Goal: Task Accomplishment & Management: Manage account settings

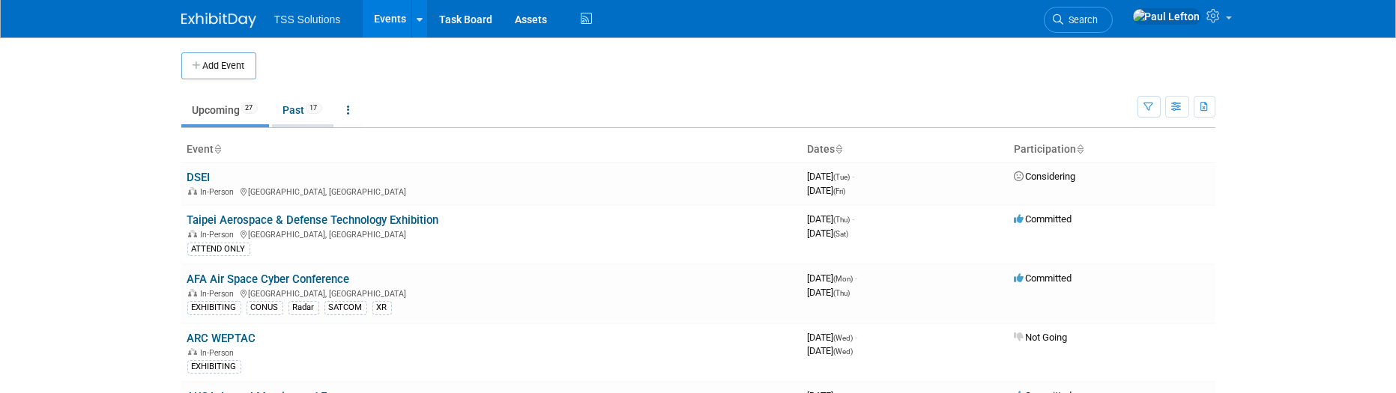
click at [296, 107] on link "Past 17" at bounding box center [302, 110] width 61 height 28
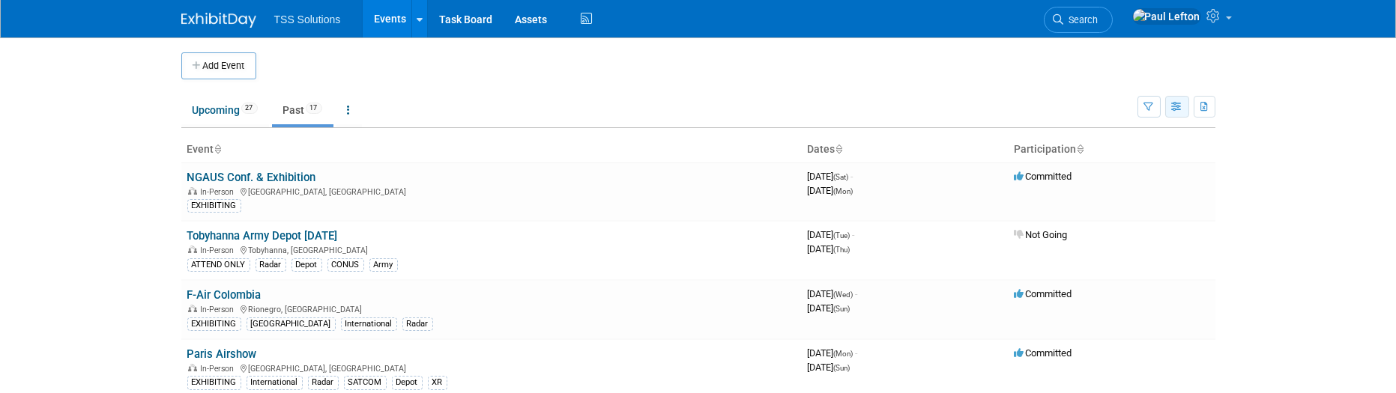
click at [1176, 105] on icon "button" at bounding box center [1177, 108] width 11 height 10
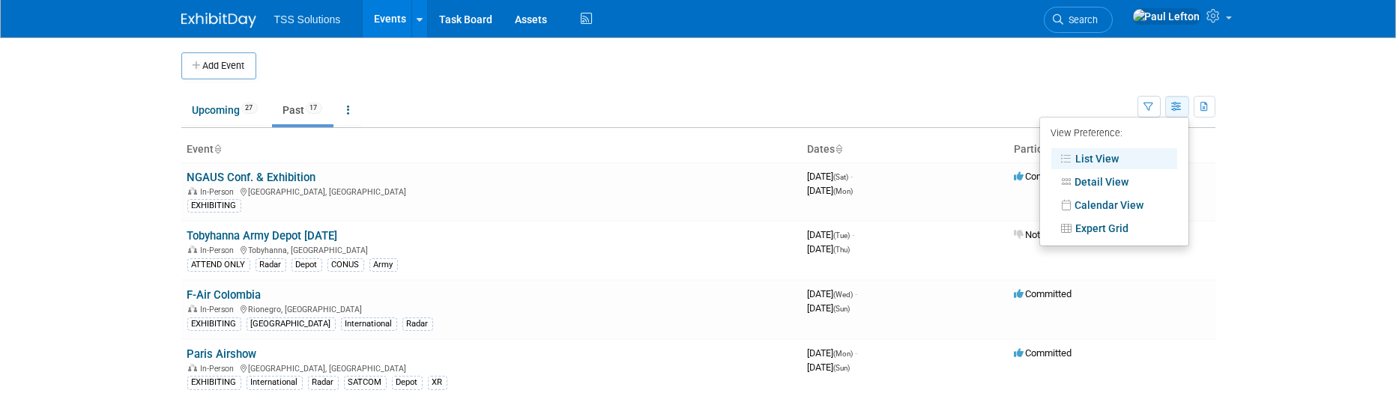
click at [1176, 103] on icon "button" at bounding box center [1177, 108] width 11 height 10
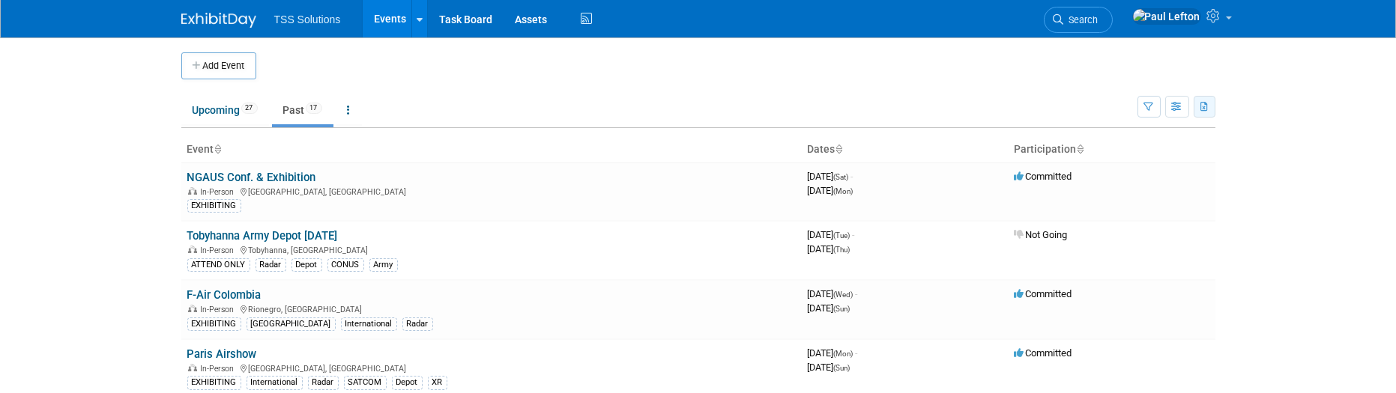
click at [1209, 105] on icon "button" at bounding box center [1205, 108] width 8 height 10
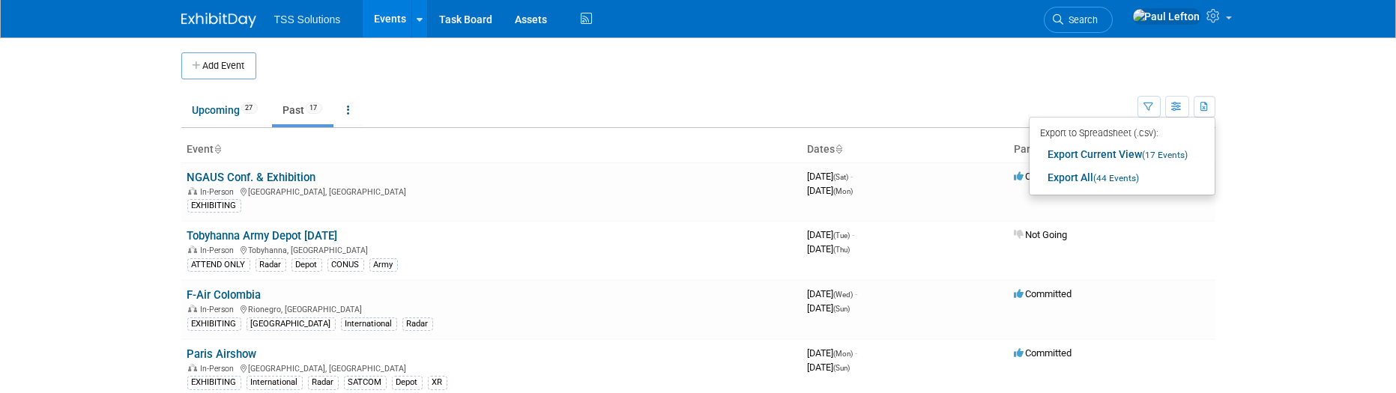
click at [929, 102] on ul "Upcoming 27 Past 17 All Events 44 Past and Upcoming Grouped Annually Events gro…" at bounding box center [659, 111] width 956 height 34
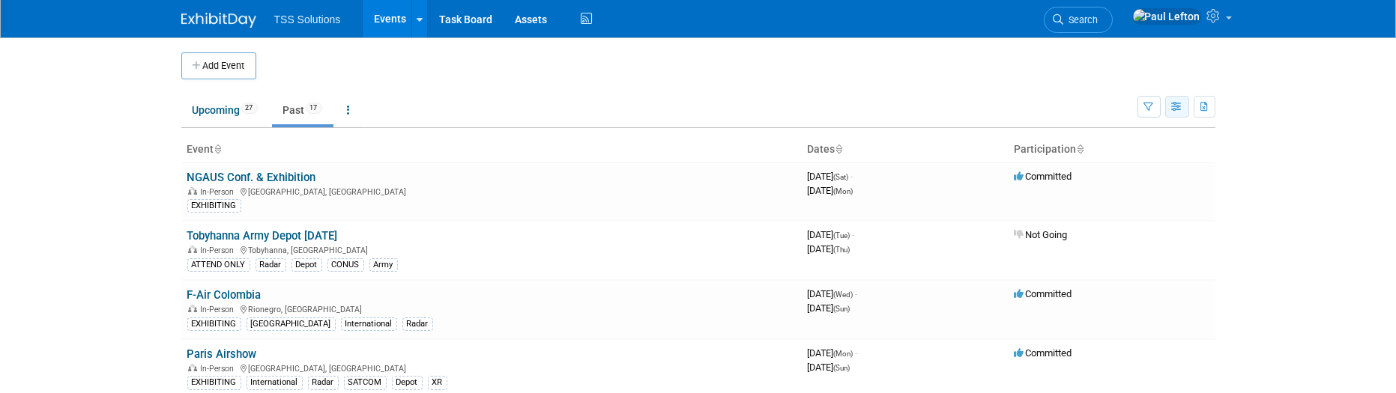
click at [1172, 109] on icon "button" at bounding box center [1177, 108] width 11 height 10
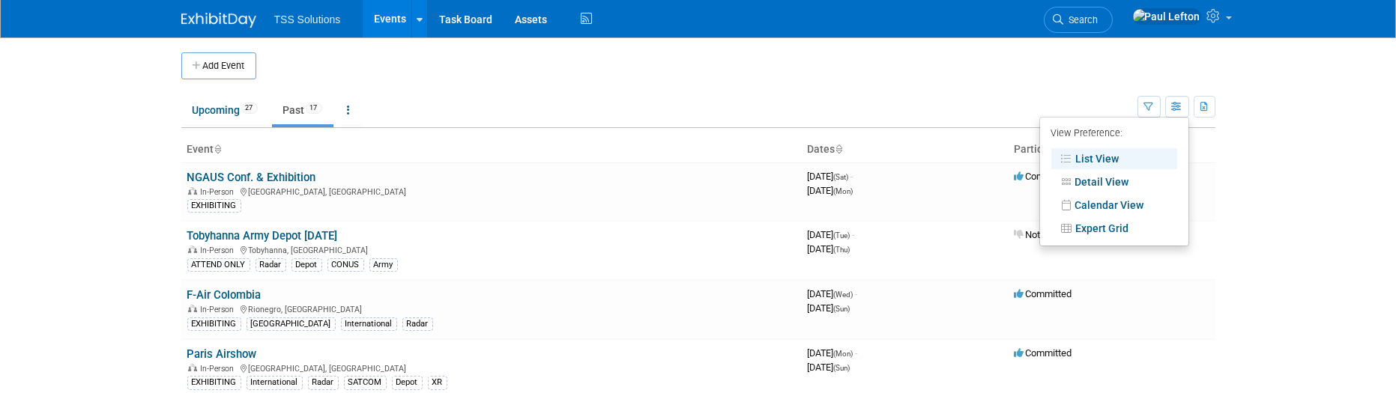
drag, startPoint x: 1035, startPoint y: 88, endPoint x: 1063, endPoint y: 88, distance: 27.7
click at [1049, 88] on td "Upcoming 27 Past 17 All Events 44 Past and Upcoming Grouped Annually Events gro…" at bounding box center [659, 103] width 956 height 49
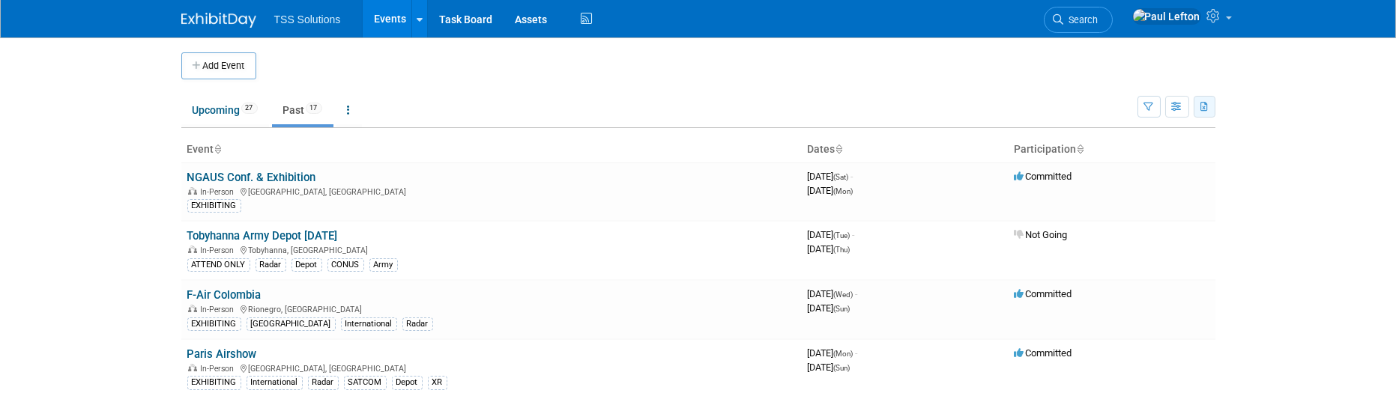
click at [1201, 103] on icon "button" at bounding box center [1205, 108] width 8 height 10
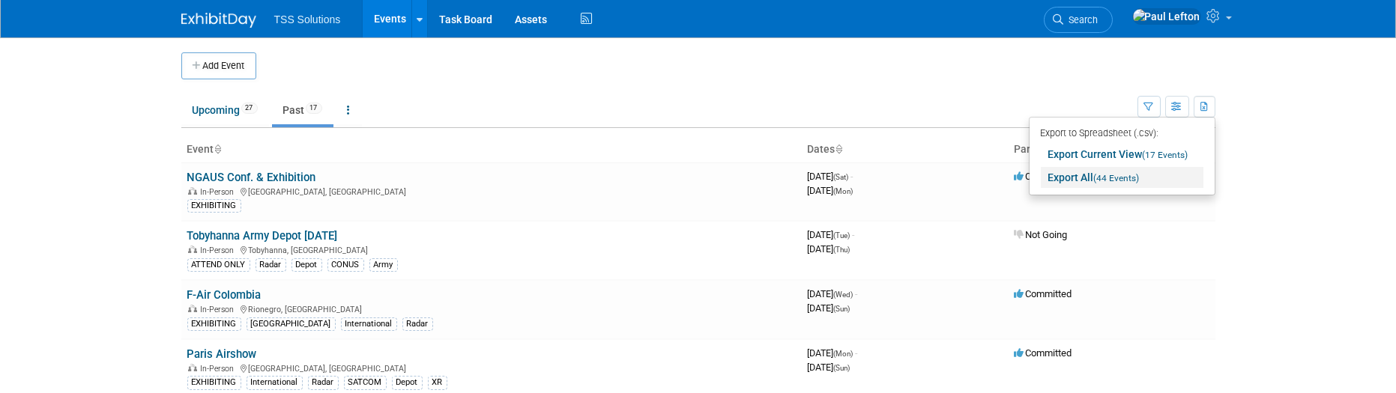
click at [1099, 175] on span "(44 Events)" at bounding box center [1117, 178] width 46 height 10
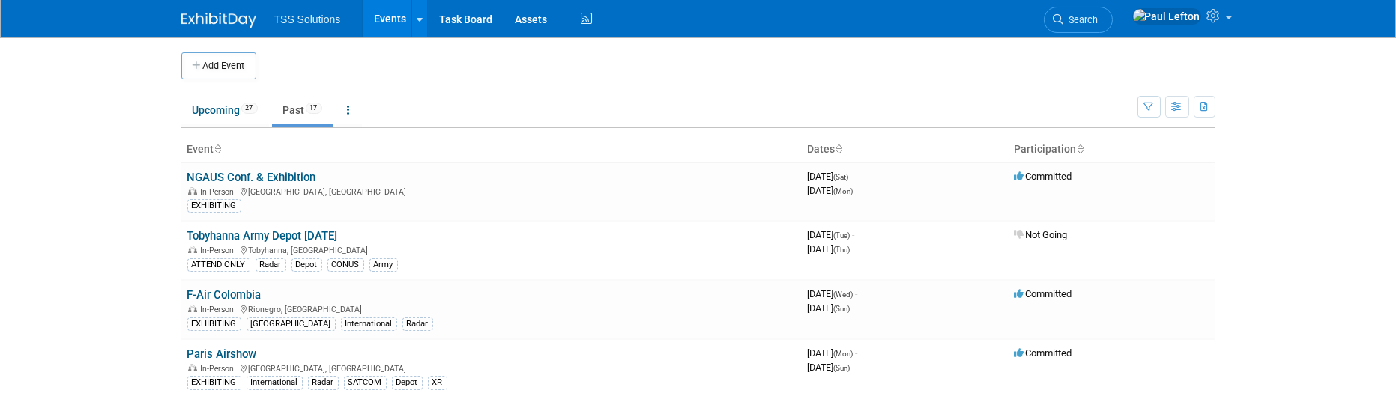
click at [559, 113] on ul "Upcoming 27 Past 17 All Events 44 Past and Upcoming Grouped Annually Events gro…" at bounding box center [659, 111] width 956 height 34
click at [220, 107] on link "Upcoming 27" at bounding box center [225, 110] width 88 height 28
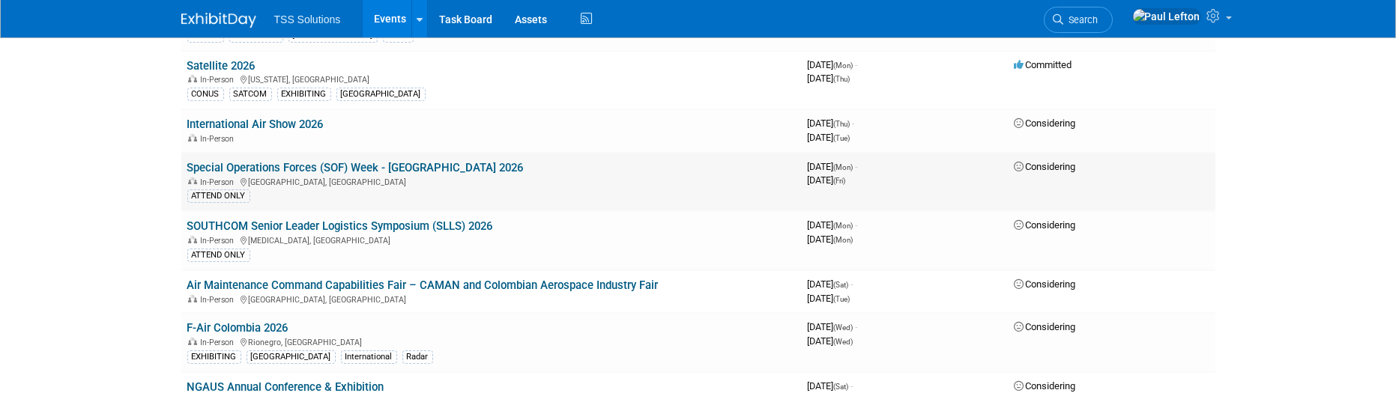
scroll to position [899, 0]
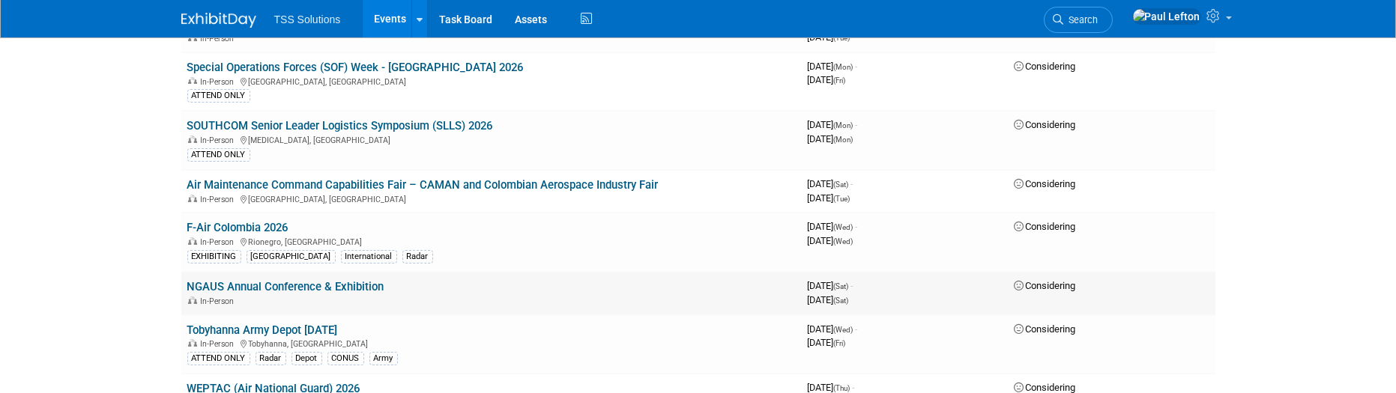
click at [310, 280] on link "NGAUS Annual Conference & Exhibition" at bounding box center [285, 286] width 197 height 13
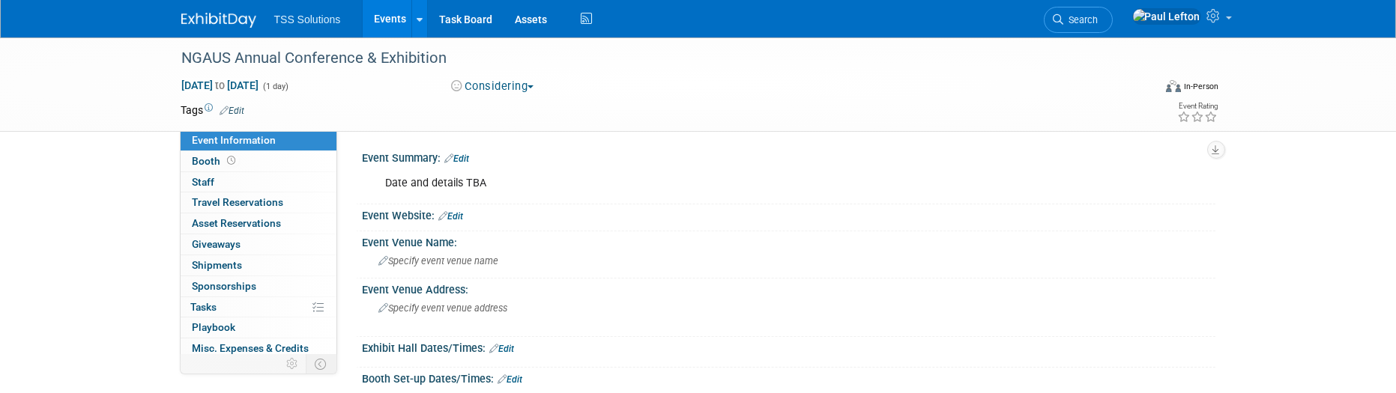
click at [240, 111] on link "Edit" at bounding box center [232, 111] width 25 height 10
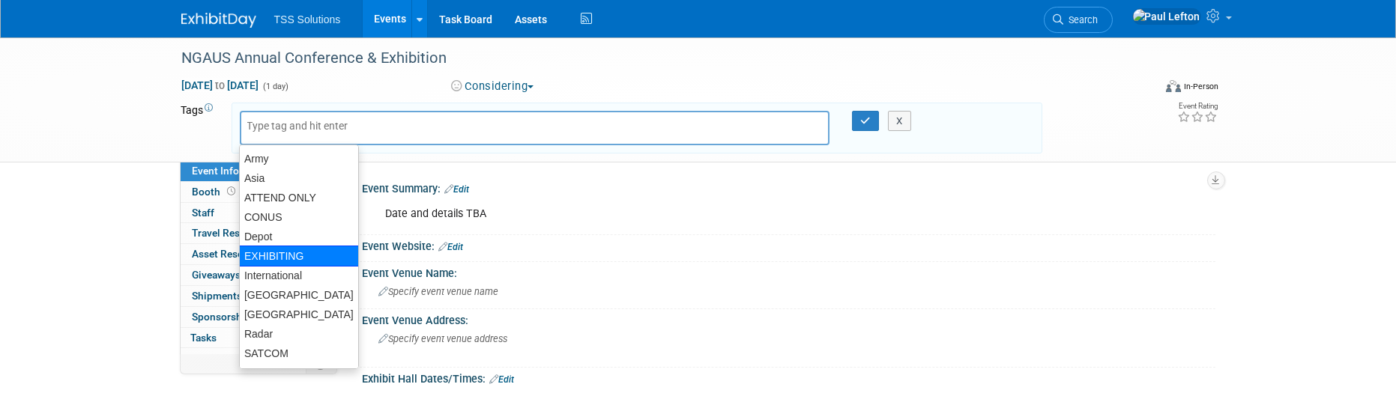
click at [281, 255] on div "EXHIBITING" at bounding box center [299, 256] width 120 height 21
type input "EXHIBITING"
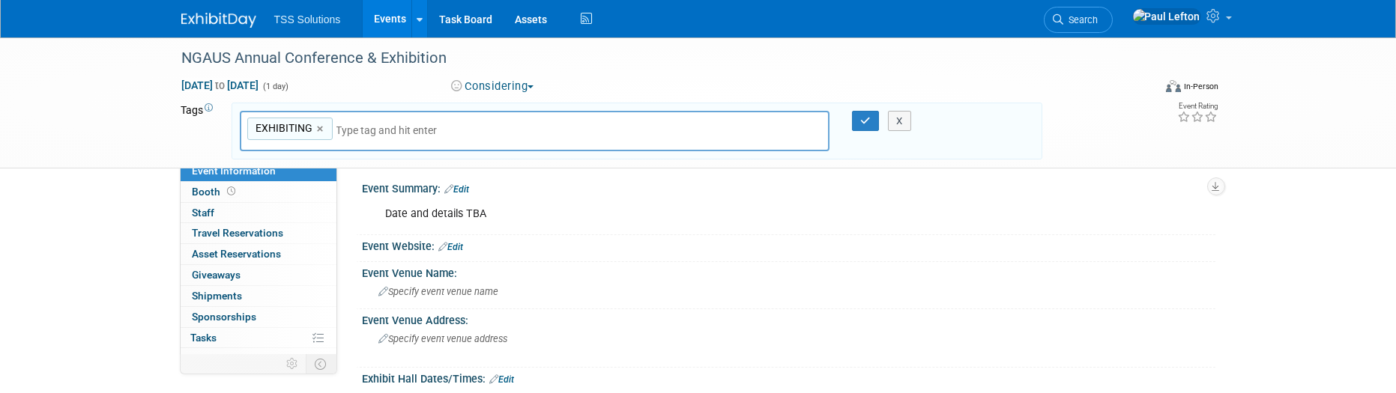
click at [481, 83] on button "Considering" at bounding box center [493, 87] width 94 height 16
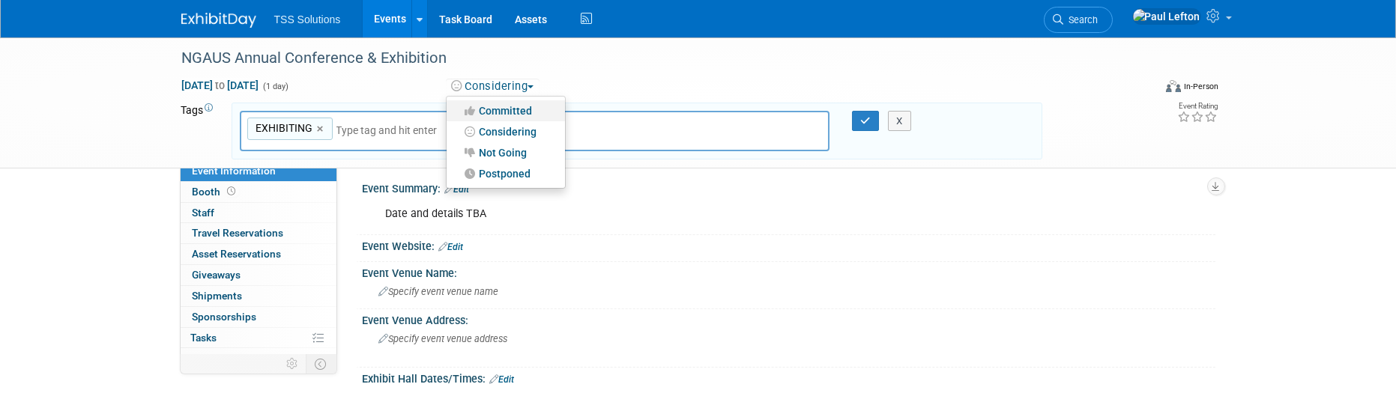
click at [501, 117] on link "Committed" at bounding box center [506, 110] width 118 height 21
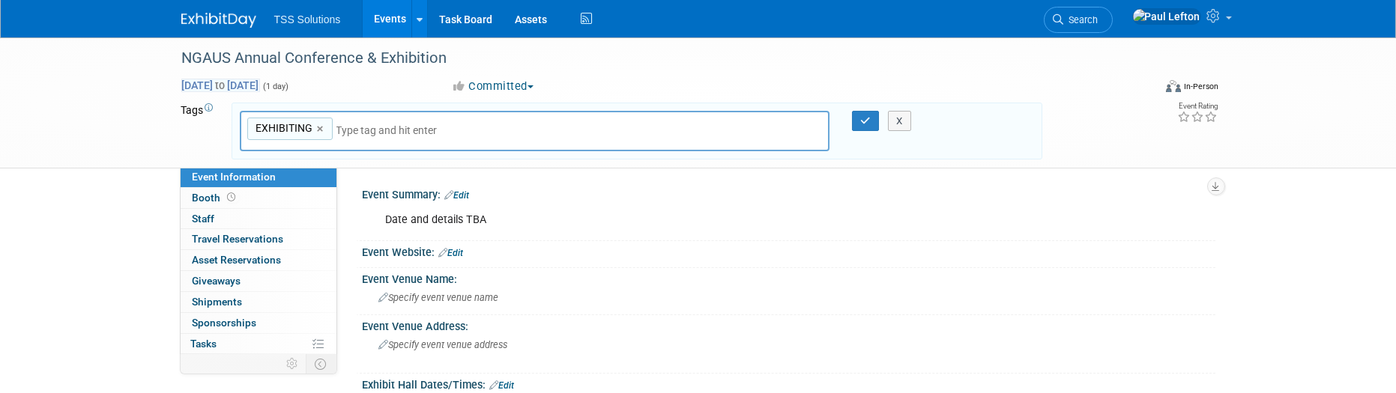
click at [223, 87] on span "Aug 1, 2026 to Aug 1, 2026" at bounding box center [220, 85] width 79 height 13
type input "Aug 1, 2026"
select select "7"
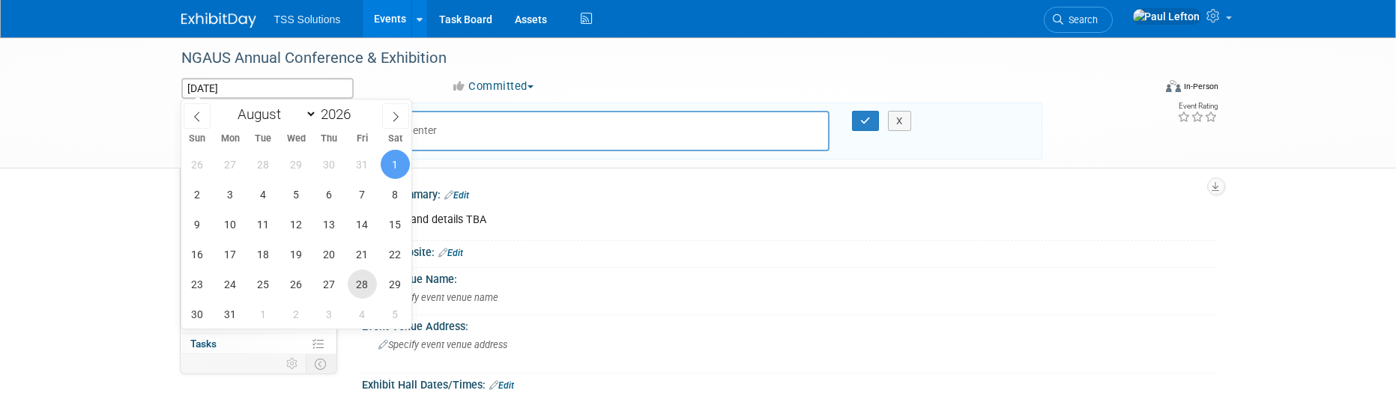
click at [358, 285] on span "28" at bounding box center [362, 284] width 29 height 29
type input "Aug 28, 2026"
click at [232, 315] on span "31" at bounding box center [230, 314] width 29 height 29
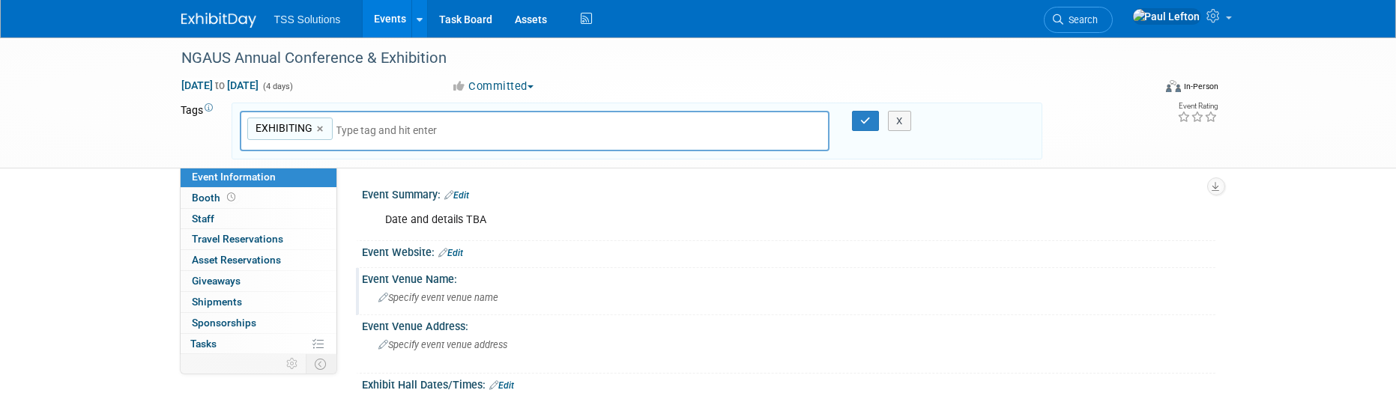
click at [382, 296] on icon at bounding box center [384, 299] width 10 height 10
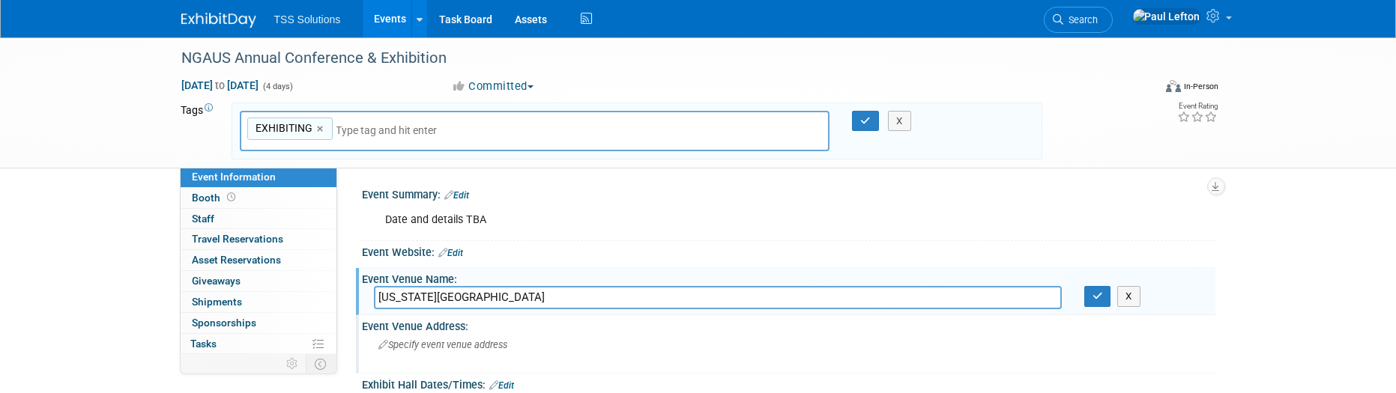
type input "Indiana Convention Center"
click at [458, 351] on div "Specify event venue address" at bounding box center [540, 351] width 333 height 34
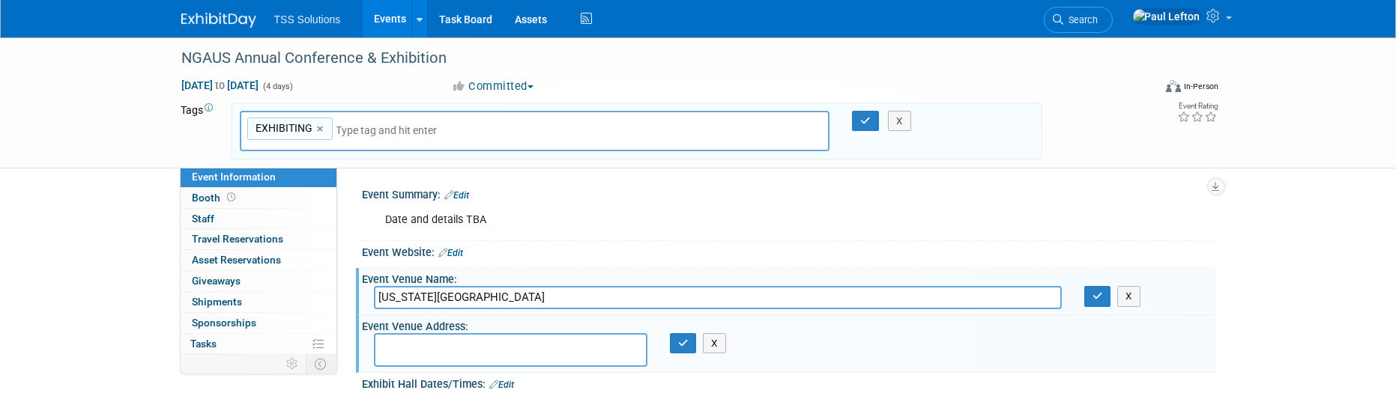
click at [543, 250] on div "Event Website: Edit" at bounding box center [789, 250] width 853 height 19
click at [207, 200] on span "Booth" at bounding box center [216, 198] width 46 height 12
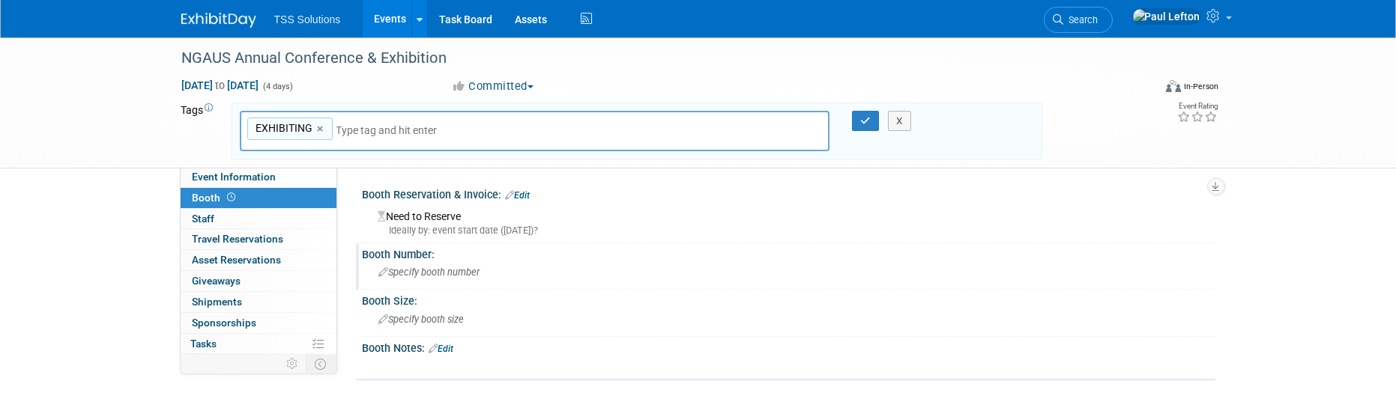
click at [389, 271] on span "Specify booth number" at bounding box center [429, 272] width 101 height 11
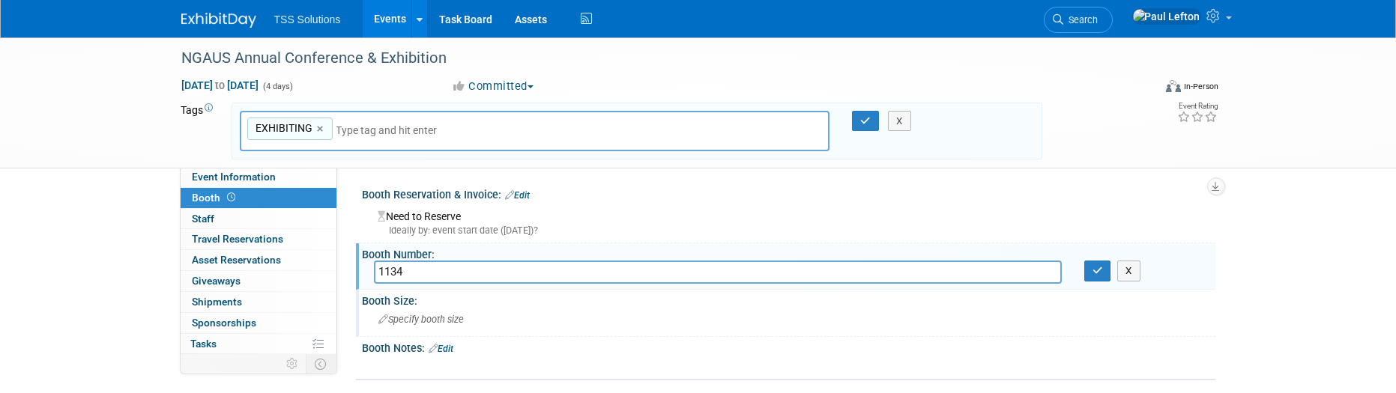
type input "1134"
click at [381, 318] on icon at bounding box center [384, 321] width 10 height 10
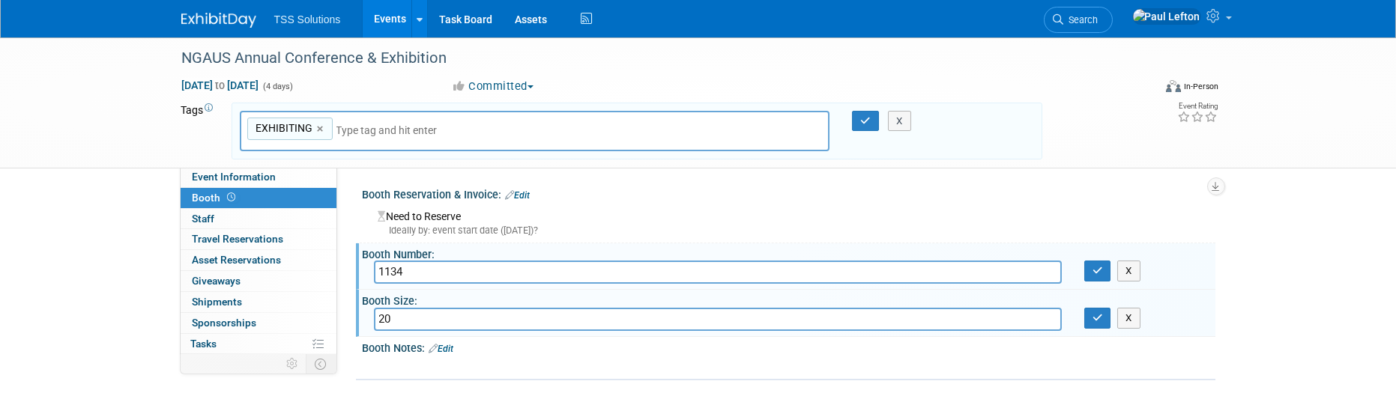
type input "2"
click at [483, 298] on div "Booth Size:" at bounding box center [789, 299] width 853 height 19
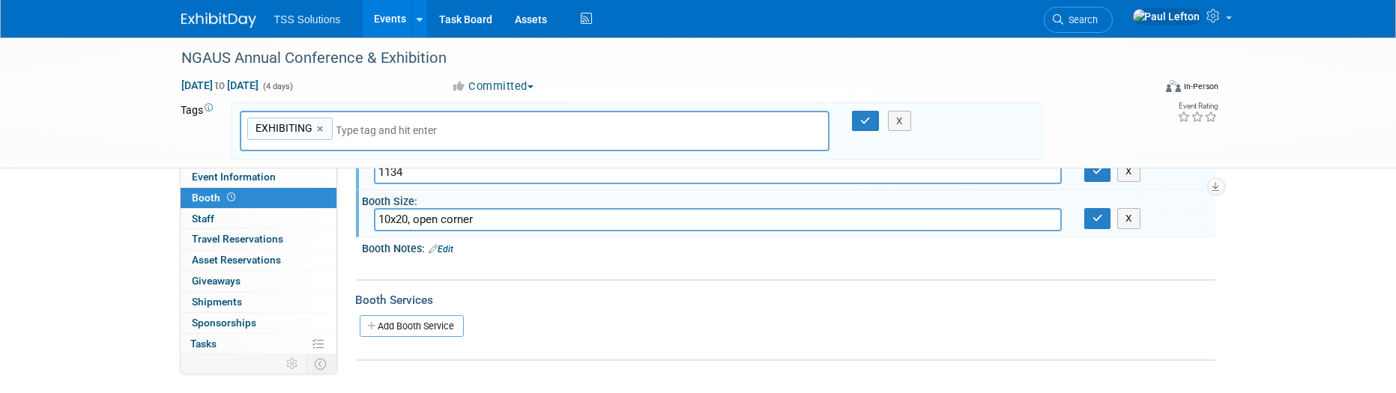
click at [417, 222] on input "10x20, open corner" at bounding box center [718, 219] width 688 height 23
click at [555, 247] on div "Booth Notes: Edit" at bounding box center [789, 247] width 853 height 19
drag, startPoint x: 462, startPoint y: 219, endPoint x: 542, endPoint y: 211, distance: 80.6
click at [542, 211] on input "10x20, premium open corner" at bounding box center [718, 219] width 688 height 23
type input "10x20, premium corner, open on 2 sides"
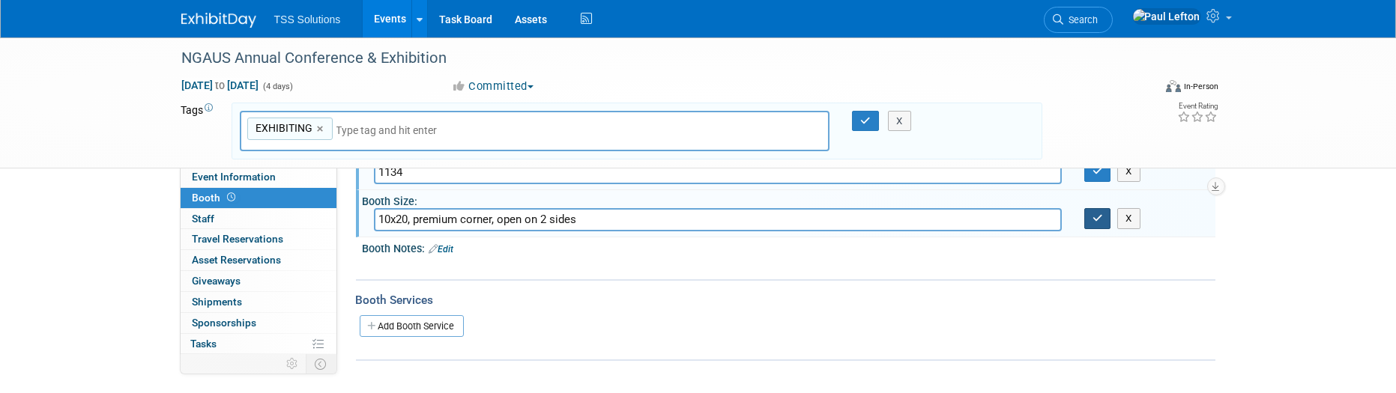
click at [1094, 217] on icon "button" at bounding box center [1098, 219] width 10 height 10
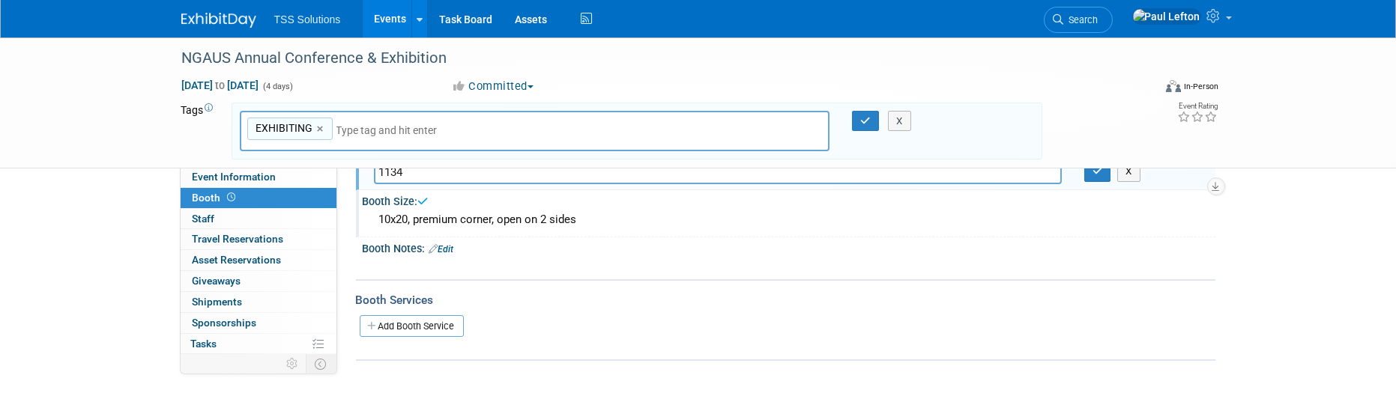
scroll to position [0, 0]
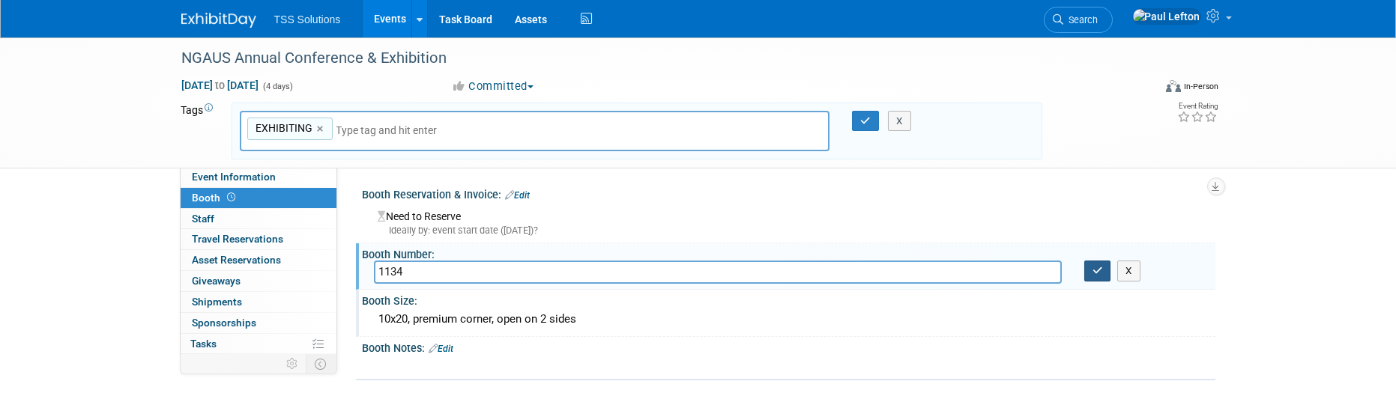
click at [1094, 270] on icon "button" at bounding box center [1098, 271] width 10 height 10
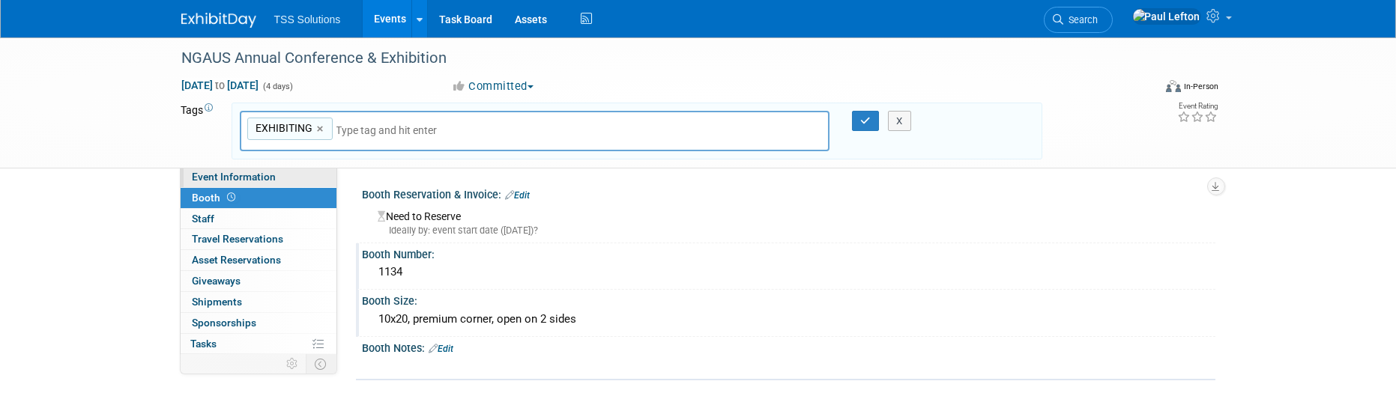
click at [235, 174] on span "Event Information" at bounding box center [235, 177] width 84 height 12
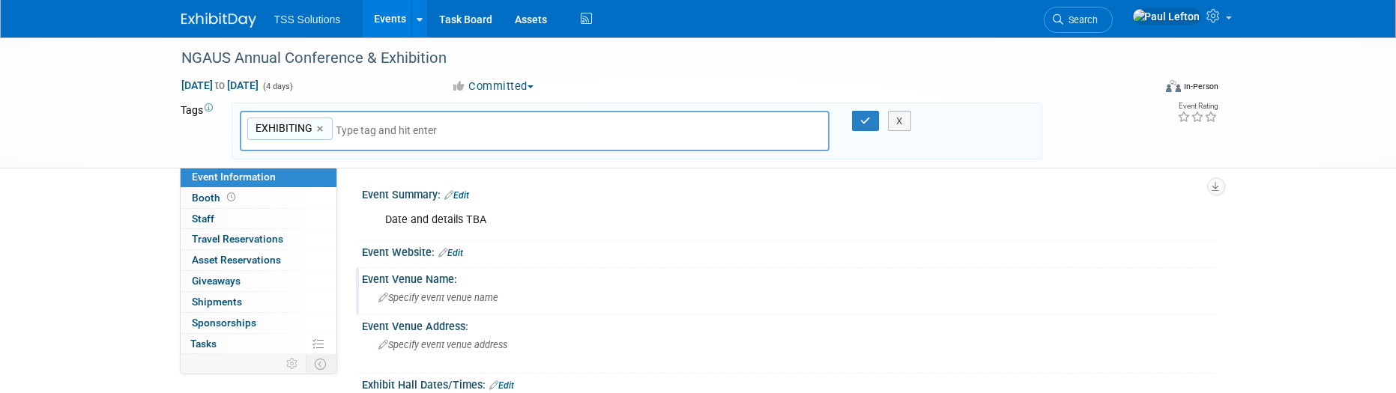
click at [381, 295] on icon at bounding box center [384, 299] width 10 height 10
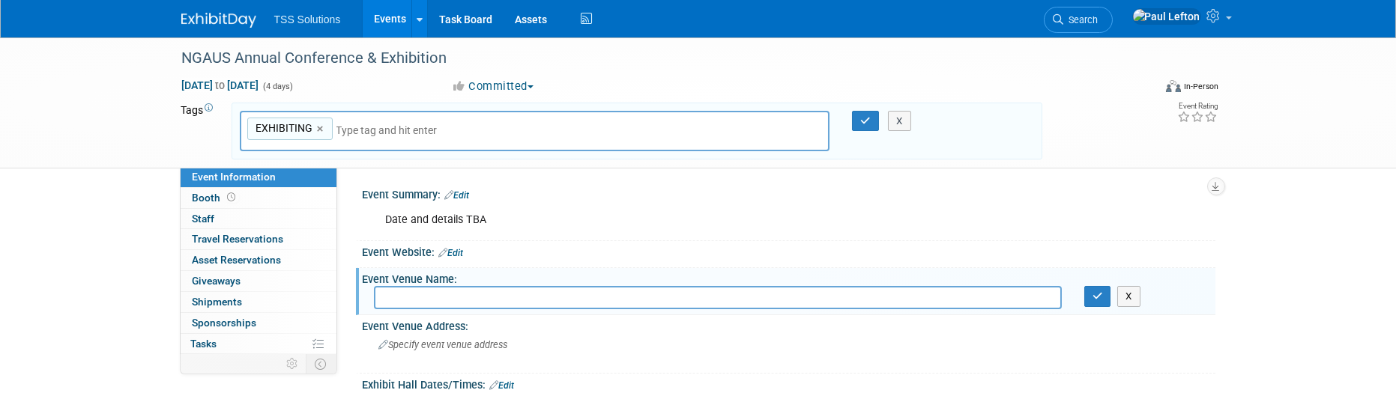
click at [406, 298] on input "text" at bounding box center [718, 297] width 688 height 23
type input "Indiana Convention Center"
click at [1097, 297] on icon "button" at bounding box center [1098, 297] width 10 height 10
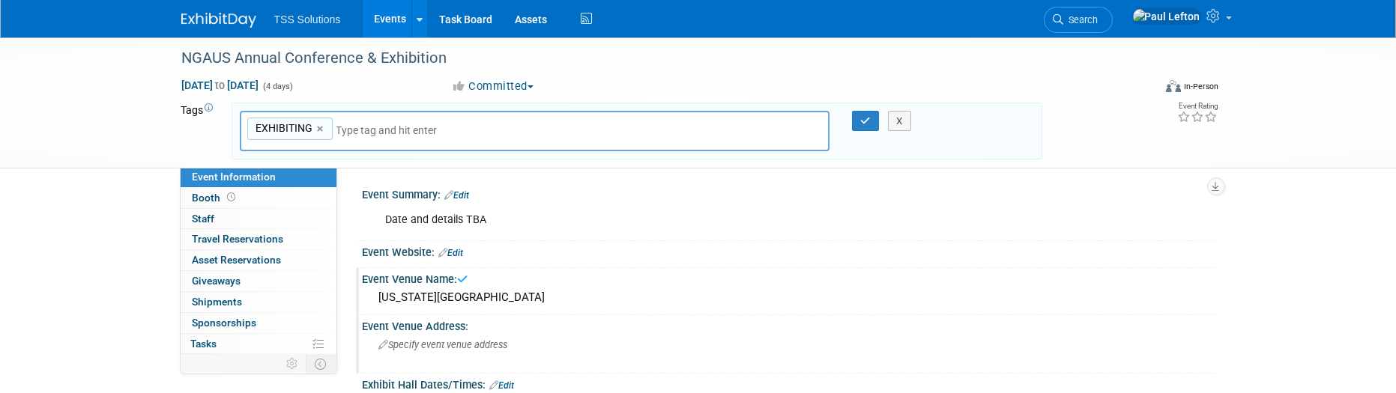
click at [447, 343] on span "Specify event venue address" at bounding box center [443, 345] width 129 height 11
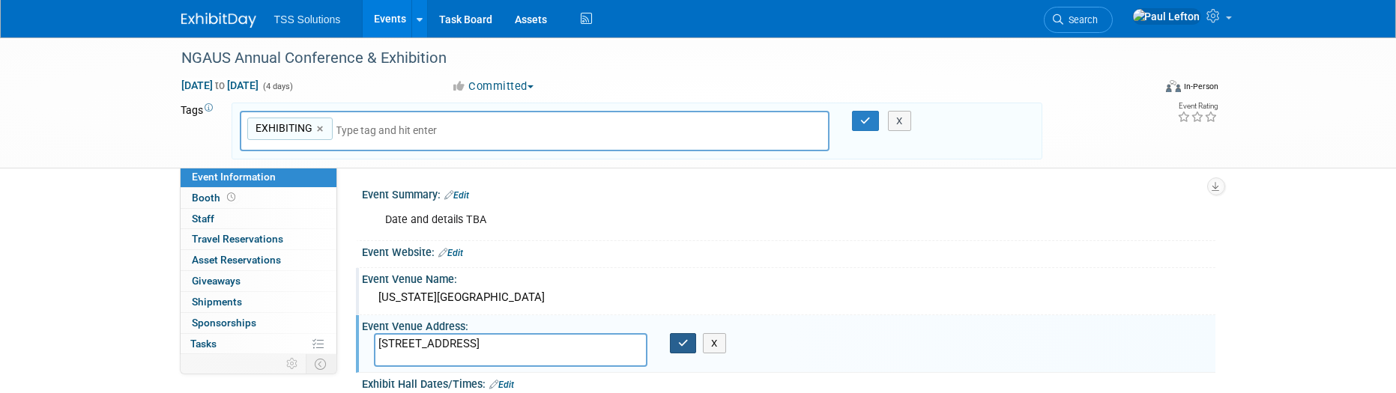
type textarea "100 S Capitol Ave, Indianapolis, IN 46225"
click at [672, 345] on button "button" at bounding box center [683, 344] width 27 height 21
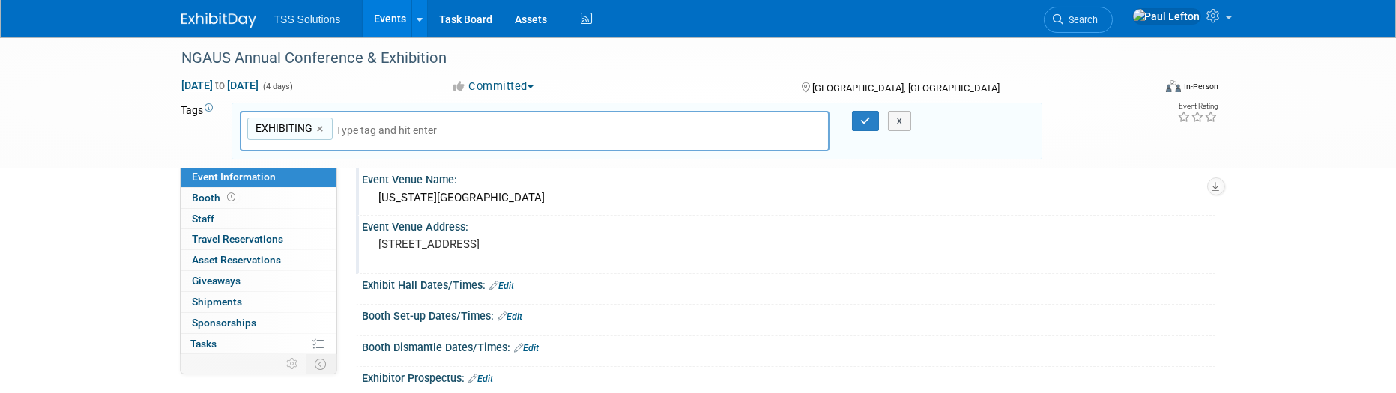
scroll to position [199, 0]
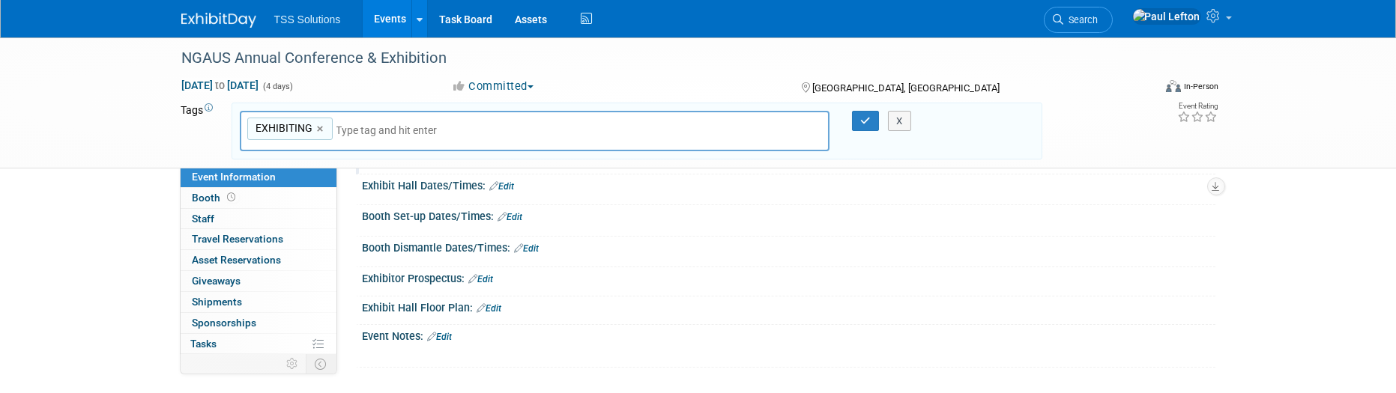
click at [496, 304] on link "Edit" at bounding box center [489, 309] width 25 height 10
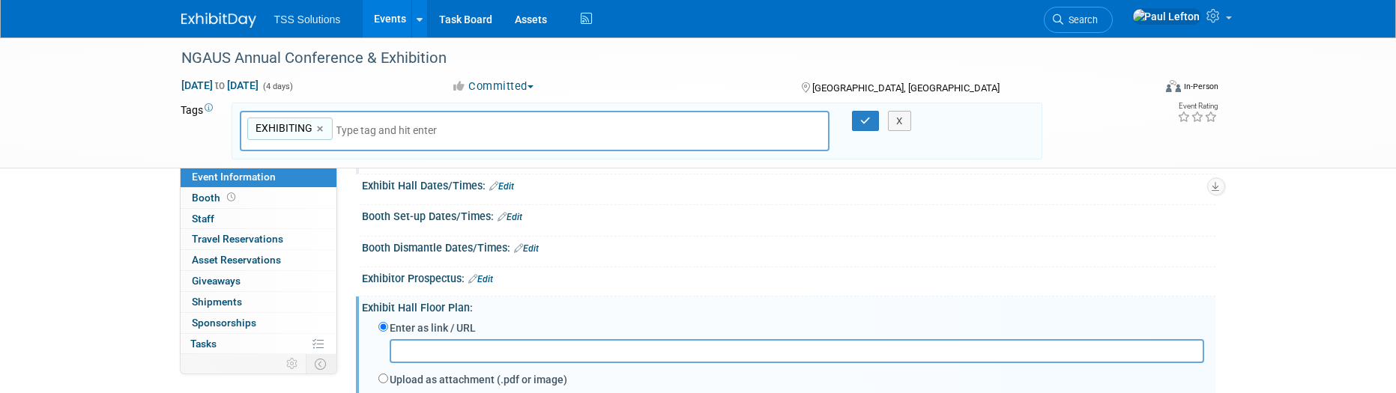
scroll to position [300, 0]
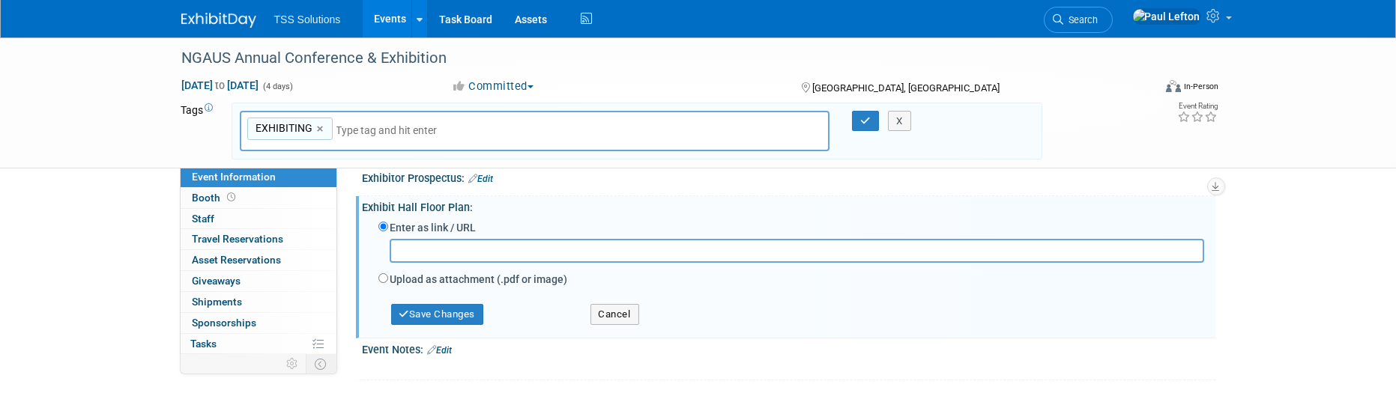
click at [396, 274] on label "Upload as attachment (.pdf or image)" at bounding box center [479, 279] width 178 height 15
click at [388, 274] on input "Upload as attachment (.pdf or image)" at bounding box center [383, 279] width 10 height 10
radio input "true"
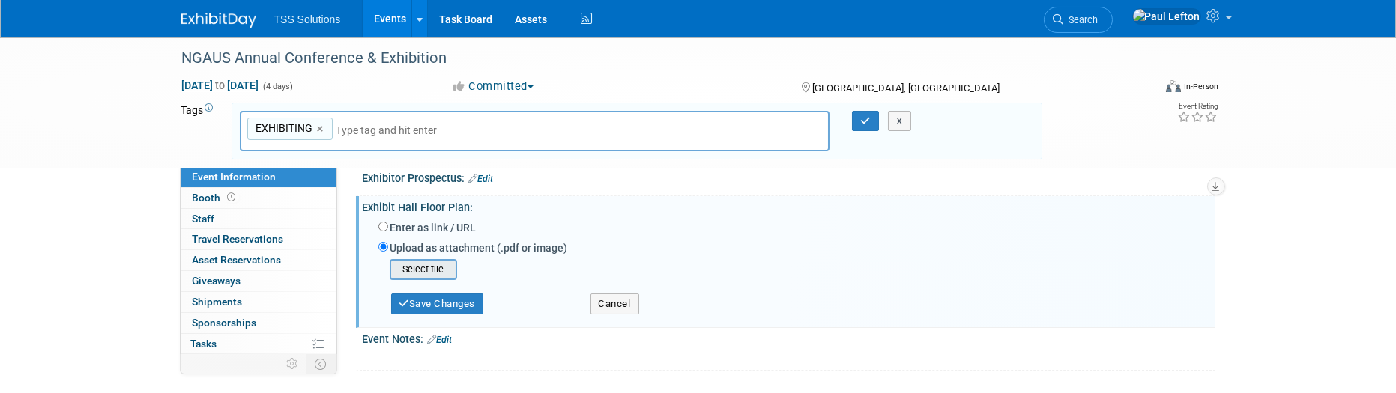
click at [420, 266] on input "file" at bounding box center [366, 270] width 178 height 18
click at [432, 267] on input "file" at bounding box center [366, 270] width 178 height 18
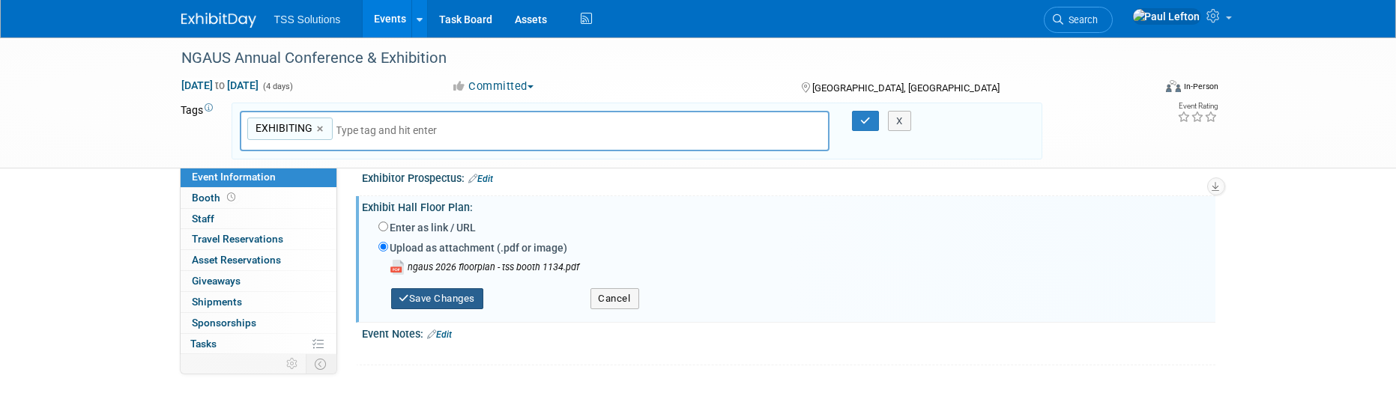
click at [453, 301] on button "Save Changes" at bounding box center [437, 299] width 93 height 21
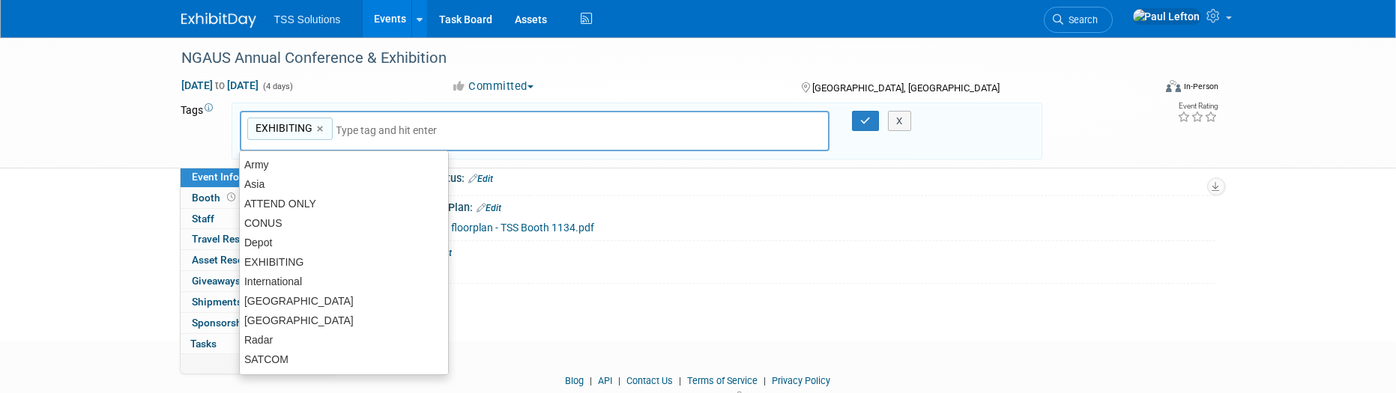
click at [372, 130] on input "text" at bounding box center [442, 130] width 210 height 15
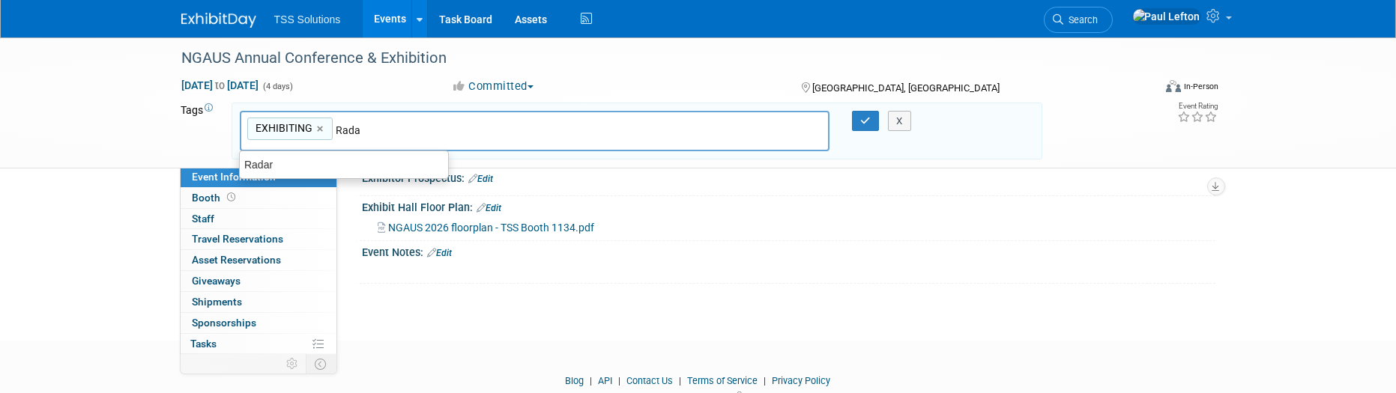
type input "Radar"
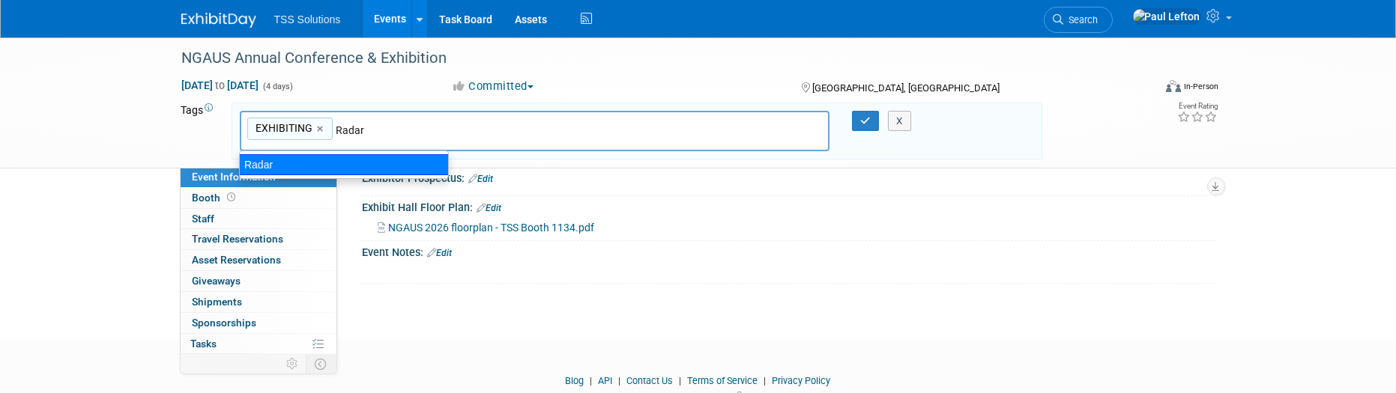
click at [270, 161] on div "Radar" at bounding box center [344, 164] width 210 height 21
type input "EXHIBITING, Radar"
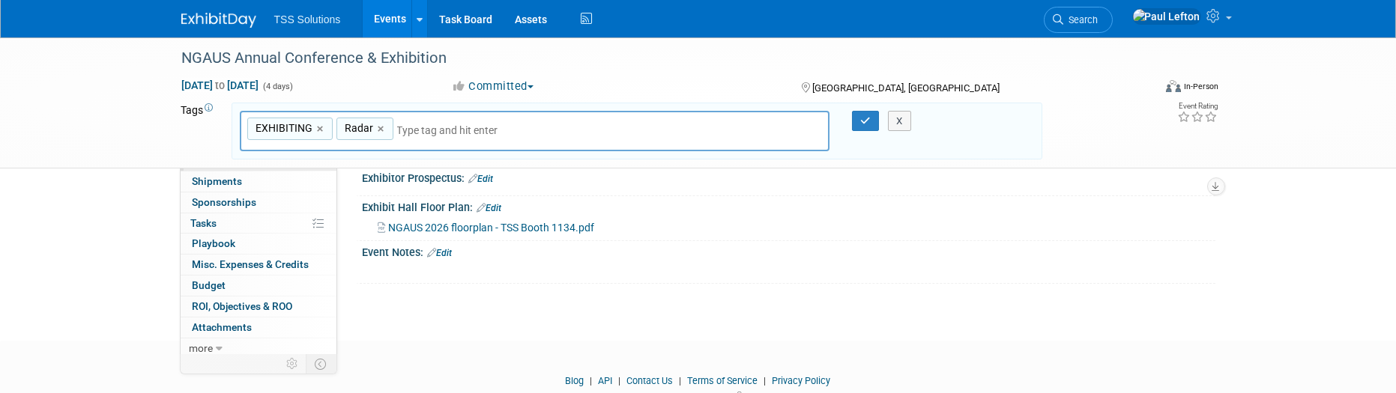
scroll to position [0, 0]
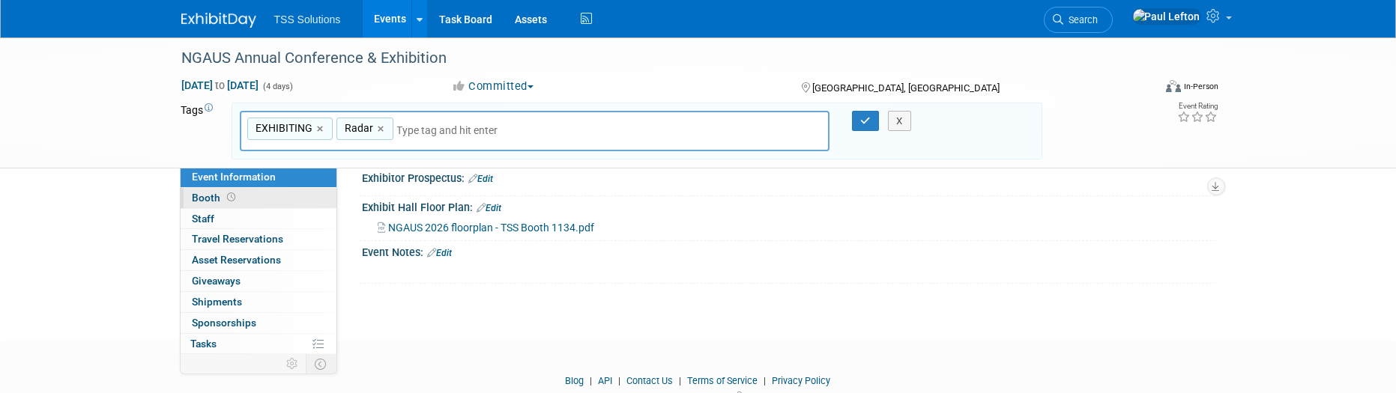
click at [222, 202] on span "Booth" at bounding box center [216, 198] width 46 height 12
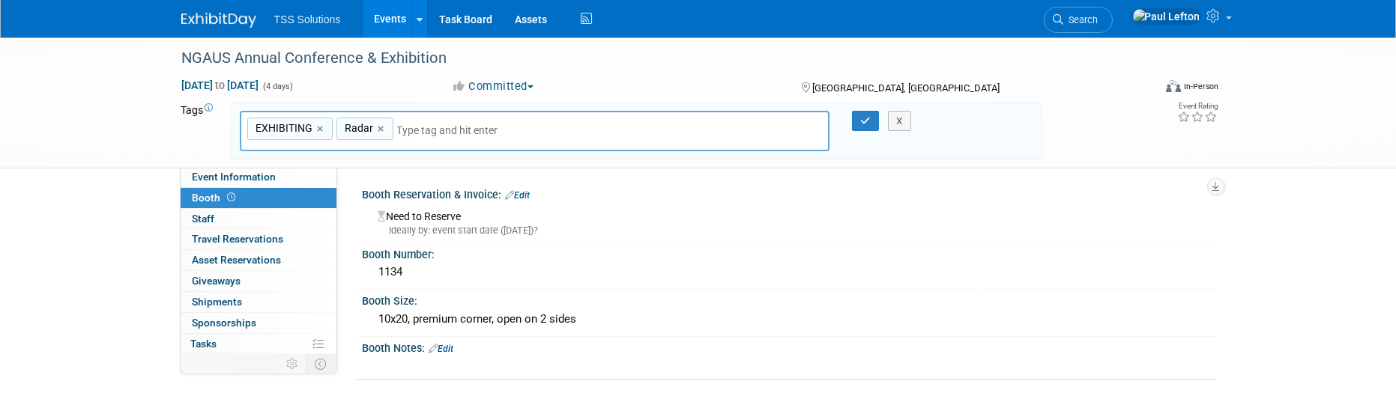
click at [511, 166] on div "NGAUS Annual Conference & Exhibition Aug 28, 2026 to Aug 31, 2026 (4 days) Aug …" at bounding box center [698, 102] width 1057 height 130
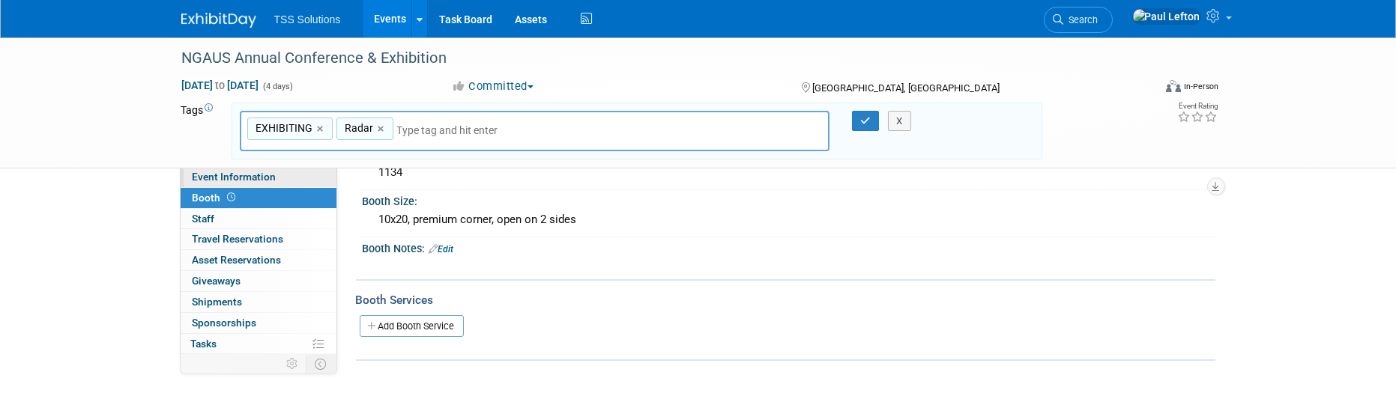
click at [224, 174] on span "Event Information" at bounding box center [235, 177] width 84 height 12
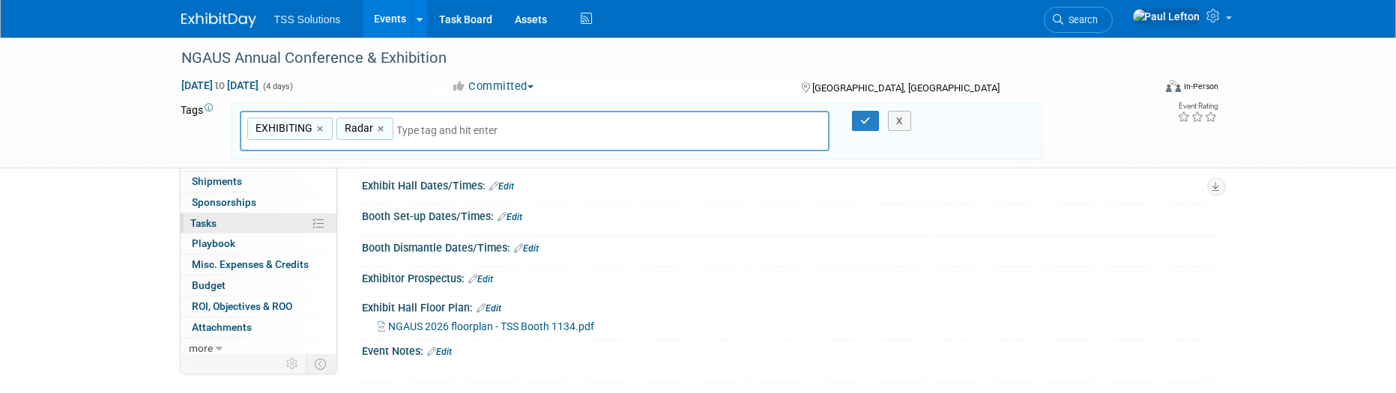
scroll to position [0, 0]
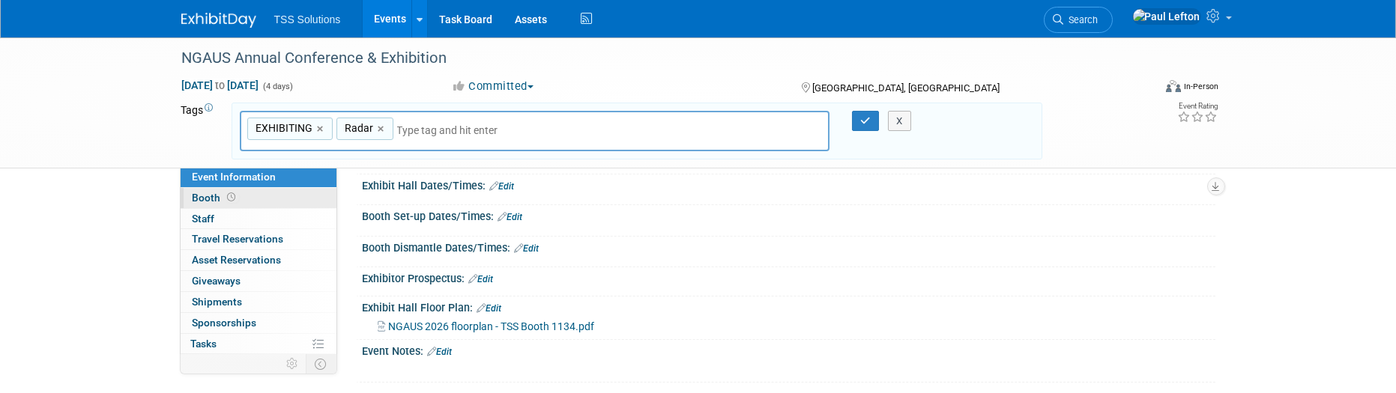
click at [208, 199] on span "Booth" at bounding box center [216, 198] width 46 height 12
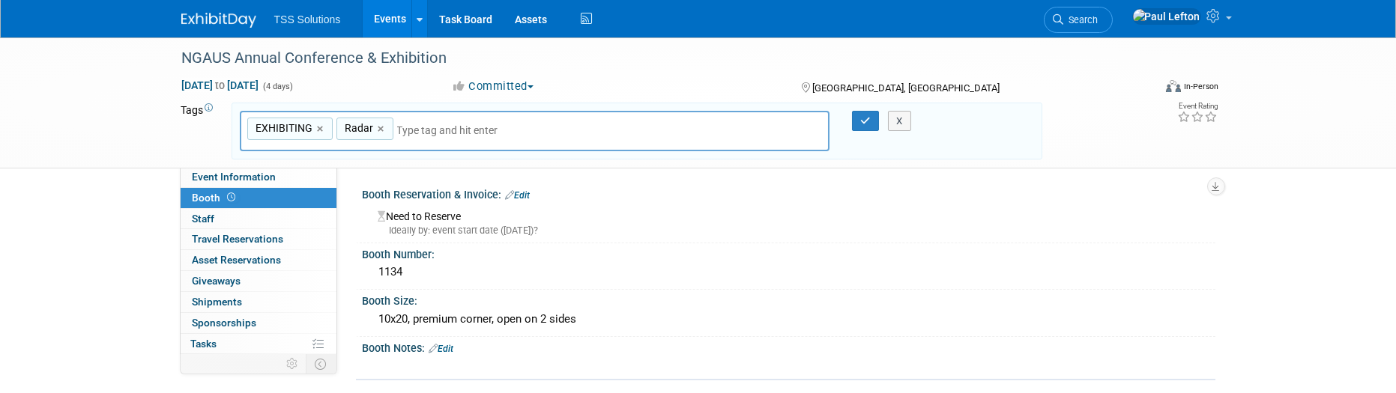
click at [523, 196] on link "Edit" at bounding box center [518, 195] width 25 height 10
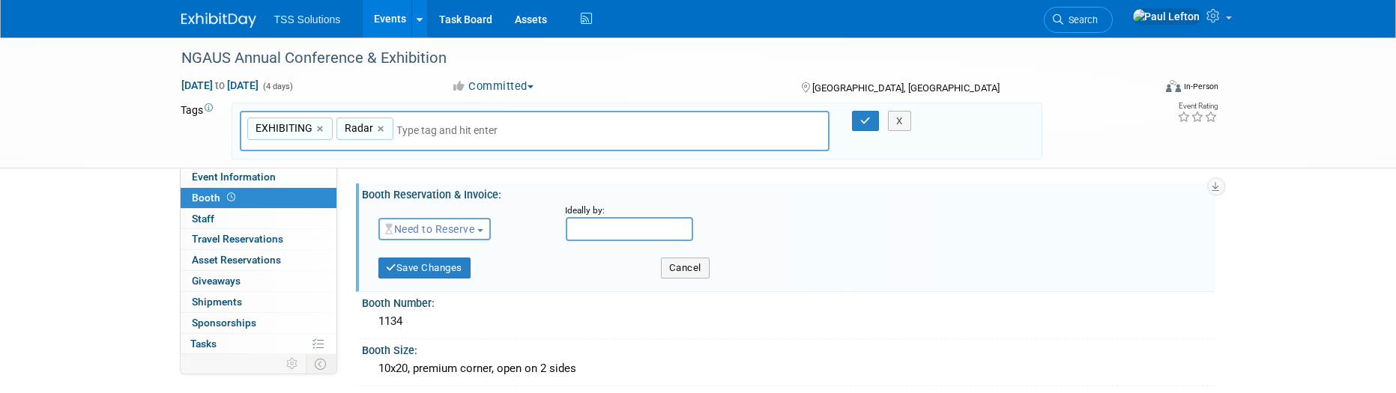
click at [441, 231] on span "Need to Reserve" at bounding box center [430, 229] width 89 height 12
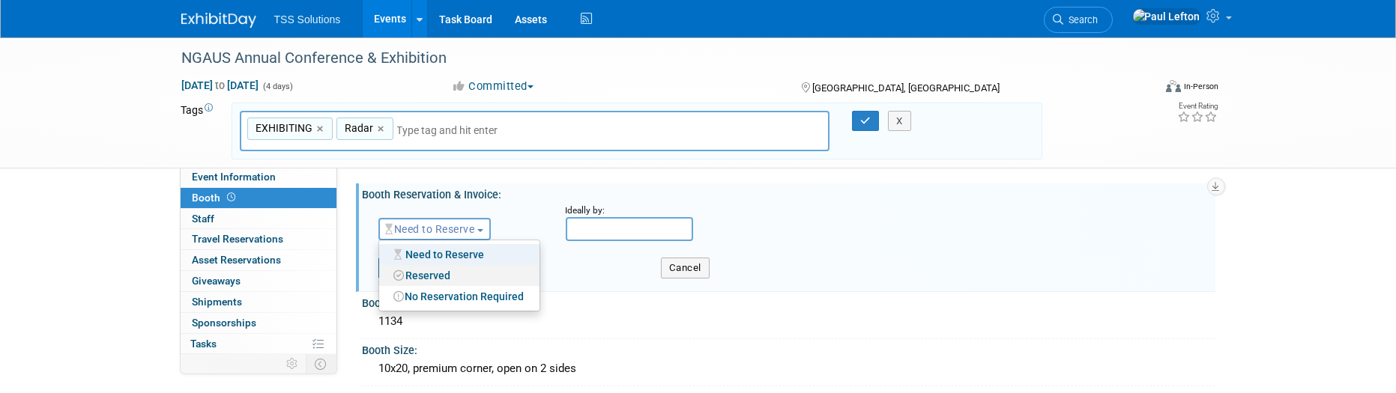
click at [444, 278] on link "Reserved" at bounding box center [459, 275] width 160 height 21
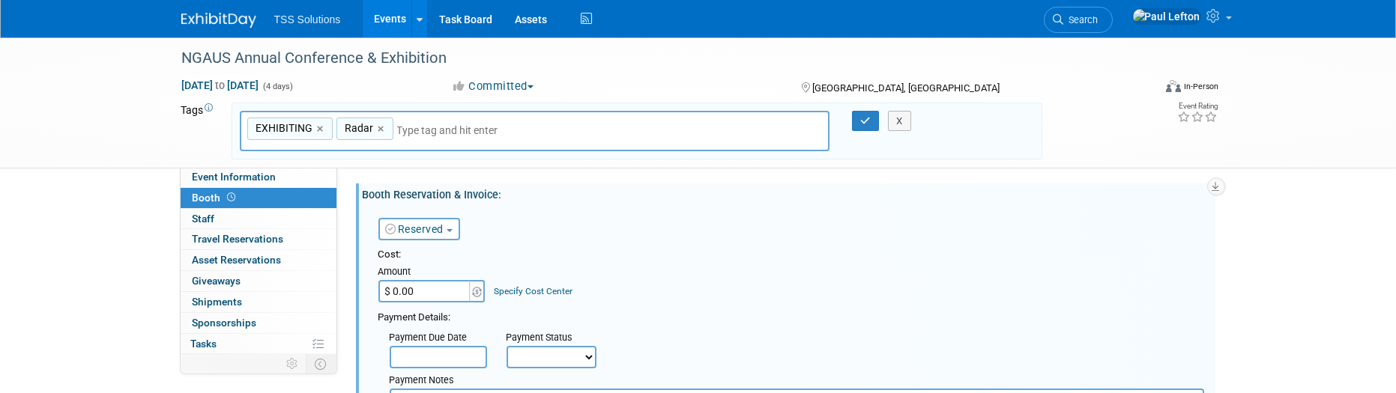
scroll to position [100, 0]
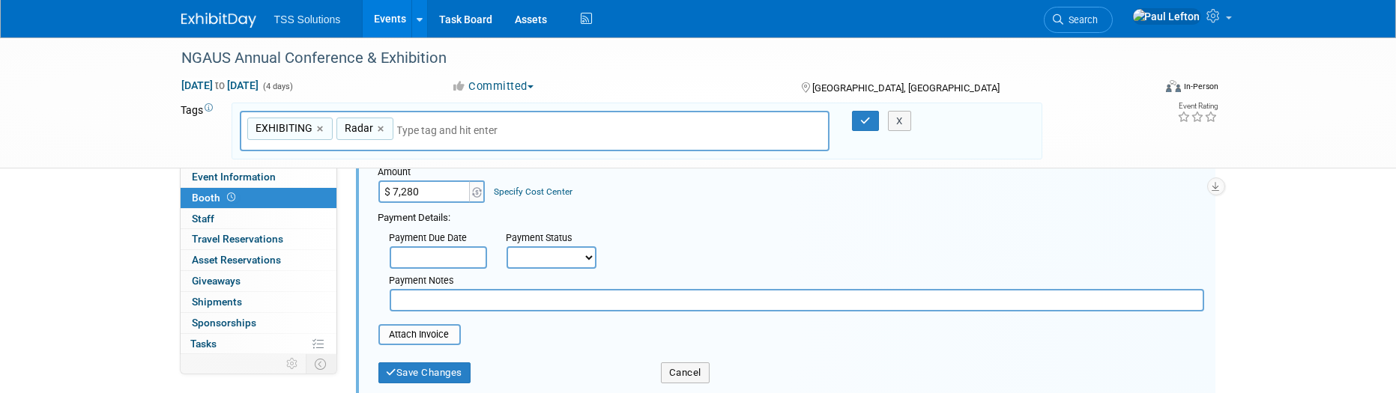
type input "$ 7,280.00"
click at [429, 256] on input "text" at bounding box center [438, 258] width 97 height 22
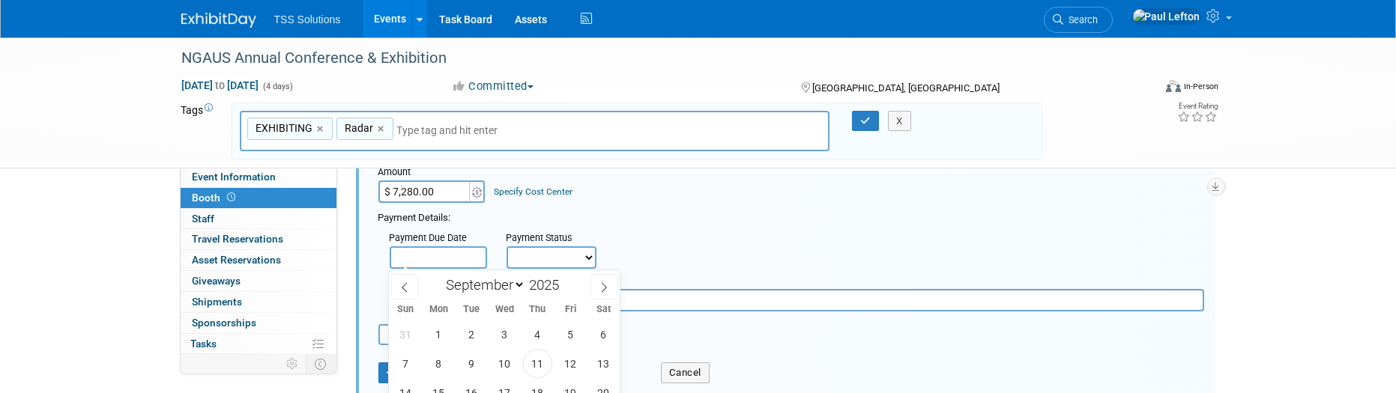
click at [696, 212] on div "Payment Details:" at bounding box center [791, 217] width 826 height 18
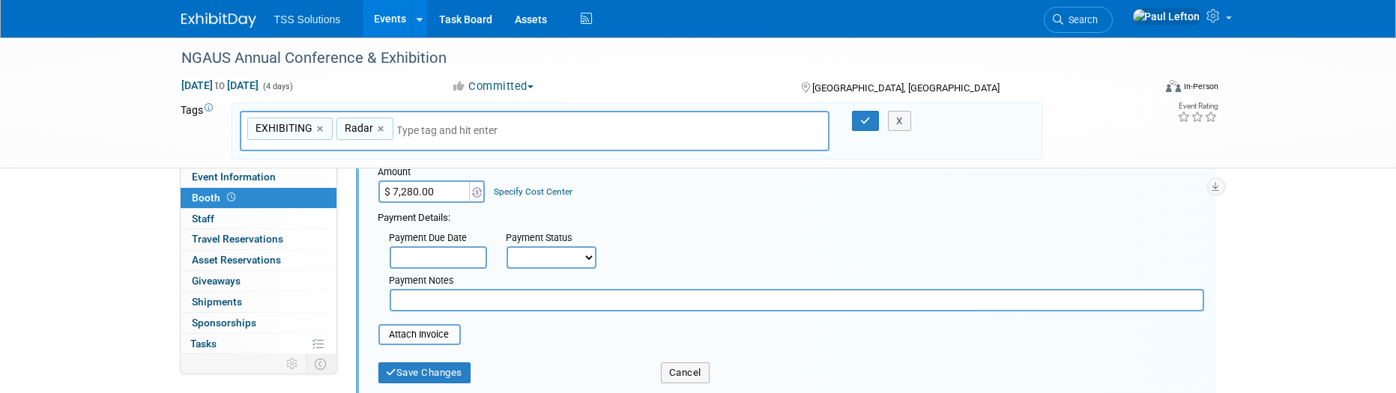
click at [588, 262] on select "Not Paid Yet Partially Paid Paid in Full" at bounding box center [552, 258] width 90 height 22
select select "2"
click at [507, 247] on select "Not Paid Yet Partially Paid Paid in Full" at bounding box center [552, 258] width 90 height 22
click at [639, 257] on input "text" at bounding box center [666, 258] width 97 height 22
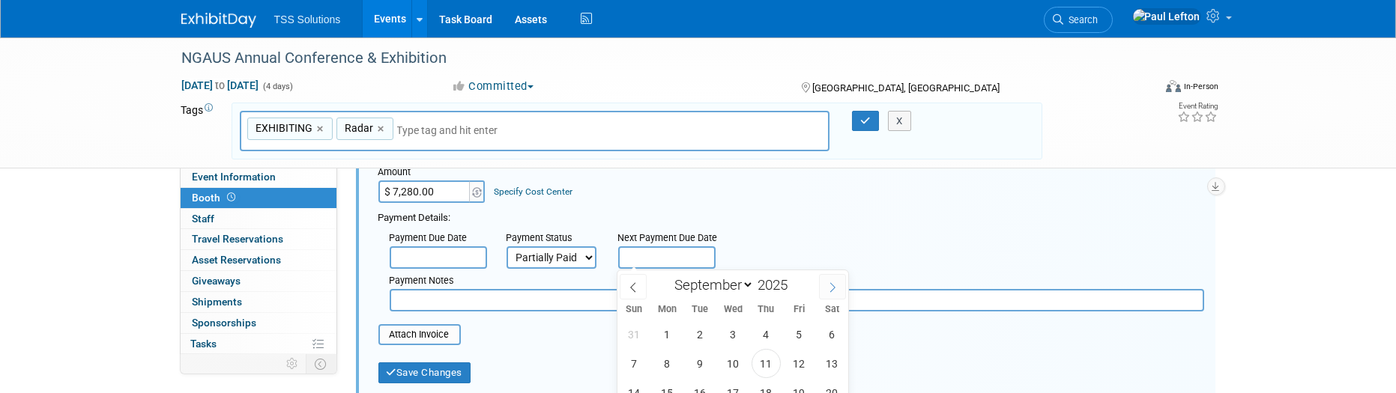
click at [833, 286] on icon at bounding box center [832, 288] width 10 height 10
click at [833, 287] on icon at bounding box center [832, 288] width 10 height 10
select select "11"
click at [833, 287] on icon at bounding box center [832, 288] width 10 height 10
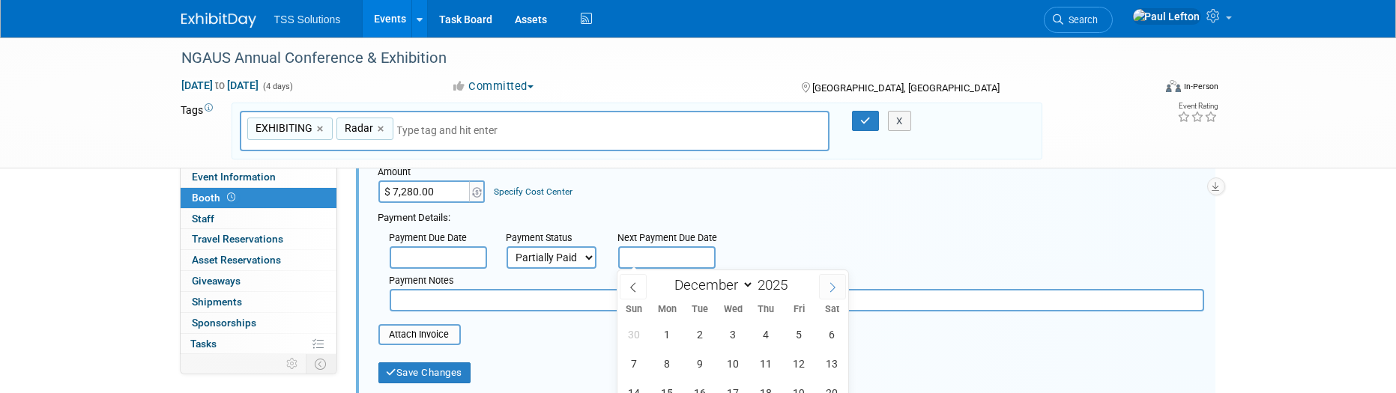
type input "2026"
click at [833, 287] on icon at bounding box center [832, 288] width 10 height 10
select select "1"
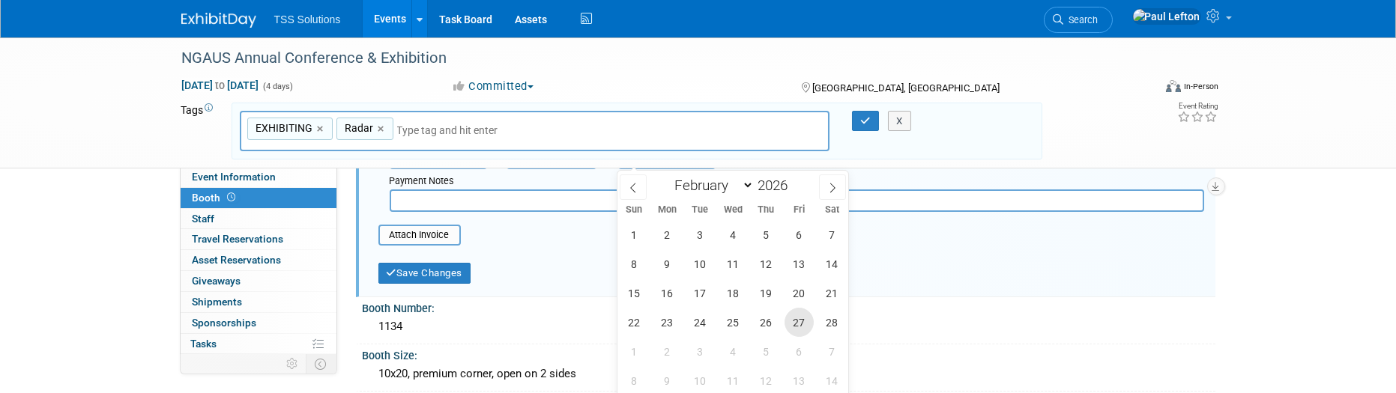
click at [806, 321] on span "27" at bounding box center [799, 322] width 29 height 29
type input "Feb 27, 2026"
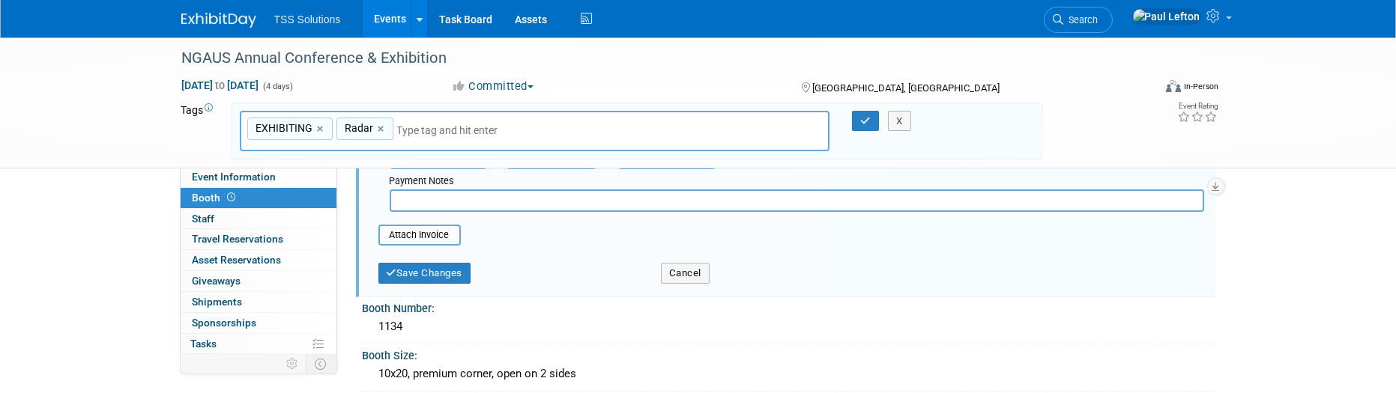
scroll to position [100, 0]
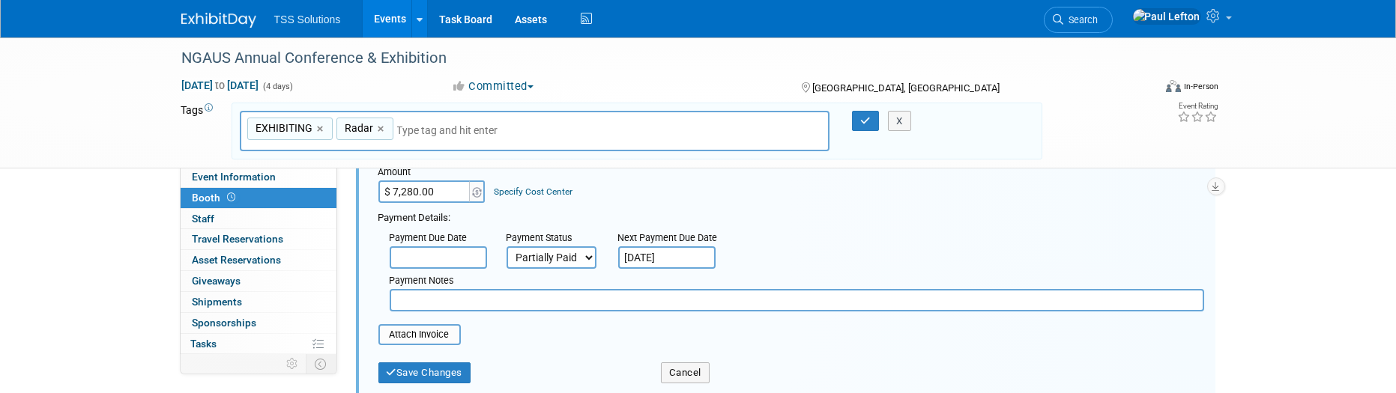
click at [431, 298] on input "text" at bounding box center [797, 300] width 815 height 22
type input "5"
type input "R"
type input "Remaining 50% due 2/27/2026"
click at [432, 332] on input "file" at bounding box center [370, 335] width 178 height 18
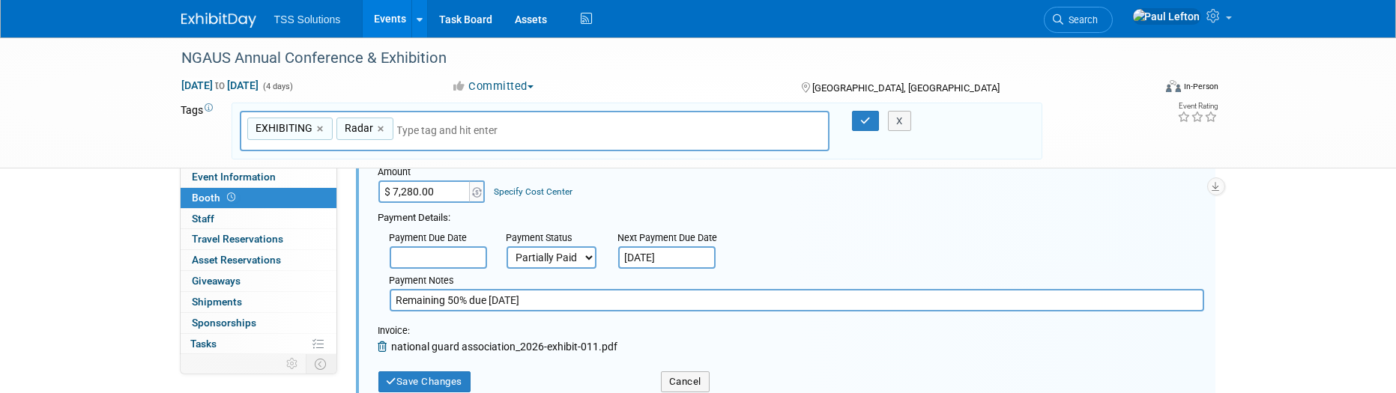
scroll to position [199, 0]
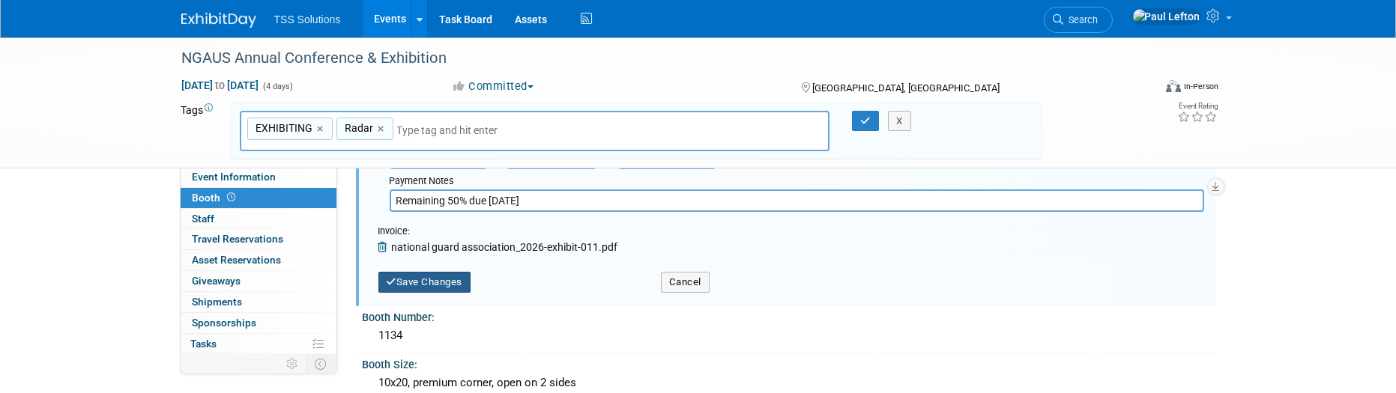
click at [434, 280] on button "Save Changes" at bounding box center [424, 282] width 93 height 21
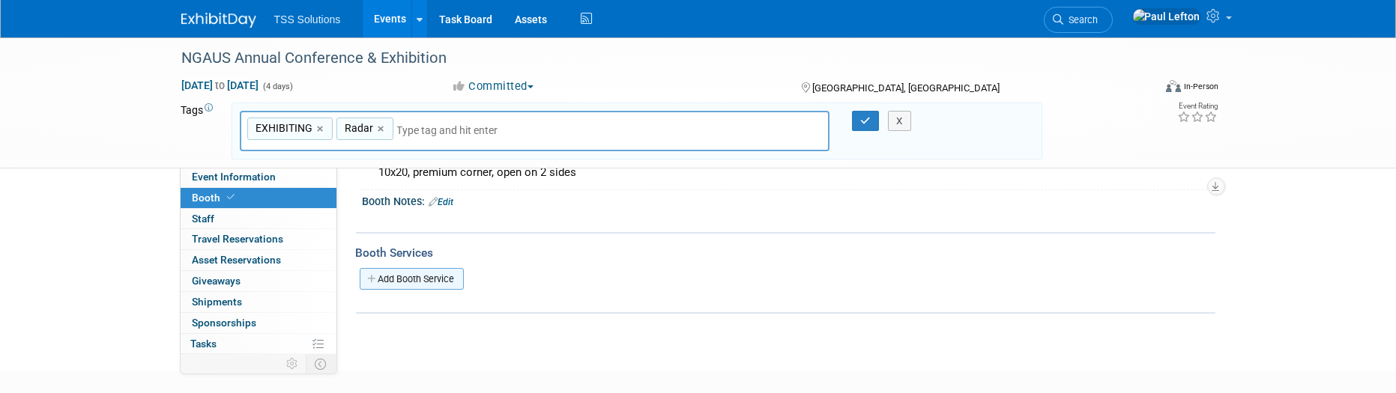
click at [403, 275] on link "Add Booth Service" at bounding box center [412, 279] width 104 height 22
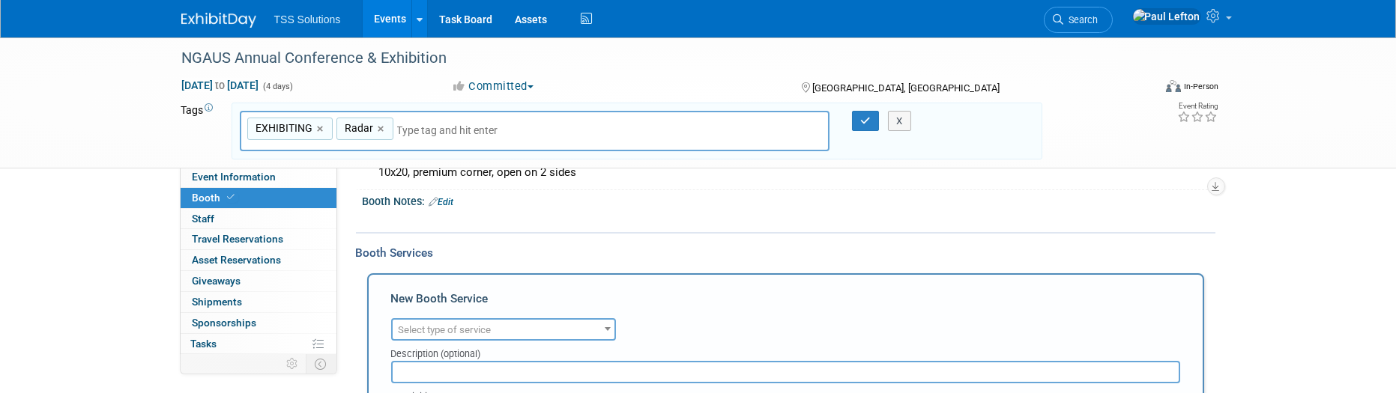
scroll to position [300, 0]
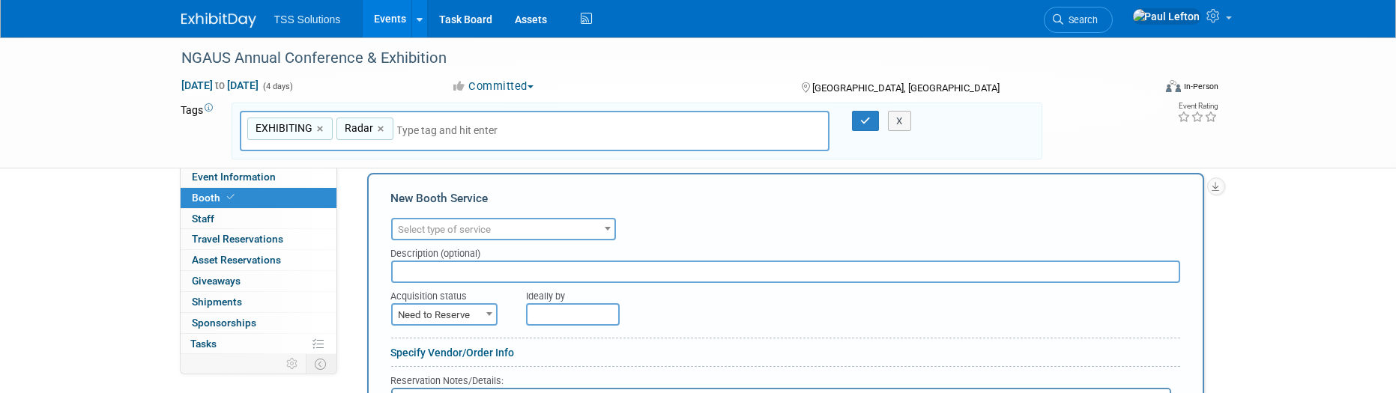
click at [606, 219] on span at bounding box center [607, 228] width 15 height 19
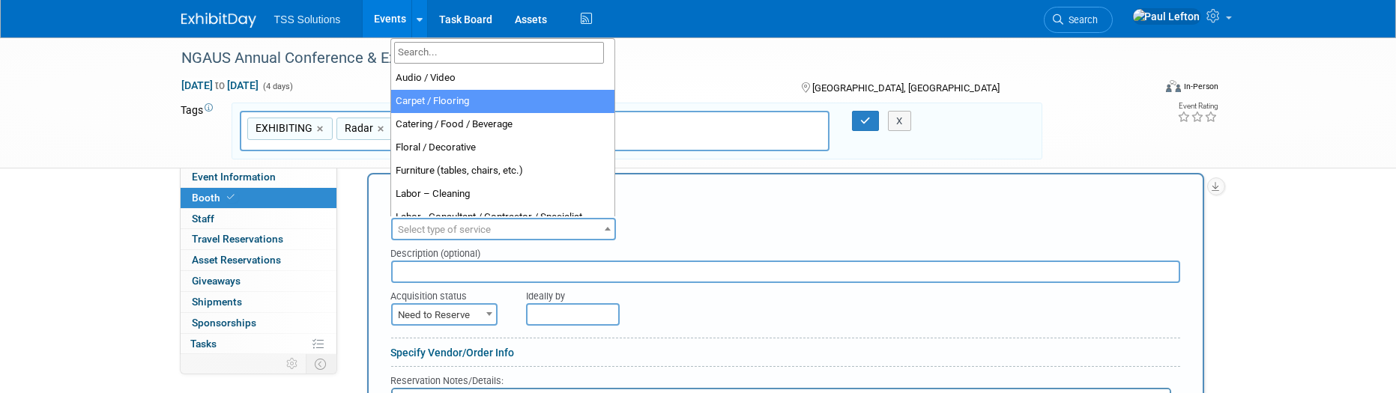
select select "4"
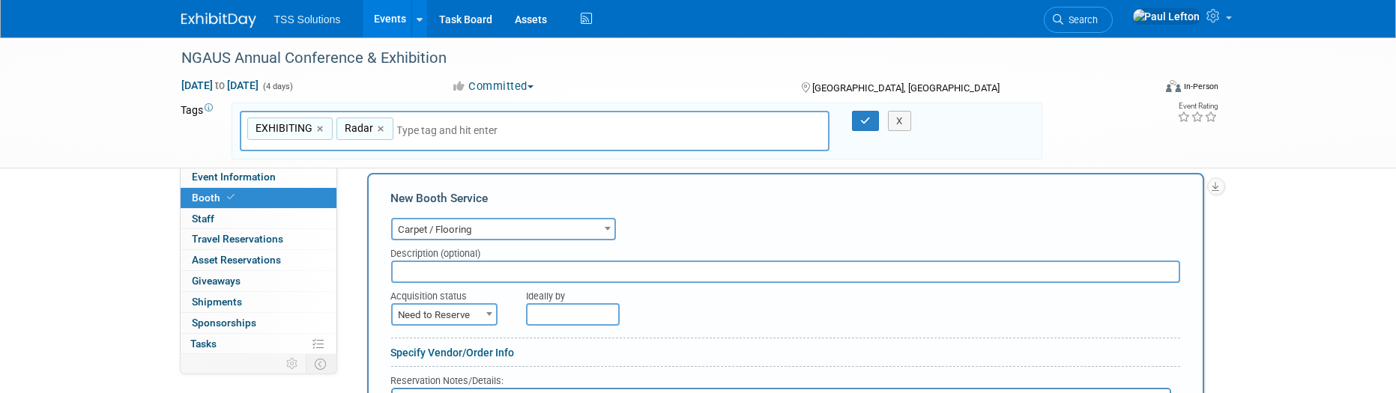
click at [434, 271] on input "text" at bounding box center [785, 272] width 789 height 22
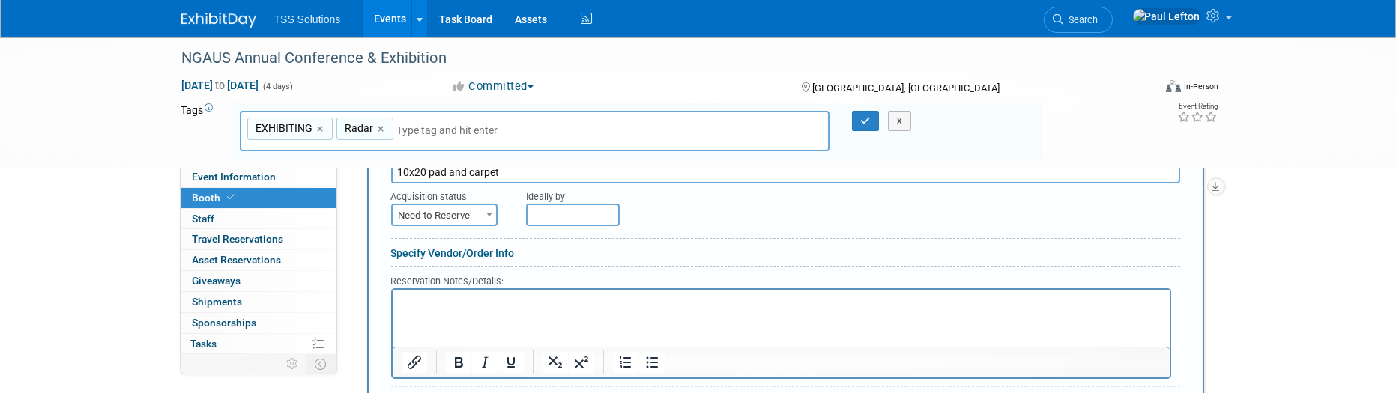
type input "10x20 pad and carpet"
click at [449, 309] on html at bounding box center [780, 299] width 777 height 20
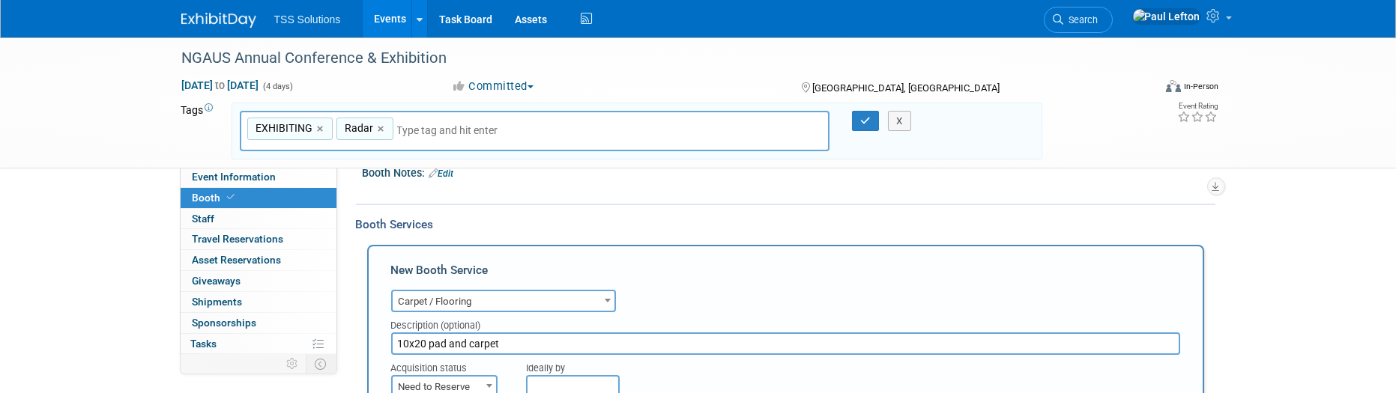
scroll to position [427, 0]
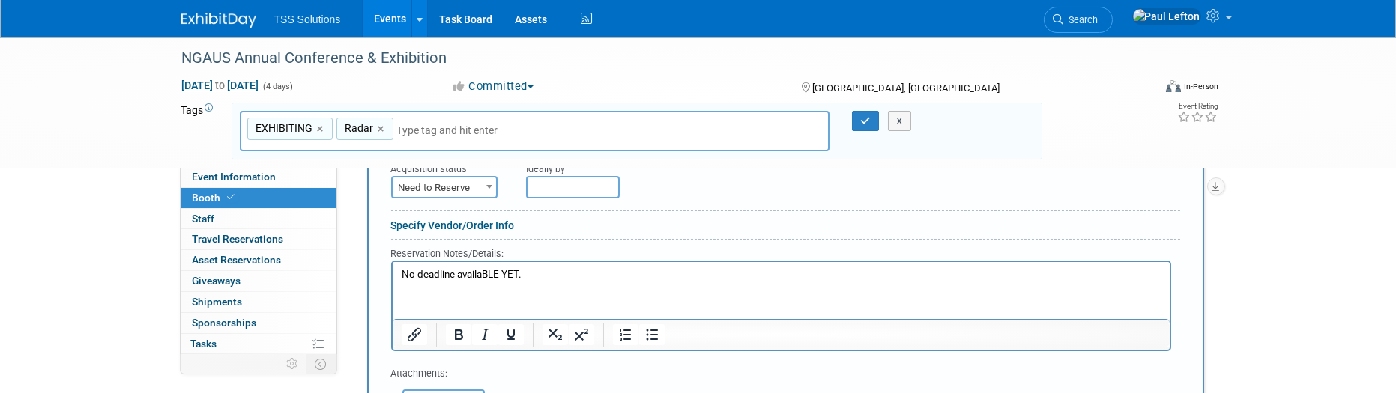
drag, startPoint x: 416, startPoint y: 272, endPoint x: 952, endPoint y: 514, distance: 588.0
click at [561, 262] on html "No deadline availaBLE YET." at bounding box center [780, 272] width 777 height 20
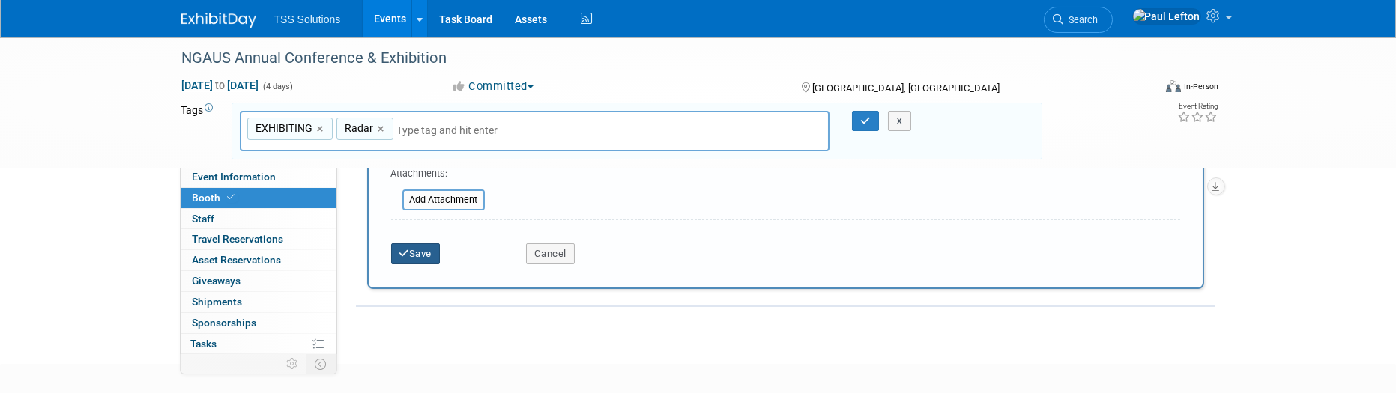
click at [427, 254] on button "Save" at bounding box center [415, 254] width 49 height 21
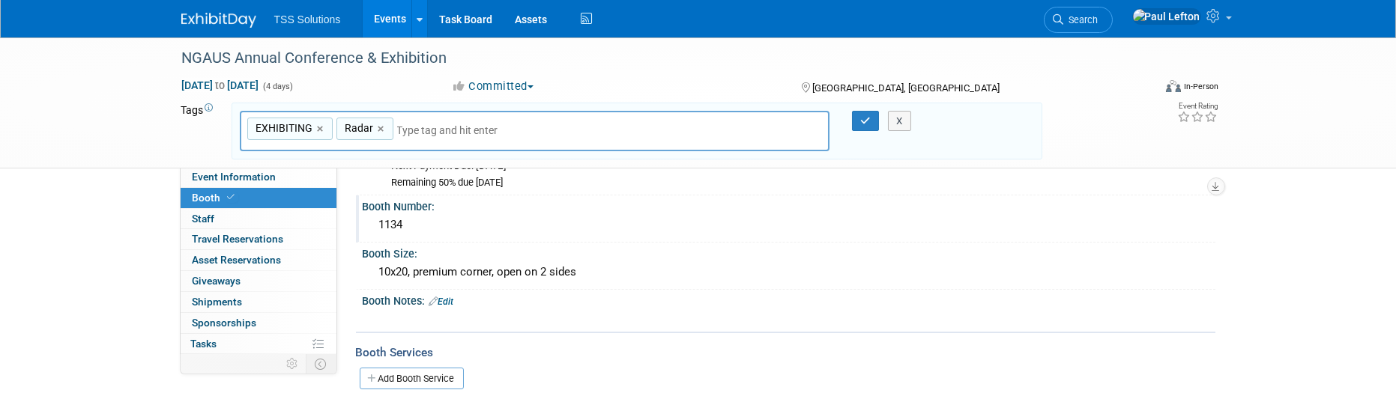
scroll to position [199, 0]
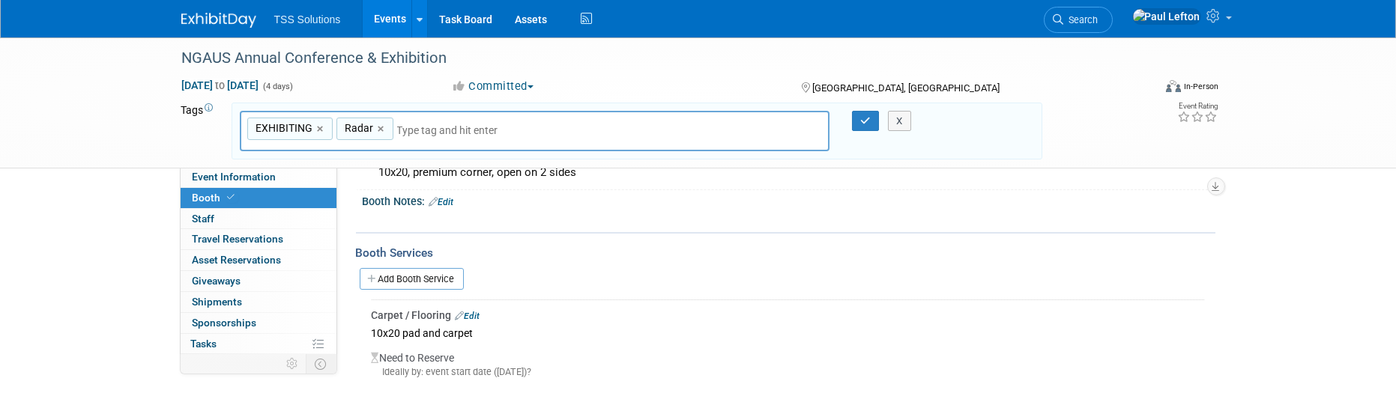
click at [447, 202] on link "Edit" at bounding box center [441, 202] width 25 height 10
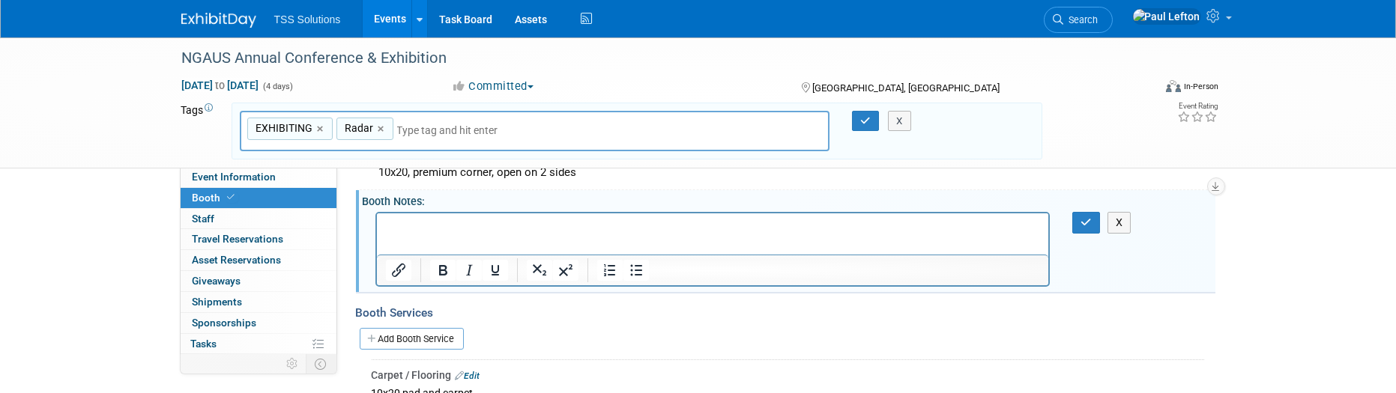
scroll to position [0, 0]
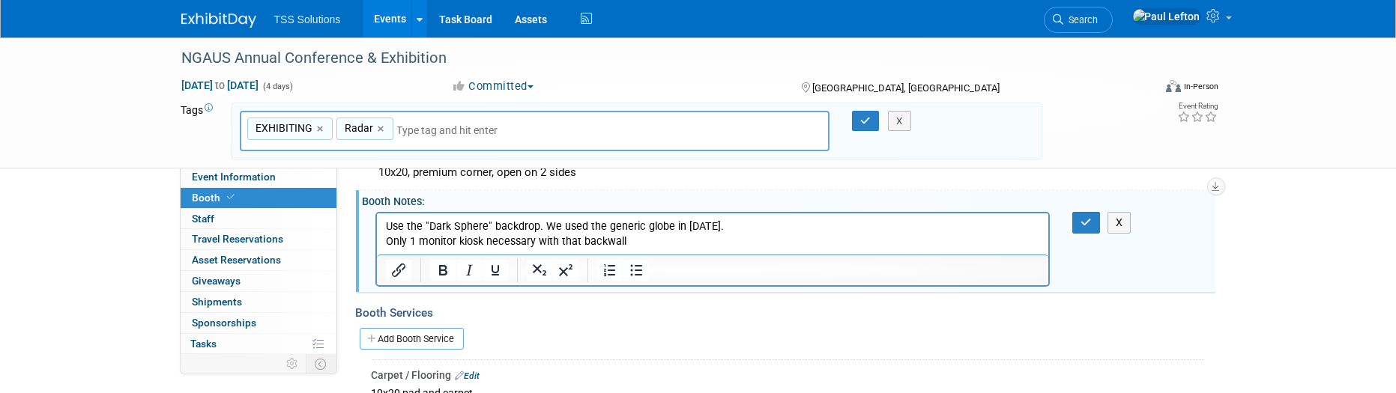
click at [514, 223] on p "Use the "Dark Sphere" backdrop. We used the generic globe in 2025." at bounding box center [712, 226] width 655 height 15
click at [642, 244] on p "Only 1 monitor kiosk necessary with that backwall" at bounding box center [712, 241] width 655 height 15
click at [760, 245] on p "Only 1 monitor kiosk necessary with that backwall, but a second can be added on…" at bounding box center [712, 241] width 655 height 15
click at [899, 244] on p "Only 1 monitor kiosk necessary with that backwall, but a second can be added pe…" at bounding box center [712, 241] width 655 height 15
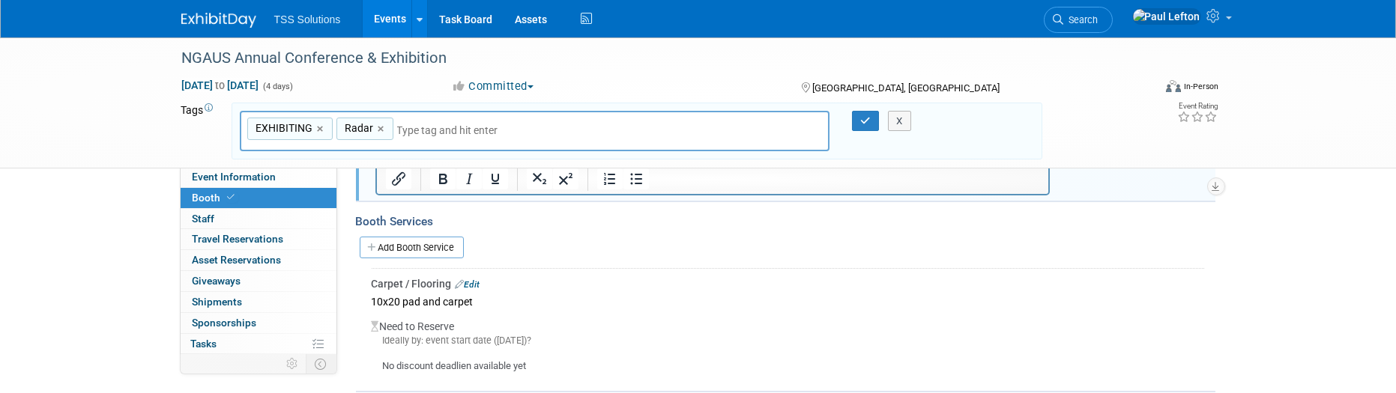
scroll to position [100, 0]
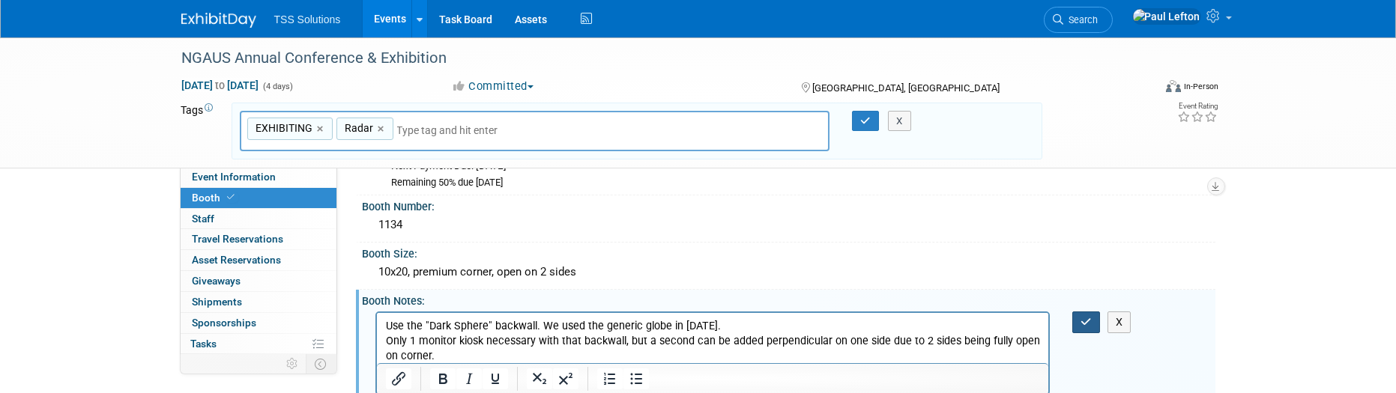
click at [1082, 319] on icon "button" at bounding box center [1086, 322] width 11 height 10
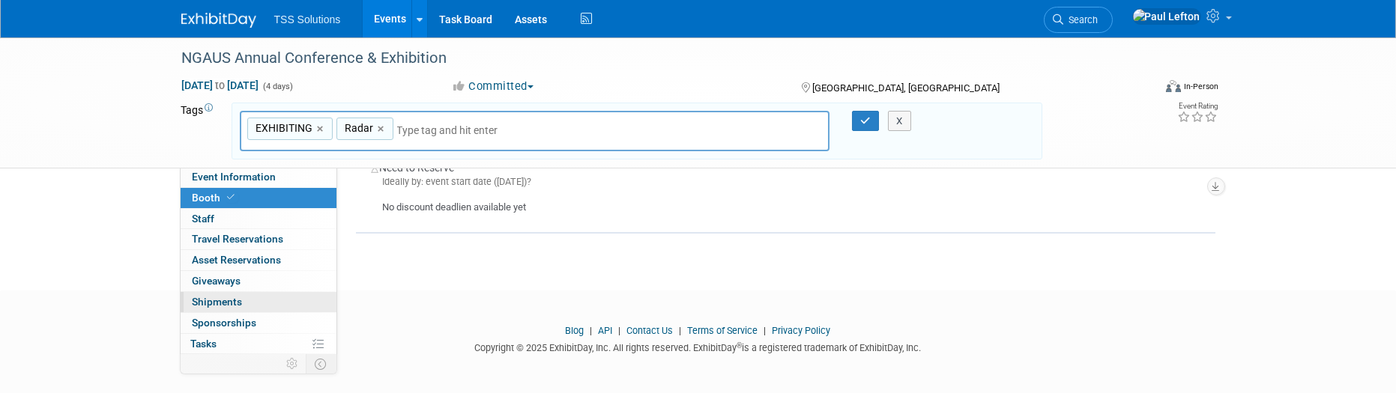
scroll to position [135, 0]
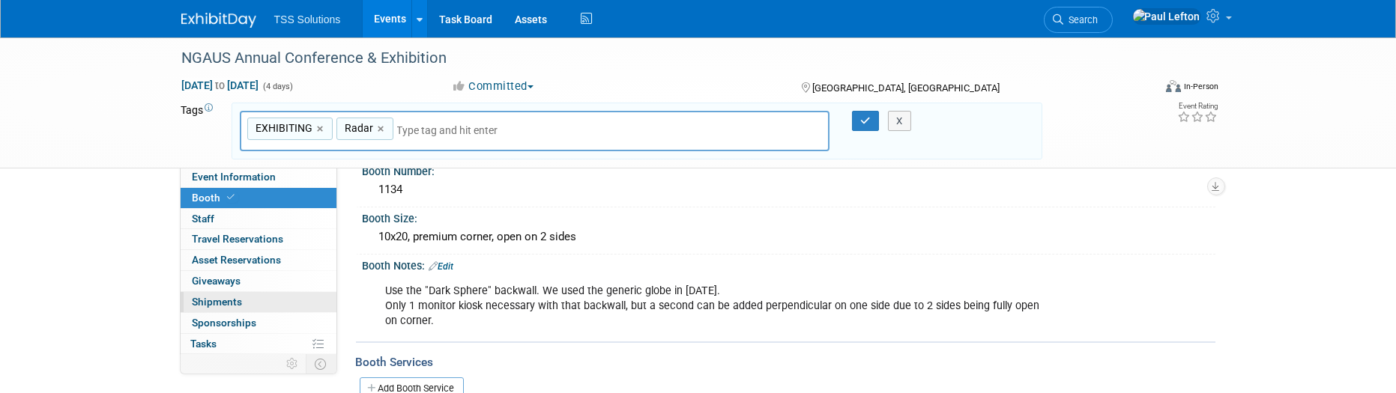
click at [235, 299] on span "Shipments 0" at bounding box center [218, 302] width 50 height 12
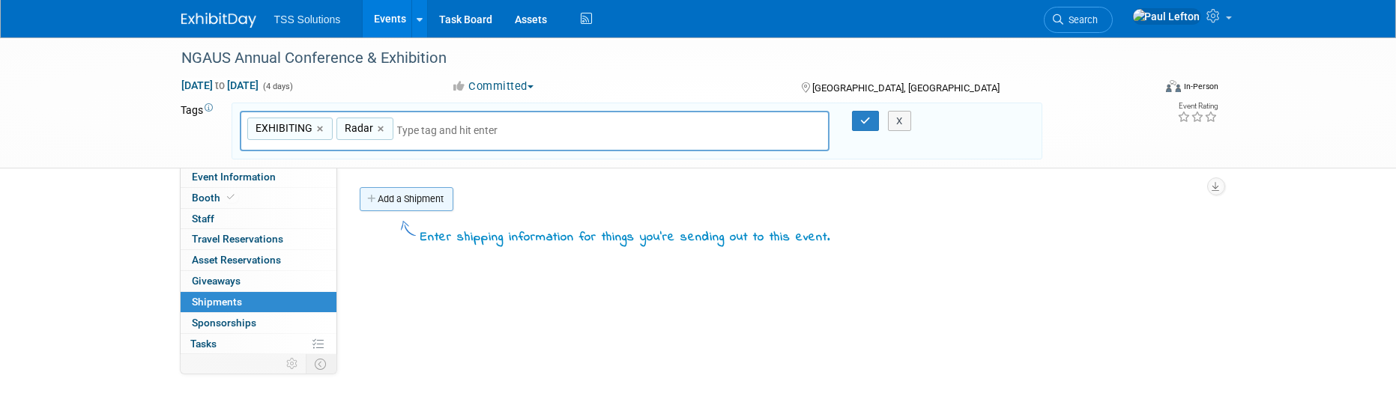
click at [410, 198] on link "Add a Shipment" at bounding box center [407, 199] width 94 height 24
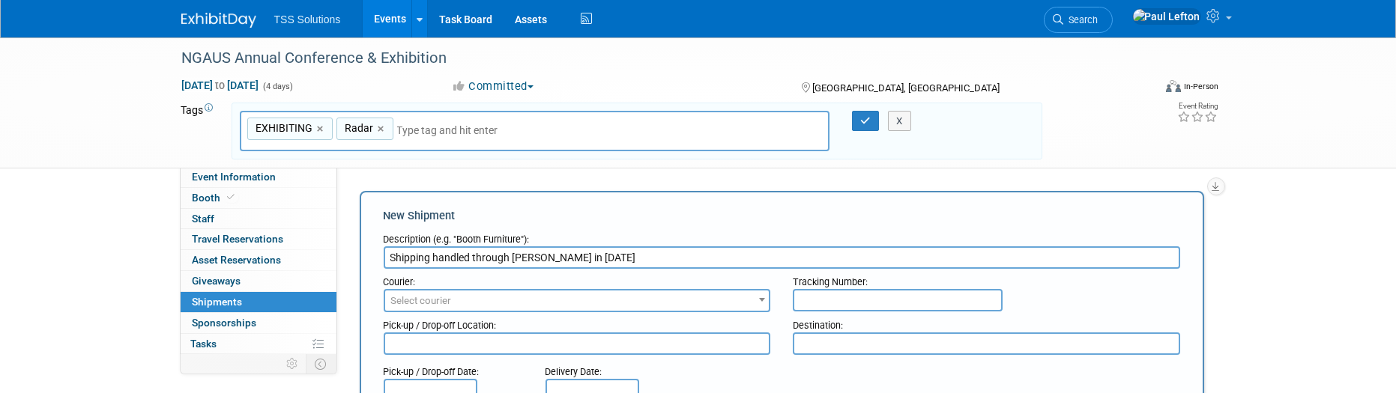
type input "Shipping handled through Shepard in 2025"
click at [442, 297] on span "Select courier" at bounding box center [421, 300] width 61 height 11
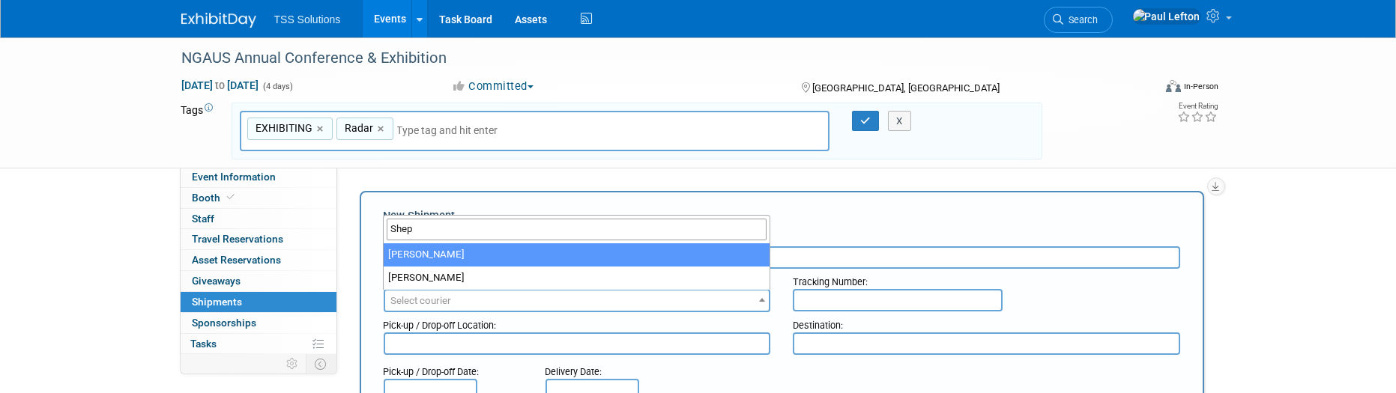
type input "Shep"
select select "559"
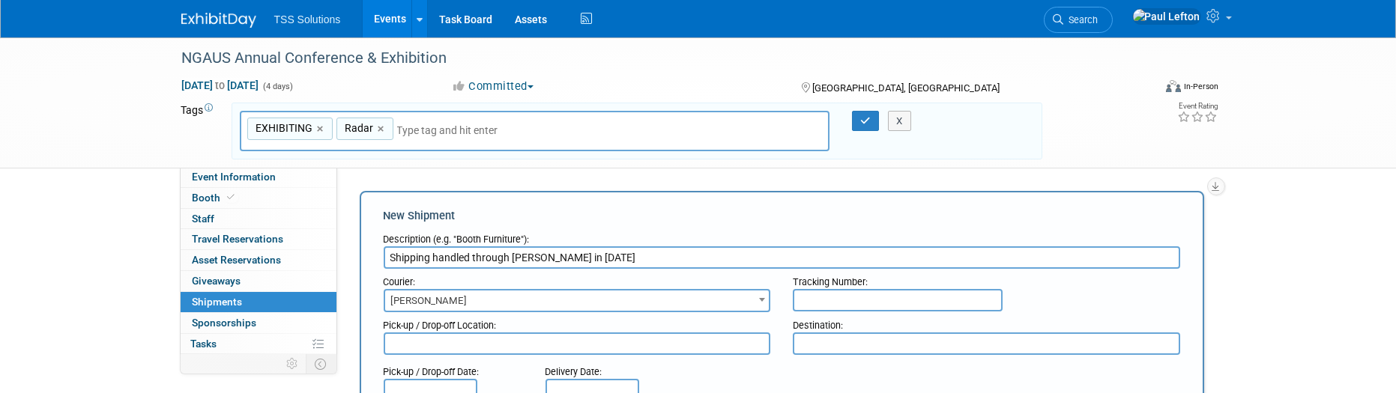
click at [603, 257] on input "Shipping handled through Shepard in 2025" at bounding box center [782, 258] width 797 height 22
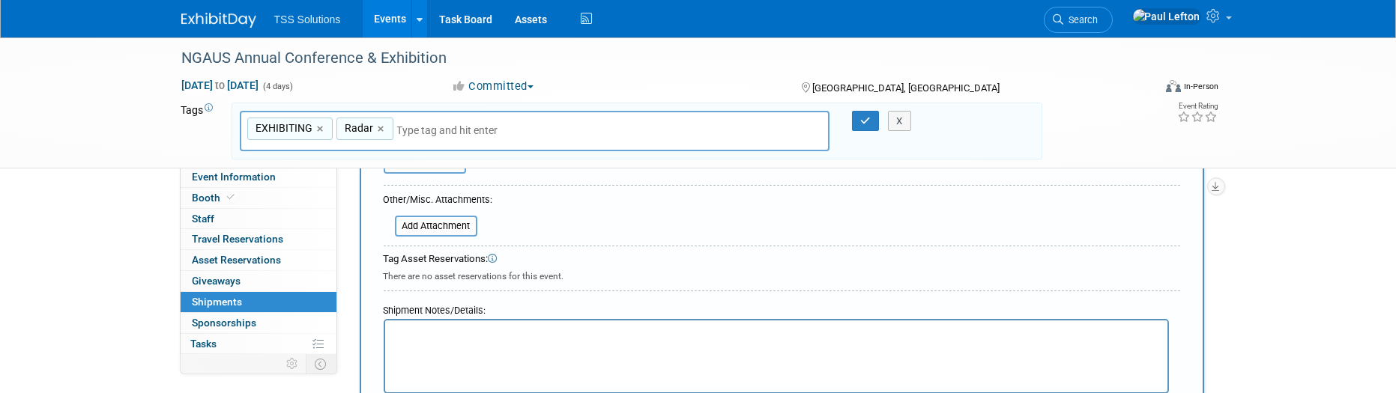
scroll to position [499, 0]
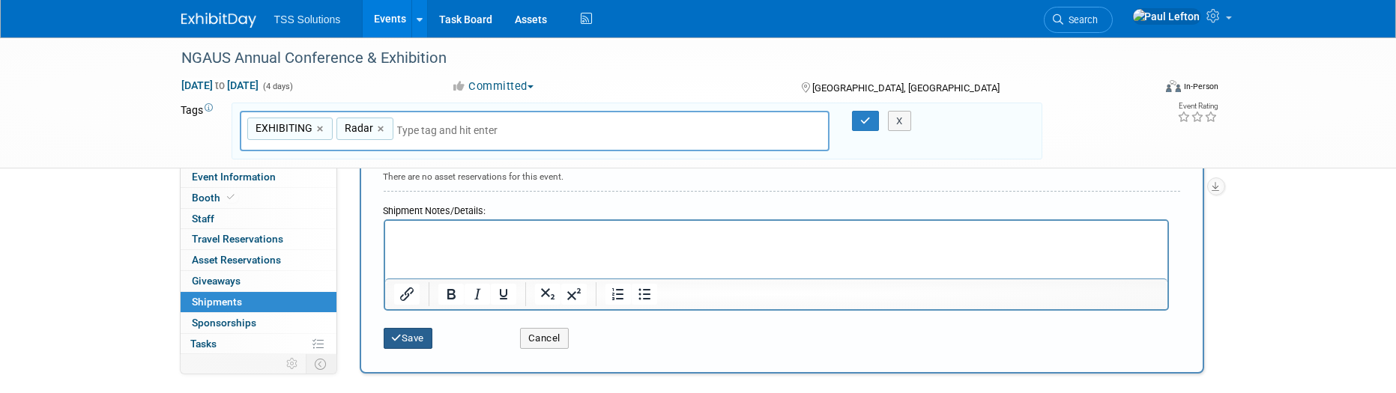
type input "Shipping handled through Shepard in 2025 @ $900 each way / additional $900 for …"
click at [414, 337] on button "Save" at bounding box center [408, 338] width 49 height 21
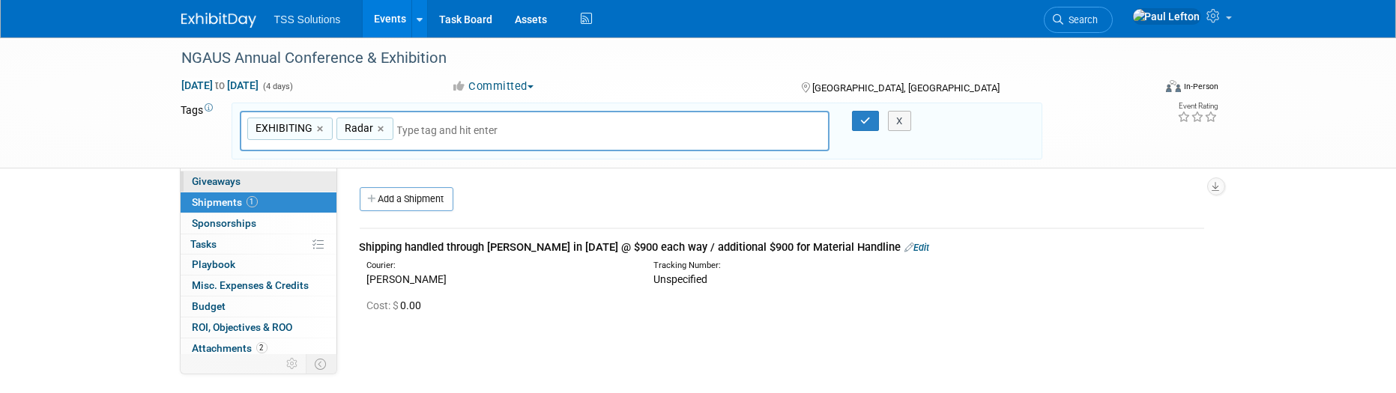
scroll to position [0, 0]
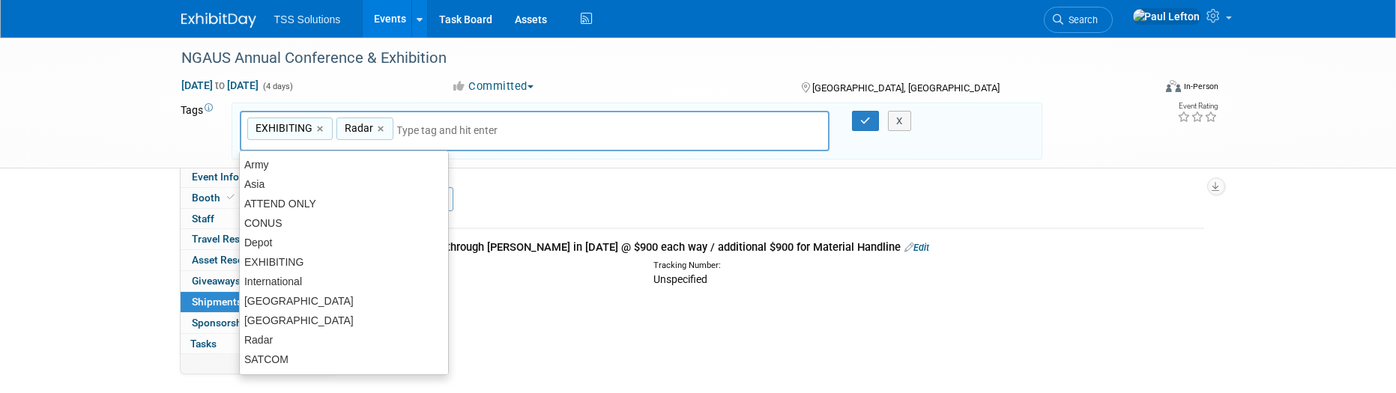
click at [422, 121] on div "EXHIBITING, Radar EXHIBITING × Radar ×" at bounding box center [535, 131] width 591 height 41
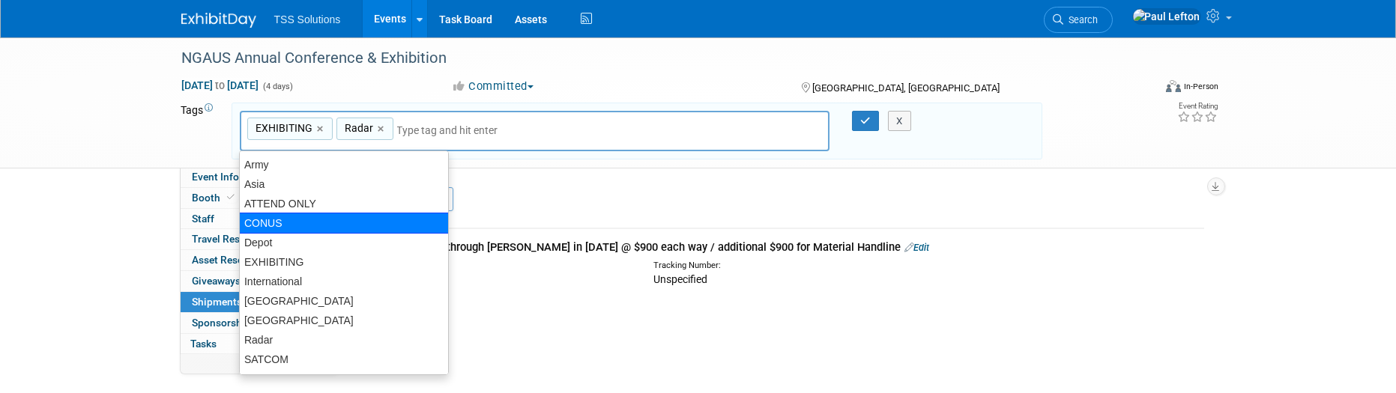
click at [326, 217] on div "CONUS" at bounding box center [344, 223] width 210 height 21
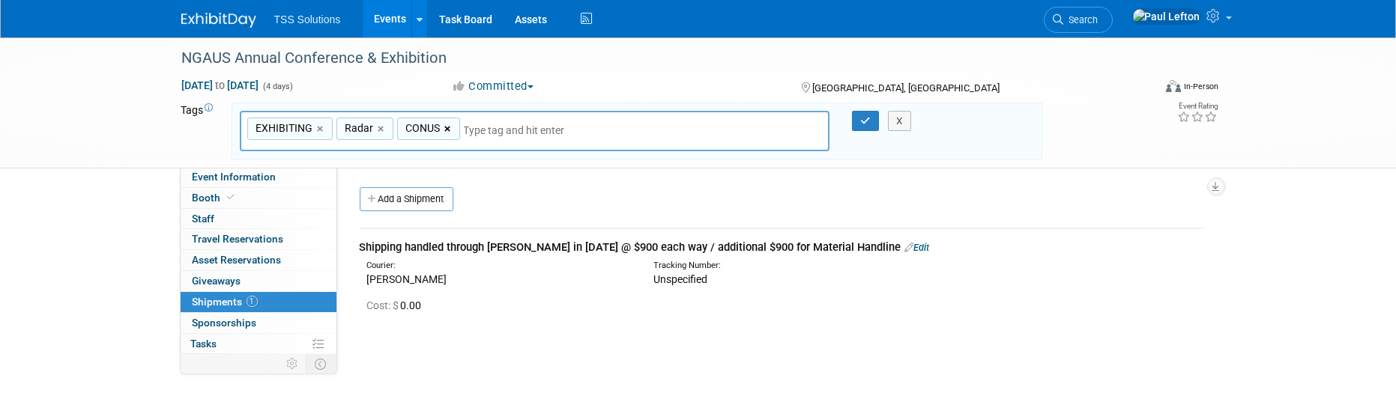
click at [444, 127] on link "×" at bounding box center [449, 129] width 10 height 17
type input "EXHIBITING, Radar"
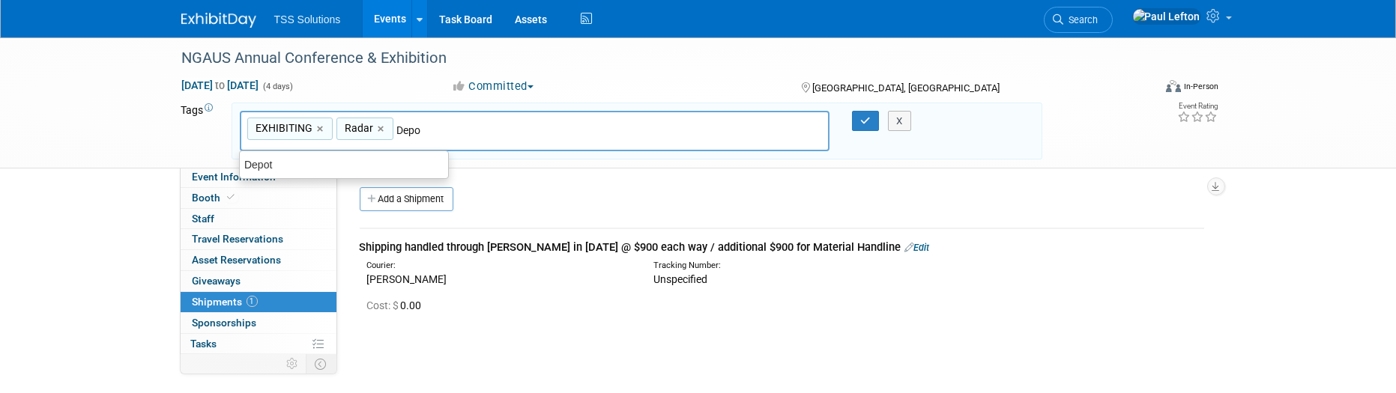
type input "Depot"
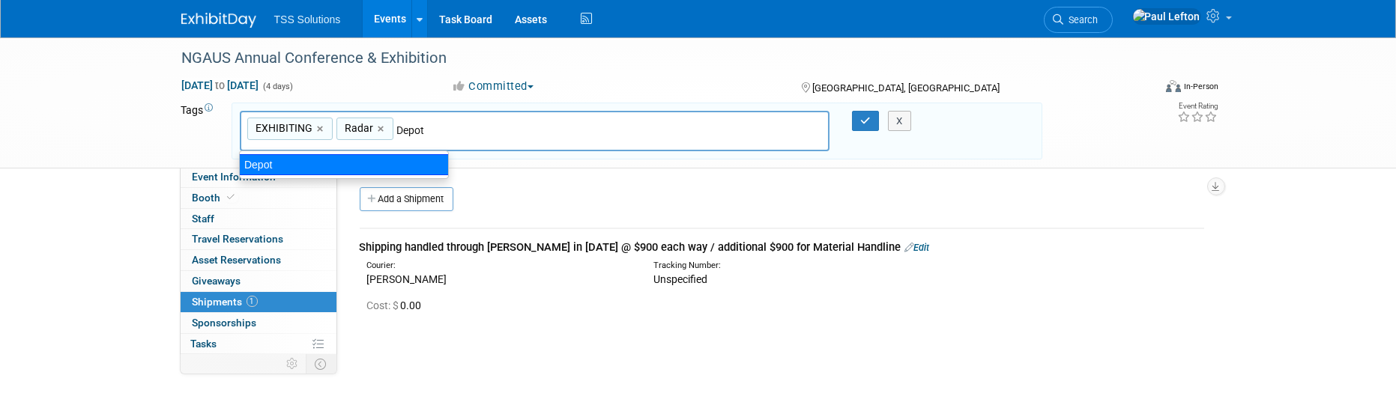
click at [310, 166] on div "Depot" at bounding box center [344, 164] width 210 height 21
type input "EXHIBITING, Radar, Depot"
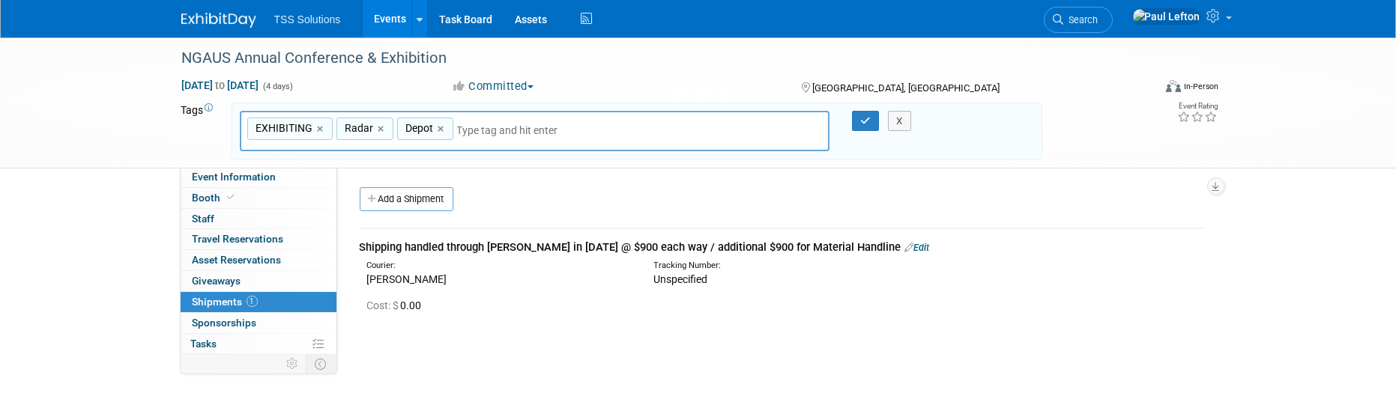
click at [498, 126] on input "text" at bounding box center [562, 130] width 210 height 15
type input "c"
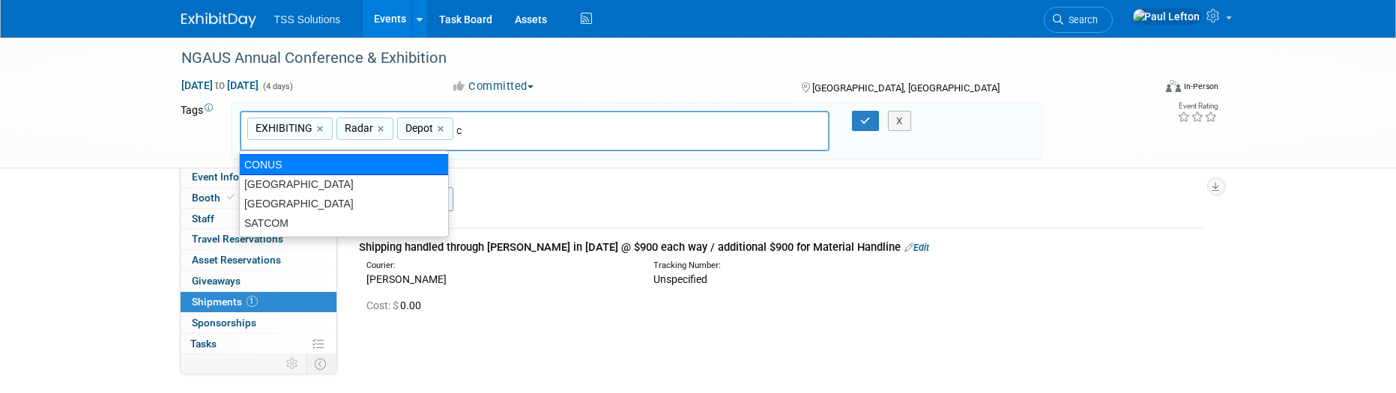
click at [288, 164] on div "CONUS" at bounding box center [344, 164] width 210 height 21
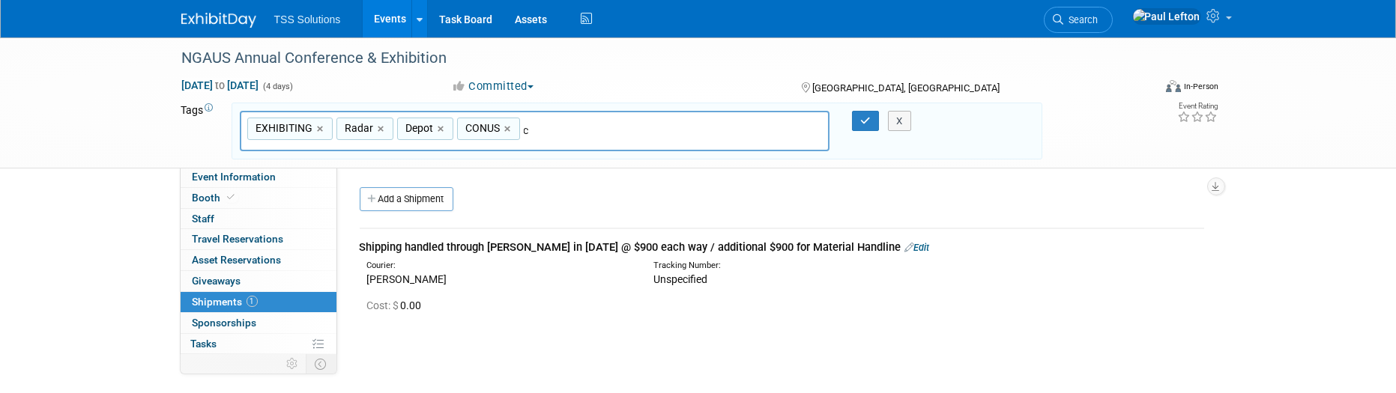
type input "EXHIBITING, Radar, Depot, CONUS"
click at [575, 130] on input "text" at bounding box center [629, 130] width 210 height 15
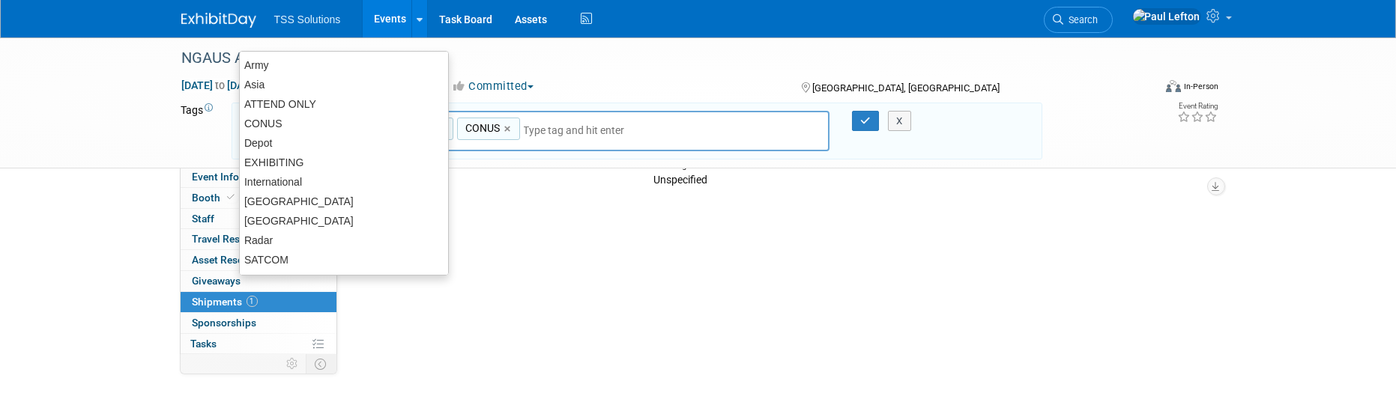
click at [681, 134] on input "text" at bounding box center [629, 130] width 210 height 15
click at [678, 131] on input "text" at bounding box center [629, 130] width 210 height 15
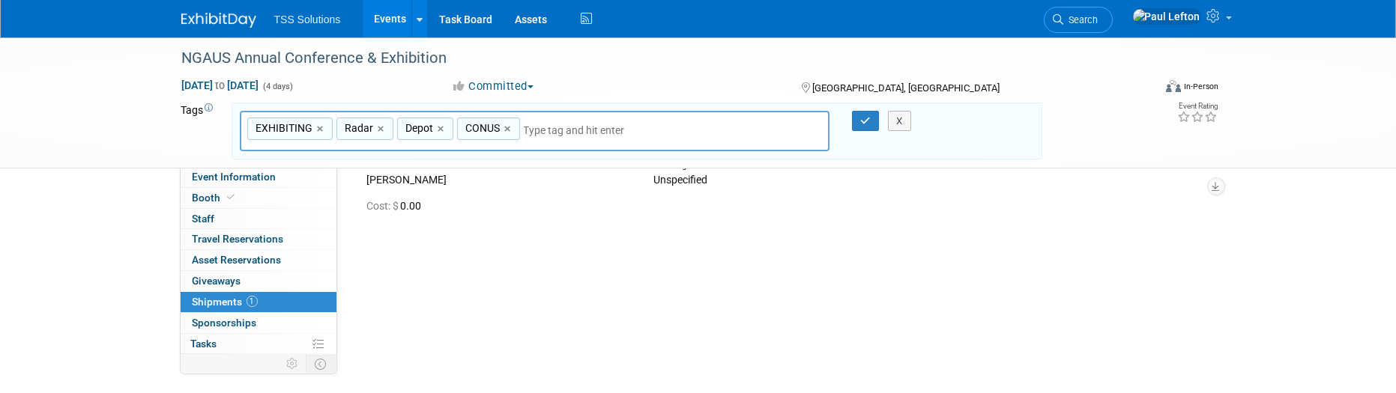
click at [655, 82] on div "Committed Committed Considering Not Going Postponed" at bounding box center [611, 87] width 331 height 16
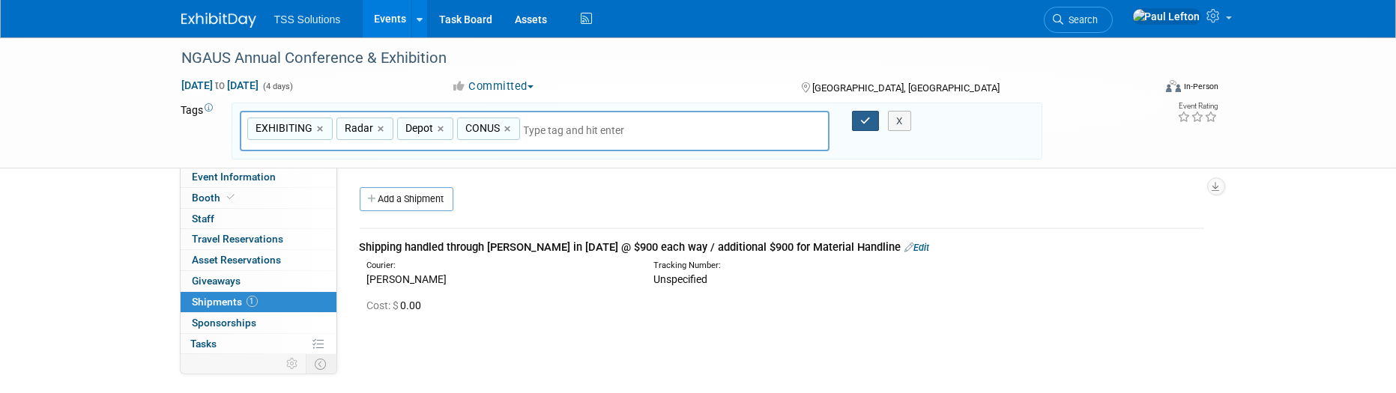
click at [866, 124] on icon "button" at bounding box center [865, 121] width 10 height 10
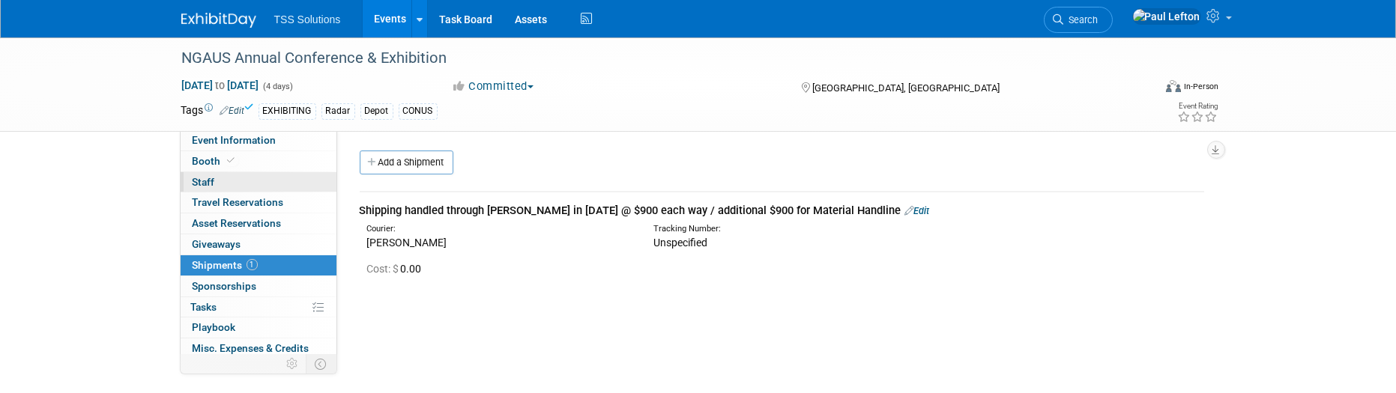
click at [199, 180] on span "Staff 0" at bounding box center [204, 182] width 22 height 12
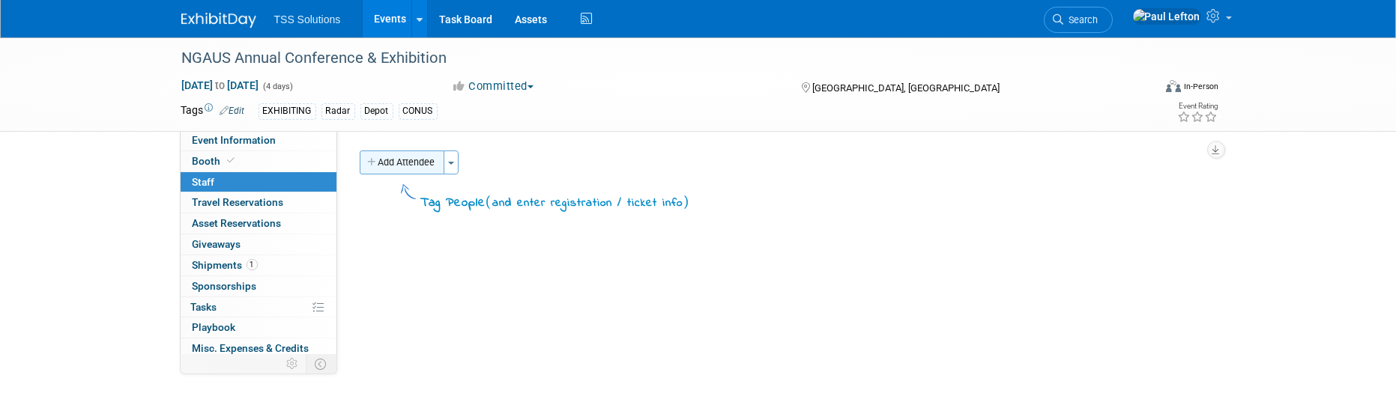
click at [387, 169] on button "Add Attendee" at bounding box center [402, 163] width 85 height 24
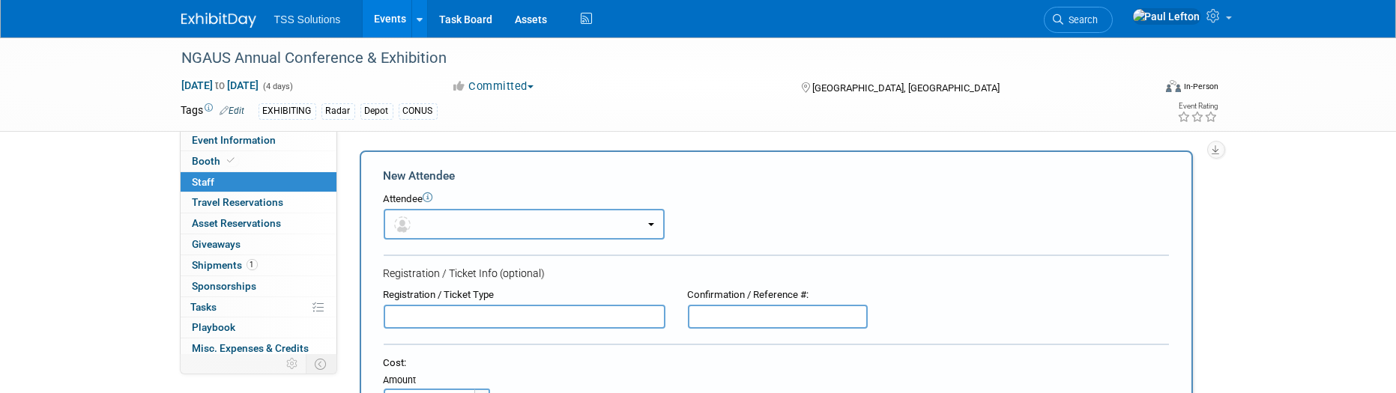
click at [645, 219] on button "button" at bounding box center [524, 224] width 281 height 31
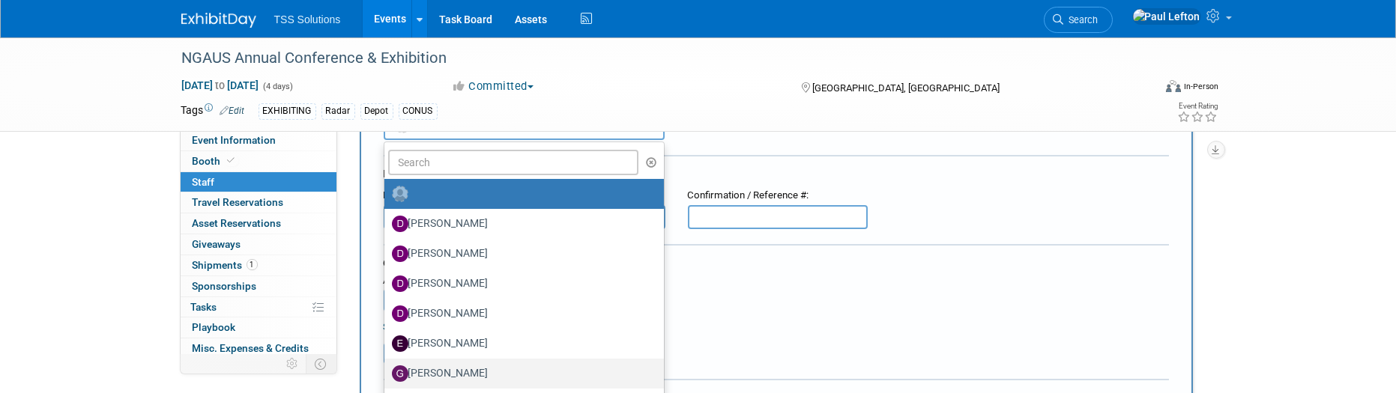
scroll to position [199, 0]
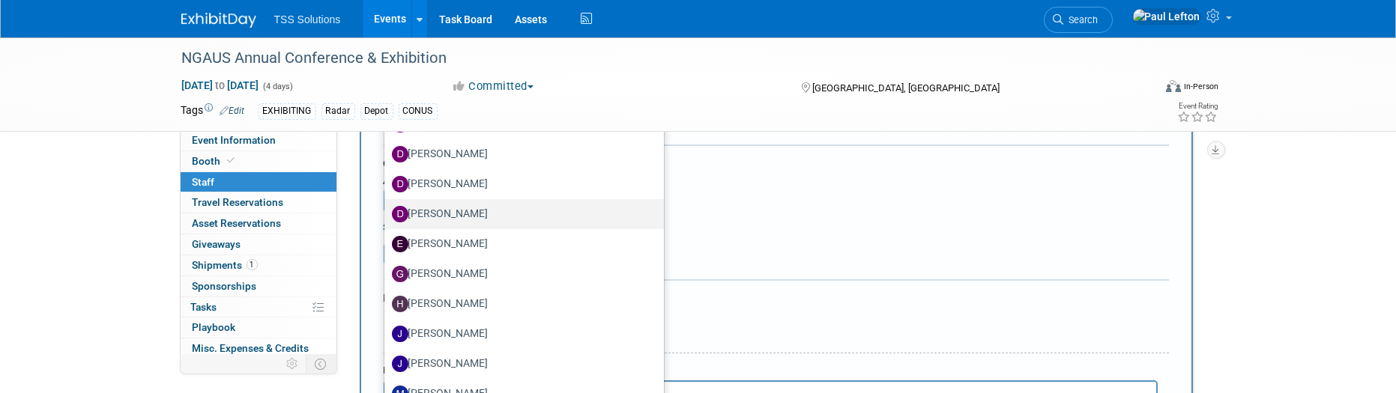
click at [442, 203] on label "Donald Taylor" at bounding box center [520, 214] width 257 height 24
click at [387, 208] on input "Donald Taylor" at bounding box center [382, 213] width 10 height 10
select select "b5d6bc40-8141-4bfc-ab66-659d23dc91a3"
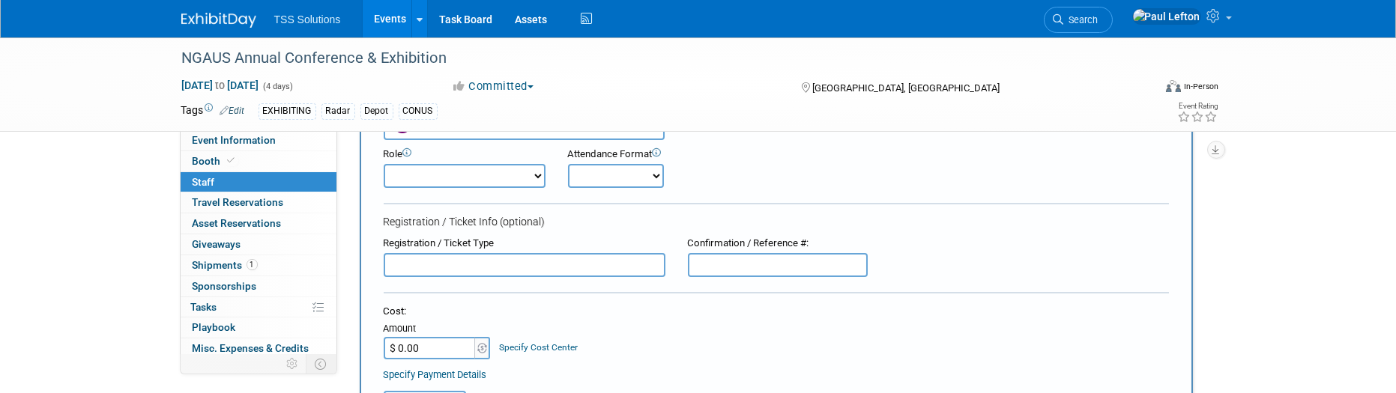
scroll to position [0, 0]
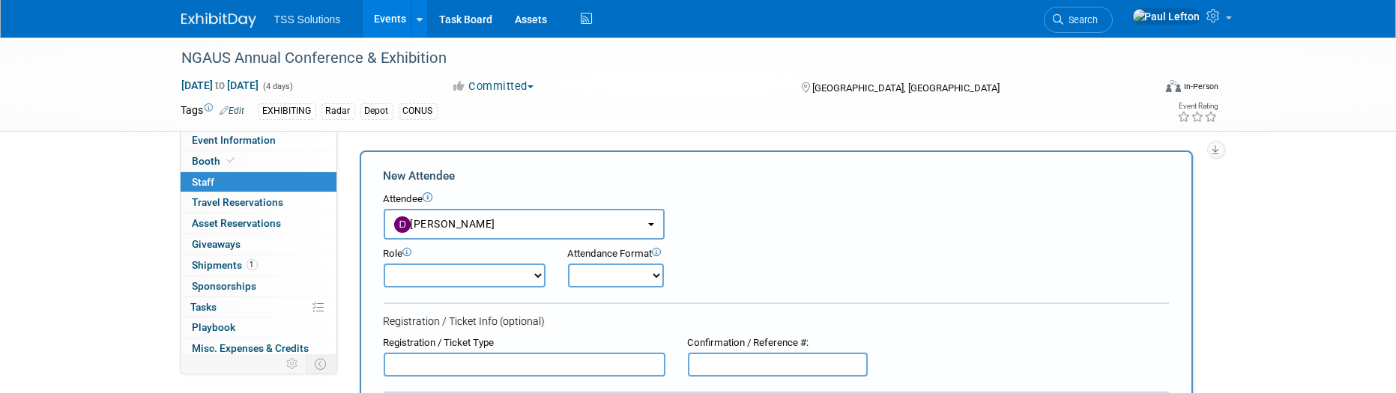
click at [492, 275] on select "Demonstrator Host Planner Presenter Sales Representative Set-up/Dismantle Crew …" at bounding box center [465, 276] width 162 height 24
select select "4"
click at [384, 264] on select "Demonstrator Host Planner Presenter Sales Representative Set-up/Dismantle Crew …" at bounding box center [465, 276] width 162 height 24
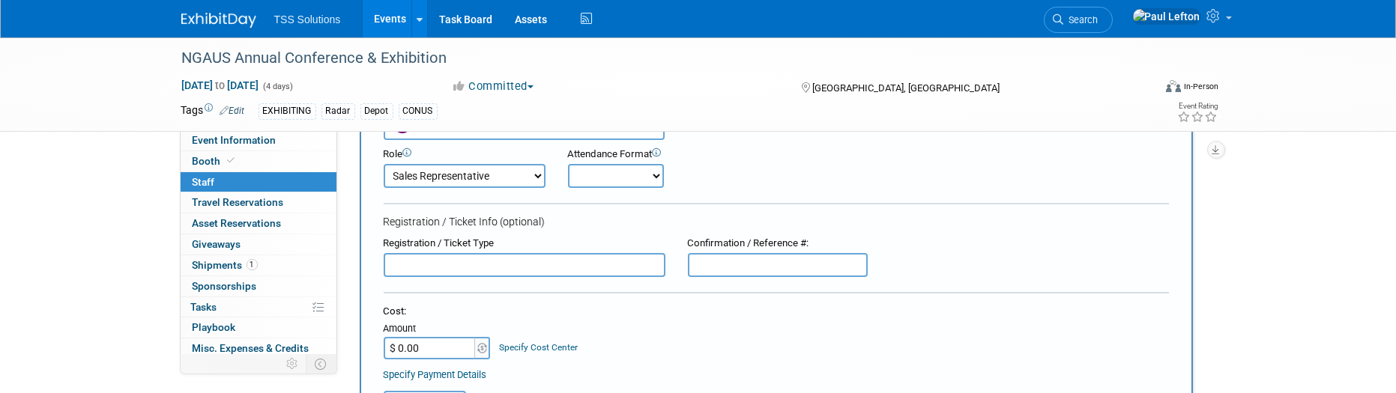
click at [655, 172] on select "Onsite Remote" at bounding box center [616, 176] width 96 height 24
select select "1"
click at [568, 164] on select "Onsite Remote" at bounding box center [616, 176] width 96 height 24
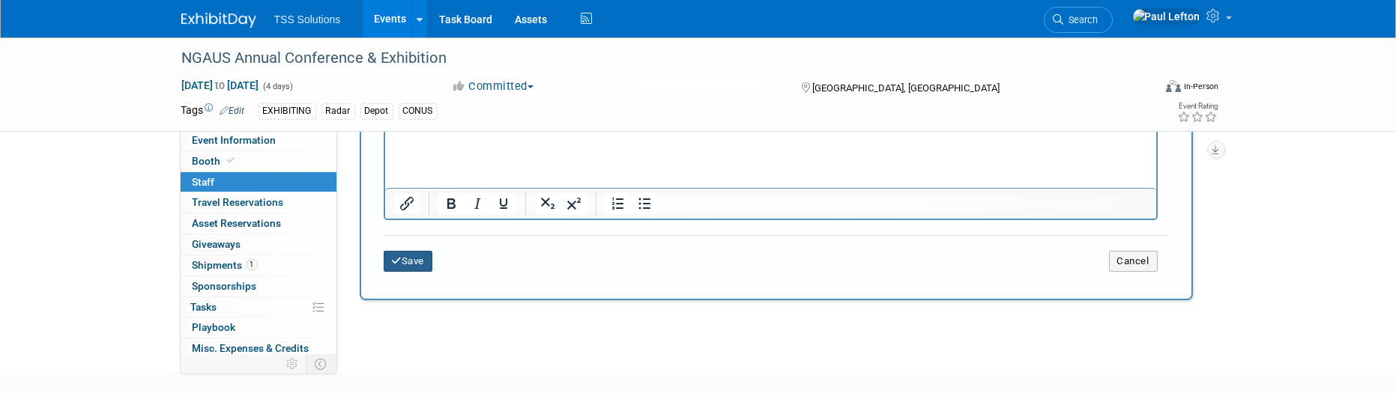
click at [411, 256] on button "Save" at bounding box center [408, 261] width 49 height 21
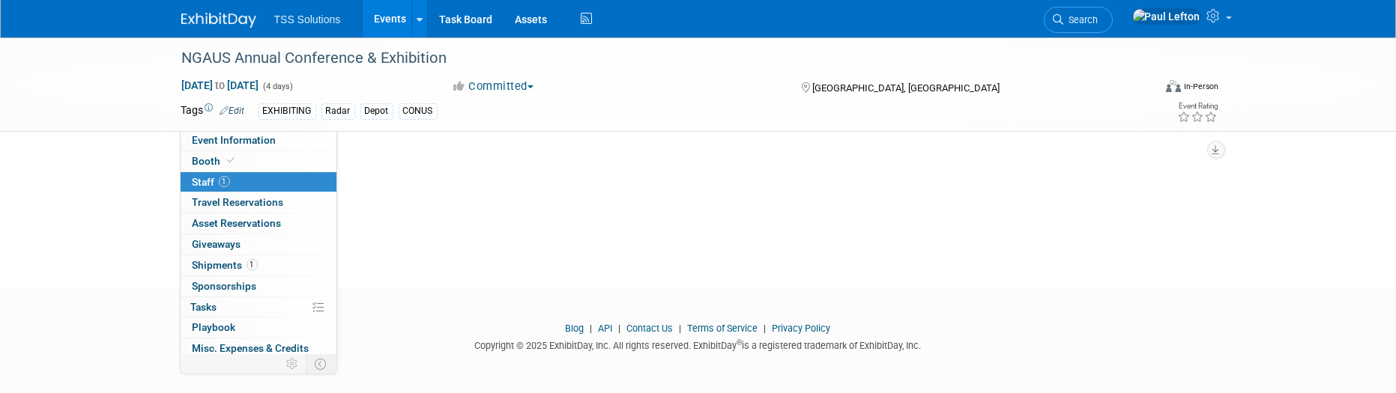
scroll to position [7, 0]
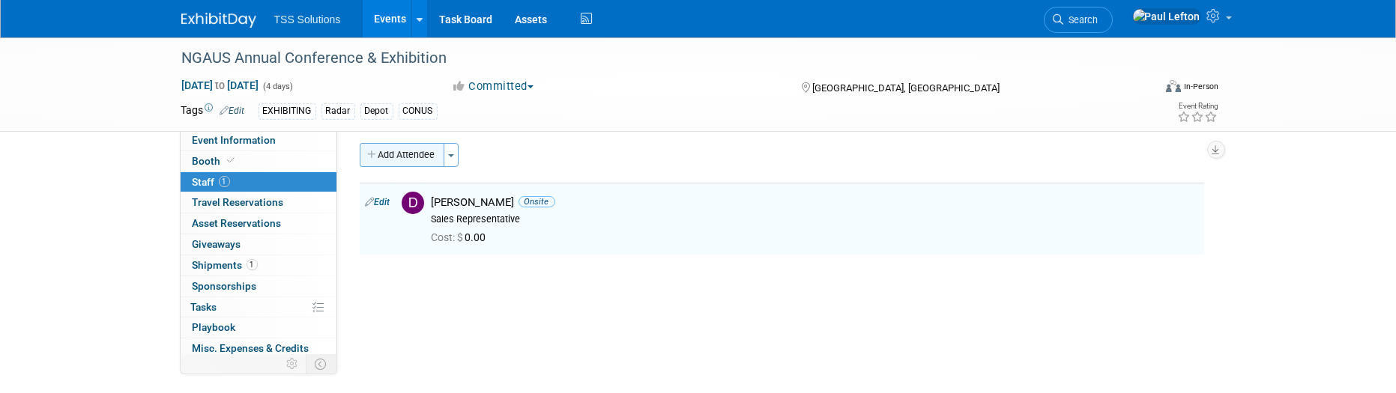
click at [399, 153] on button "Add Attendee" at bounding box center [402, 155] width 85 height 24
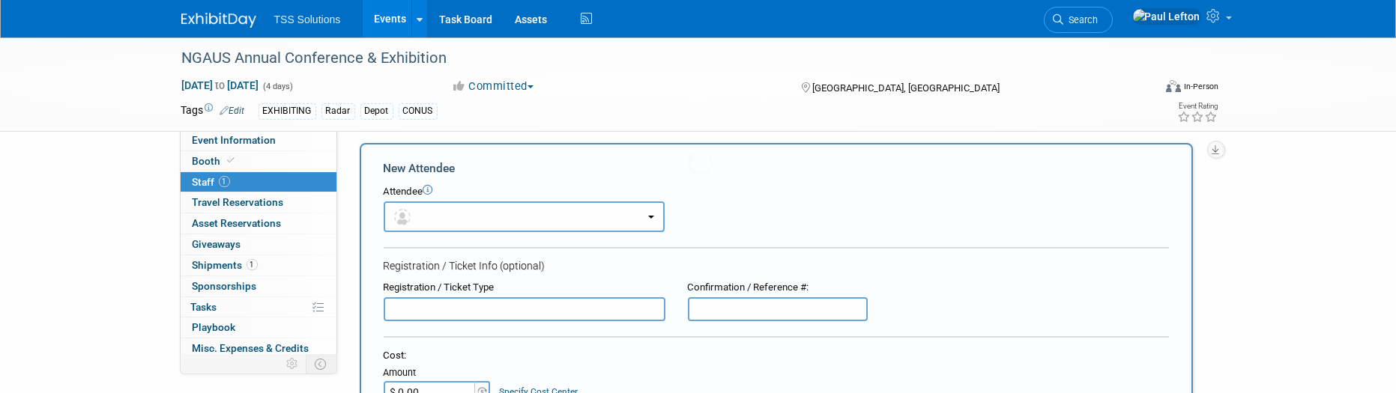
scroll to position [0, 0]
click at [648, 216] on b "button" at bounding box center [651, 217] width 6 height 3
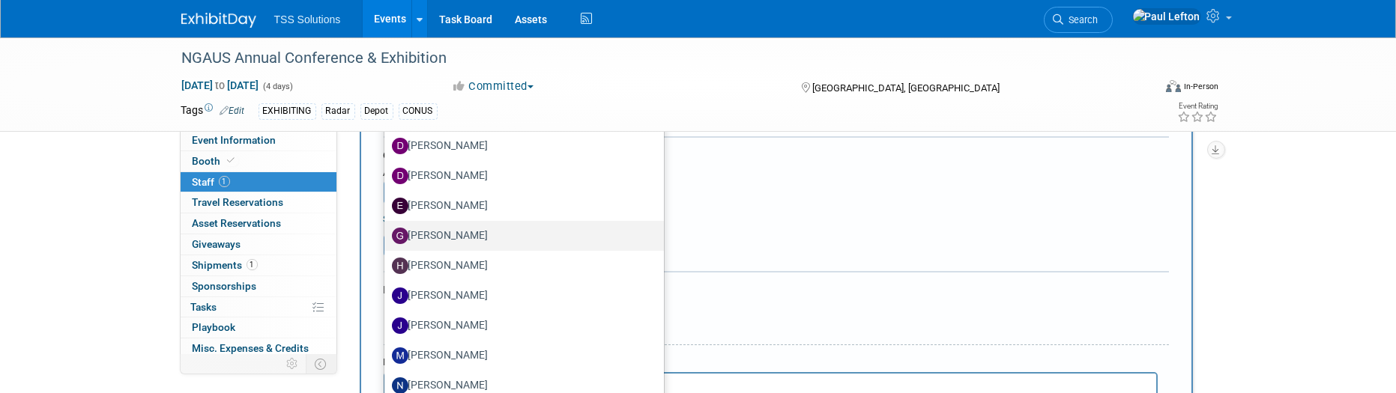
scroll to position [407, 0]
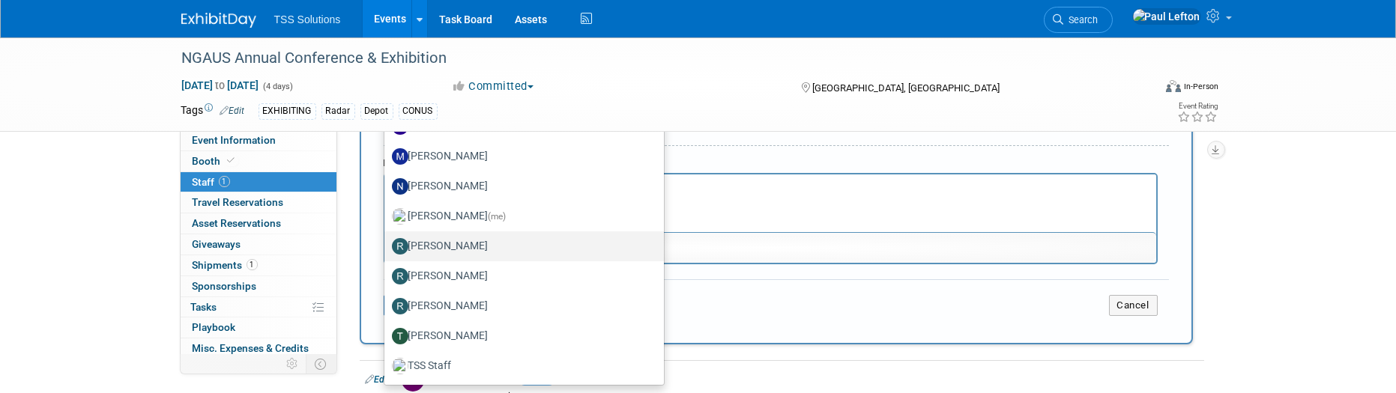
click at [434, 245] on label "Randy Turner" at bounding box center [520, 247] width 257 height 24
click at [387, 245] on input "Randy Turner" at bounding box center [382, 245] width 10 height 10
select select "37c7a160-4968-436e-8535-d976b2e088e1"
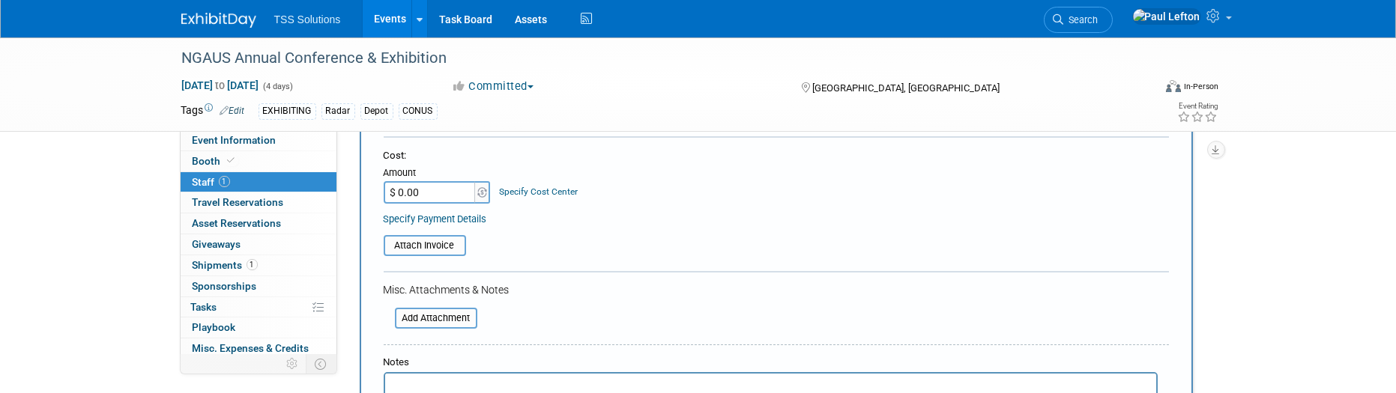
scroll to position [55, 0]
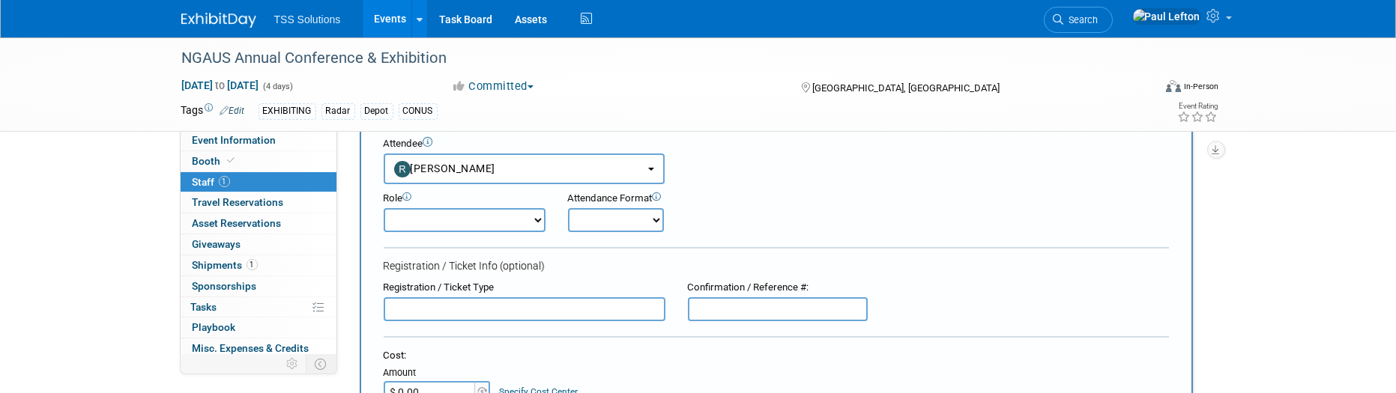
click at [525, 214] on select "Demonstrator Host Planner Presenter Sales Representative Set-up/Dismantle Crew …" at bounding box center [465, 220] width 162 height 24
click at [384, 208] on select "Demonstrator Host Planner Presenter Sales Representative Set-up/Dismantle Crew …" at bounding box center [465, 220] width 162 height 24
click at [530, 226] on select "Demonstrator Host Planner Presenter Sales Representative Set-up/Dismantle Crew …" at bounding box center [465, 220] width 162 height 24
select select "2"
click at [384, 208] on select "Demonstrator Host Planner Presenter Sales Representative Set-up/Dismantle Crew …" at bounding box center [465, 220] width 162 height 24
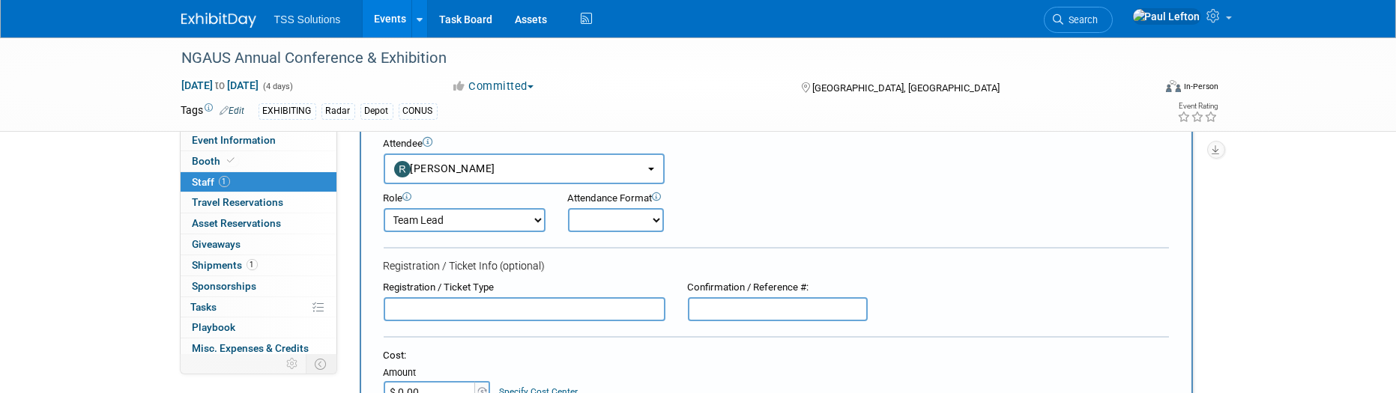
click at [651, 213] on select "Onsite Remote" at bounding box center [616, 220] width 96 height 24
select select "1"
click at [568, 208] on select "Onsite Remote" at bounding box center [616, 220] width 96 height 24
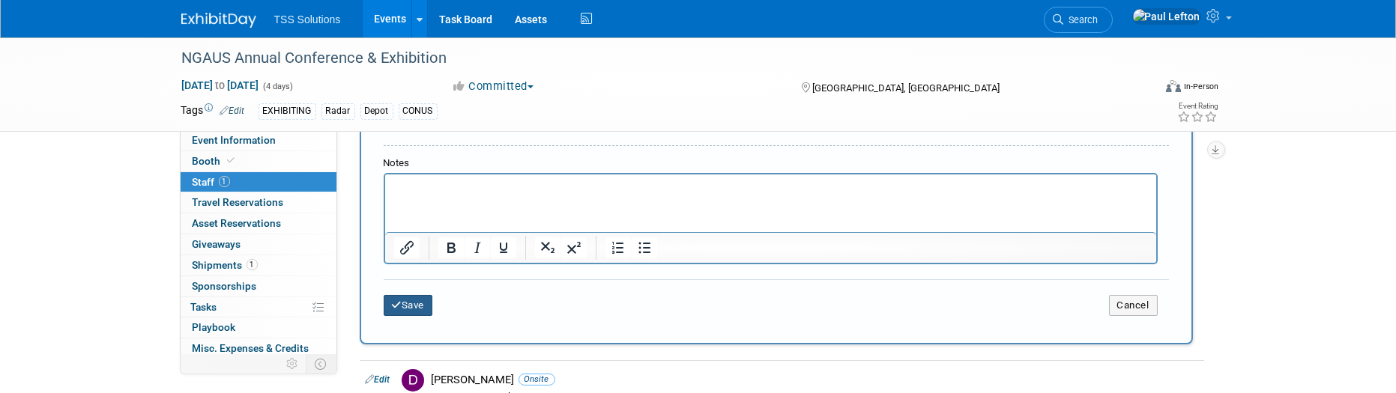
click at [413, 307] on button "Save" at bounding box center [408, 305] width 49 height 21
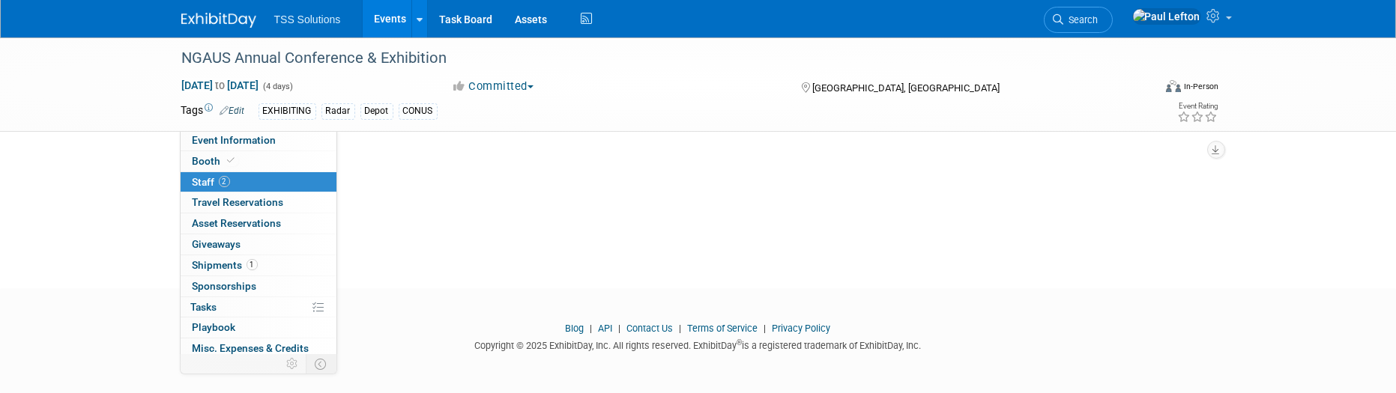
scroll to position [0, 0]
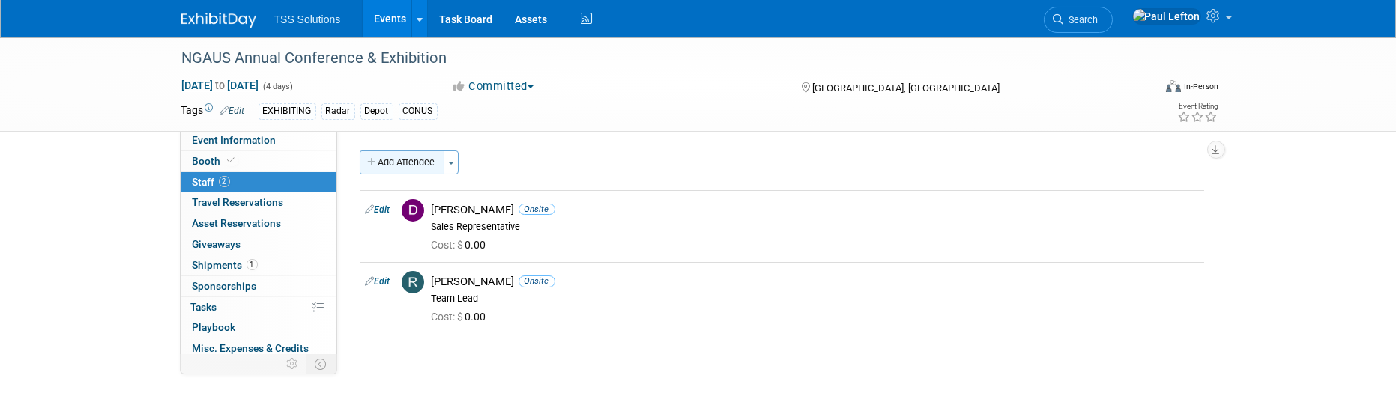
click at [403, 163] on button "Add Attendee" at bounding box center [402, 163] width 85 height 24
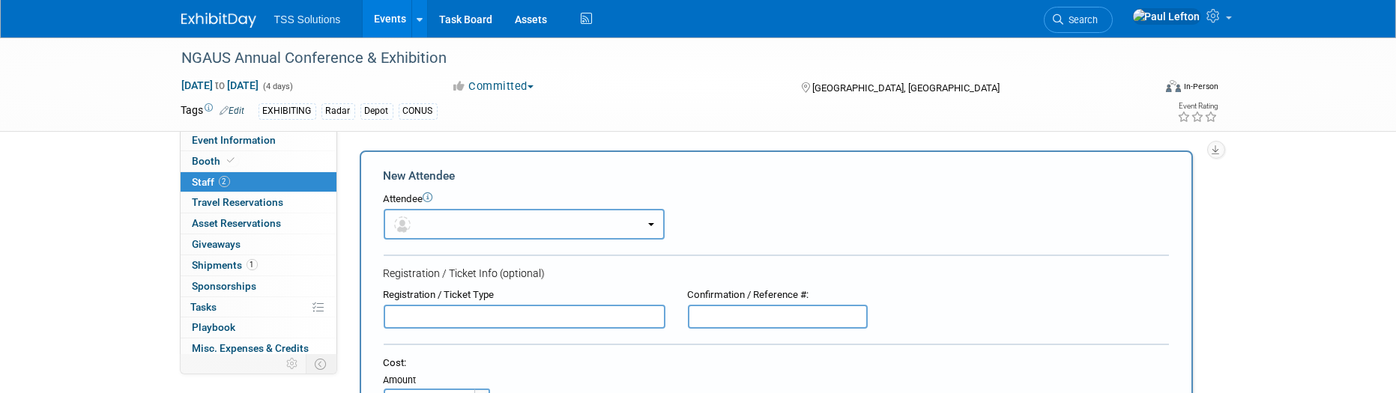
click at [636, 220] on button "button" at bounding box center [524, 224] width 281 height 31
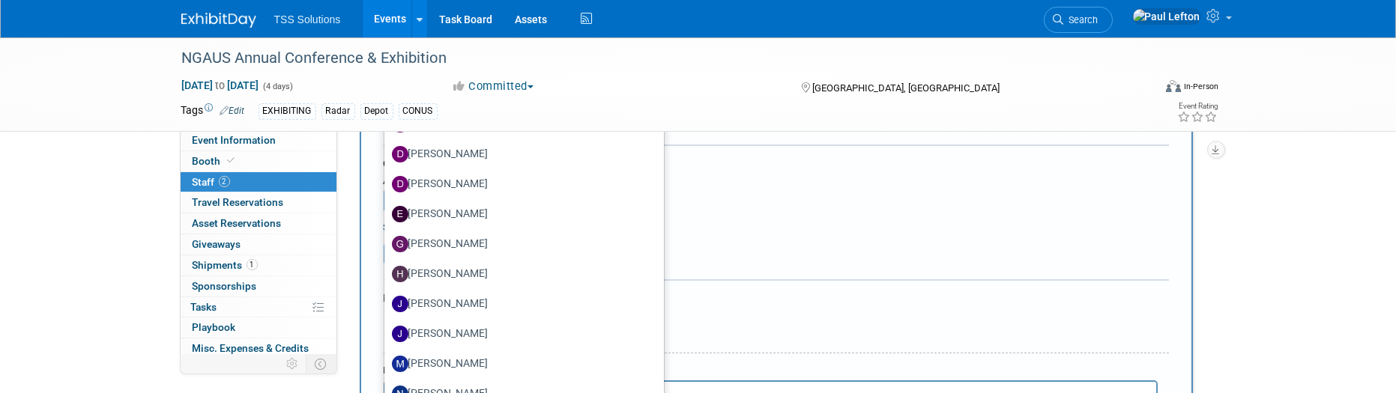
scroll to position [399, 0]
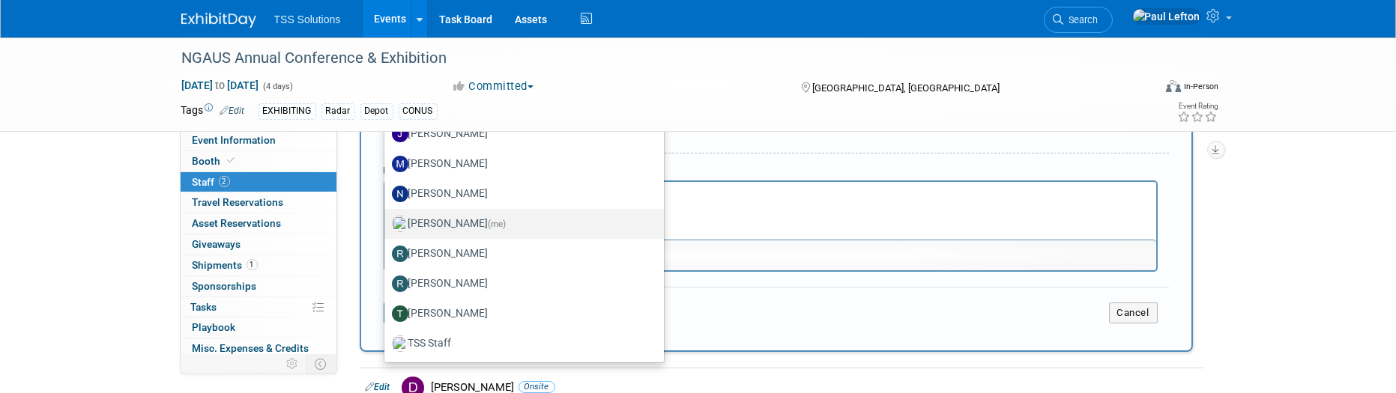
click at [447, 222] on label "Paul Lefton (me)" at bounding box center [520, 224] width 257 height 24
click at [387, 222] on input "Paul Lefton (me)" at bounding box center [382, 222] width 10 height 10
select select "3d2fb322-94fc-41c7-a97d-122cd4af080d"
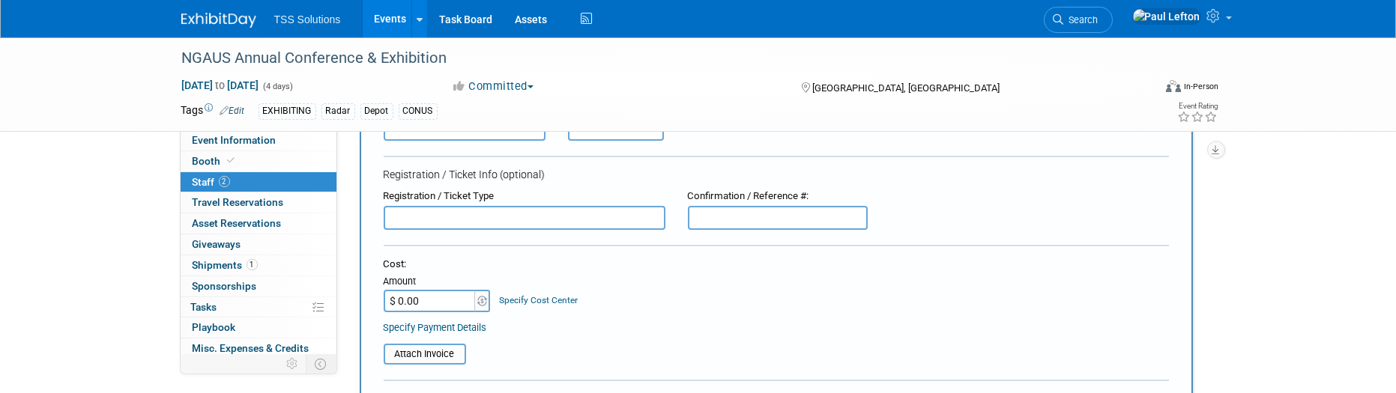
scroll to position [47, 0]
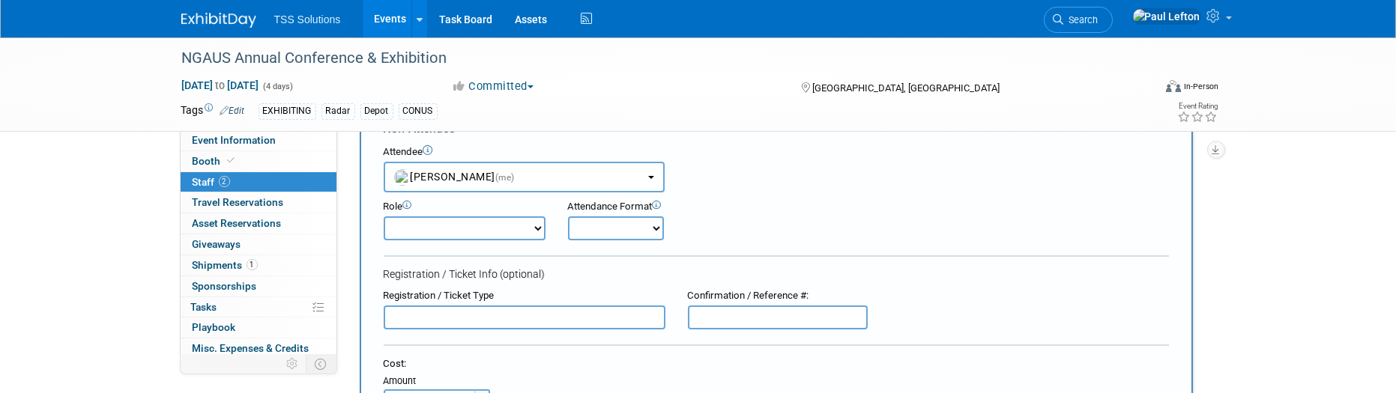
click at [533, 232] on select "Demonstrator Host Planner Presenter Sales Representative Set-up/Dismantle Crew …" at bounding box center [465, 229] width 162 height 24
select select "3"
click at [384, 217] on select "Demonstrator Host Planner Presenter Sales Representative Set-up/Dismantle Crew …" at bounding box center [465, 229] width 162 height 24
click at [617, 231] on select "Onsite Remote" at bounding box center [616, 229] width 96 height 24
select select "1"
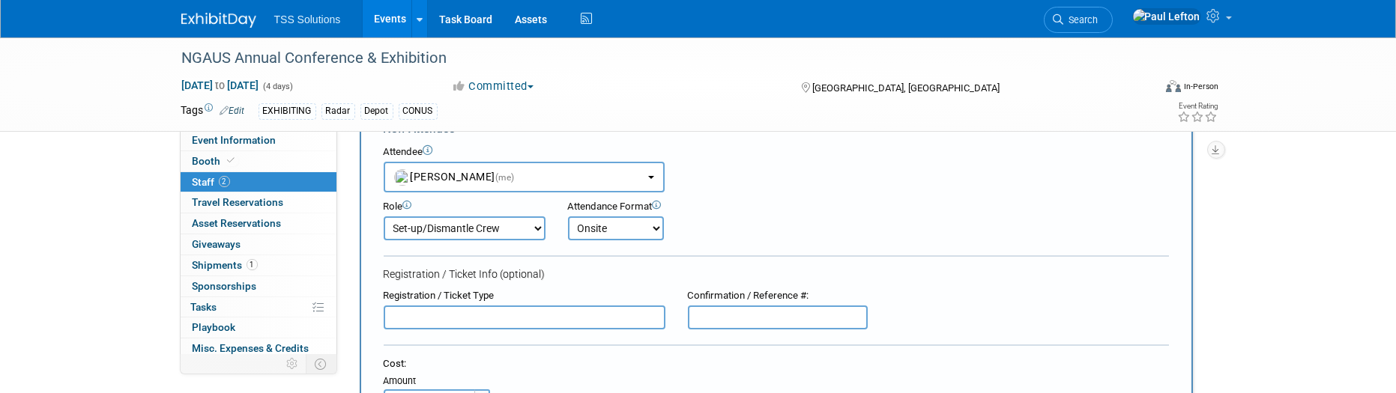
click at [568, 217] on select "Onsite Remote" at bounding box center [616, 229] width 96 height 24
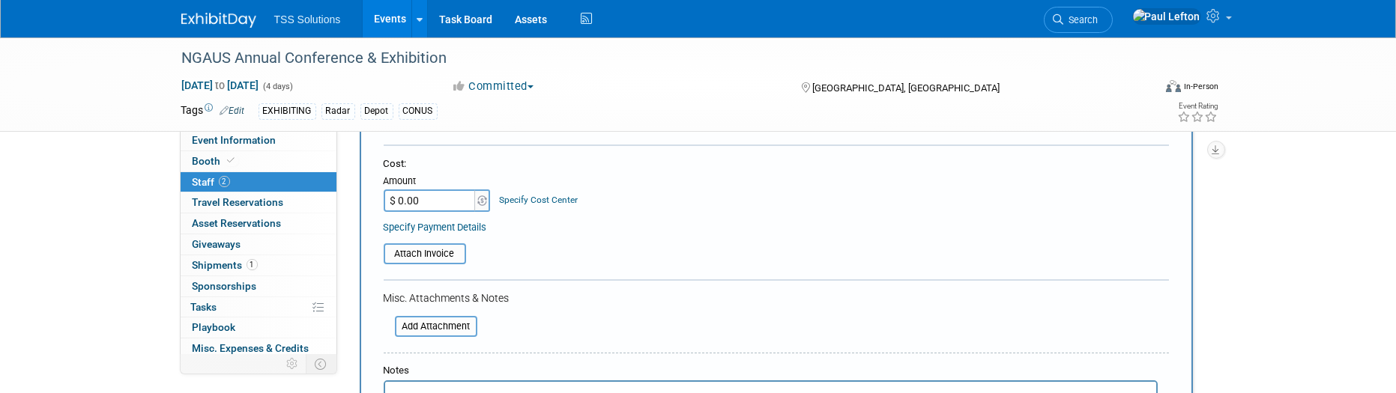
scroll to position [347, 0]
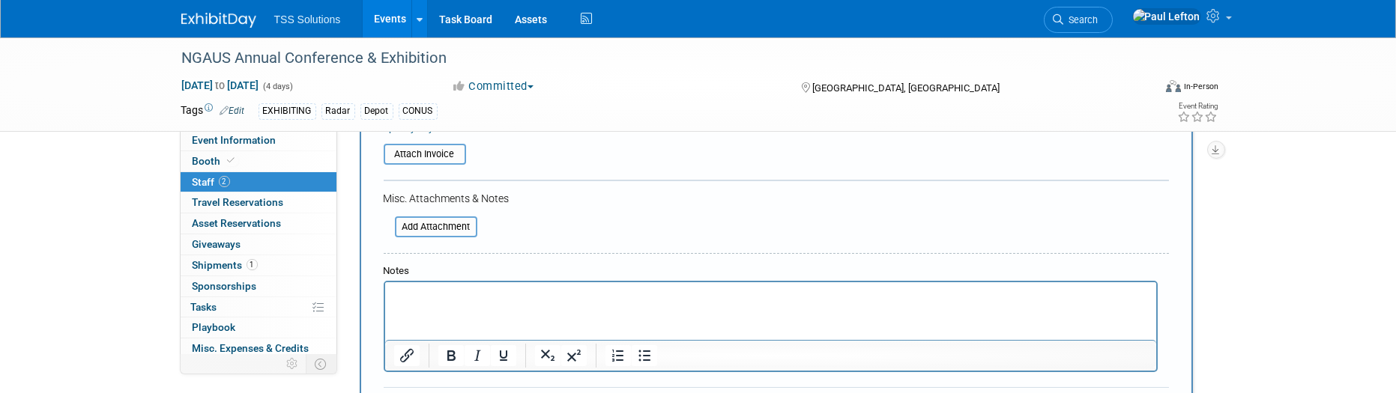
click at [485, 286] on html at bounding box center [769, 293] width 771 height 21
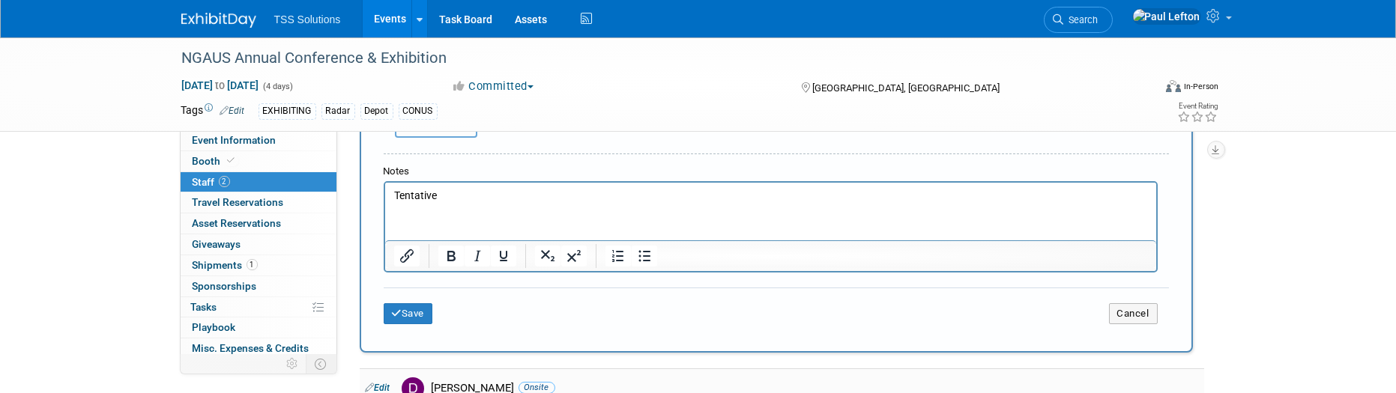
scroll to position [547, 0]
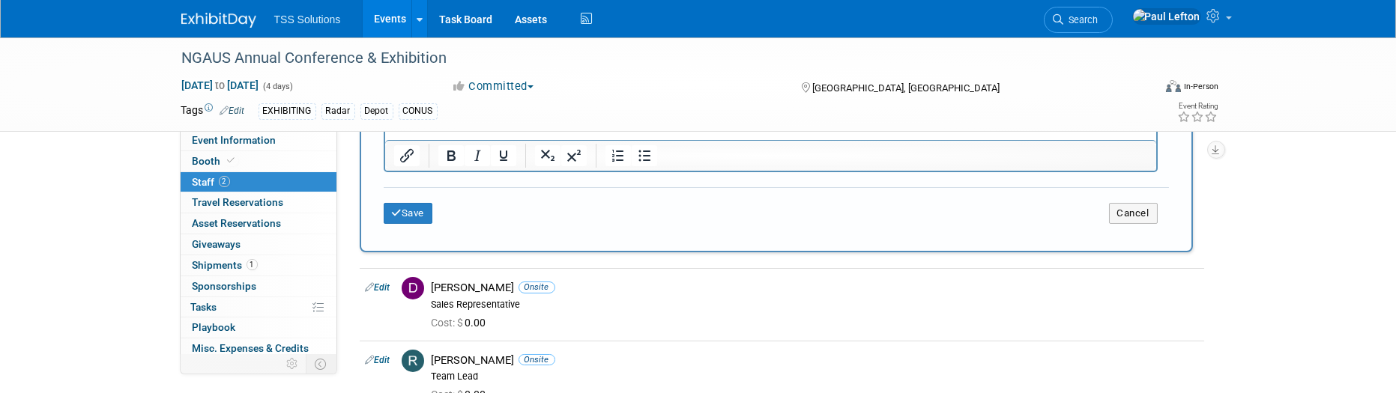
click at [399, 208] on icon "submit" at bounding box center [397, 213] width 10 height 10
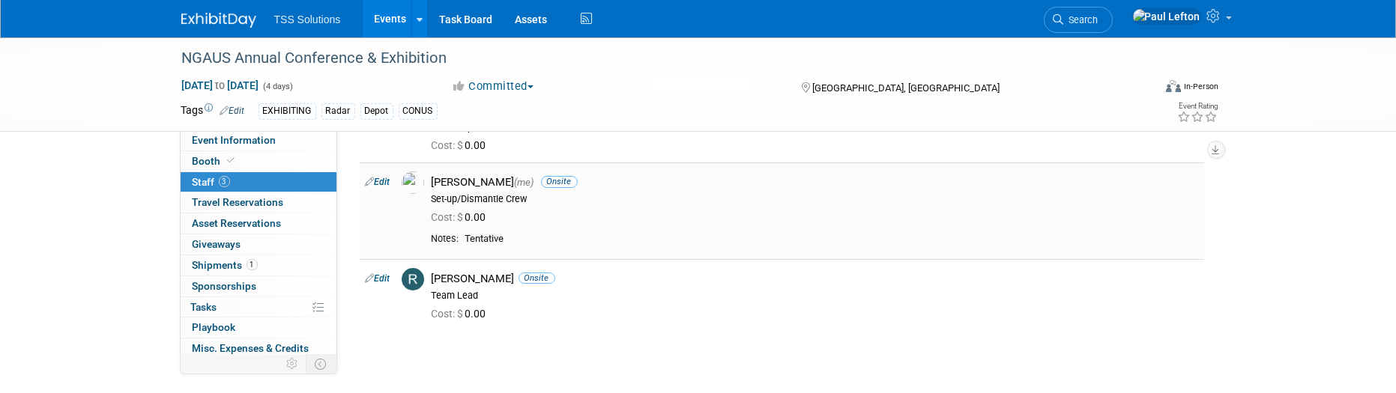
scroll to position [0, 0]
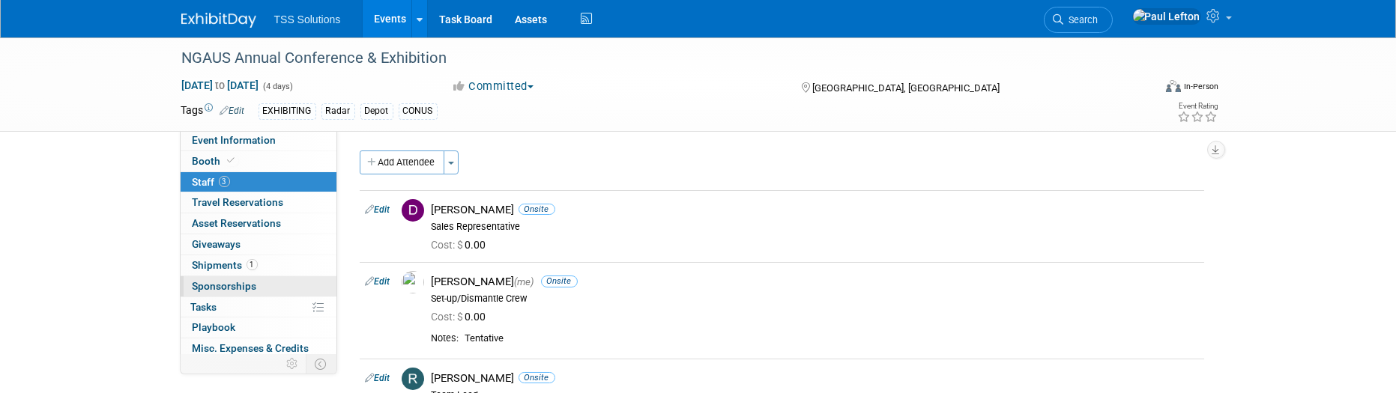
click at [229, 283] on span "Sponsorships 0" at bounding box center [225, 286] width 64 height 12
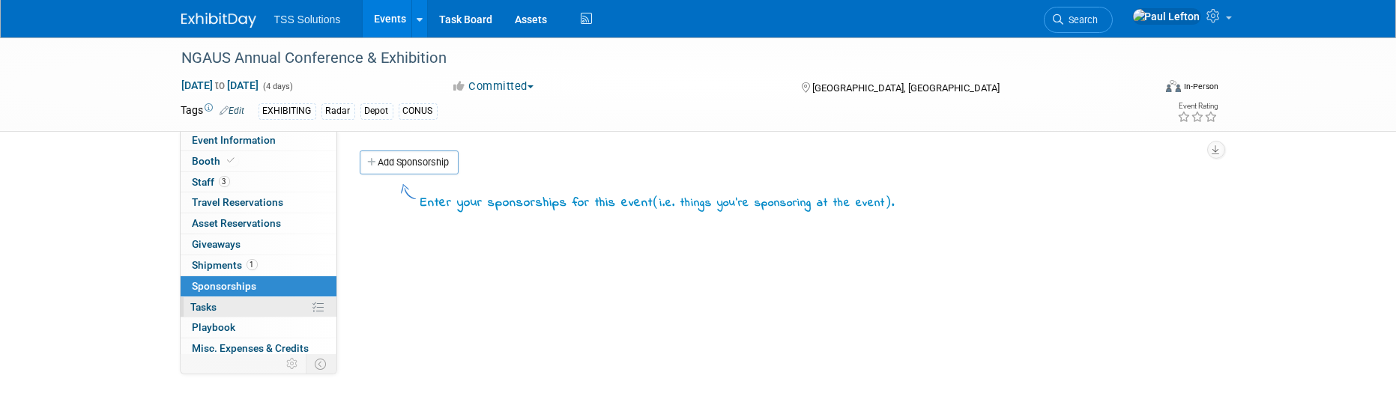
scroll to position [85, 0]
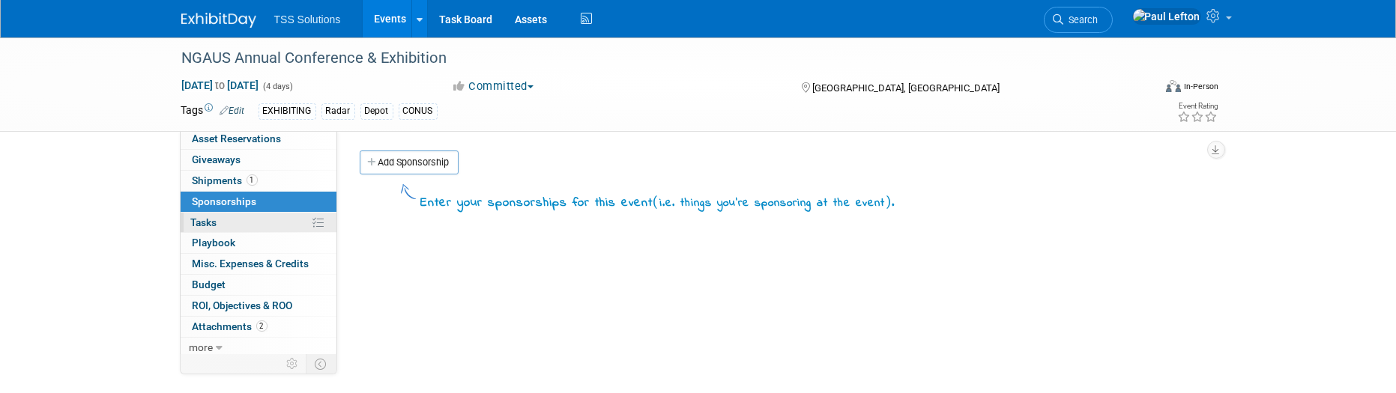
click at [213, 223] on span "Tasks 0%" at bounding box center [204, 223] width 26 height 12
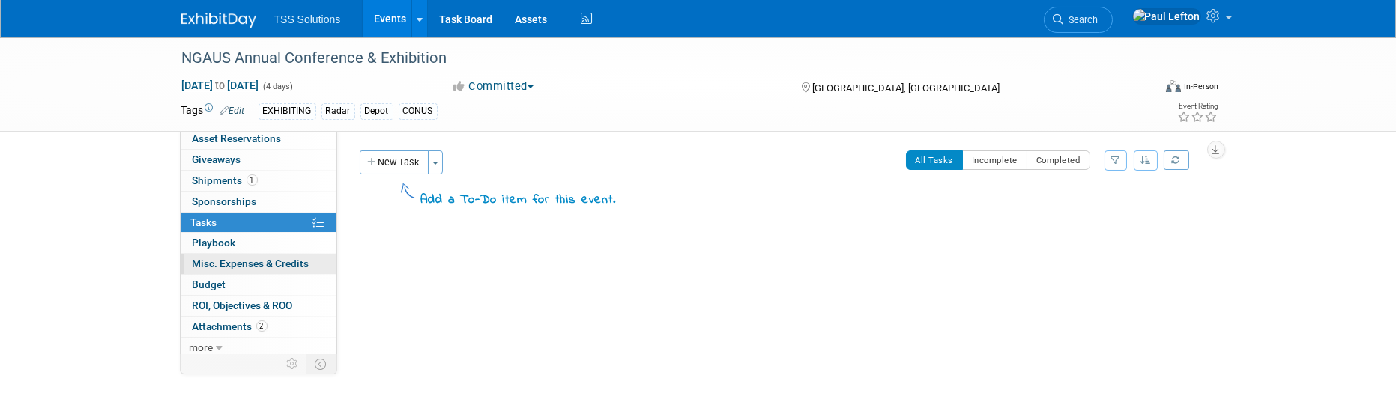
click at [220, 260] on span "Misc. Expenses & Credits 0" at bounding box center [251, 264] width 117 height 12
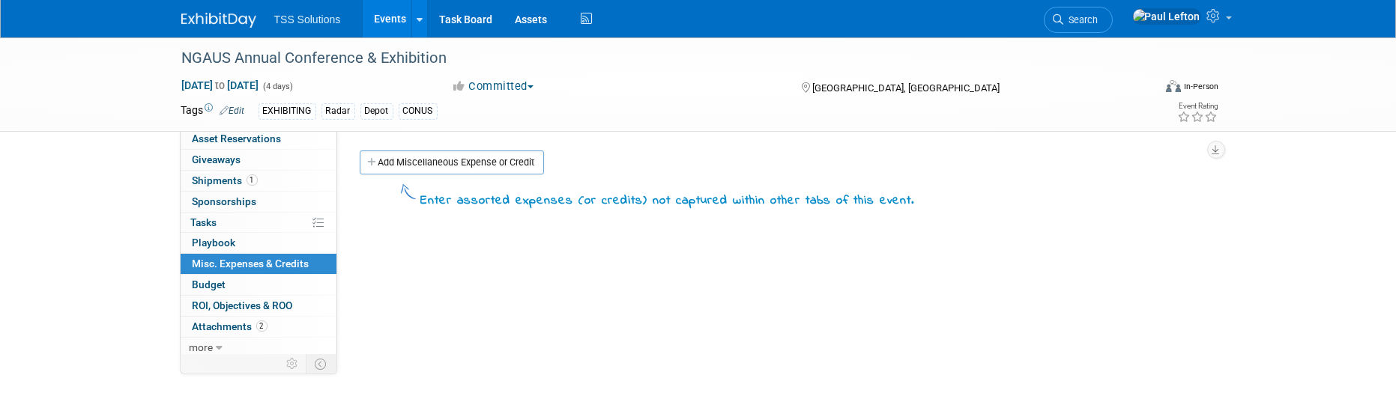
scroll to position [100, 0]
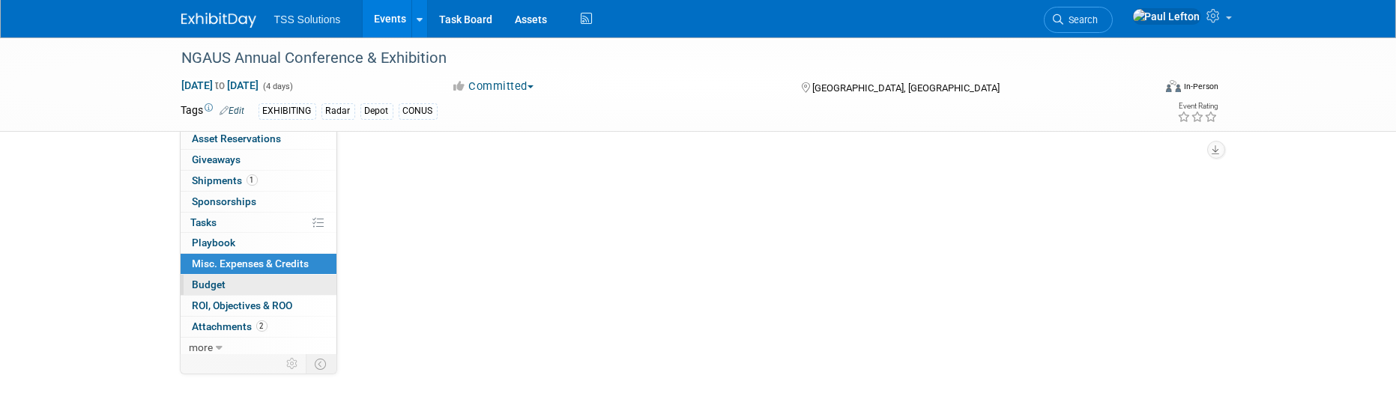
click at [223, 285] on span "Budget" at bounding box center [210, 285] width 34 height 12
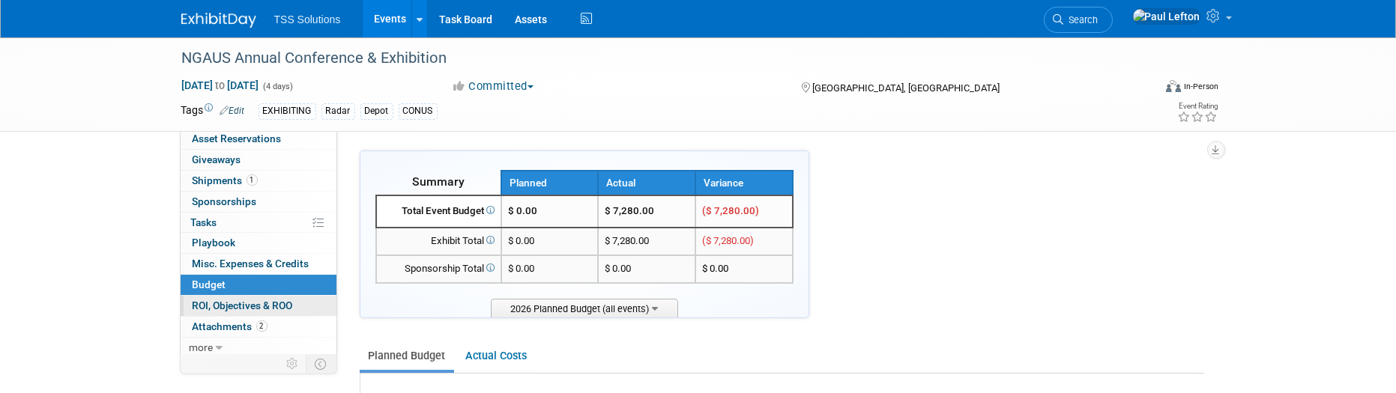
click at [229, 305] on span "ROI, Objectives & ROO 0" at bounding box center [243, 306] width 100 height 12
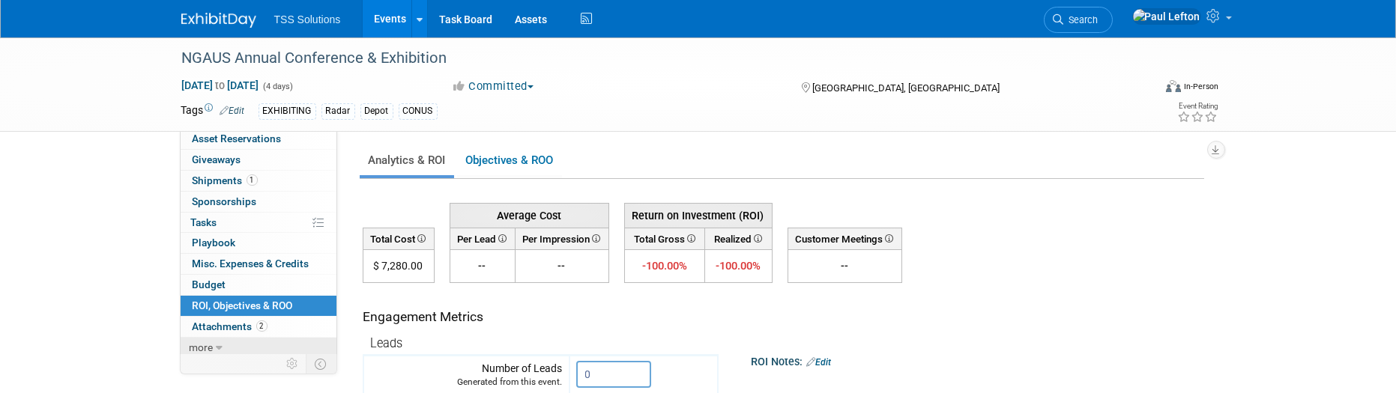
click at [208, 346] on span "more" at bounding box center [202, 348] width 24 height 12
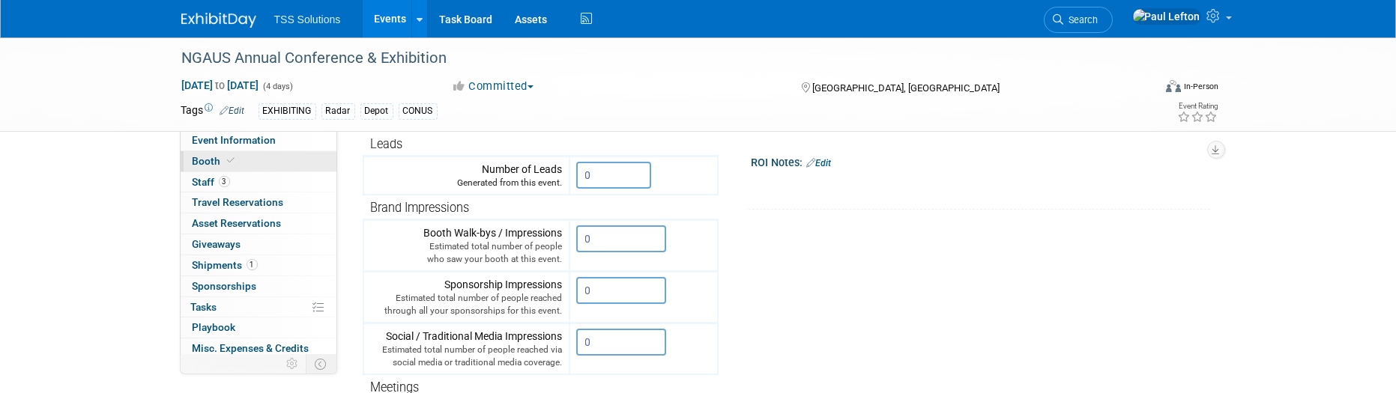
click at [217, 160] on span "Booth" at bounding box center [216, 161] width 46 height 12
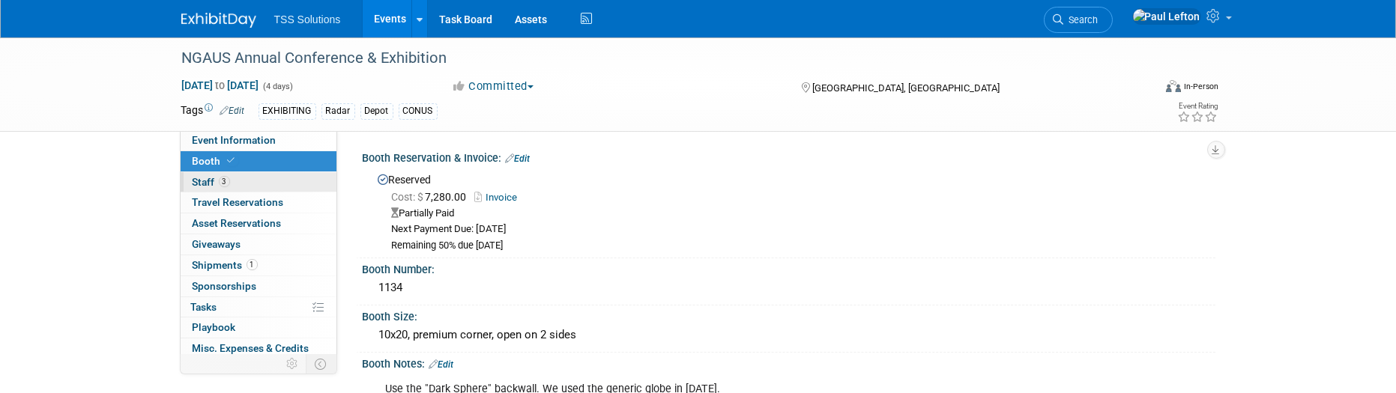
click at [249, 184] on link "3 Staff 3" at bounding box center [259, 182] width 156 height 20
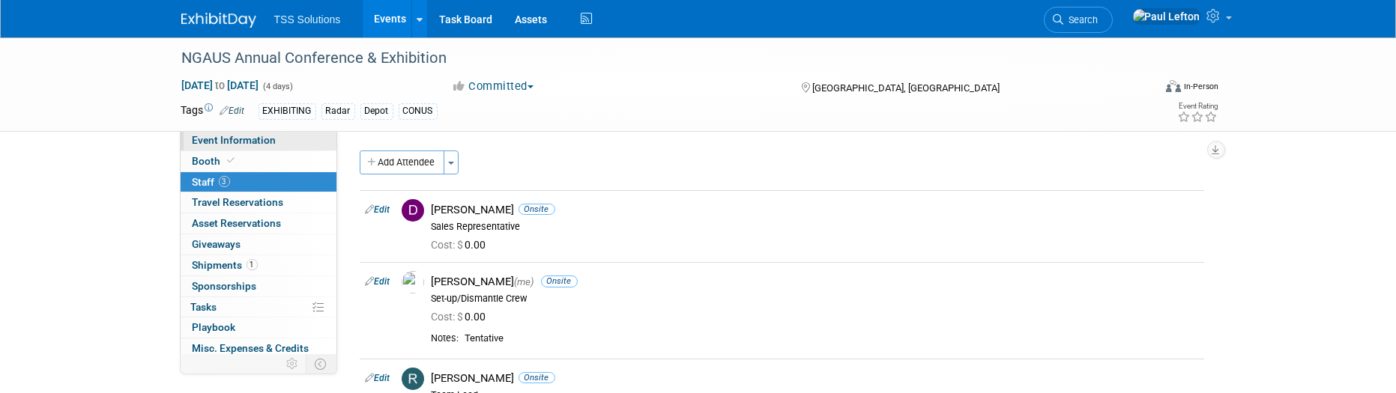
click at [246, 138] on span "Event Information" at bounding box center [235, 140] width 84 height 12
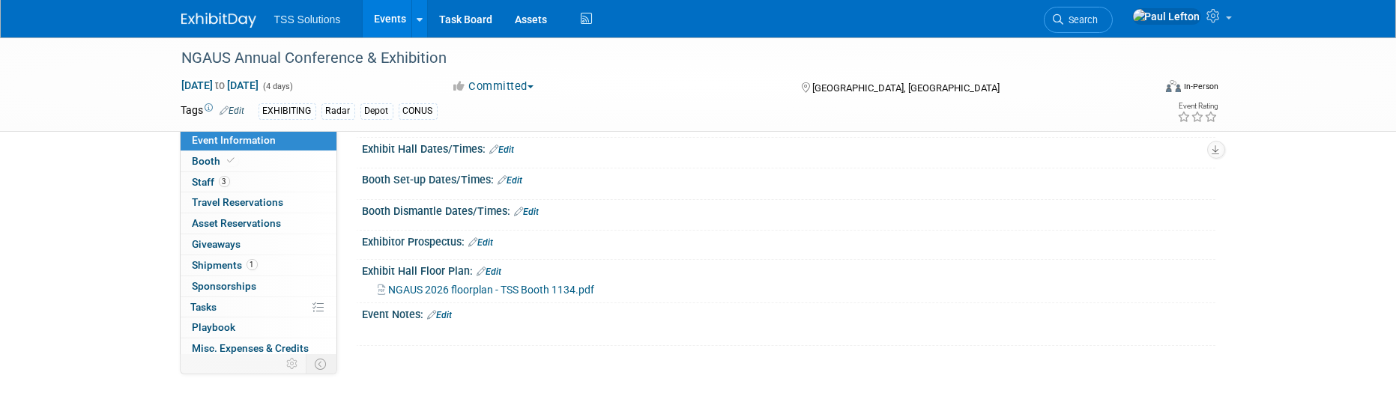
scroll to position [300, 0]
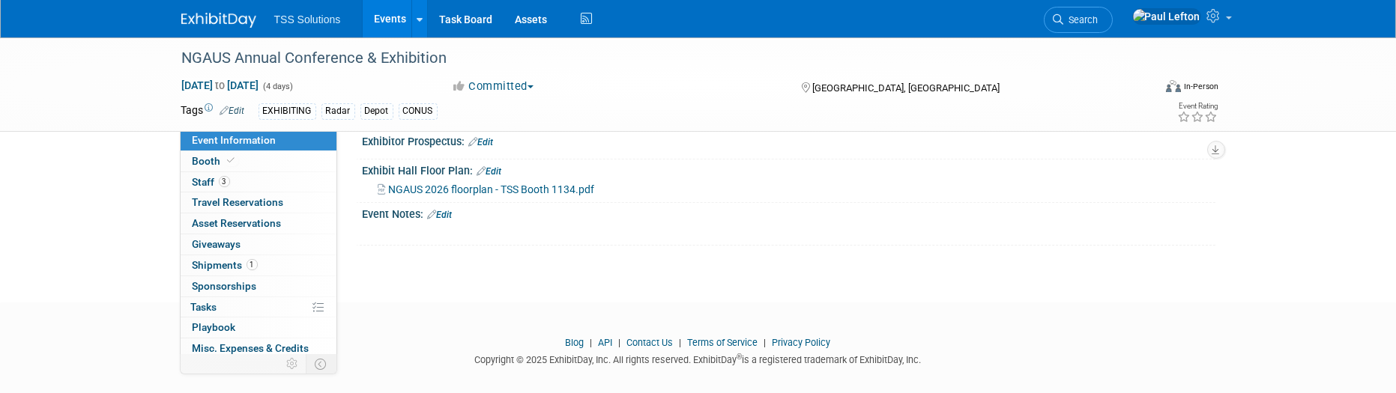
click at [442, 211] on link "Edit" at bounding box center [440, 215] width 25 height 10
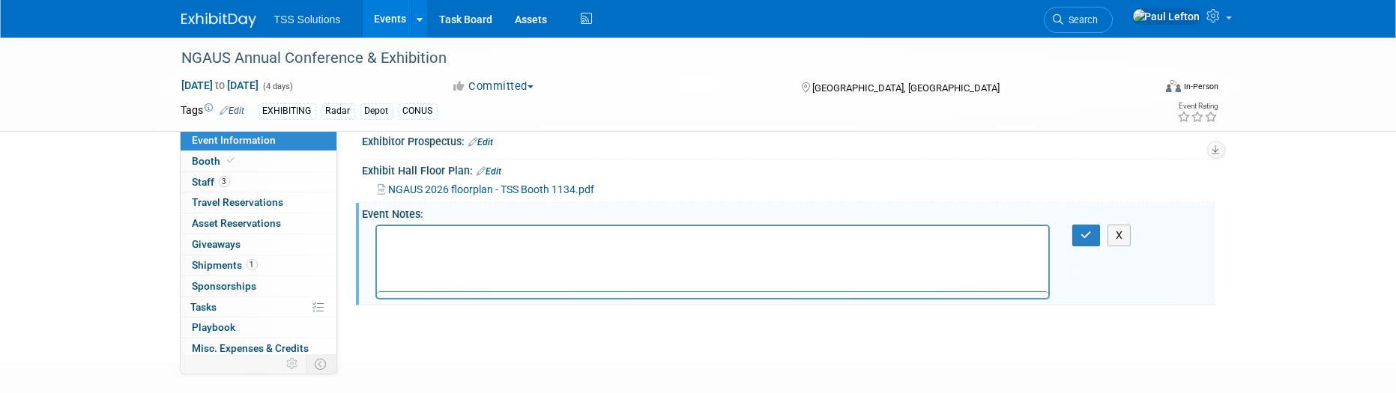
scroll to position [0, 0]
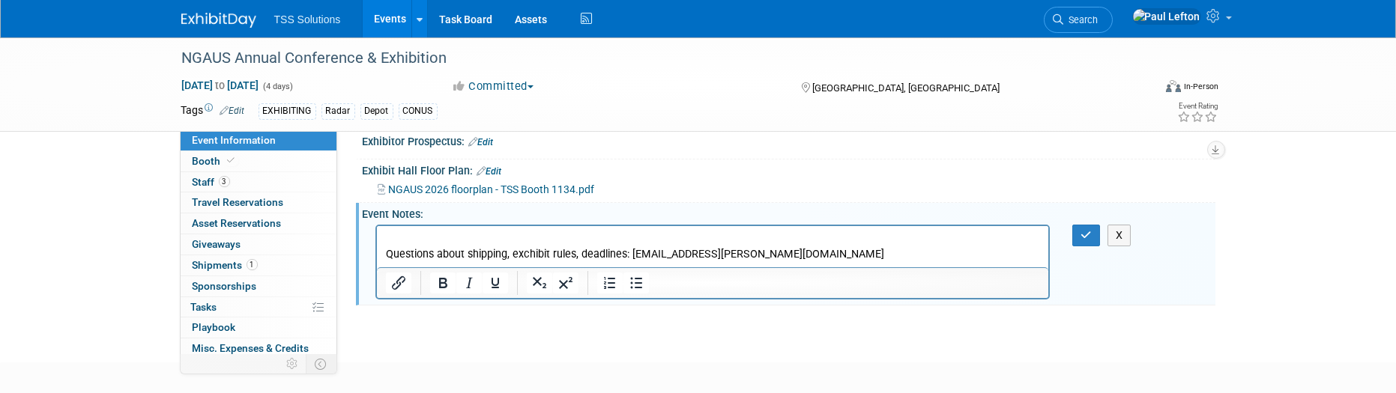
drag, startPoint x: 630, startPoint y: 253, endPoint x: 675, endPoint y: 253, distance: 44.2
click at [633, 253] on p "Questions about shipping, exchibit rules, deadlines: imothy.sheetz@spargoinc.com" at bounding box center [712, 254] width 655 height 15
drag, startPoint x: 794, startPoint y: 253, endPoint x: 815, endPoint y: 253, distance: 20.3
click at [796, 253] on p "Questions about shipping, exchibit rules, deadlines: timothy.sheetz@spargoinc.c…" at bounding box center [712, 254] width 655 height 15
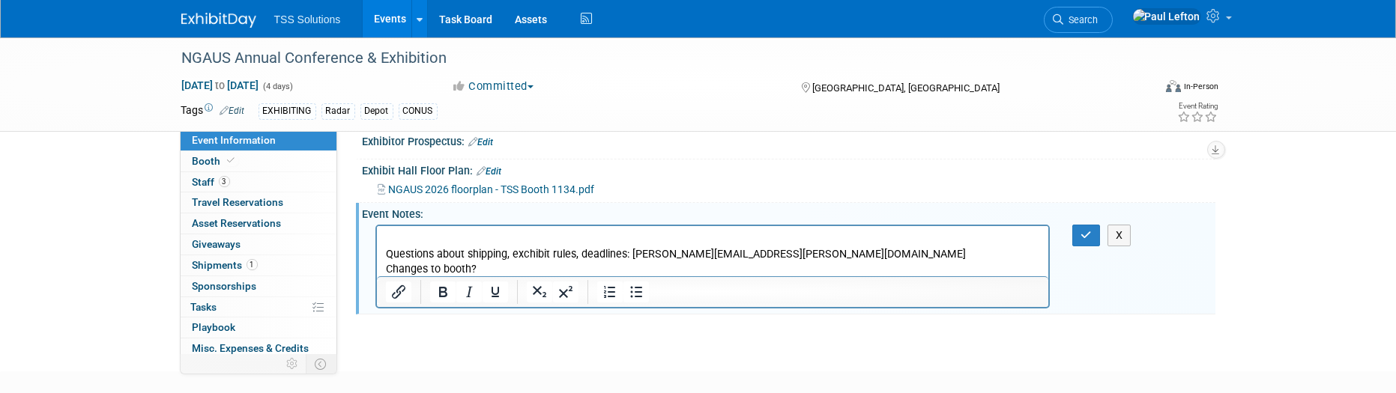
click at [493, 267] on p "Changes to booth?" at bounding box center [712, 269] width 655 height 15
drag, startPoint x: 527, startPoint y: 252, endPoint x: 648, endPoint y: 238, distance: 122.3
click at [528, 252] on p "Questions about shipping, exchibit rules, deadlines: timothy.sheetz@spargoinc.c…" at bounding box center [712, 254] width 655 height 15
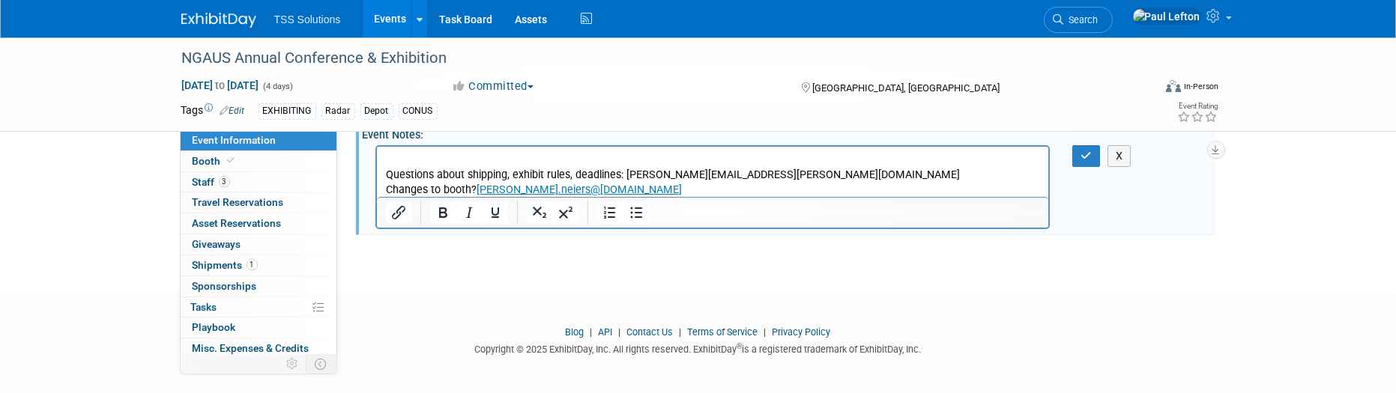
click at [779, 172] on p "Questions about shipping, exhibit rules, deadlines: timothy.sheetz@spargoinc.com" at bounding box center [712, 174] width 655 height 15
click at [775, 171] on p "Questions about shipping, exhibit rules, deadlines: timothy.sheetz@spargoinc.com" at bounding box center [712, 174] width 655 height 15
click at [621, 172] on p "Questions about shipping, exhibit rules, deadlines: timothy.sheetz@spargoinc.com" at bounding box center [712, 174] width 655 height 15
click at [776, 171] on p "Questions about shipping, exhibit rules, deadlines: timothy.sheetz@spargoinc.com" at bounding box center [712, 174] width 655 height 15
click at [678, 178] on p "Questions about shipping, exhibit rules, deadlines: timothy.sheetz@spargoinc.com" at bounding box center [712, 174] width 655 height 15
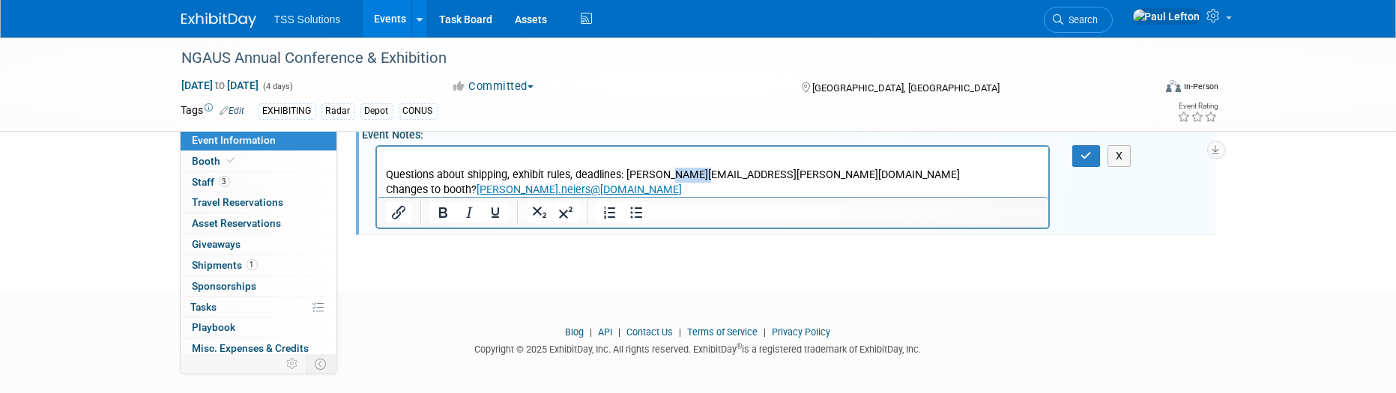
click at [678, 178] on p "Questions about shipping, exhibit rules, deadlines: timothy.sheetz@spargoinc.com" at bounding box center [712, 174] width 655 height 15
click at [633, 178] on p "Questions about shipping, exhibit rules, deadlines: timothy.sheetz@spargoinc.com" at bounding box center [712, 174] width 655 height 15
click at [1085, 153] on icon "button" at bounding box center [1086, 156] width 11 height 10
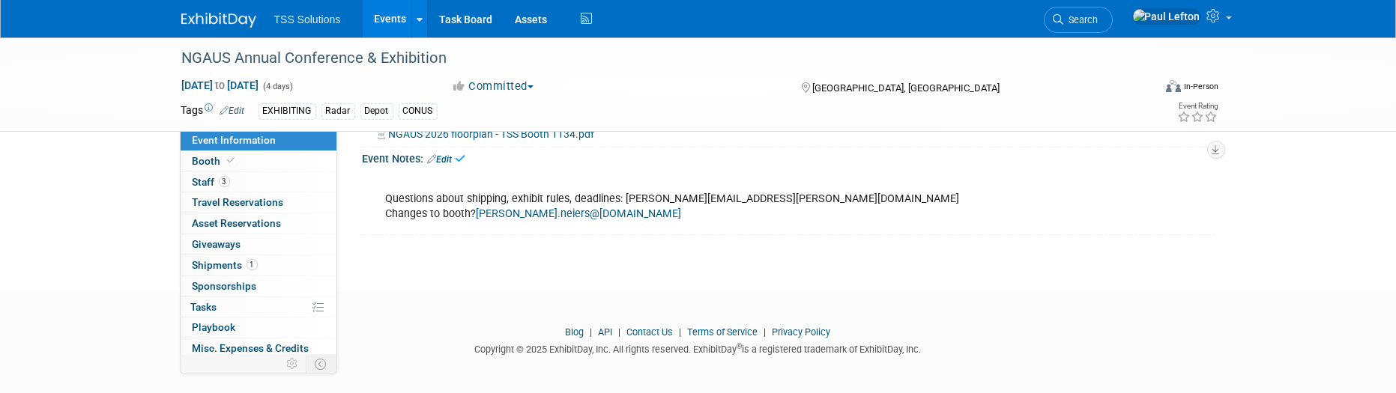
click at [648, 199] on div "Questions about shipping, exhibit rules, deadlines: timothy.sheetz@spargoinc.co…" at bounding box center [712, 199] width 675 height 60
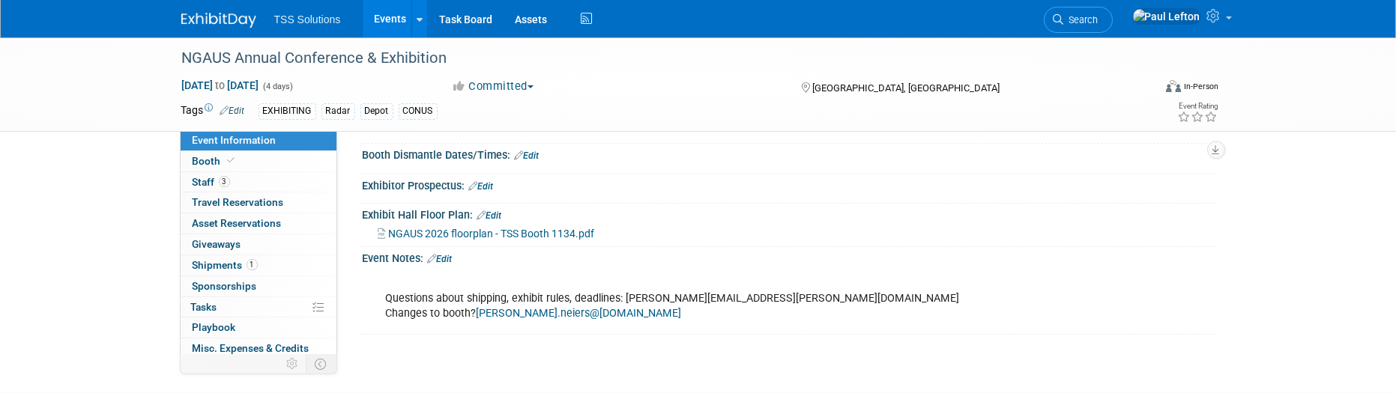
scroll to position [0, 0]
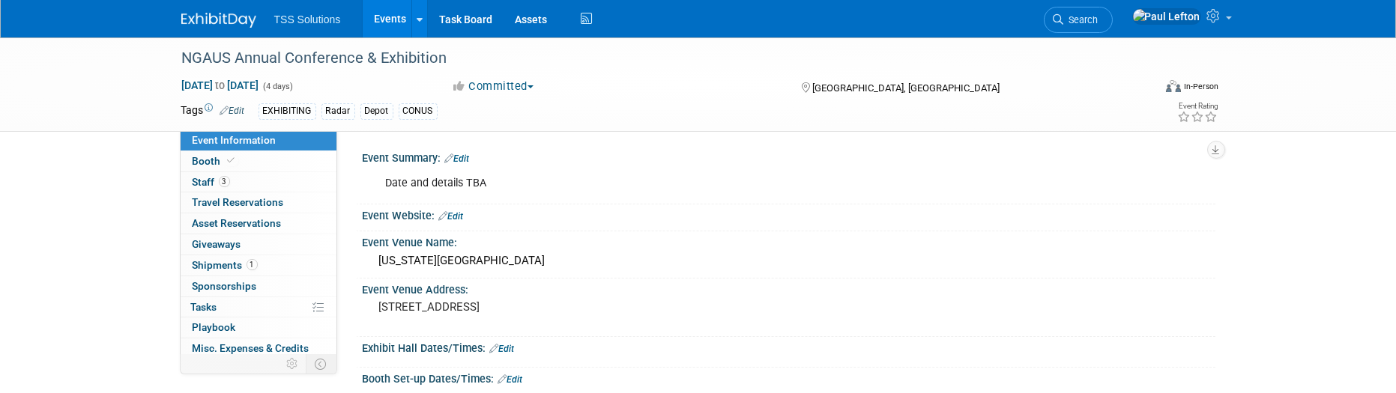
click at [156, 215] on div "NGAUS Annual Conference & Exhibition Aug 28, 2026 to Aug 31, 2026 (4 days) Aug …" at bounding box center [698, 328] width 1396 height 583
click at [468, 160] on link "Edit" at bounding box center [457, 159] width 25 height 10
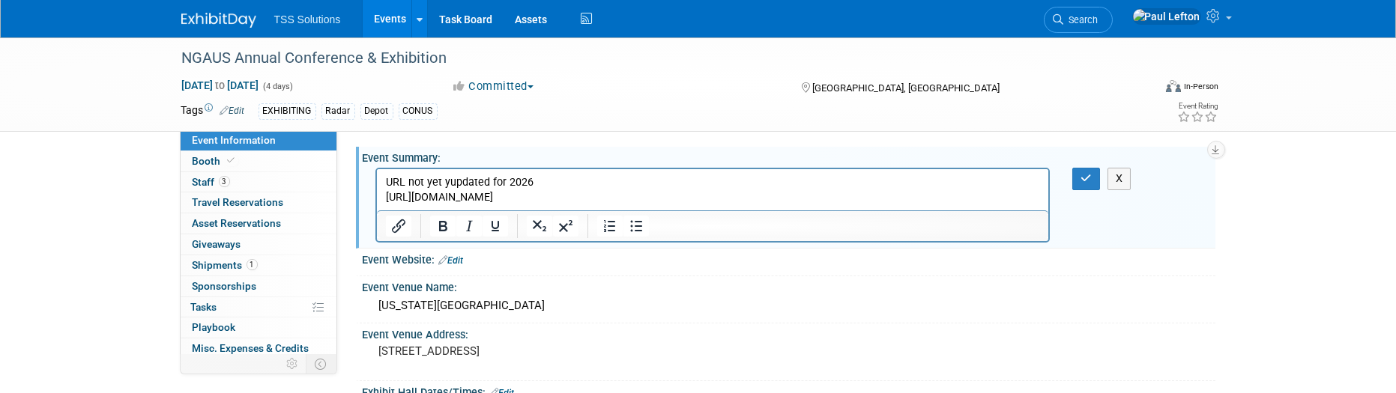
click at [757, 199] on p "https://www.ngaus.org/events/147th-general-conference-exhibition2025" at bounding box center [712, 197] width 655 height 15
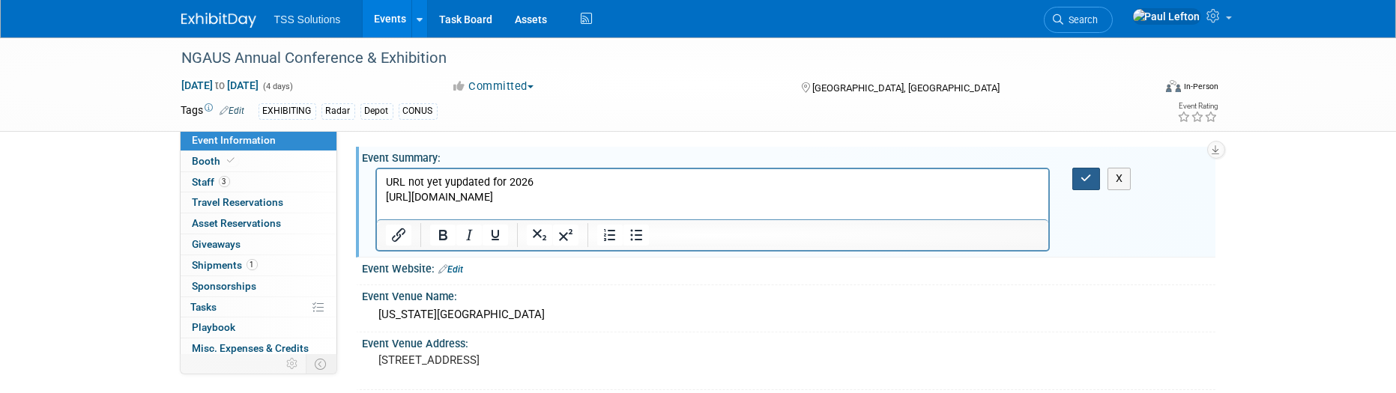
click at [1088, 173] on icon "button" at bounding box center [1086, 178] width 11 height 10
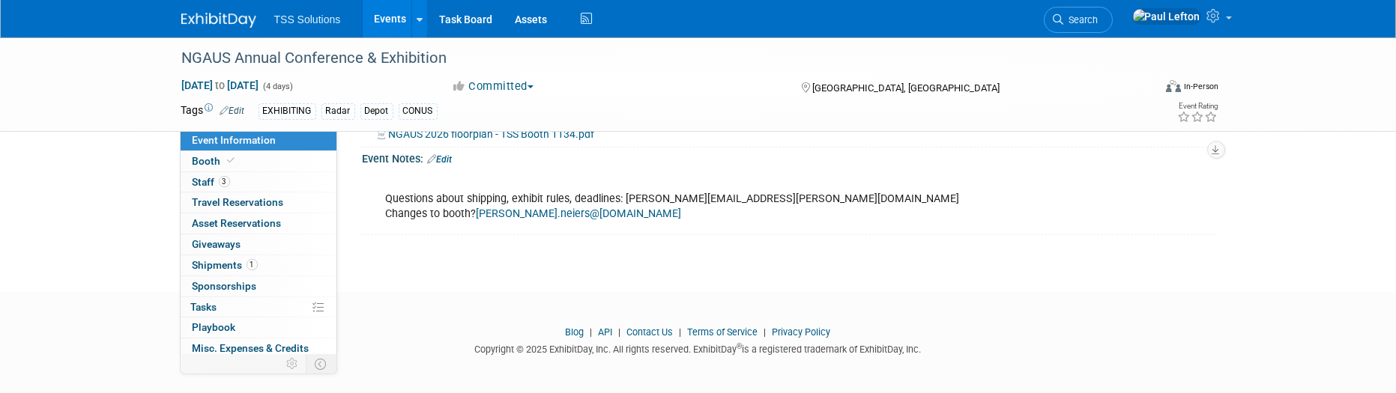
scroll to position [70, 0]
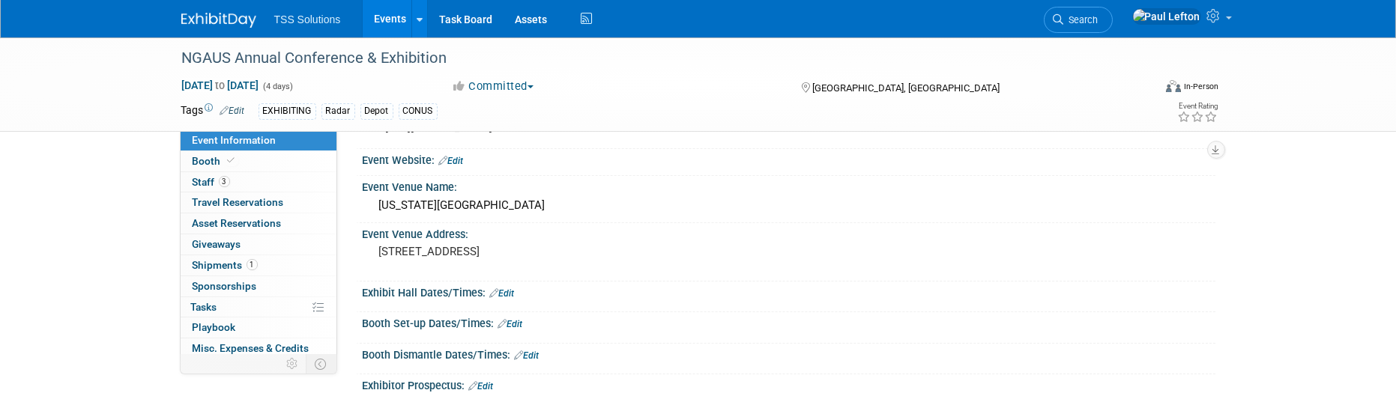
click at [395, 11] on link "Events" at bounding box center [390, 18] width 55 height 37
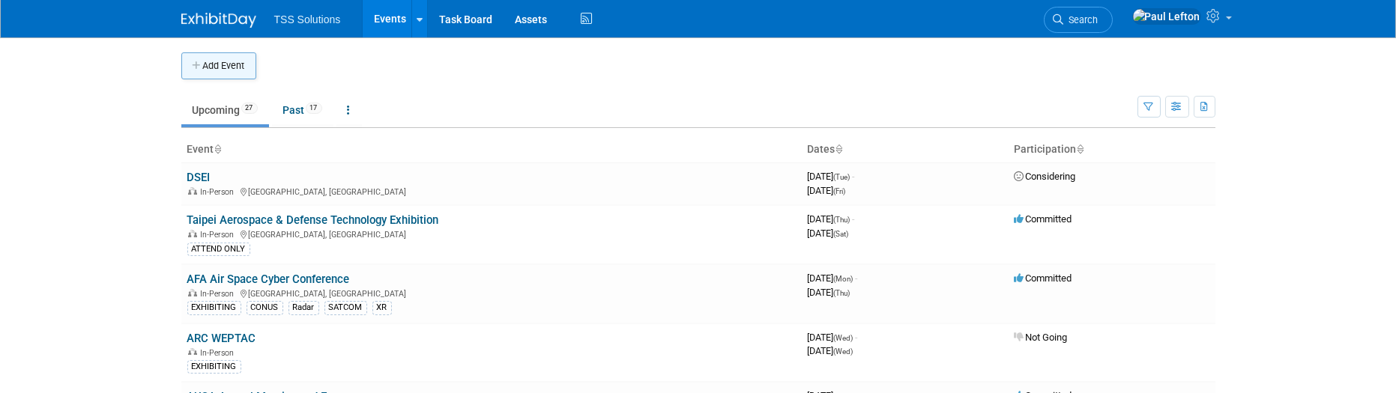
click at [198, 61] on icon "button" at bounding box center [198, 66] width 10 height 10
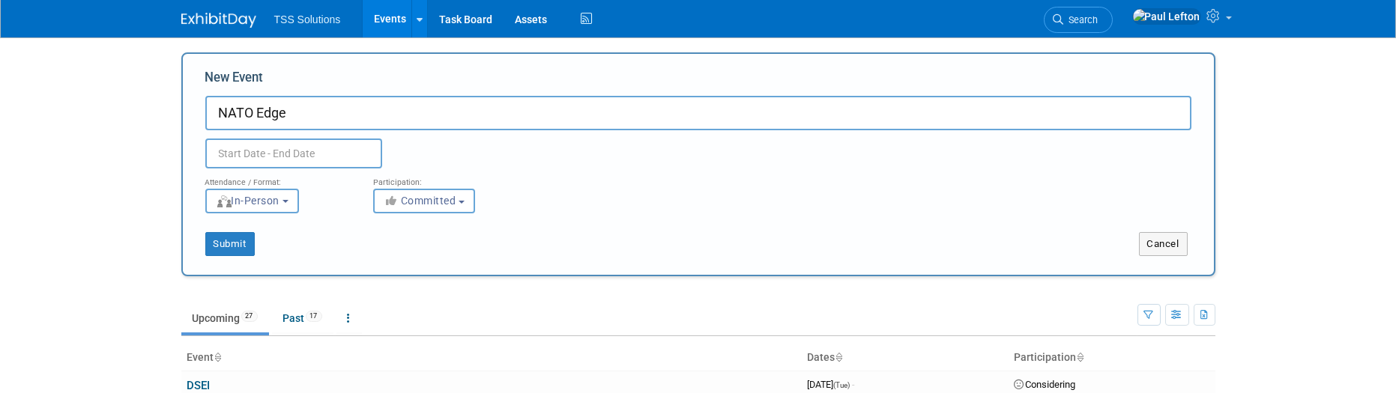
type input "NATO Edge"
drag, startPoint x: 218, startPoint y: 154, endPoint x: 226, endPoint y: 151, distance: 8.8
click at [220, 154] on input "text" at bounding box center [293, 154] width 177 height 30
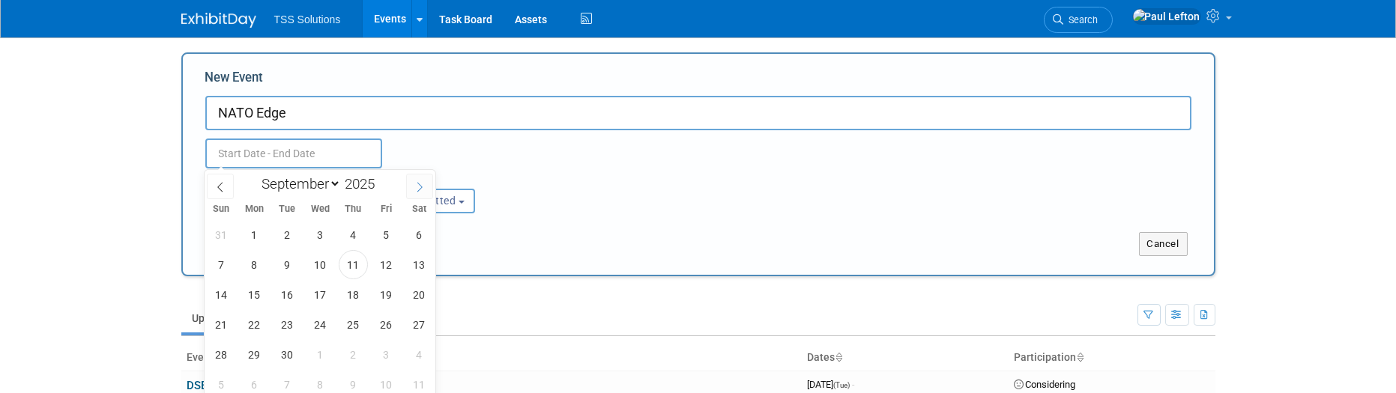
click at [414, 186] on span at bounding box center [419, 186] width 27 height 25
click at [414, 187] on span at bounding box center [419, 186] width 27 height 25
select select "11"
click at [414, 187] on span at bounding box center [419, 186] width 27 height 25
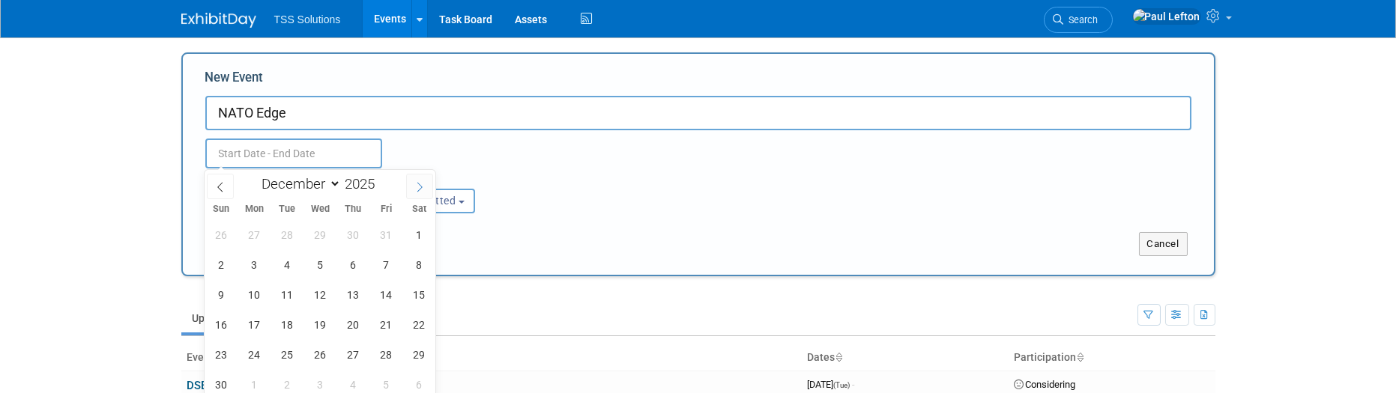
type input "2026"
click at [414, 187] on span at bounding box center [419, 186] width 27 height 25
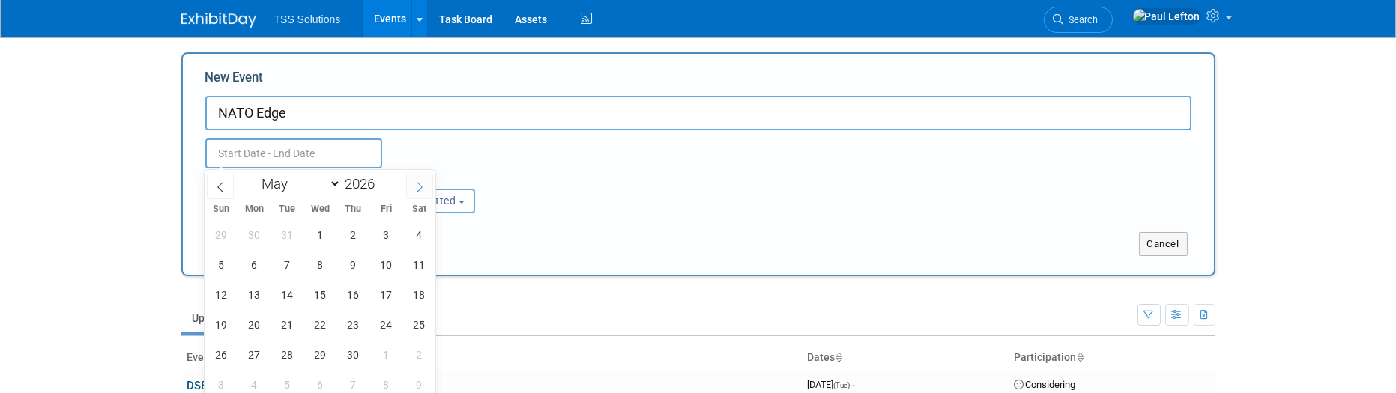
click at [414, 187] on span at bounding box center [419, 186] width 27 height 25
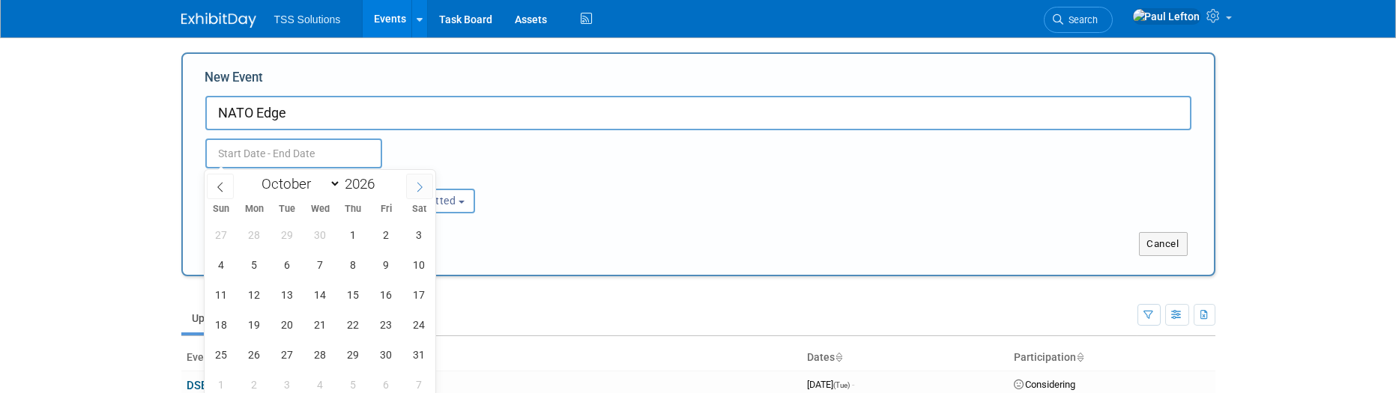
click at [414, 187] on span at bounding box center [419, 186] width 27 height 25
select select "10"
click at [292, 292] on span "17" at bounding box center [287, 294] width 29 height 29
click at [358, 293] on span "19" at bounding box center [353, 294] width 29 height 29
type input "Nov 17, 2026 to Nov 19, 2026"
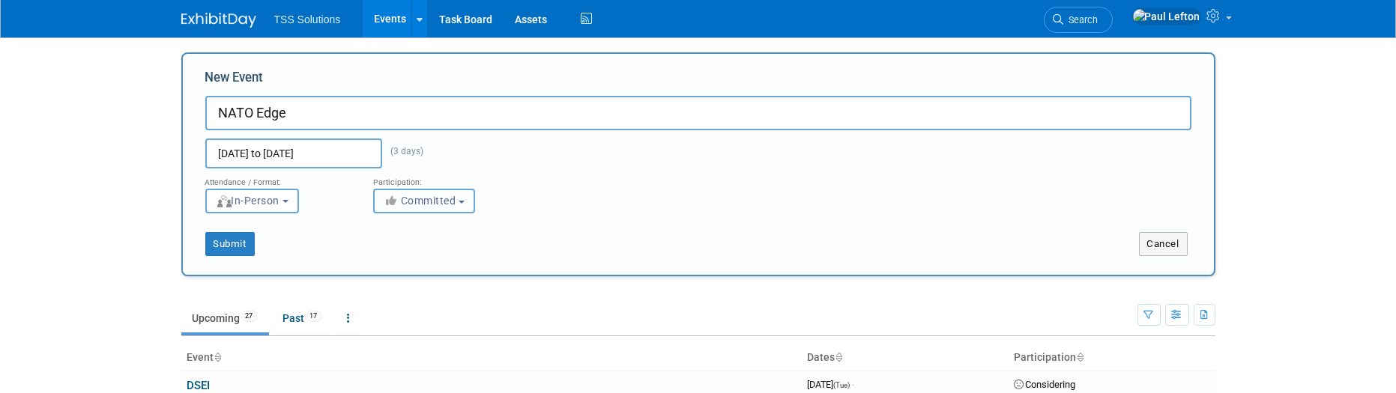
click at [449, 203] on span "Committed" at bounding box center [420, 201] width 73 height 12
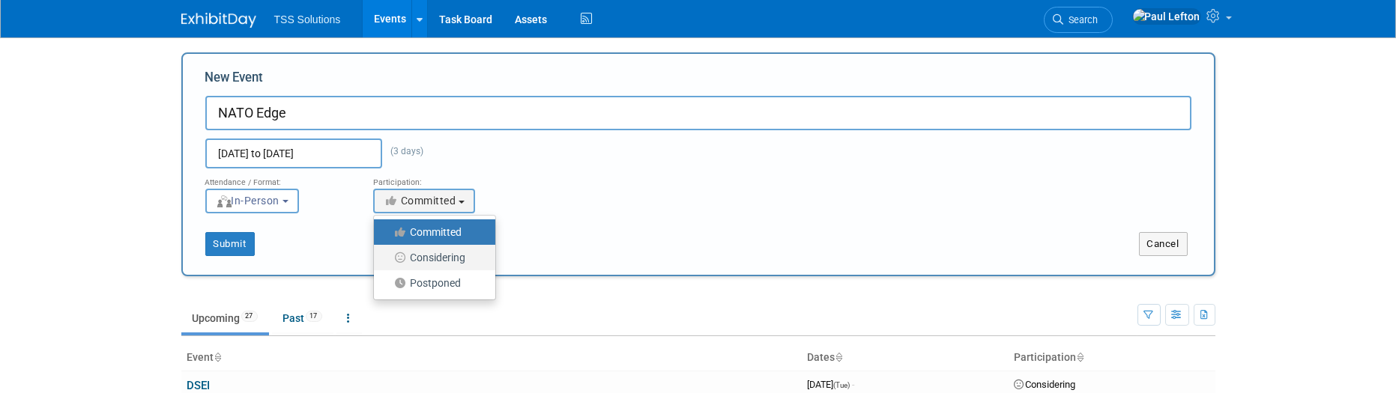
click at [449, 256] on label "Considering" at bounding box center [430, 257] width 99 height 19
click at [387, 256] on input "Considering" at bounding box center [383, 258] width 10 height 10
select select "2"
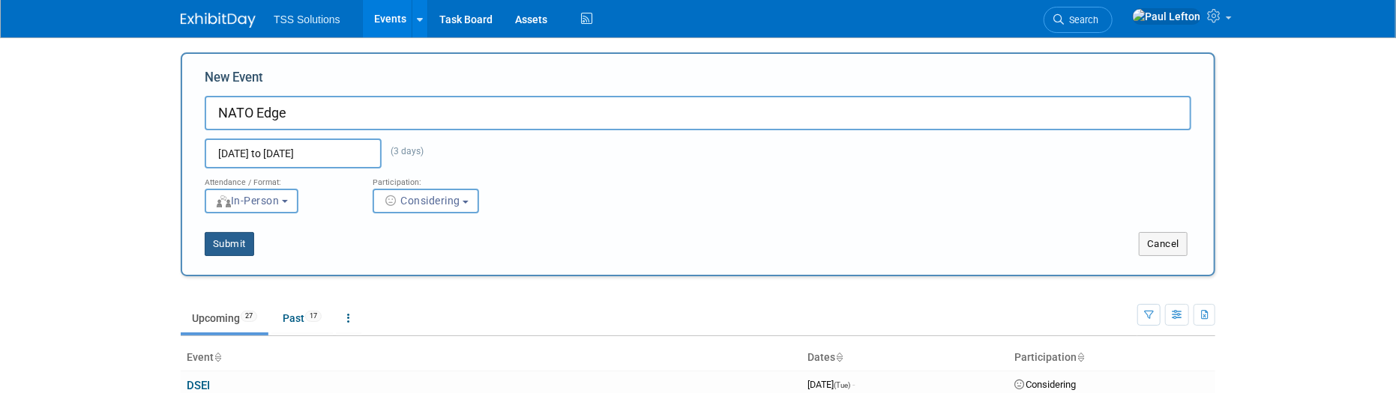
click at [241, 245] on button "Submit" at bounding box center [229, 244] width 49 height 24
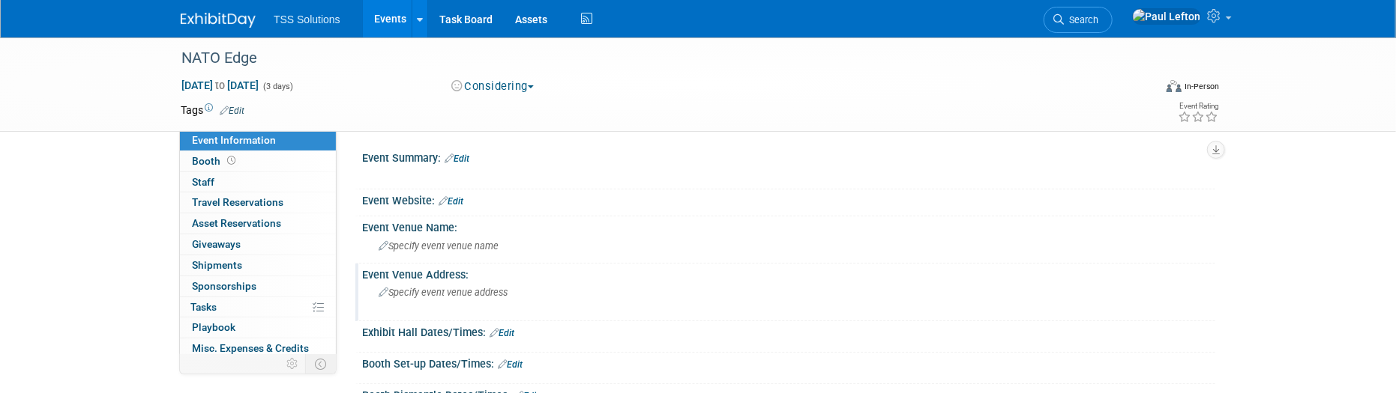
click at [380, 292] on icon at bounding box center [383, 294] width 10 height 10
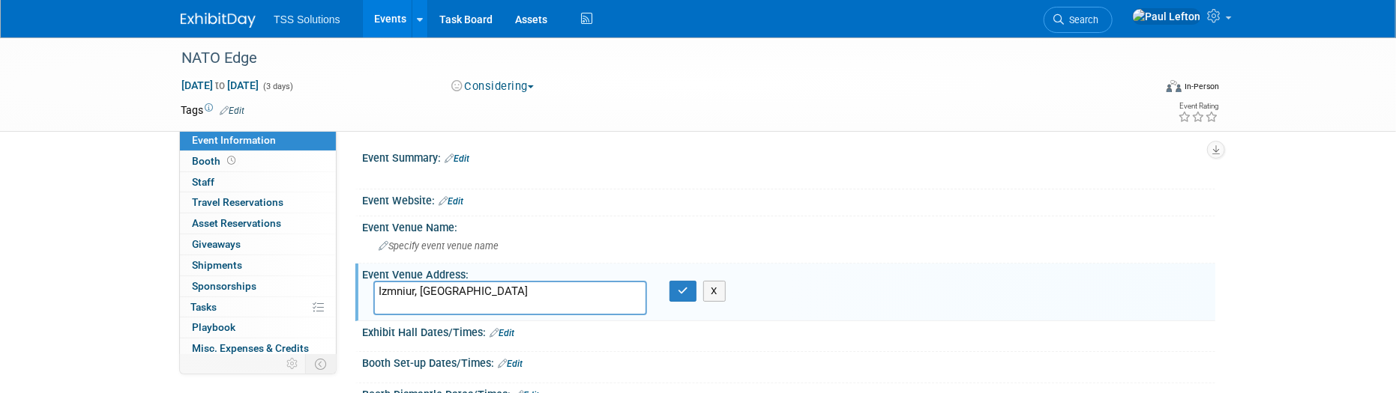
click at [396, 285] on textarea "Izmniur, [GEOGRAPHIC_DATA]" at bounding box center [510, 298] width 274 height 34
type textarea "[GEOGRAPHIC_DATA], [GEOGRAPHIC_DATA]"
click at [672, 282] on button "button" at bounding box center [682, 291] width 27 height 21
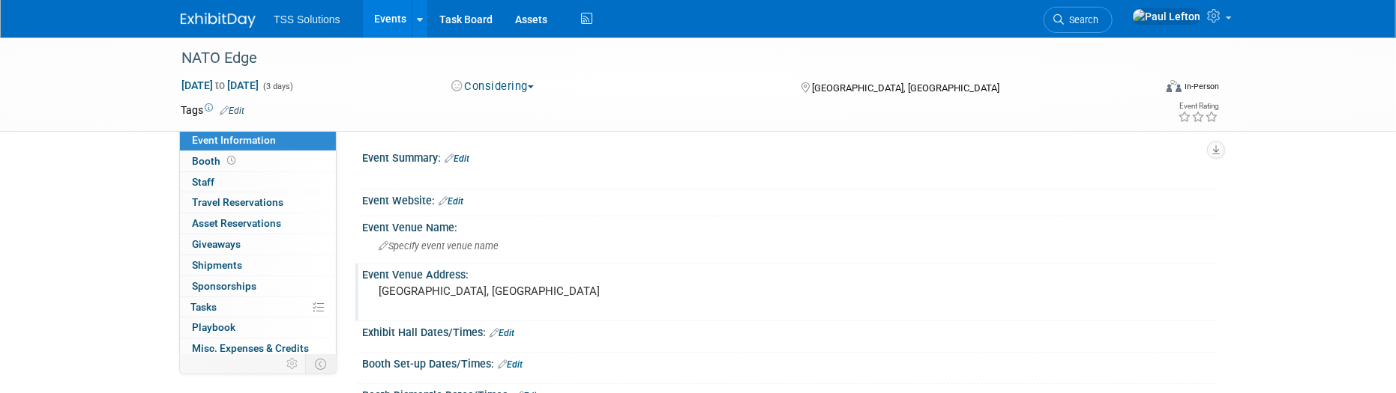
click at [202, 107] on td "Tags Edit" at bounding box center [213, 110] width 64 height 15
click at [236, 111] on link "Edit" at bounding box center [232, 111] width 25 height 10
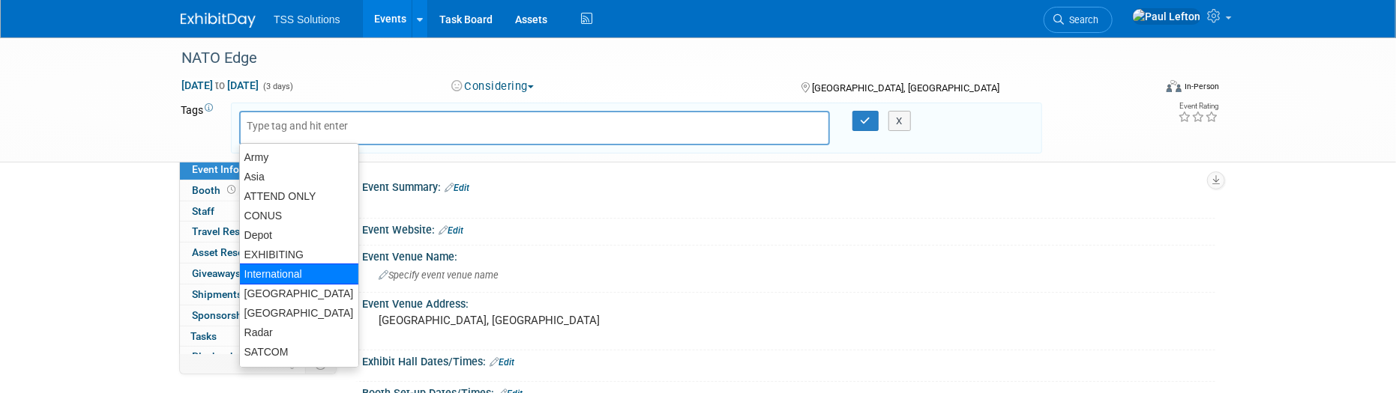
click at [286, 268] on div "International" at bounding box center [299, 274] width 120 height 21
type input "International"
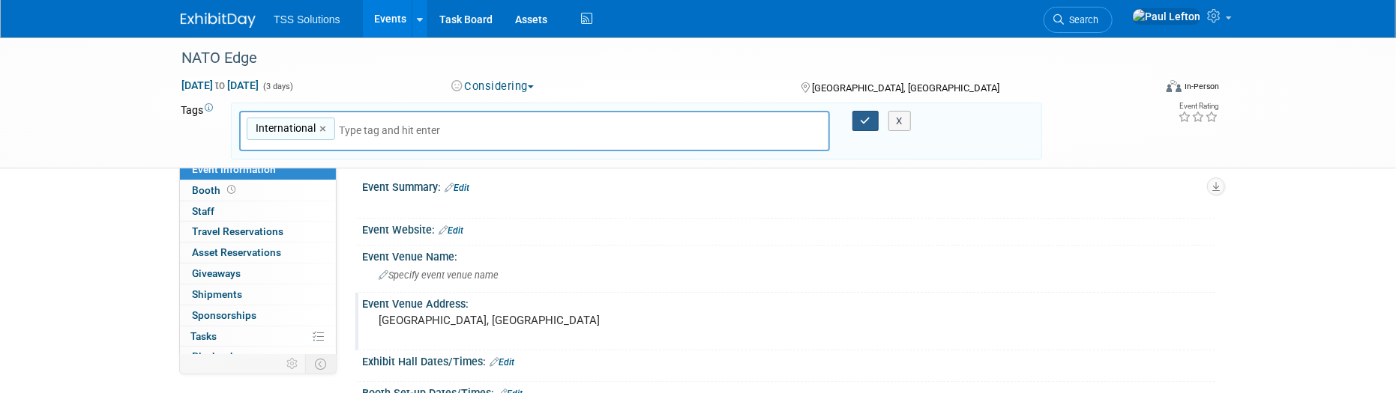
click at [858, 123] on button "button" at bounding box center [865, 121] width 27 height 21
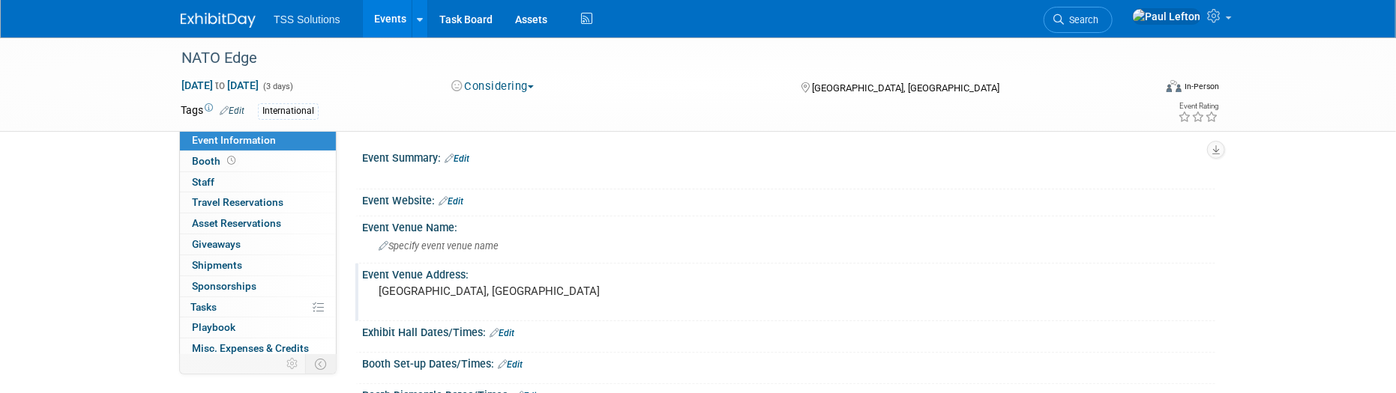
click at [327, 104] on div "International" at bounding box center [650, 111] width 784 height 16
click at [324, 111] on div "International" at bounding box center [650, 111] width 784 height 16
click at [235, 106] on link "Edit" at bounding box center [232, 111] width 25 height 10
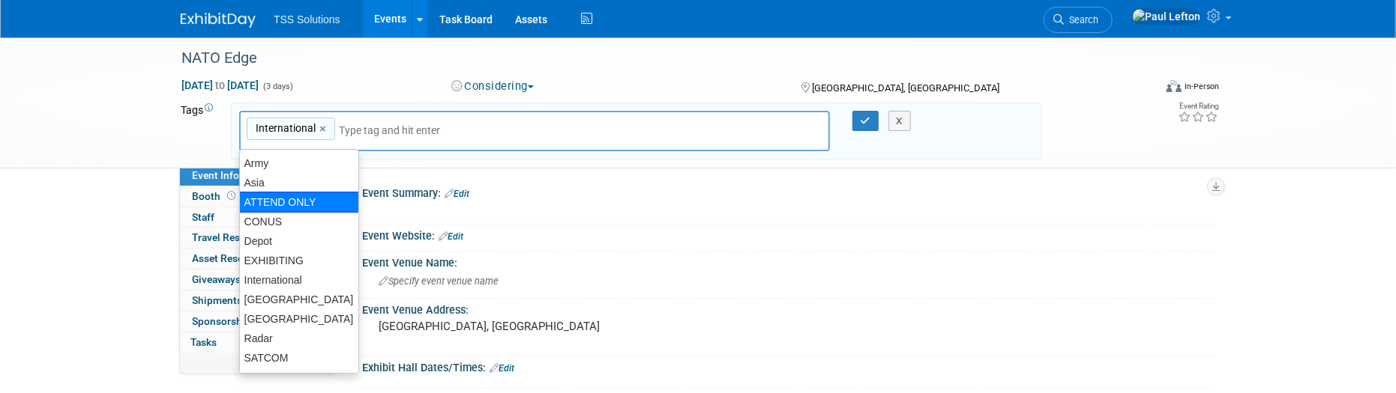
click at [284, 201] on div "ATTEND ONLY" at bounding box center [299, 202] width 120 height 21
type input "International, ATTEND ONLY"
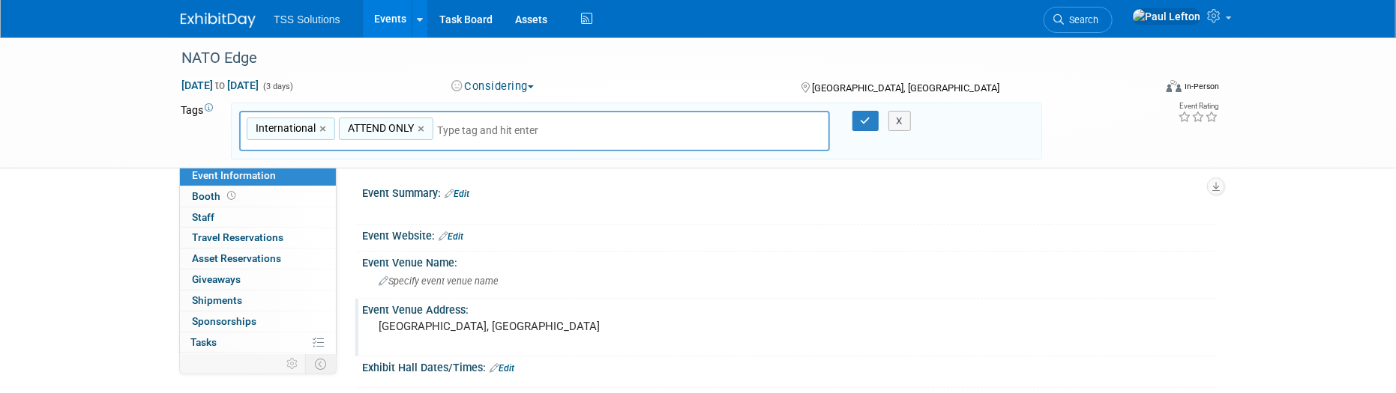
click at [587, 206] on div at bounding box center [712, 211] width 675 height 15
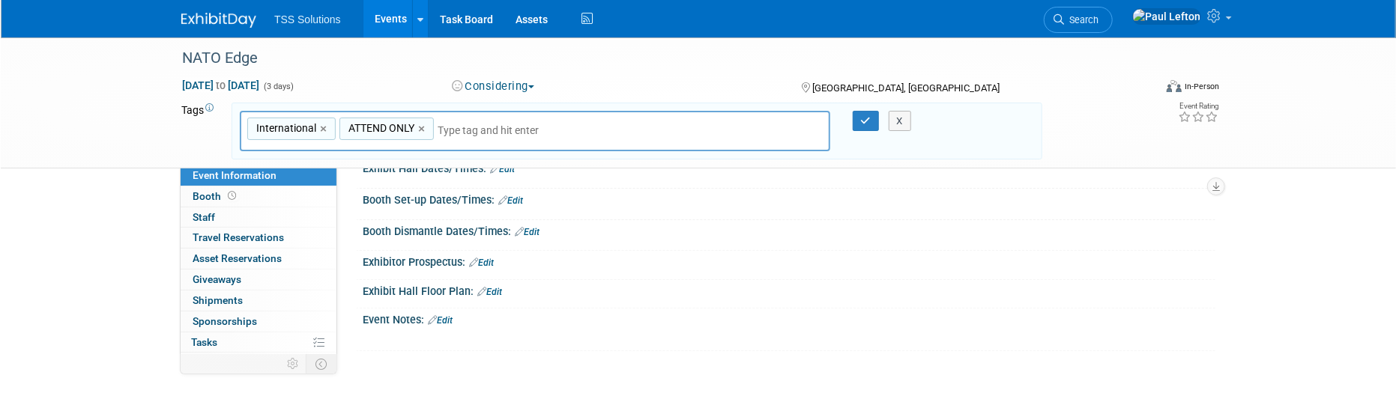
scroll to position [199, 0]
click at [240, 58] on div "NATO Edge" at bounding box center [654, 58] width 954 height 27
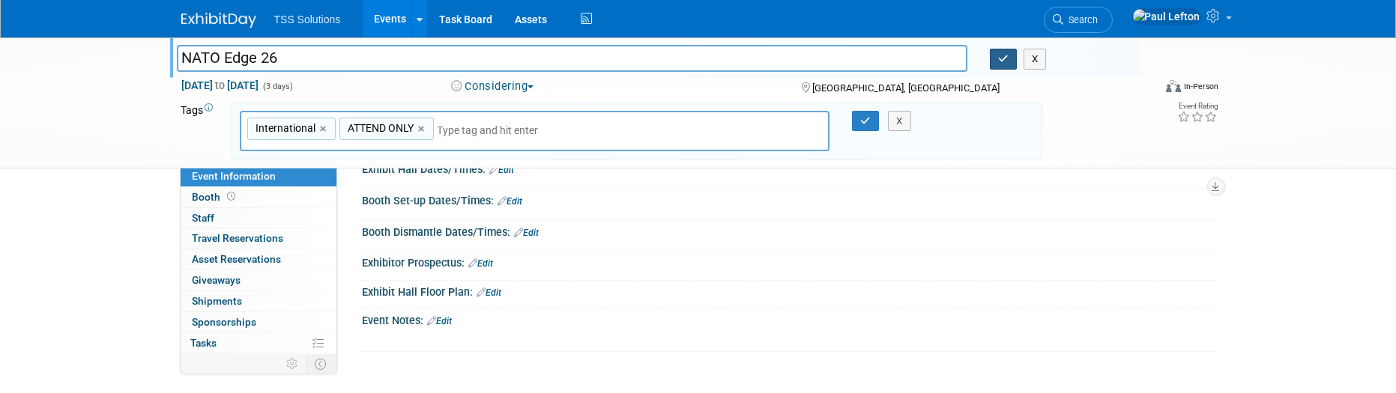
type input "NATO Edge 26"
click at [1003, 61] on icon "button" at bounding box center [1003, 59] width 10 height 10
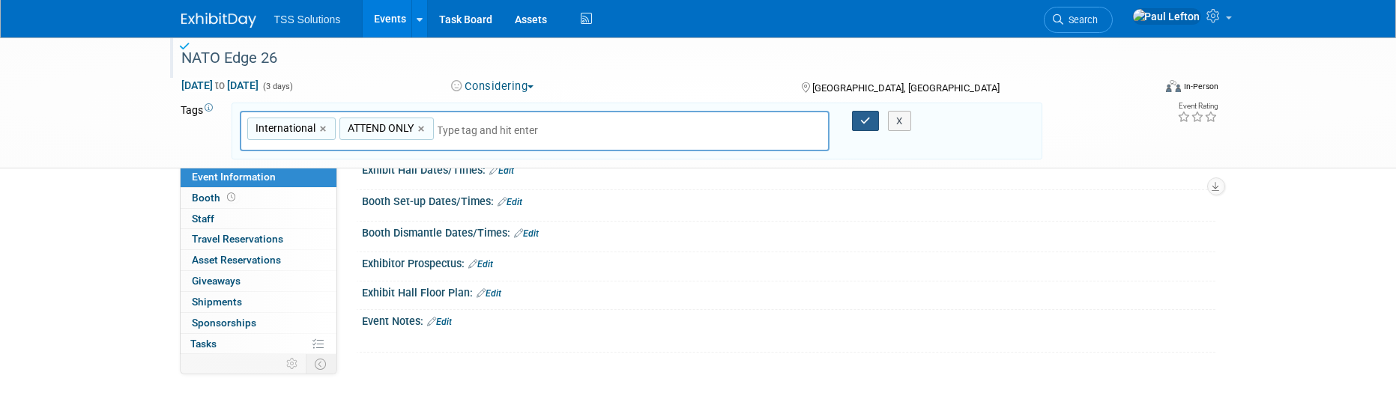
click at [869, 122] on icon "button" at bounding box center [865, 121] width 10 height 10
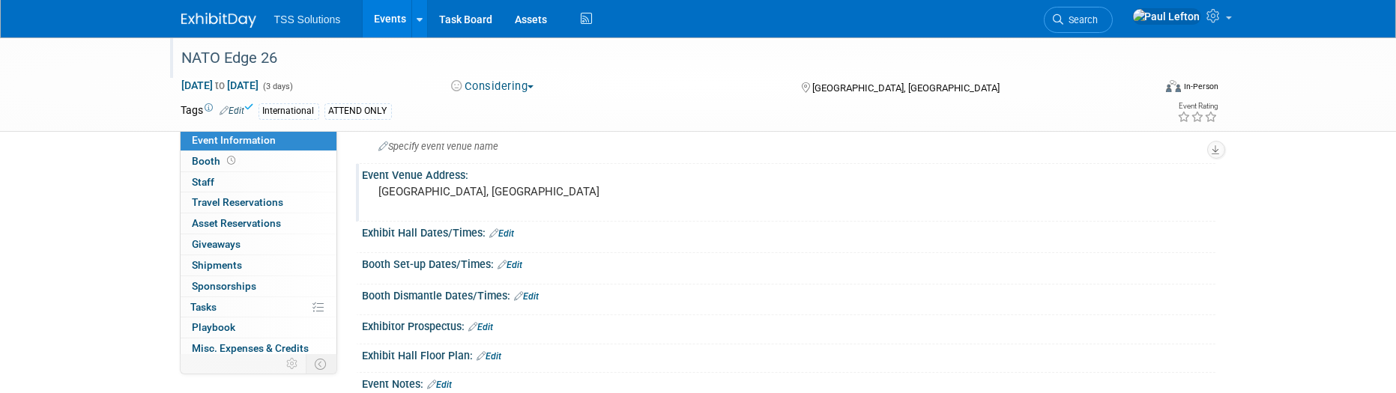
scroll to position [0, 0]
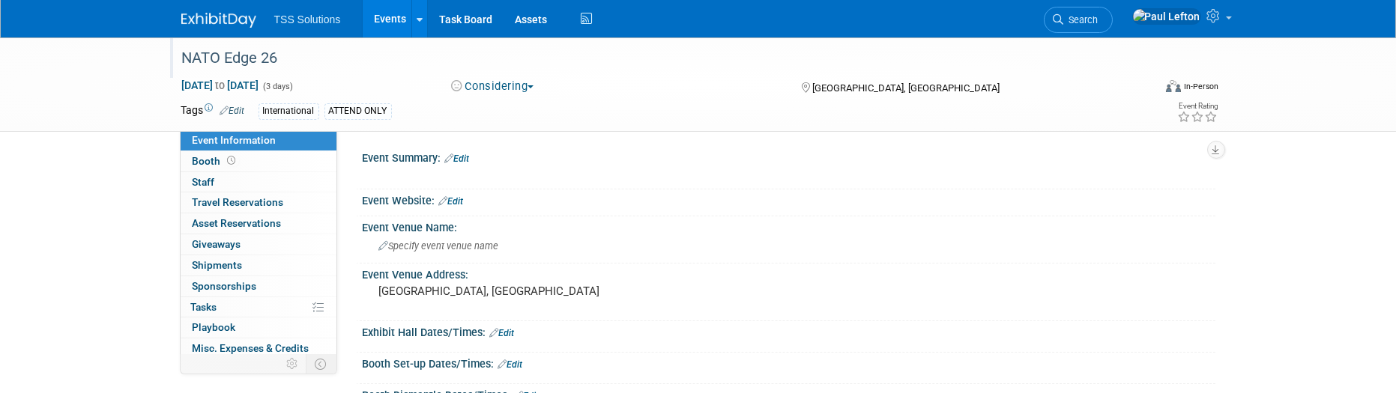
click at [461, 159] on link "Edit" at bounding box center [457, 159] width 25 height 10
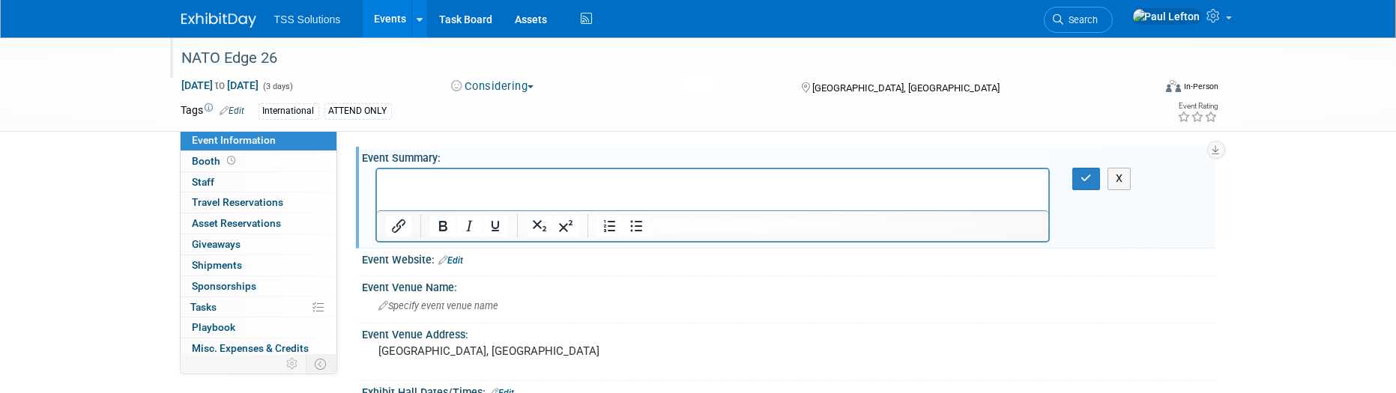
click at [442, 259] on icon at bounding box center [443, 261] width 9 height 10
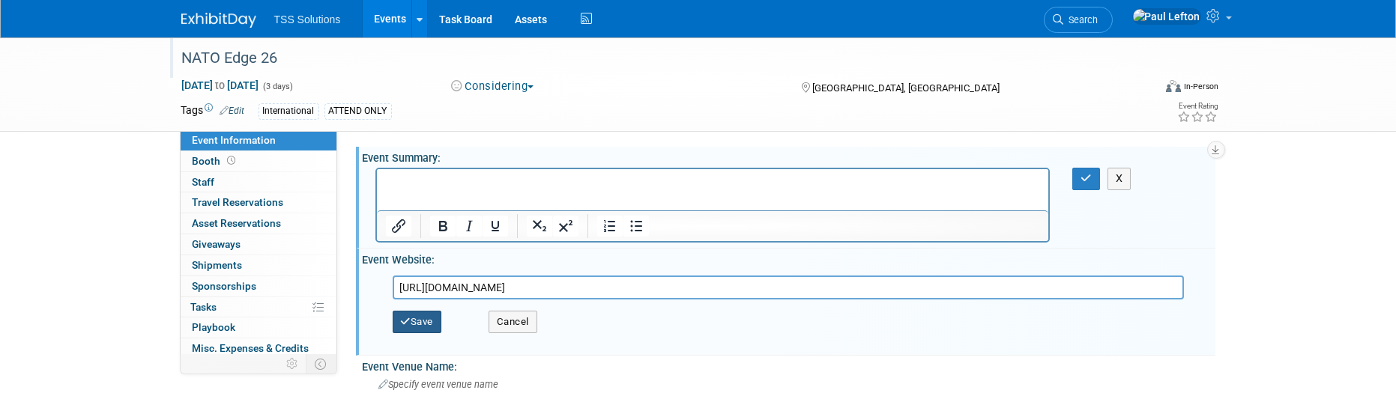
type input "[URL][DOMAIN_NAME]"
click at [429, 319] on button "Save" at bounding box center [417, 322] width 49 height 22
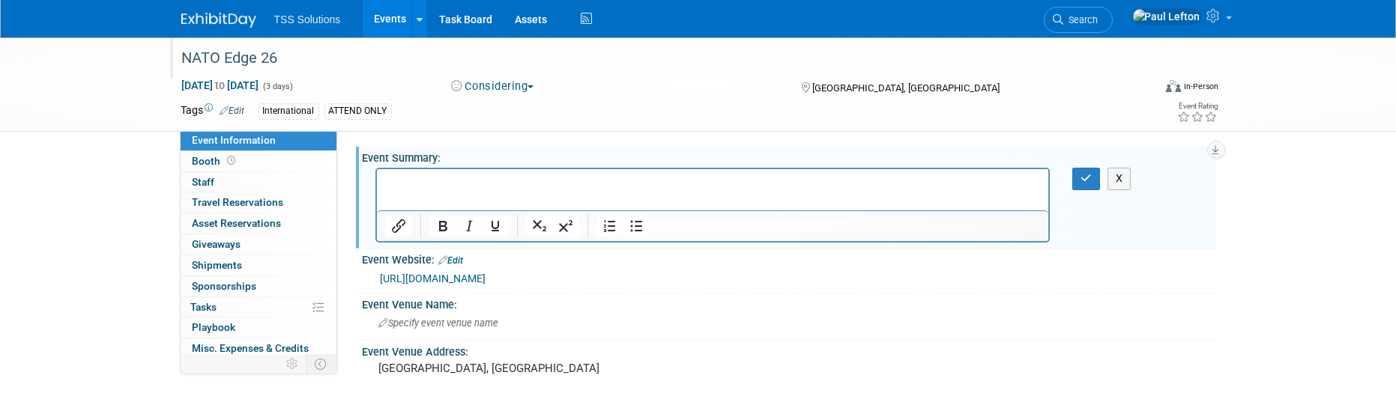
click at [484, 185] on p "Rich Text Area. Press ALT-0 for help." at bounding box center [712, 182] width 655 height 15
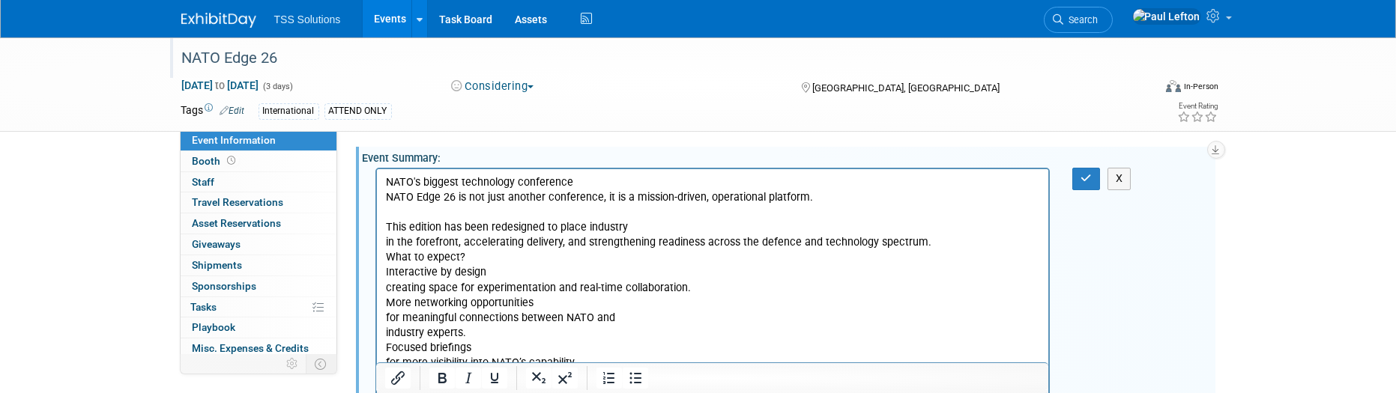
drag, startPoint x: 585, startPoint y: 182, endPoint x: 716, endPoint y: 355, distance: 216.8
click at [376, 186] on html "NATO's biggest technology conference NATO Edge 26 is not just another conferenc…" at bounding box center [712, 307] width 672 height 277
click at [633, 230] on p "NATO Edge 26 is not just another conference, it is a mission-driven, operationa…" at bounding box center [712, 220] width 655 height 60
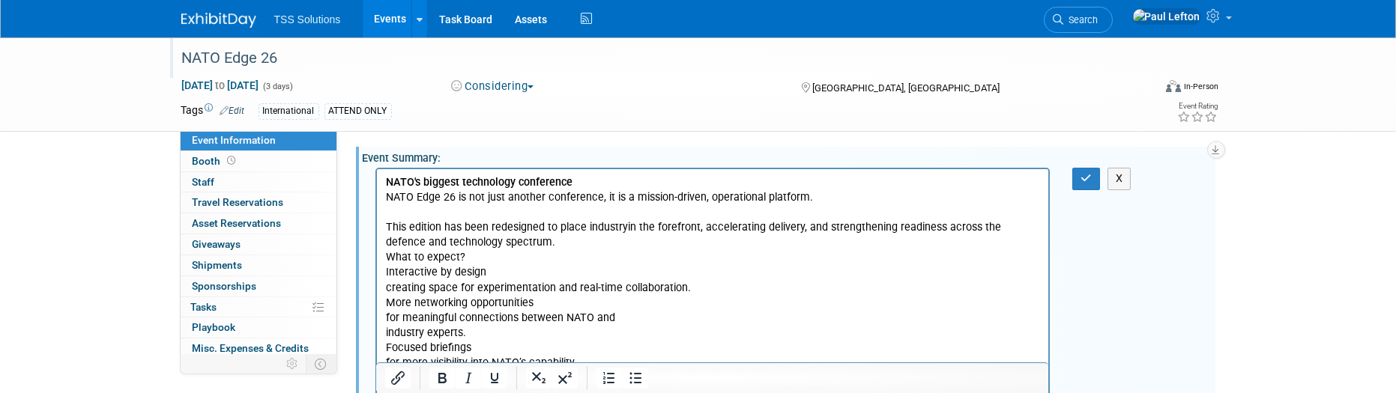
click at [547, 247] on p "NATO Edge 26 is not just another conference, it is a mission-driven, operationa…" at bounding box center [712, 220] width 655 height 60
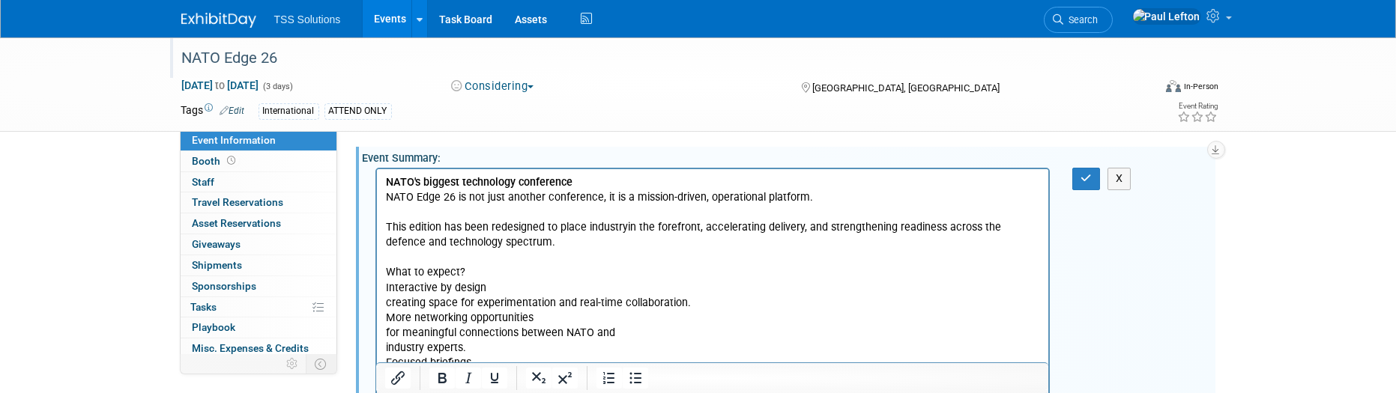
drag, startPoint x: 455, startPoint y: 274, endPoint x: 735, endPoint y: 446, distance: 329.1
click at [376, 277] on html "NATO's biggest technology conference NATO Edge 26 is not just another conferenc…" at bounding box center [712, 315] width 672 height 292
drag, startPoint x: 437, startPoint y: 375, endPoint x: 444, endPoint y: 373, distance: 7.6
click at [437, 375] on icon "Bold" at bounding box center [442, 379] width 18 height 18
click at [483, 289] on p "Interactive by design creating space for experimentation and real-time collabor…" at bounding box center [712, 296] width 655 height 30
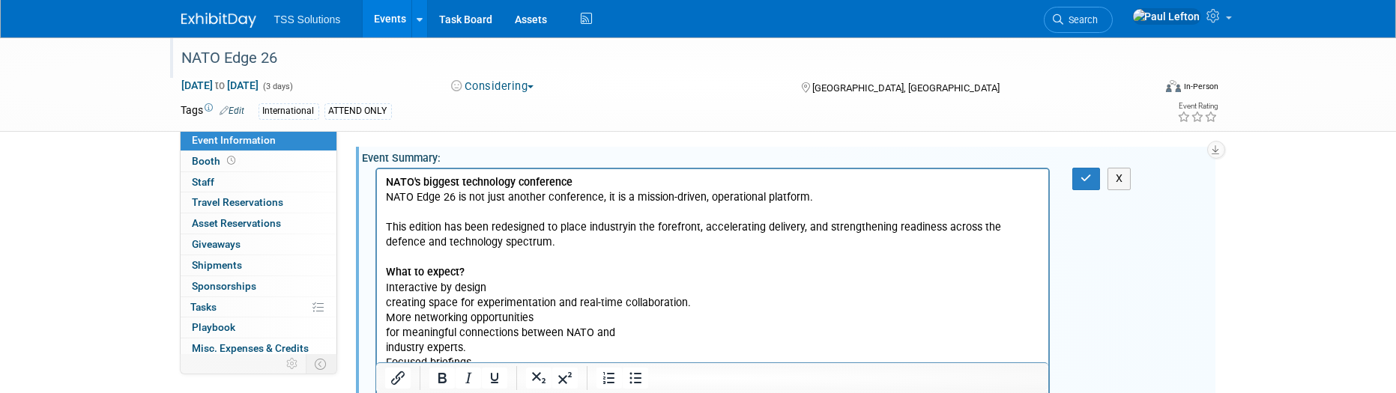
click at [702, 308] on p "Interactive by design creating space for experimentation and real-time collabor…" at bounding box center [712, 296] width 655 height 30
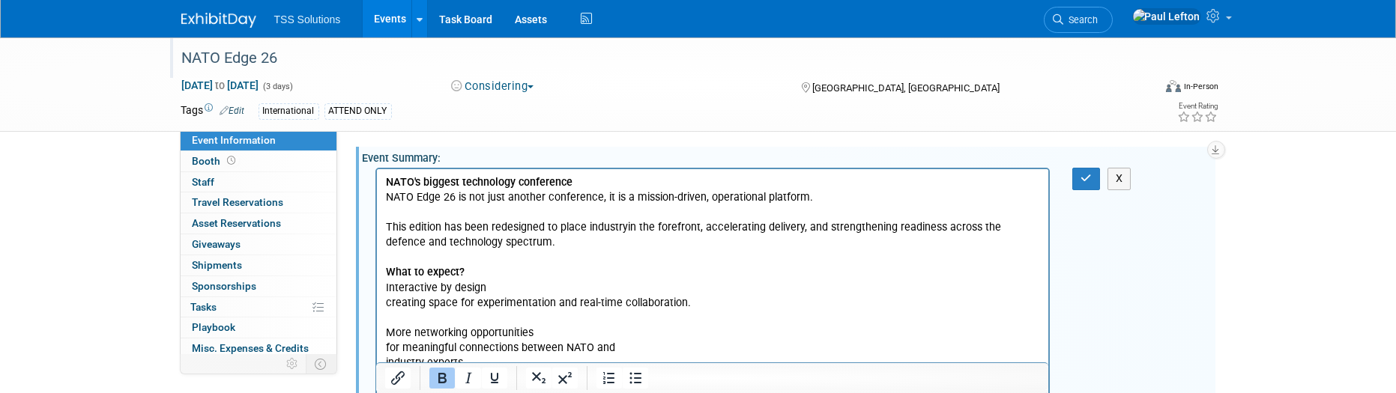
click at [564, 271] on p "What to expect?" at bounding box center [712, 272] width 655 height 15
click at [502, 292] on p "Interactive by design creating space for experimentation and real-time collabor…" at bounding box center [712, 296] width 655 height 30
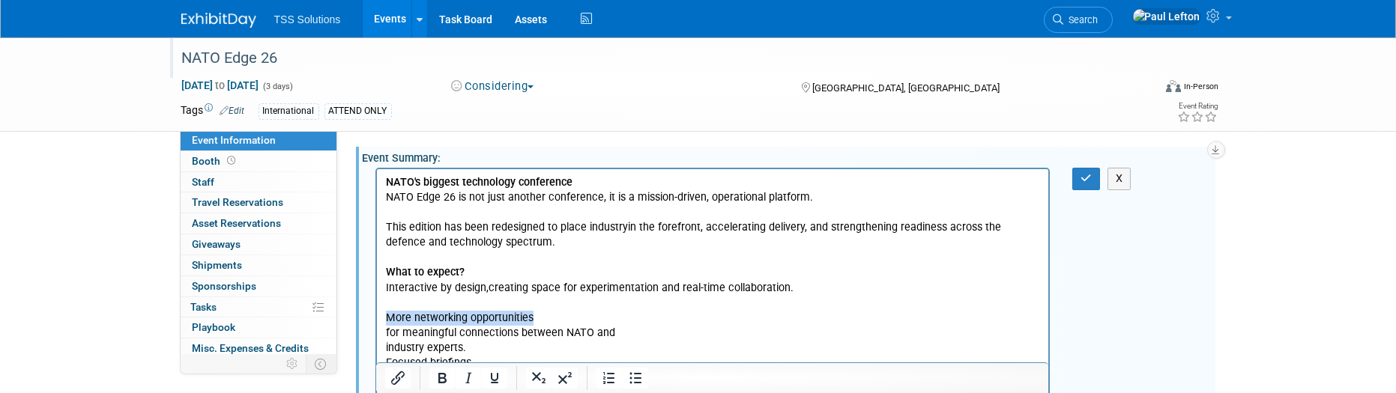
drag, startPoint x: 535, startPoint y: 313, endPoint x: 381, endPoint y: 324, distance: 154.0
click at [381, 324] on html "NATO's biggest technology conference NATO Edge 26 is not just another conferenc…" at bounding box center [712, 315] width 672 height 292
click at [614, 329] on p "More networking opportunities for meaningful connections between NATO and indus…" at bounding box center [712, 333] width 655 height 45
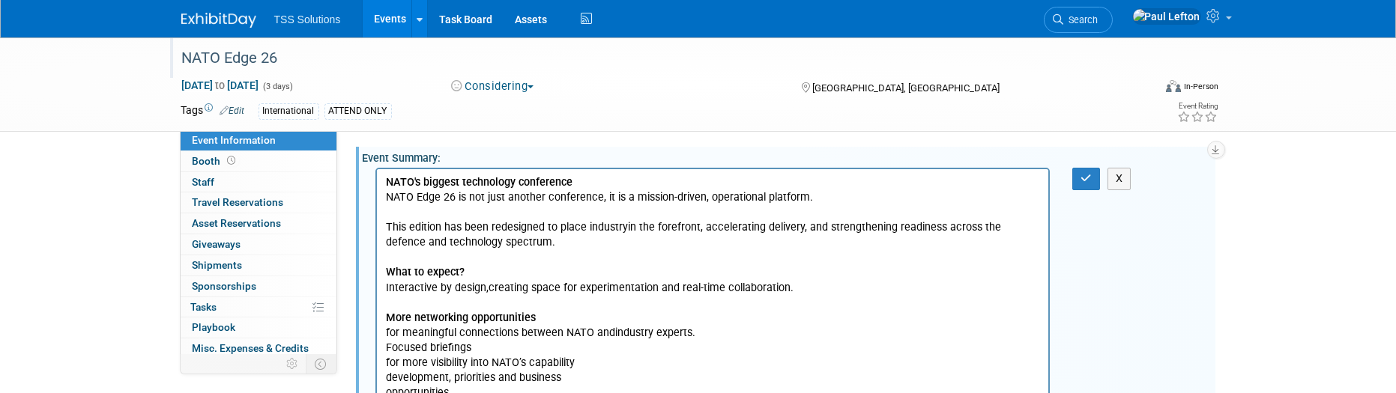
scroll to position [100, 0]
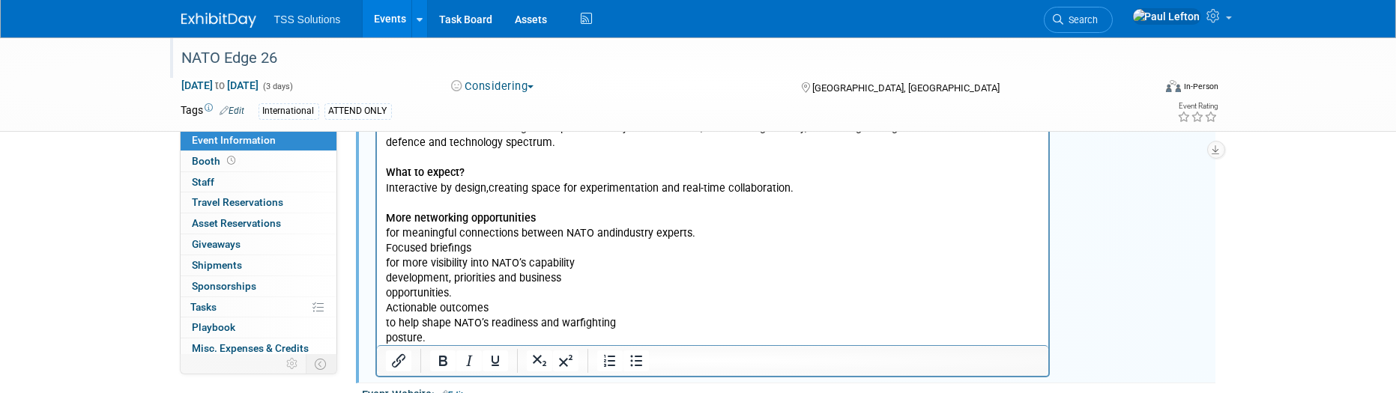
click at [386, 245] on body "NATO's biggest technology conference NATO Edge 26 is not just another conferenc…" at bounding box center [712, 211] width 657 height 271
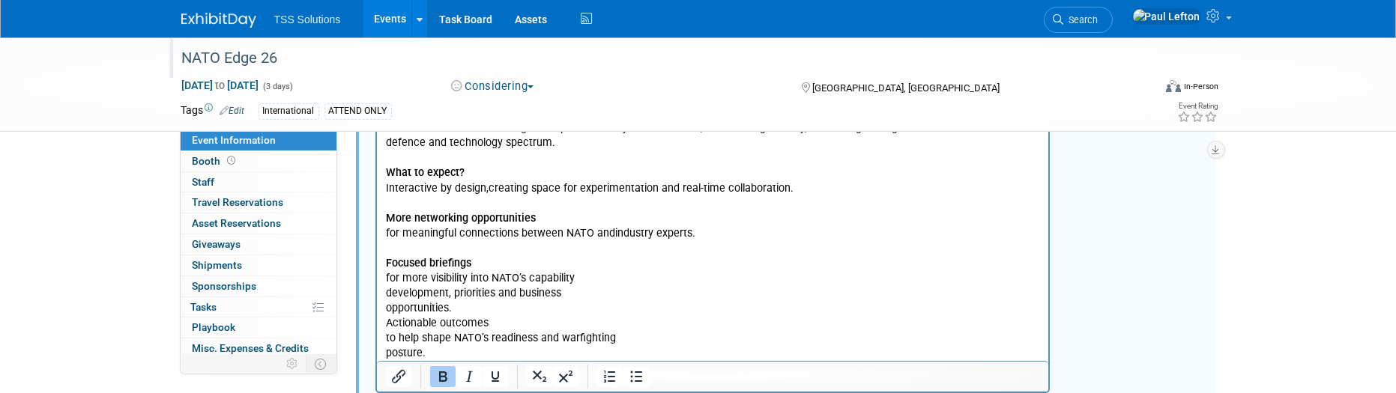
click at [588, 275] on p "Focused briefings for more visibility into NATO’s capability development, prior…" at bounding box center [712, 286] width 655 height 60
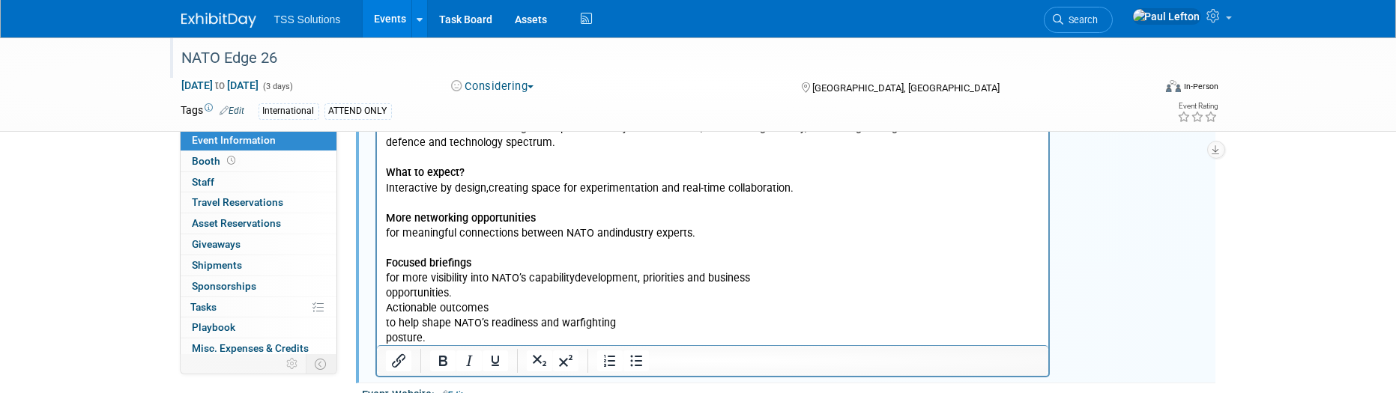
click at [753, 259] on p "Focused briefings for more visibility into NATO’s capability development, prior…" at bounding box center [712, 278] width 655 height 45
drag, startPoint x: 759, startPoint y: 279, endPoint x: 783, endPoint y: 278, distance: 24.0
click at [761, 279] on p "Focused briefings for more visibility into NATO’s capability development, prior…" at bounding box center [712, 278] width 655 height 45
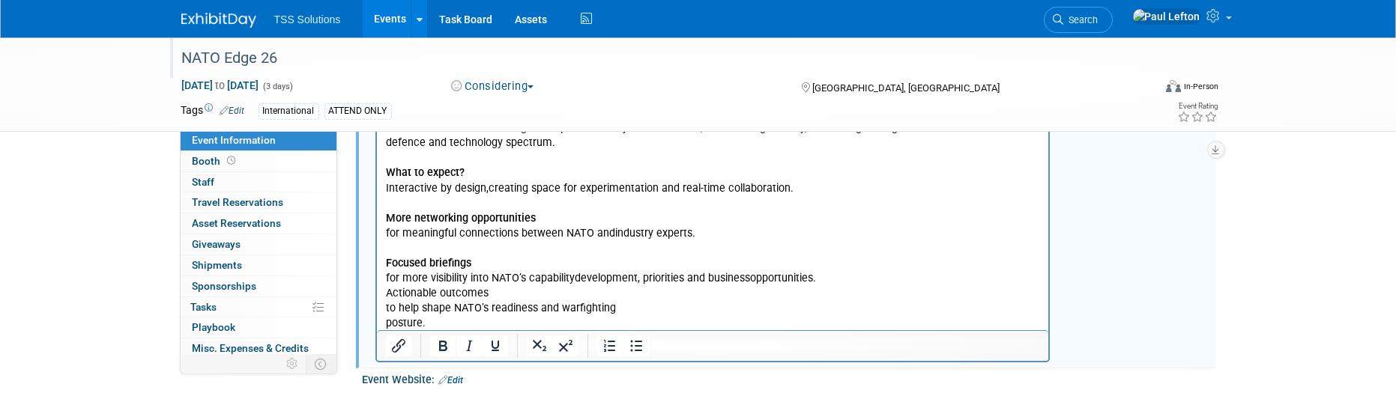
scroll to position [199, 0]
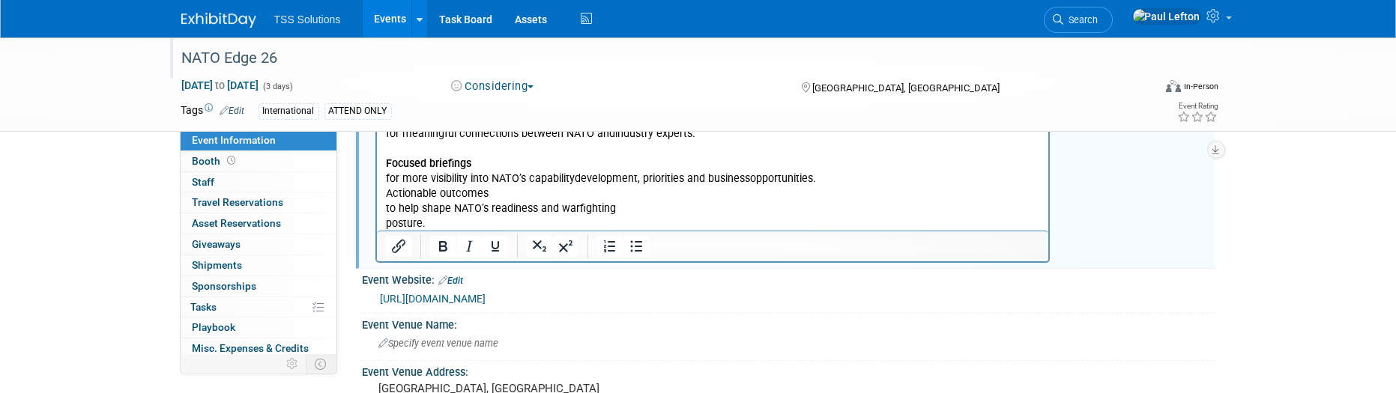
drag, startPoint x: 821, startPoint y: 178, endPoint x: 866, endPoint y: 177, distance: 45.7
click at [821, 178] on p "Focused briefings for more visibility into NATO’s capability development, prior…" at bounding box center [712, 172] width 655 height 30
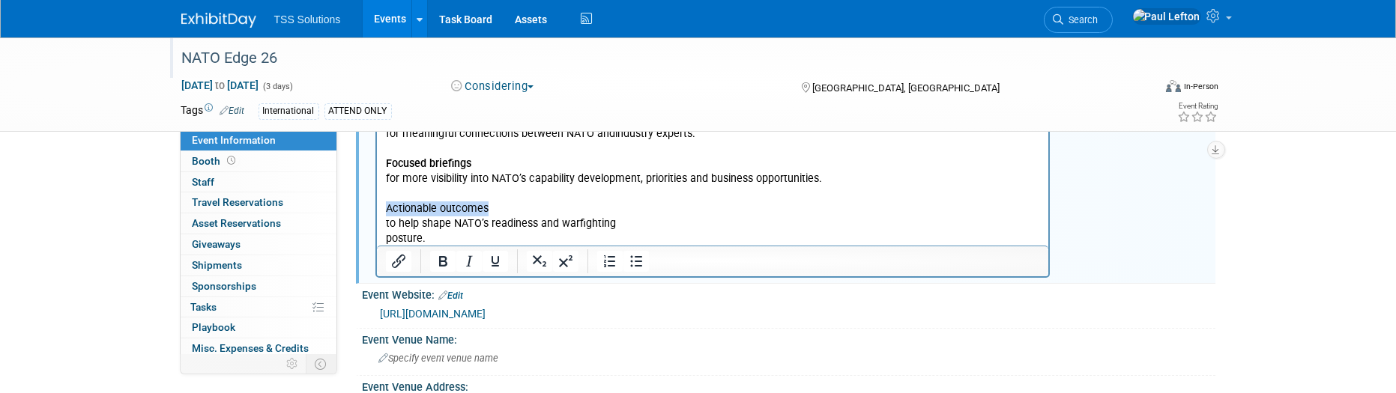
drag, startPoint x: 483, startPoint y: 210, endPoint x: 750, endPoint y: 183, distance: 268.9
click at [376, 213] on html "NATO's biggest technology conference NATO Edge 26 is not just another conferenc…" at bounding box center [712, 109] width 672 height 277
click at [628, 221] on p "Actionable outcomes to help shape NATO’s readiness and warfighting posture." at bounding box center [712, 224] width 655 height 45
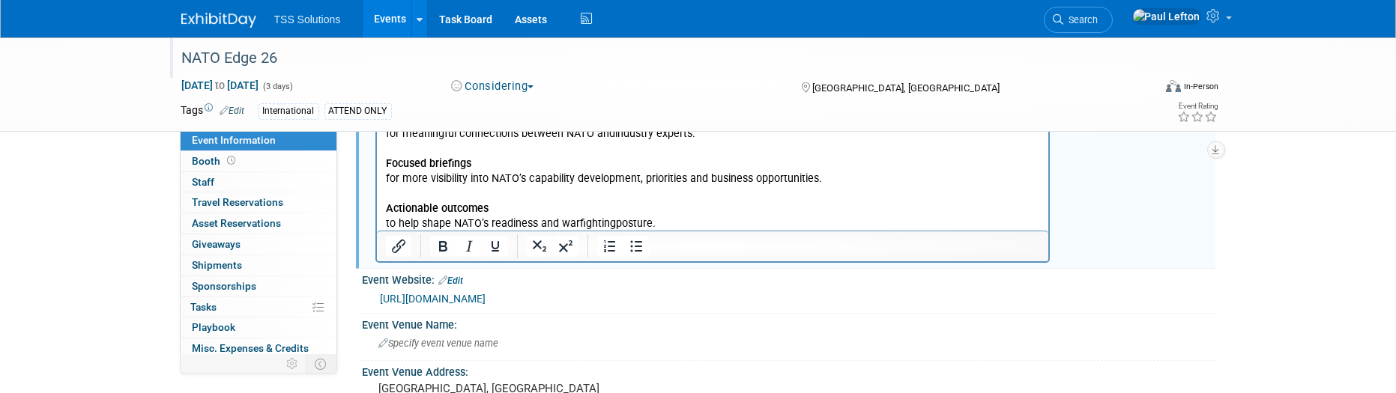
click at [672, 226] on p "Actionable outcomes to help shape NATO’s readiness and warfighting posture." at bounding box center [712, 217] width 655 height 30
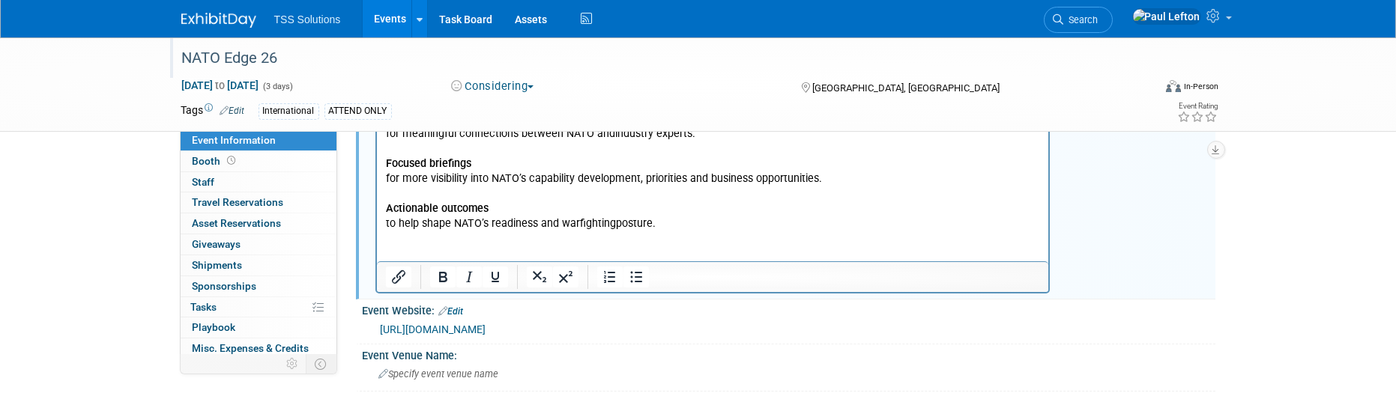
scroll to position [0, 0]
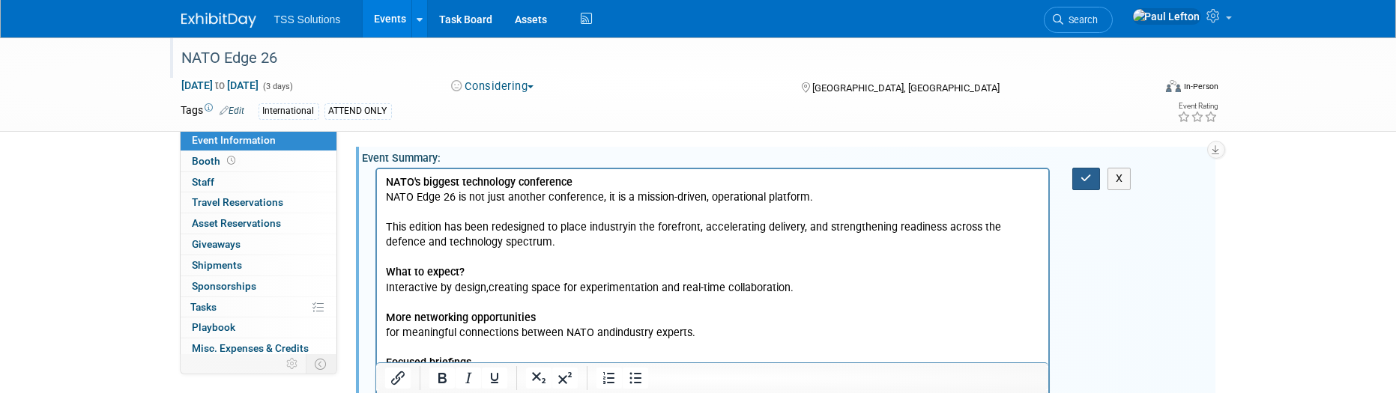
click at [1075, 182] on button "button" at bounding box center [1087, 179] width 28 height 22
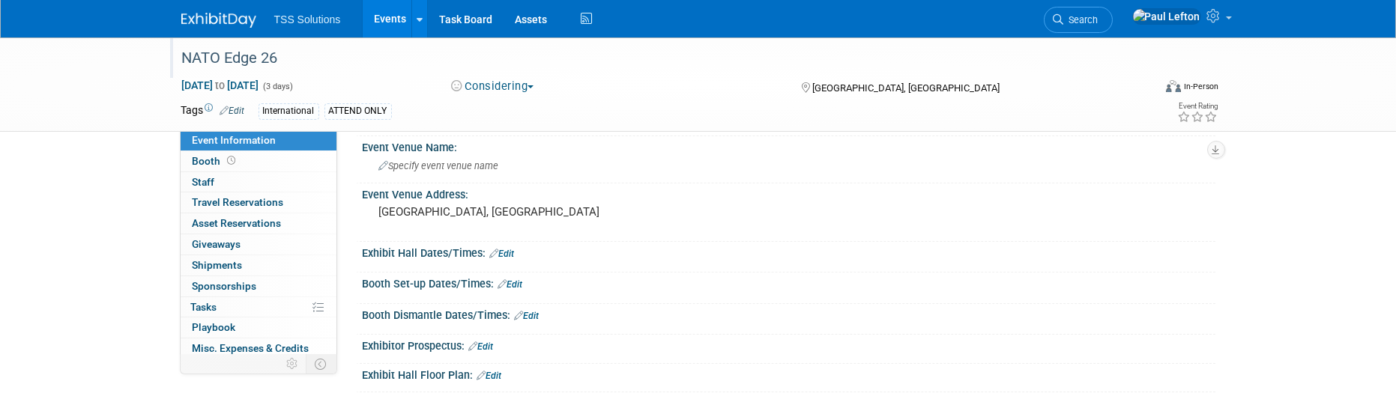
scroll to position [553, 0]
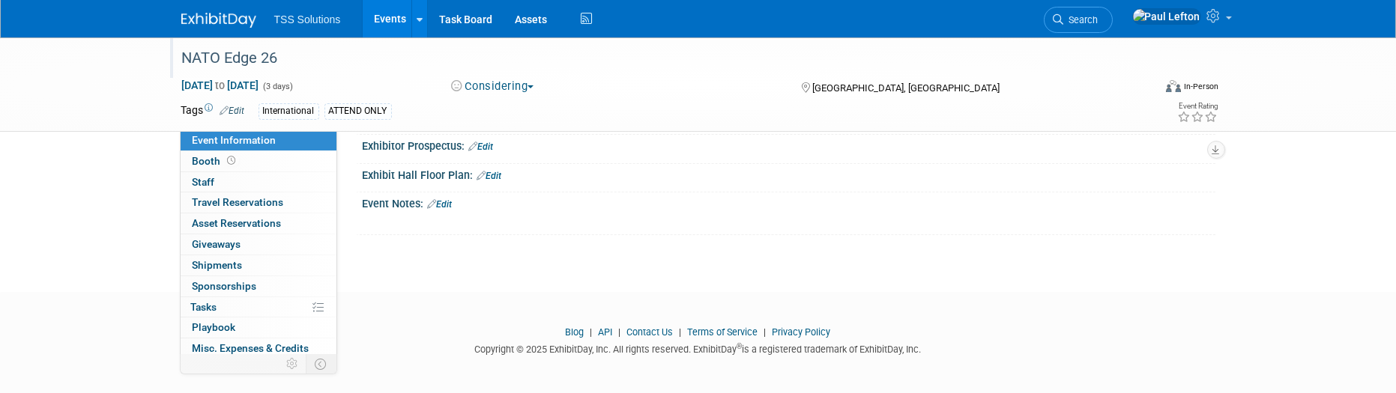
click at [450, 201] on link "Edit" at bounding box center [440, 204] width 25 height 10
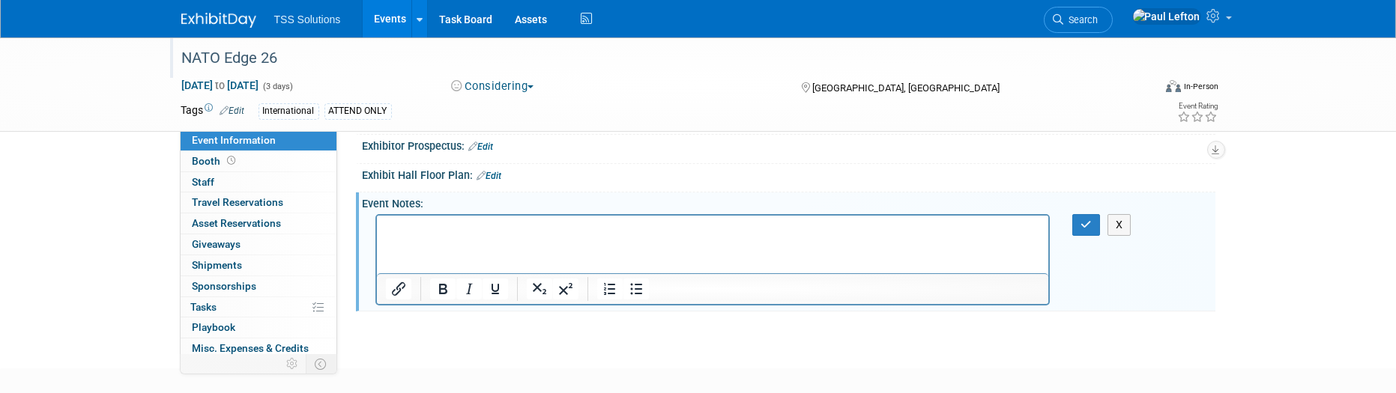
scroll to position [0, 0]
click at [387, 229] on p "Submitted inquiry for exhibitor pricing, etc." at bounding box center [712, 228] width 655 height 15
click at [654, 221] on p "[PERSON_NAME] submitted inquiry for exhibitor pricing, etc." at bounding box center [712, 228] width 655 height 15
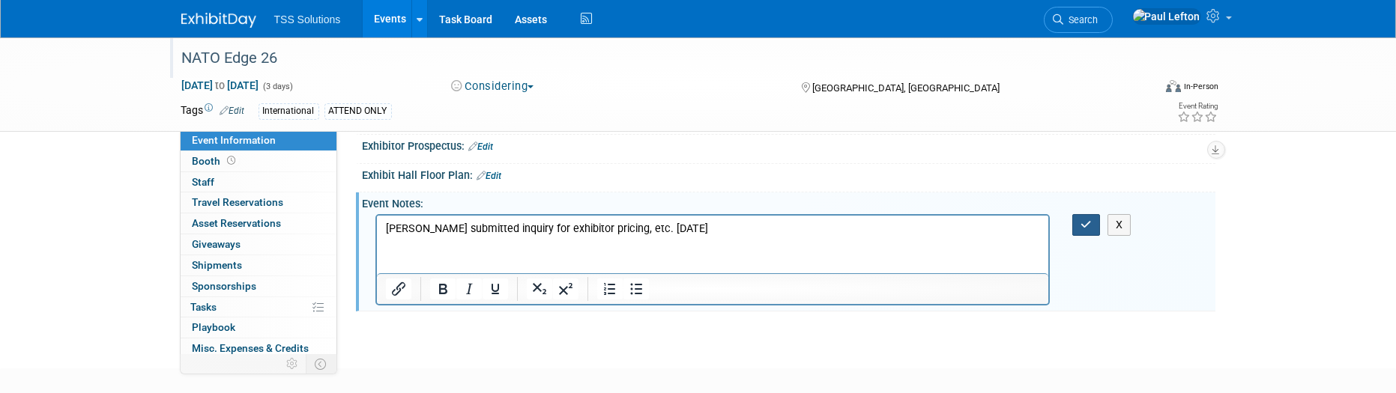
click at [1088, 230] on button "button" at bounding box center [1087, 225] width 28 height 22
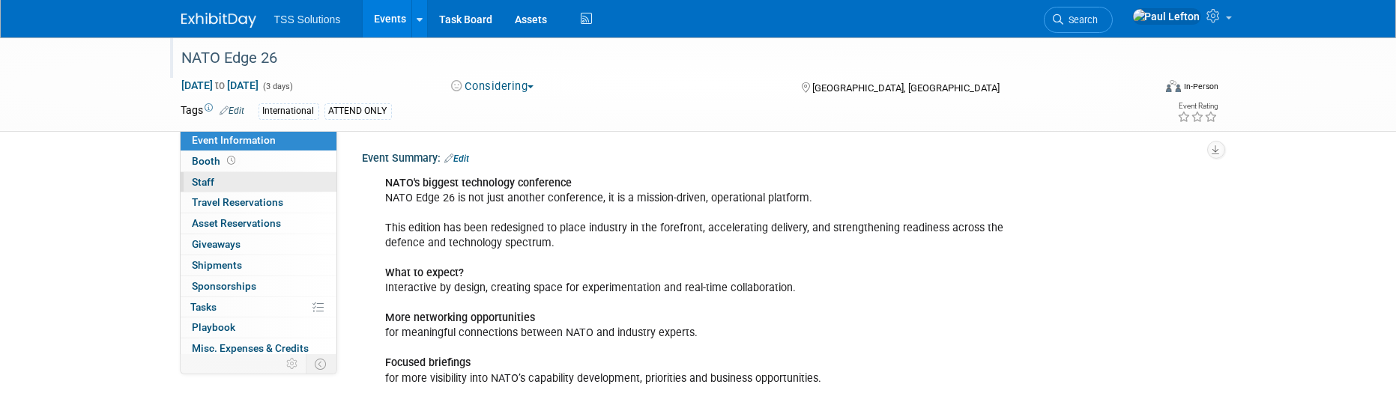
click at [205, 177] on span "Staff 0" at bounding box center [204, 182] width 22 height 12
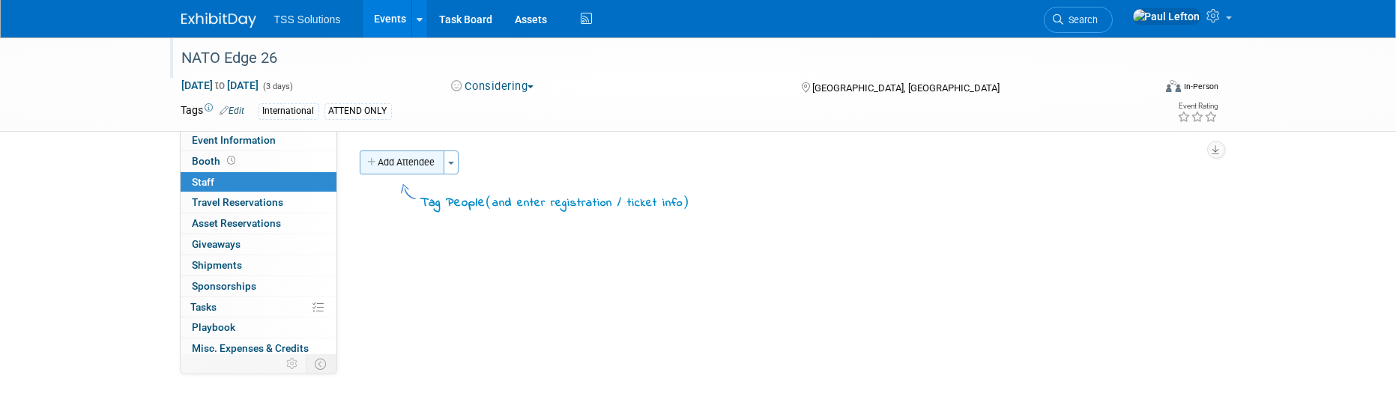
click at [422, 164] on button "Add Attendee" at bounding box center [402, 163] width 85 height 24
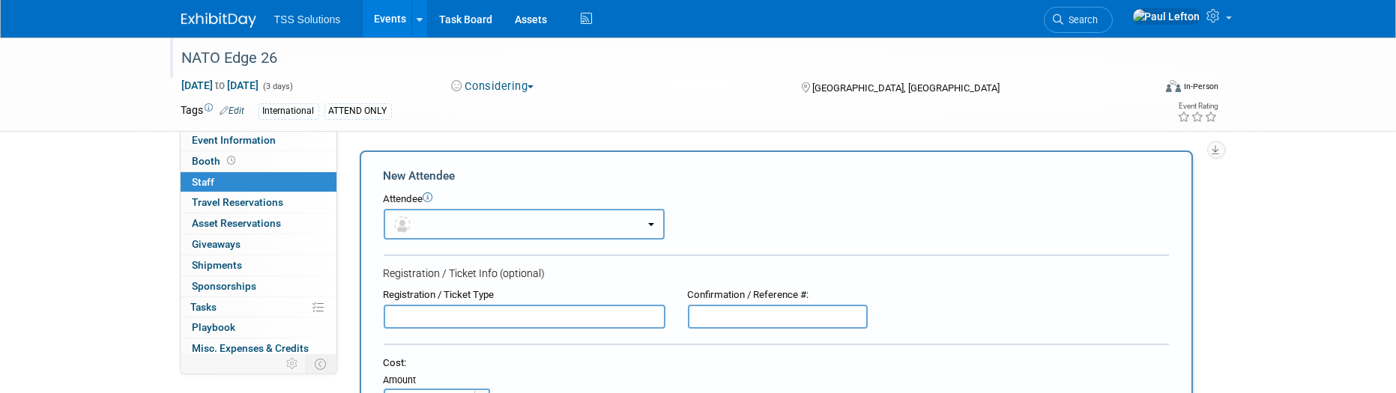
click at [654, 225] on b "button" at bounding box center [651, 224] width 6 height 3
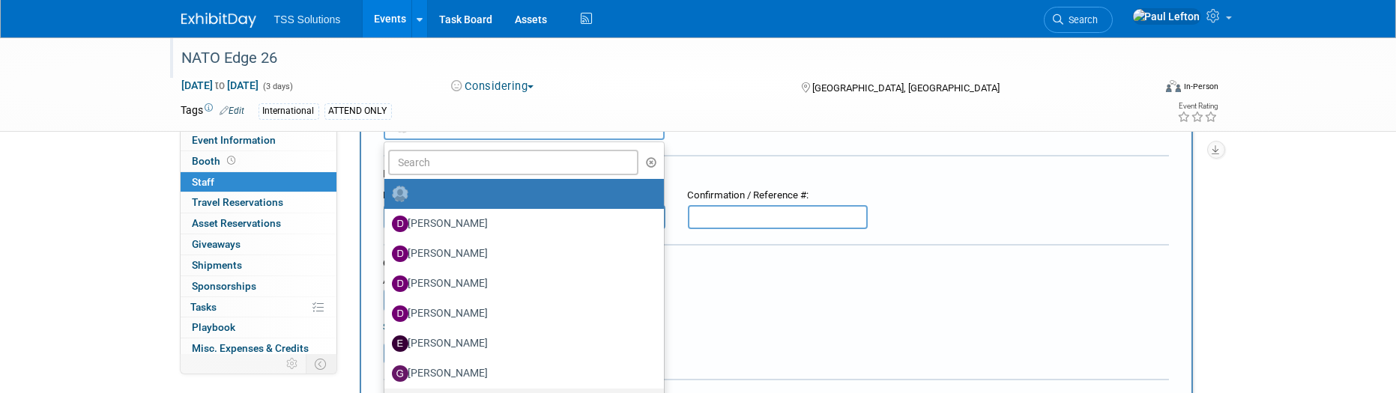
scroll to position [199, 0]
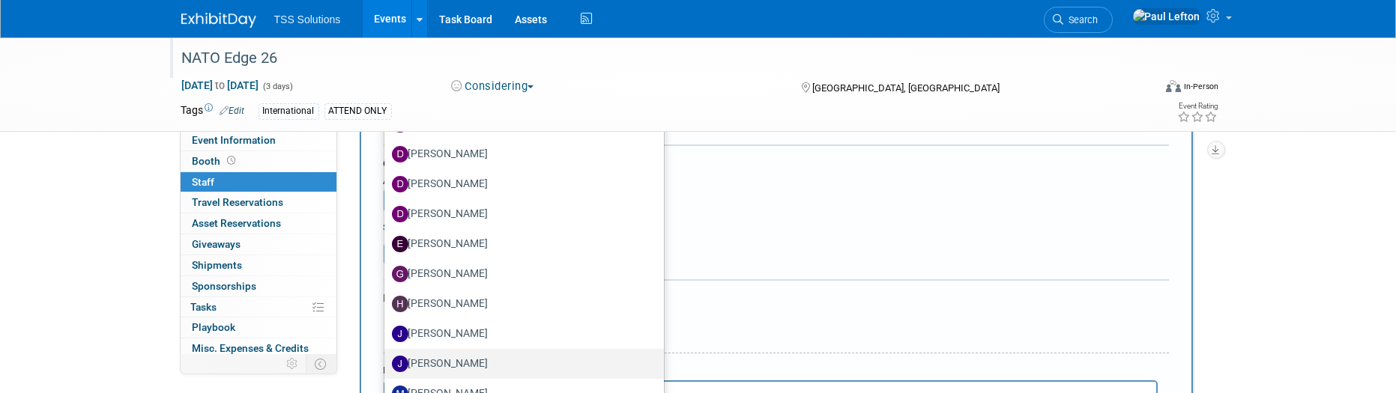
click at [465, 368] on label "[PERSON_NAME]" at bounding box center [520, 364] width 257 height 24
click at [387, 367] on input "[PERSON_NAME]" at bounding box center [382, 363] width 10 height 10
select select "f8e6835a-3459-488c-bf64-858d75941bfd"
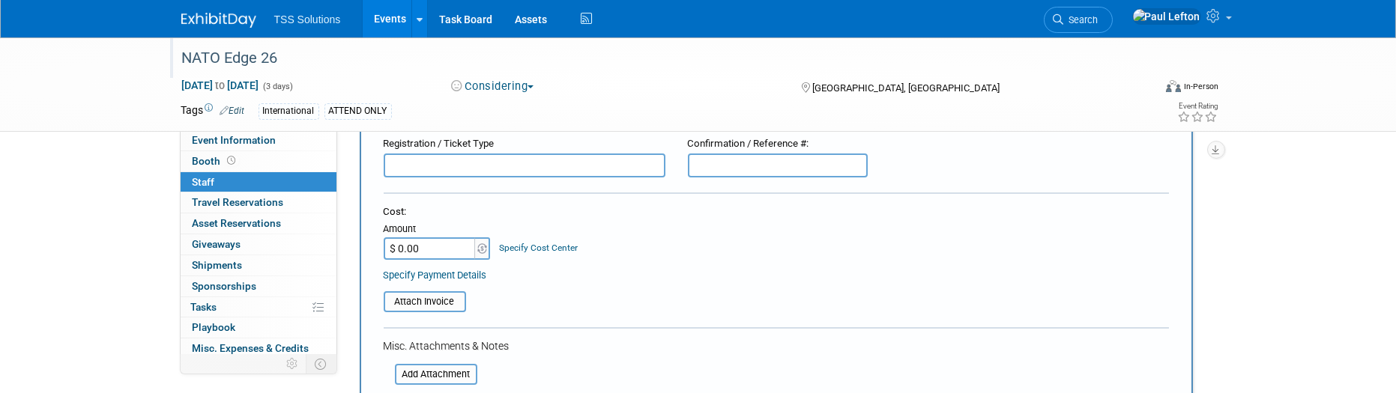
scroll to position [0, 0]
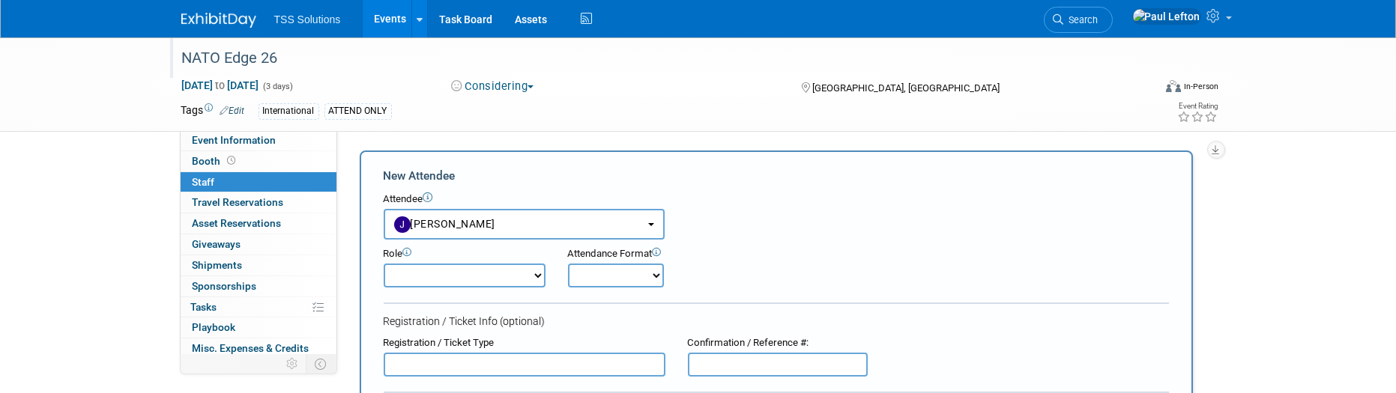
click at [533, 277] on select "Demonstrator Host Planner Presenter Sales Representative Set-up/Dismantle Crew …" at bounding box center [465, 276] width 162 height 24
select select "2"
click at [384, 264] on select "Demonstrator Host Planner Presenter Sales Representative Set-up/Dismantle Crew …" at bounding box center [465, 276] width 162 height 24
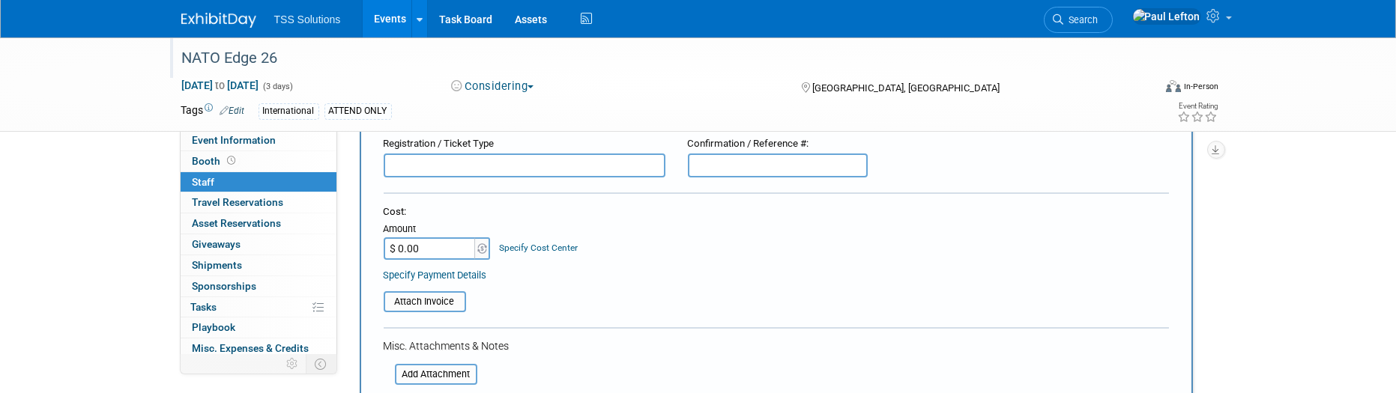
scroll to position [100, 0]
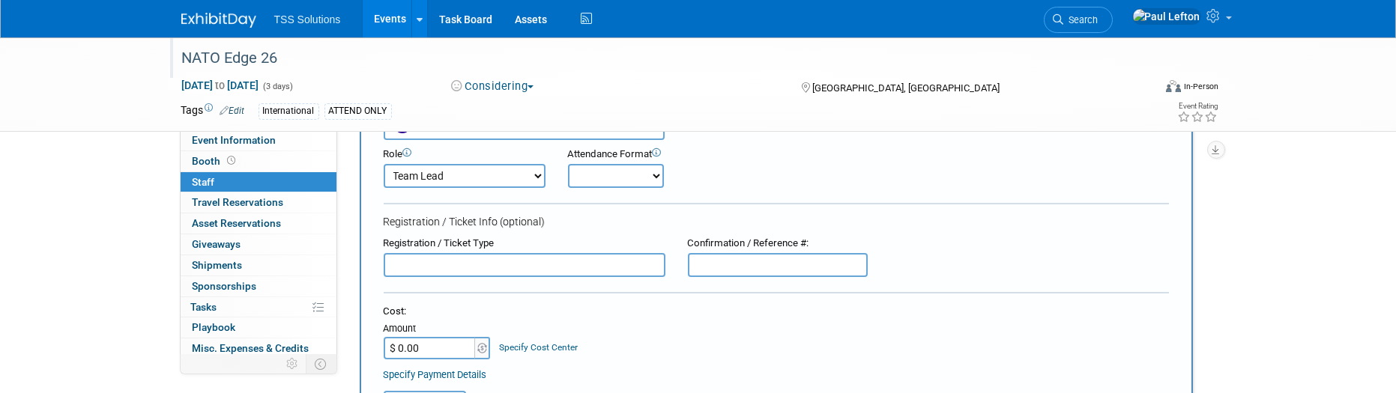
click at [649, 174] on select "Onsite Remote" at bounding box center [616, 176] width 96 height 24
select select "1"
click at [568, 164] on select "Onsite Remote" at bounding box center [616, 176] width 96 height 24
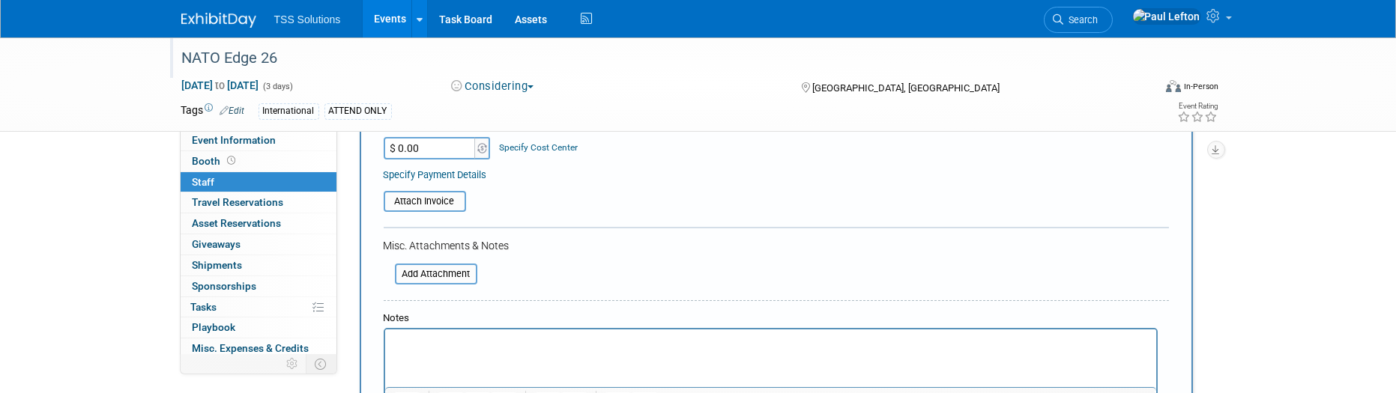
scroll to position [499, 0]
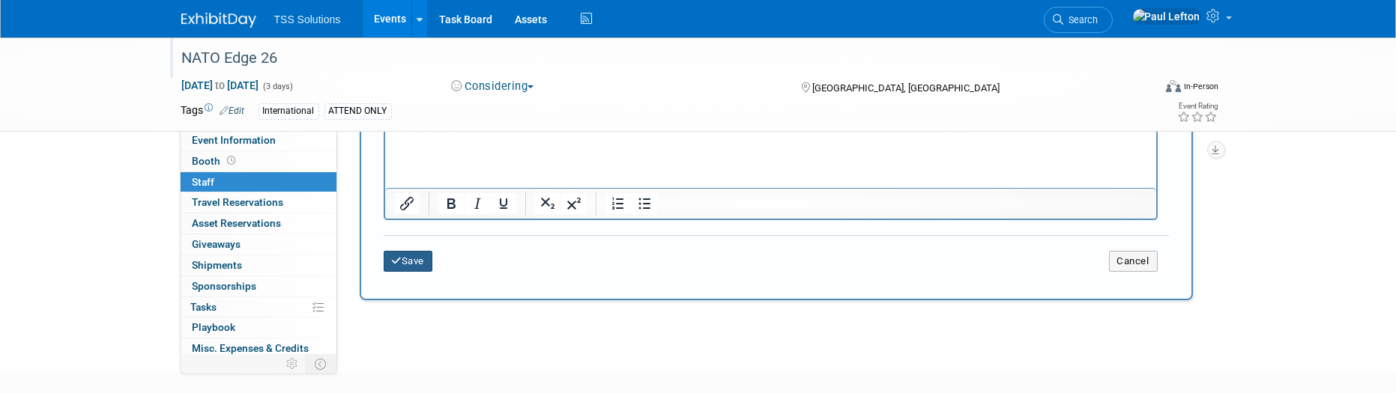
click at [405, 261] on button "Save" at bounding box center [408, 261] width 49 height 21
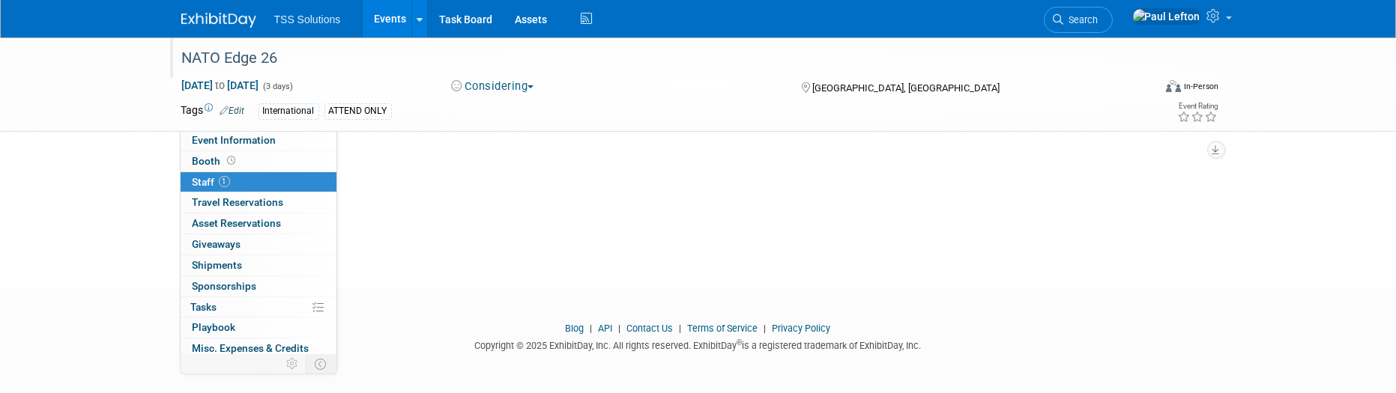
scroll to position [0, 0]
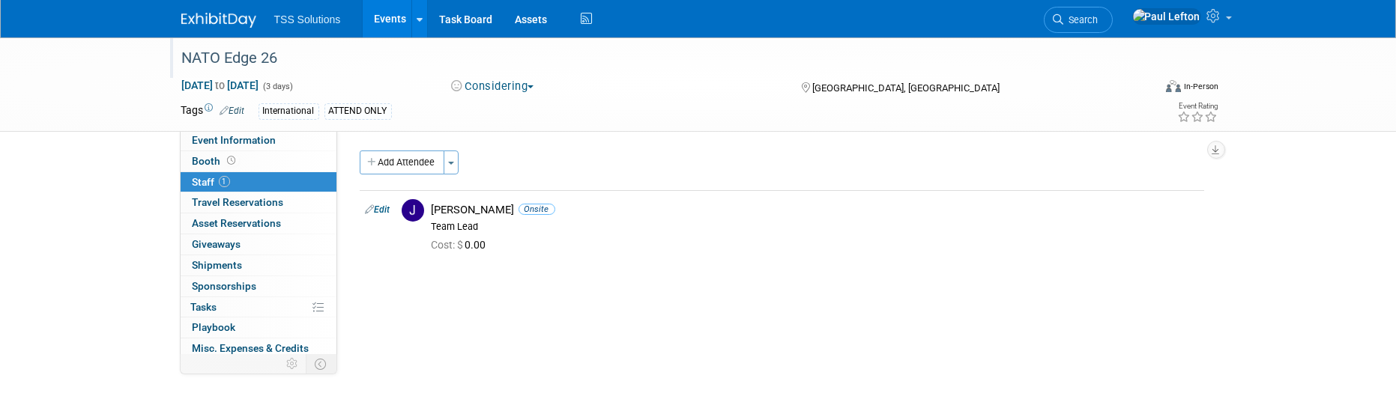
click at [400, 114] on div "International ATTEND ONLY" at bounding box center [651, 111] width 784 height 16
click at [232, 109] on link "Edit" at bounding box center [232, 111] width 25 height 10
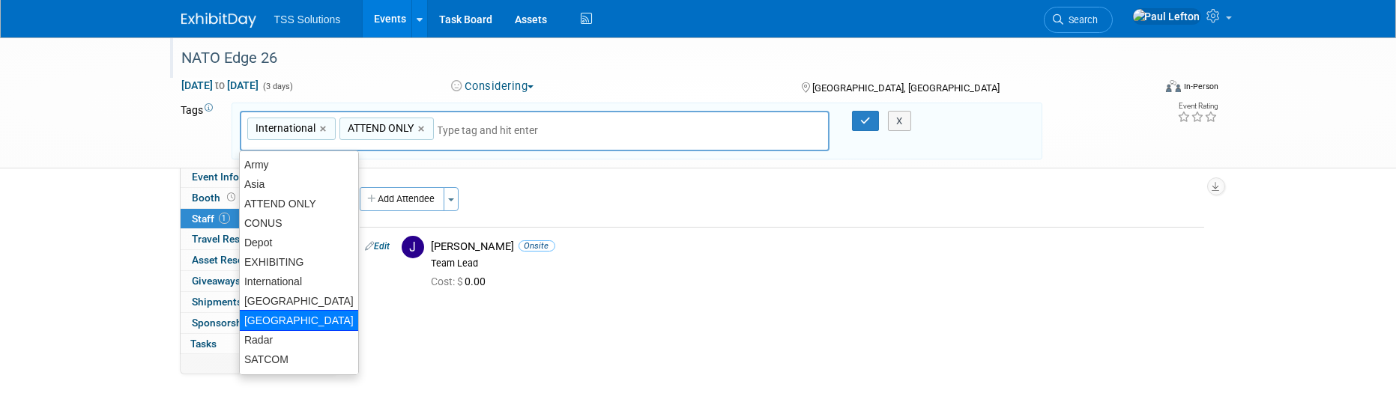
scroll to position [16, 0]
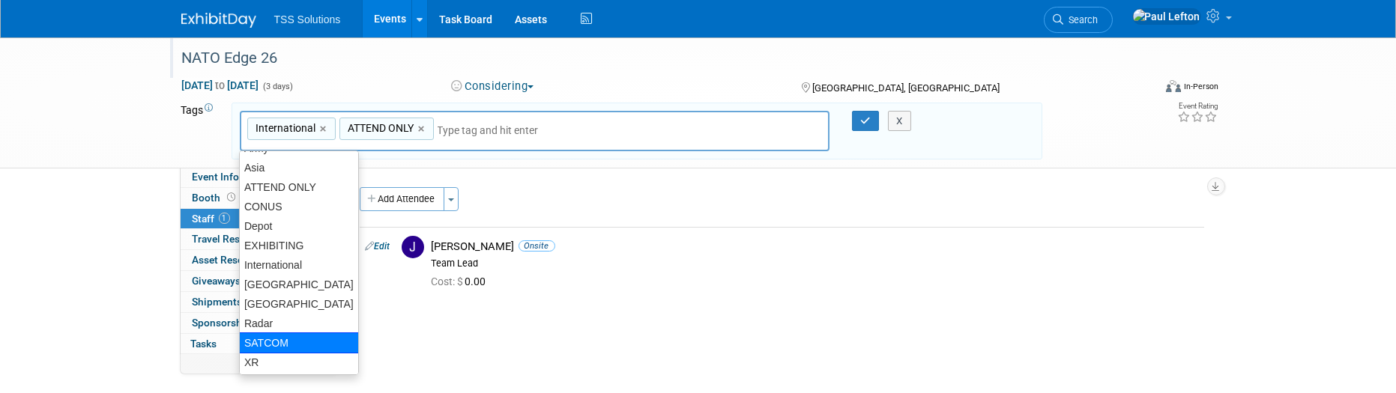
click at [289, 343] on div "SATCOM" at bounding box center [299, 343] width 120 height 21
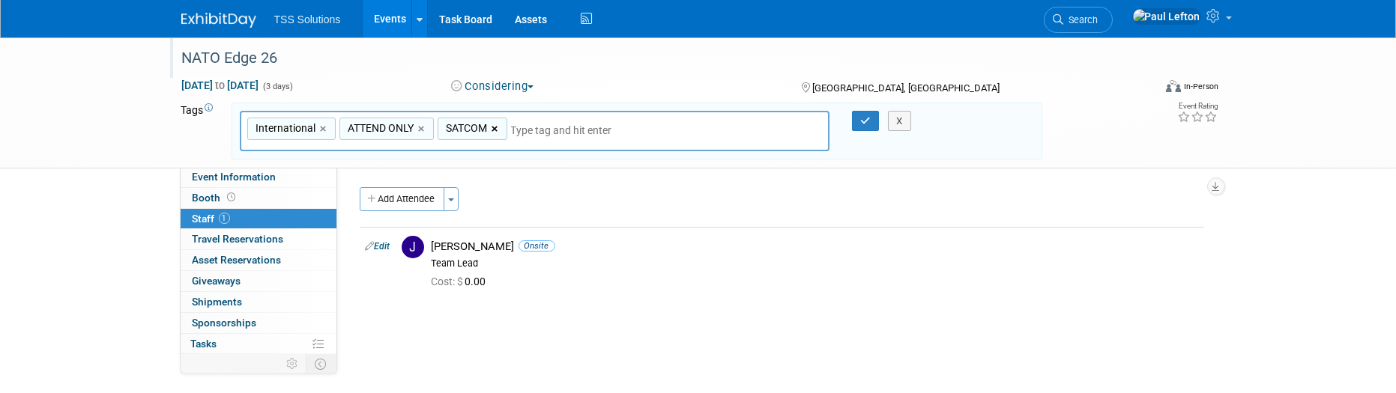
click at [492, 126] on link "×" at bounding box center [497, 129] width 10 height 17
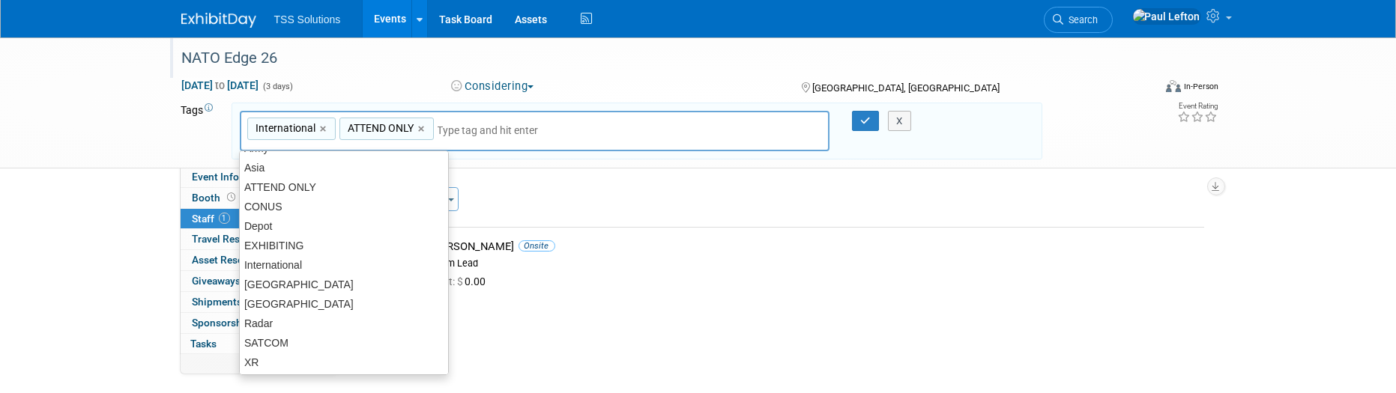
scroll to position [0, 0]
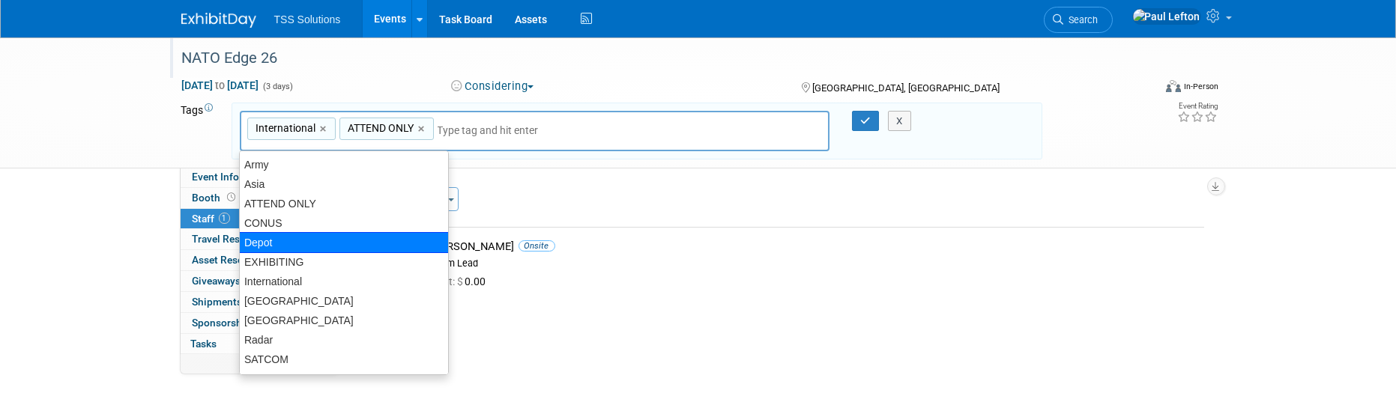
click at [285, 244] on div "Depot" at bounding box center [344, 242] width 210 height 21
type input "International, ATTEND ONLY, Depot"
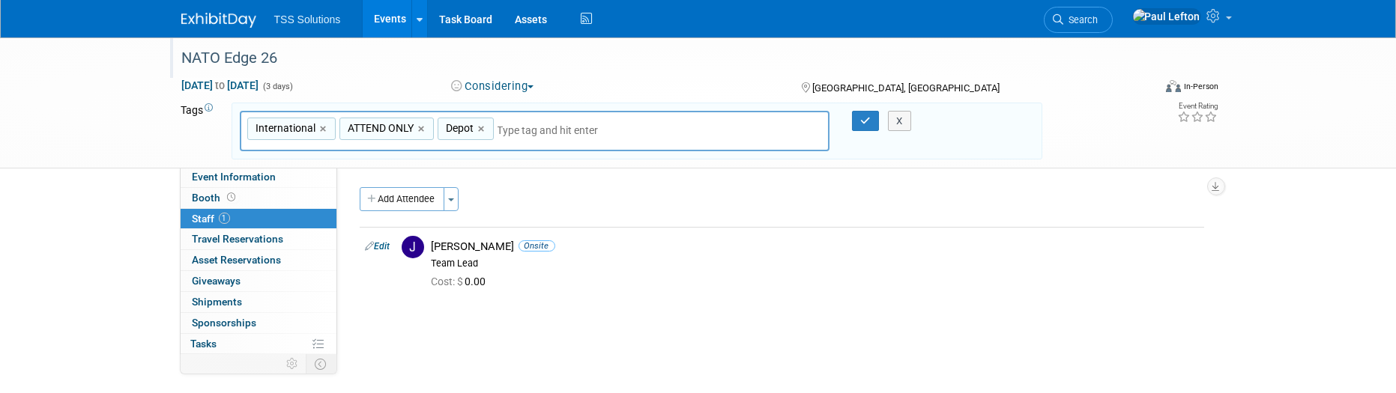
click at [510, 127] on input "text" at bounding box center [603, 130] width 210 height 15
click at [506, 128] on input "text" at bounding box center [603, 130] width 210 height 15
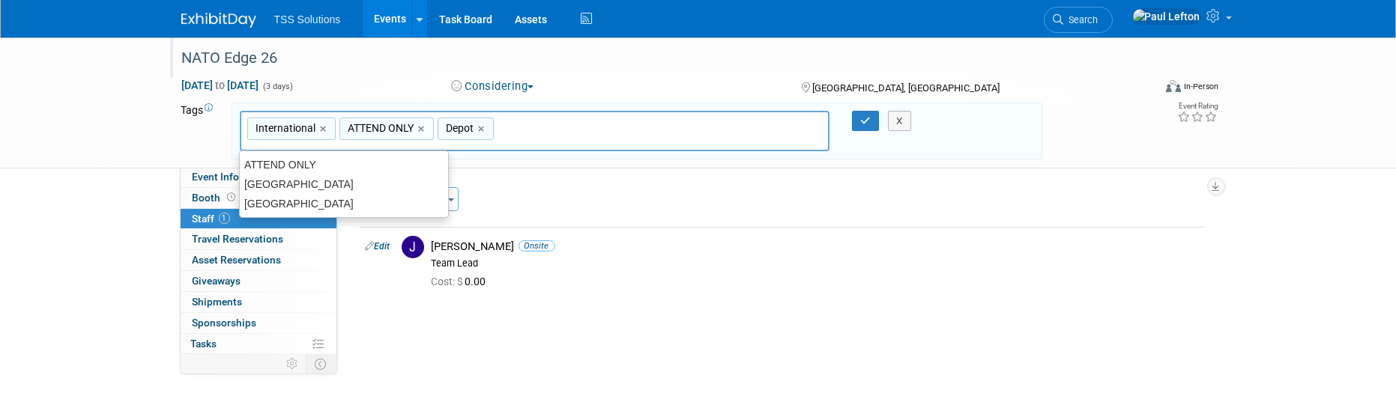
click at [504, 129] on input "text" at bounding box center [603, 130] width 210 height 15
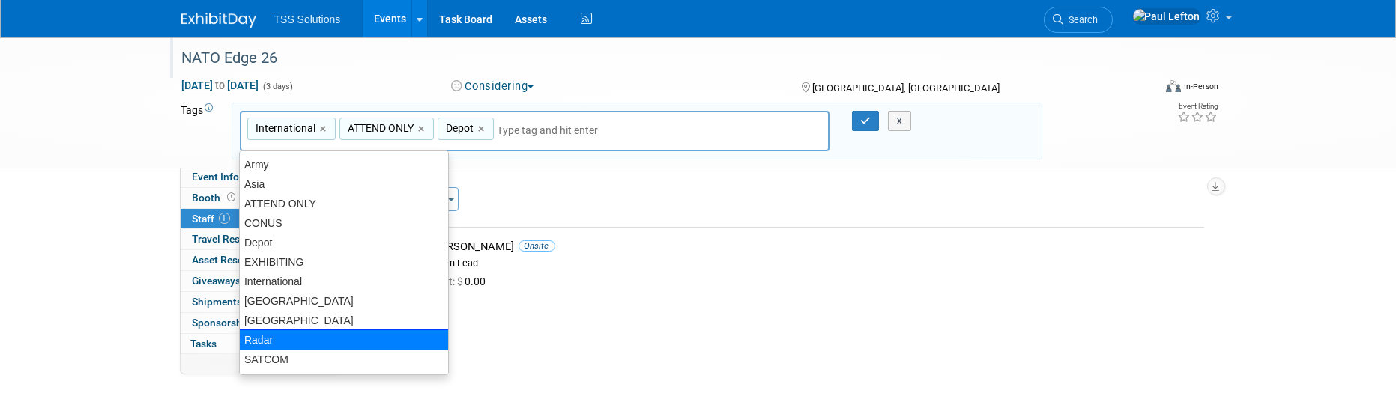
click at [373, 332] on div "Radar" at bounding box center [344, 340] width 210 height 21
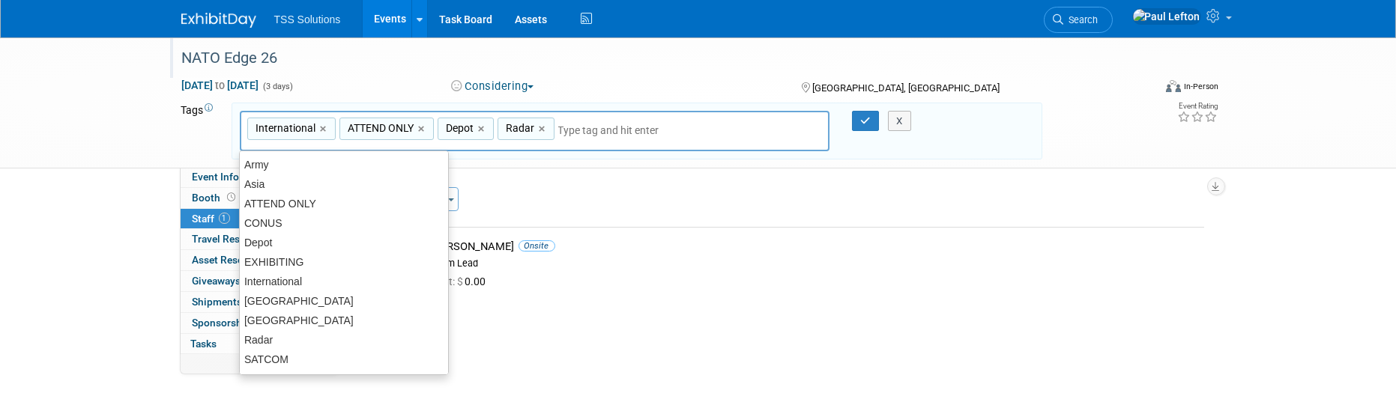
click at [552, 131] on div "International, ATTEND ONLY, Depot, Radar International × ATTEND ONLY × Depot × …" at bounding box center [535, 131] width 591 height 41
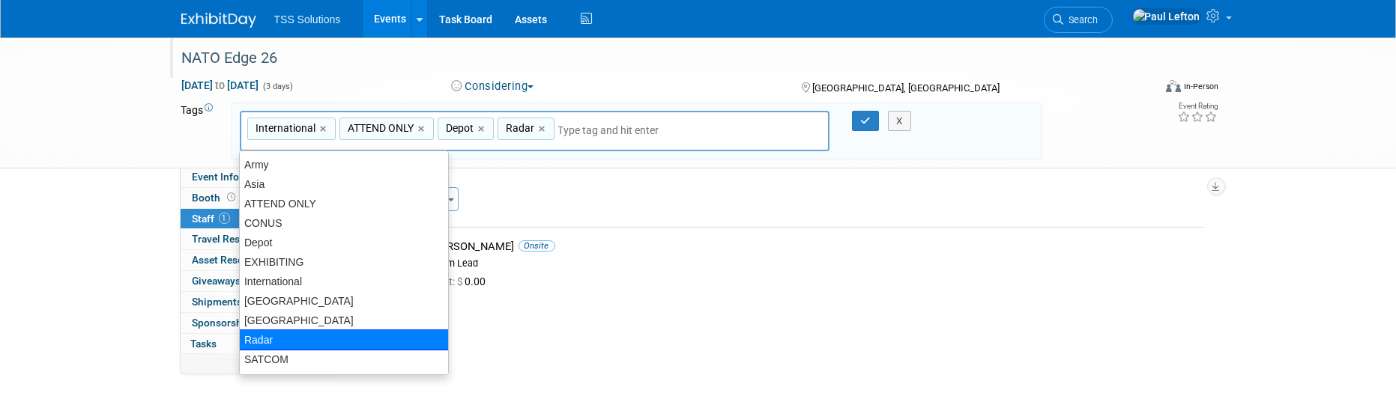
scroll to position [16, 0]
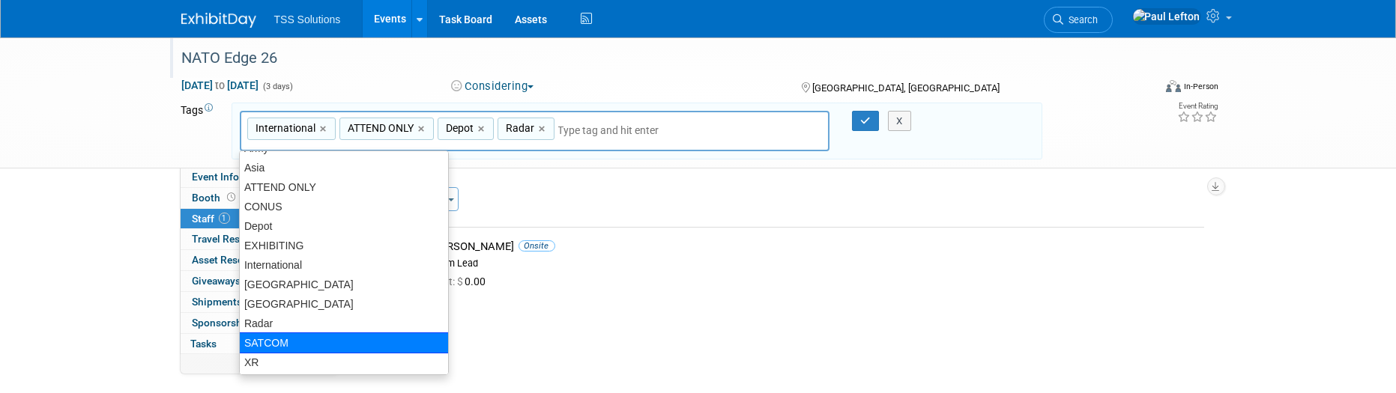
click at [343, 343] on div "SATCOM" at bounding box center [344, 343] width 210 height 21
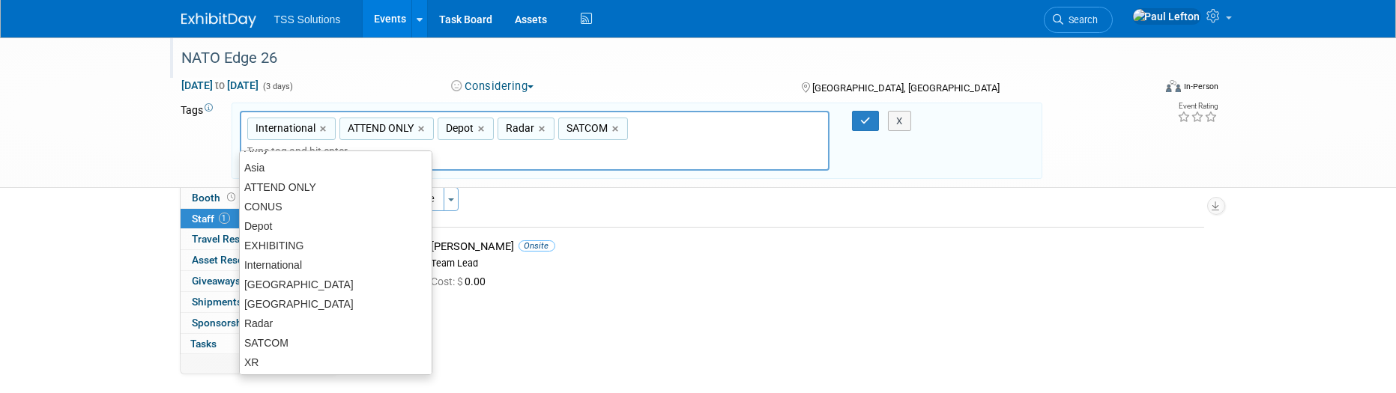
click at [630, 121] on div "International, ATTEND ONLY, Depot, Radar, SATCOM International × ATTEND ONLY × …" at bounding box center [535, 141] width 591 height 61
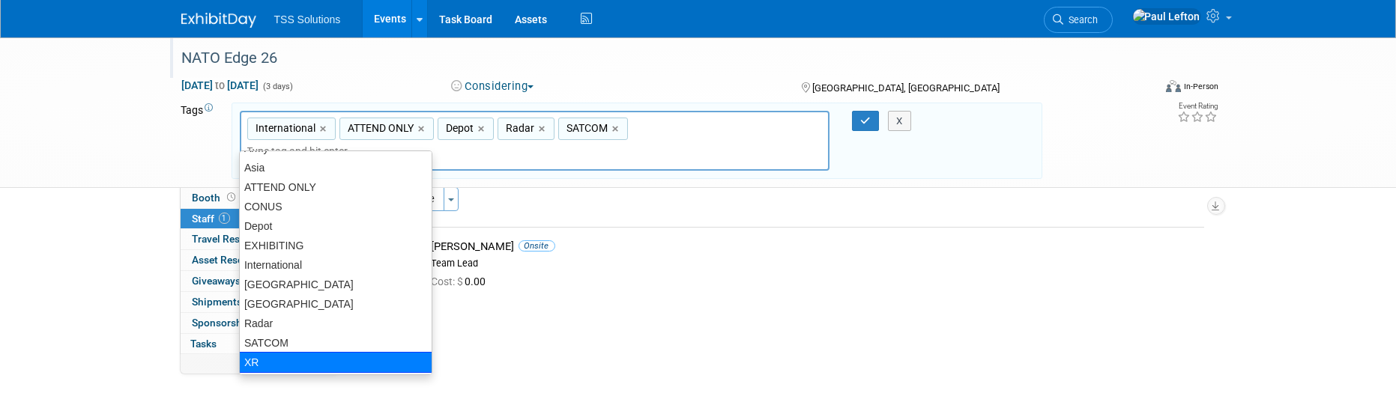
click at [370, 361] on div "XR" at bounding box center [335, 362] width 193 height 21
type input "International, ATTEND ONLY, Depot, Radar, SATCOM, XR"
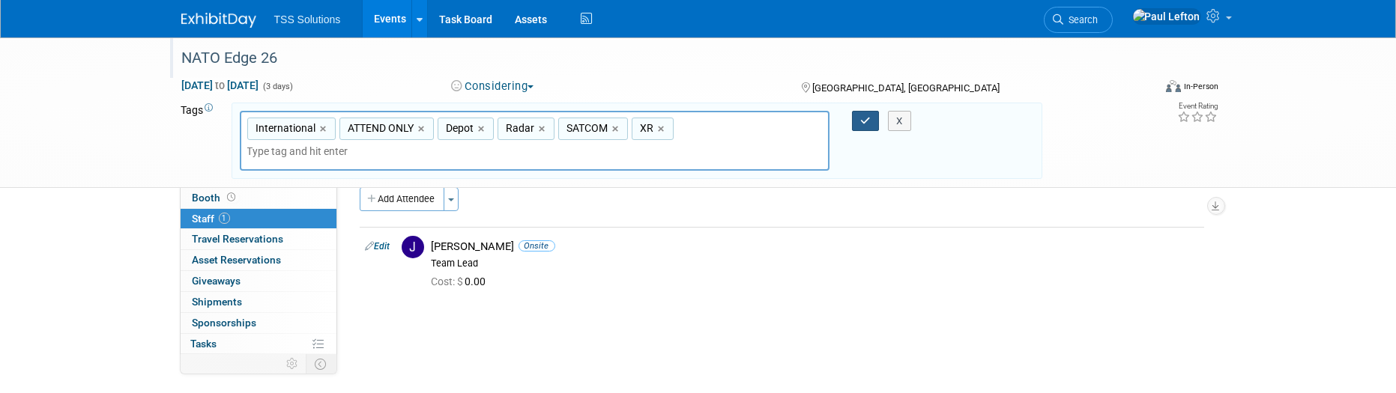
click at [864, 124] on icon "button" at bounding box center [865, 121] width 10 height 10
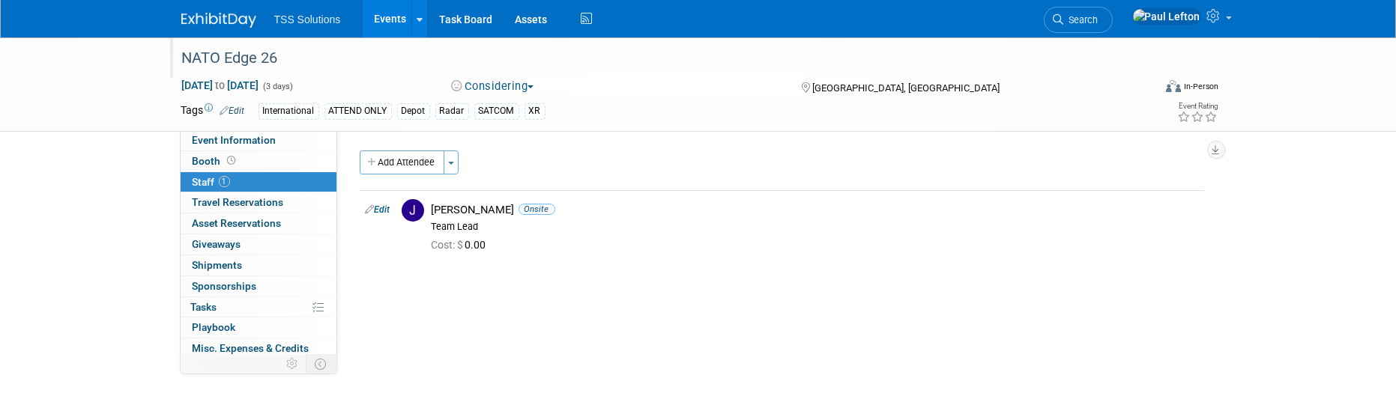
click at [389, 14] on link "Events" at bounding box center [390, 18] width 55 height 37
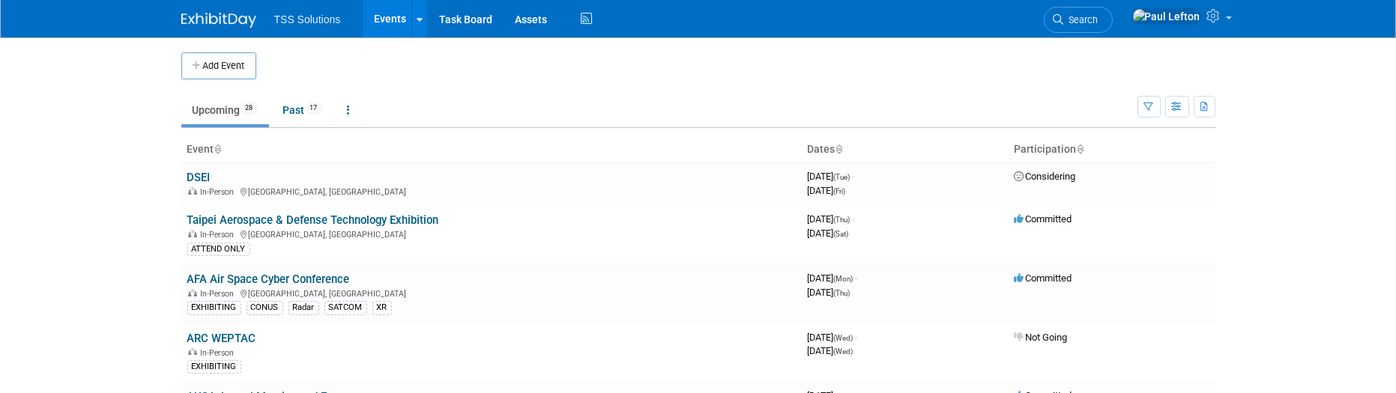
click at [103, 80] on body "TSS Solutions Events Add Event Bulk Upload Events Shareable Event Boards Recent…" at bounding box center [698, 196] width 1396 height 393
click at [217, 18] on img at bounding box center [218, 20] width 75 height 15
click at [223, 23] on img at bounding box center [218, 20] width 75 height 15
drag, startPoint x: 128, startPoint y: 64, endPoint x: 173, endPoint y: 59, distance: 45.2
click at [128, 64] on body "TSS Solutions Events Add Event Bulk Upload Events Shareable Event Boards Recent…" at bounding box center [698, 196] width 1396 height 393
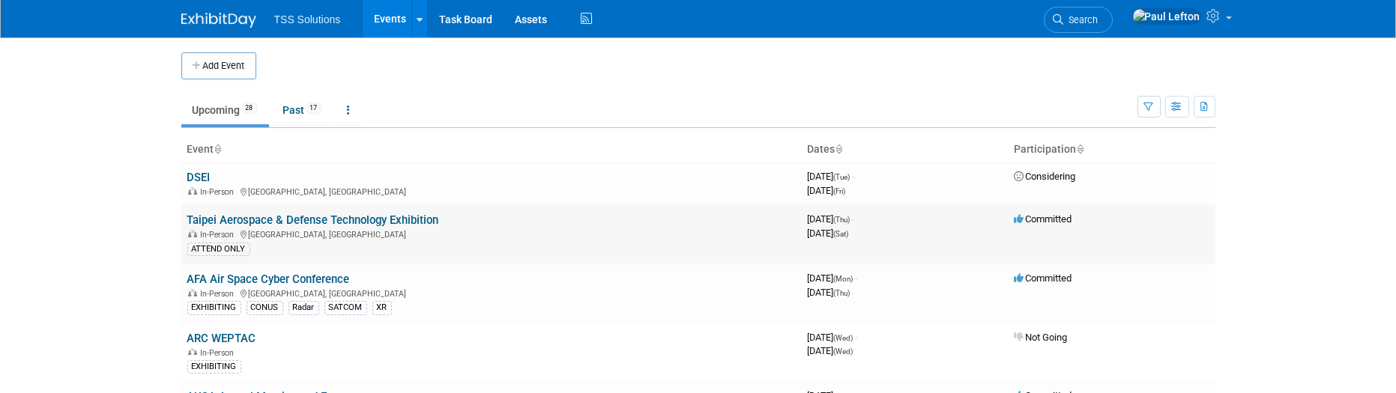
click at [336, 215] on link "Taipei Aerospace & Defense Technology Exhibition" at bounding box center [313, 220] width 252 height 13
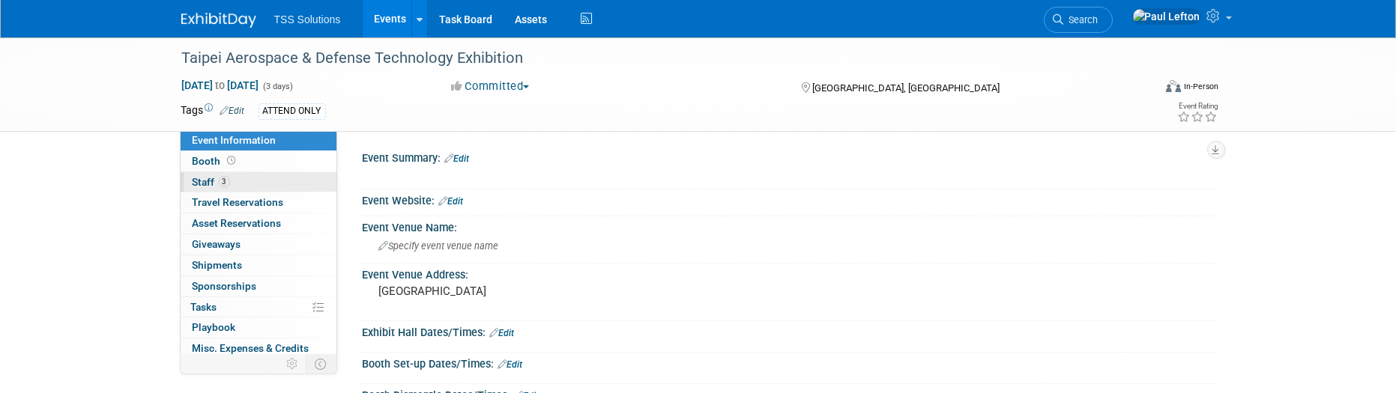
click at [214, 184] on span "Staff 3" at bounding box center [211, 182] width 37 height 12
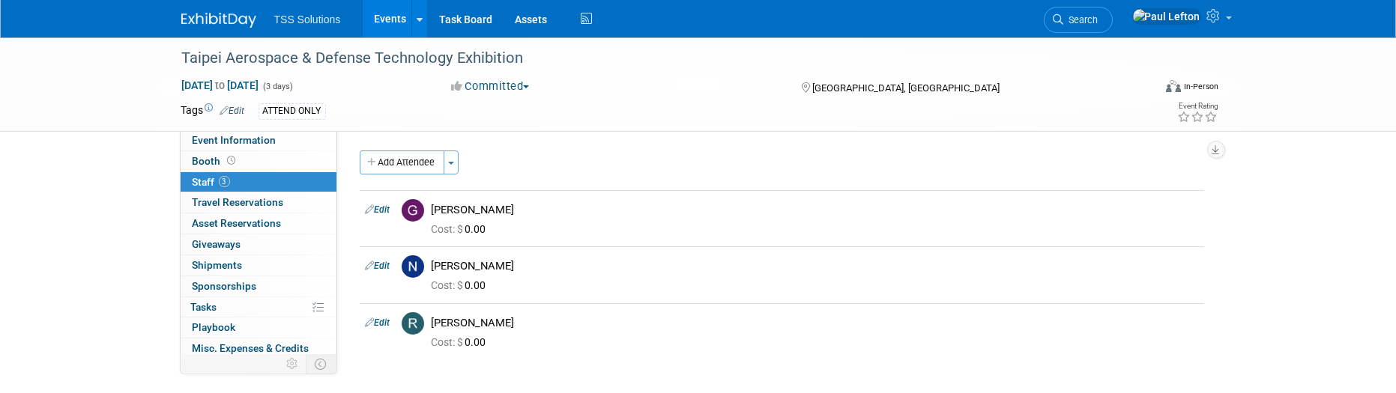
click at [384, 19] on link "Events" at bounding box center [390, 18] width 55 height 37
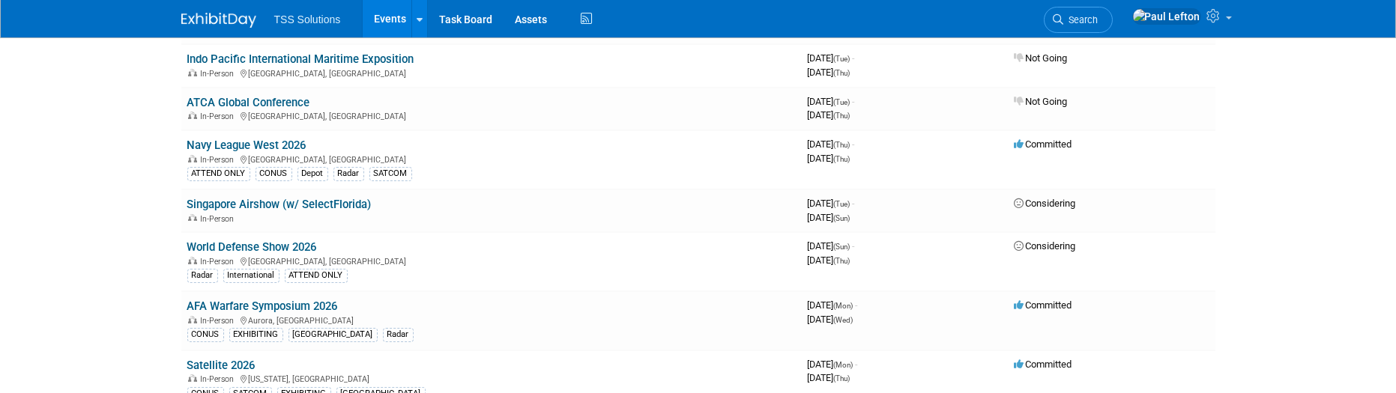
scroll to position [600, 0]
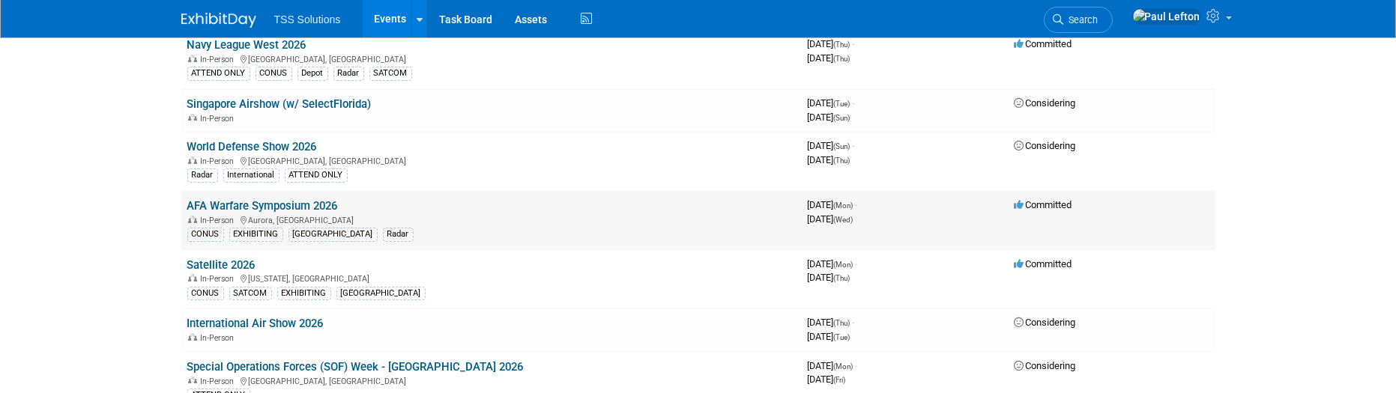
click at [246, 199] on link "AFA Warfare Symposium 2026" at bounding box center [262, 205] width 151 height 13
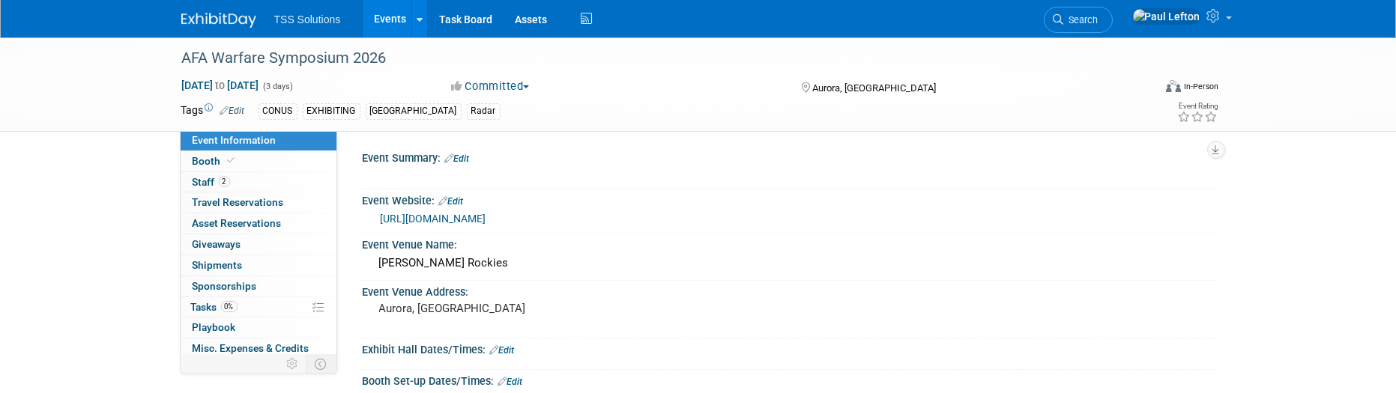
click at [708, 191] on div "Event Website: Edit" at bounding box center [789, 199] width 853 height 19
click at [524, 161] on div "Event Summary: Edit" at bounding box center [789, 156] width 853 height 19
click at [205, 163] on span "Booth" at bounding box center [216, 161] width 46 height 12
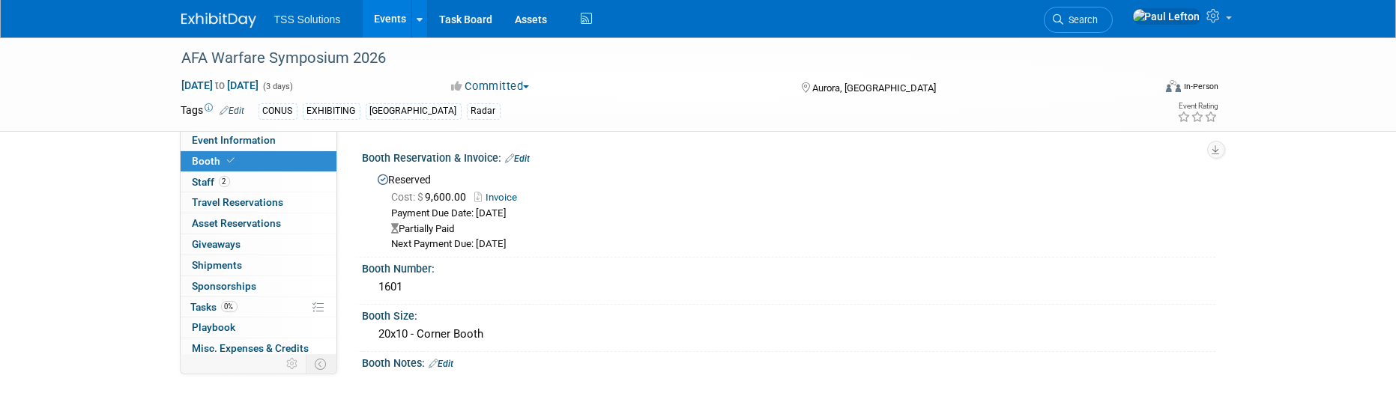
scroll to position [100, 0]
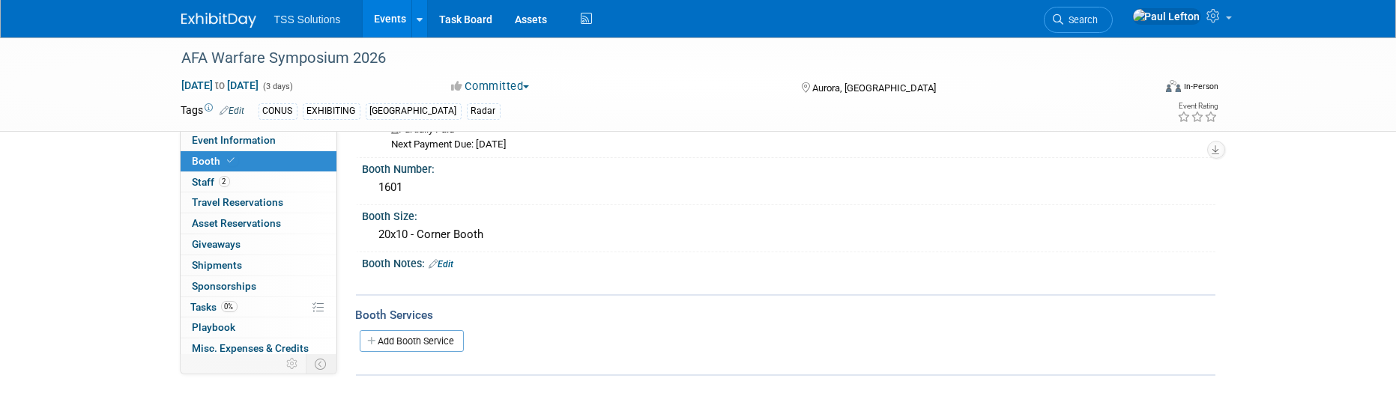
click at [444, 262] on link "Edit" at bounding box center [441, 264] width 25 height 10
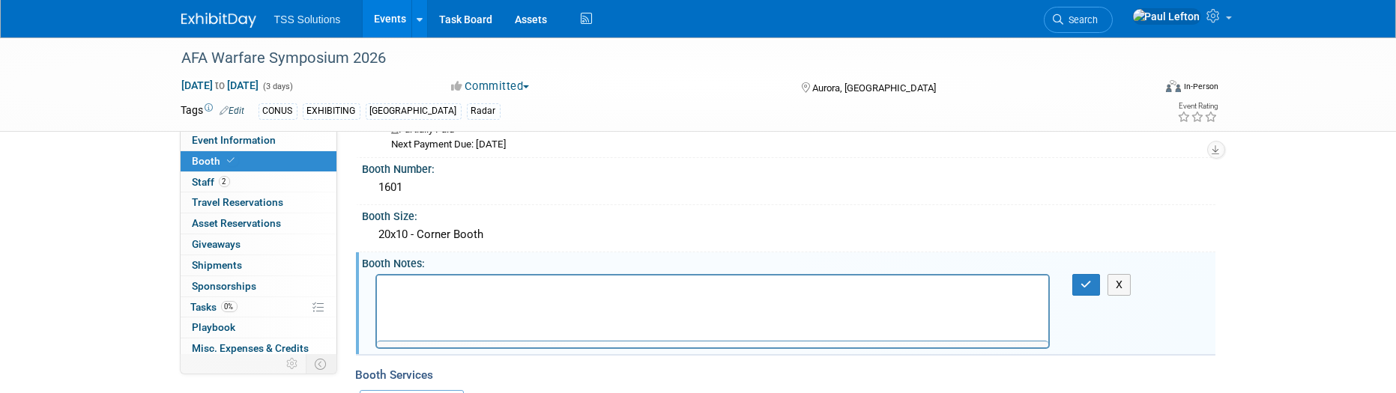
scroll to position [0, 0]
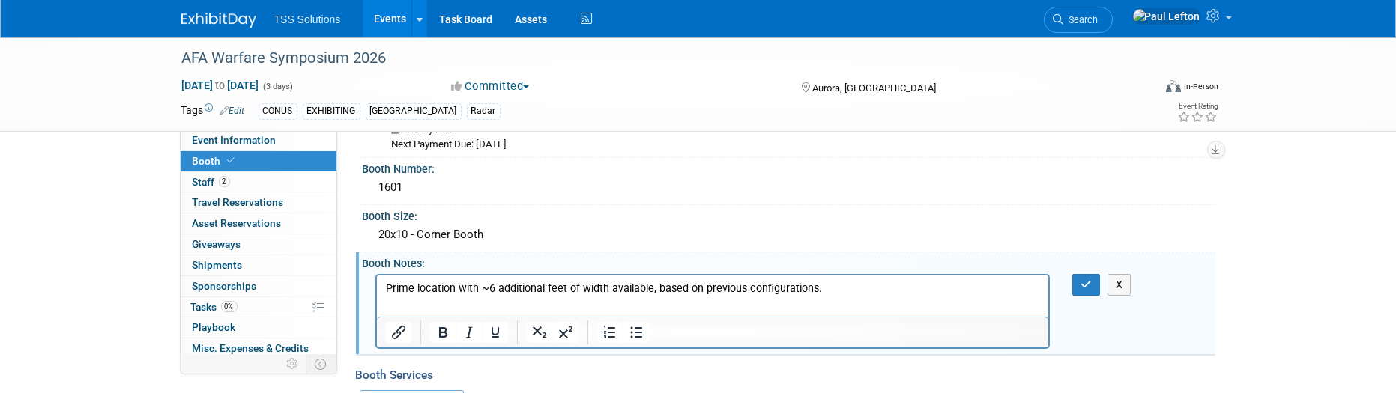
click at [460, 289] on p "Prime location with ~6 additional feet of width available, based on previous co…" at bounding box center [712, 288] width 655 height 15
click at [1078, 290] on button "button" at bounding box center [1087, 285] width 28 height 22
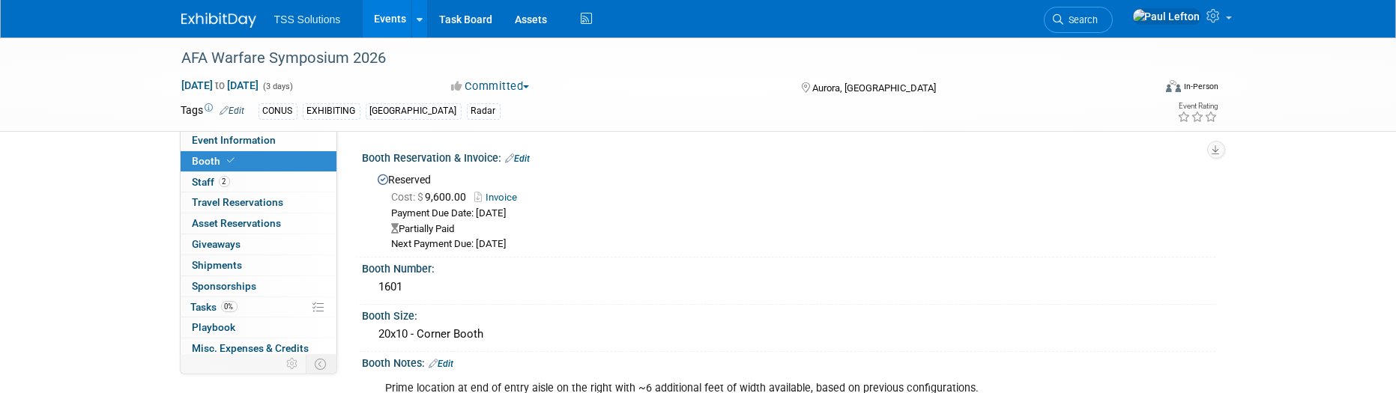
click at [519, 245] on div "Next Payment Due: Aug 8, 2025" at bounding box center [798, 245] width 812 height 14
click at [522, 155] on link "Edit" at bounding box center [518, 159] width 25 height 10
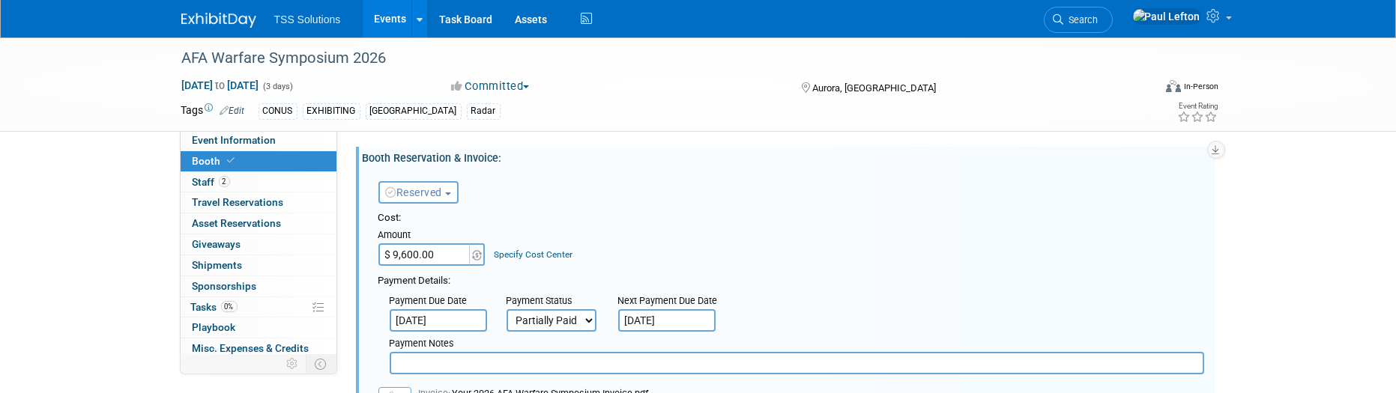
scroll to position [100, 0]
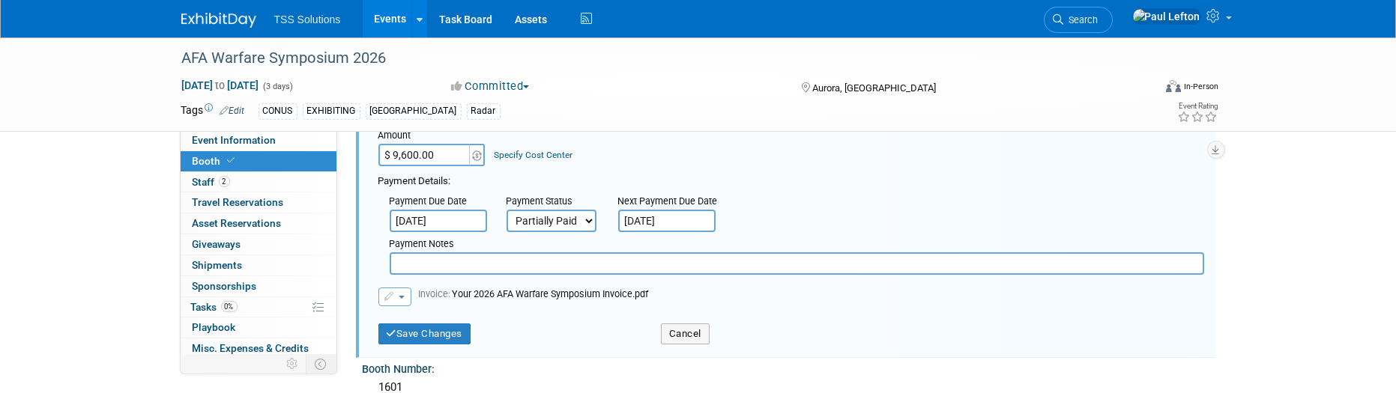
click select "Not Paid Yet Partially Paid Paid in Full"
select select "1"
click select "Not Paid Yet Partially Paid Paid in Full"
click button "Save Changes"
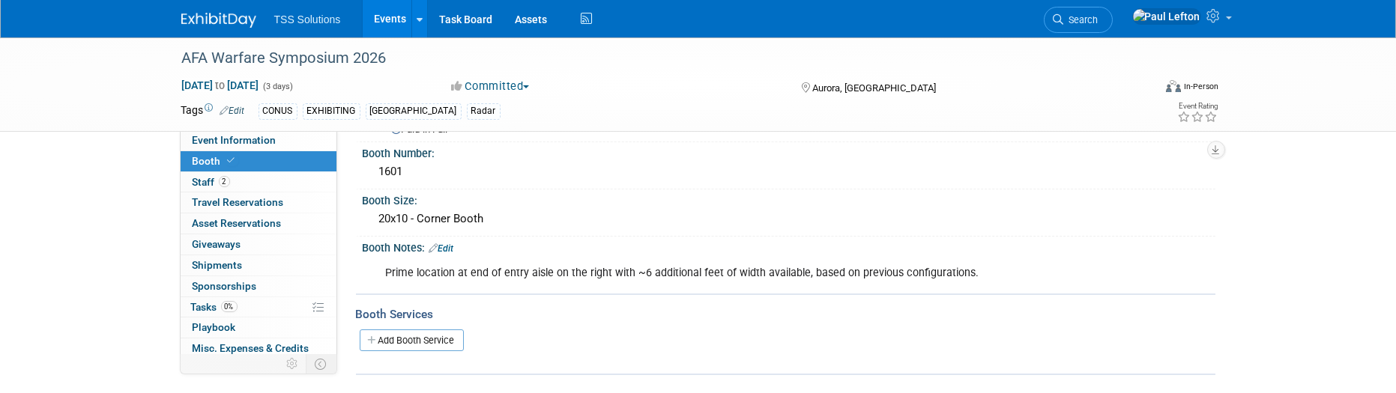
click link "Edit"
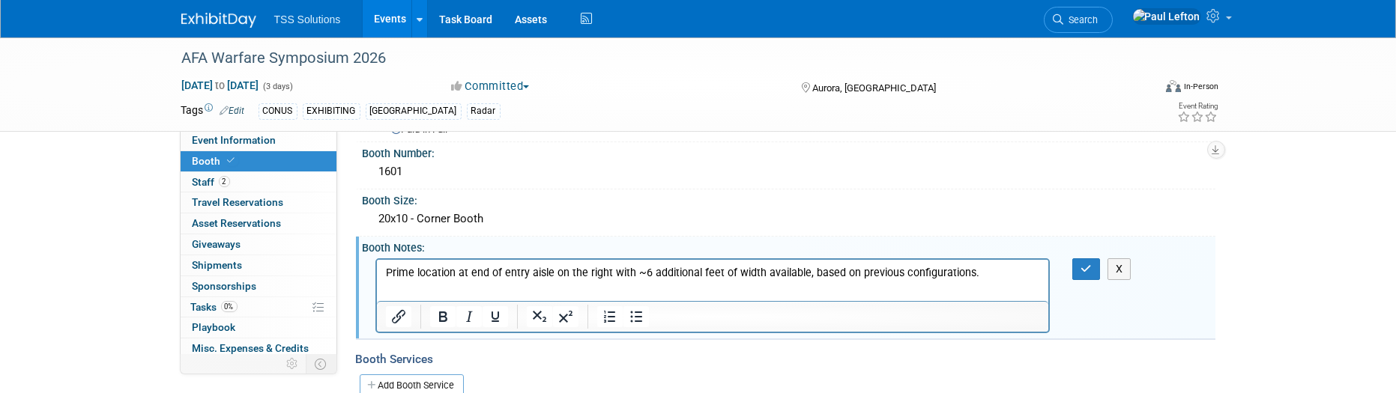
scroll to position [0, 0]
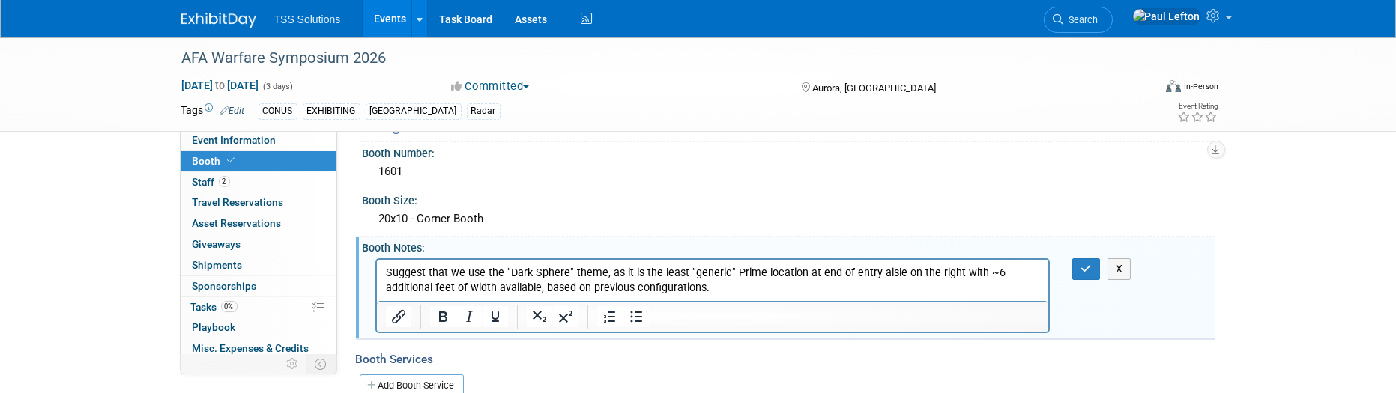
click p "Suggest that we use the "Dark Sphere" theme, as it is the least " generic" Prim…"
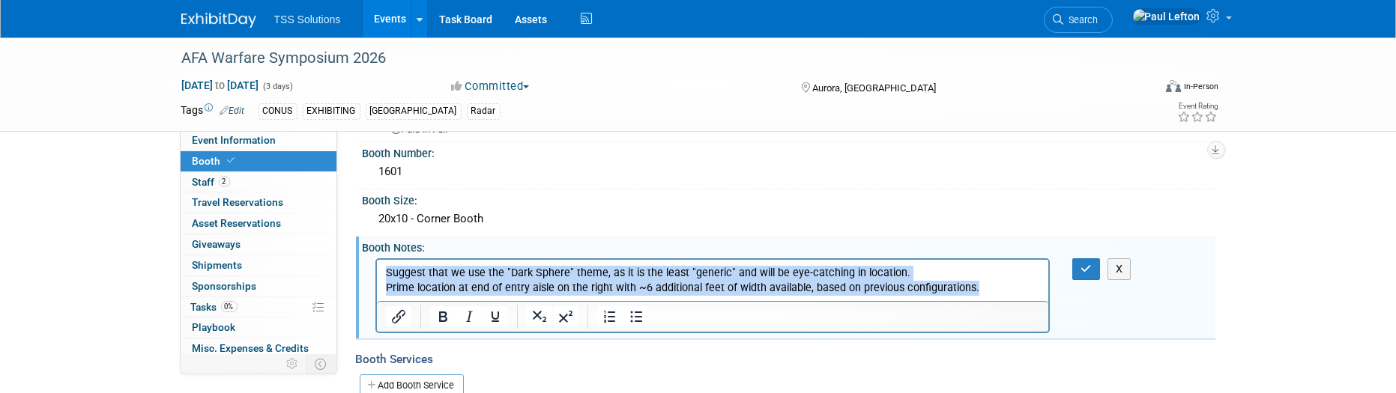
drag, startPoint x: 600, startPoint y: 28, endPoint x: -43, endPoint y: -3, distance: 643.1
click html "Suggest that we use the "Dark Sphere" theme, as it is the least "generic" and w…"
click icon "Bullet list"
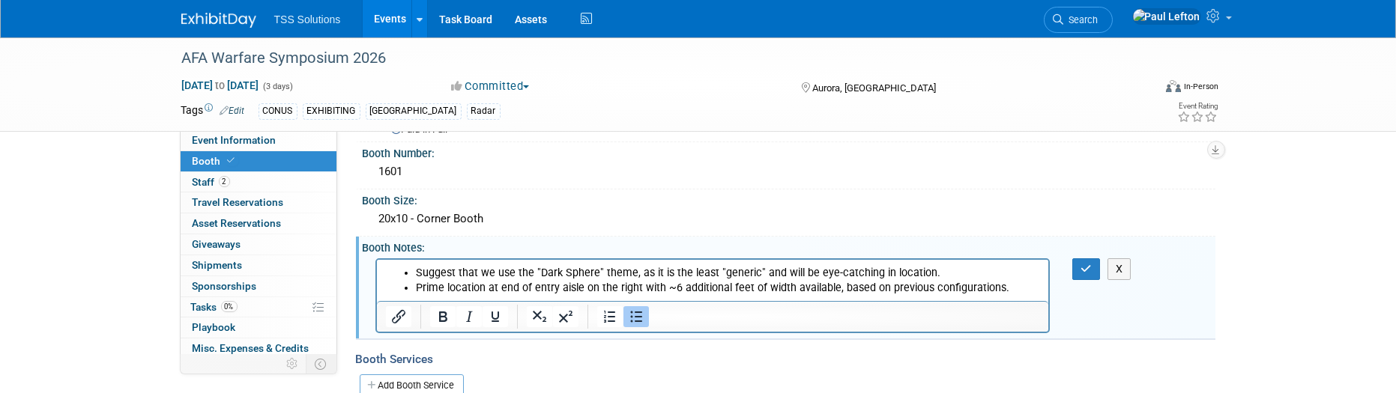
click li "Suggest that we use the "Dark Sphere" theme, as it is the least "generic" and w…"
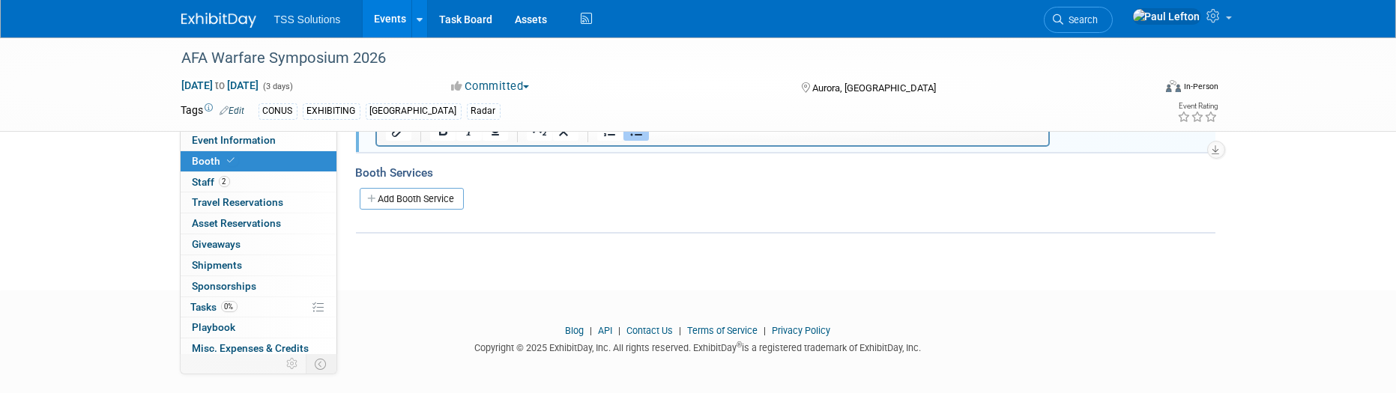
scroll to position [186, 0]
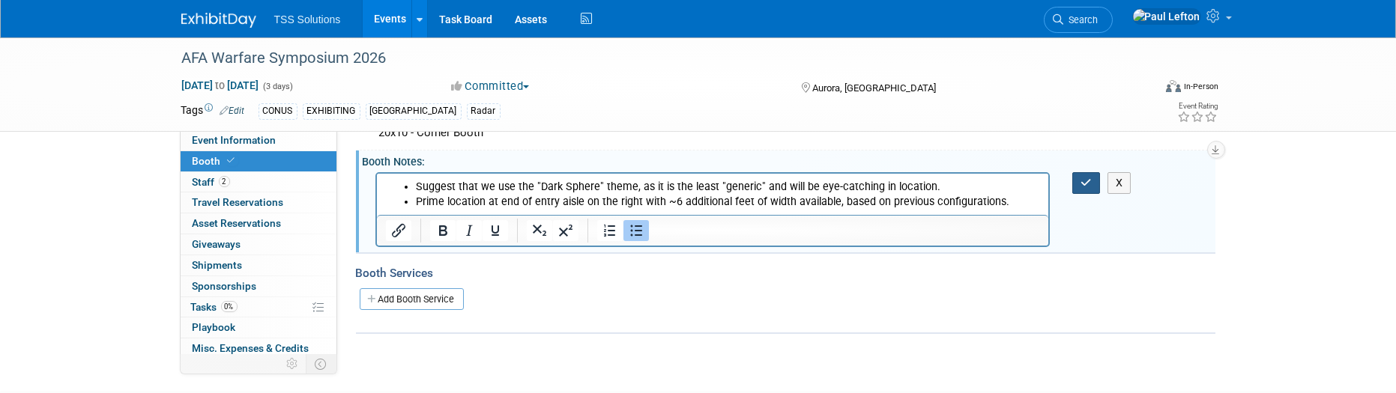
click icon "button"
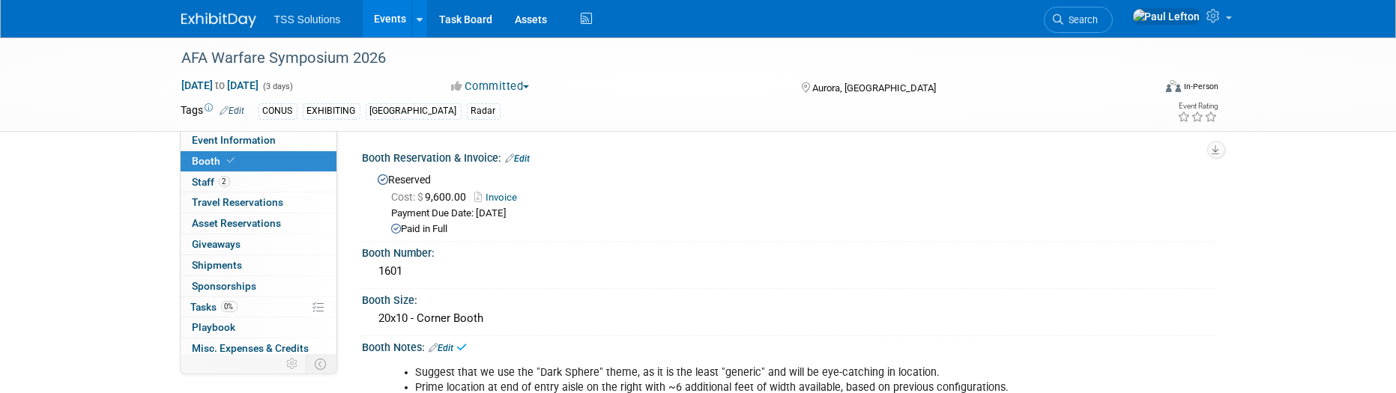
scroll to position [100, 0]
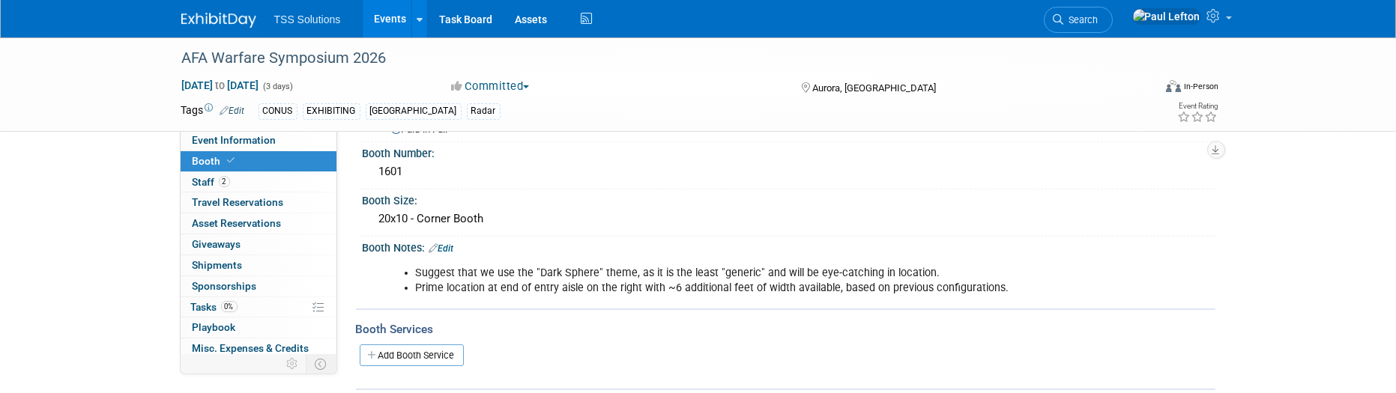
click link "Edit"
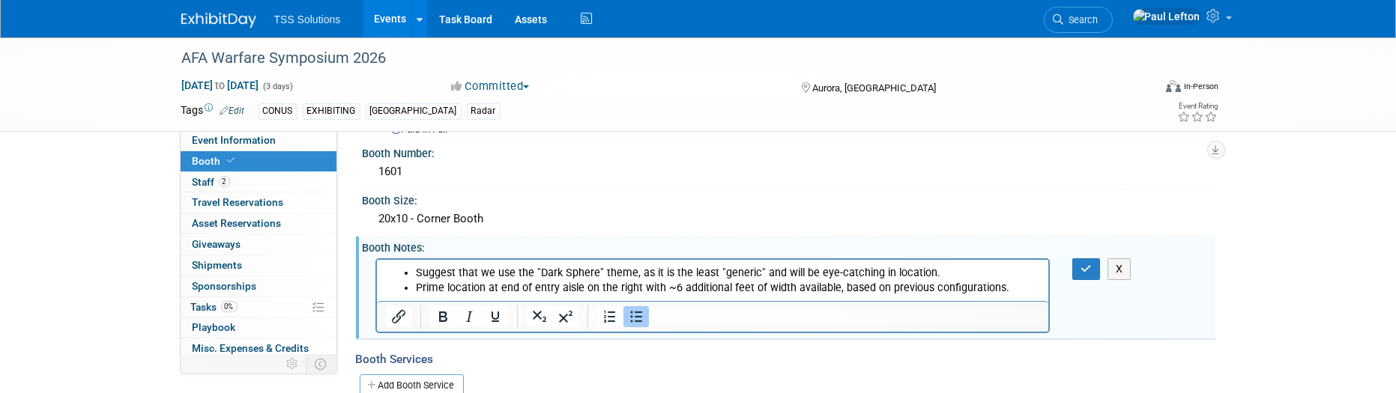
scroll to position [0, 0]
click icon "button"
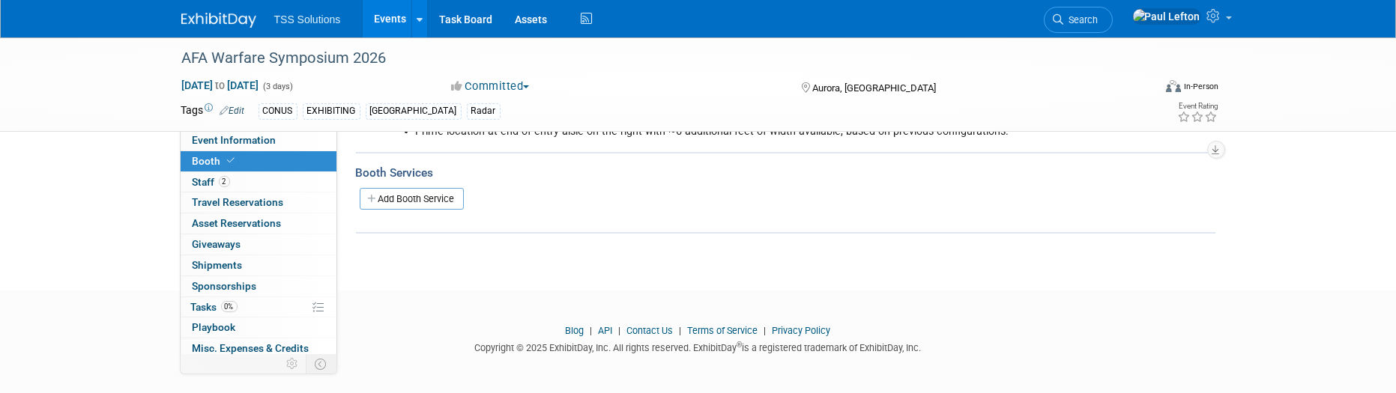
scroll to position [157, 0]
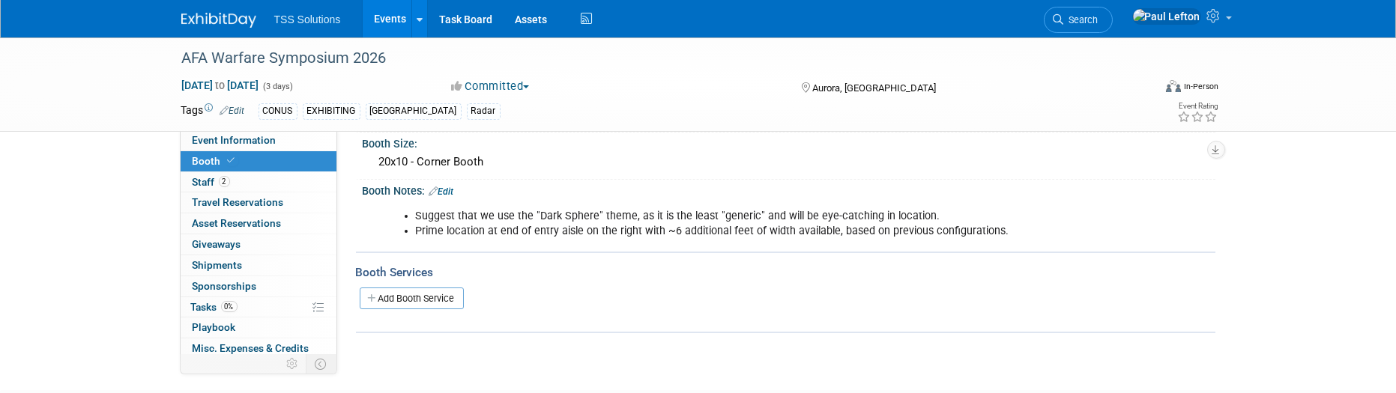
click link "Edit"
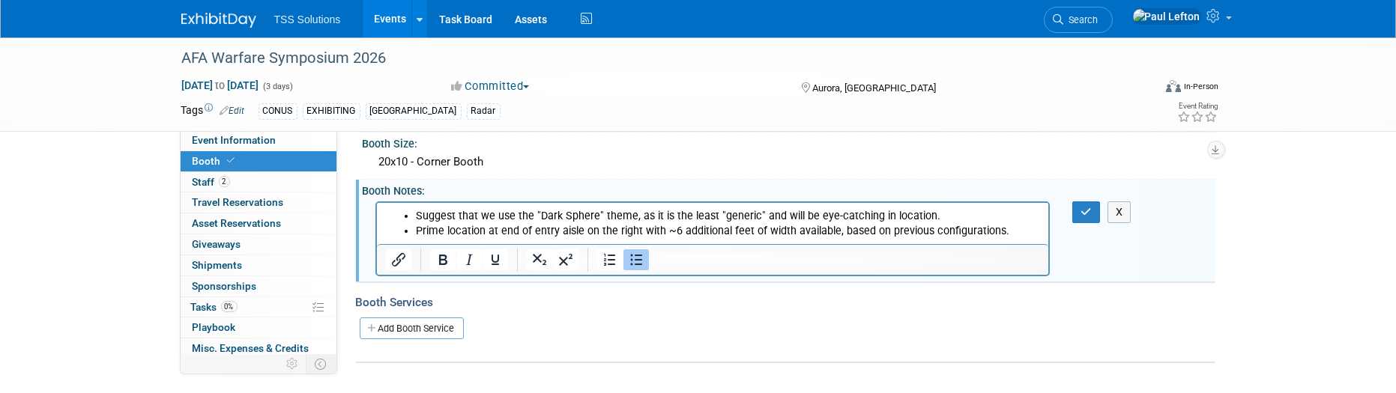
scroll to position [0, 0]
click icon "Insert/edit link"
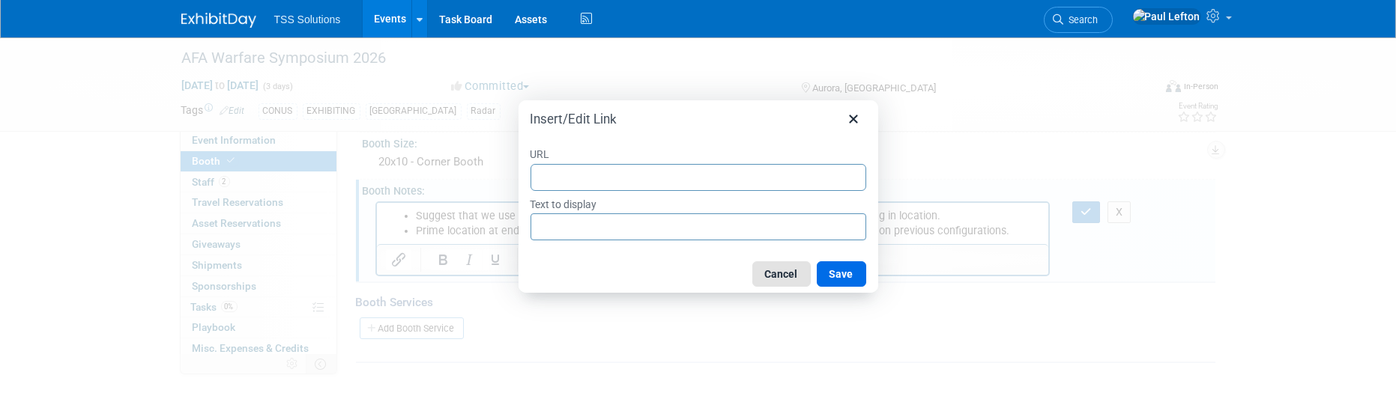
click button "Cancel"
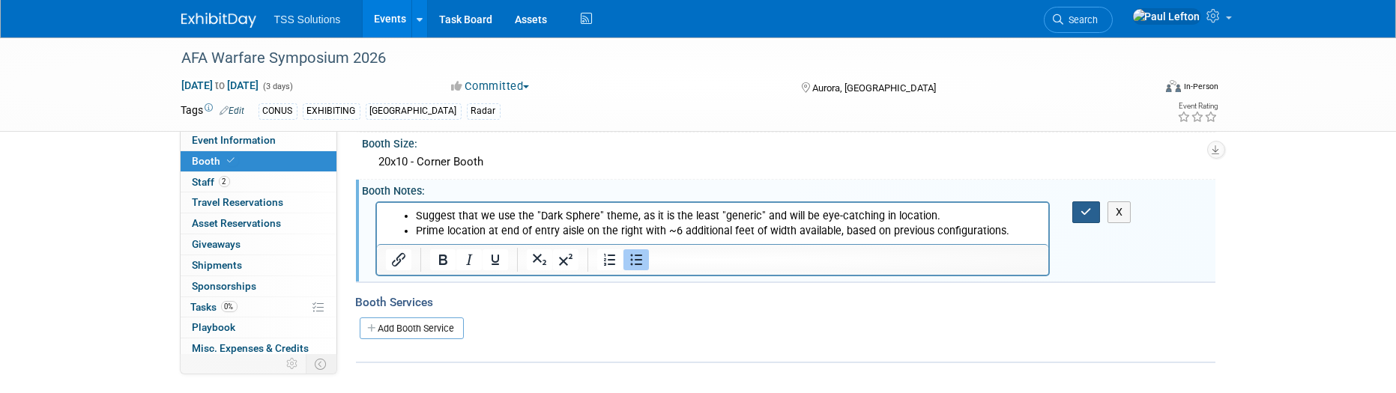
click button "button"
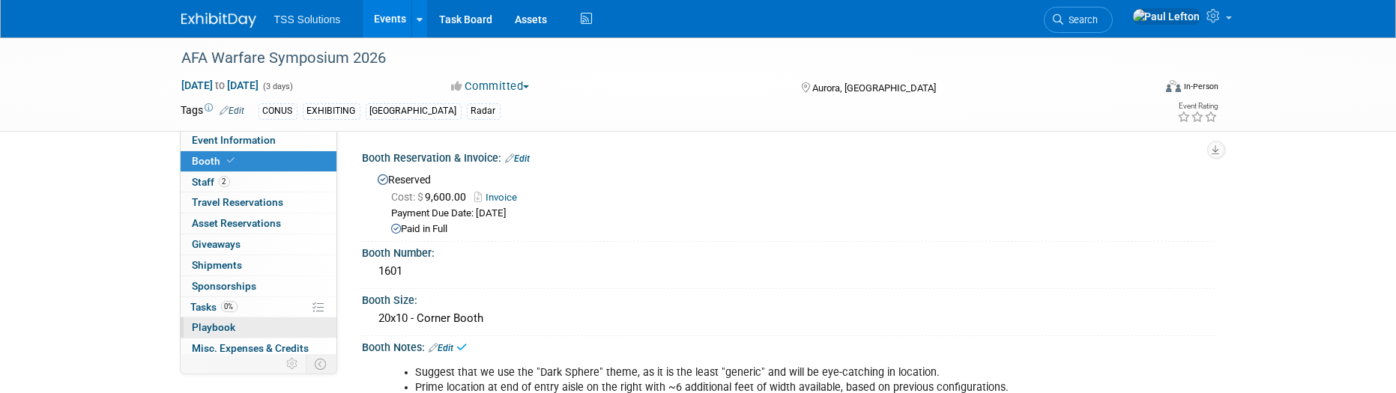
scroll to position [85, 0]
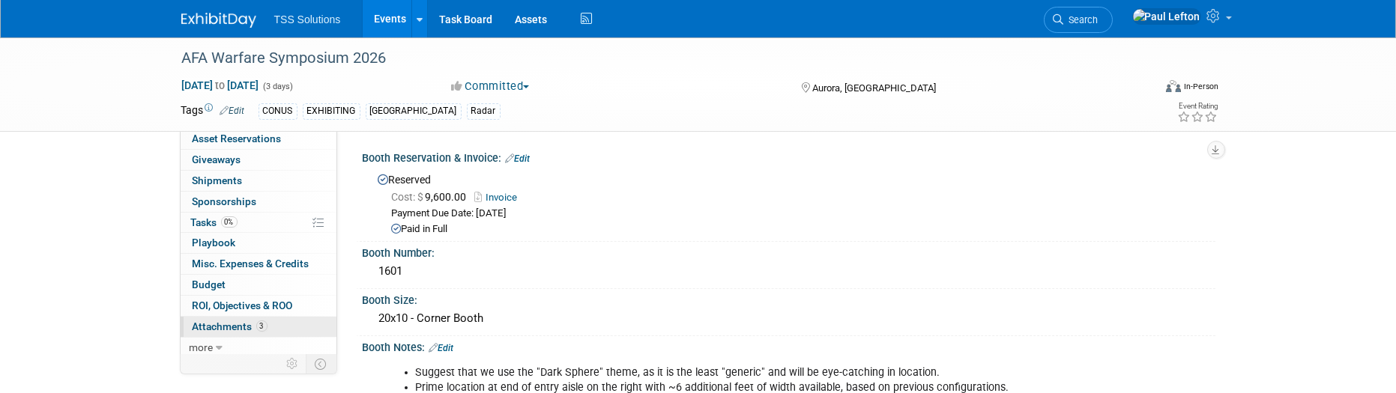
click span "Attachments 3"
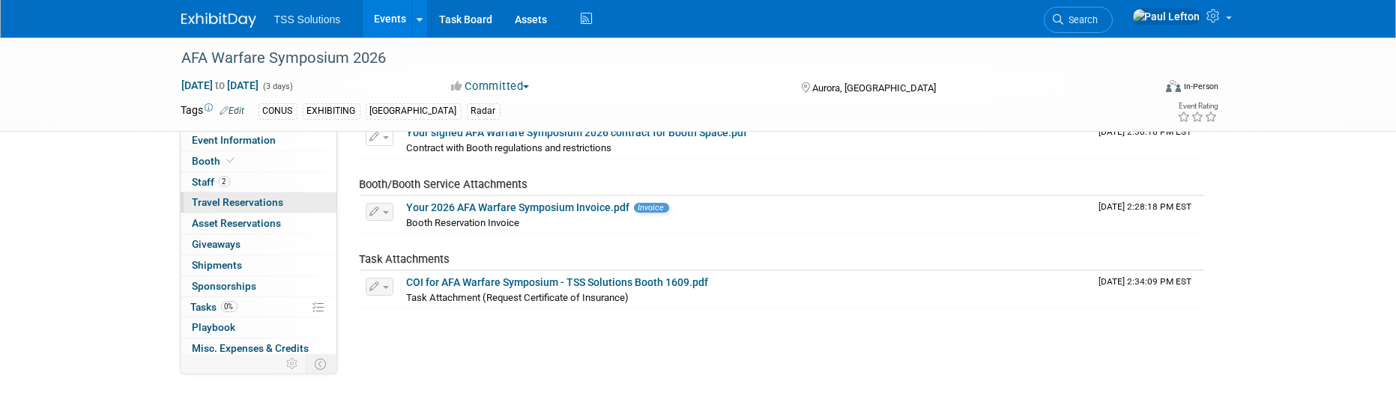
scroll to position [0, 0]
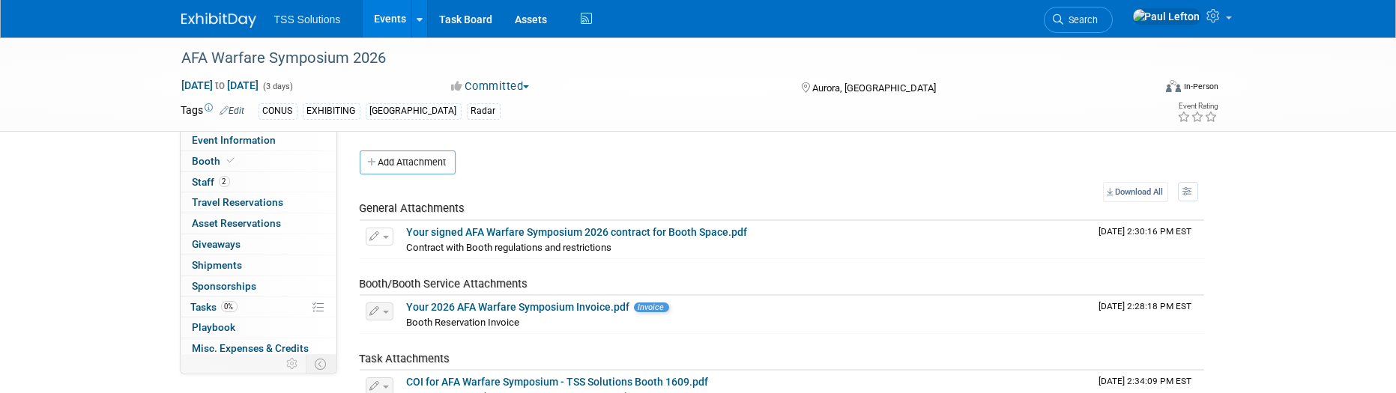
click link "Events"
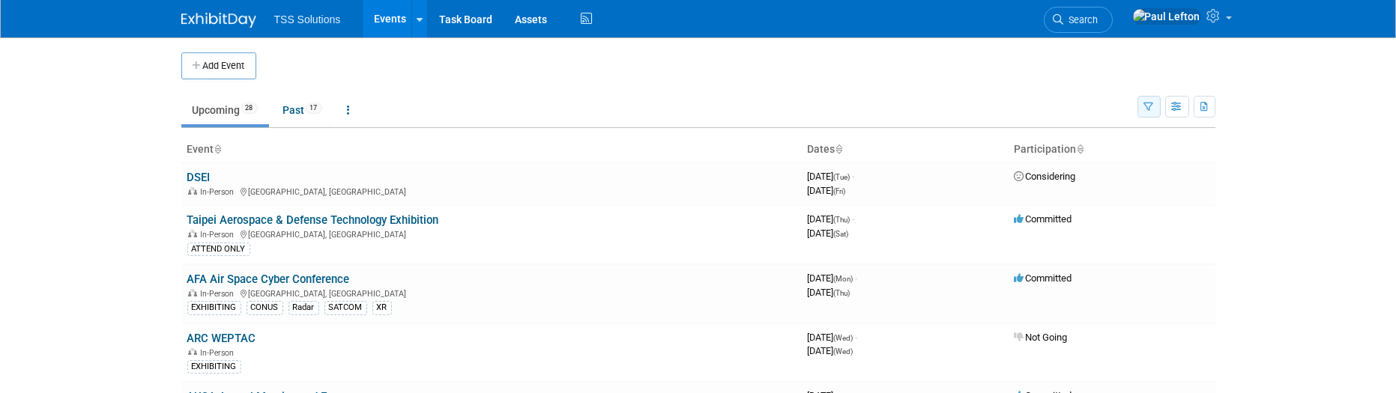
click at [1153, 109] on icon "button" at bounding box center [1149, 108] width 10 height 10
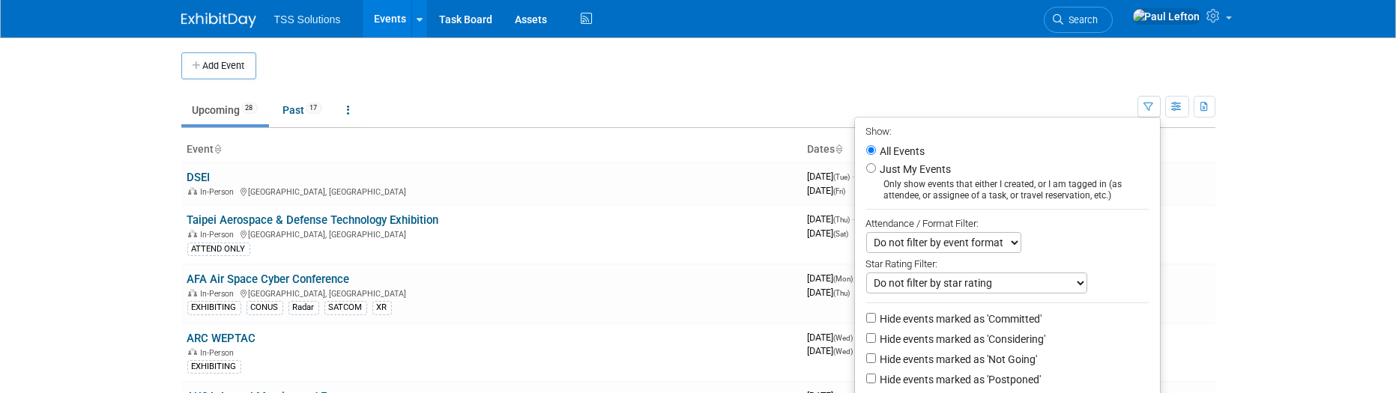
click at [1034, 97] on ul "Upcoming 28 Past 17 All Events 45 Past and Upcoming Grouped Annually Events gro…" at bounding box center [659, 111] width 956 height 34
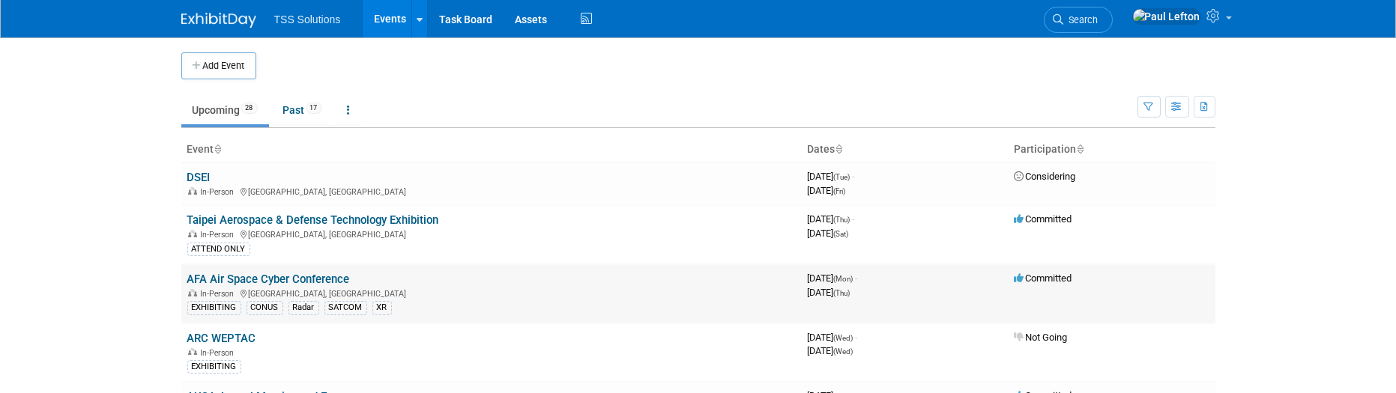
scroll to position [100, 0]
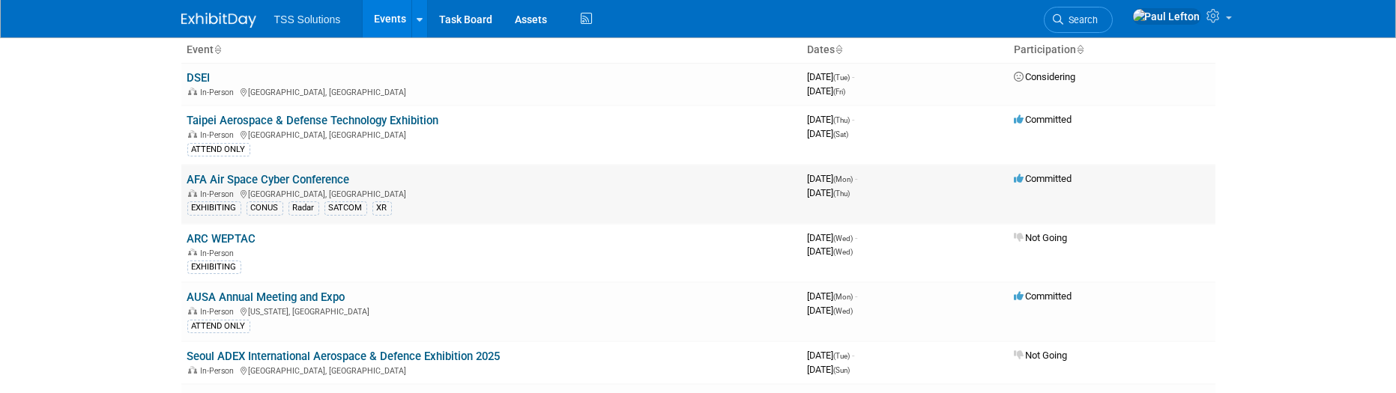
click at [289, 181] on link "AFA Air Space Cyber Conference" at bounding box center [268, 179] width 163 height 13
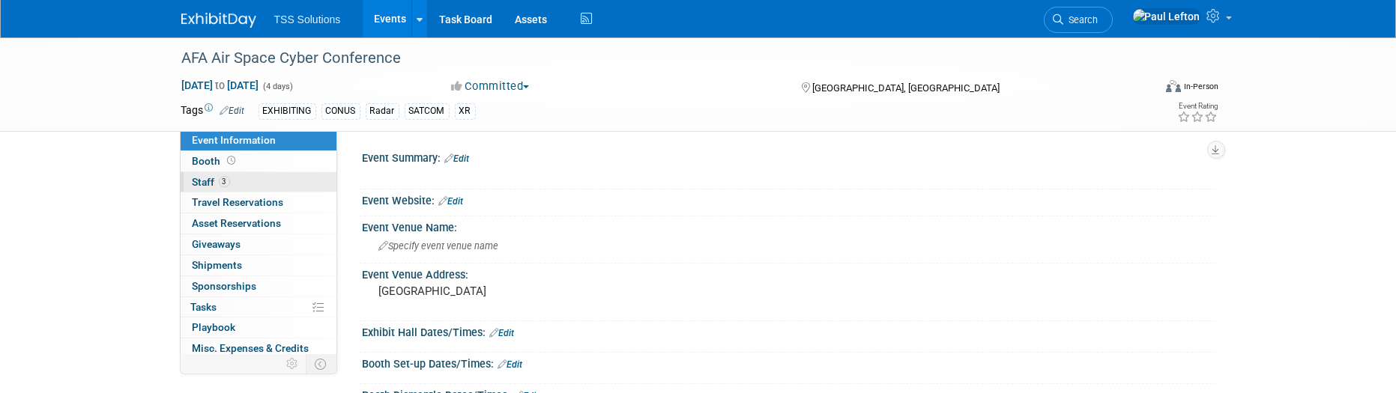
click at [205, 181] on span "Staff 3" at bounding box center [211, 182] width 37 height 12
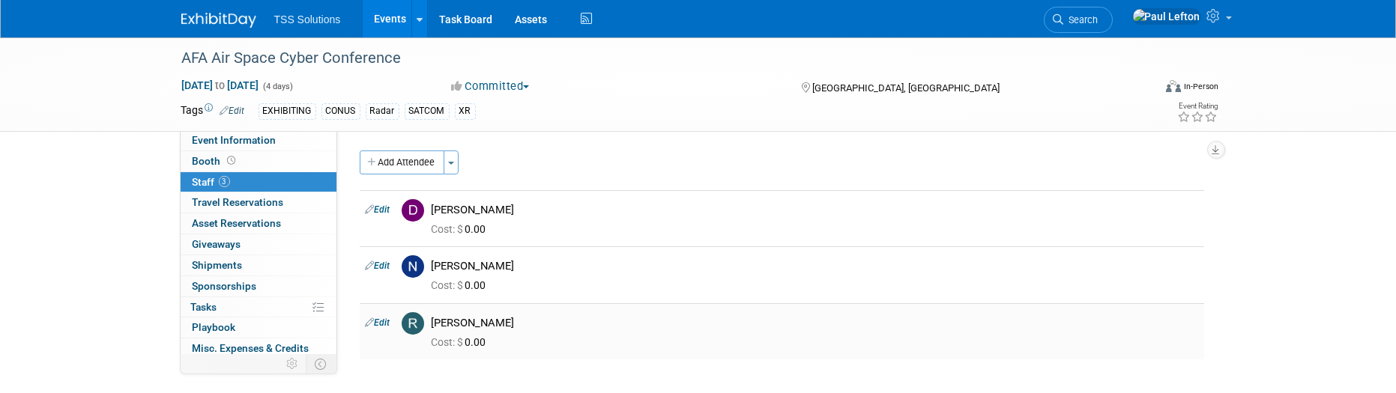
click at [384, 321] on link "Edit" at bounding box center [378, 323] width 25 height 10
select select "37c7a160-4968-436e-8535-d976b2e088e1"
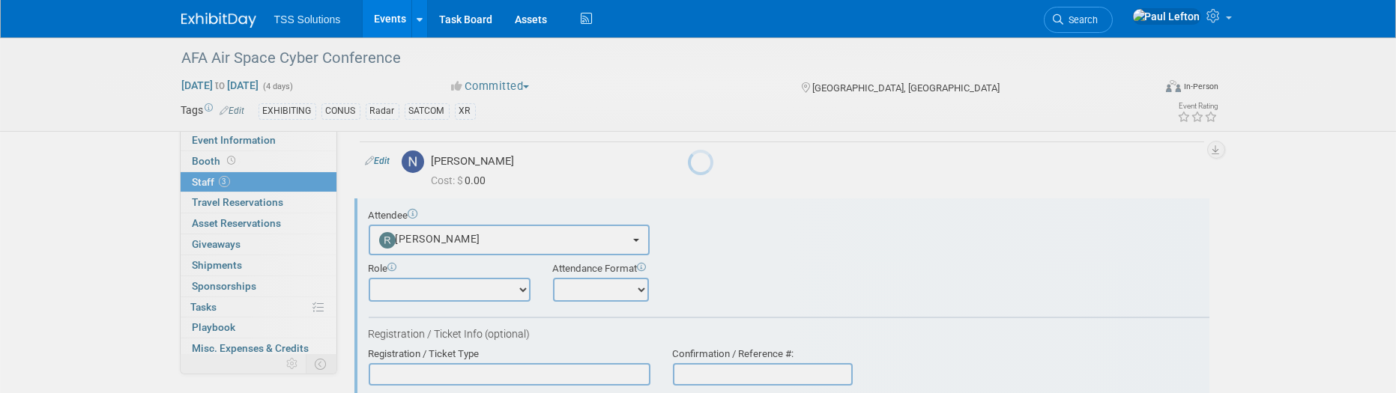
scroll to position [133, 0]
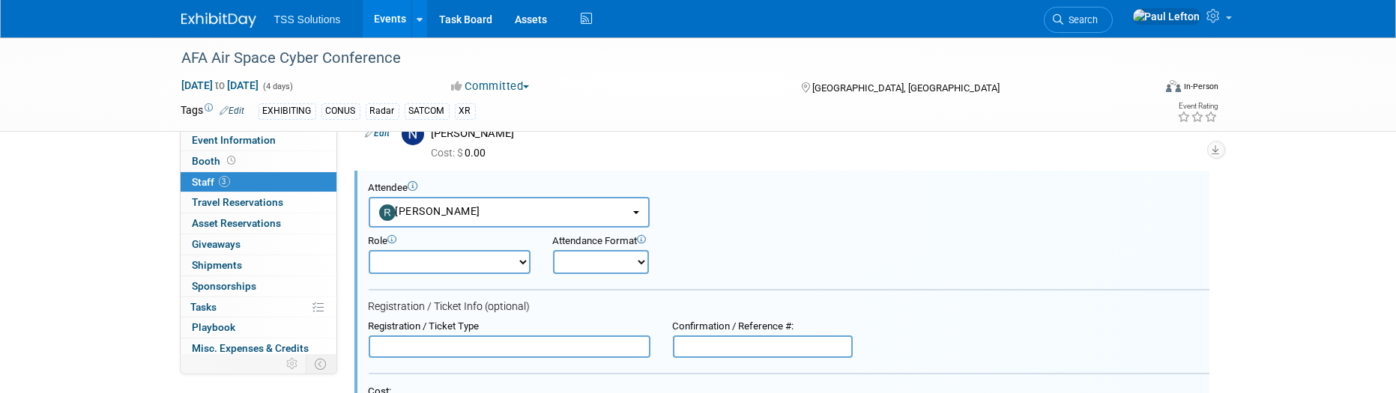
drag, startPoint x: 986, startPoint y: 146, endPoint x: 995, endPoint y: 147, distance: 9.0
click at [988, 147] on div "Cost: $ 0.00" at bounding box center [815, 153] width 767 height 13
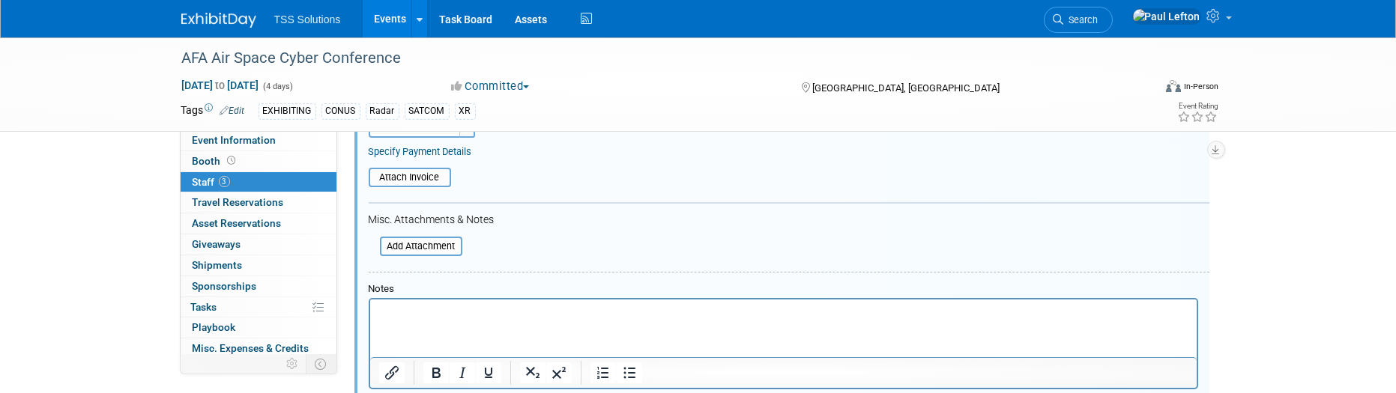
scroll to position [669, 0]
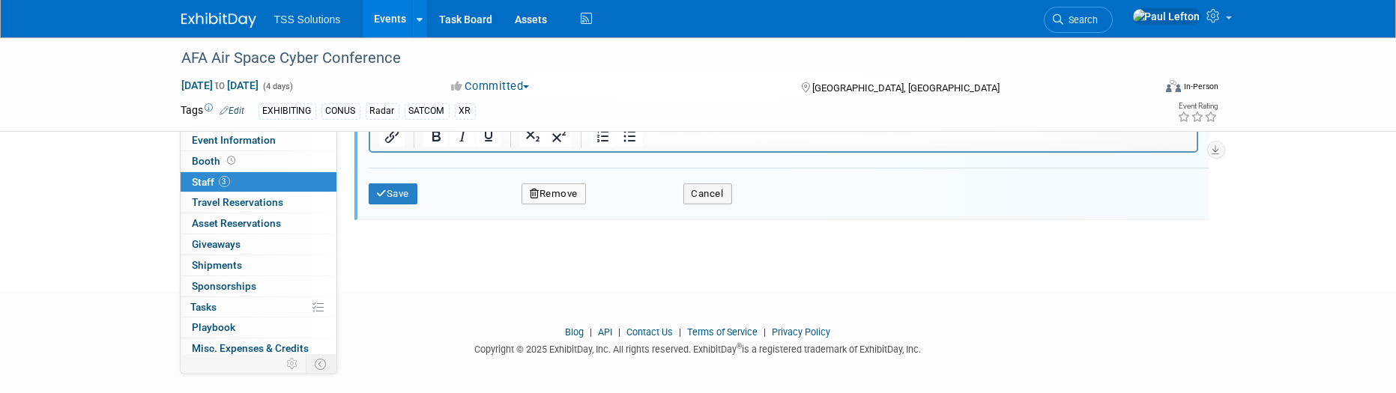
click at [558, 193] on button "Remove" at bounding box center [554, 194] width 64 height 21
click at [629, 201] on link "Yes" at bounding box center [635, 204] width 43 height 24
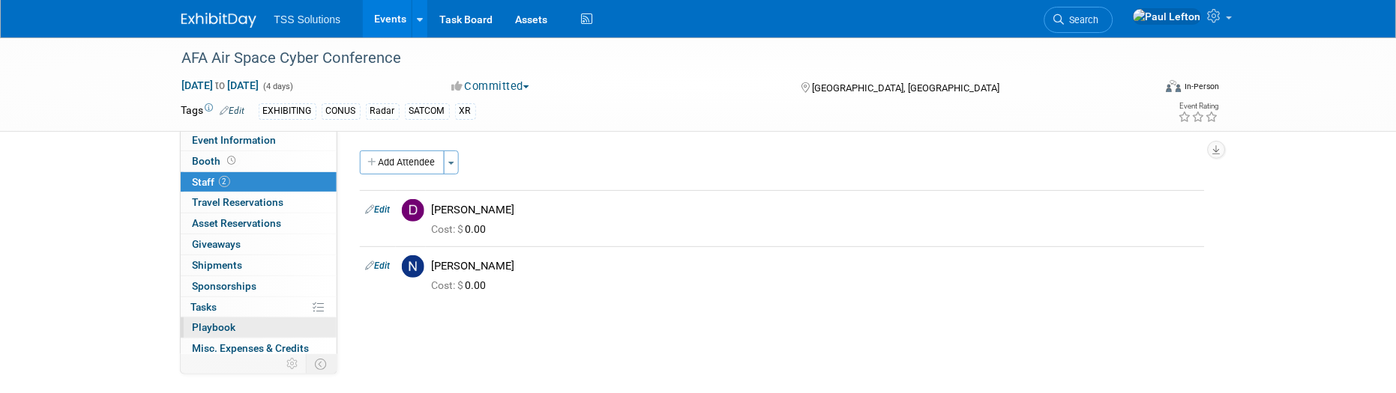
scroll to position [85, 0]
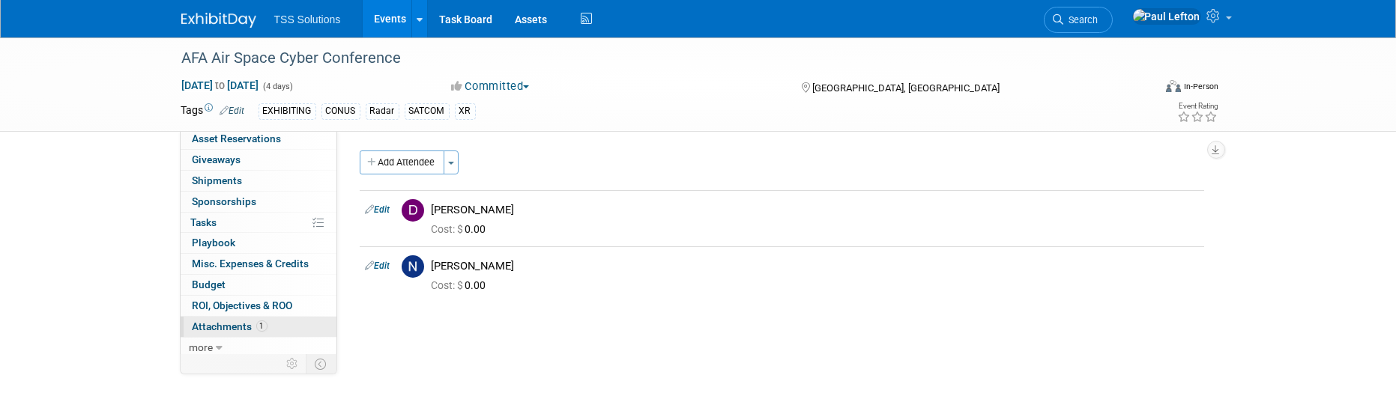
click at [226, 325] on span "Attachments 1" at bounding box center [230, 327] width 75 height 12
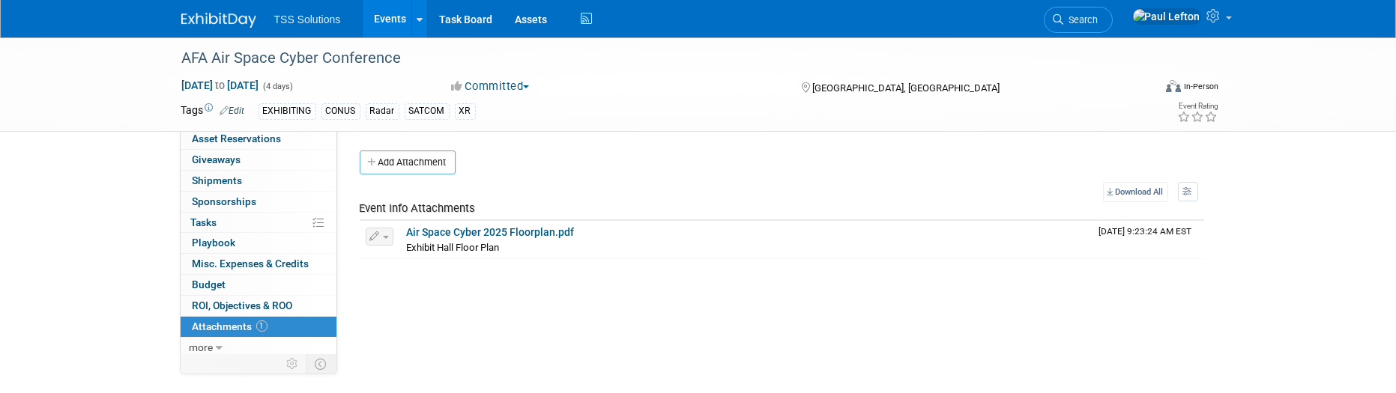
click at [414, 160] on button "Add Attachment" at bounding box center [408, 163] width 96 height 24
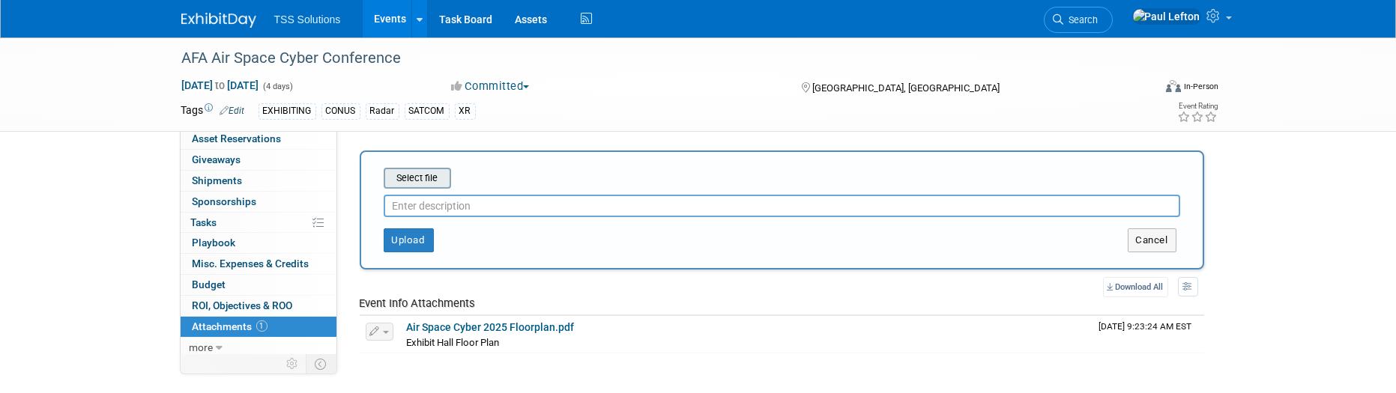
click at [421, 180] on input "file" at bounding box center [360, 178] width 178 height 18
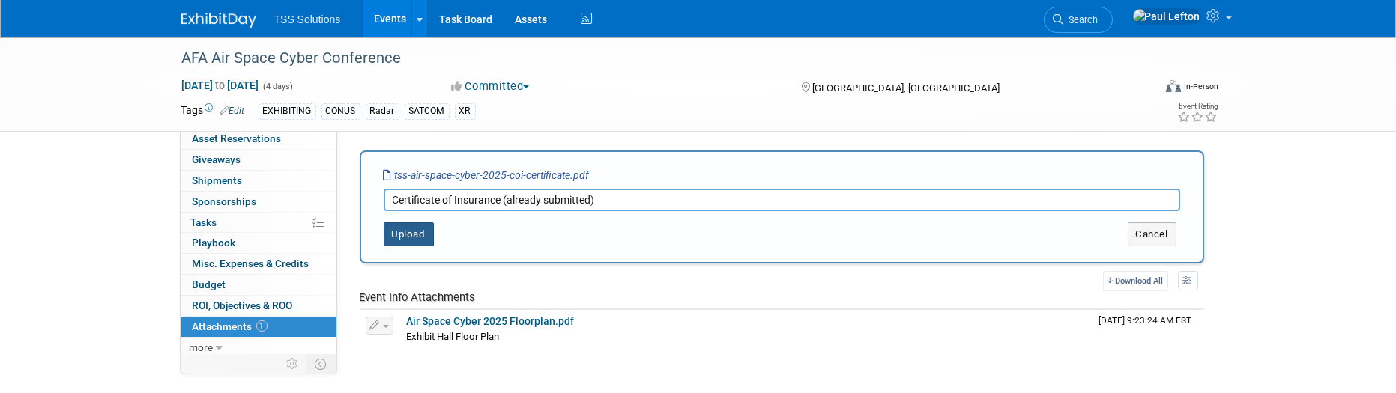
type input "Certificate of Insurance (already submitted)"
click at [415, 245] on button "Upload" at bounding box center [409, 235] width 50 height 24
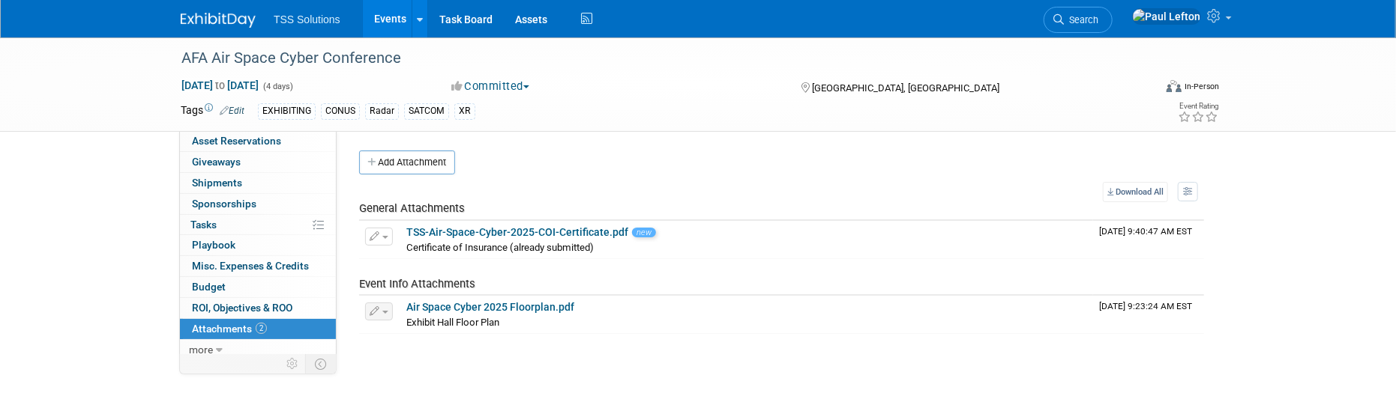
scroll to position [0, 0]
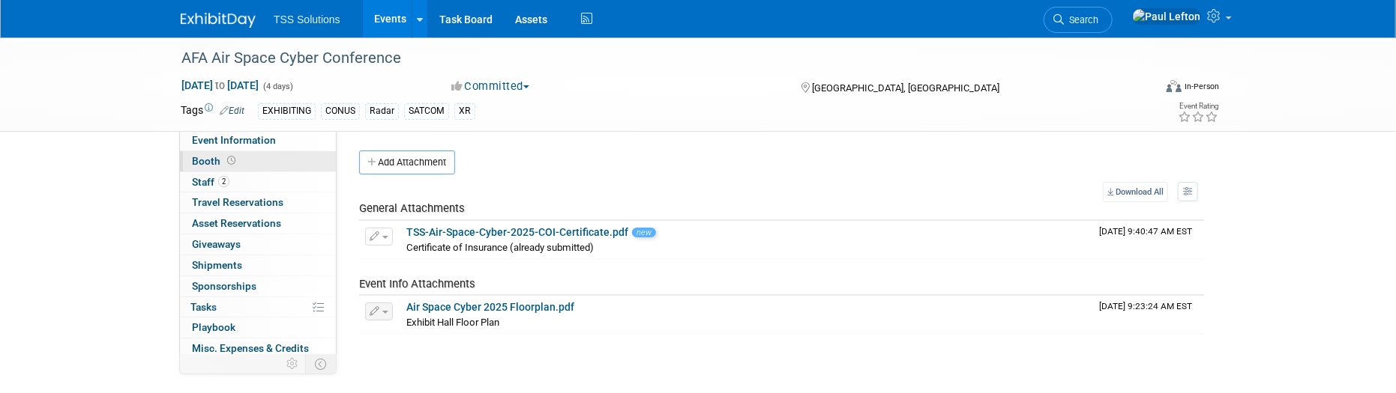
click at [206, 163] on span "Booth" at bounding box center [215, 161] width 46 height 12
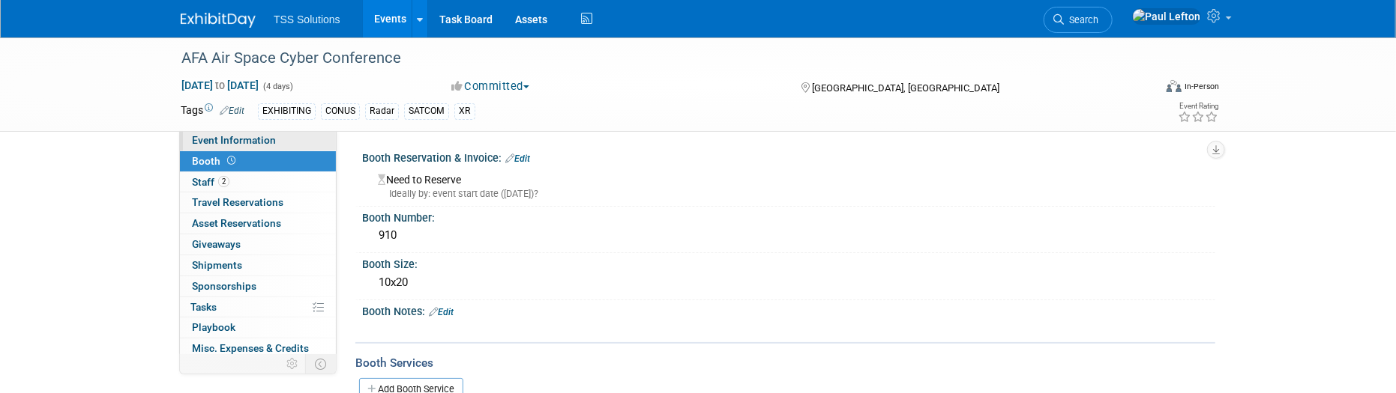
click at [220, 136] on span "Event Information" at bounding box center [234, 140] width 84 height 12
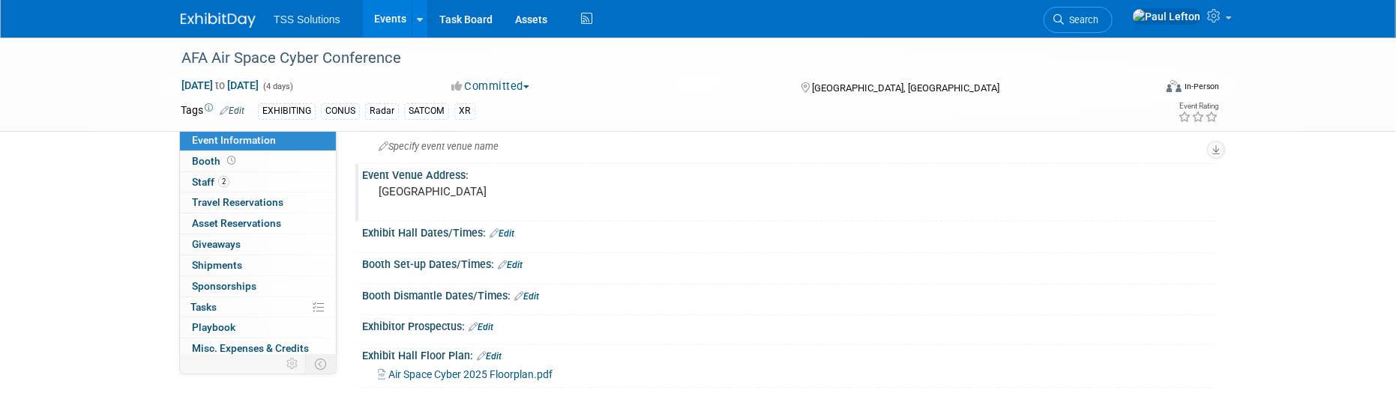
scroll to position [199, 0]
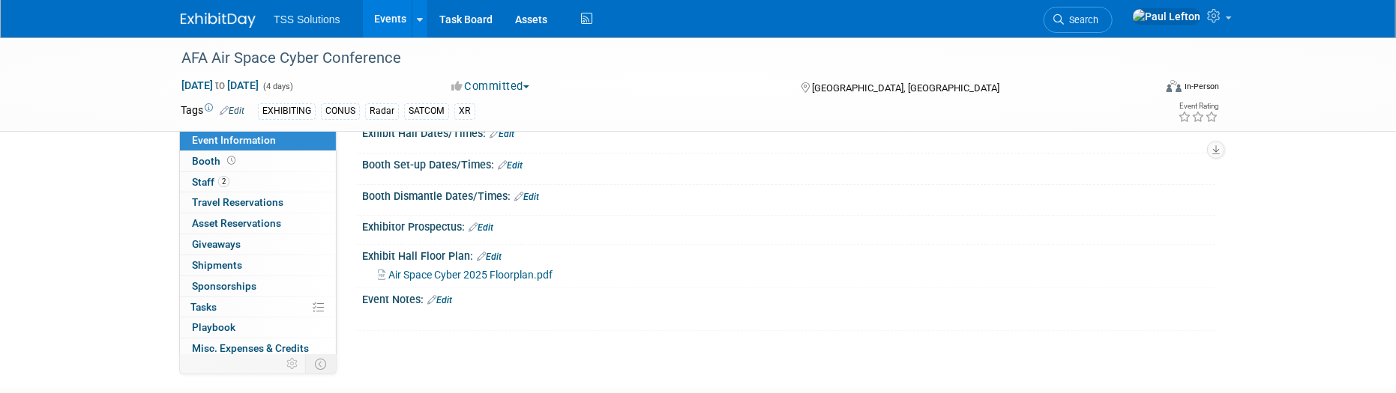
click at [441, 271] on span "Air Space Cyber 2025 Floorplan.pdf" at bounding box center [470, 275] width 164 height 12
click at [210, 160] on span "Booth" at bounding box center [215, 161] width 46 height 12
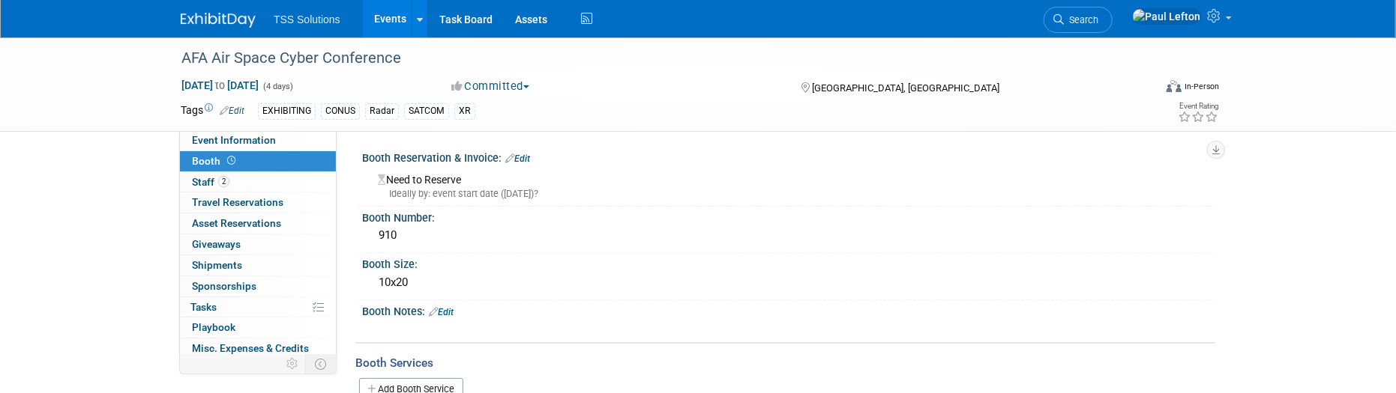
click at [522, 156] on link "Edit" at bounding box center [517, 159] width 25 height 10
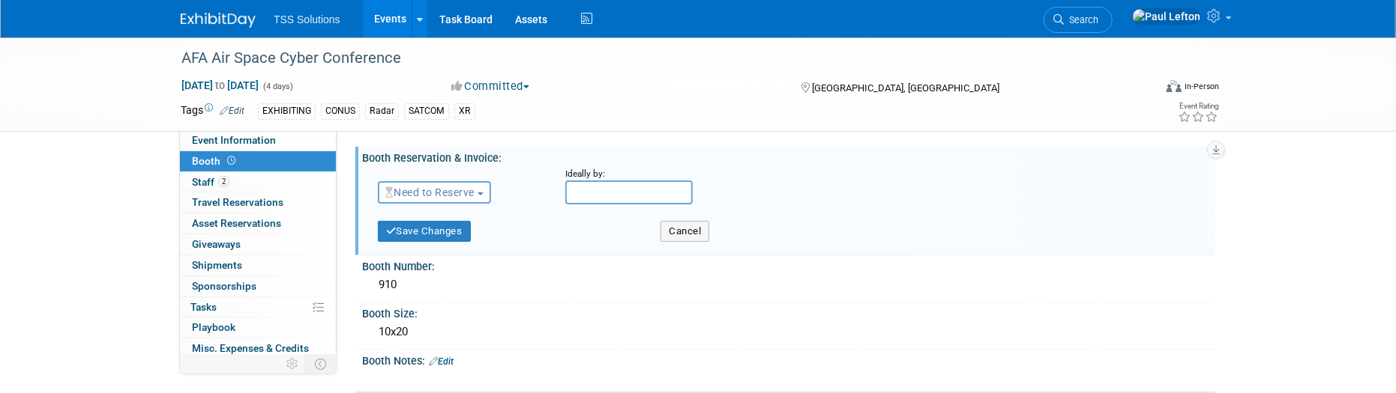
click at [474, 191] on span "Need to Reserve" at bounding box center [429, 193] width 89 height 12
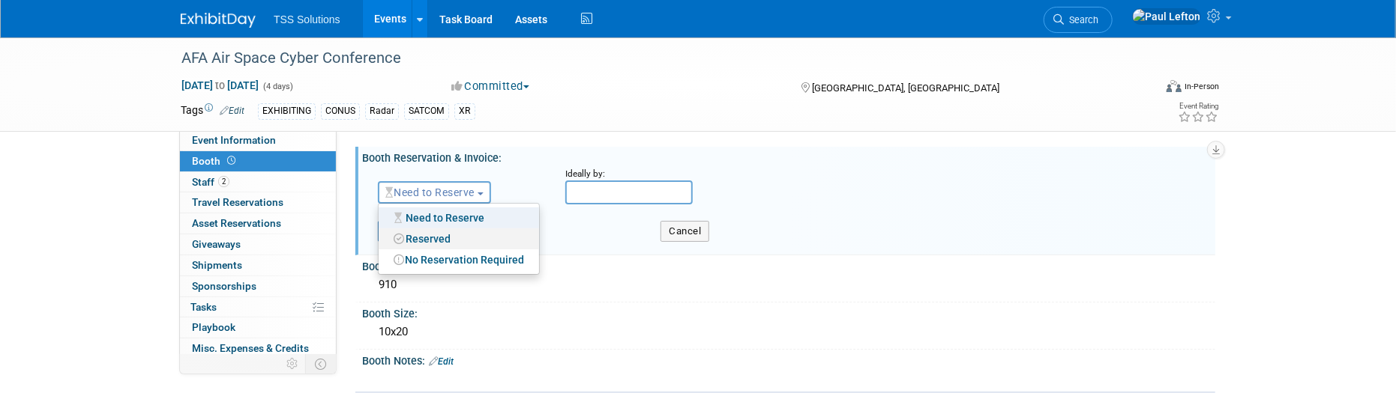
click at [450, 237] on link "Reserved" at bounding box center [458, 239] width 160 height 21
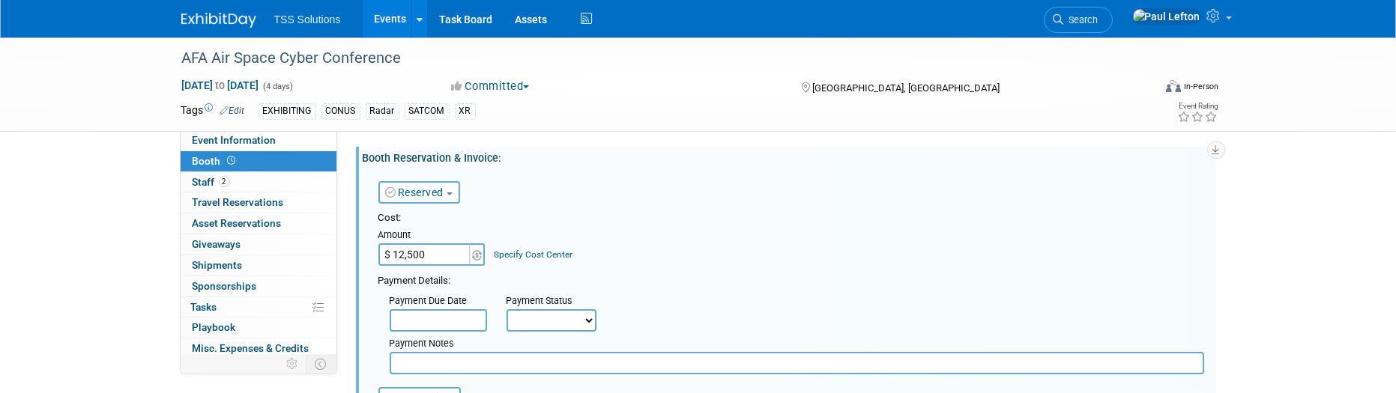
scroll to position [100, 0]
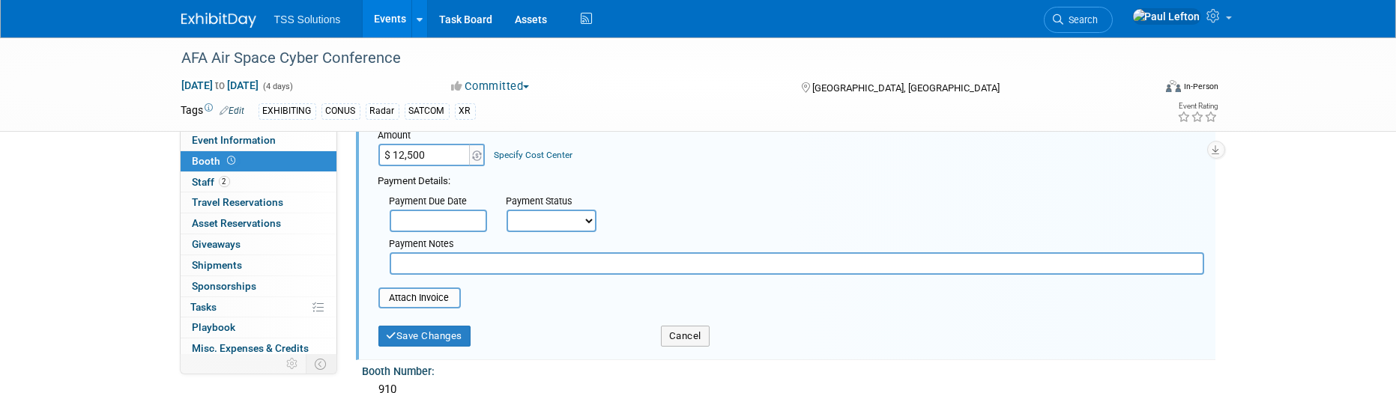
type input "$ 12,500.00"
click at [569, 220] on select "Not Paid Yet Partially Paid Paid in Full" at bounding box center [552, 221] width 90 height 22
select select "1"
click at [507, 210] on select "Not Paid Yet Partially Paid Paid in Full" at bounding box center [552, 221] width 90 height 22
click at [435, 302] on input "file" at bounding box center [370, 298] width 178 height 18
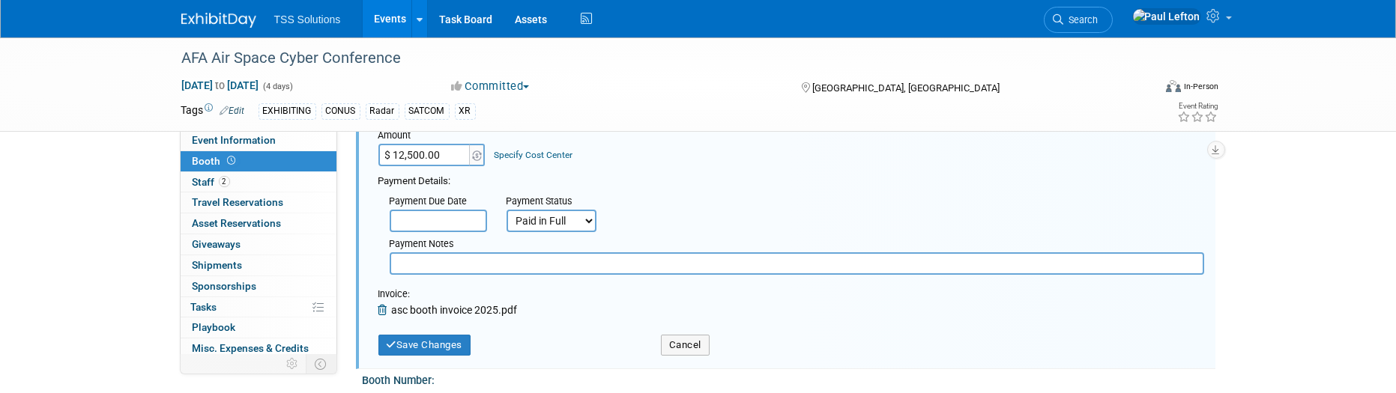
click at [437, 268] on input "text" at bounding box center [797, 264] width 815 height 22
type input "Paid in full"
click at [433, 340] on button "Save Changes" at bounding box center [424, 345] width 93 height 21
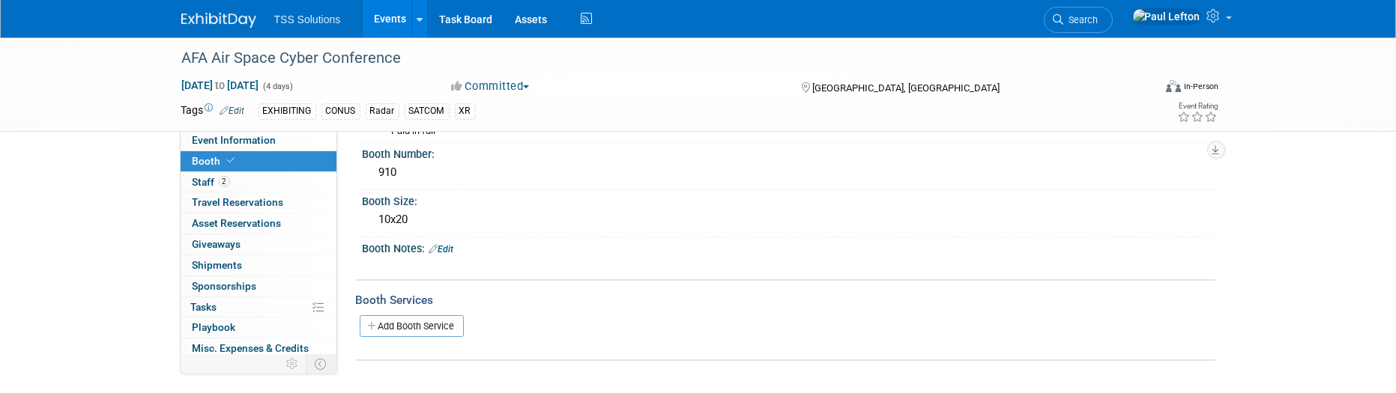
click at [398, 324] on link "Add Booth Service" at bounding box center [412, 327] width 104 height 22
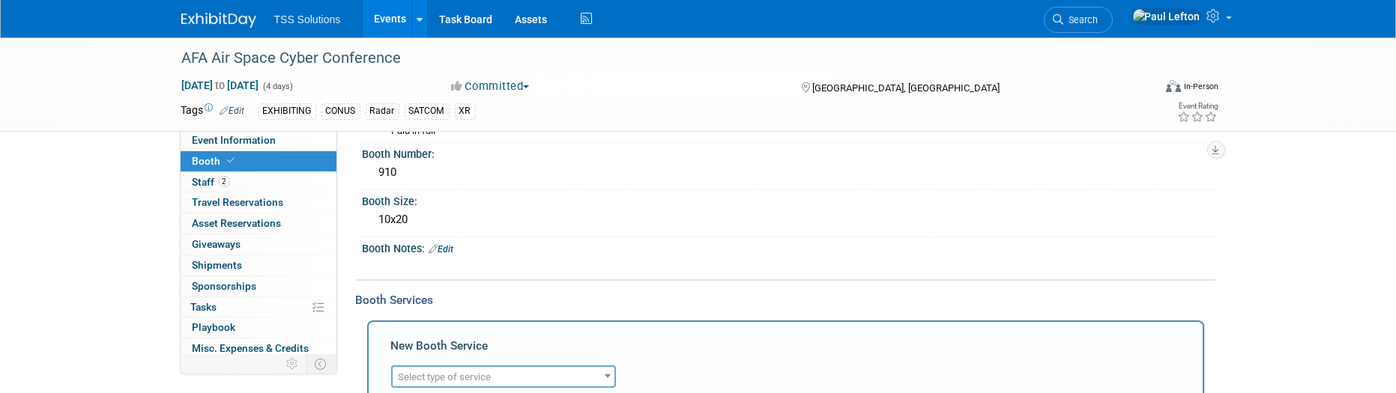
scroll to position [199, 0]
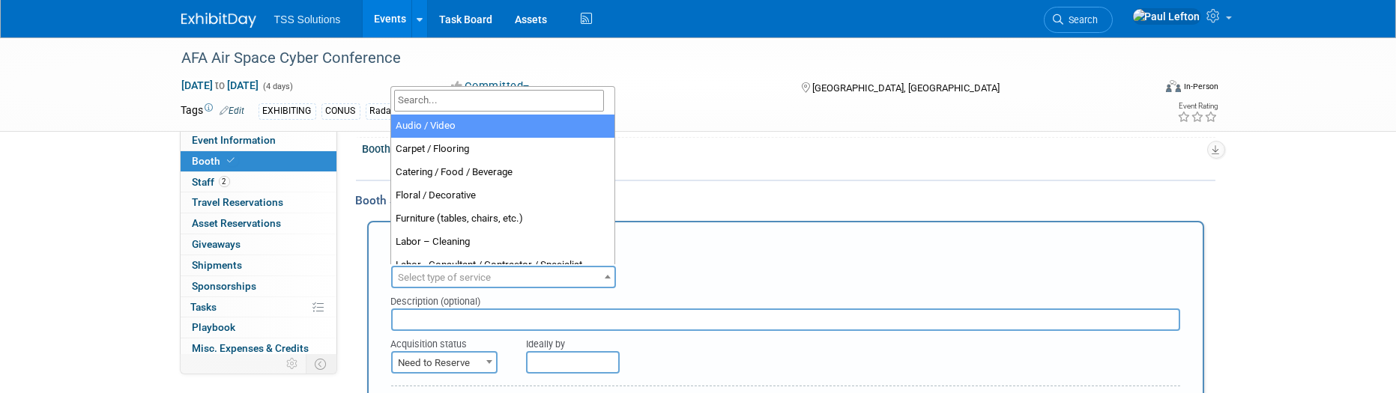
click at [491, 274] on span "Select type of service" at bounding box center [445, 277] width 93 height 11
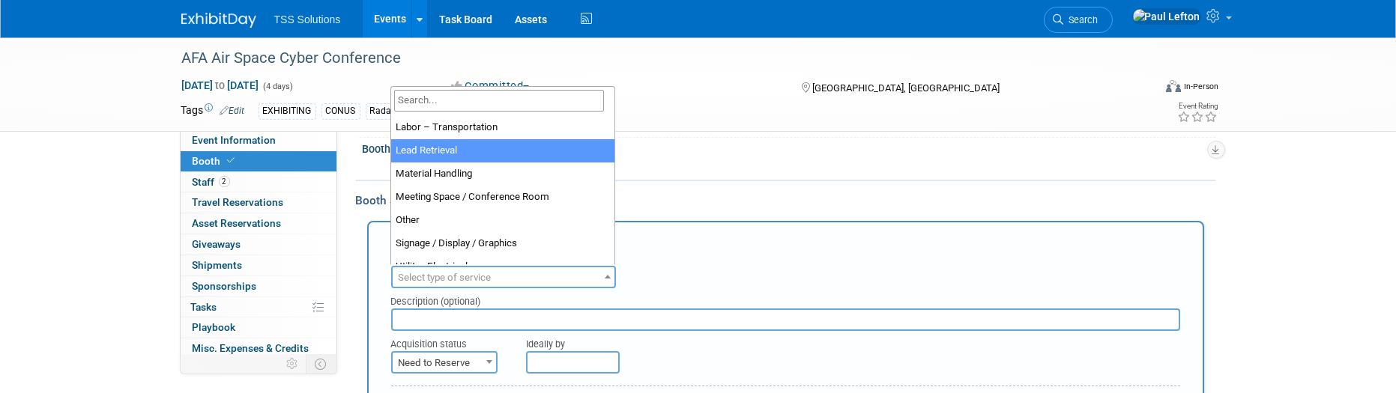
scroll to position [384, 0]
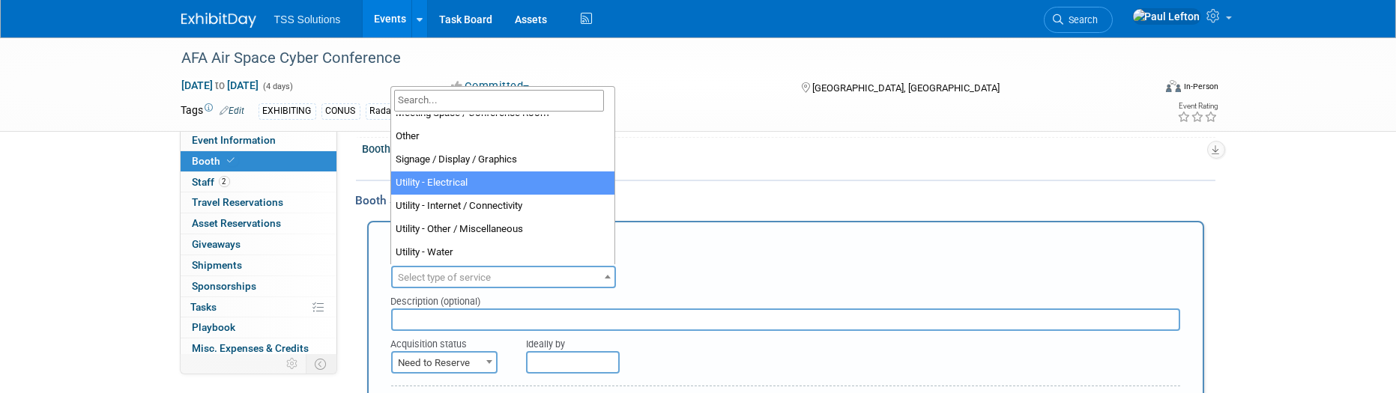
select select "8"
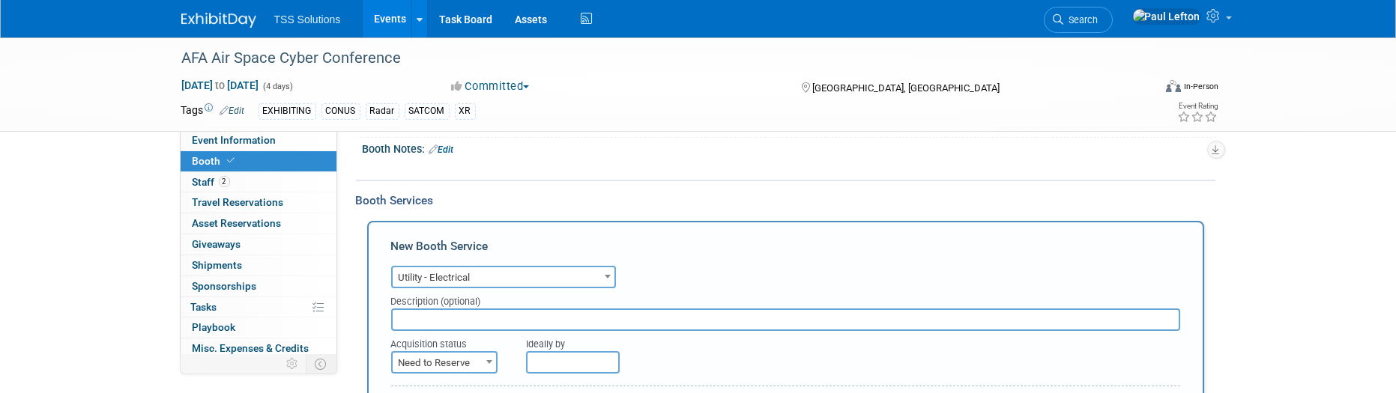
click at [433, 319] on input "text" at bounding box center [785, 320] width 789 height 22
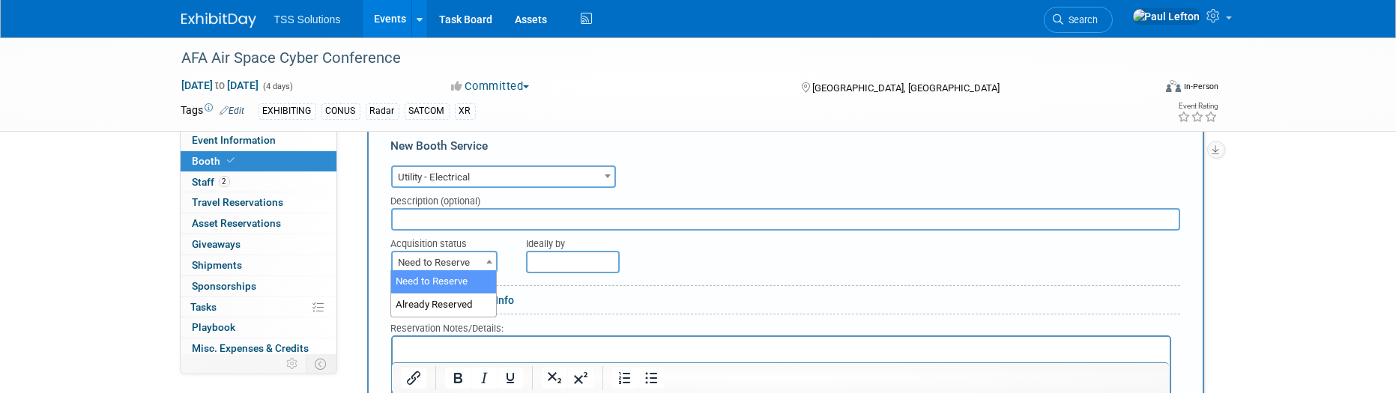
click at [474, 262] on span "Need to Reserve" at bounding box center [444, 263] width 103 height 21
select select "2"
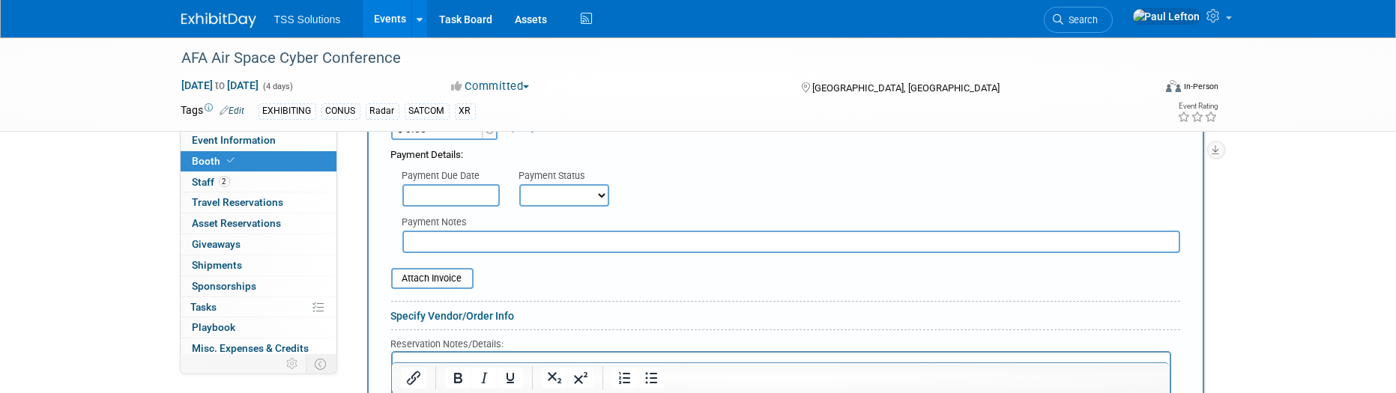
scroll to position [399, 0]
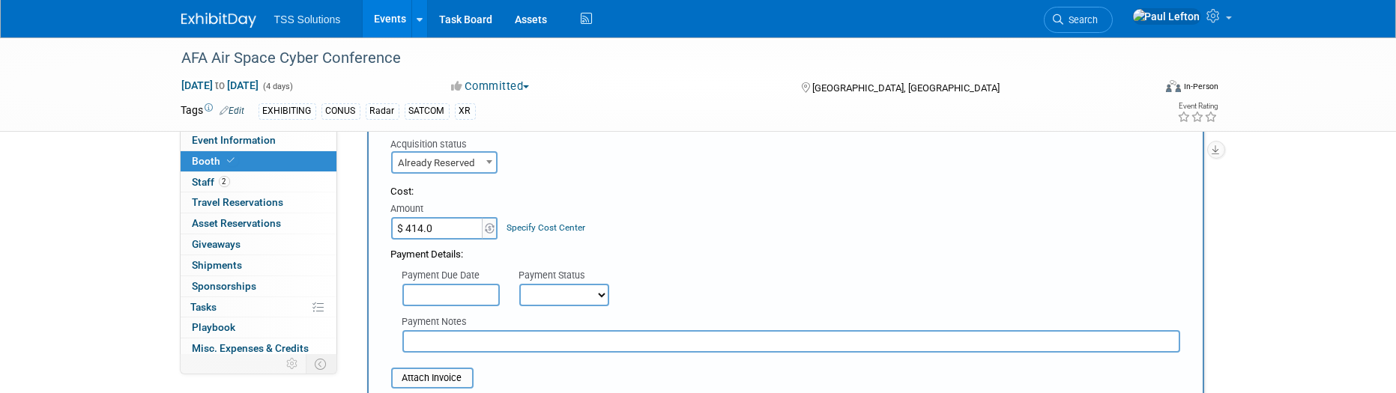
type input "$ 414.00"
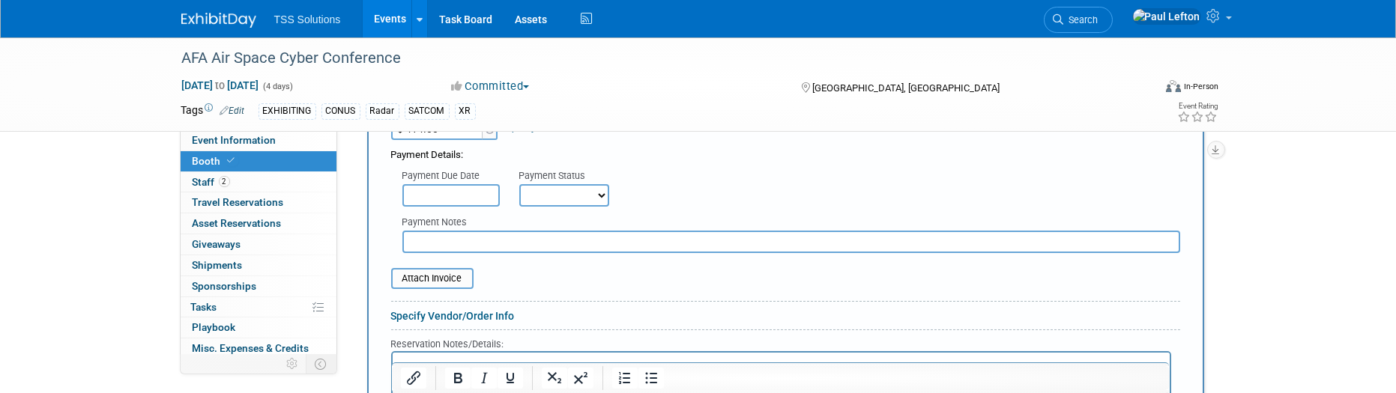
click at [426, 232] on input "text" at bounding box center [791, 242] width 778 height 22
drag, startPoint x: 455, startPoint y: 242, endPoint x: 514, endPoint y: 246, distance: 59.3
click at [462, 243] on input "26% "serviuce fee" -- this is their early-bird rate" at bounding box center [791, 242] width 778 height 22
type input "26% "service fee" -- this is their early-bird rate"
click at [417, 270] on input "file" at bounding box center [383, 279] width 178 height 18
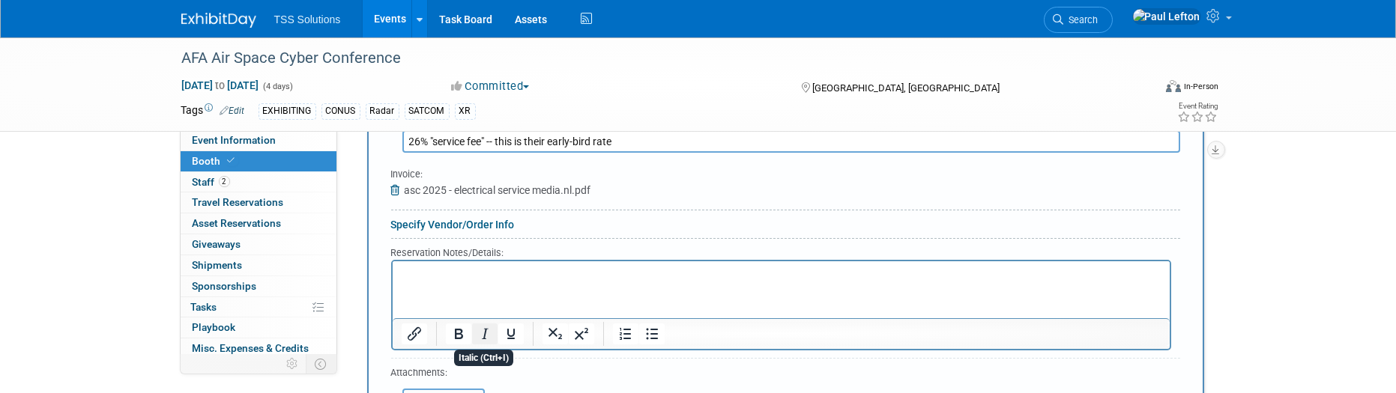
scroll to position [799, 0]
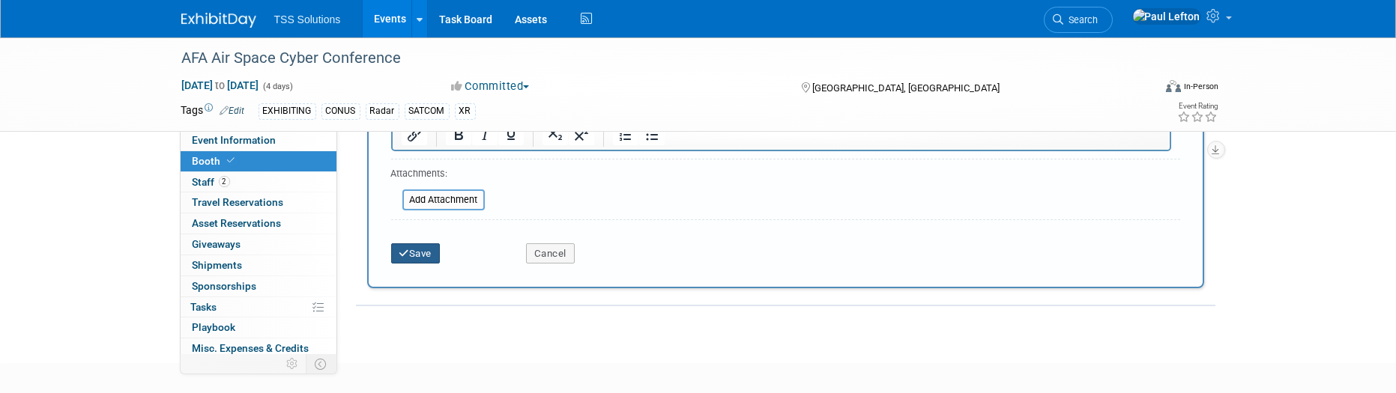
click at [421, 253] on button "Save" at bounding box center [415, 254] width 49 height 21
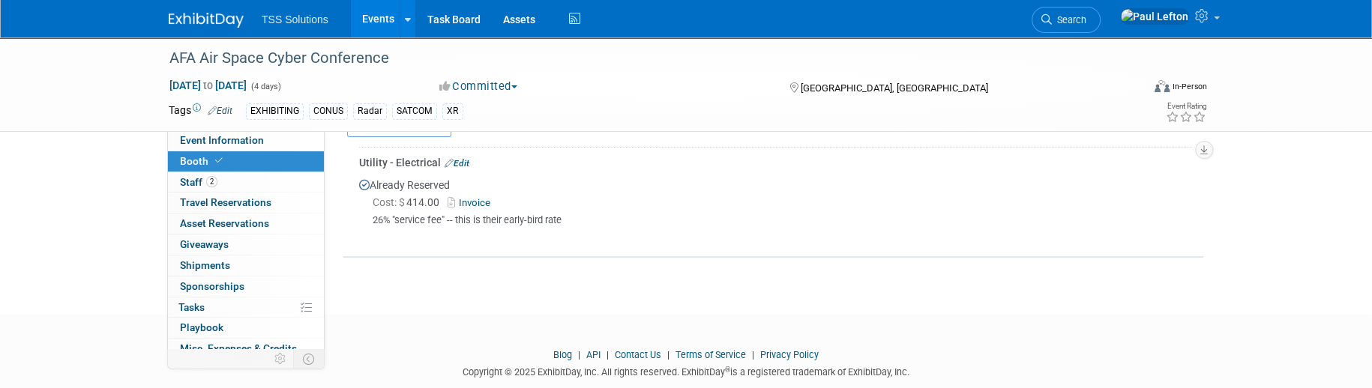
scroll to position [328, 0]
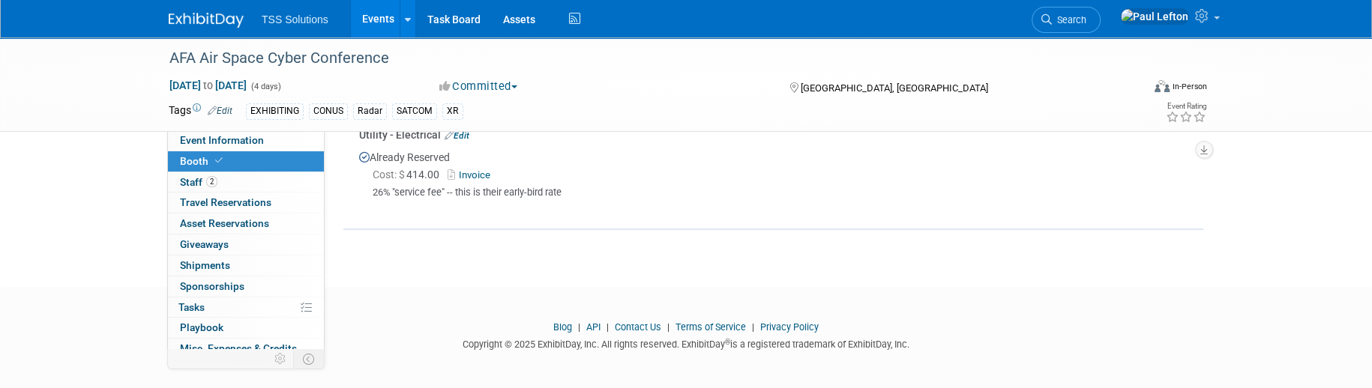
click at [396, 16] on link "Events" at bounding box center [378, 18] width 55 height 37
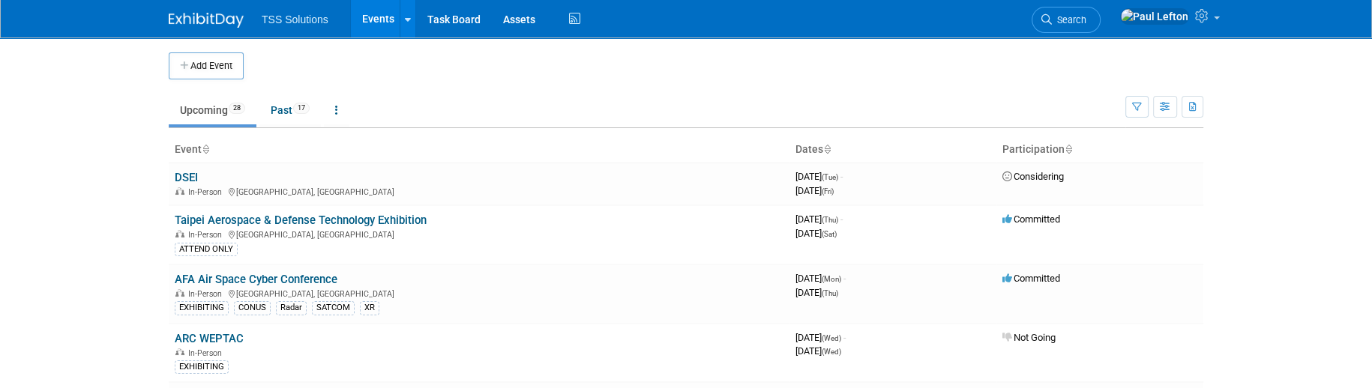
click at [209, 109] on link "Upcoming 28" at bounding box center [213, 110] width 88 height 28
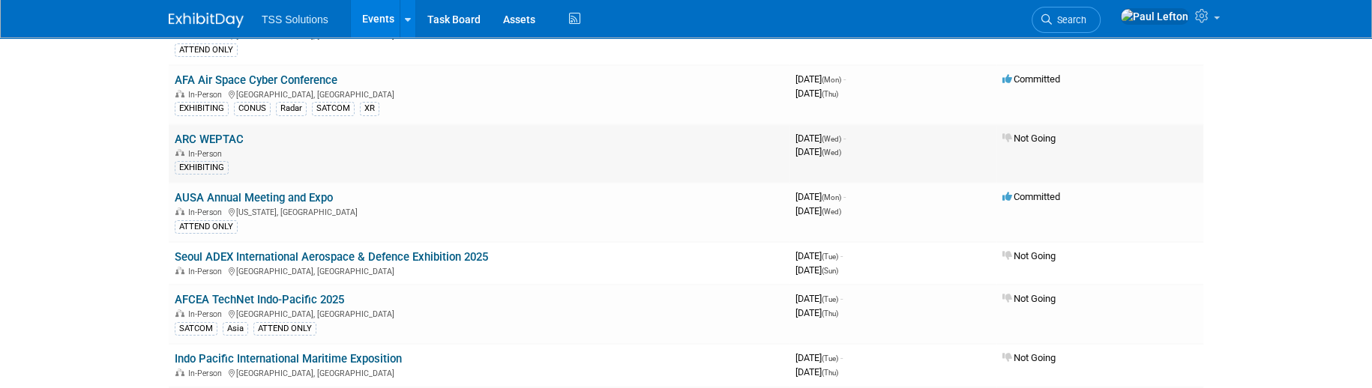
scroll to position [300, 0]
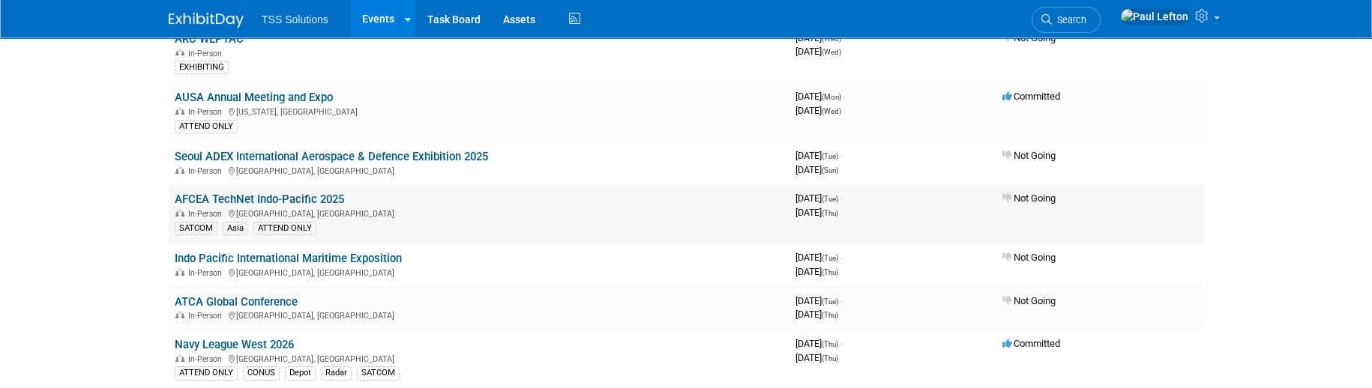
click at [383, 207] on div "In-Person [GEOGRAPHIC_DATA], [GEOGRAPHIC_DATA]" at bounding box center [479, 213] width 609 height 12
click at [300, 194] on link "AFCEA TechNet Indo-Pacific 2025" at bounding box center [259, 199] width 169 height 13
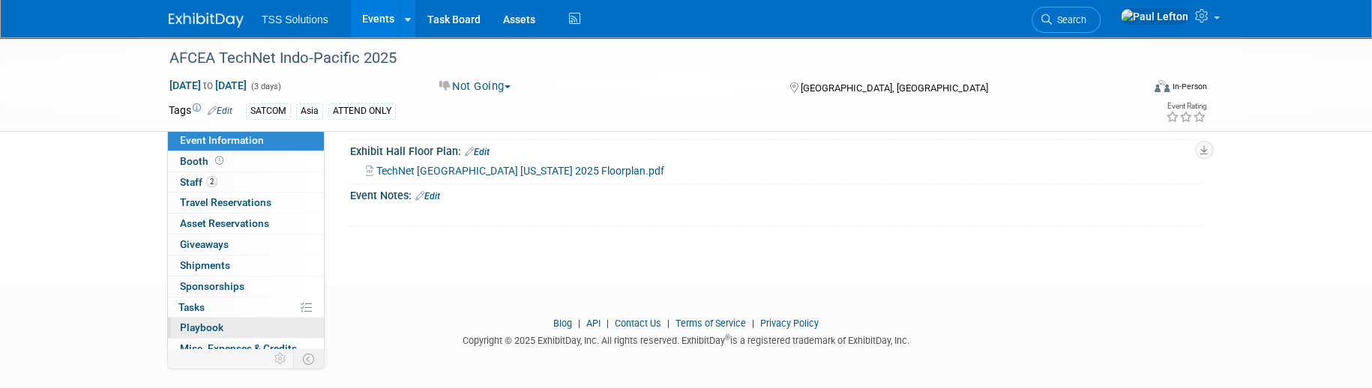
scroll to position [90, 0]
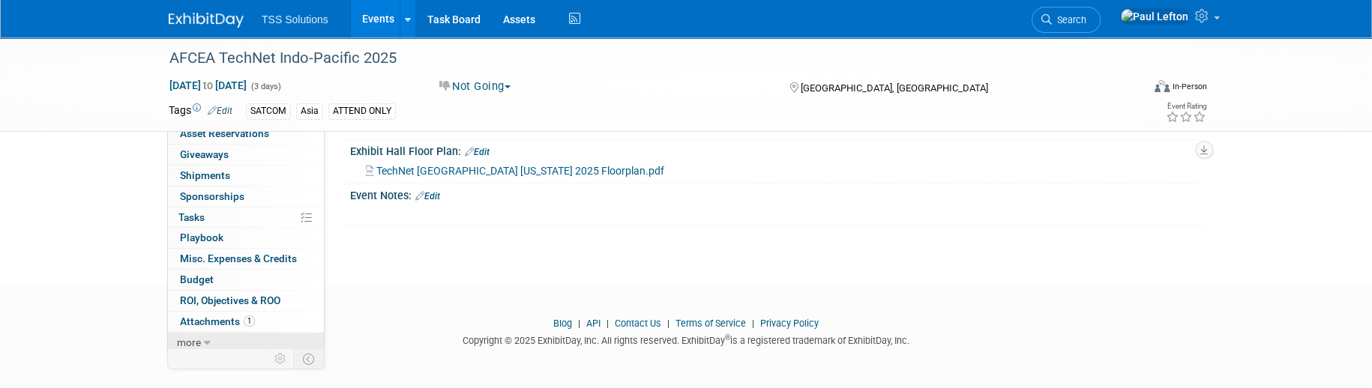
click at [201, 336] on link "more" at bounding box center [246, 343] width 156 height 20
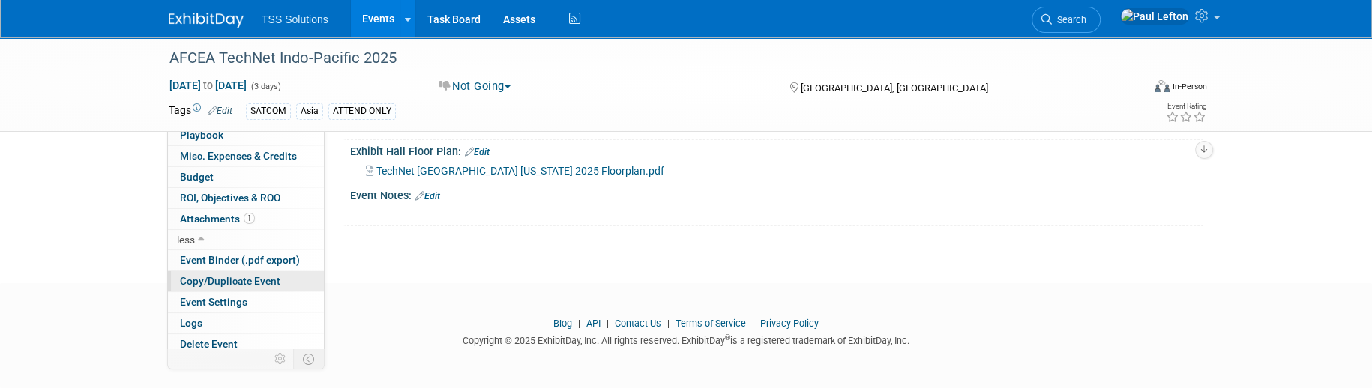
click at [244, 275] on span "Copy/Duplicate Event" at bounding box center [230, 281] width 100 height 12
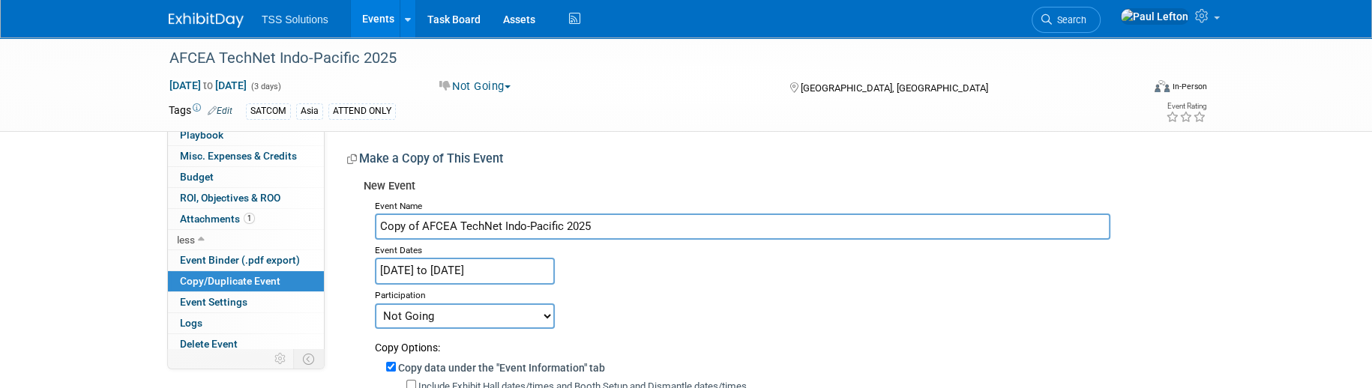
drag, startPoint x: 567, startPoint y: 223, endPoint x: 629, endPoint y: 222, distance: 62.2
click at [633, 222] on input "Copy of AFCEA TechNet Indo-Pacific 2025" at bounding box center [742, 227] width 735 height 26
drag, startPoint x: 424, startPoint y: 229, endPoint x: 357, endPoint y: 227, distance: 67.5
drag, startPoint x: 546, startPoint y: 223, endPoint x: 266, endPoint y: 223, distance: 280.3
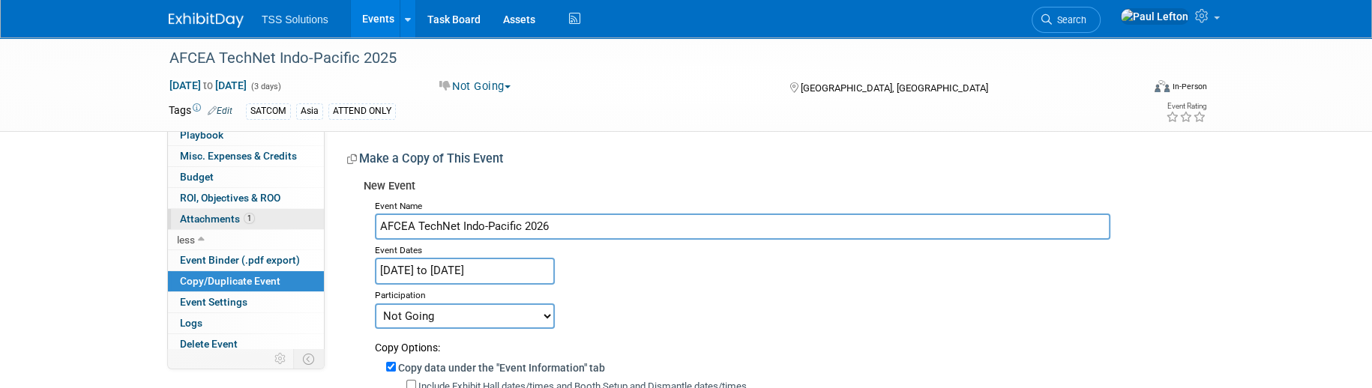
click at [266, 223] on div "Event Information Event Info Booth Booth 2 Staff 2 Staff 0 Travel Reservations …" at bounding box center [685, 358] width 1057 height 642
type input "AFCEA TechNet Indo-Pacific 2026"
click at [536, 225] on input "AFCEA TechNet Indo-Pacific 2026" at bounding box center [742, 227] width 735 height 26
click at [453, 267] on input "[DATE] to [DATE]" at bounding box center [465, 271] width 180 height 26
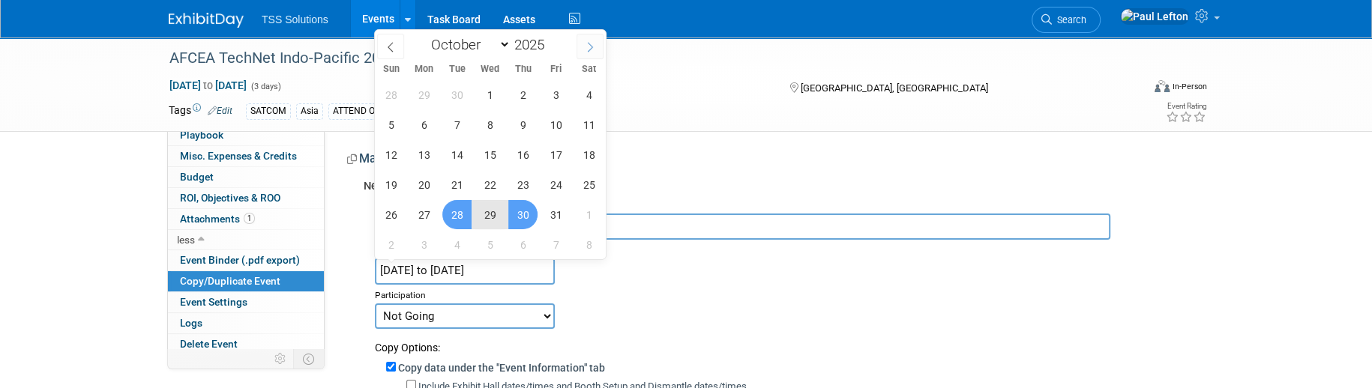
click at [586, 45] on icon at bounding box center [590, 47] width 10 height 10
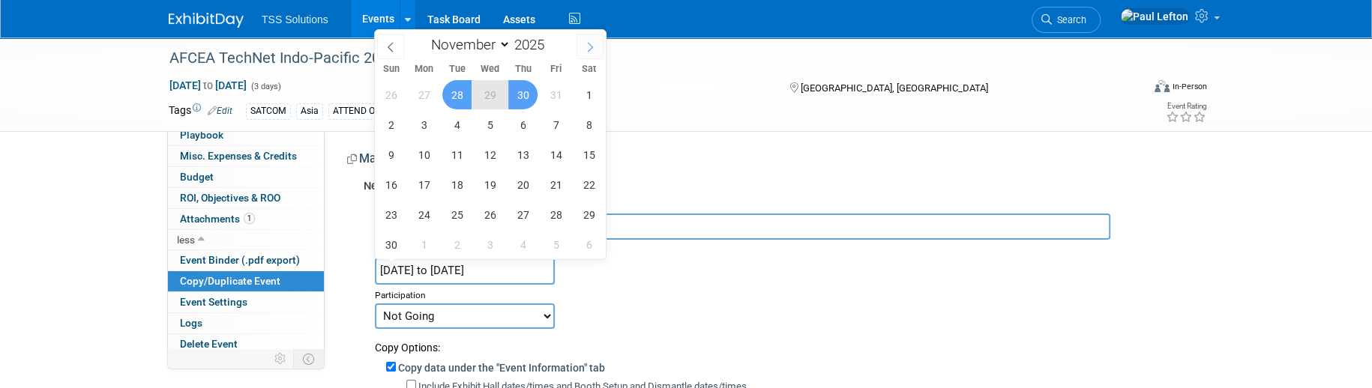
click at [586, 45] on icon at bounding box center [590, 47] width 10 height 10
select select "11"
click at [586, 45] on icon at bounding box center [590, 47] width 10 height 10
type input "2026"
click at [586, 45] on icon at bounding box center [590, 47] width 10 height 10
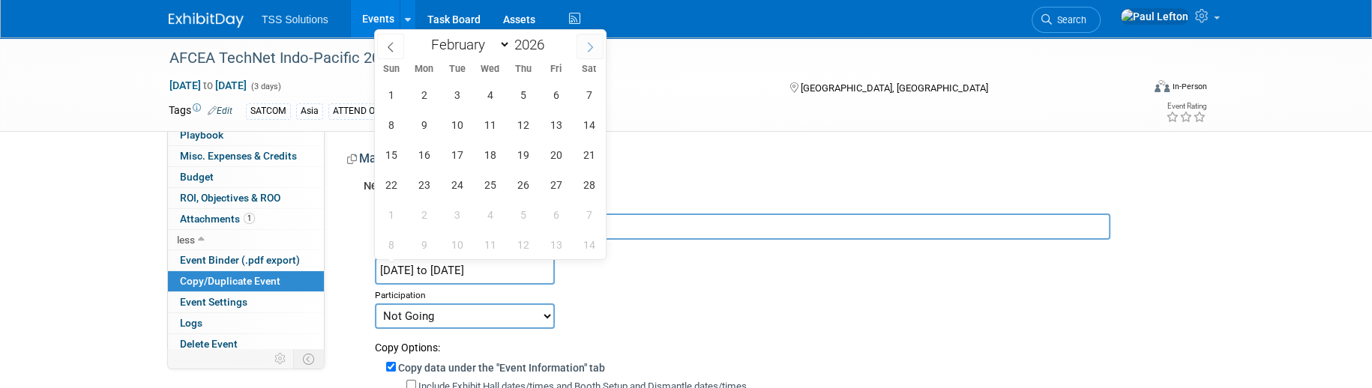
click at [586, 45] on icon at bounding box center [590, 47] width 10 height 10
click at [587, 44] on icon at bounding box center [590, 47] width 10 height 10
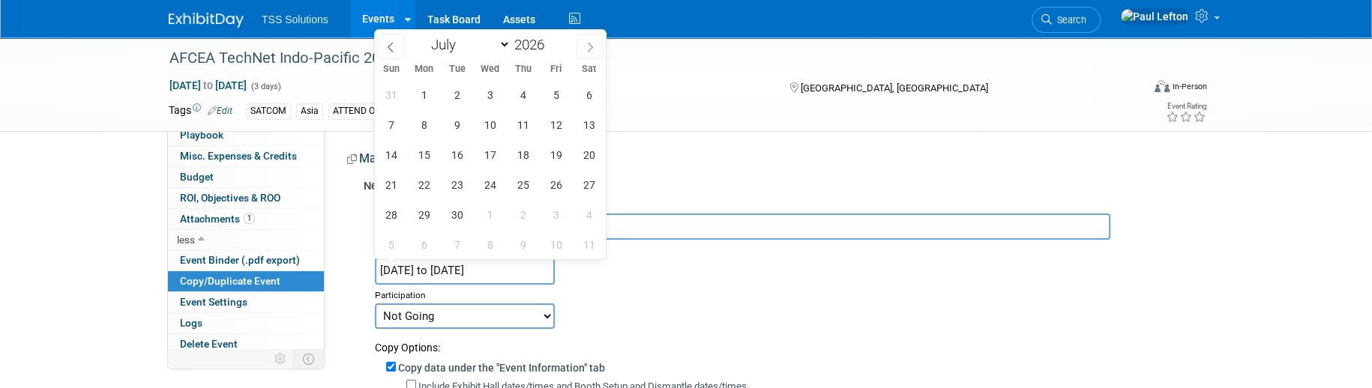
click at [587, 44] on icon at bounding box center [590, 47] width 10 height 10
select select "9"
click at [458, 219] on span "27" at bounding box center [456, 214] width 29 height 29
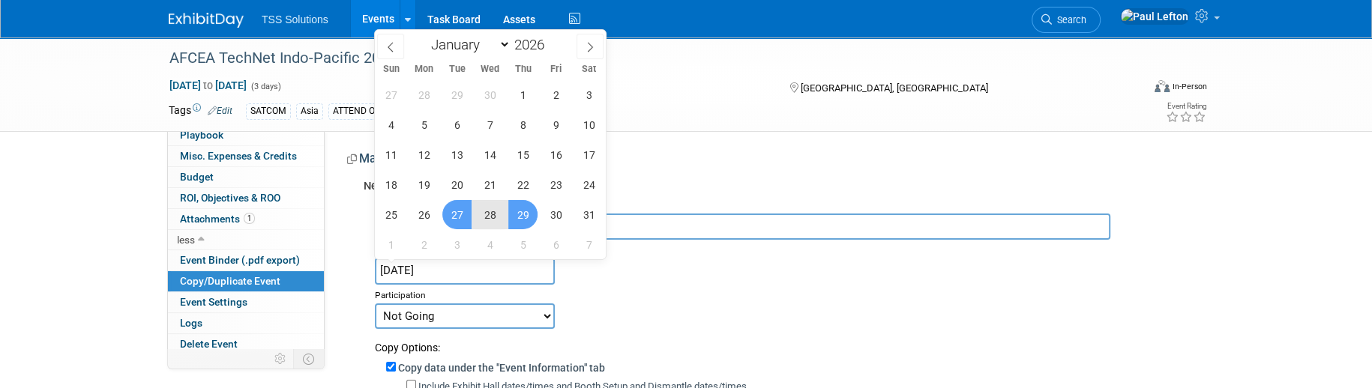
click at [532, 219] on span "29" at bounding box center [522, 214] width 29 height 29
type input "[DATE] to [DATE]"
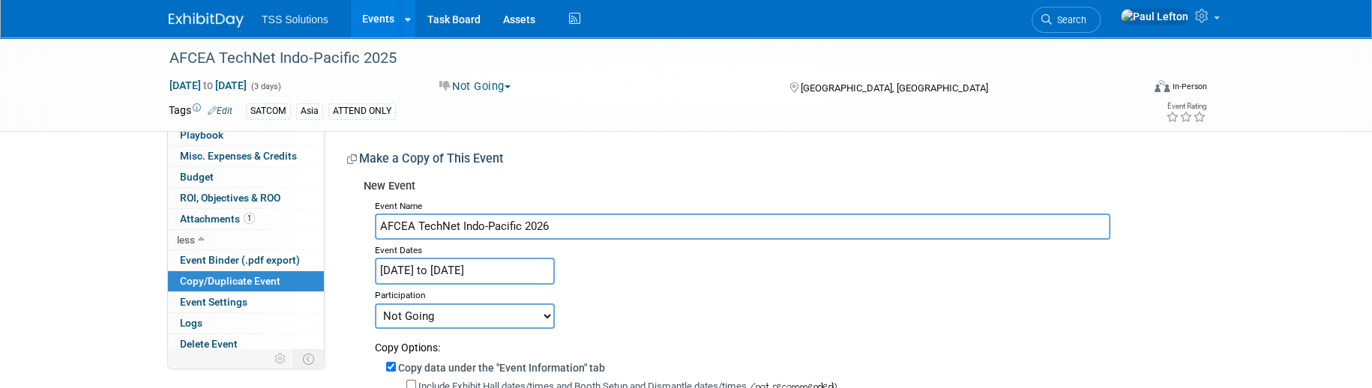
scroll to position [100, 0]
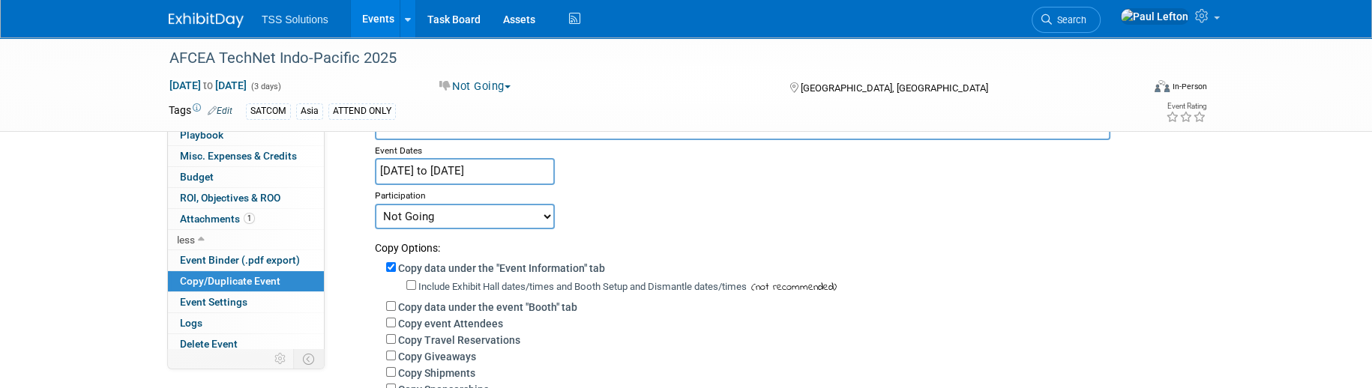
click at [498, 214] on select "Committed Considering Not Going Postponed" at bounding box center [465, 216] width 180 height 25
select select "2"
click at [375, 204] on select "Committed Considering Not Going Postponed" at bounding box center [465, 216] width 180 height 25
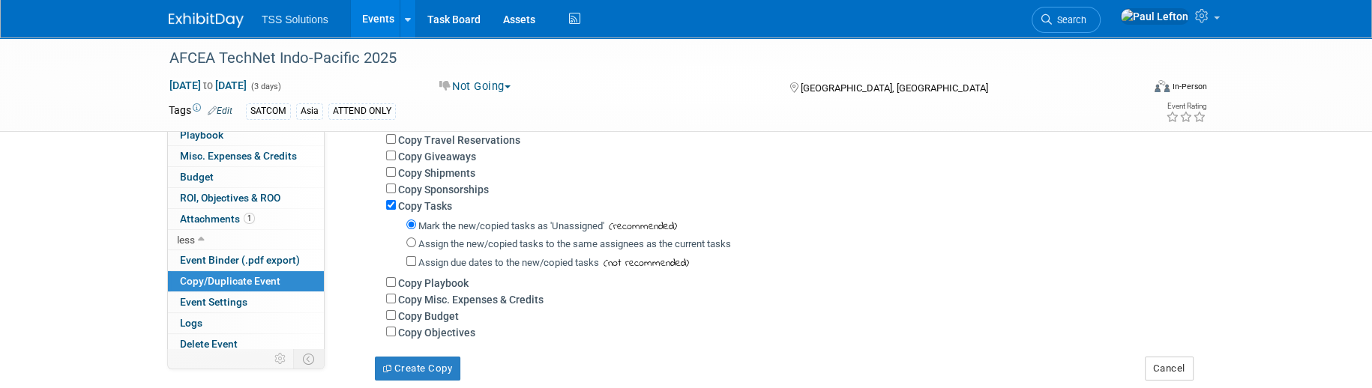
scroll to position [399, 0]
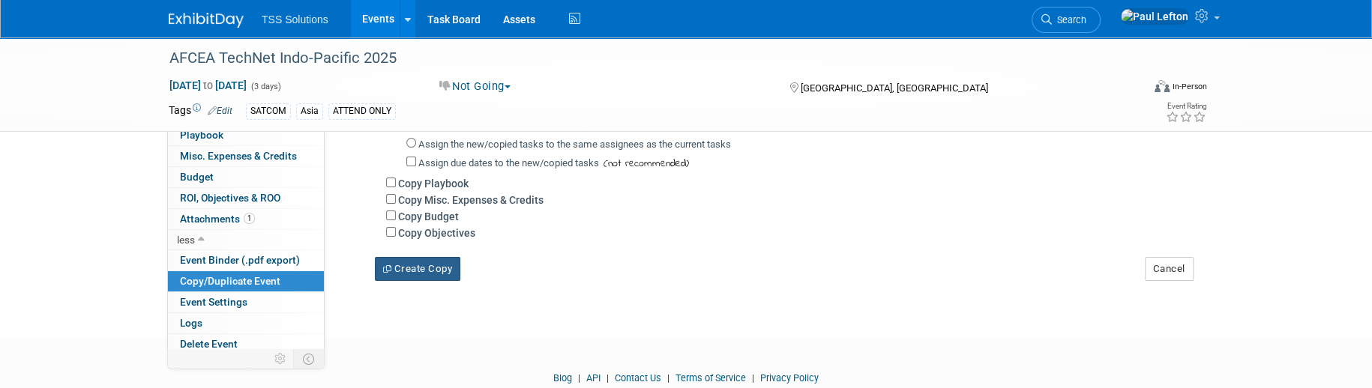
click at [438, 271] on button "Create Copy" at bounding box center [417, 269] width 85 height 24
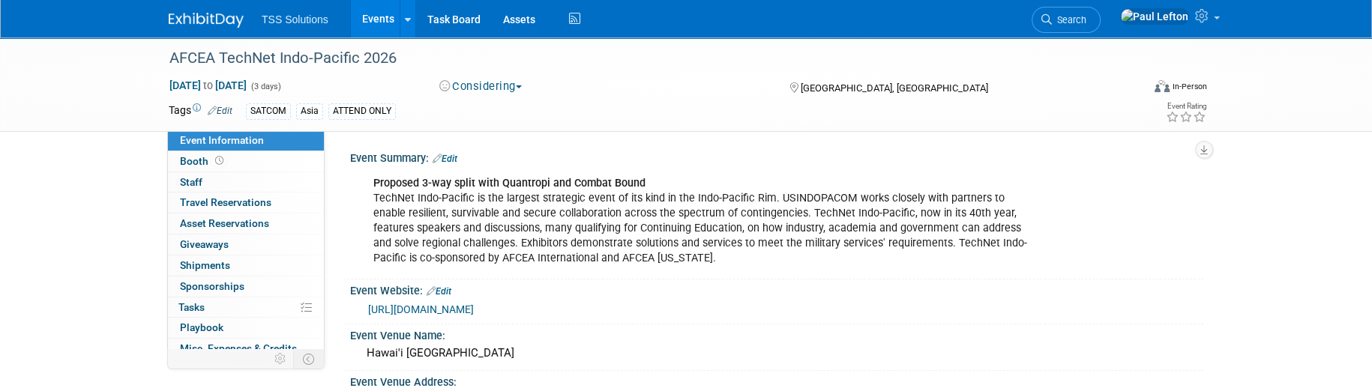
click at [456, 154] on link "Edit" at bounding box center [444, 159] width 25 height 10
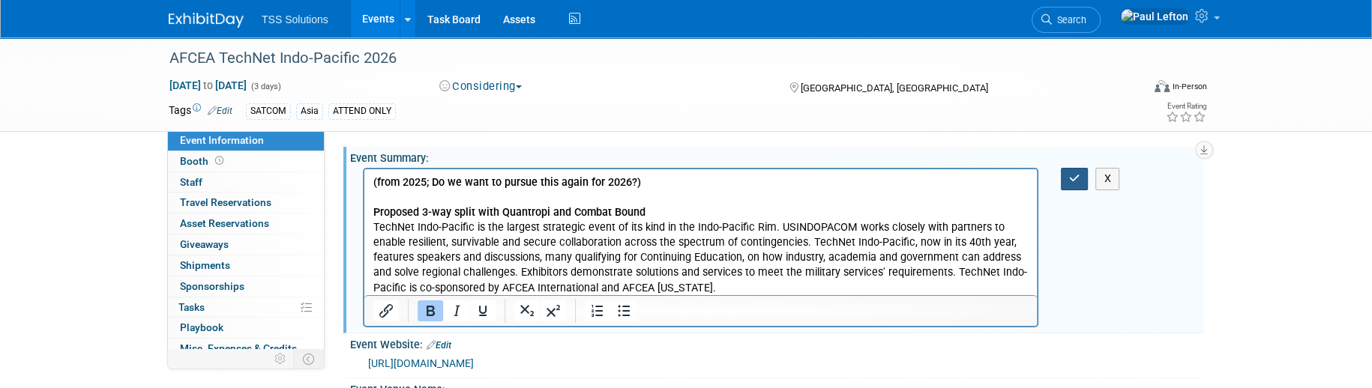
click at [1076, 178] on icon "button" at bounding box center [1074, 178] width 11 height 10
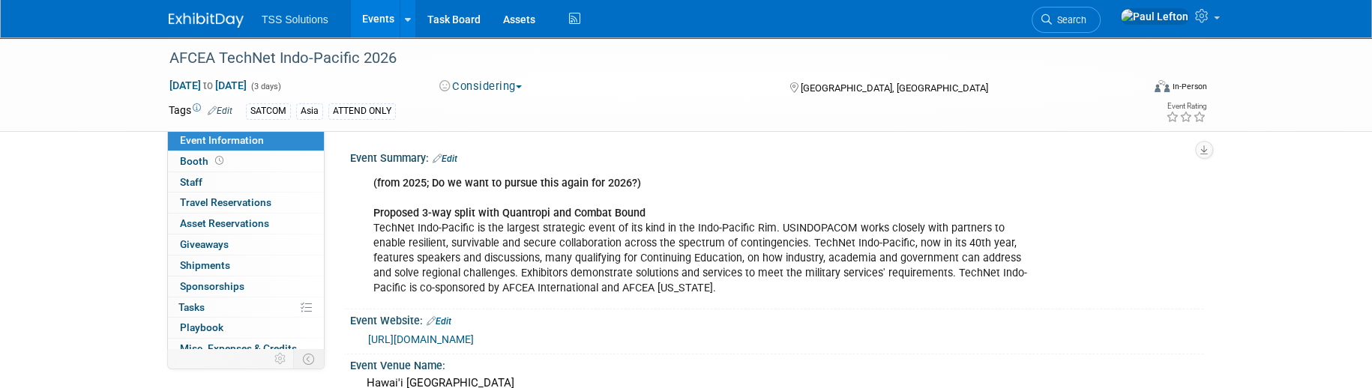
scroll to position [100, 0]
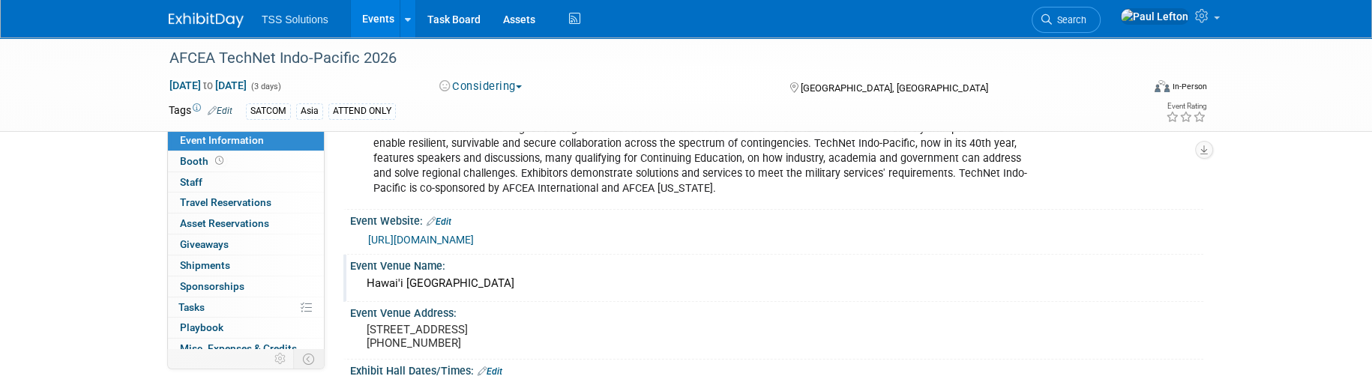
click at [602, 273] on div "Hawai'i [GEOGRAPHIC_DATA]" at bounding box center [776, 283] width 830 height 23
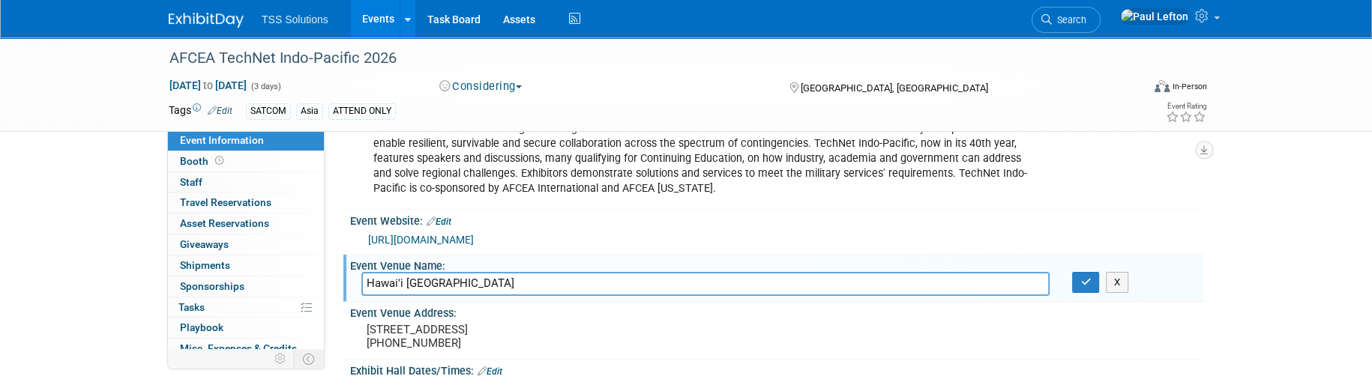
click at [605, 238] on div "[URL][DOMAIN_NAME]" at bounding box center [780, 240] width 824 height 17
drag, startPoint x: 599, startPoint y: 236, endPoint x: 592, endPoint y: 240, distance: 7.7
click at [599, 237] on div "[URL][DOMAIN_NAME]" at bounding box center [780, 240] width 824 height 17
drag, startPoint x: 433, startPoint y: 217, endPoint x: 444, endPoint y: 219, distance: 10.7
click at [434, 217] on icon at bounding box center [430, 222] width 9 height 10
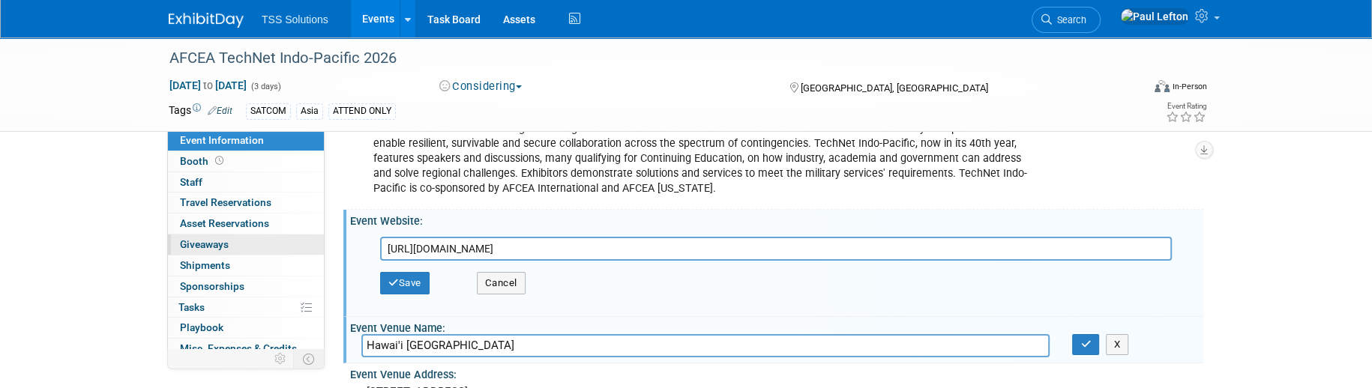
drag, startPoint x: 627, startPoint y: 249, endPoint x: 244, endPoint y: 247, distance: 383.7
click at [244, 247] on div "Event Information Event Info Booth Booth 0 Staff 0 Staff 0 Travel Reservations …" at bounding box center [685, 284] width 1057 height 693
type input "[URL][DOMAIN_NAME]"
click at [399, 278] on button "Save" at bounding box center [404, 283] width 49 height 22
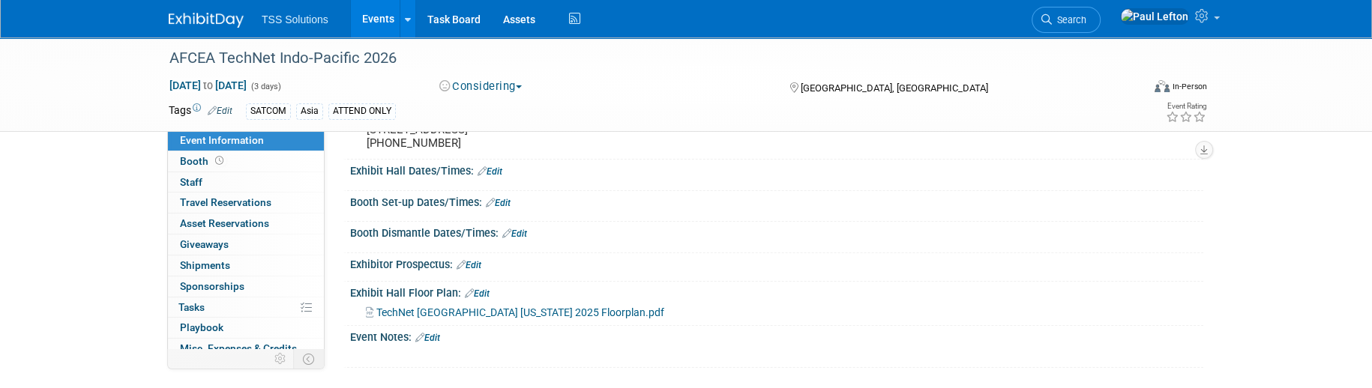
scroll to position [0, 0]
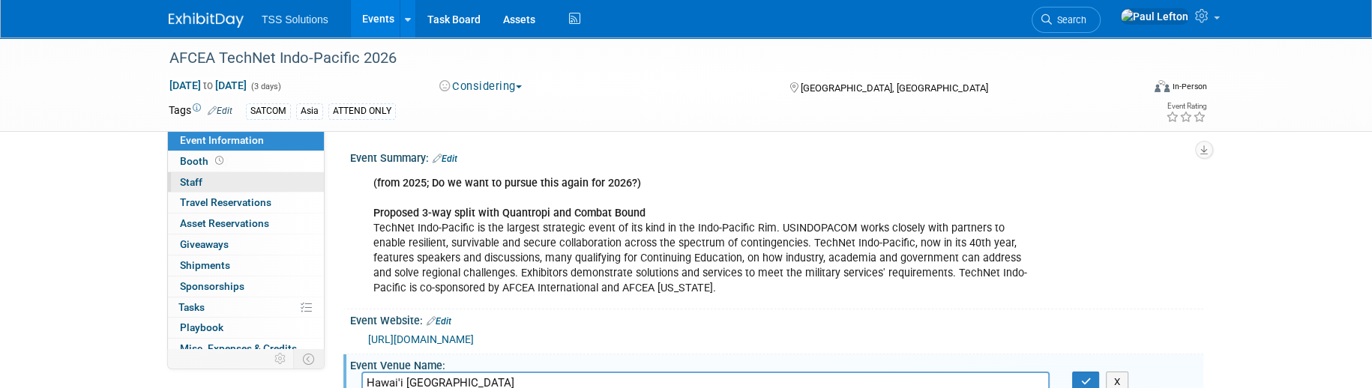
click at [200, 177] on span "Staff 0" at bounding box center [191, 182] width 22 height 12
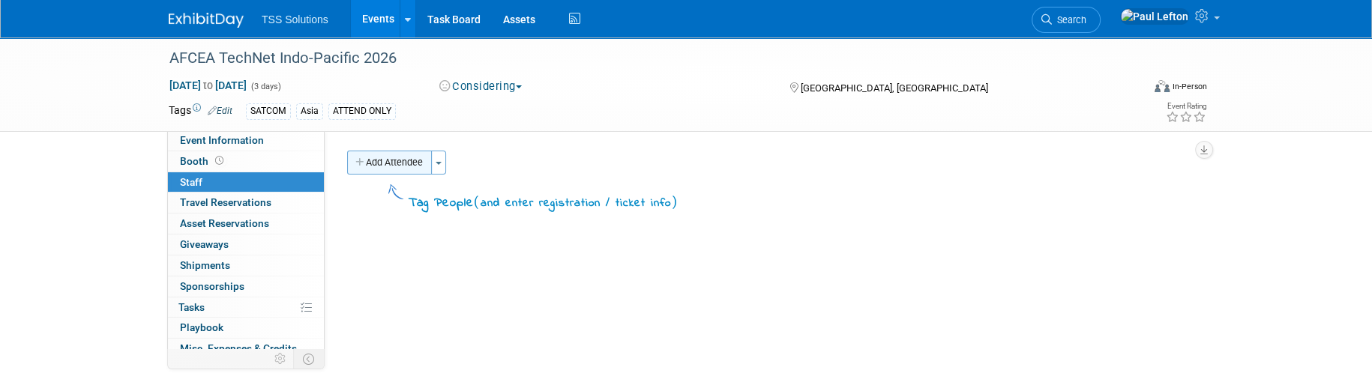
click at [423, 165] on button "Add Attendee" at bounding box center [389, 163] width 85 height 24
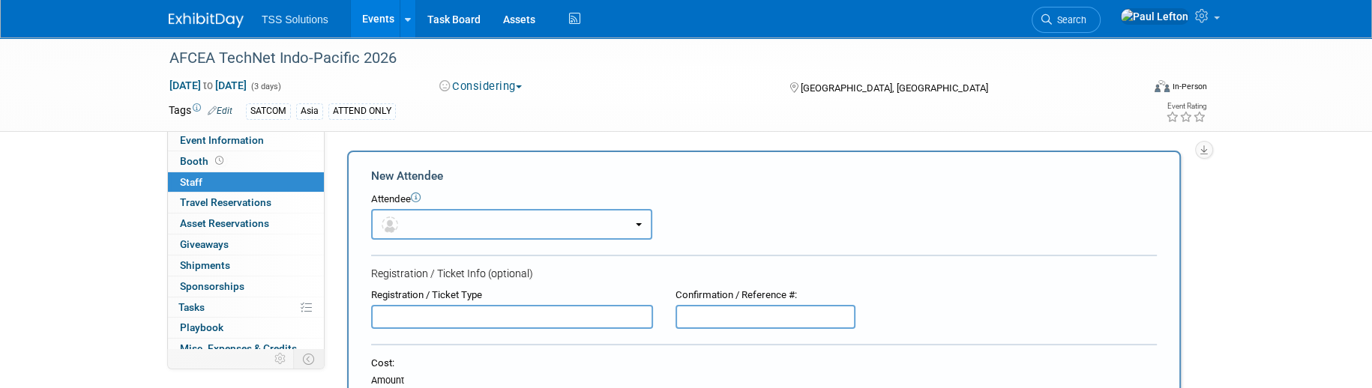
click at [443, 218] on button "button" at bounding box center [511, 224] width 281 height 31
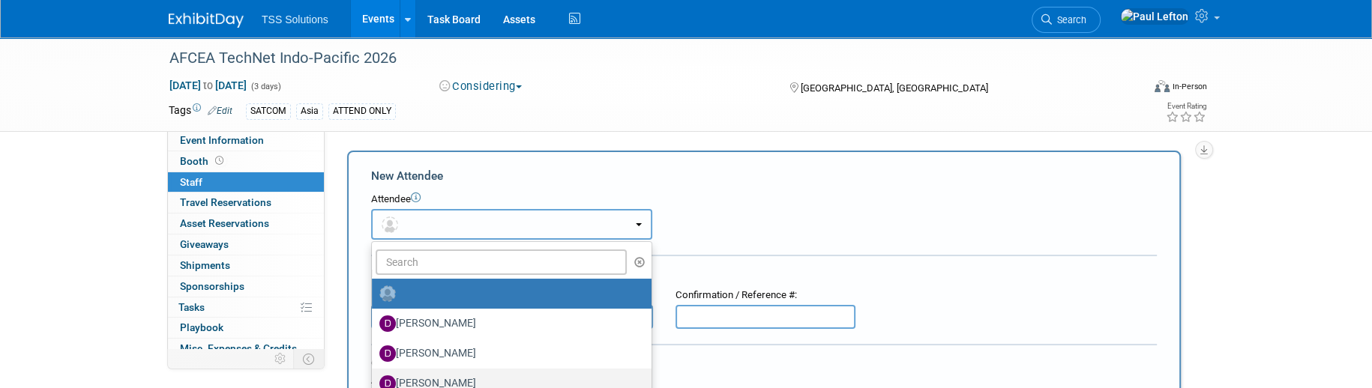
scroll to position [100, 0]
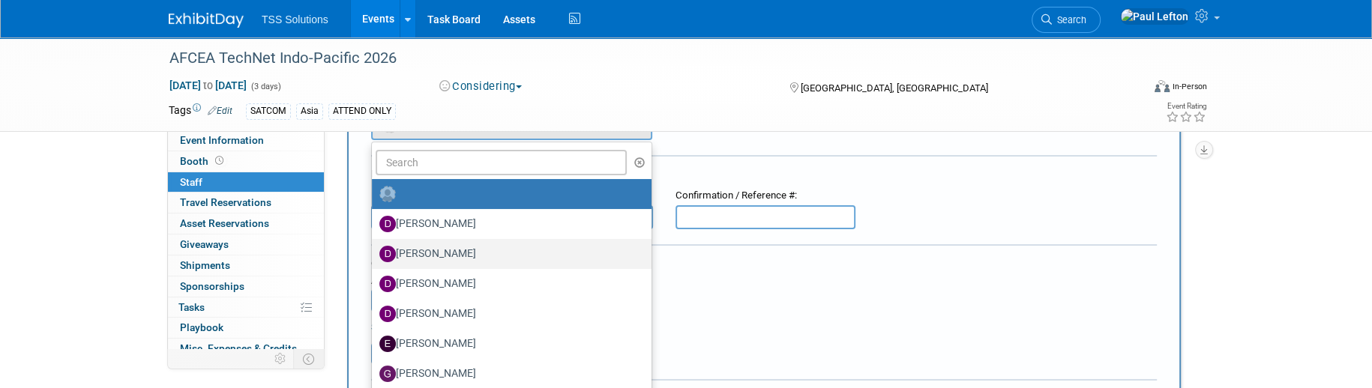
click at [444, 254] on label "[PERSON_NAME]" at bounding box center [507, 254] width 257 height 24
click at [374, 254] on input "[PERSON_NAME]" at bounding box center [369, 252] width 10 height 10
select select "fe6128ba-71a4-44fd-945d-8dfbfbd019e1"
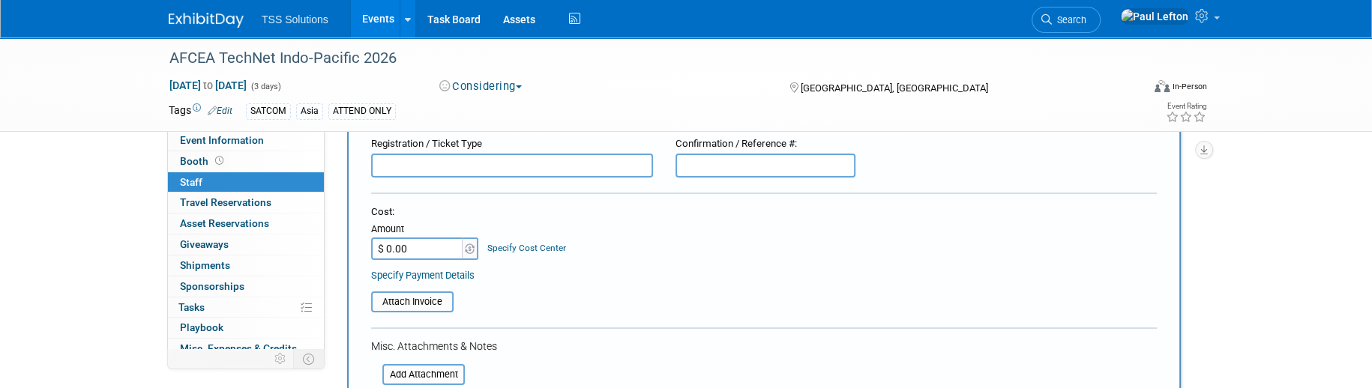
scroll to position [0, 0]
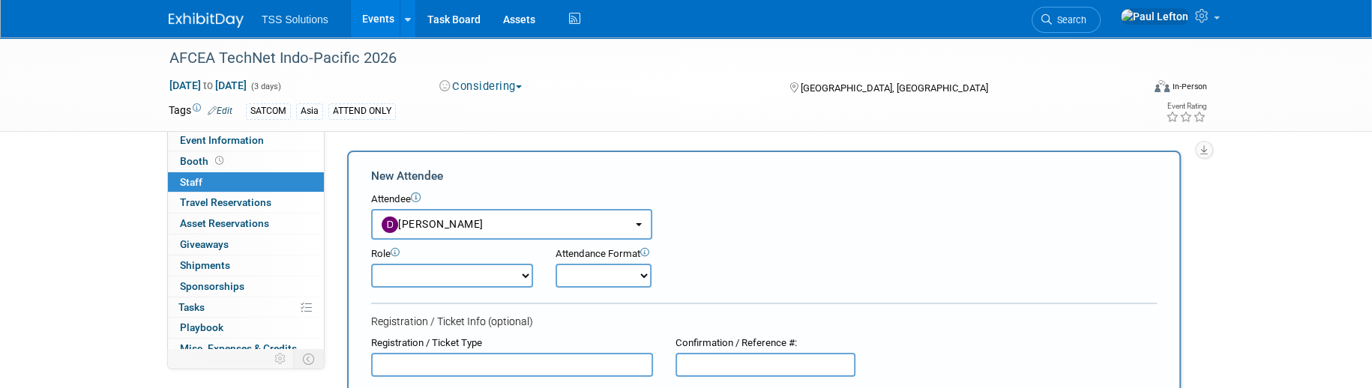
click at [486, 277] on select "Demonstrator Host Planner Presenter Sales Representative Set-up/Dismantle Crew …" at bounding box center [452, 276] width 162 height 24
select select "2"
click at [371, 264] on select "Demonstrator Host Planner Presenter Sales Representative Set-up/Dismantle Crew …" at bounding box center [452, 276] width 162 height 24
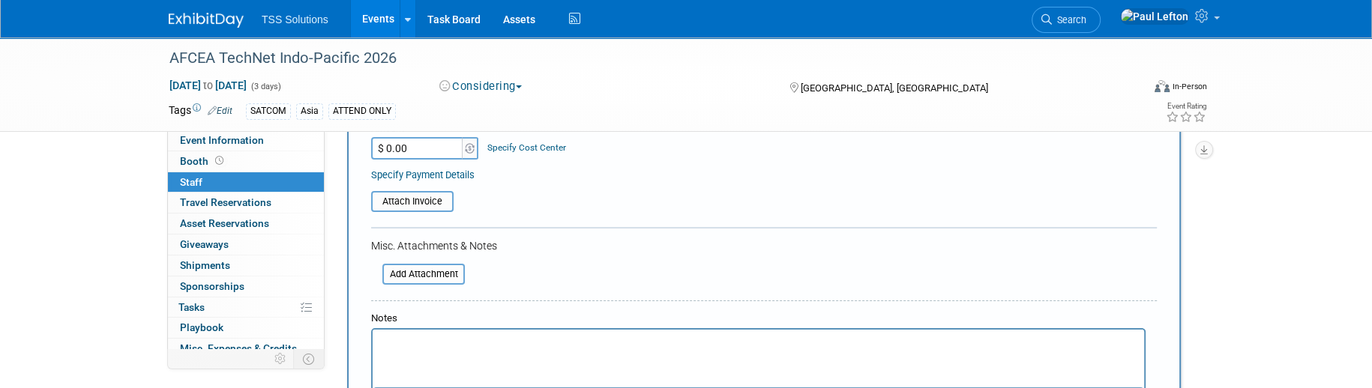
scroll to position [499, 0]
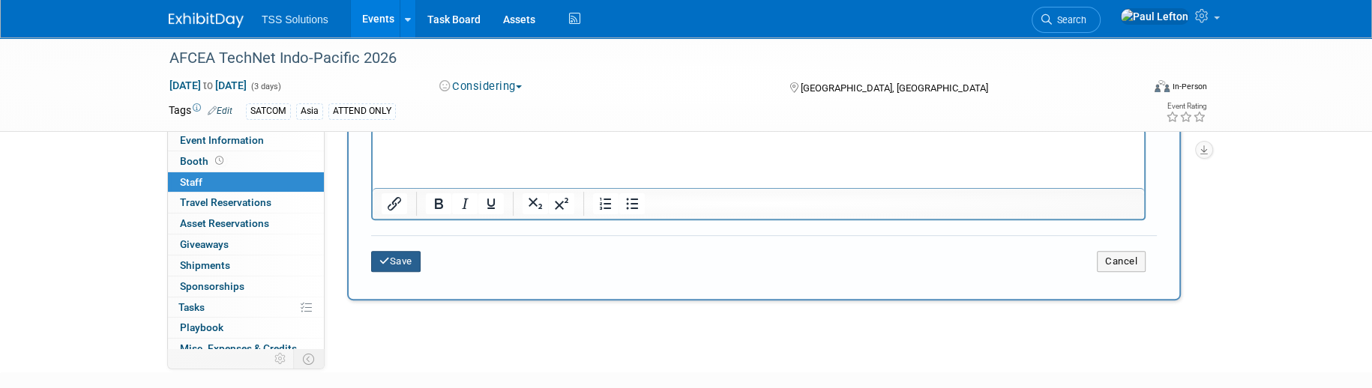
click at [399, 260] on button "Save" at bounding box center [395, 261] width 49 height 21
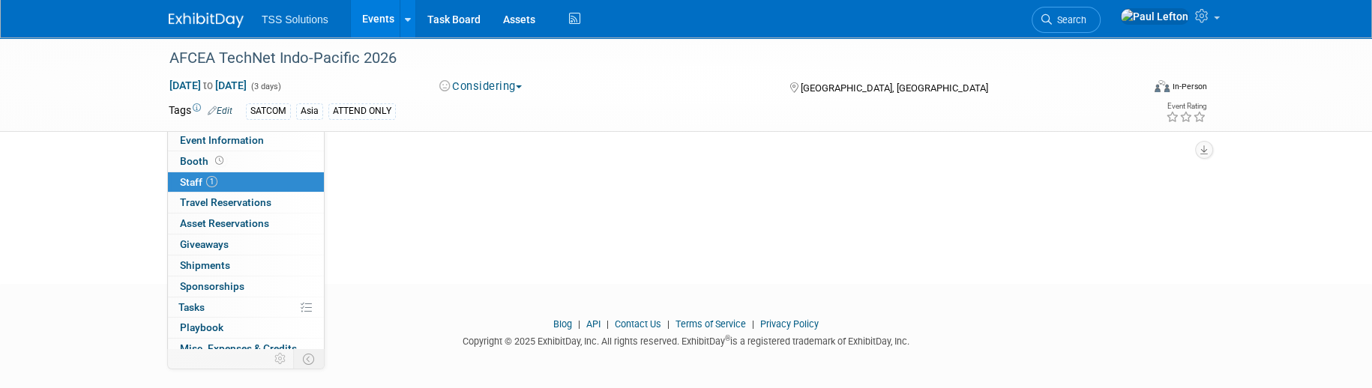
scroll to position [0, 0]
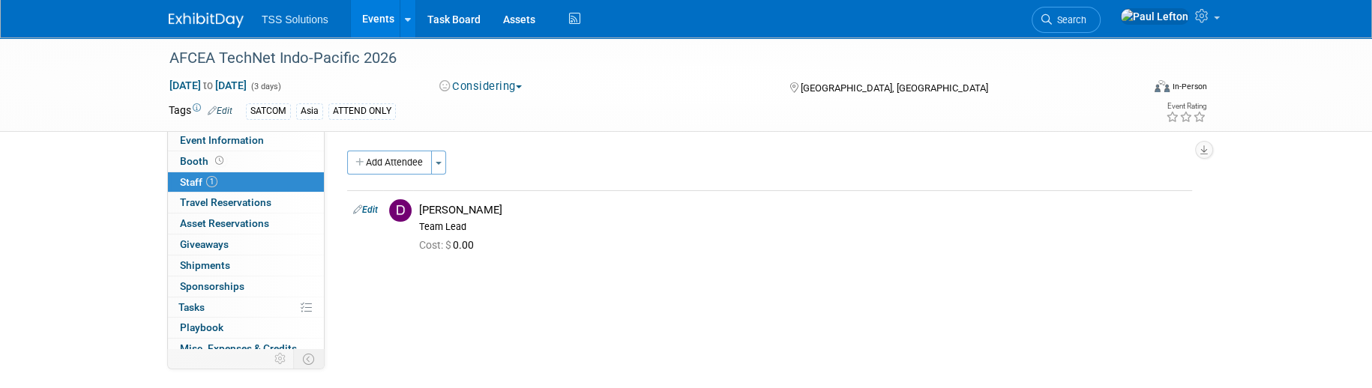
click at [230, 111] on link "Edit" at bounding box center [220, 111] width 25 height 10
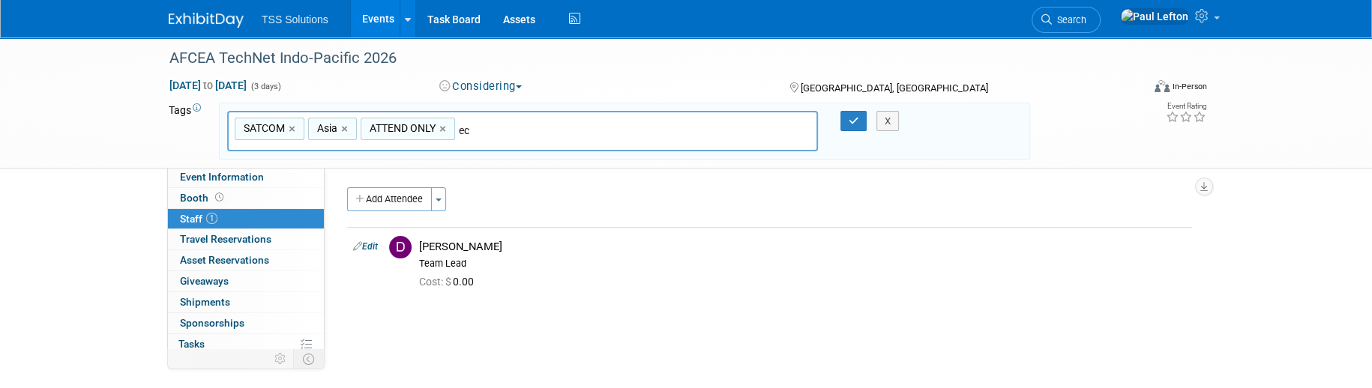
type input "ec"
drag, startPoint x: 432, startPoint y: 127, endPoint x: 441, endPoint y: 127, distance: 9.0
click at [432, 127] on span "ATTEND ONLY" at bounding box center [401, 128] width 69 height 15
type input "ATTEND ONLY"
click at [444, 127] on link "×" at bounding box center [444, 129] width 10 height 17
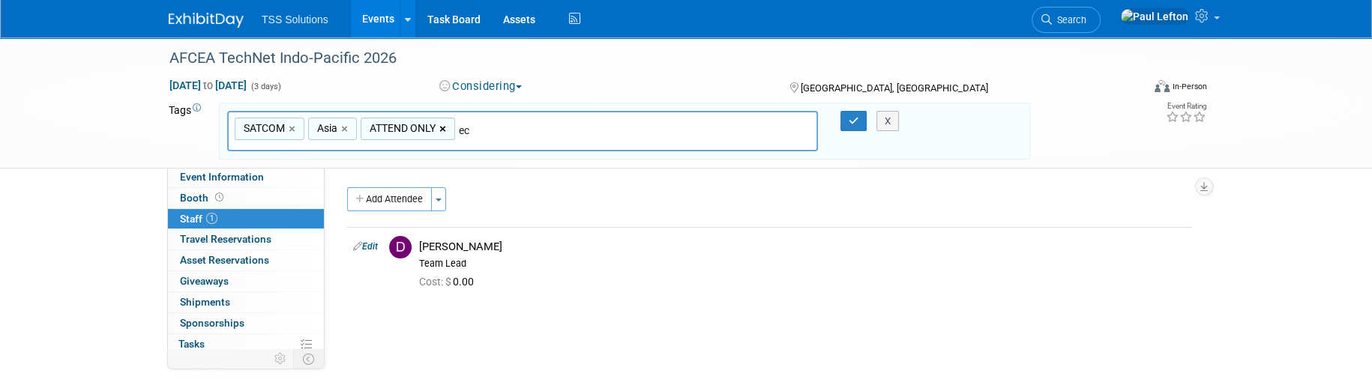
type input "SATCOM, [GEOGRAPHIC_DATA]"
type input "e"
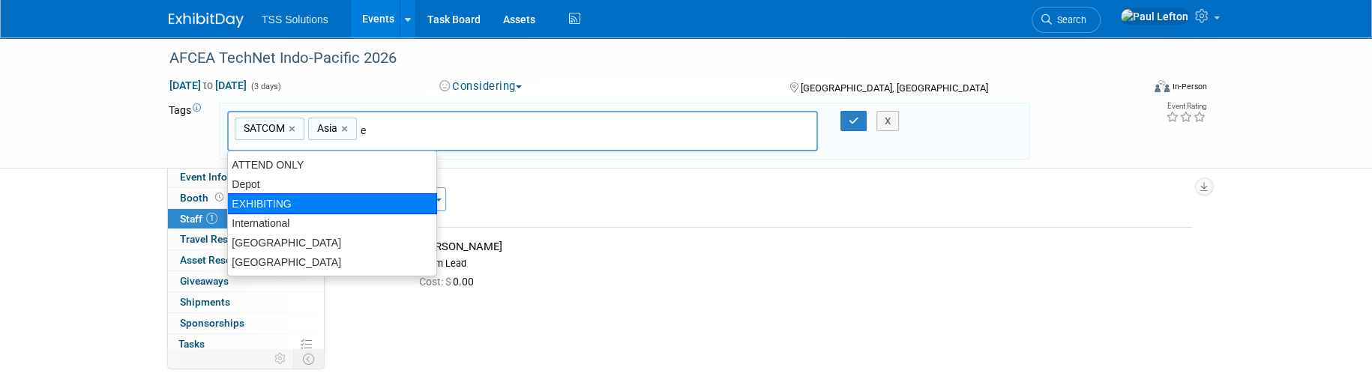
click at [244, 198] on div "EXHIBITING" at bounding box center [332, 203] width 210 height 21
type input "SATCOM, [GEOGRAPHIC_DATA], EXHIBITING"
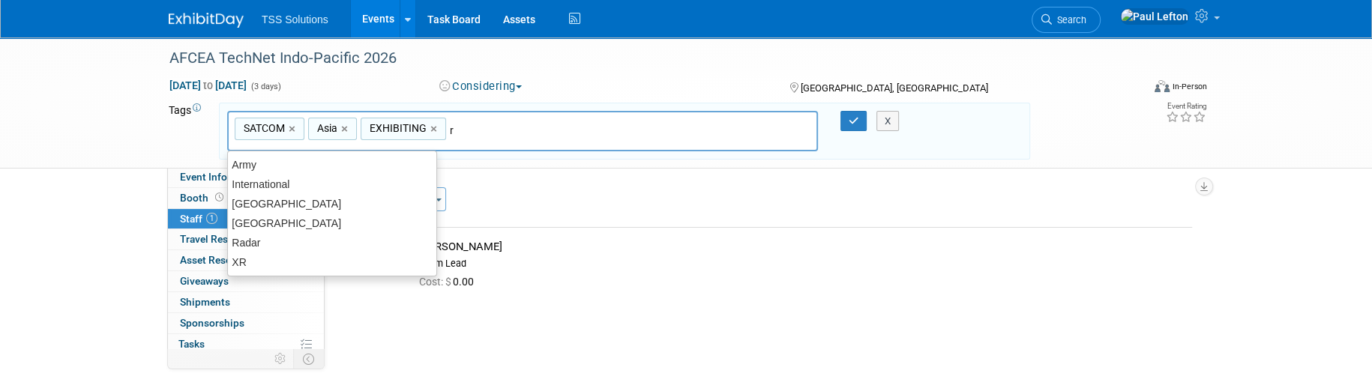
type input "ra"
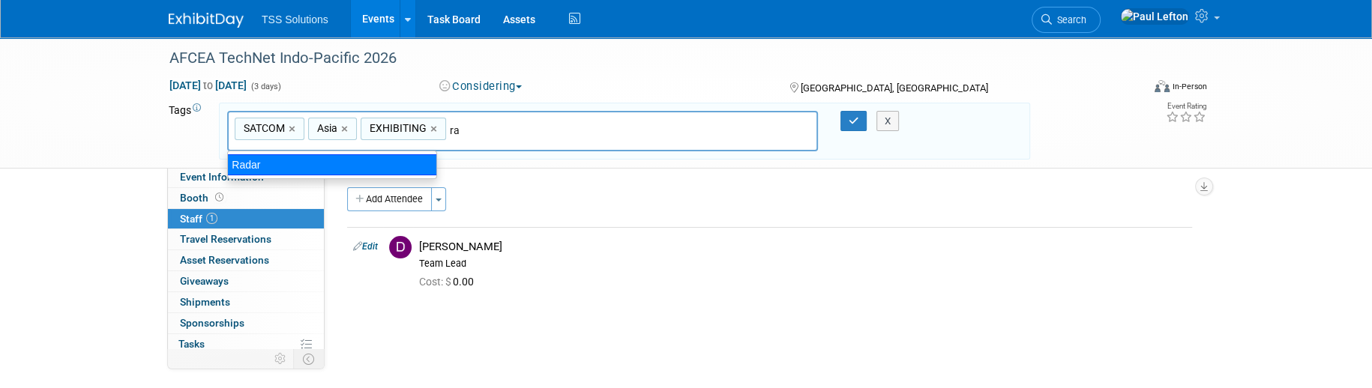
click at [310, 160] on div "Radar" at bounding box center [332, 164] width 210 height 21
type input "SATCOM, [GEOGRAPHIC_DATA], EXHIBITING, Radar"
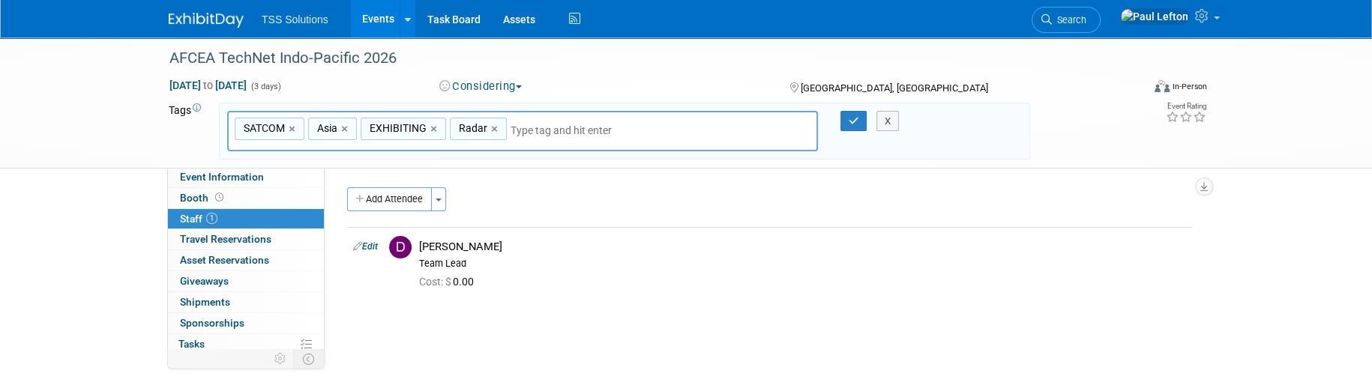
type input "s"
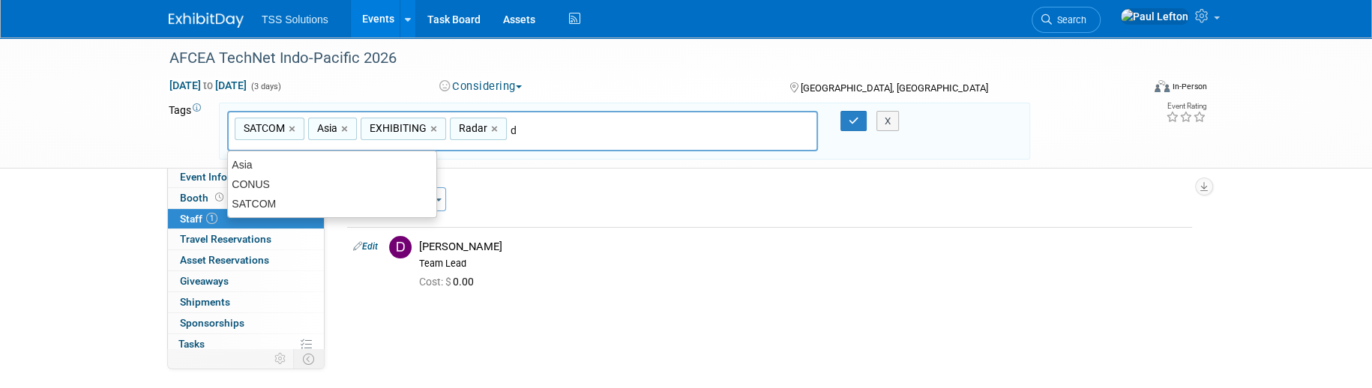
type input "de"
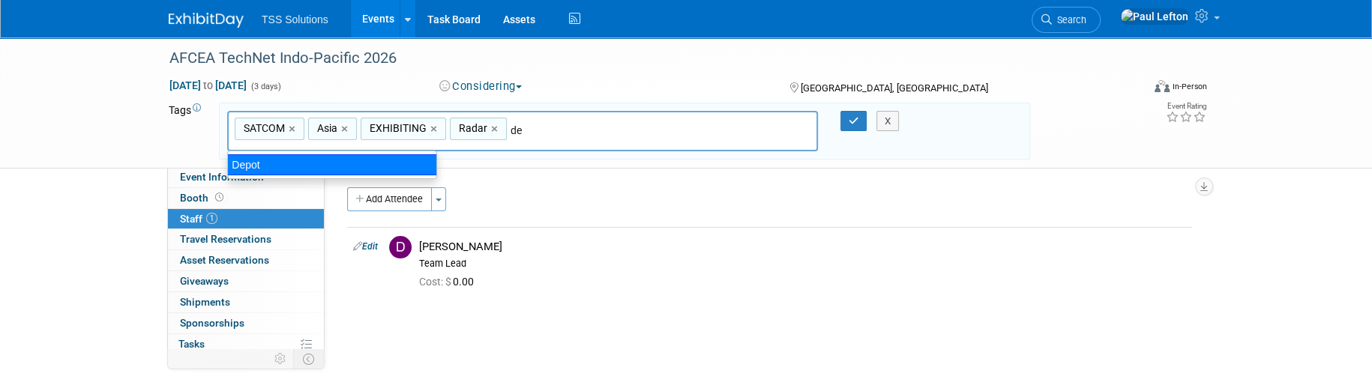
click at [264, 161] on div "Depot" at bounding box center [332, 164] width 210 height 21
type input "SATCOM, [GEOGRAPHIC_DATA], EXHIBITING, Radar, Depot"
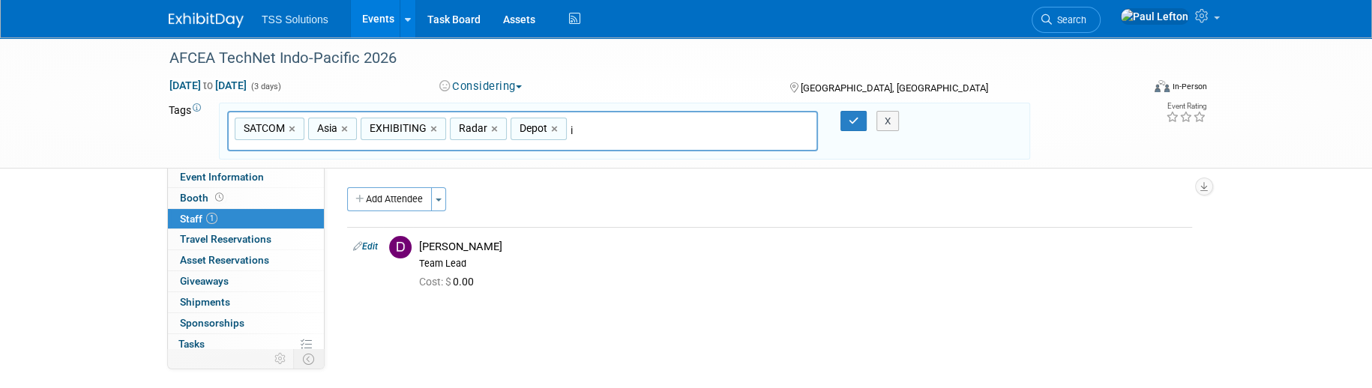
type input "in"
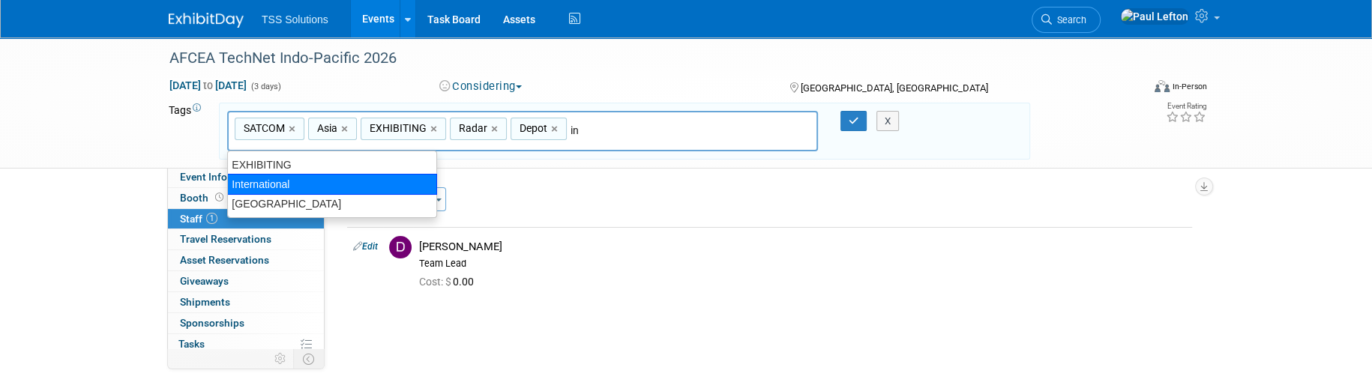
click at [352, 184] on div "International" at bounding box center [332, 184] width 210 height 21
type input "SATCOM, [GEOGRAPHIC_DATA], EXHIBITING, Radar, Depot, International"
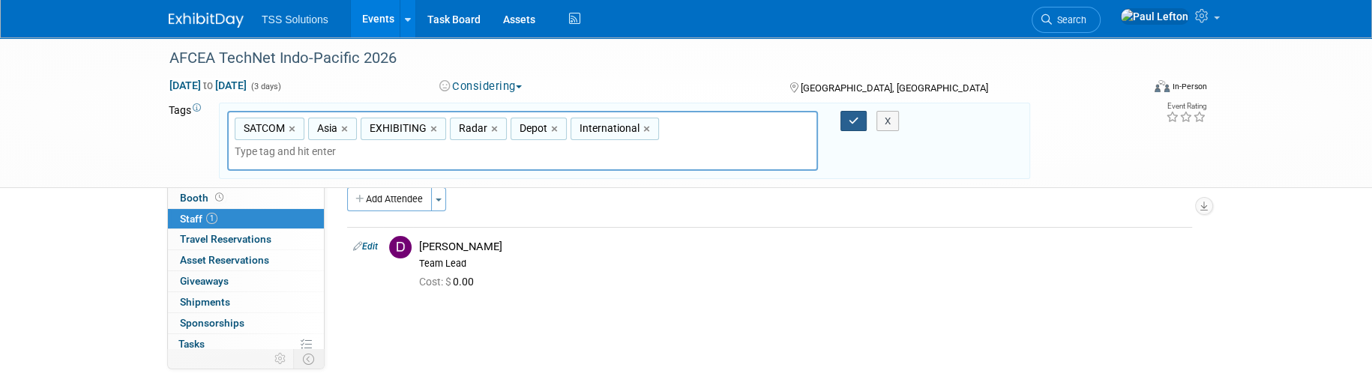
click at [857, 118] on icon "button" at bounding box center [853, 121] width 10 height 10
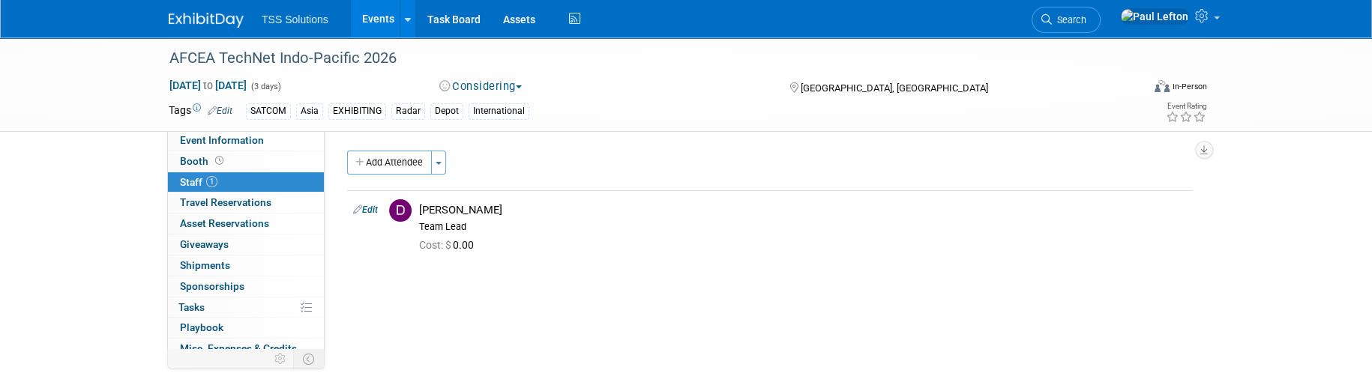
click at [370, 18] on link "Events" at bounding box center [378, 18] width 55 height 37
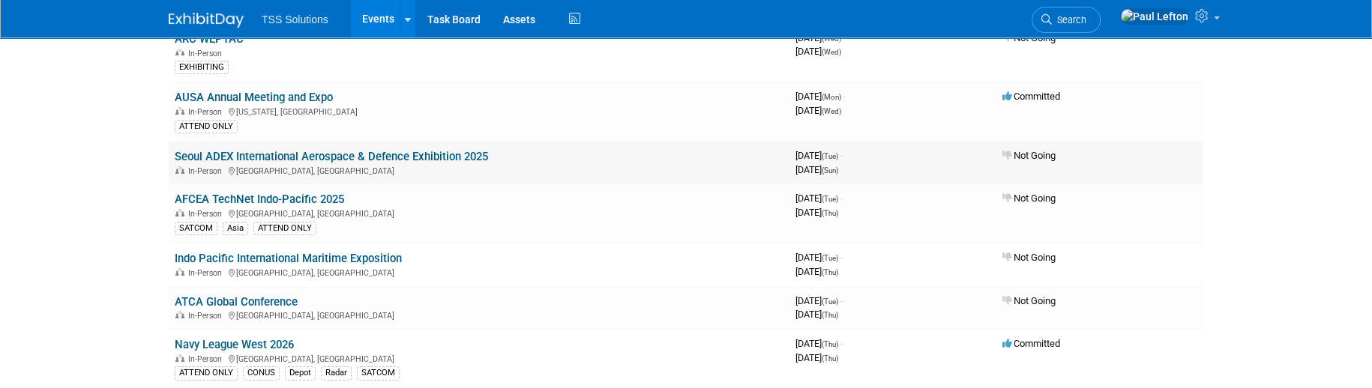
scroll to position [199, 0]
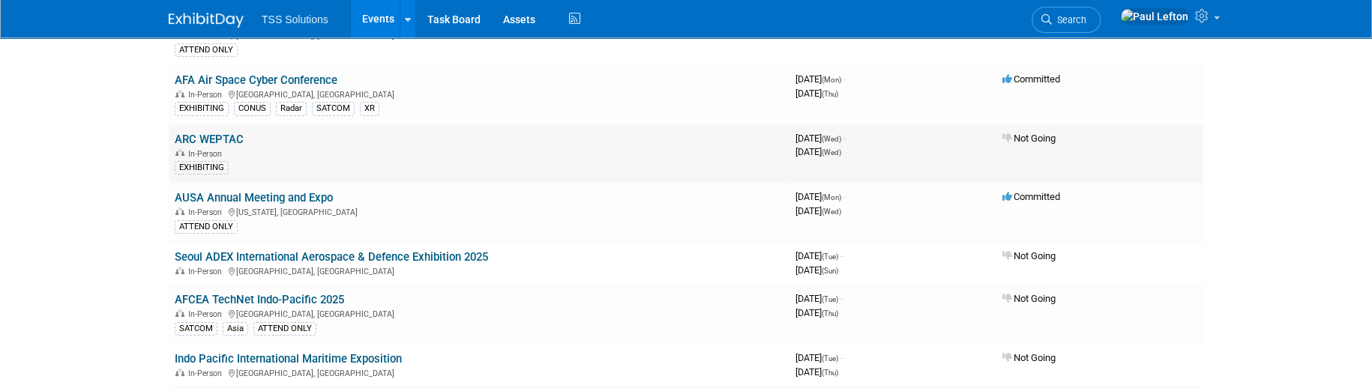
click at [401, 139] on td "ARC WEPTAC In-Person EXHIBITING" at bounding box center [479, 153] width 621 height 59
click at [205, 133] on link "ARC WEPTAC" at bounding box center [209, 139] width 69 height 13
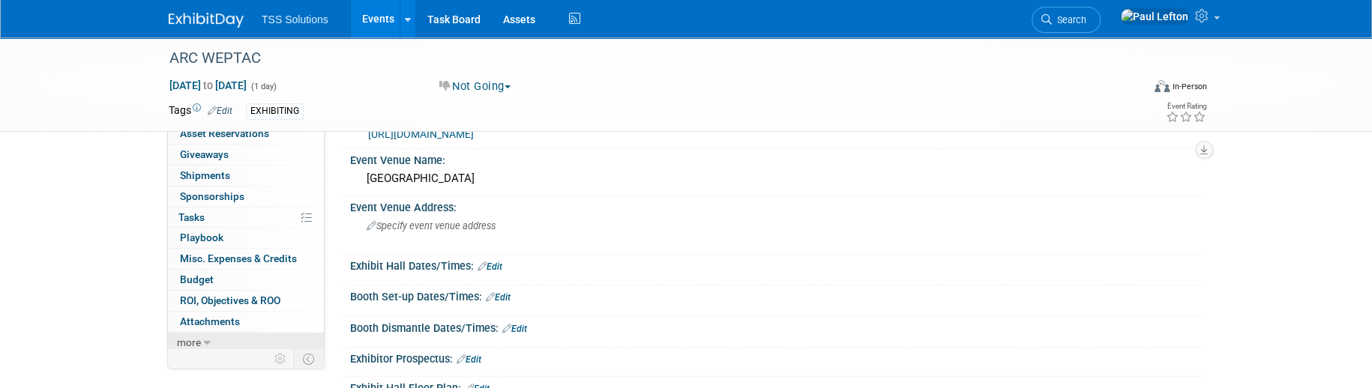
scroll to position [199, 0]
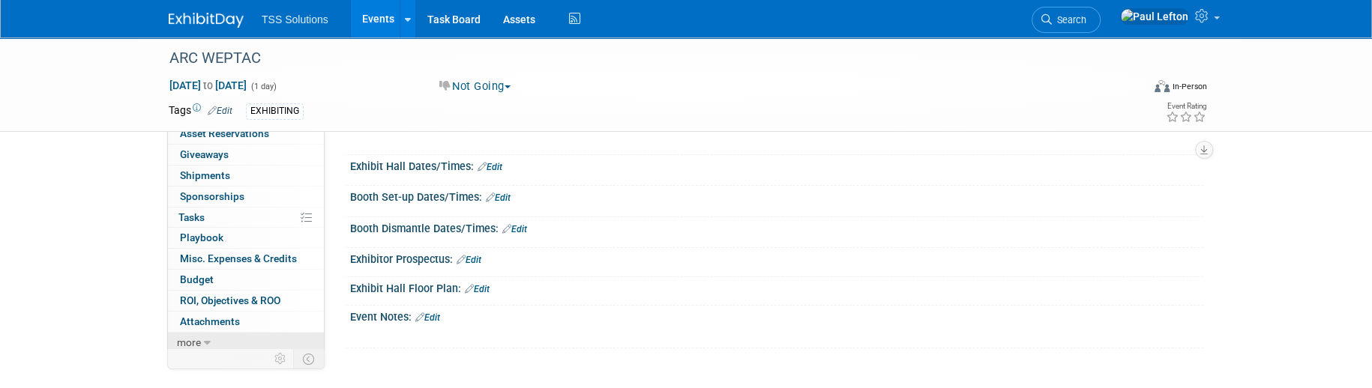
click at [190, 342] on span "more" at bounding box center [189, 343] width 24 height 12
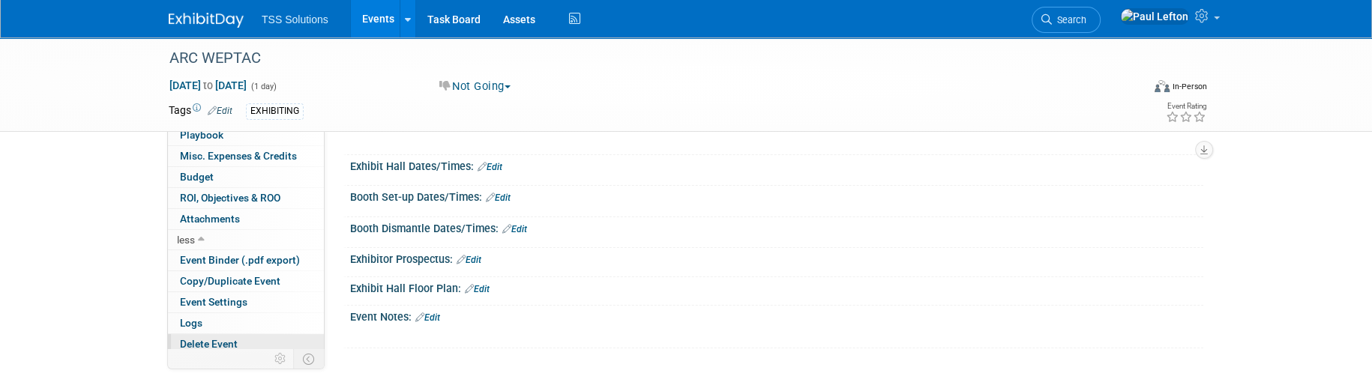
scroll to position [317, 0]
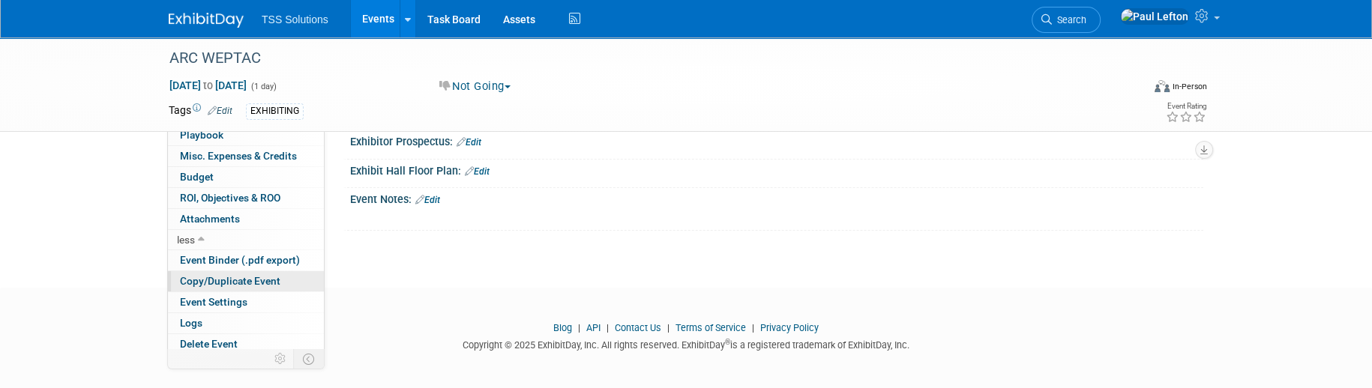
click at [208, 275] on span "Copy/Duplicate Event" at bounding box center [230, 281] width 100 height 12
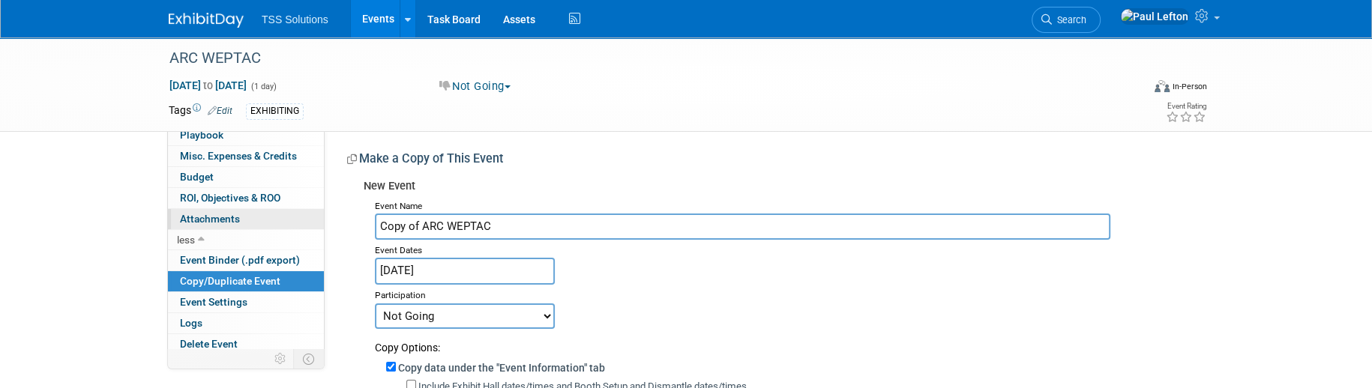
drag, startPoint x: 414, startPoint y: 223, endPoint x: 305, endPoint y: 211, distance: 109.3
click at [307, 213] on div "Event Information Event Info Booth Booth 0 Staff 0 Staff 0 Travel Reservations …" at bounding box center [685, 358] width 1057 height 642
click at [494, 220] on input "ARC WEPTAC" at bounding box center [742, 227] width 735 height 26
type input "ARC WEPTAC 2026"
click at [450, 275] on input "[DATE]" at bounding box center [465, 271] width 180 height 26
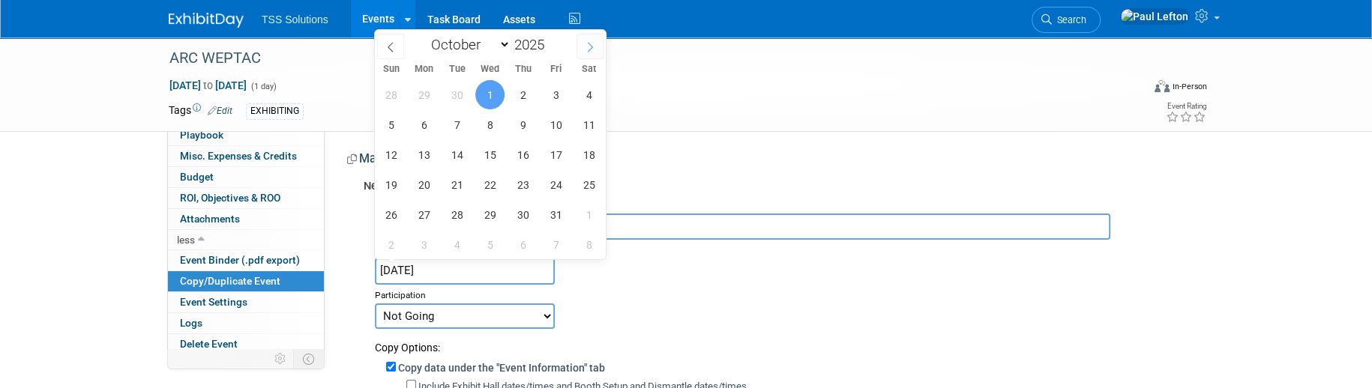
click at [596, 47] on span at bounding box center [589, 46] width 27 height 25
select select "11"
click at [591, 49] on icon at bounding box center [590, 47] width 10 height 10
type input "2026"
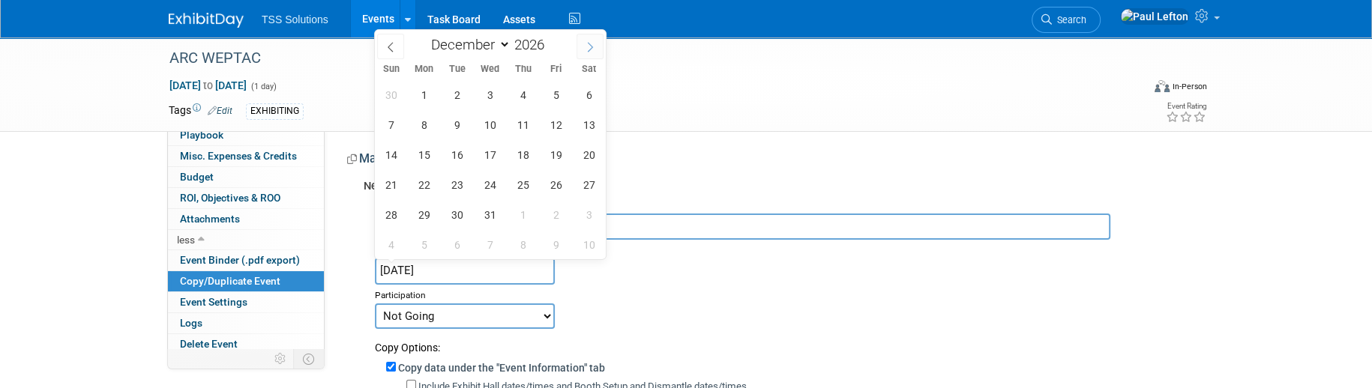
click at [591, 49] on icon at bounding box center [590, 47] width 10 height 10
click at [590, 49] on icon at bounding box center [590, 48] width 5 height 10
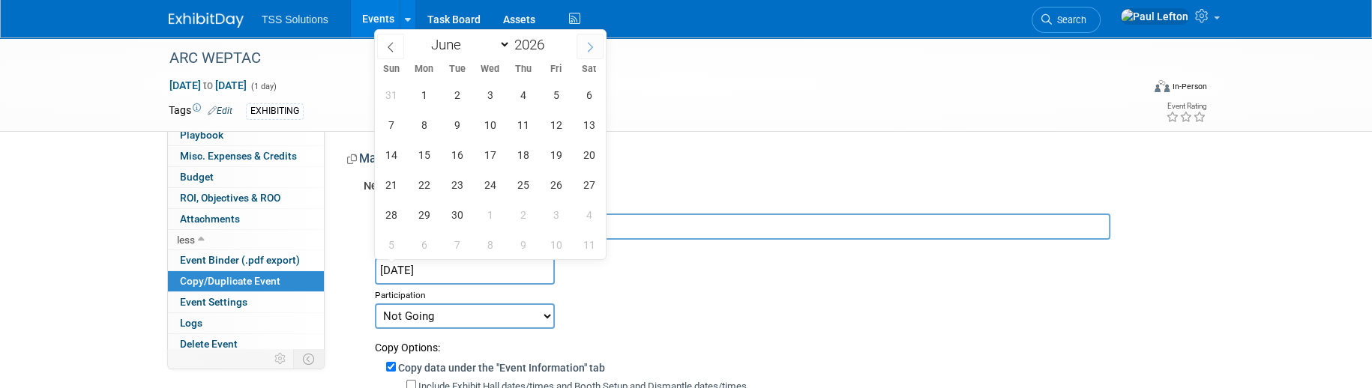
click at [590, 49] on icon at bounding box center [590, 48] width 5 height 10
click at [589, 49] on icon at bounding box center [590, 47] width 10 height 10
select select "9"
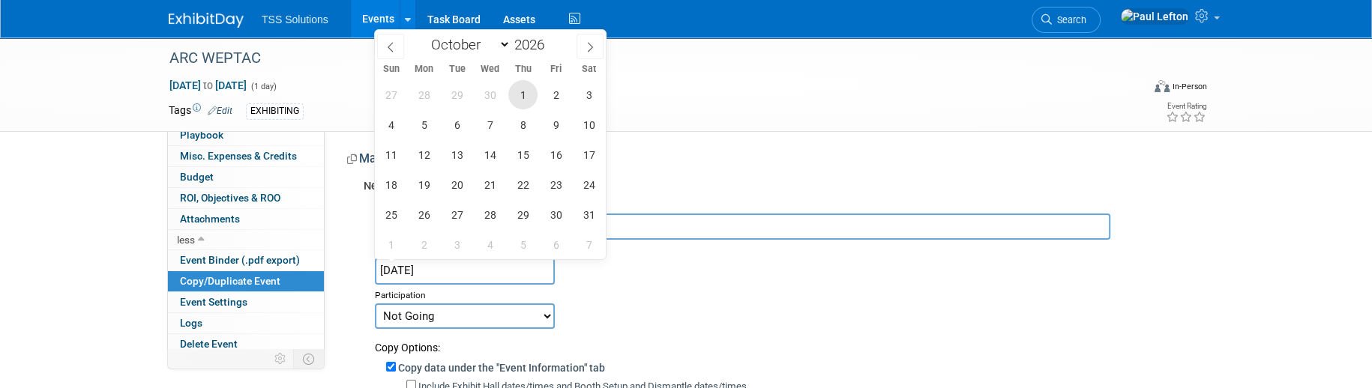
click at [518, 96] on span "1" at bounding box center [522, 94] width 29 height 29
type input "[DATE]"
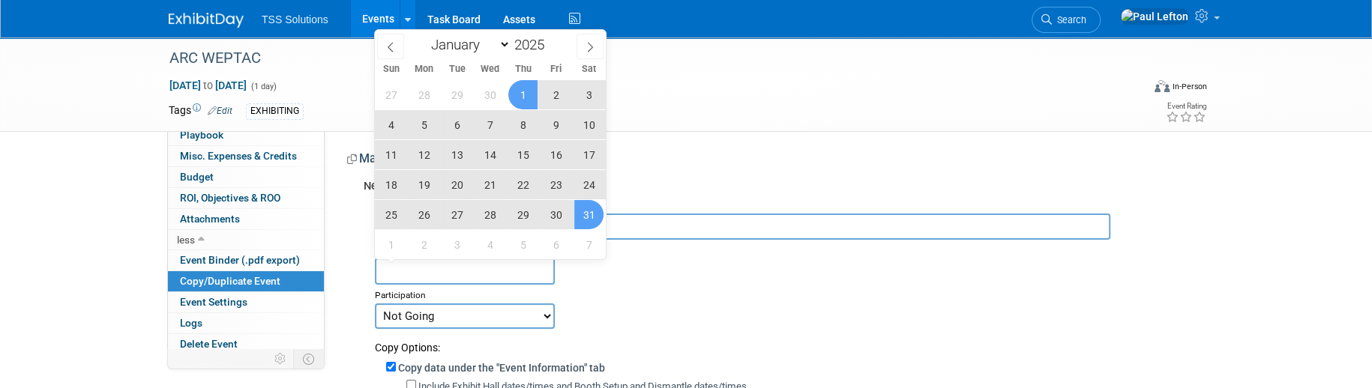
click at [643, 287] on div "Participation" at bounding box center [783, 294] width 817 height 18
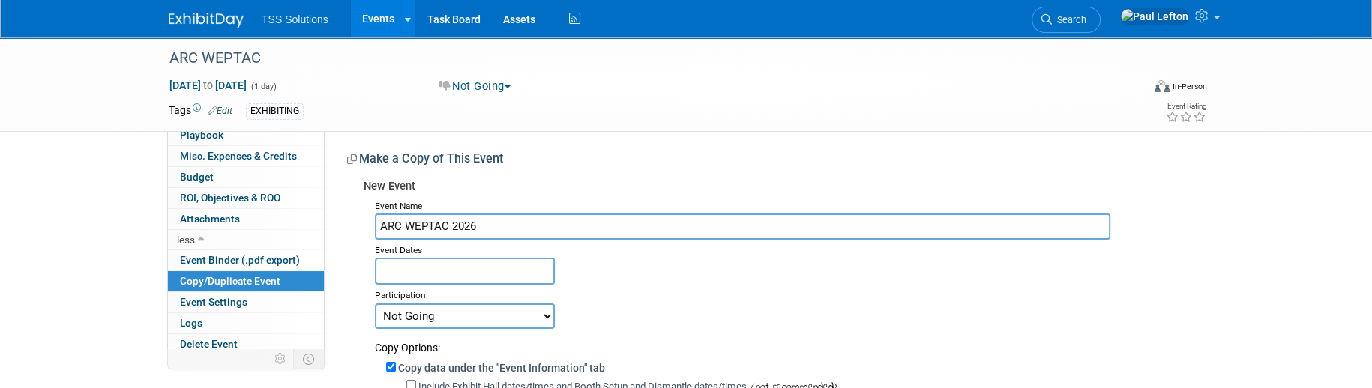
click at [541, 319] on select "Committed Considering Not Going Postponed" at bounding box center [465, 316] width 180 height 25
select select "2"
click at [375, 304] on select "Committed Considering Not Going Postponed" at bounding box center [465, 316] width 180 height 25
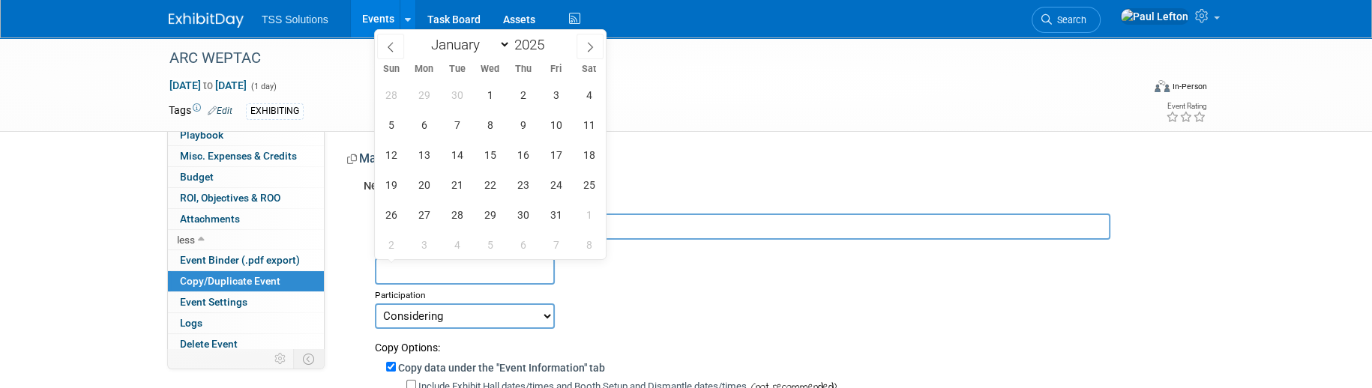
click at [463, 274] on input "text" at bounding box center [465, 271] width 180 height 26
click at [494, 97] on span "1" at bounding box center [489, 94] width 29 height 29
type input "[DATE]"
click at [495, 97] on span "1" at bounding box center [489, 94] width 29 height 29
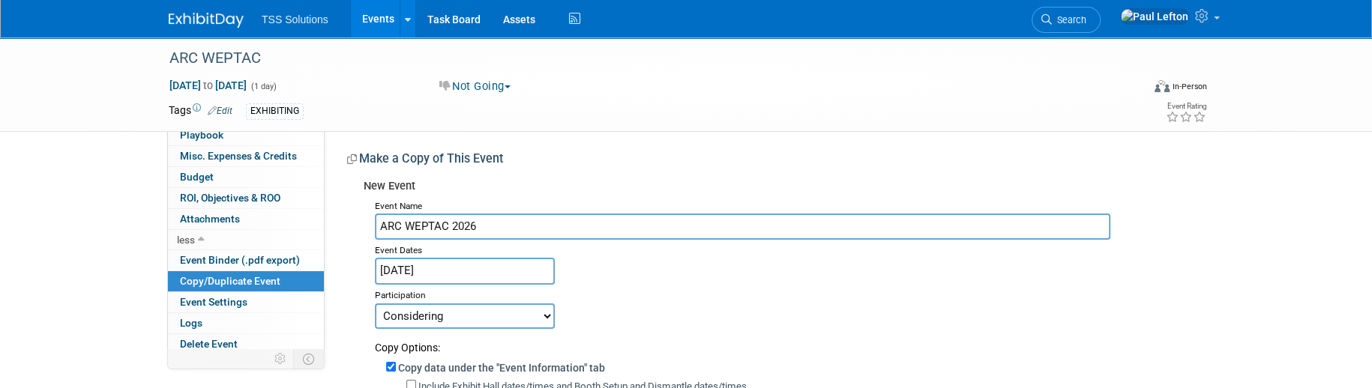
click at [450, 260] on input "[DATE]" at bounding box center [465, 271] width 180 height 26
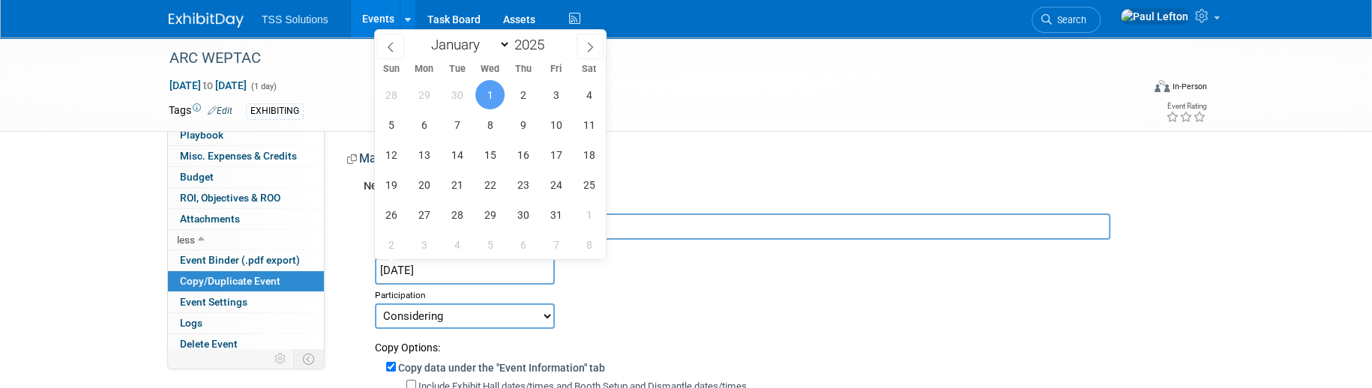
click at [473, 275] on input "[DATE]" at bounding box center [465, 271] width 180 height 26
click at [453, 274] on input "[DATE]" at bounding box center [465, 271] width 180 height 26
click at [582, 49] on span at bounding box center [589, 46] width 27 height 25
select select "11"
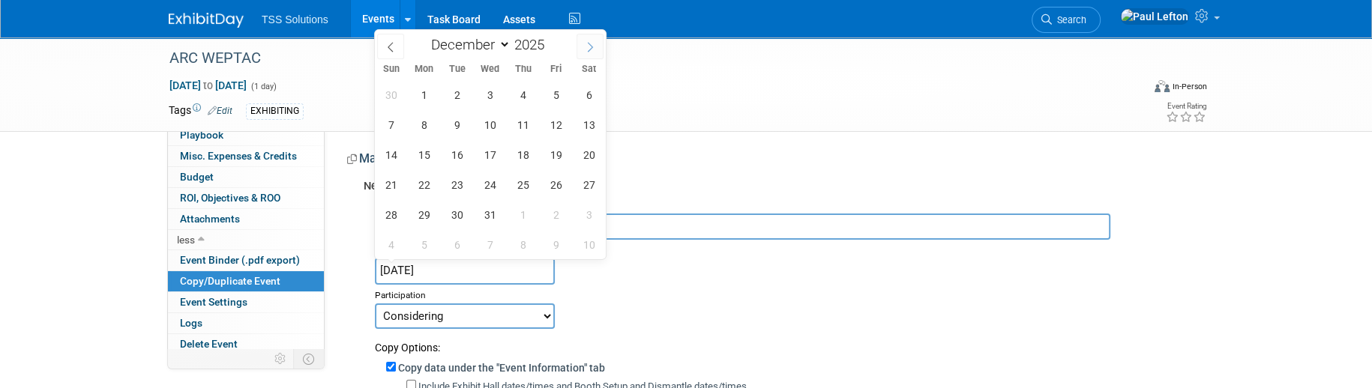
click at [582, 49] on span at bounding box center [589, 46] width 27 height 25
type input "2026"
click at [582, 49] on span at bounding box center [589, 46] width 27 height 25
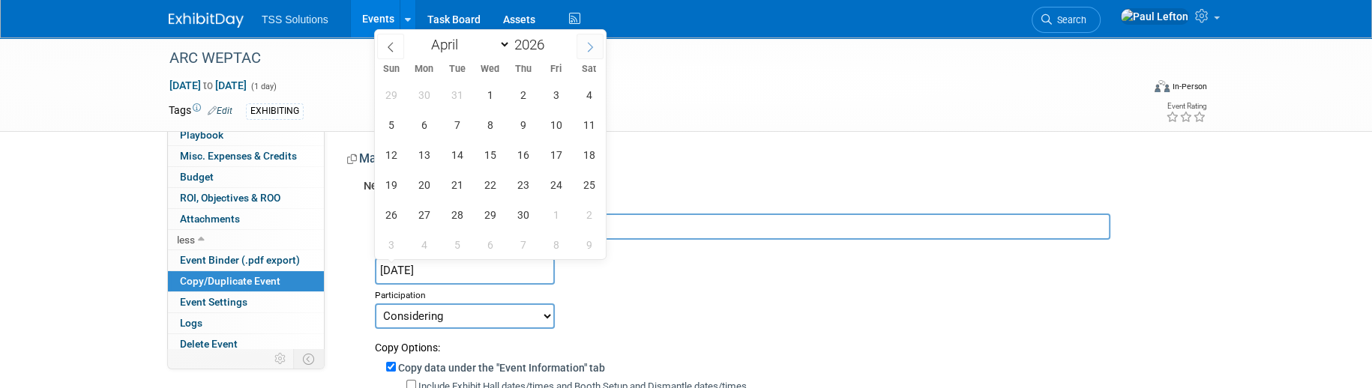
click at [582, 49] on span at bounding box center [589, 46] width 27 height 25
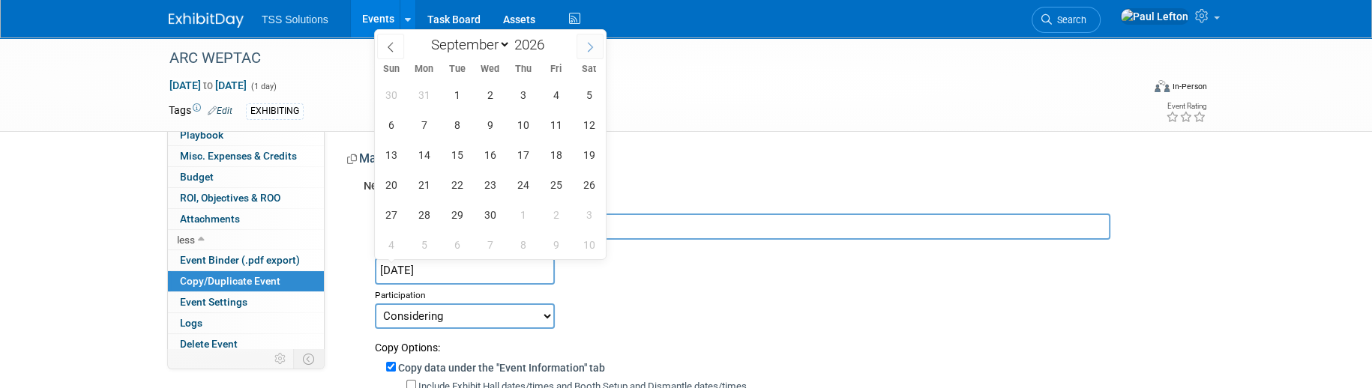
click at [582, 49] on span at bounding box center [589, 46] width 27 height 25
select select "9"
click at [521, 96] on span "1" at bounding box center [522, 94] width 29 height 29
type input "[DATE]"
click at [521, 94] on span "1" at bounding box center [522, 94] width 29 height 29
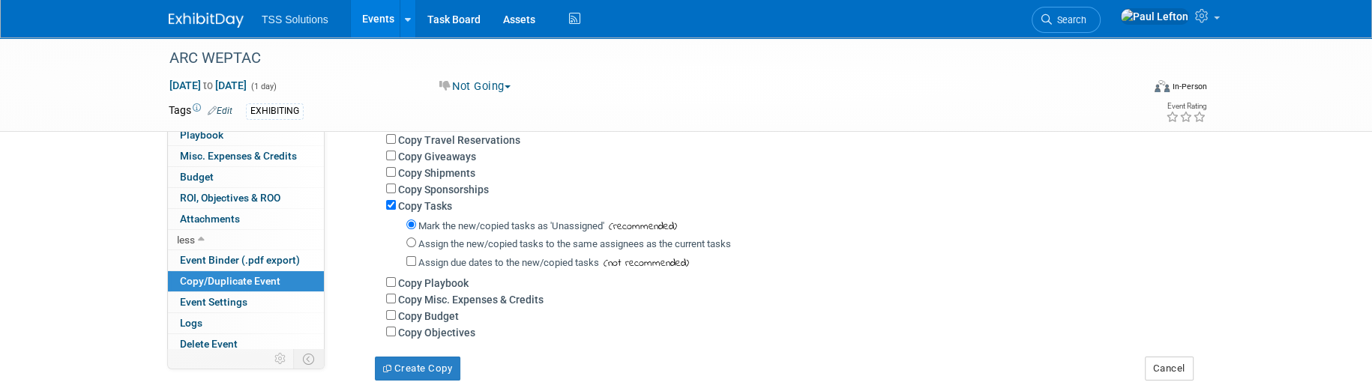
scroll to position [399, 0]
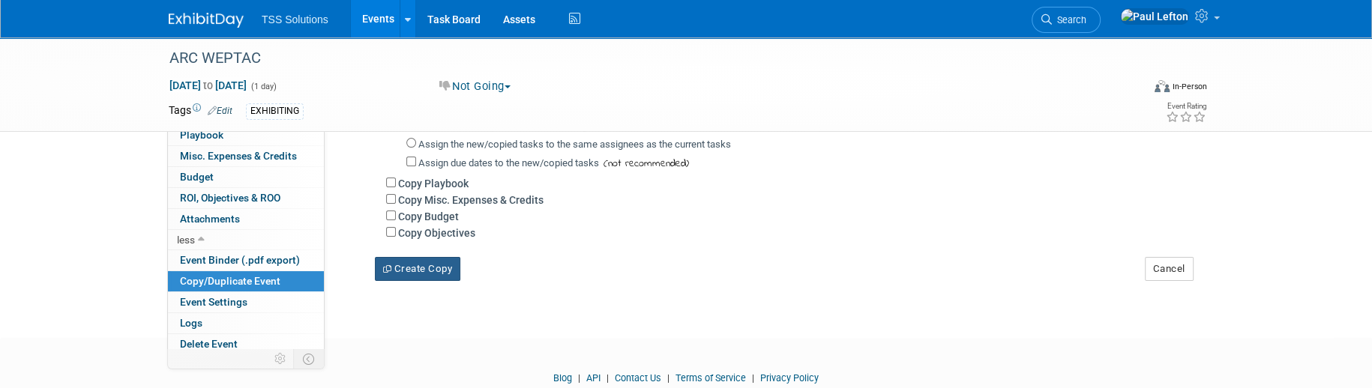
click at [396, 268] on button "Create Copy" at bounding box center [417, 269] width 85 height 24
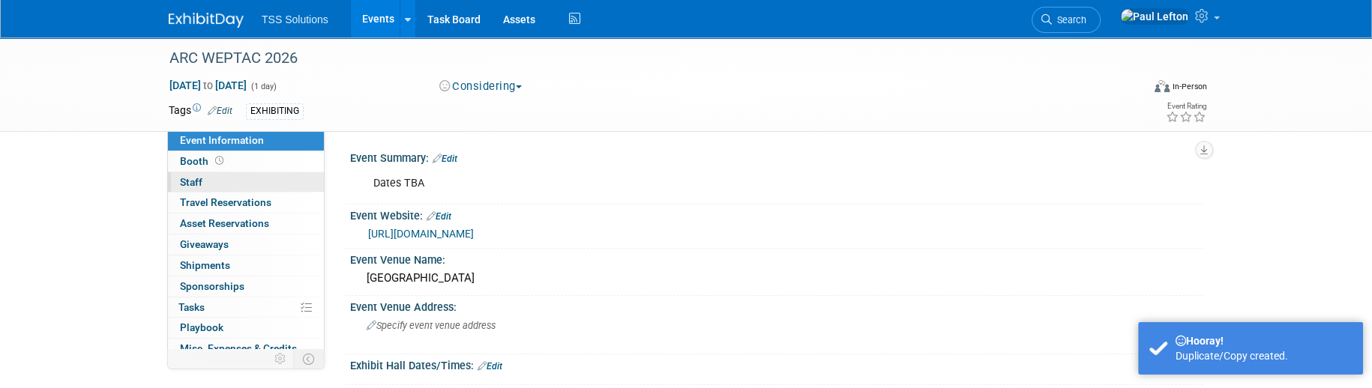
click at [202, 179] on link "0 Staff 0" at bounding box center [246, 182] width 156 height 20
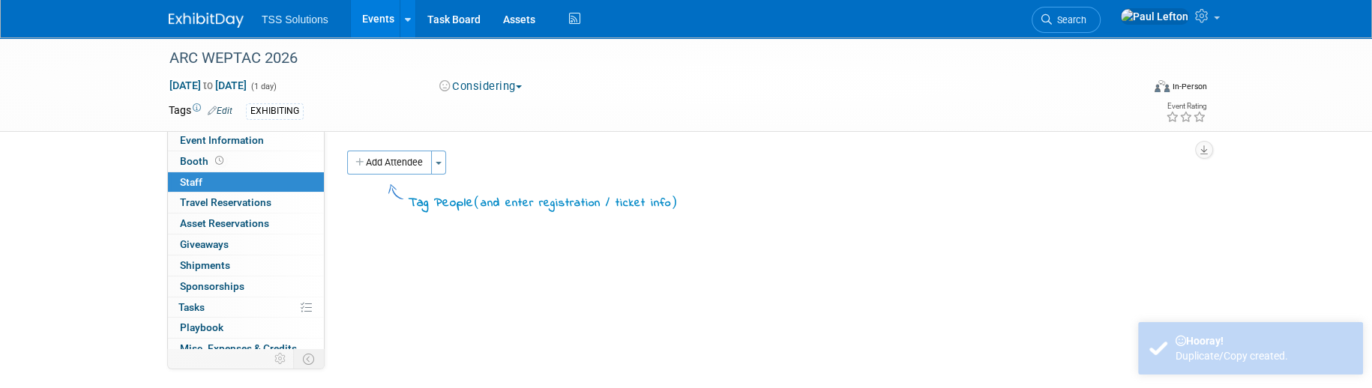
scroll to position [90, 0]
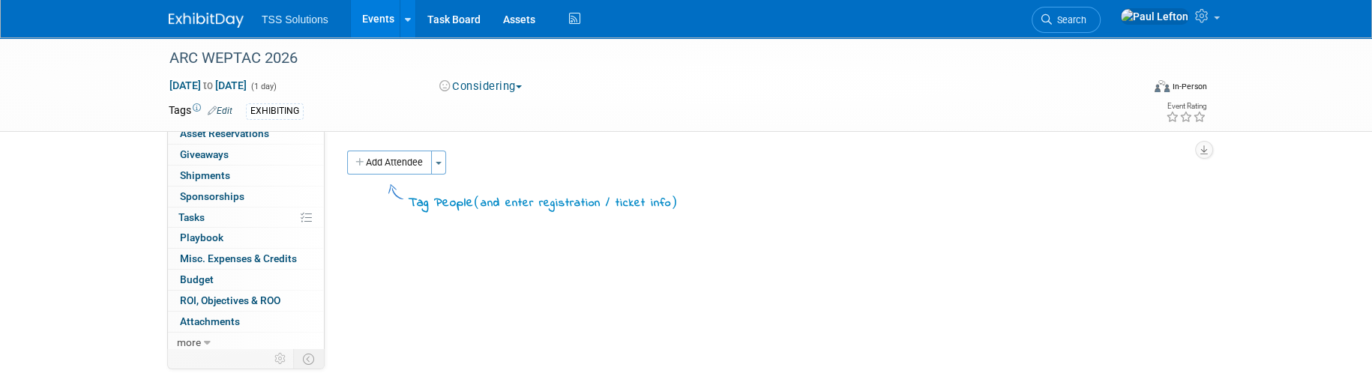
click at [326, 109] on div "EXHIBITING" at bounding box center [638, 111] width 784 height 16
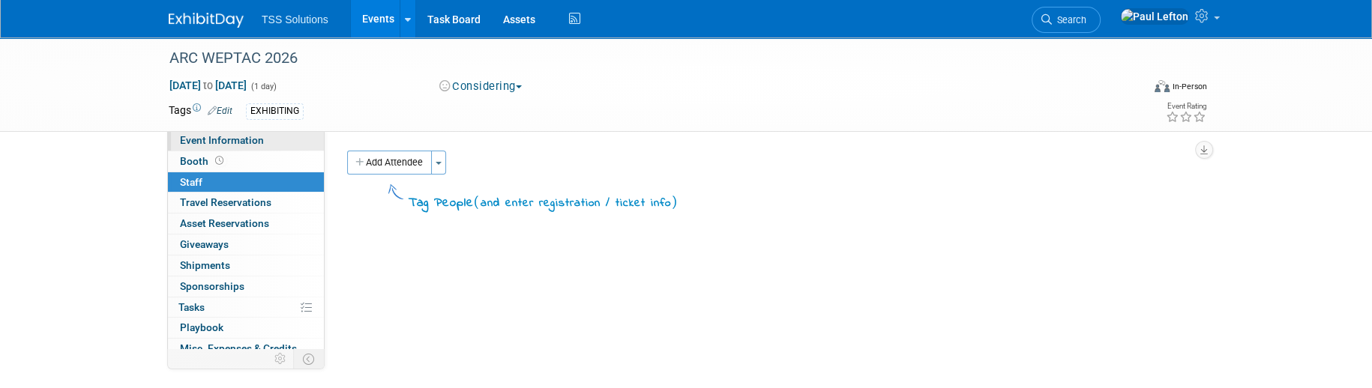
click at [209, 143] on span "Event Information" at bounding box center [222, 140] width 84 height 12
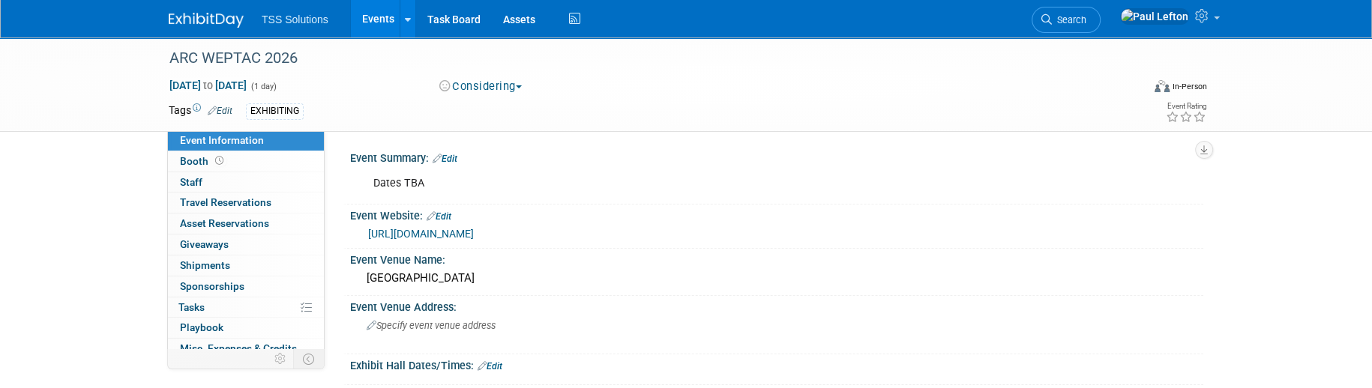
click at [223, 112] on link "Edit" at bounding box center [220, 111] width 25 height 10
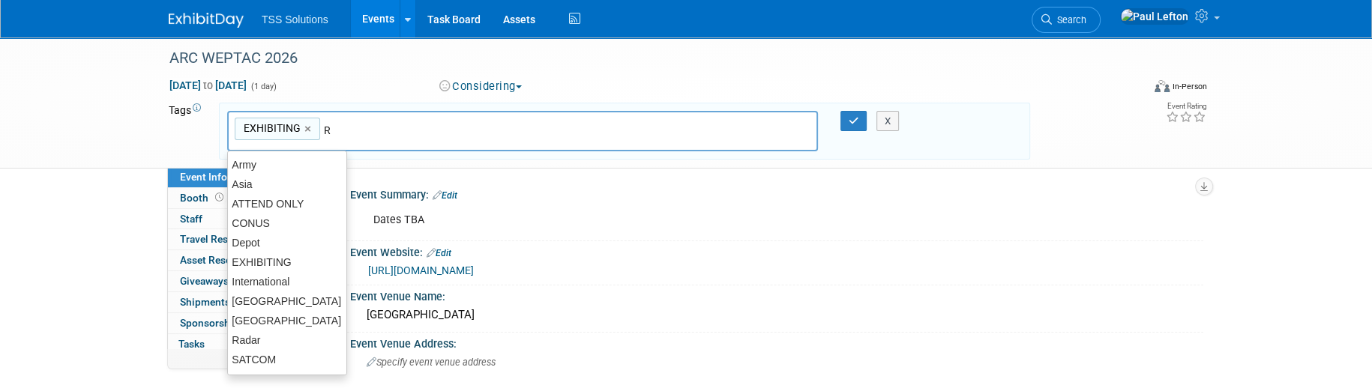
type input "Ra"
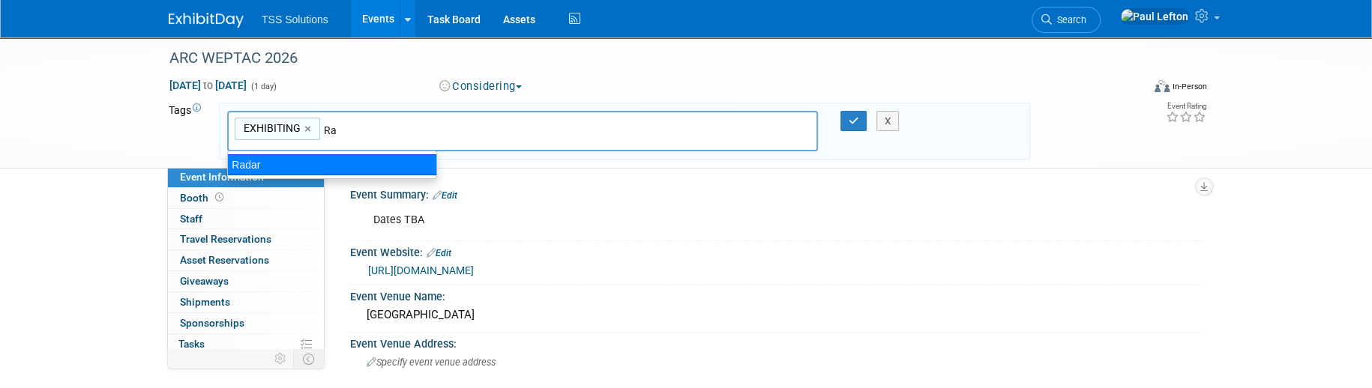
click at [290, 161] on div "Radar" at bounding box center [332, 164] width 210 height 21
type input "EXHIBITING, Radar"
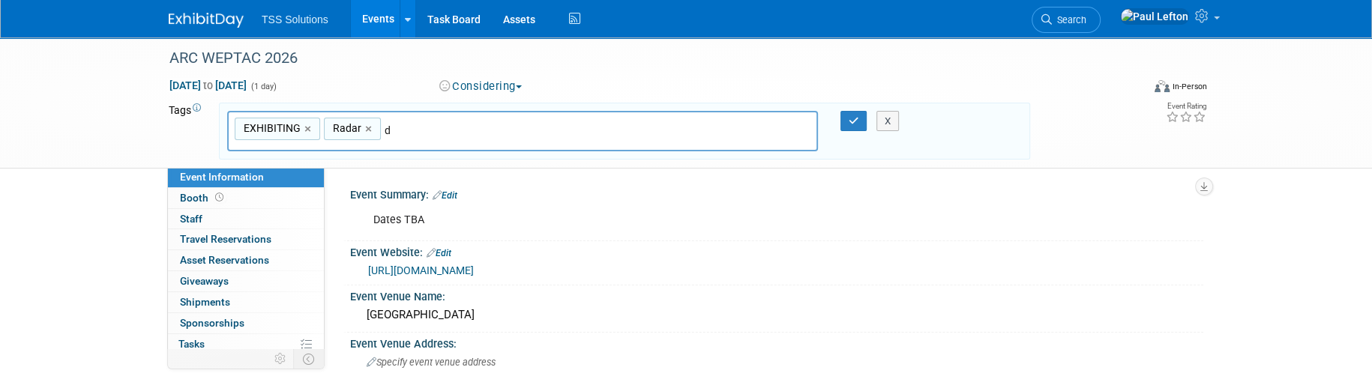
type input "de"
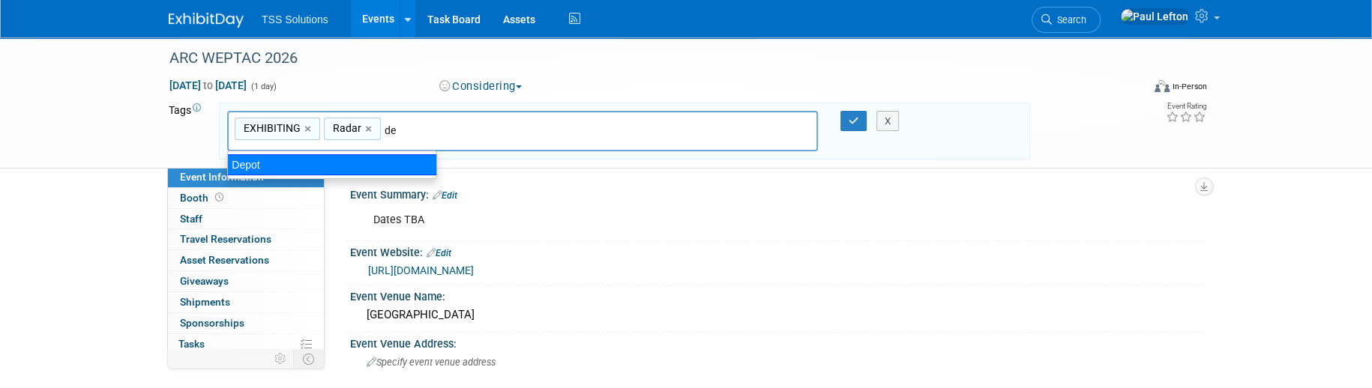
click at [259, 163] on div "Depot" at bounding box center [332, 164] width 210 height 21
type input "EXHIBITING, Radar, Depot"
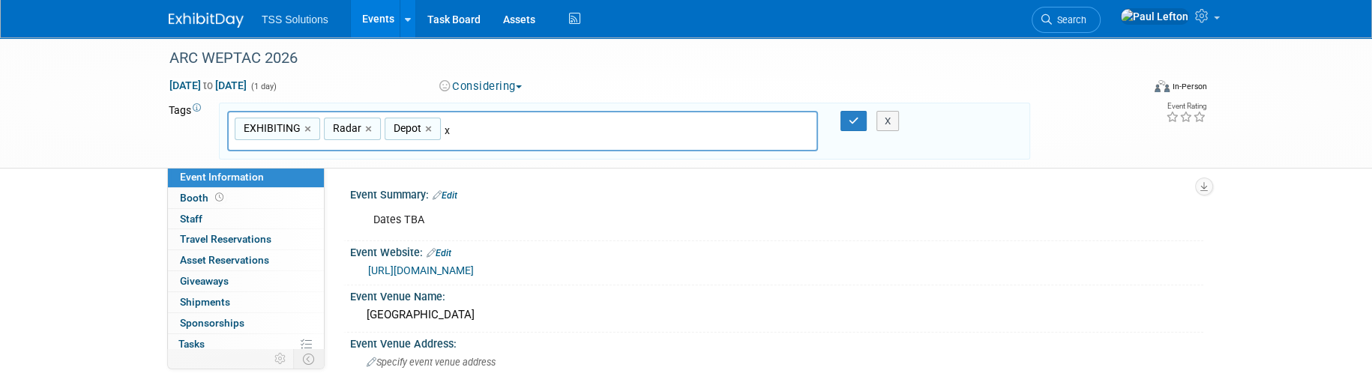
type input "xr"
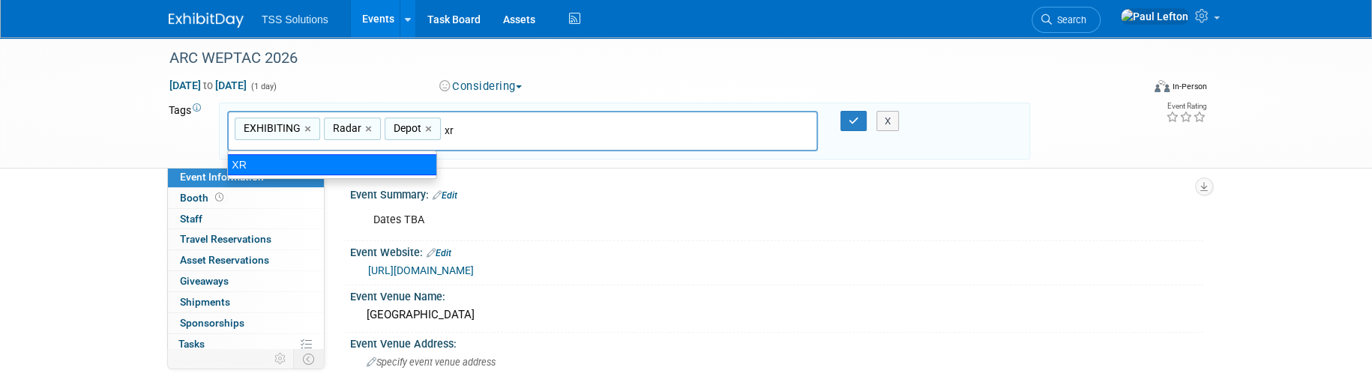
click at [255, 169] on div "XR" at bounding box center [332, 164] width 210 height 21
type input "EXHIBITING, Radar, Depot, XR"
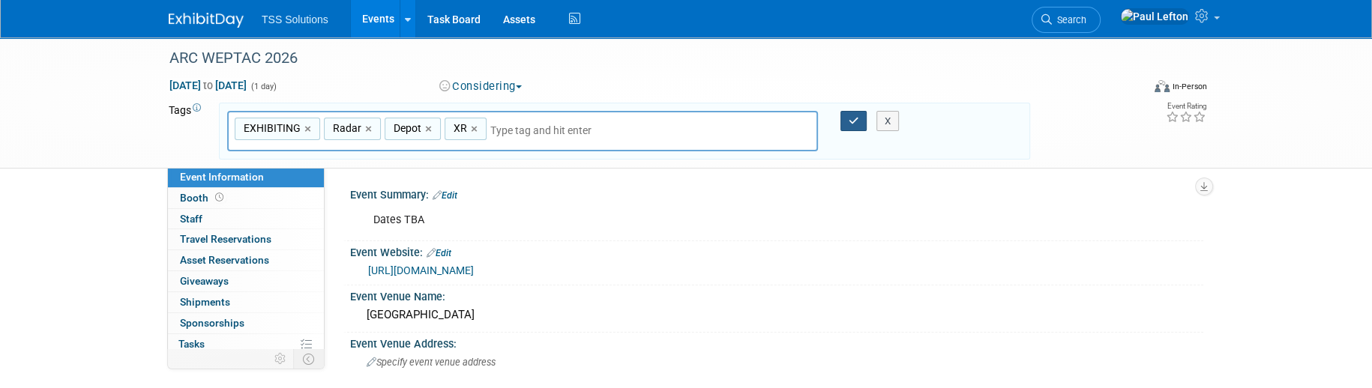
click at [851, 120] on icon "button" at bounding box center [853, 121] width 10 height 10
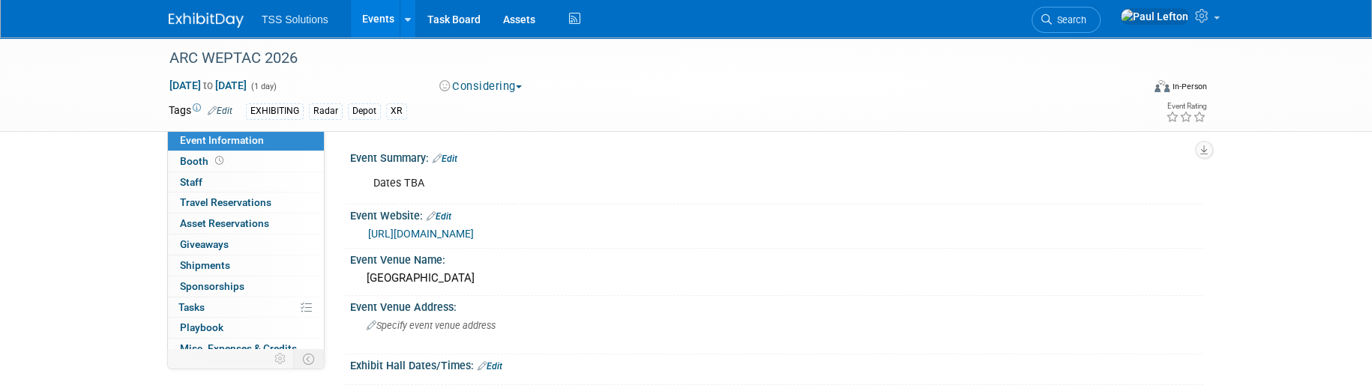
click at [439, 156] on icon at bounding box center [436, 159] width 9 height 10
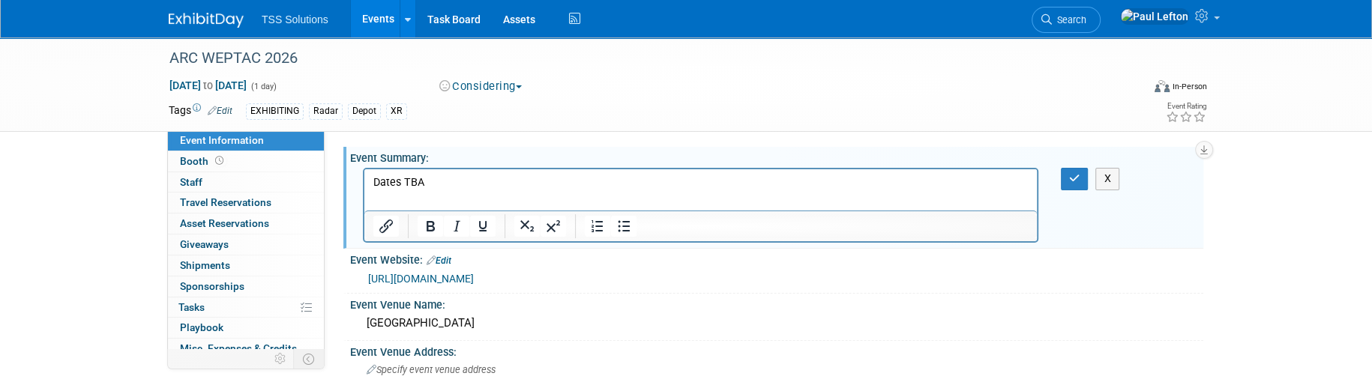
click at [428, 181] on p "Dates TBA" at bounding box center [700, 182] width 655 height 15
click at [1074, 179] on icon "button" at bounding box center [1074, 178] width 11 height 10
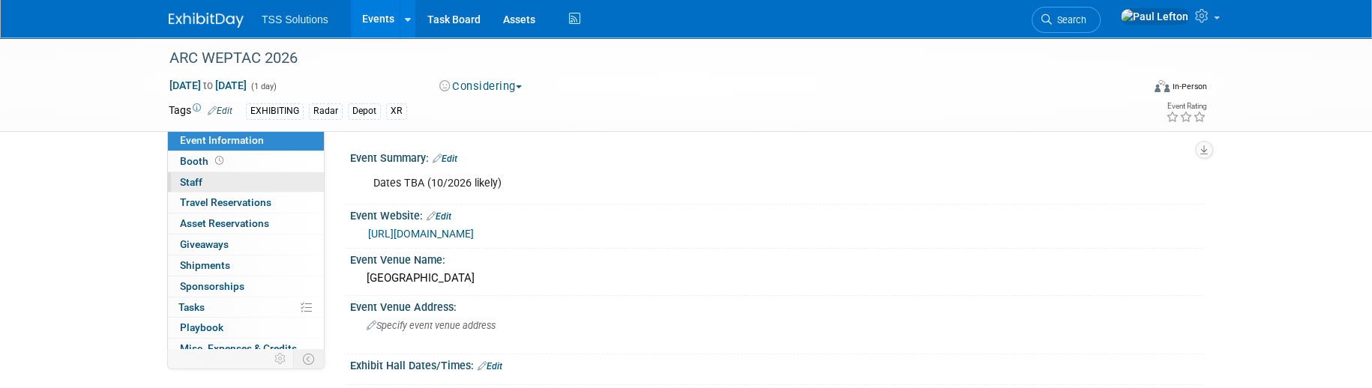
click at [193, 176] on span "Staff 0" at bounding box center [191, 182] width 22 height 12
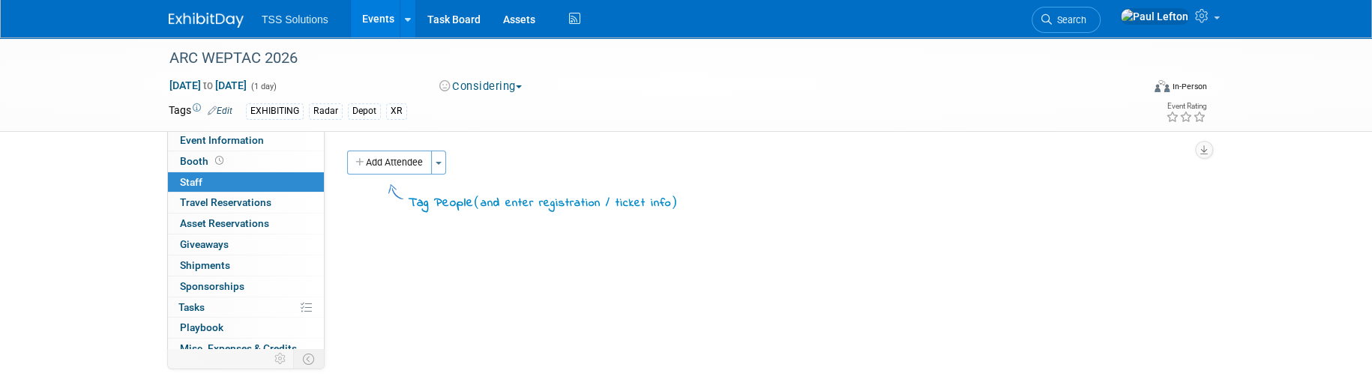
click at [384, 160] on button "Add Attendee" at bounding box center [389, 163] width 85 height 24
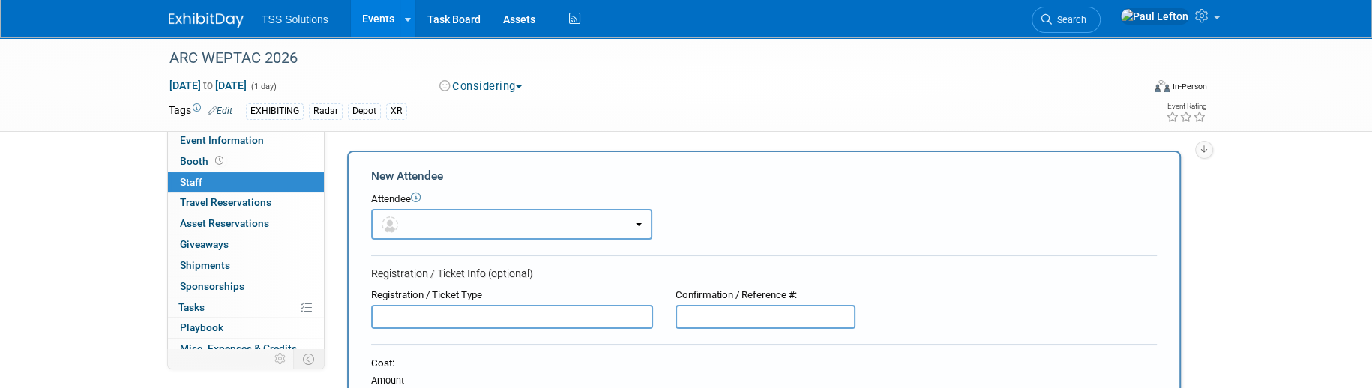
click at [422, 223] on button "button" at bounding box center [511, 224] width 281 height 31
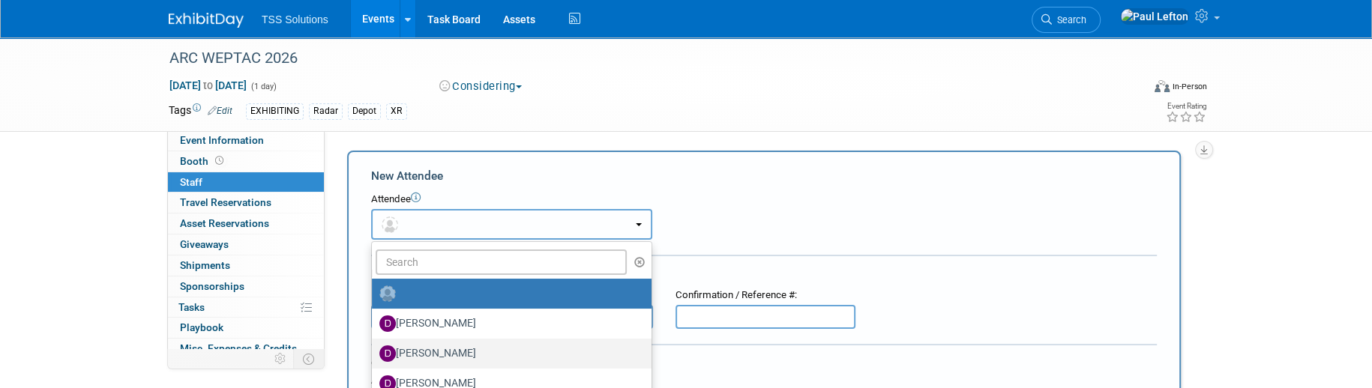
scroll to position [100, 0]
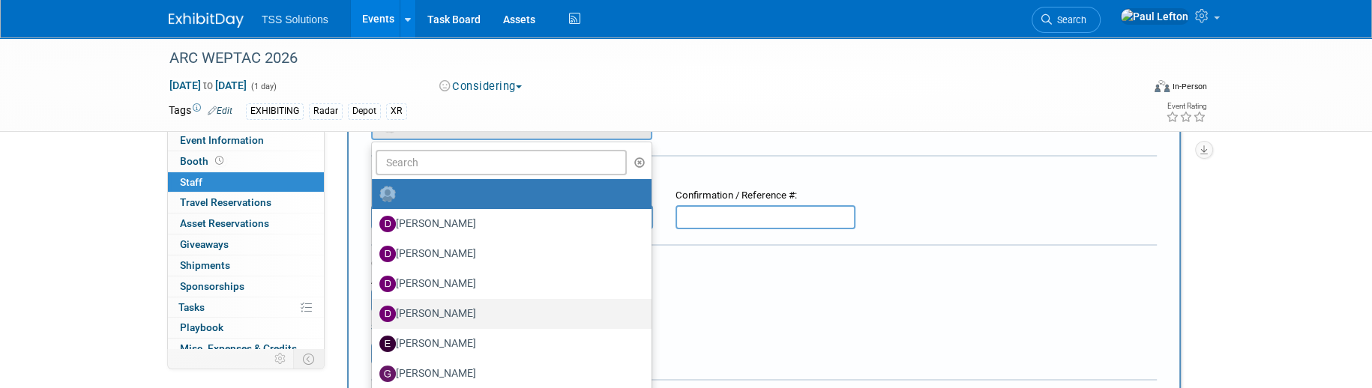
click at [441, 309] on label "[PERSON_NAME]" at bounding box center [507, 314] width 257 height 24
click at [374, 309] on input "[PERSON_NAME]" at bounding box center [369, 312] width 10 height 10
select select "b5d6bc40-8141-4bfc-ab66-659d23dc91a3"
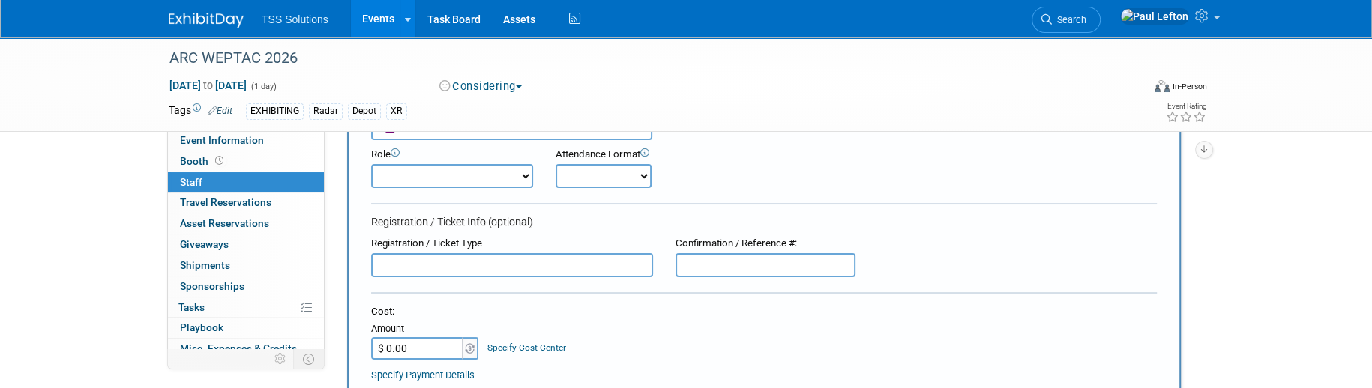
click at [510, 178] on select "Demonstrator Host Planner Presenter Sales Representative Set-up/Dismantle Crew …" at bounding box center [452, 176] width 162 height 24
select select "4"
click at [371, 164] on select "Demonstrator Host Planner Presenter Sales Representative Set-up/Dismantle Crew …" at bounding box center [452, 176] width 162 height 24
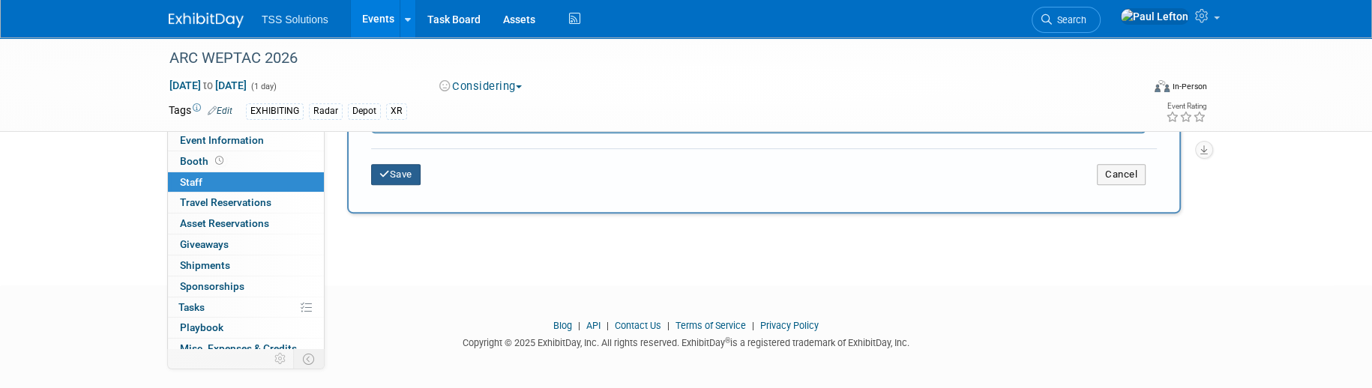
click at [394, 170] on button "Save" at bounding box center [395, 174] width 49 height 21
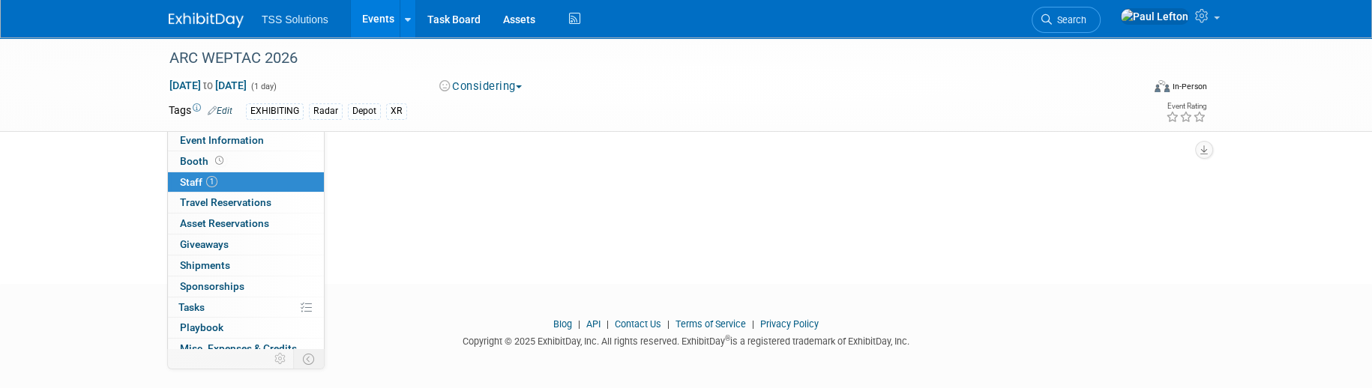
scroll to position [0, 0]
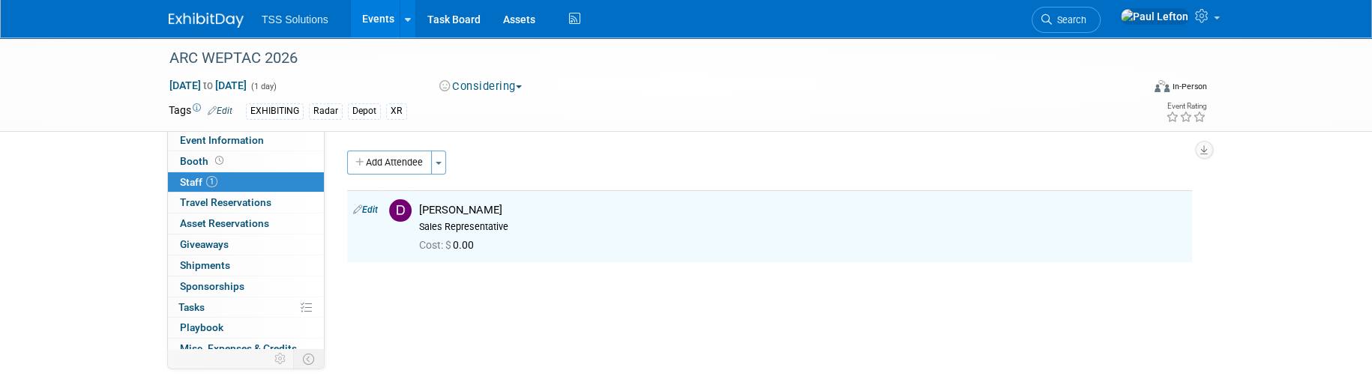
click at [378, 166] on button "Add Attendee" at bounding box center [389, 163] width 85 height 24
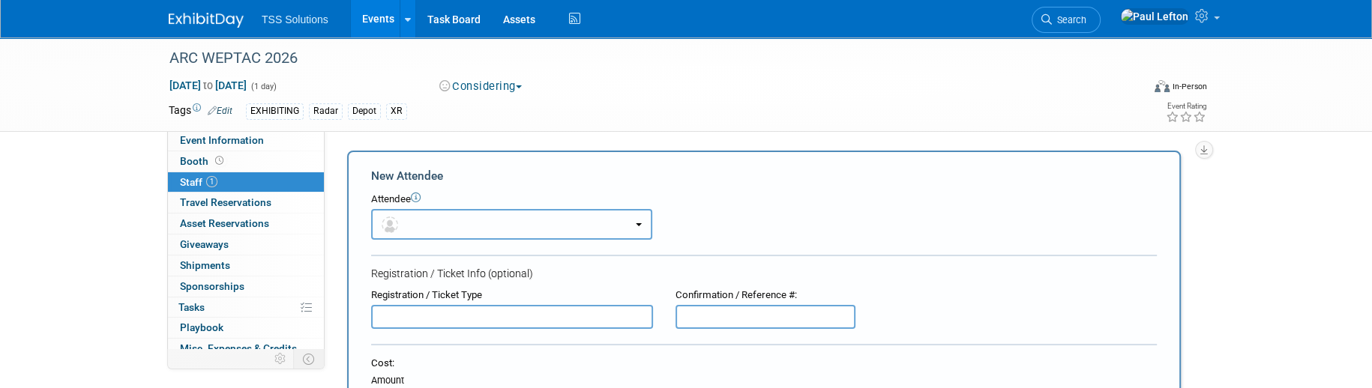
click at [626, 220] on button "button" at bounding box center [511, 224] width 281 height 31
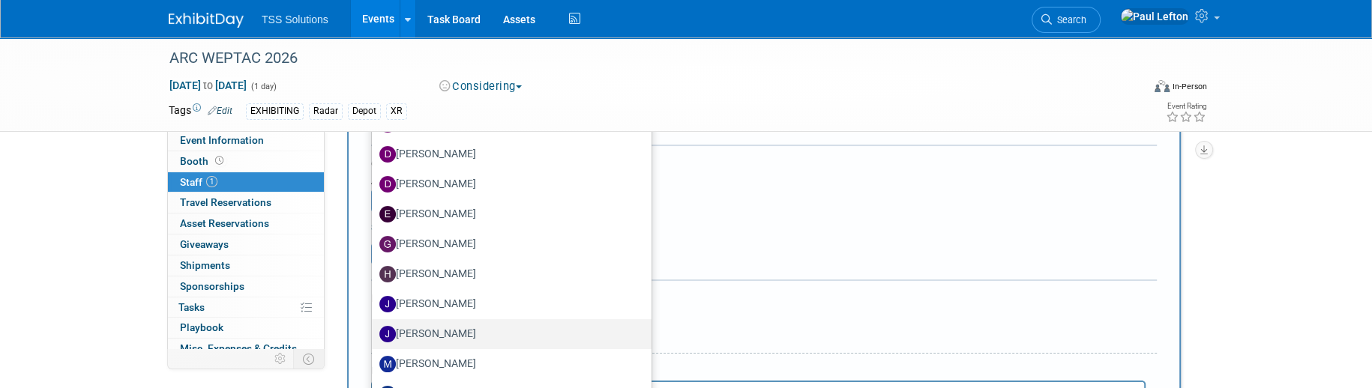
scroll to position [399, 0]
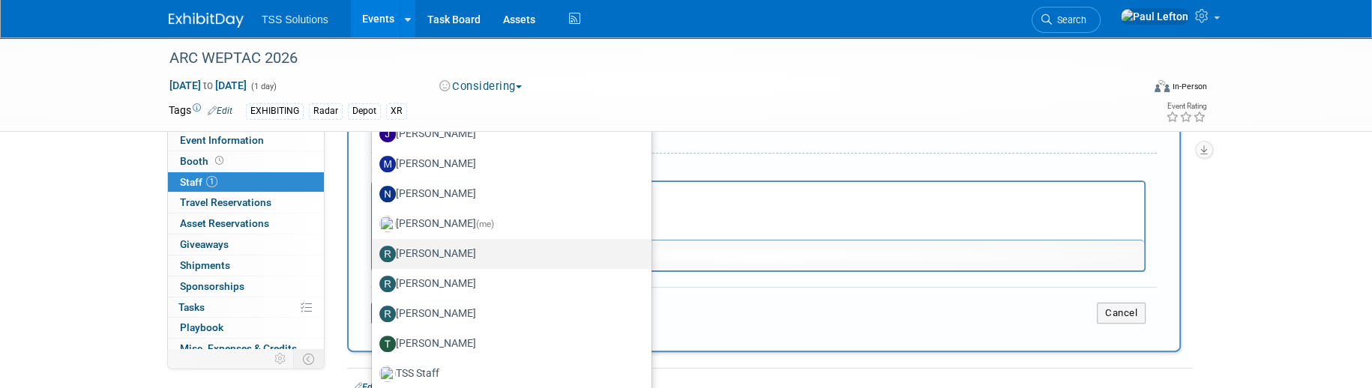
click at [453, 251] on label "Randy Turner" at bounding box center [507, 254] width 257 height 24
click at [374, 251] on input "Randy Turner" at bounding box center [369, 252] width 10 height 10
select select "37c7a160-4968-436e-8535-d976b2e088e1"
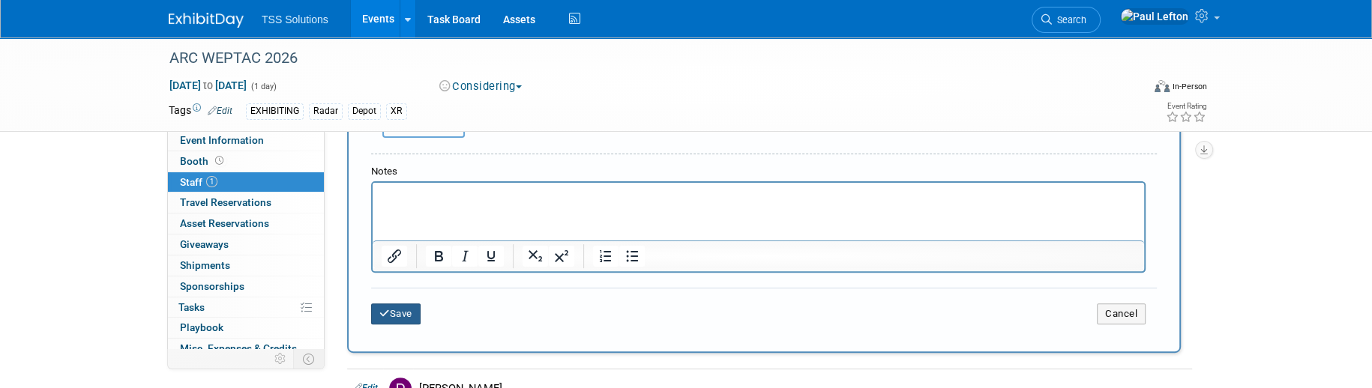
click at [396, 314] on button "Save" at bounding box center [395, 314] width 49 height 21
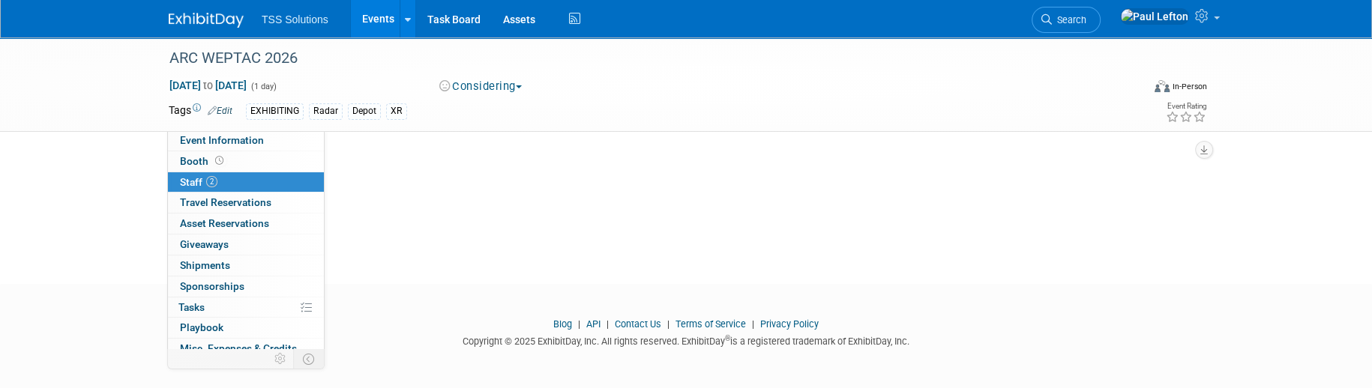
scroll to position [0, 0]
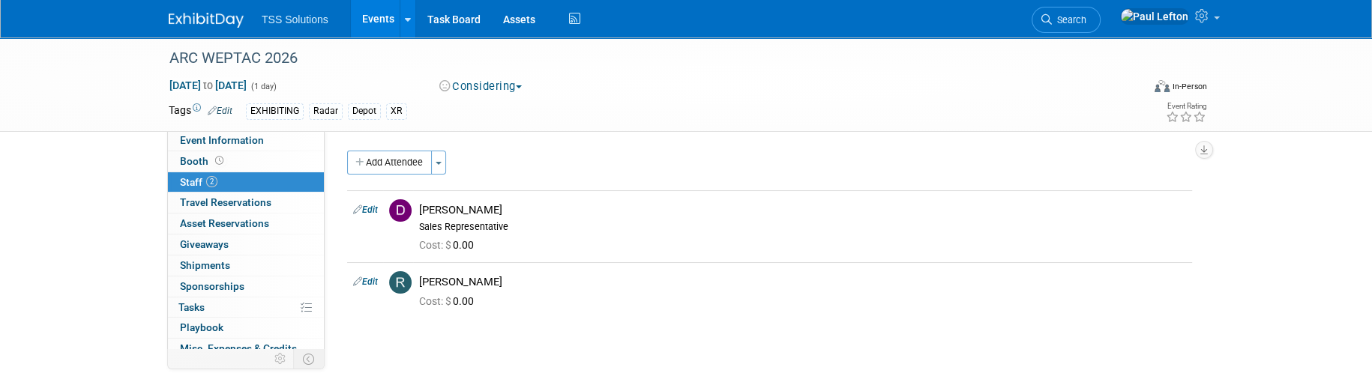
click at [362, 22] on link "Events" at bounding box center [378, 18] width 55 height 37
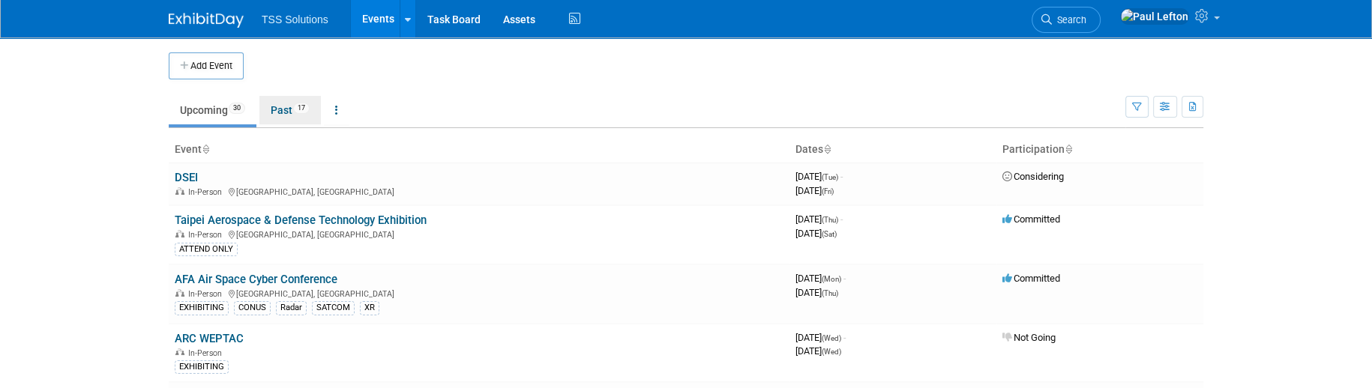
click at [283, 110] on link "Past 17" at bounding box center [289, 110] width 61 height 28
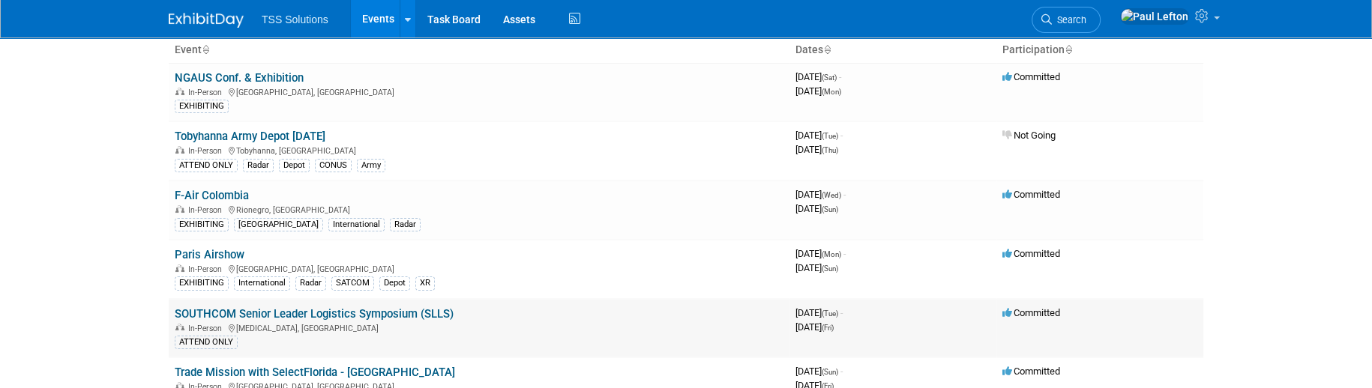
scroll to position [199, 0]
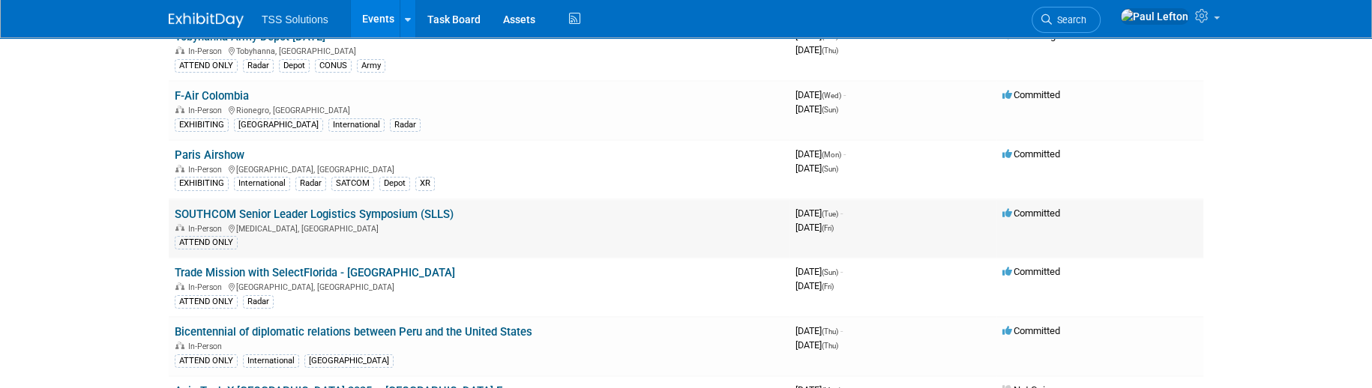
click at [516, 222] on div "In-Person [MEDICAL_DATA], [GEOGRAPHIC_DATA]" at bounding box center [479, 228] width 609 height 12
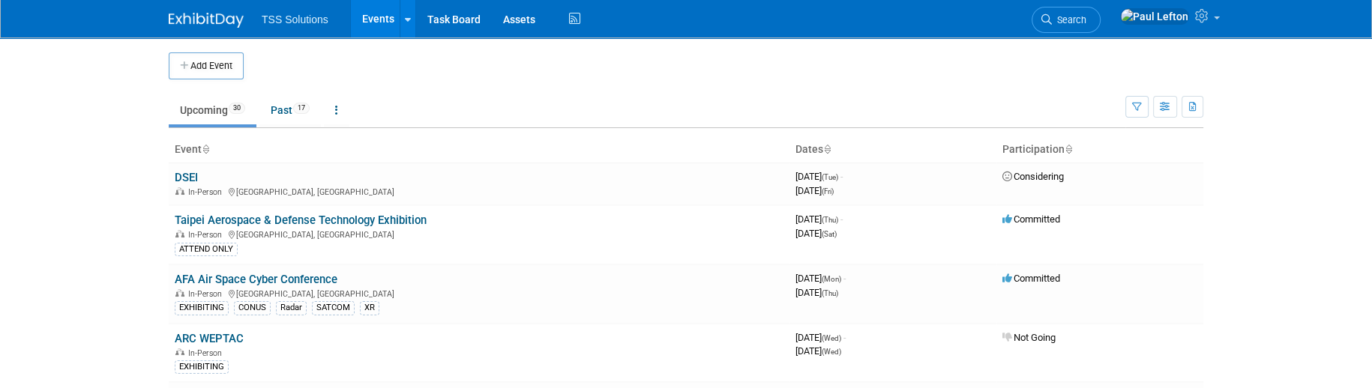
click at [186, 111] on link "Upcoming 30" at bounding box center [213, 110] width 88 height 28
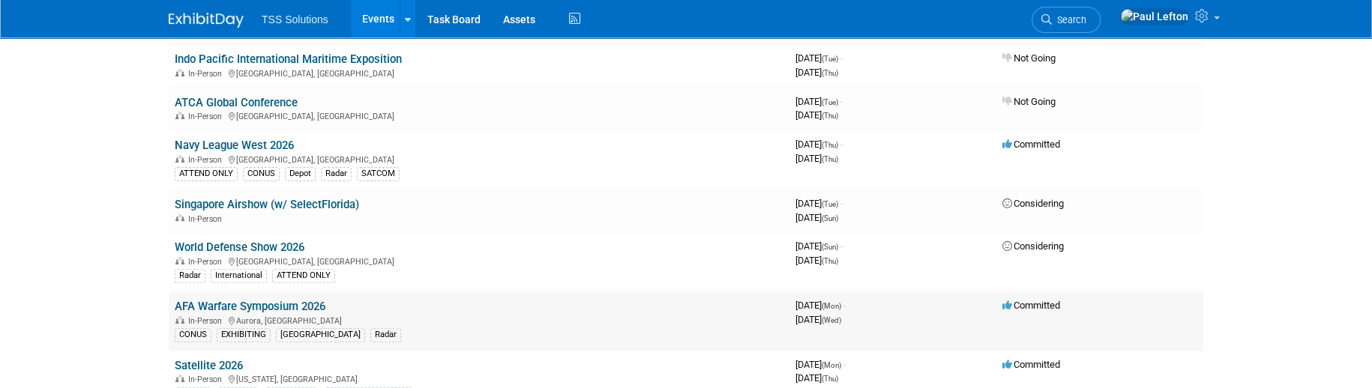
scroll to position [699, 0]
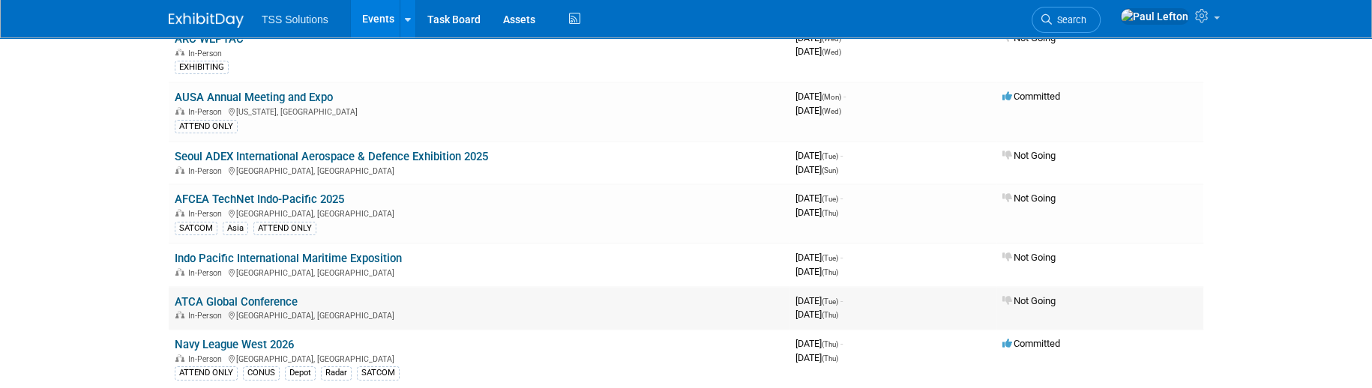
scroll to position [399, 0]
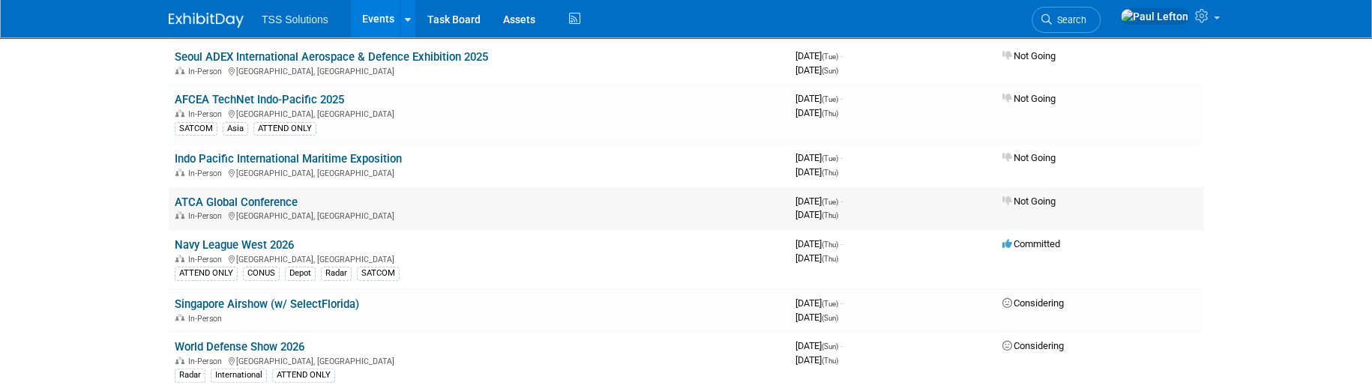
click at [381, 191] on td "ATCA Global Conference In-Person [GEOGRAPHIC_DATA], [GEOGRAPHIC_DATA]" at bounding box center [479, 208] width 621 height 43
click at [280, 213] on div "In-Person [GEOGRAPHIC_DATA], [GEOGRAPHIC_DATA]" at bounding box center [479, 215] width 609 height 12
click at [283, 201] on link "ATCA Global Conference" at bounding box center [236, 202] width 123 height 13
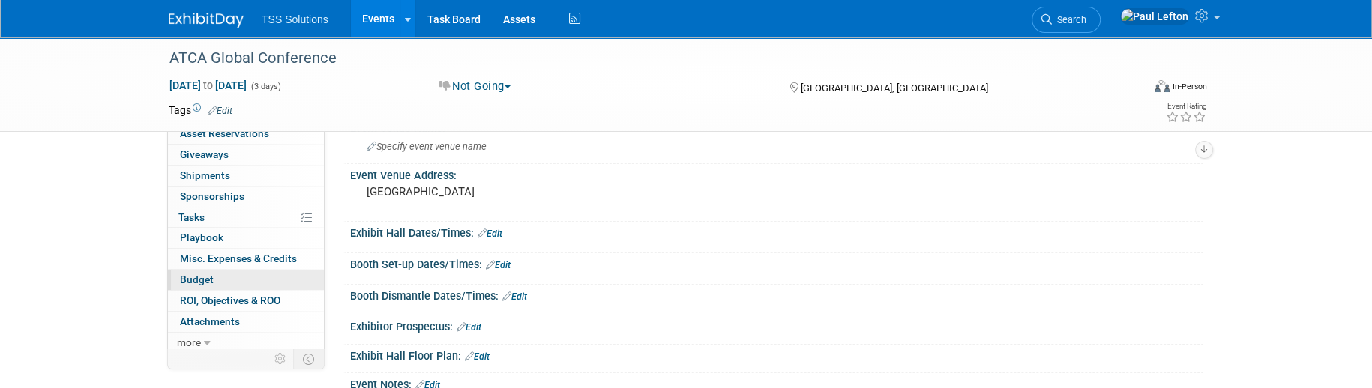
scroll to position [285, 0]
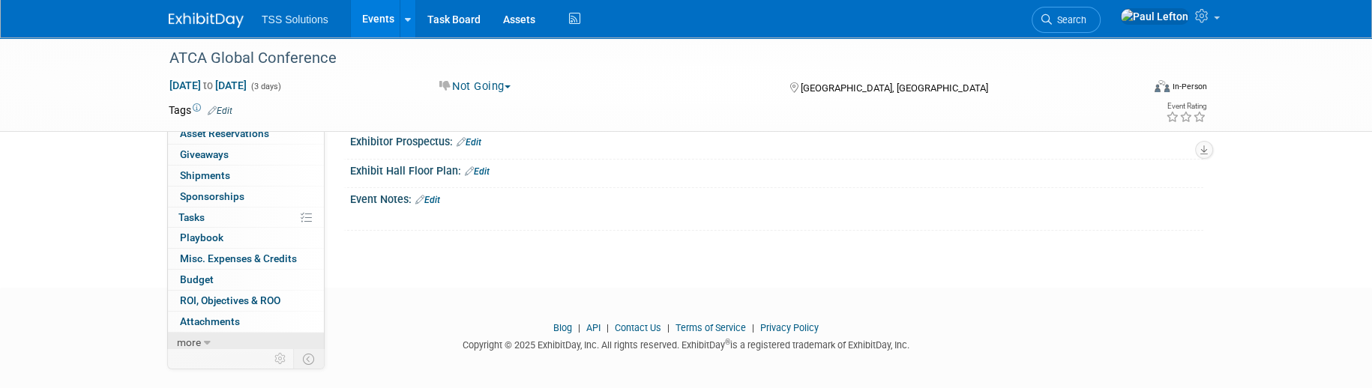
click at [188, 340] on span "more" at bounding box center [189, 343] width 24 height 12
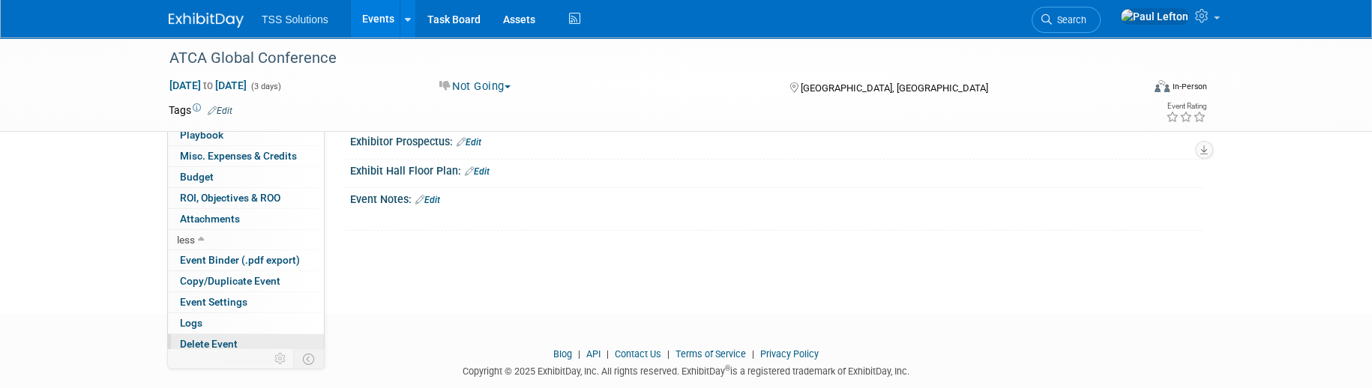
scroll to position [315, 0]
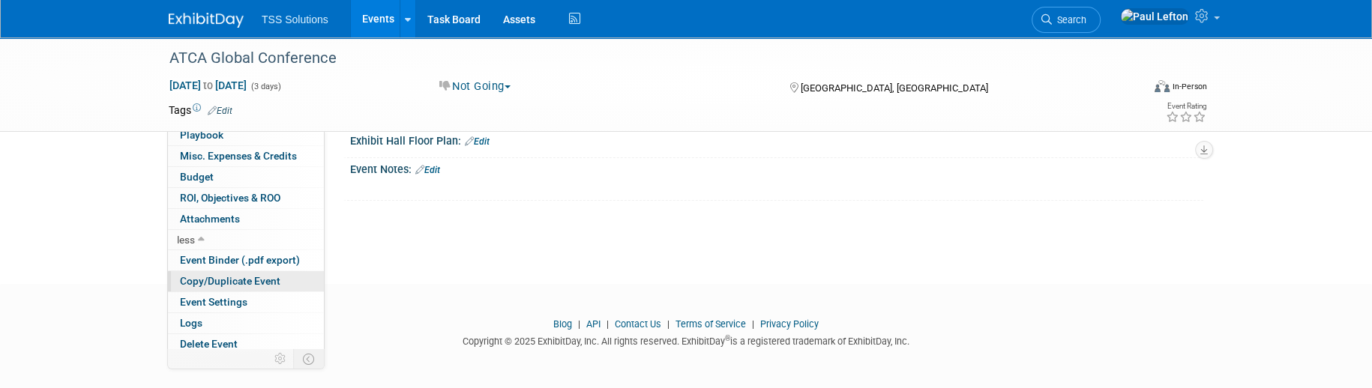
click at [214, 280] on span "Copy/Duplicate Event" at bounding box center [230, 281] width 100 height 12
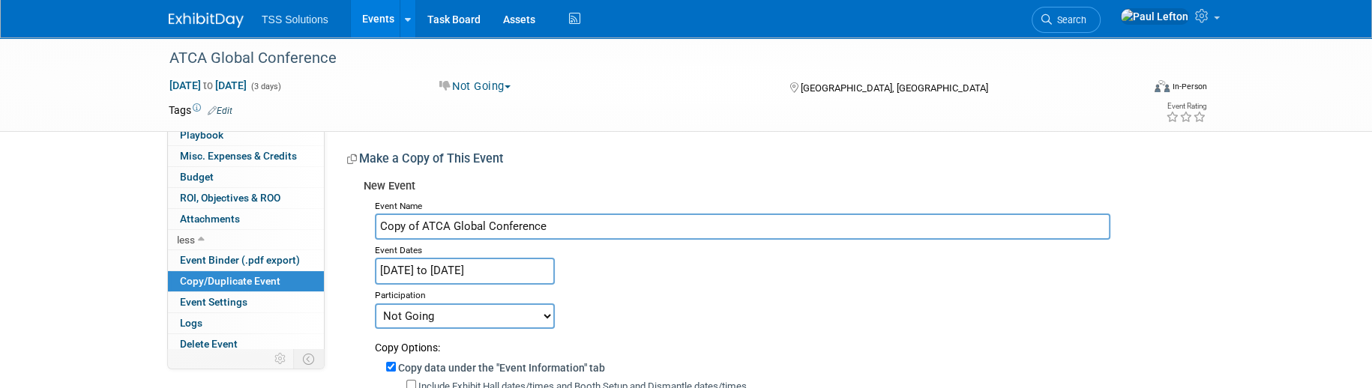
drag, startPoint x: 420, startPoint y: 225, endPoint x: 346, endPoint y: 218, distance: 74.5
drag, startPoint x: 504, startPoint y: 225, endPoint x: 565, endPoint y: 220, distance: 60.9
click at [504, 225] on input "ATCA Global Conference" at bounding box center [742, 227] width 735 height 26
type input "ATCA Global Conference 2026"
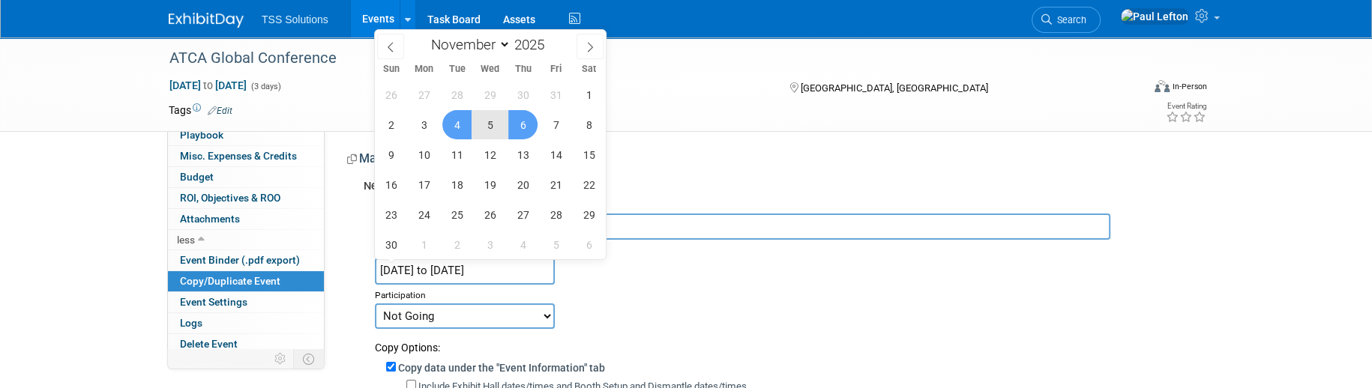
click at [521, 271] on input "Nov 4, 2025 to Nov 6, 2025" at bounding box center [465, 271] width 180 height 26
click at [552, 40] on span at bounding box center [550, 40] width 10 height 9
type input "2026"
click at [389, 95] on span "1" at bounding box center [390, 94] width 29 height 29
type input "Nov 1, 2026"
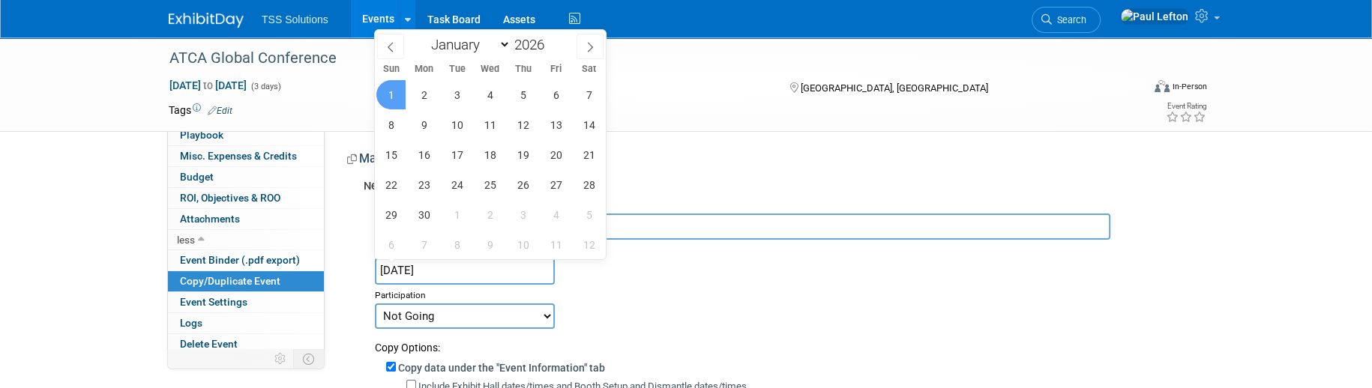
click at [389, 95] on span "1" at bounding box center [390, 94] width 29 height 29
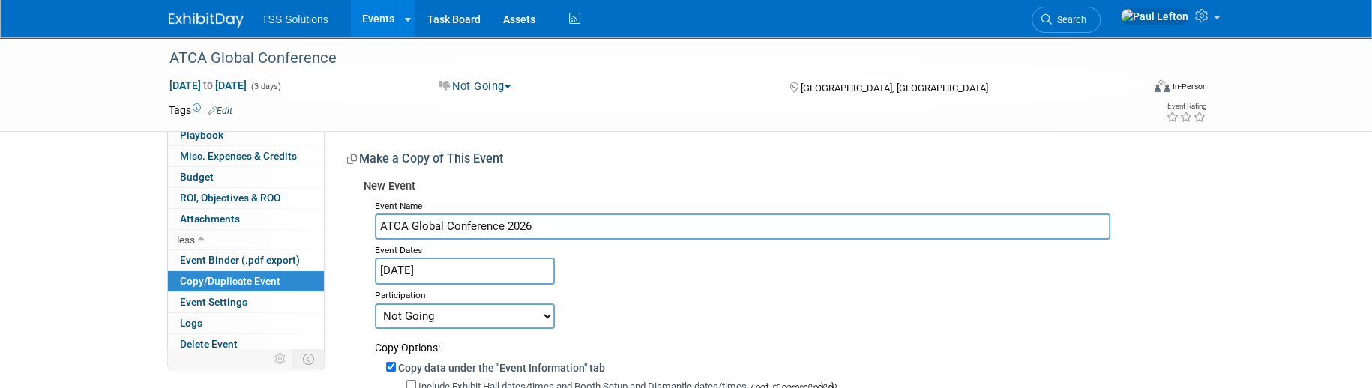
click at [533, 309] on select "Committed Considering Not Going Postponed" at bounding box center [465, 316] width 180 height 25
select select "2"
click at [375, 304] on select "Committed Considering Not Going Postponed" at bounding box center [465, 316] width 180 height 25
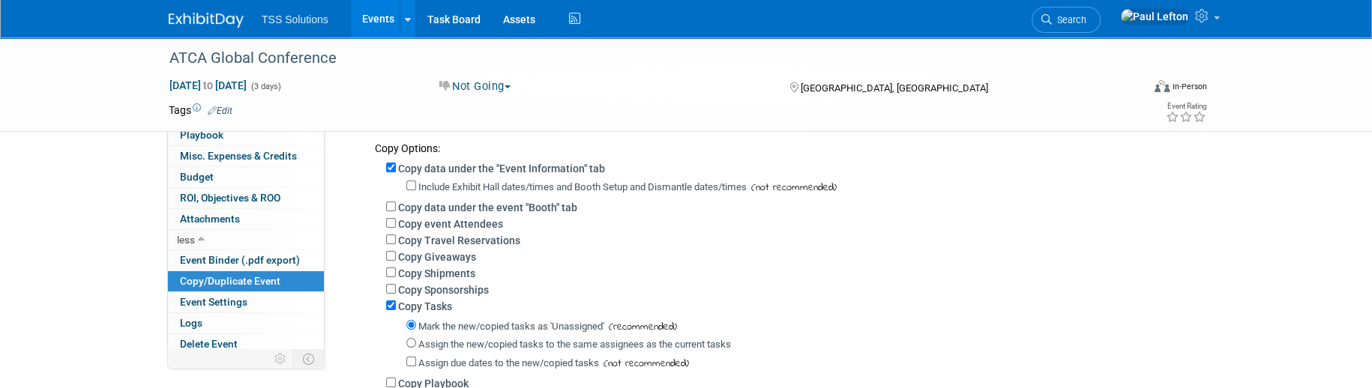
scroll to position [300, 0]
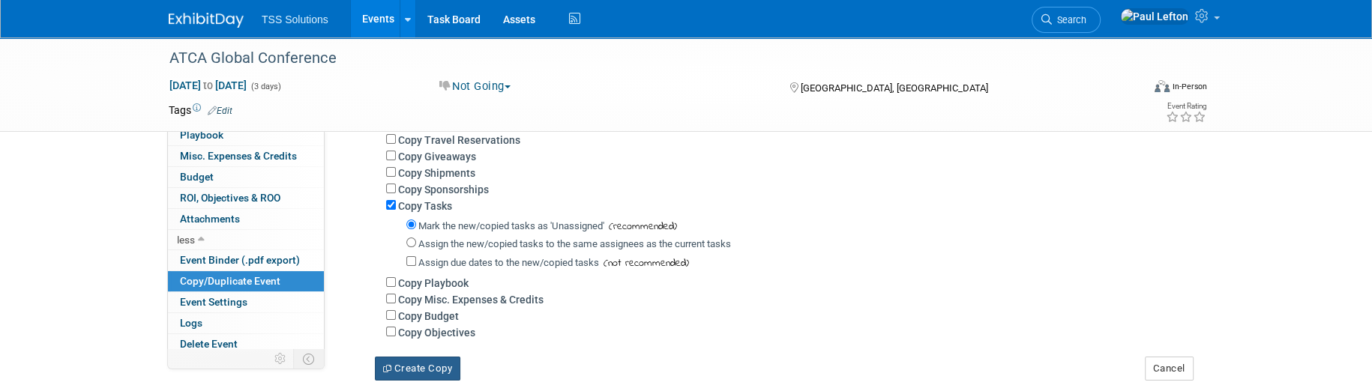
click at [432, 367] on button "Create Copy" at bounding box center [417, 369] width 85 height 24
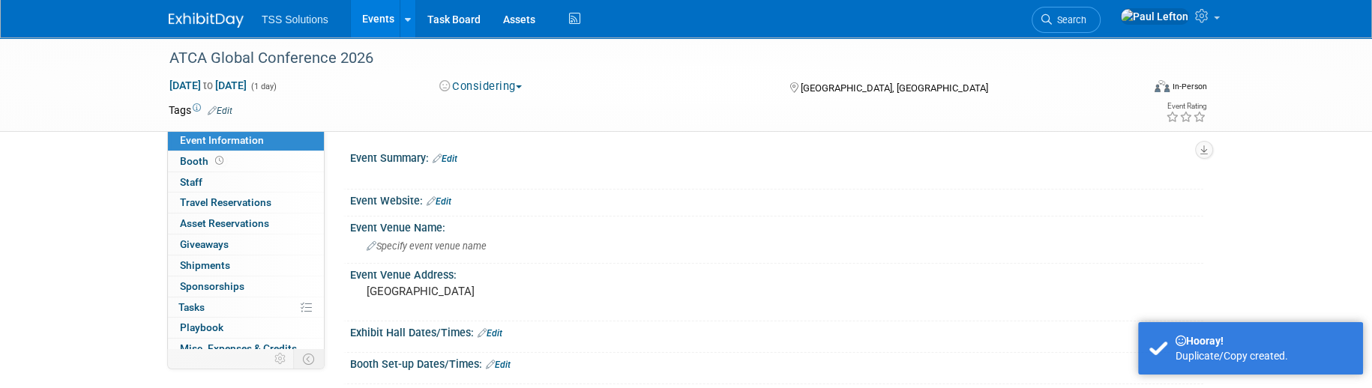
click at [450, 157] on link "Edit" at bounding box center [444, 159] width 25 height 10
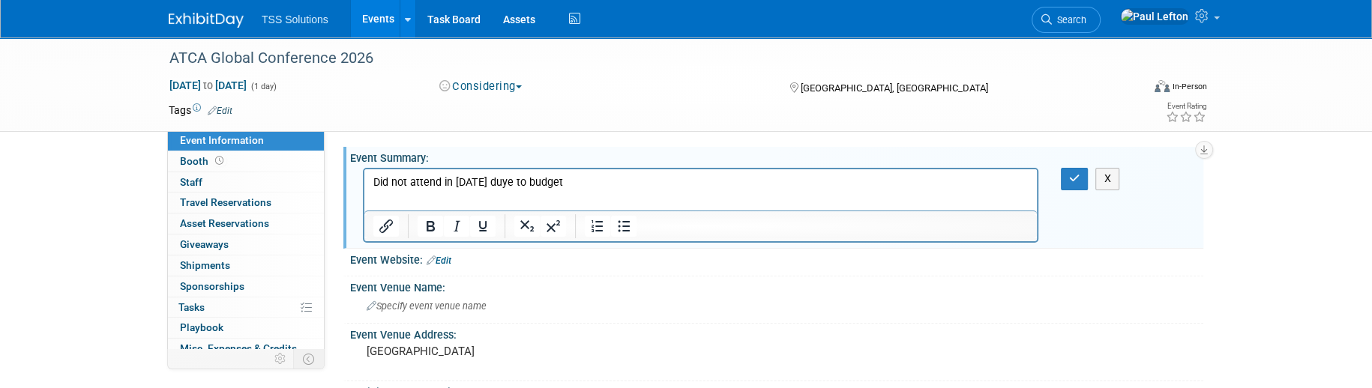
click at [494, 183] on p "Did not attend in [DATE] duye to budget" at bounding box center [700, 182] width 655 height 15
click at [373, 181] on p "Did not attend in [DATE] due to budget" at bounding box center [700, 182] width 655 height 15
drag, startPoint x: 678, startPoint y: 184, endPoint x: 152, endPoint y: 157, distance: 526.1
click at [364, 169] on html "Dates TBA, Did not attend in [DATE] due to budget" at bounding box center [700, 179] width 672 height 21
copy p "Dates TBA, Did not attend in [DATE] due to budget"
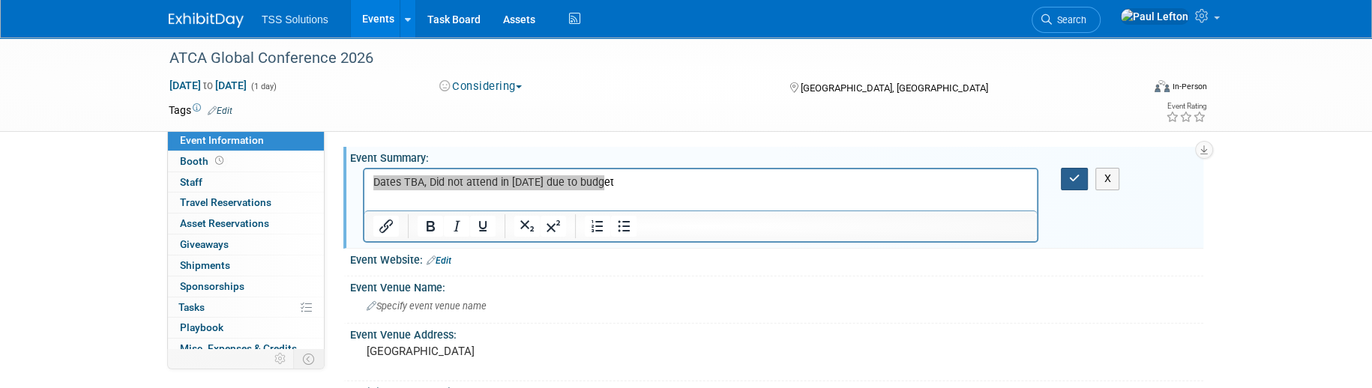
click at [1078, 175] on icon "button" at bounding box center [1074, 178] width 11 height 10
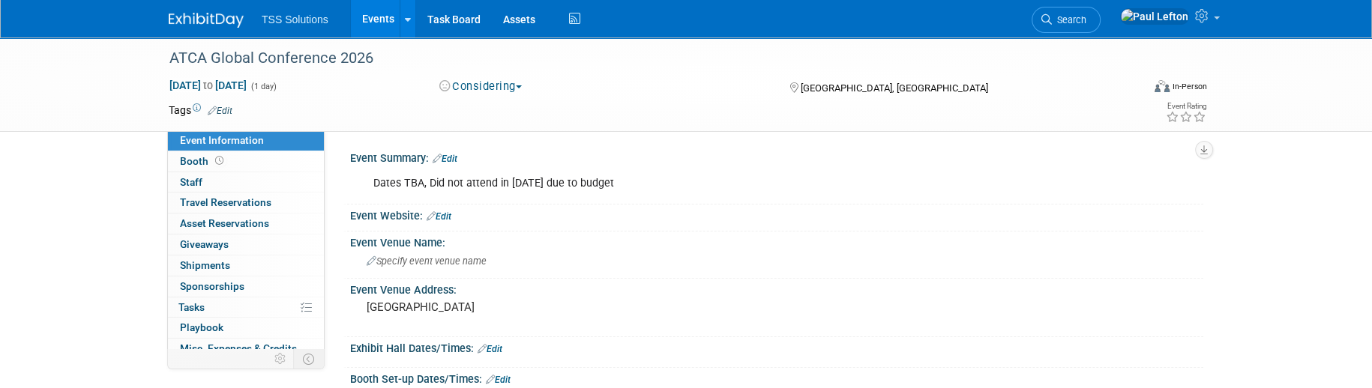
click at [213, 110] on icon at bounding box center [212, 111] width 9 height 10
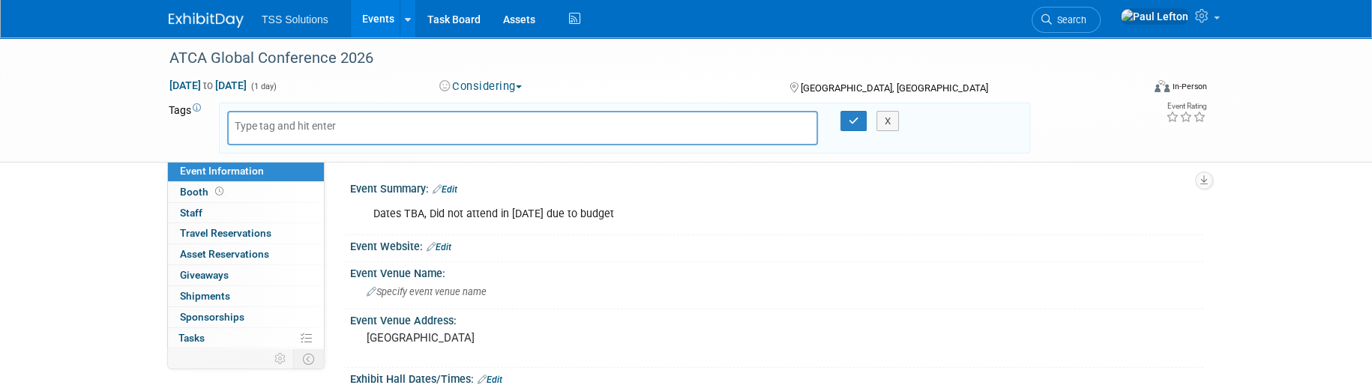
click at [313, 126] on input "text" at bounding box center [295, 125] width 120 height 15
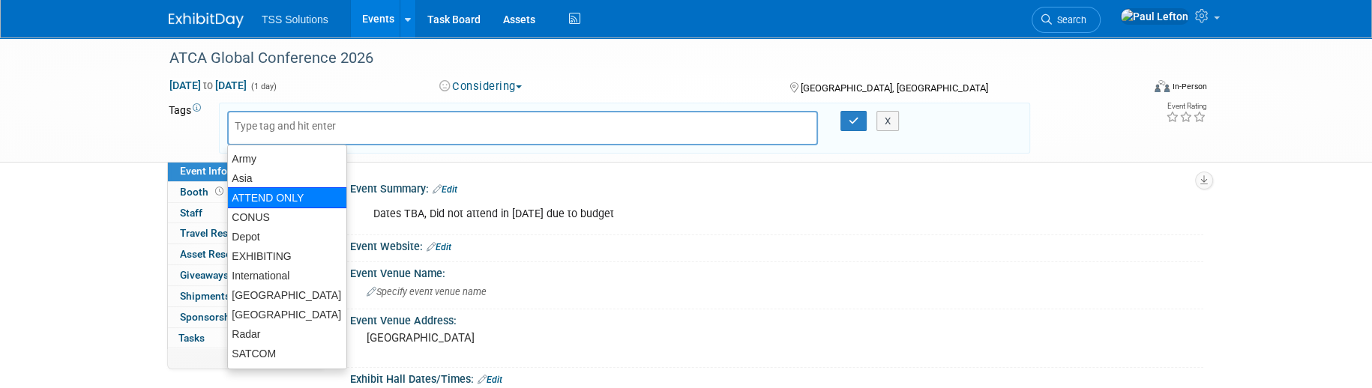
click at [265, 198] on div "ATTEND ONLY" at bounding box center [287, 197] width 120 height 21
type input "ATTEND ONLY"
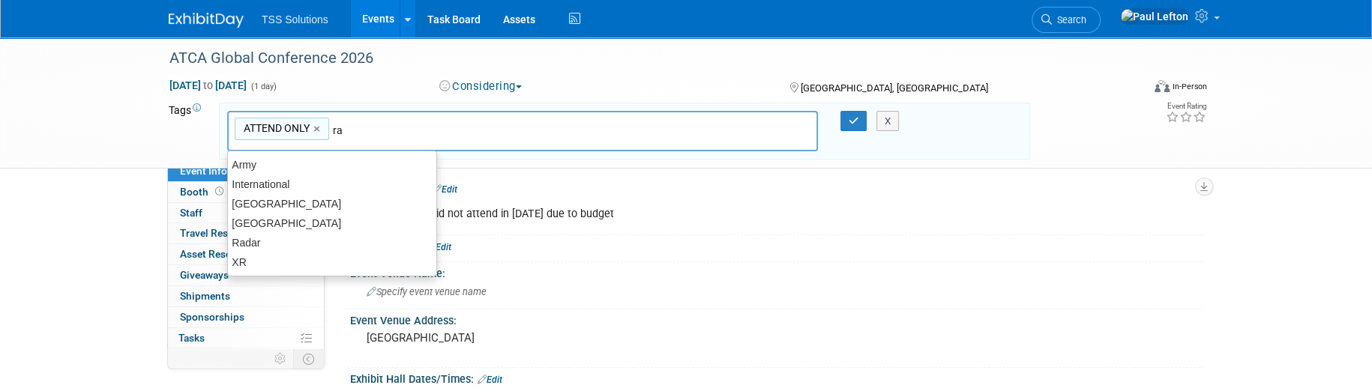
type input "rad"
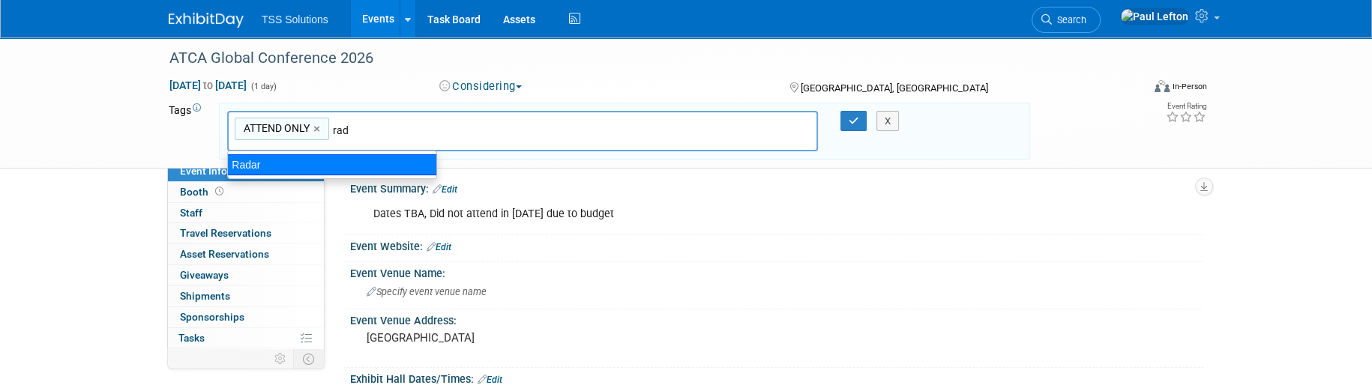
click at [250, 165] on div "Radar" at bounding box center [332, 164] width 210 height 21
type input "ATTEND ONLY, Radar"
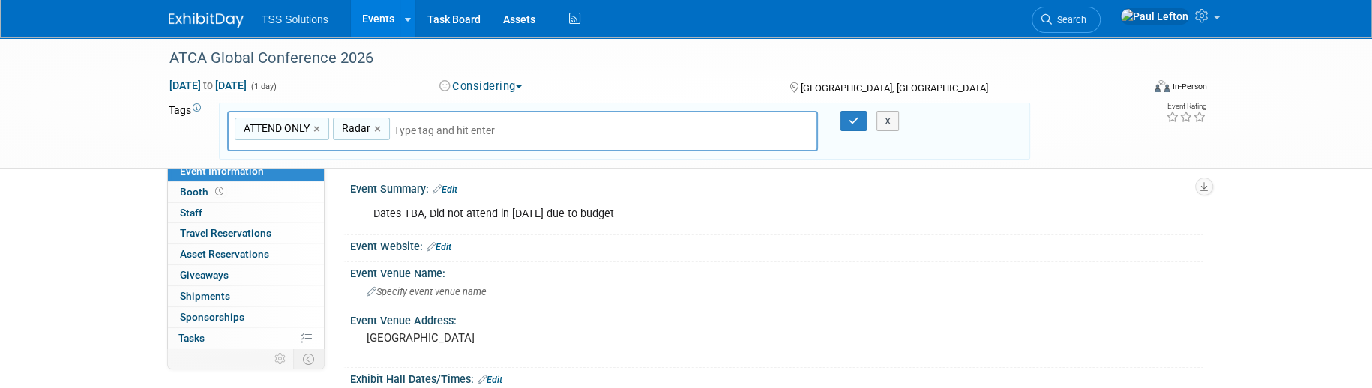
click at [445, 187] on link "Edit" at bounding box center [444, 189] width 25 height 10
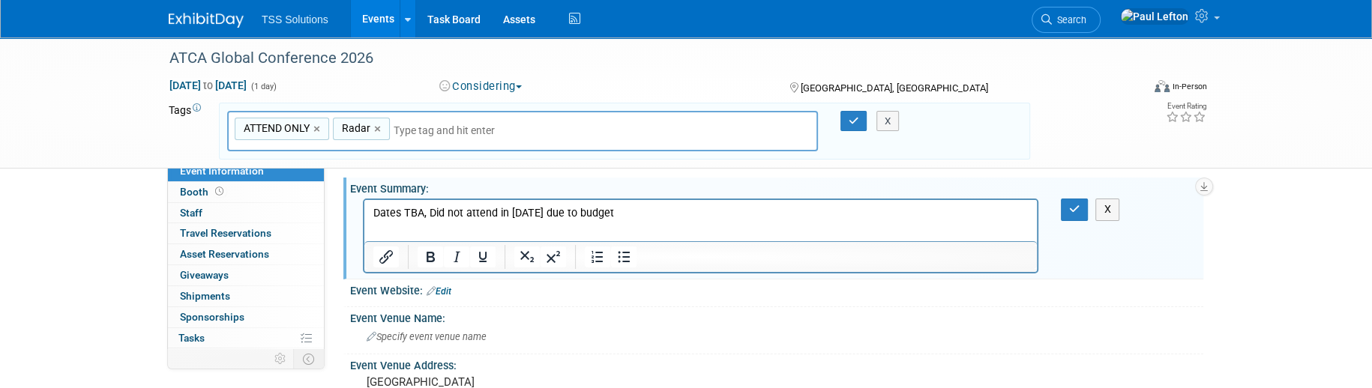
click at [630, 212] on p "Dates TBA, Did not attend in [DATE] due to budget" at bounding box center [700, 213] width 655 height 15
click at [1076, 206] on icon "button" at bounding box center [1074, 209] width 11 height 10
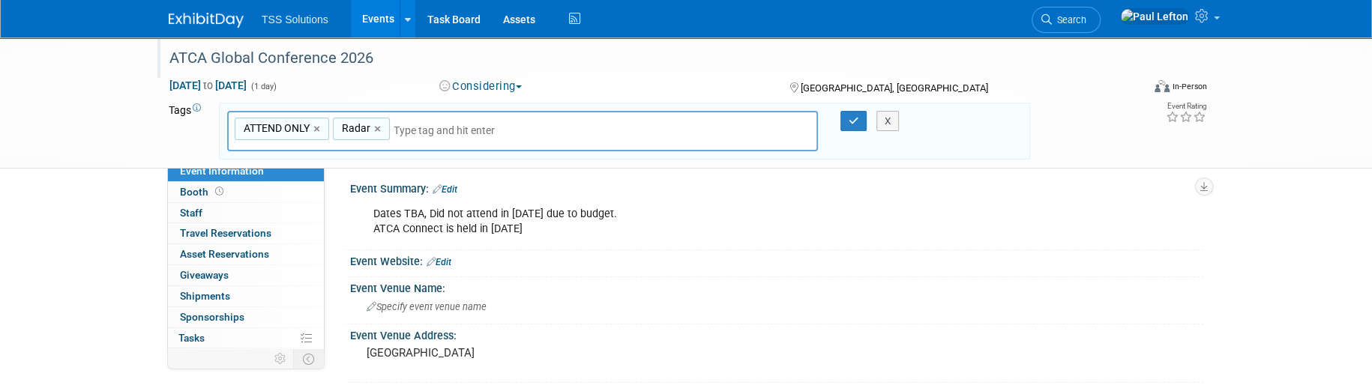
click at [249, 62] on div "ATCA Global Conference 2026" at bounding box center [641, 58] width 954 height 27
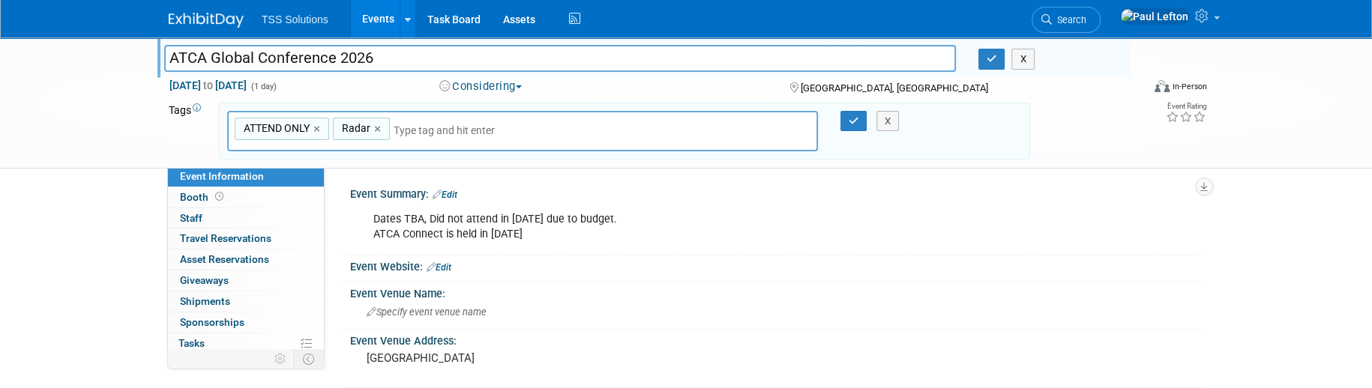
click at [213, 57] on input "ATCA Global Conference 2026" at bounding box center [559, 58] width 791 height 26
type input "ATCA Tech Symposium 2026"
click at [366, 213] on div "Dates TBA, Did not attend in [DATE] due to budget. ATCA Connect is held in [DAT…" at bounding box center [700, 227] width 675 height 45
click at [453, 195] on link "Edit" at bounding box center [444, 195] width 25 height 10
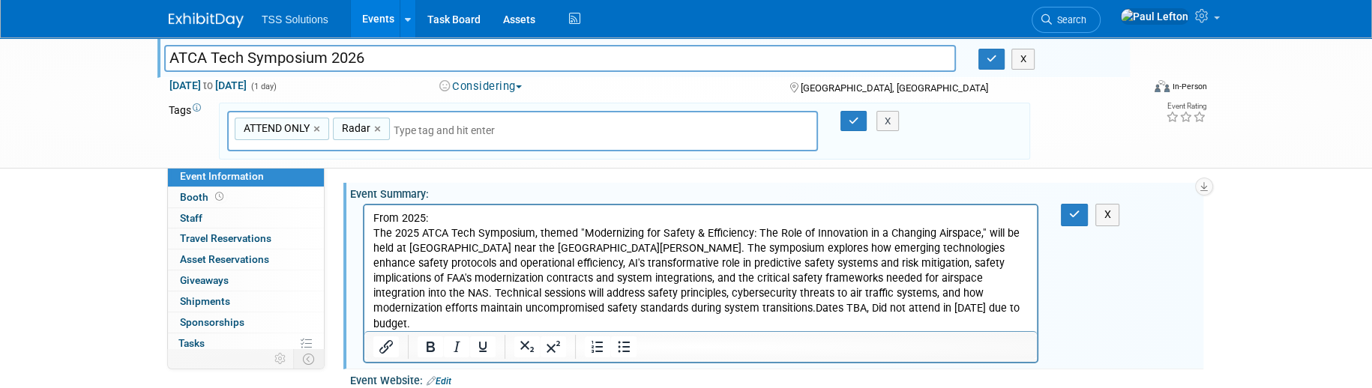
click at [930, 312] on p "The 2025 ATCA Tech Symposium, themed "Modernizing for Safety & Efficiency: The …" at bounding box center [700, 286] width 655 height 121
click at [660, 310] on p "The 2025 ATCA Tech Symposium, themed "Modernizing for Safety & Efficiency: The …" at bounding box center [700, 286] width 655 height 121
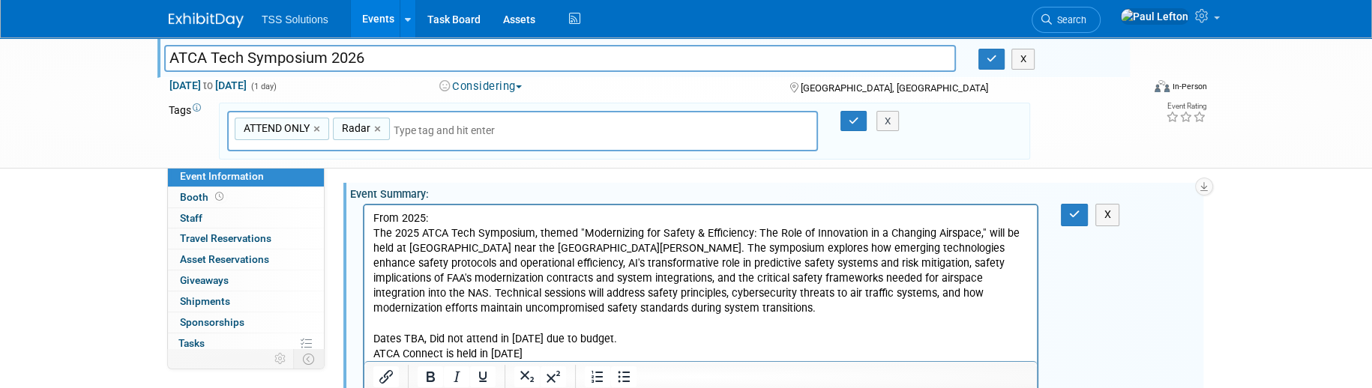
scroll to position [100, 0]
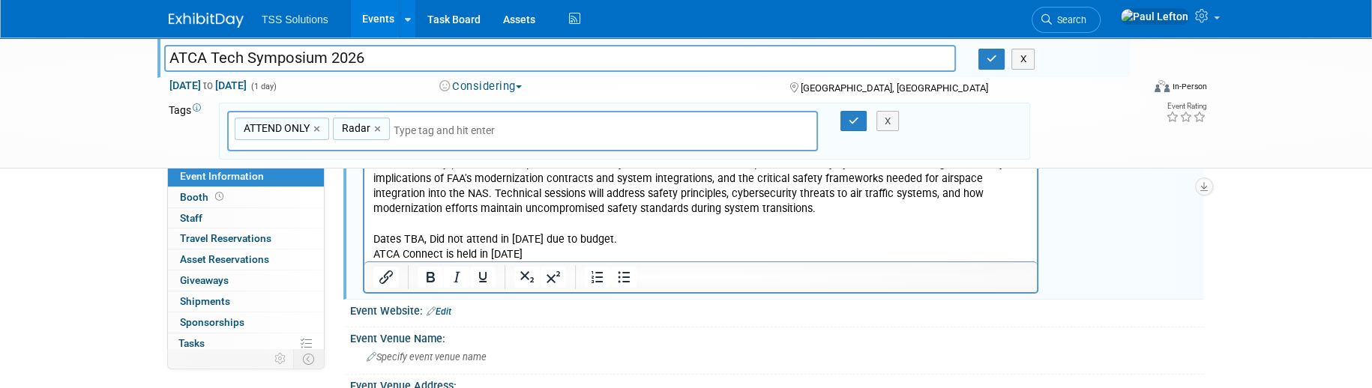
drag, startPoint x: 552, startPoint y: 259, endPoint x: 354, endPoint y: 244, distance: 199.2
click at [364, 244] on html "From 2025: The 2025 ATCA Tech Symposium, themed "Modernizing for Safety & Effic…" at bounding box center [700, 184] width 672 height 157
click at [617, 275] on icon "Bullet list" at bounding box center [624, 277] width 18 height 18
click at [633, 242] on li "Dates TBA, Did not attend in [DATE] due to budget. ATCA Connect is held in [DAT…" at bounding box center [715, 247] width 625 height 30
click at [994, 58] on icon "button" at bounding box center [991, 59] width 10 height 10
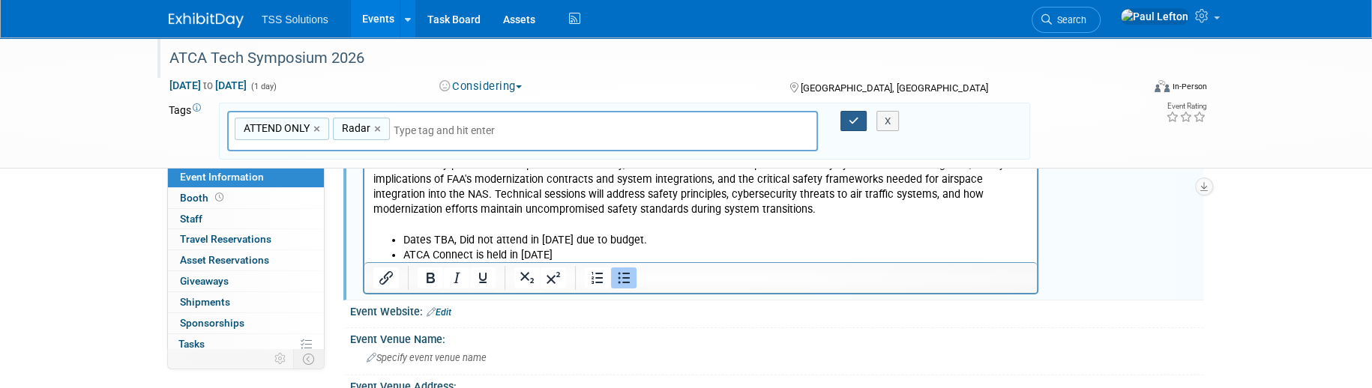
click at [847, 123] on button "button" at bounding box center [853, 121] width 27 height 21
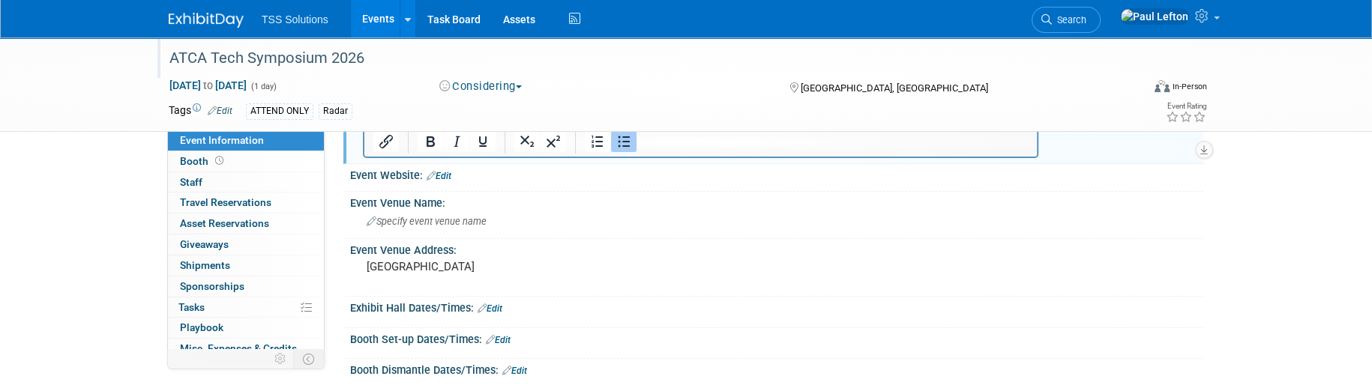
scroll to position [0, 0]
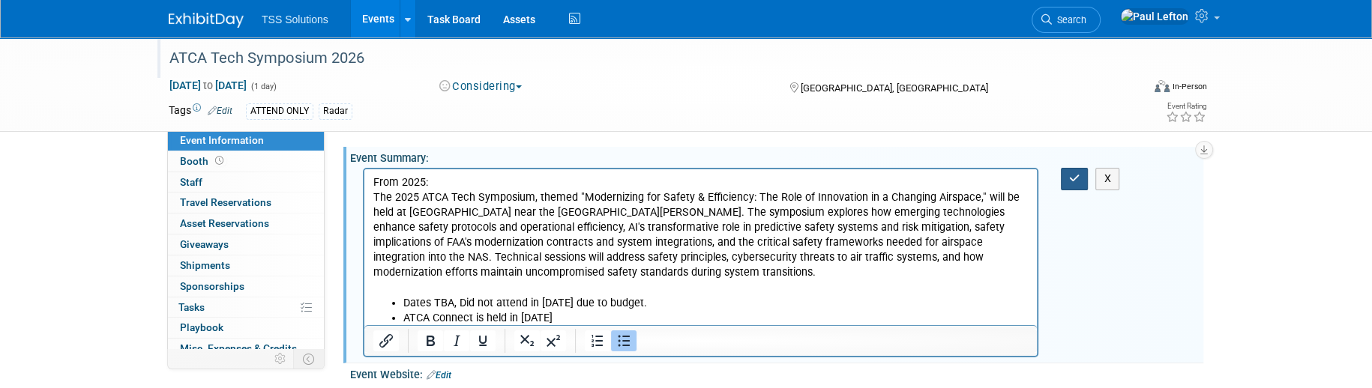
click at [1061, 181] on div "X" at bounding box center [1083, 179] width 69 height 22
click at [1070, 181] on icon "button" at bounding box center [1074, 178] width 11 height 10
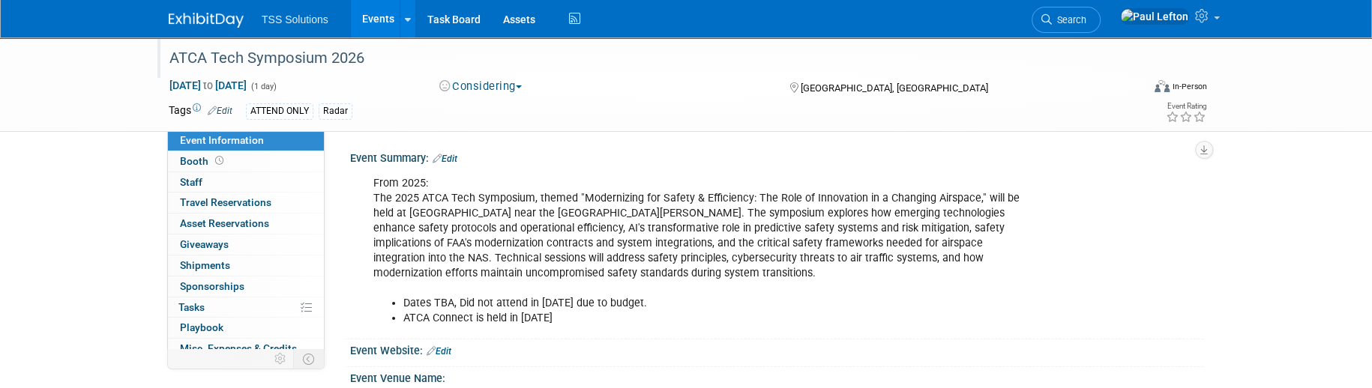
click at [373, 14] on link "Events" at bounding box center [378, 18] width 55 height 37
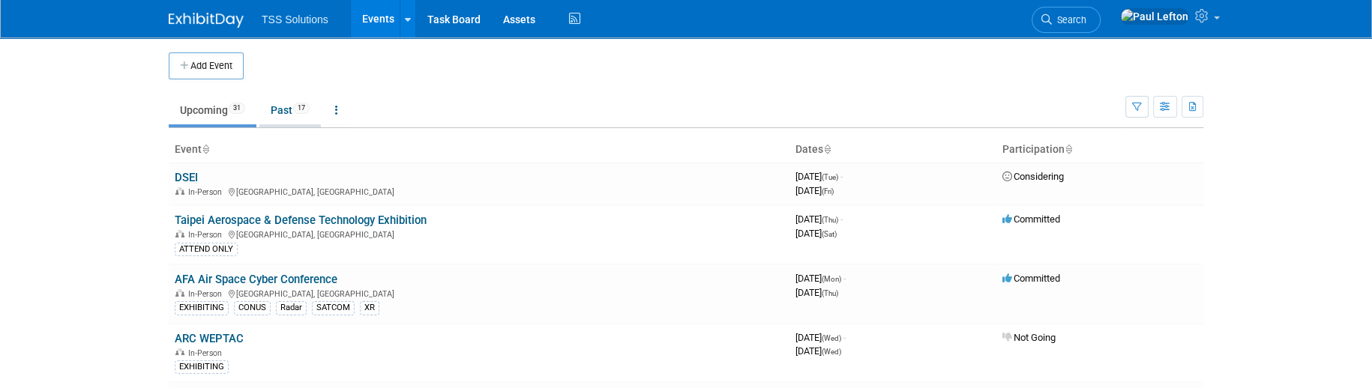
click at [289, 109] on link "Past 17" at bounding box center [289, 110] width 61 height 28
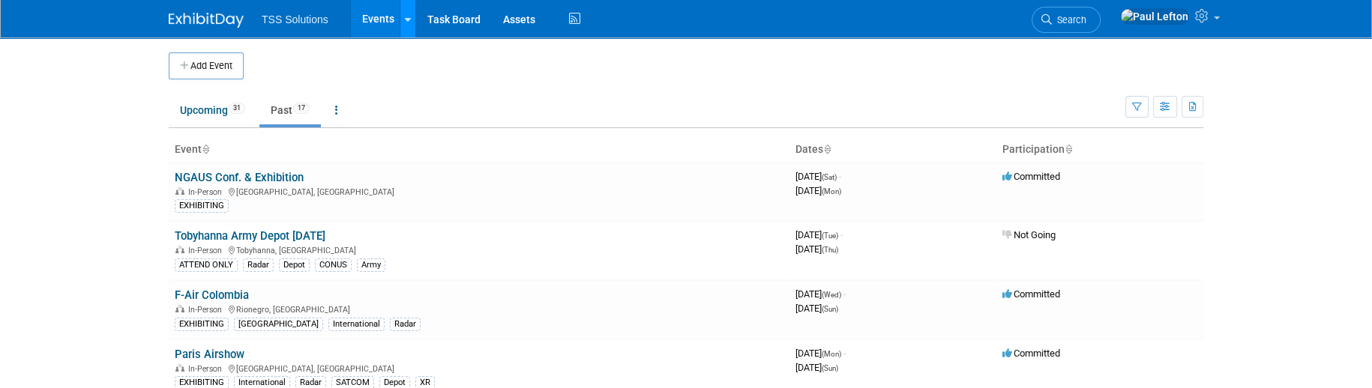
click at [407, 16] on icon at bounding box center [408, 20] width 6 height 10
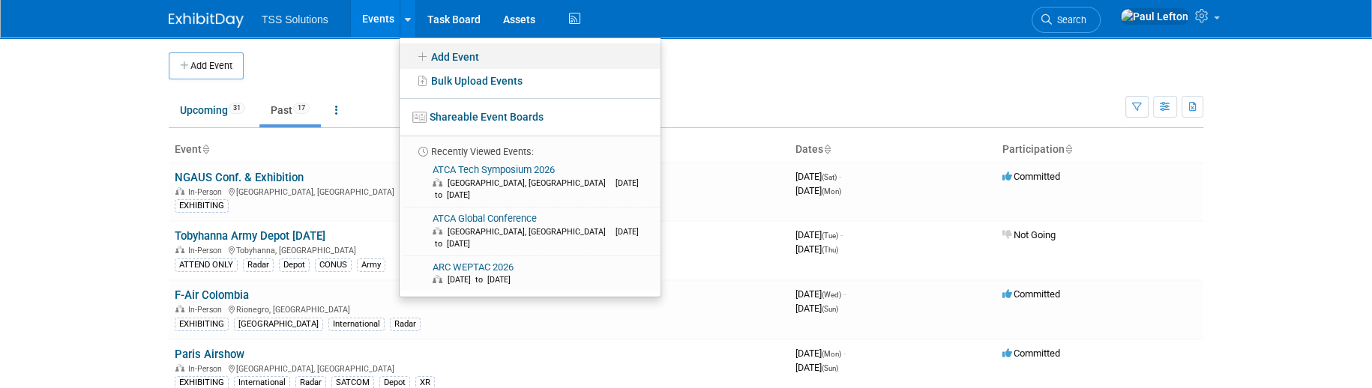
click at [438, 58] on link "Add Event" at bounding box center [529, 55] width 261 height 25
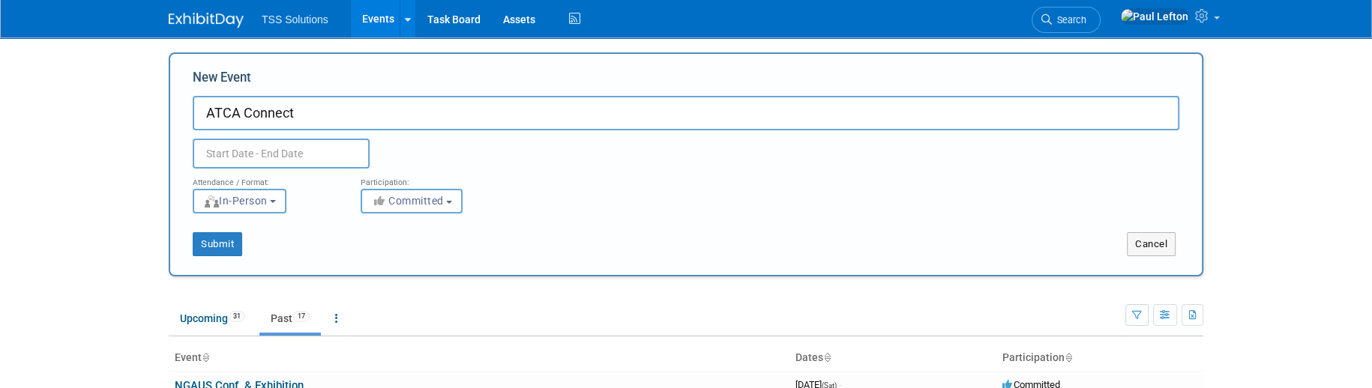
type input "ATCA Connect"
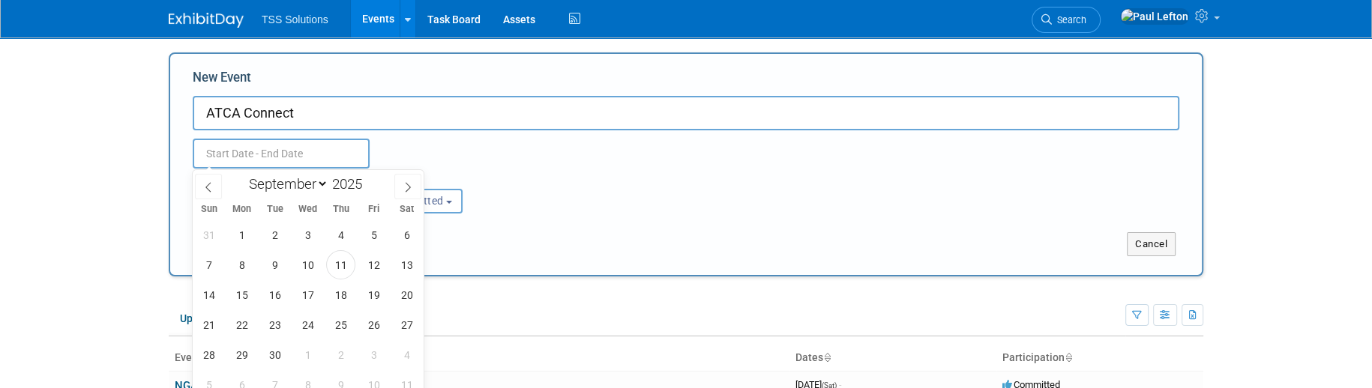
click at [240, 152] on input "text" at bounding box center [281, 154] width 177 height 30
click at [406, 187] on icon at bounding box center [407, 187] width 10 height 10
select select "11"
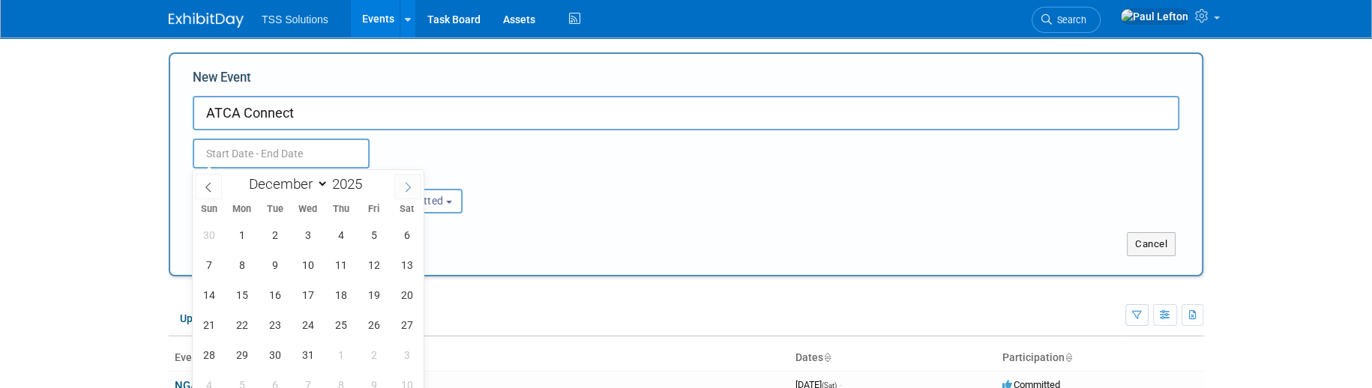
click at [406, 187] on icon at bounding box center [407, 187] width 10 height 10
type input "2026"
click at [406, 187] on icon at bounding box center [407, 187] width 10 height 10
select select "2"
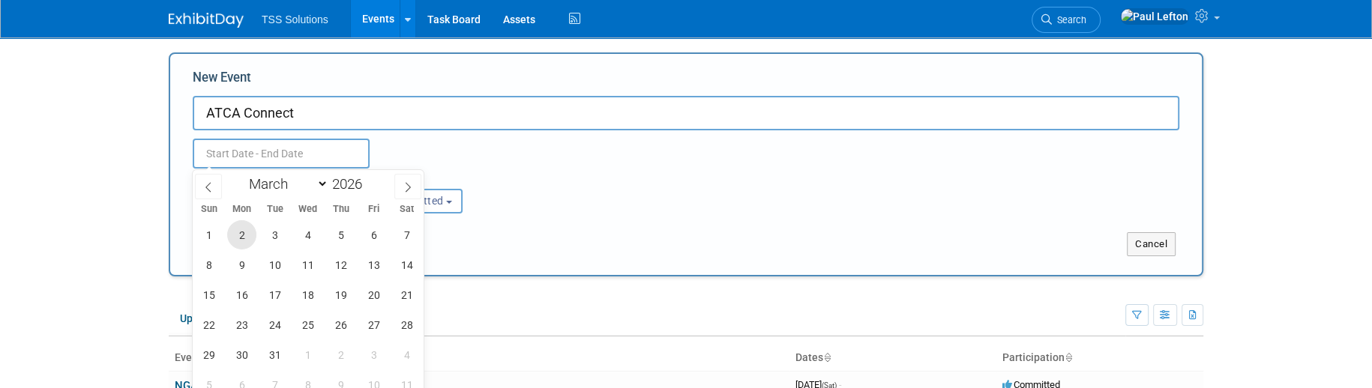
click at [245, 231] on span "2" at bounding box center [241, 234] width 29 height 29
click at [310, 232] on span "4" at bounding box center [307, 234] width 29 height 29
type input "[DATE] to [DATE]"
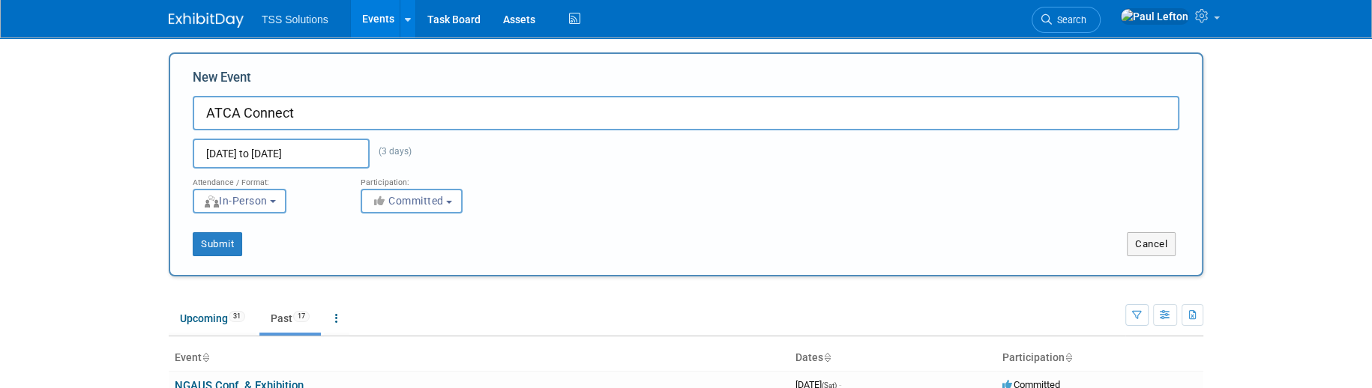
scroll to position [100, 0]
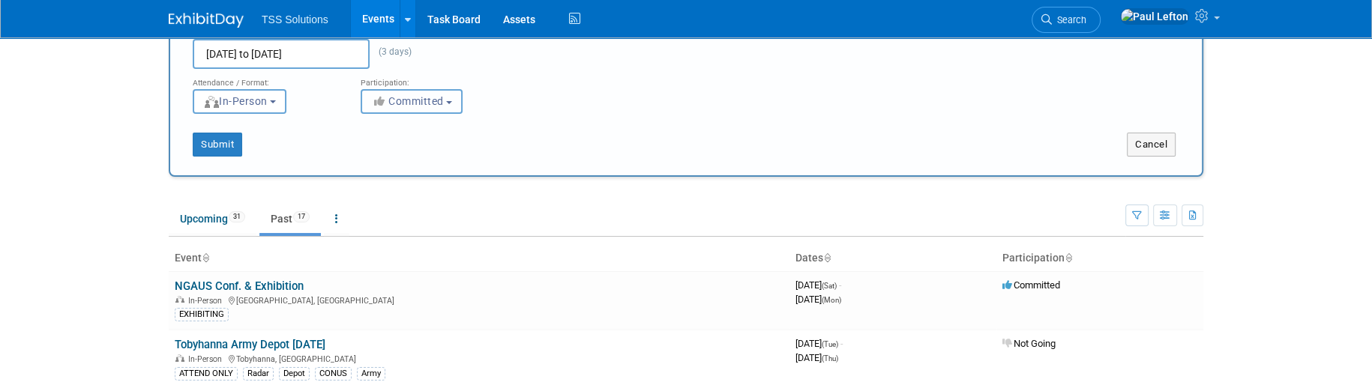
click at [413, 109] on button "Committed" at bounding box center [412, 101] width 102 height 25
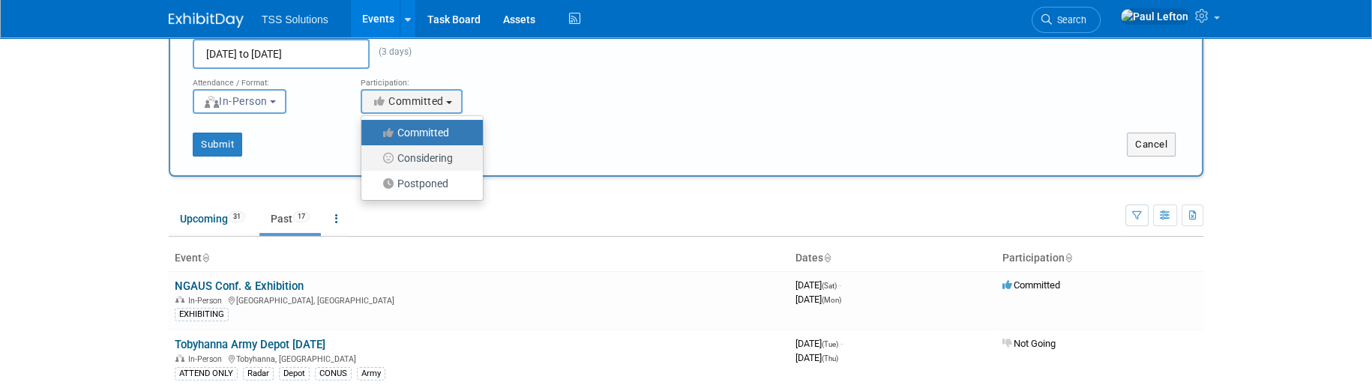
click at [420, 155] on label "Considering" at bounding box center [418, 157] width 99 height 19
click at [375, 155] on input "Considering" at bounding box center [370, 159] width 10 height 10
select select "2"
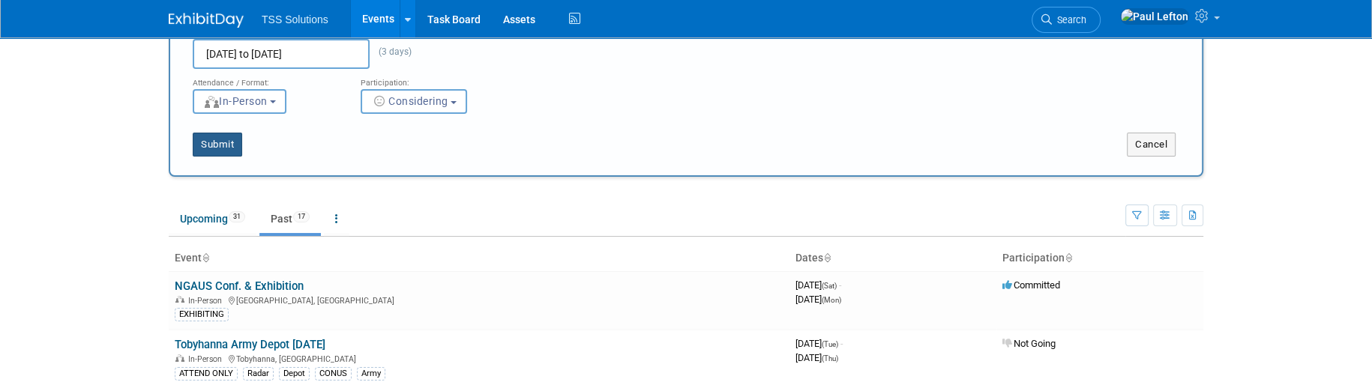
click at [230, 147] on button "Submit" at bounding box center [217, 145] width 49 height 24
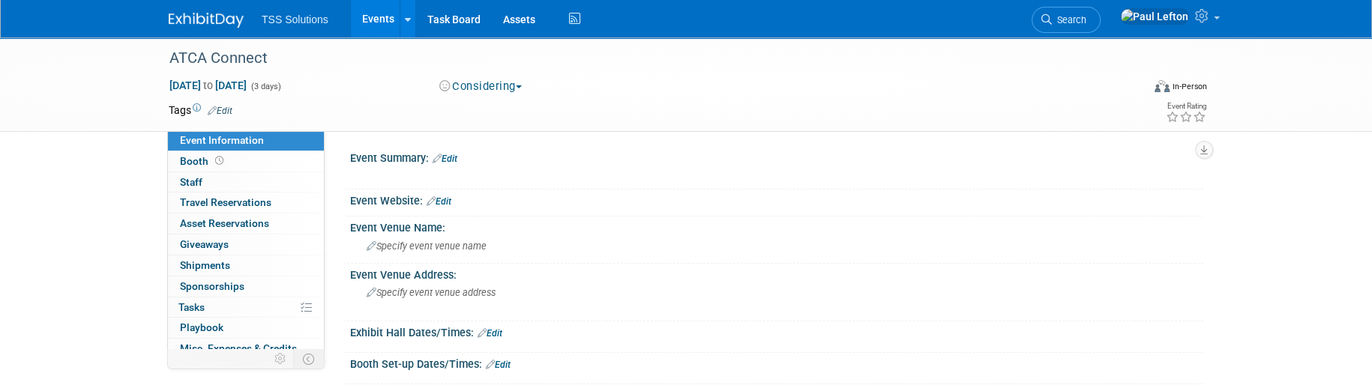
click at [446, 156] on link "Edit" at bounding box center [444, 159] width 25 height 10
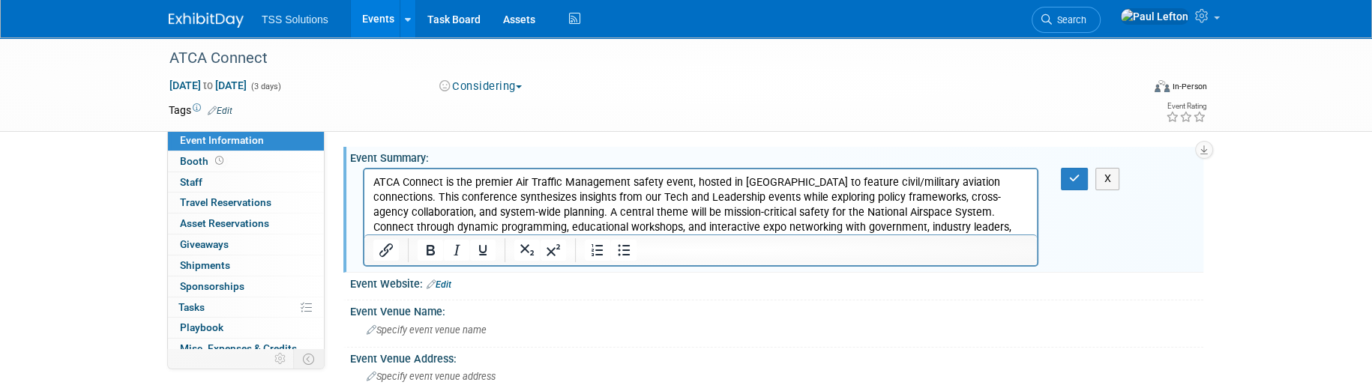
scroll to position [100, 0]
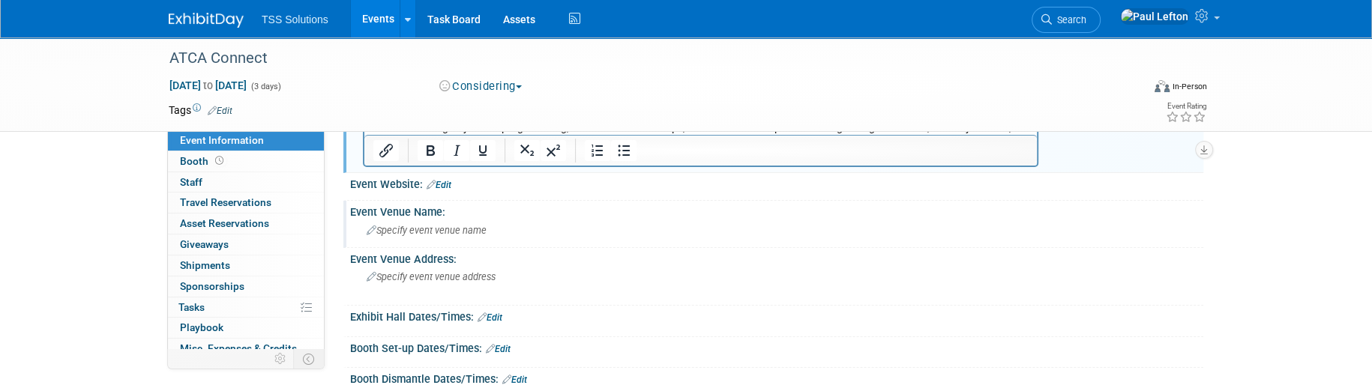
click at [546, 206] on div "Event Venue Name:" at bounding box center [776, 210] width 853 height 19
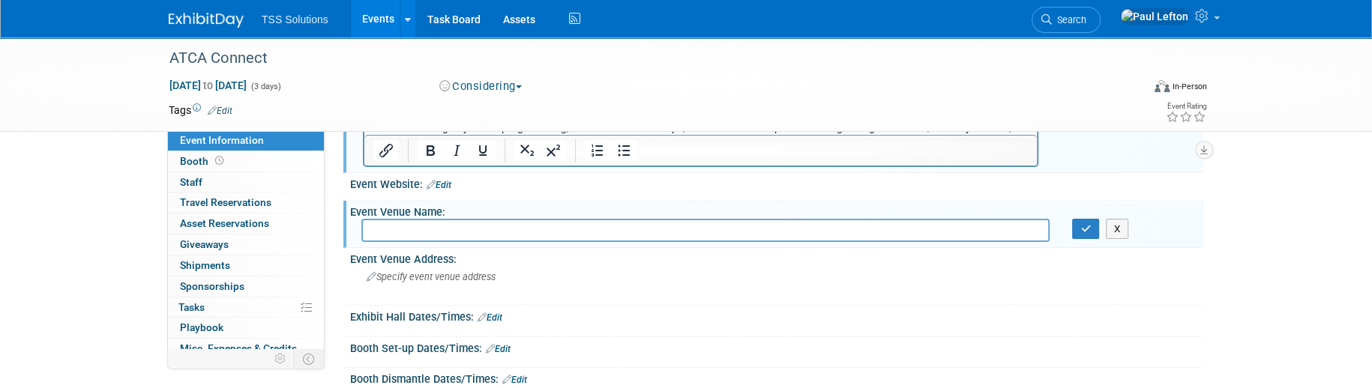
click at [423, 234] on input "text" at bounding box center [705, 230] width 688 height 23
click at [411, 278] on span "Specify event venue address" at bounding box center [431, 276] width 129 height 11
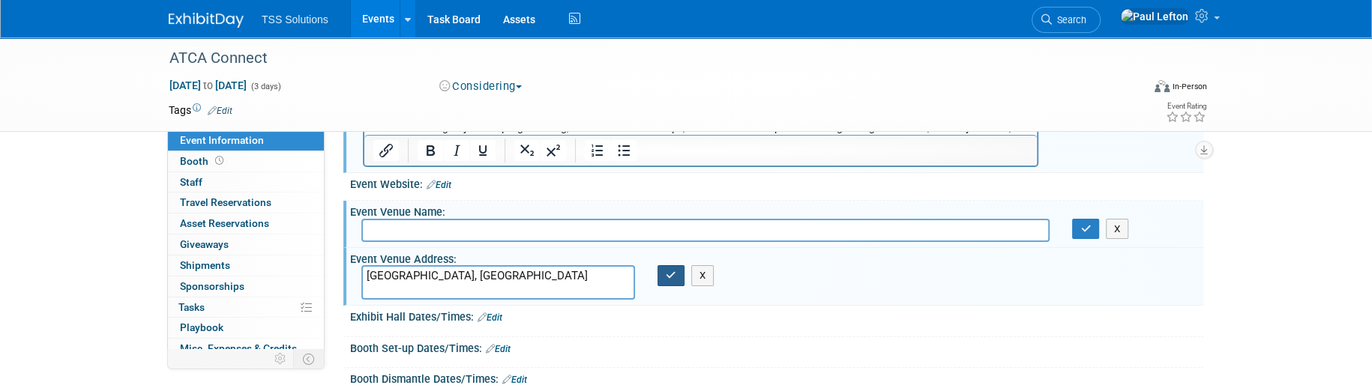
type textarea "[GEOGRAPHIC_DATA], [GEOGRAPHIC_DATA]"
click at [675, 279] on icon "button" at bounding box center [671, 276] width 10 height 10
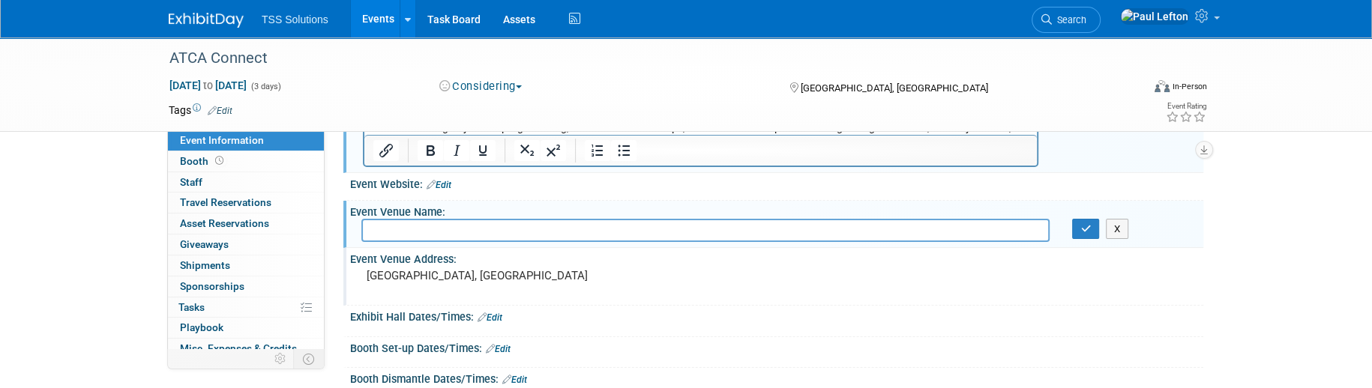
click at [417, 231] on input "text" at bounding box center [705, 230] width 688 height 23
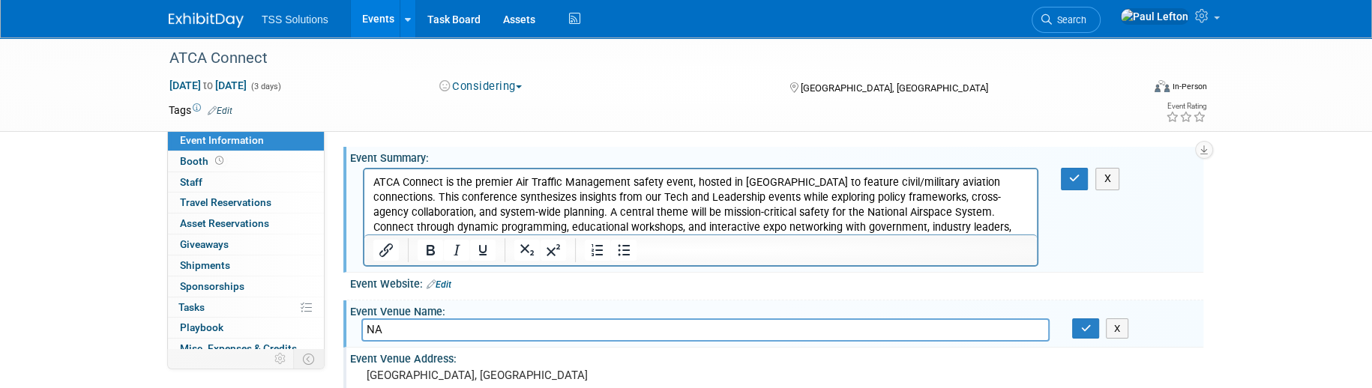
type input "NA"
click at [411, 284] on div "Event Website: Edit" at bounding box center [776, 282] width 853 height 19
click at [444, 281] on link "Edit" at bounding box center [438, 285] width 25 height 10
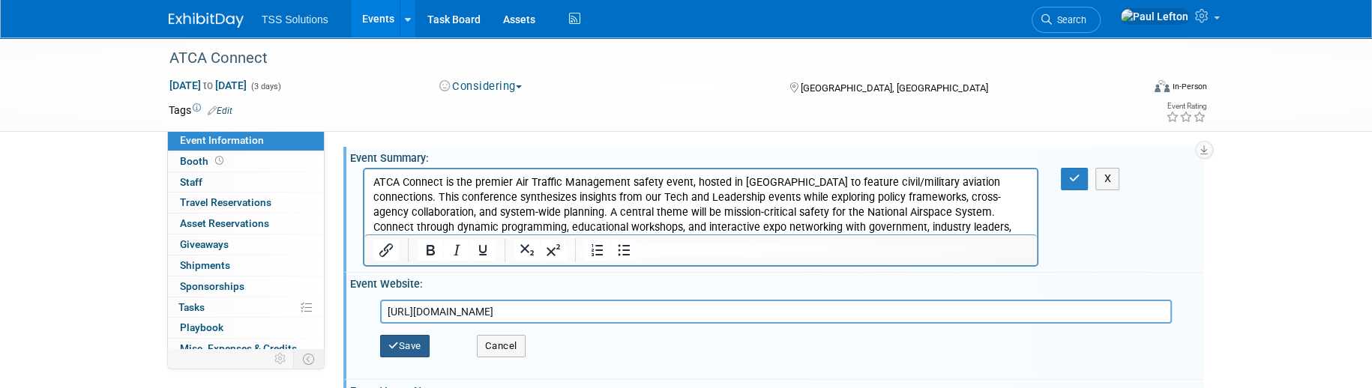
type input "[URL][DOMAIN_NAME]"
click at [405, 349] on button "Save" at bounding box center [404, 346] width 49 height 22
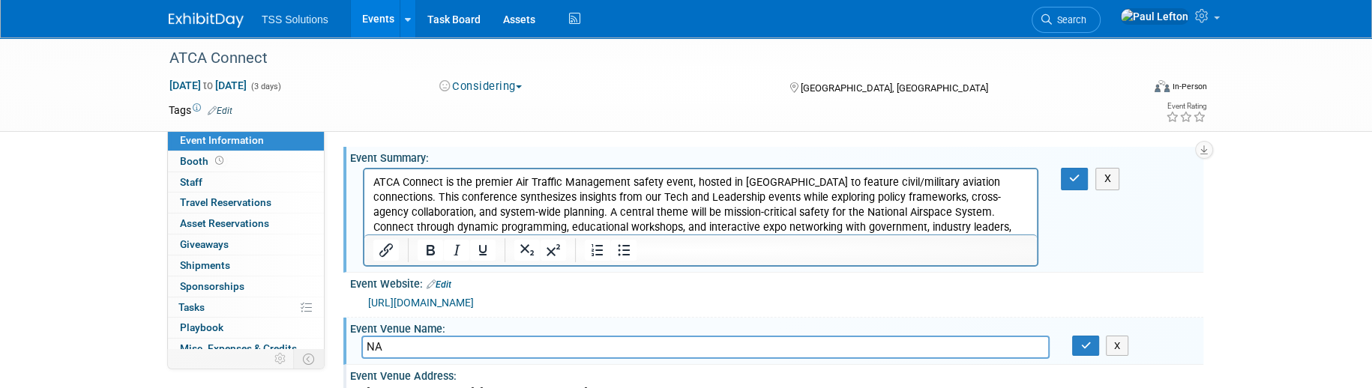
click at [1153, 241] on div "X" at bounding box center [776, 216] width 853 height 104
click at [1073, 183] on icon "button" at bounding box center [1074, 178] width 11 height 10
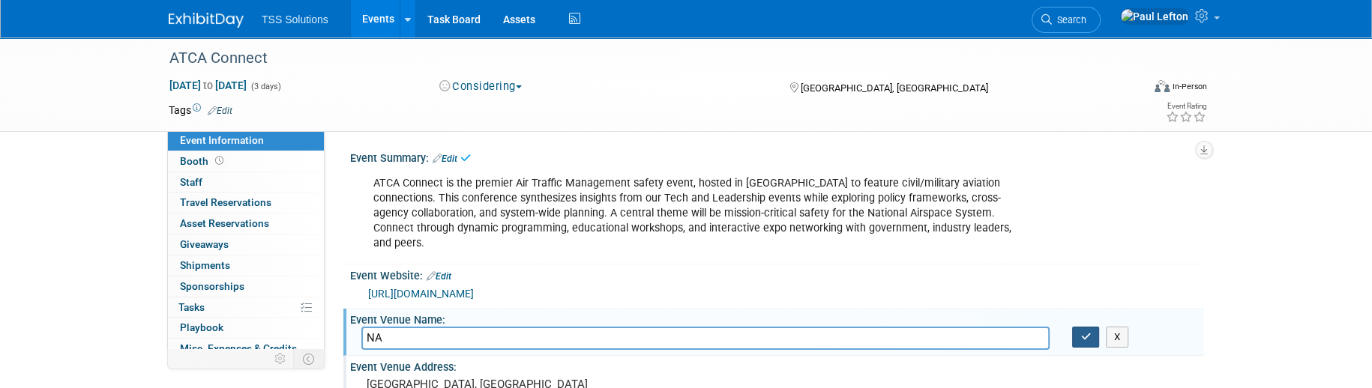
click at [1088, 328] on button "button" at bounding box center [1085, 337] width 27 height 21
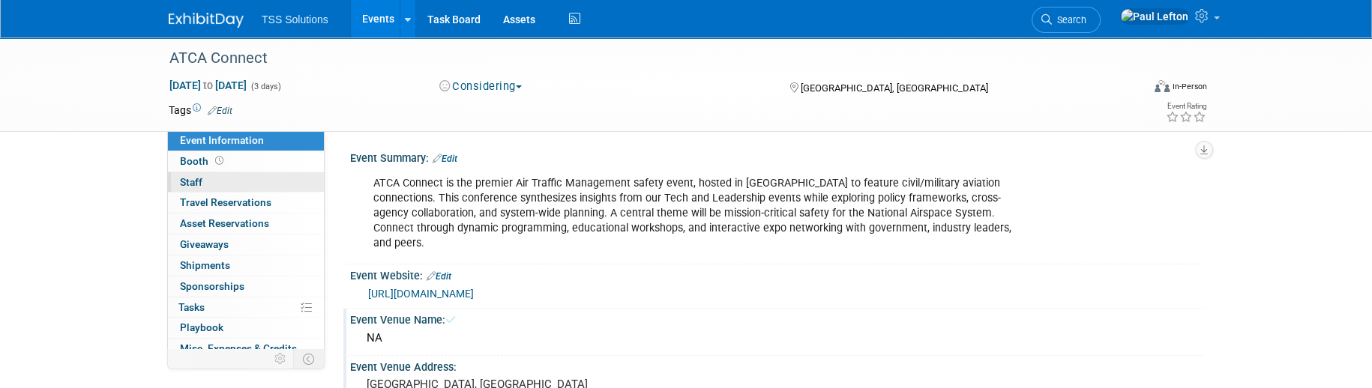
click at [192, 184] on span "Staff 0" at bounding box center [191, 182] width 22 height 12
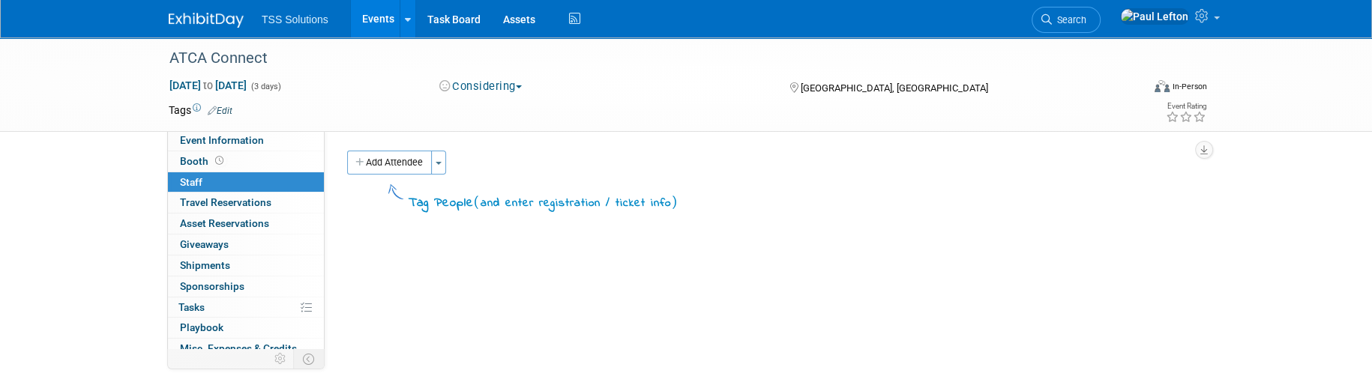
click at [390, 167] on button "Add Attendee" at bounding box center [389, 163] width 85 height 24
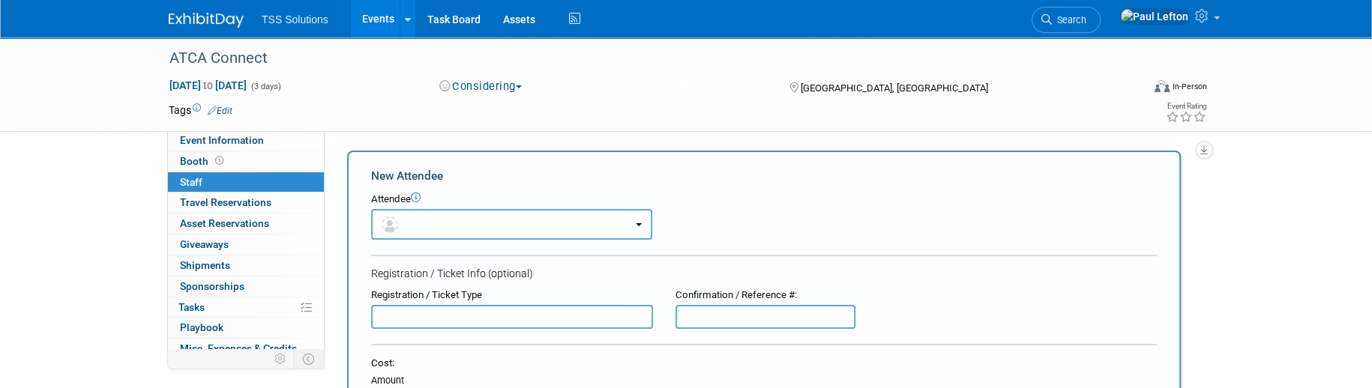
click at [399, 218] on span "button" at bounding box center [392, 224] width 22 height 12
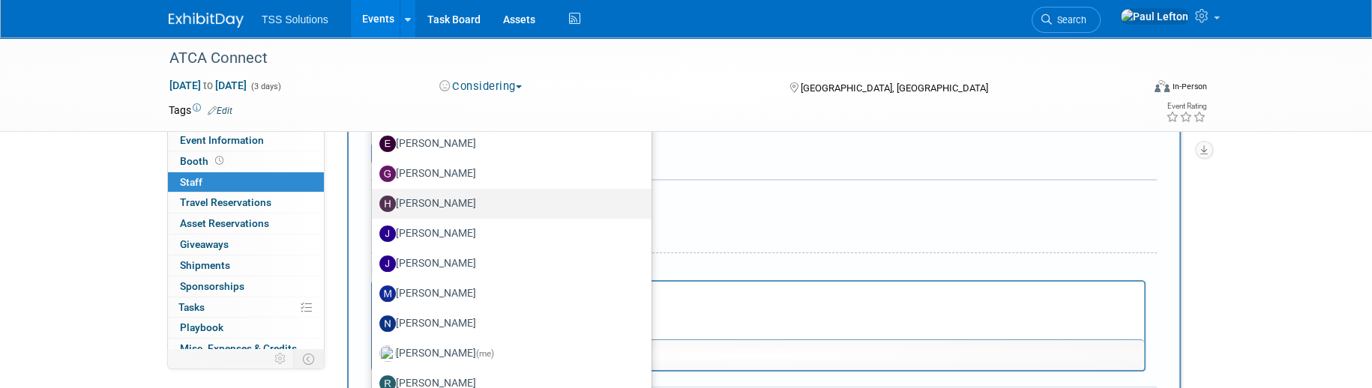
scroll to position [399, 0]
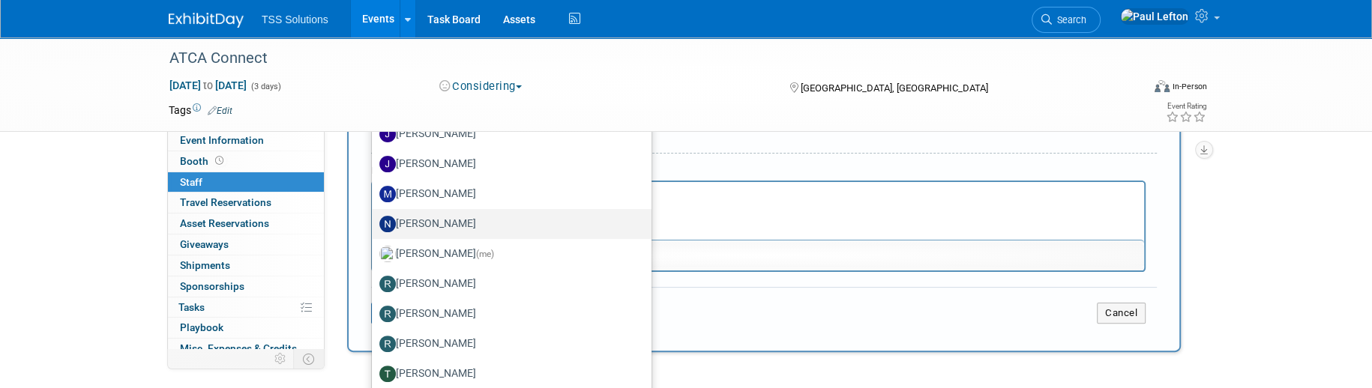
drag, startPoint x: 432, startPoint y: 226, endPoint x: 59, endPoint y: 45, distance: 414.0
click at [432, 226] on label "[PERSON_NAME]" at bounding box center [507, 224] width 257 height 24
click at [374, 226] on input "[PERSON_NAME]" at bounding box center [369, 222] width 10 height 10
select select "49b38185-c72f-4820-8003-959ba25eb60b"
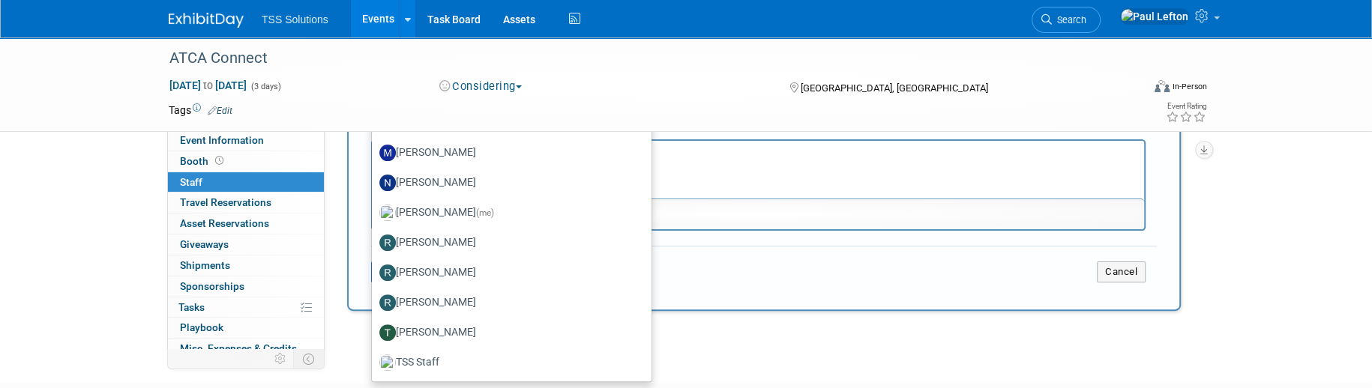
scroll to position [447, 0]
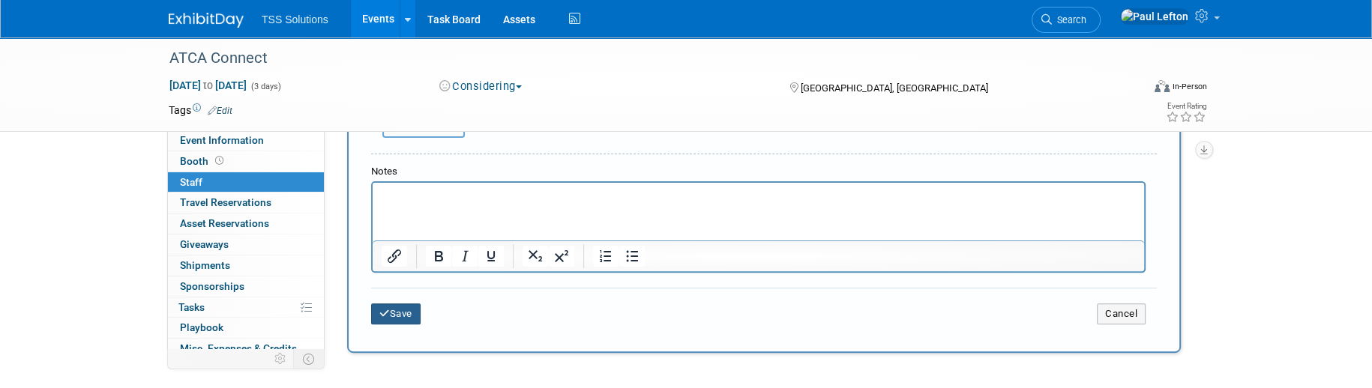
click at [404, 310] on button "Save" at bounding box center [395, 314] width 49 height 21
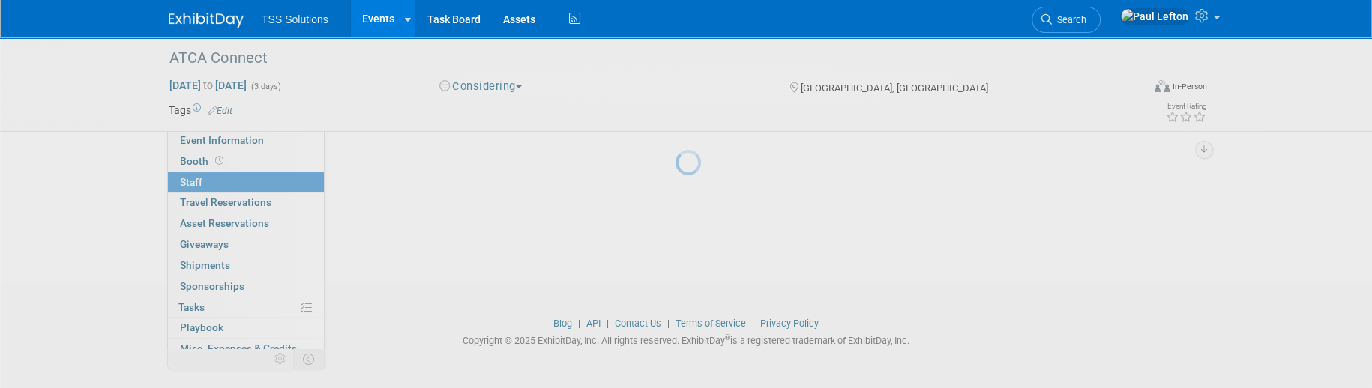
scroll to position [212, 0]
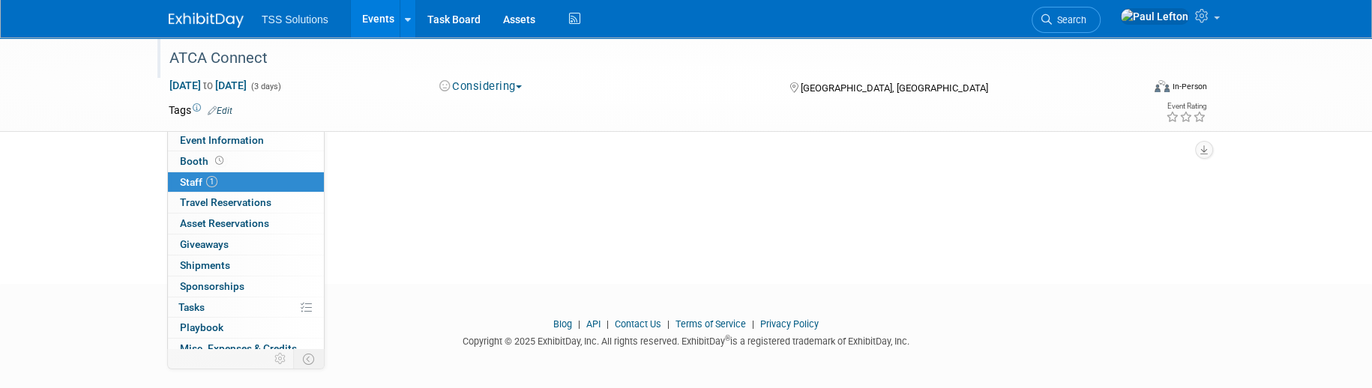
click at [256, 59] on div "ATCA Connect" at bounding box center [641, 58] width 954 height 27
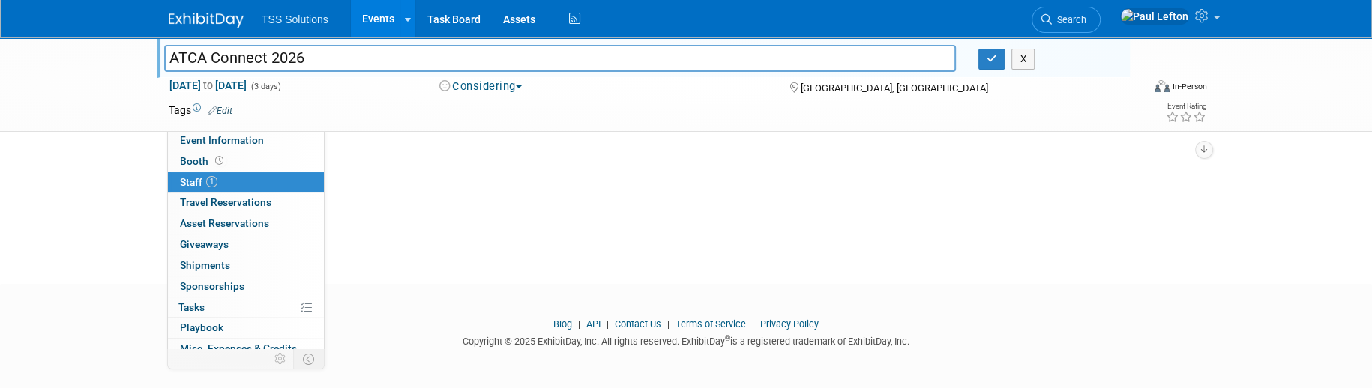
scroll to position [12, 0]
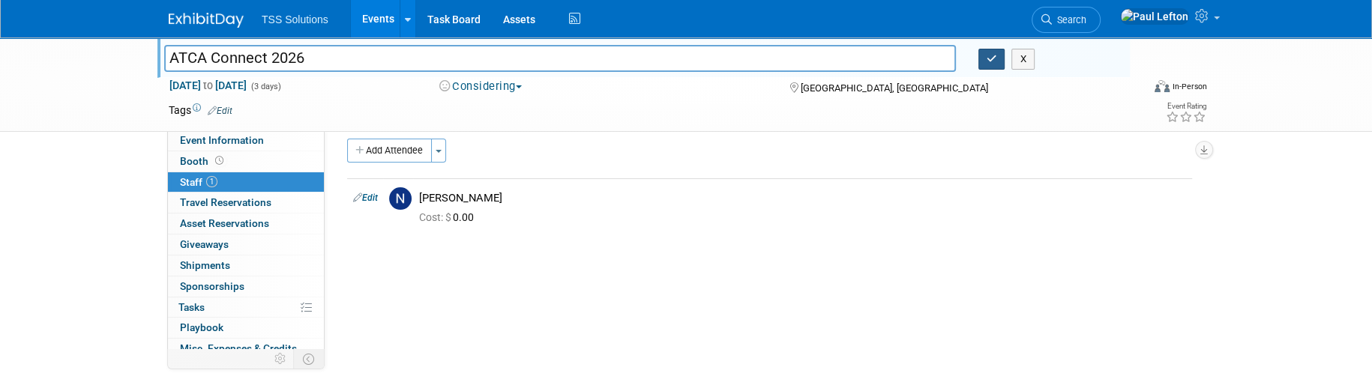
type input "ATCA Connect 2026"
click at [989, 64] on button "button" at bounding box center [991, 59] width 27 height 21
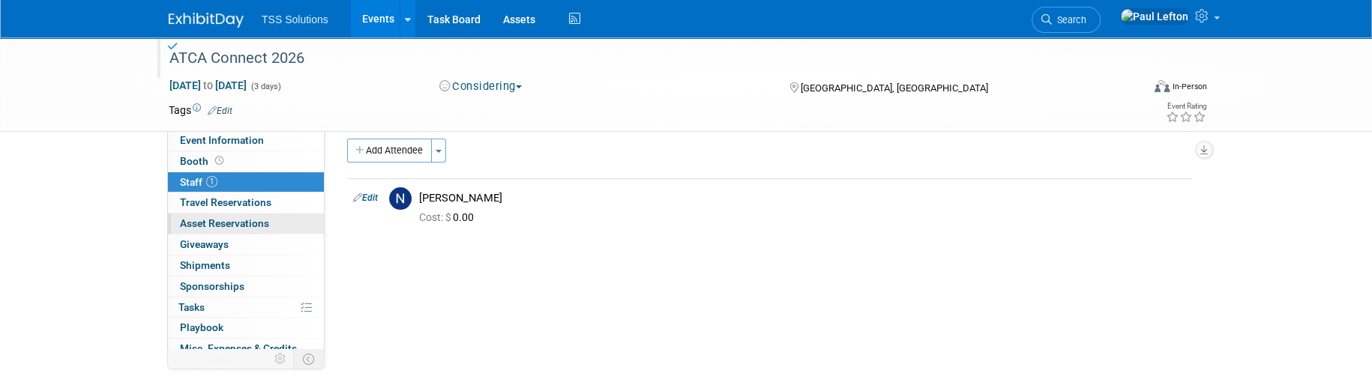
scroll to position [0, 0]
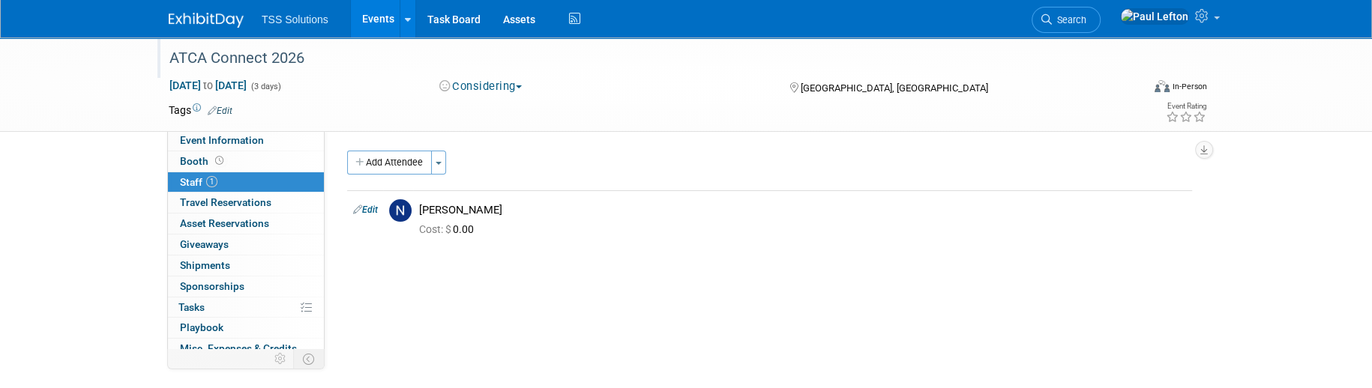
click at [370, 21] on link "Events" at bounding box center [378, 18] width 55 height 37
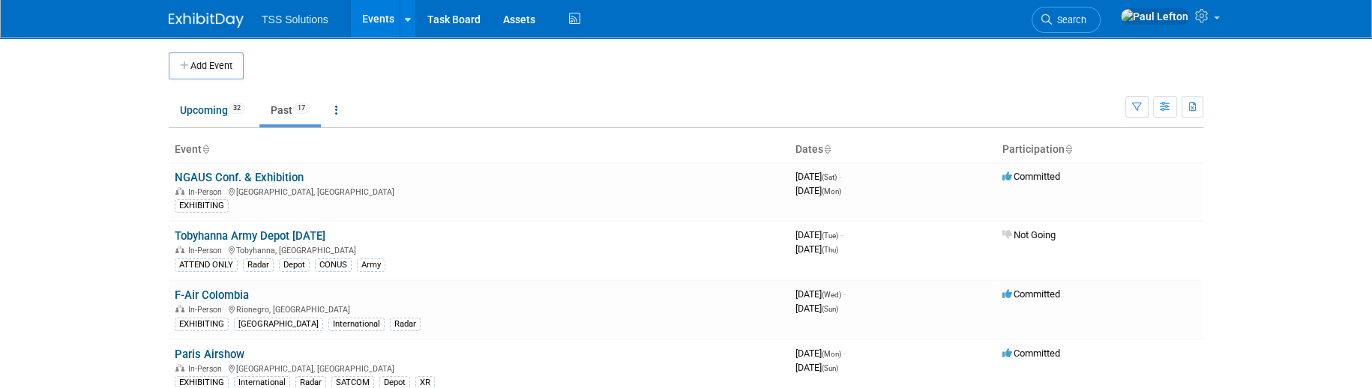
click at [287, 112] on link "Past 17" at bounding box center [289, 110] width 61 height 28
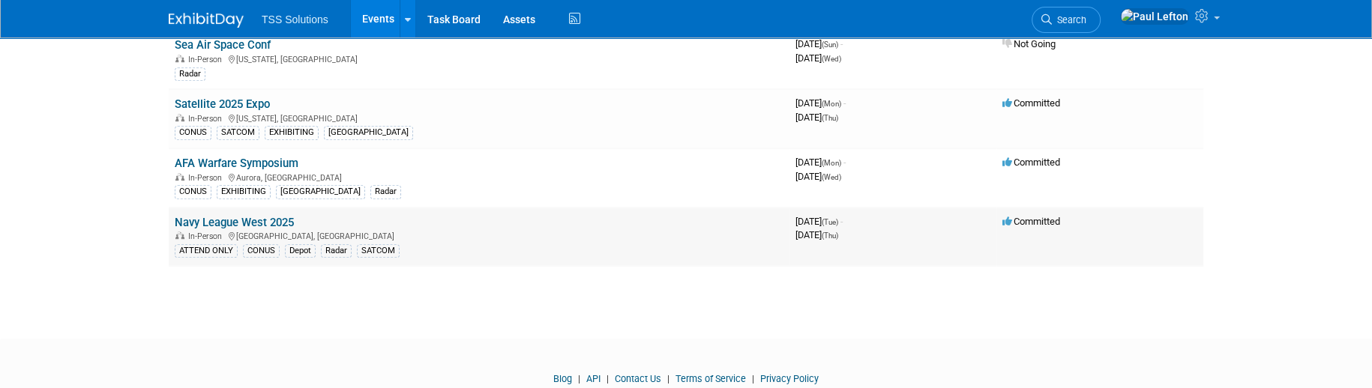
scroll to position [799, 0]
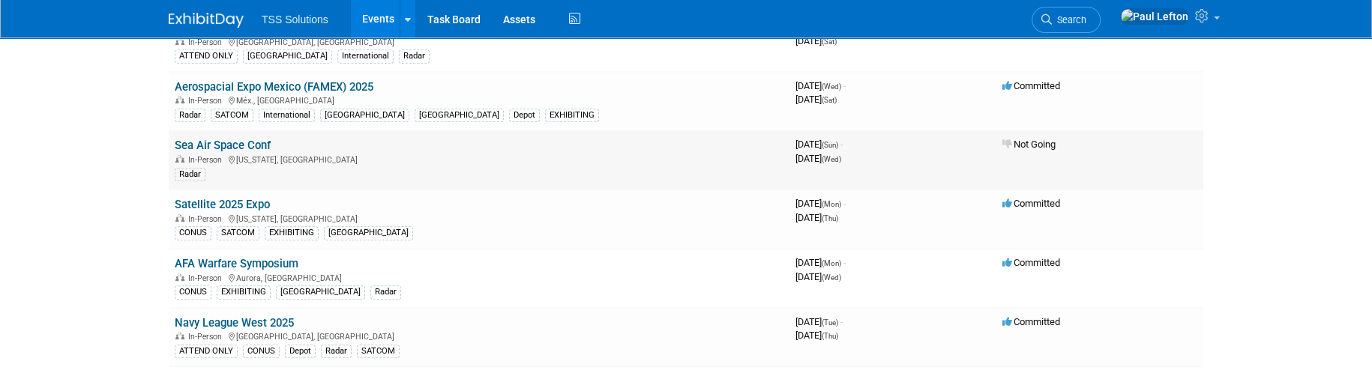
click at [214, 139] on link "Sea Air Space Conf" at bounding box center [223, 145] width 96 height 13
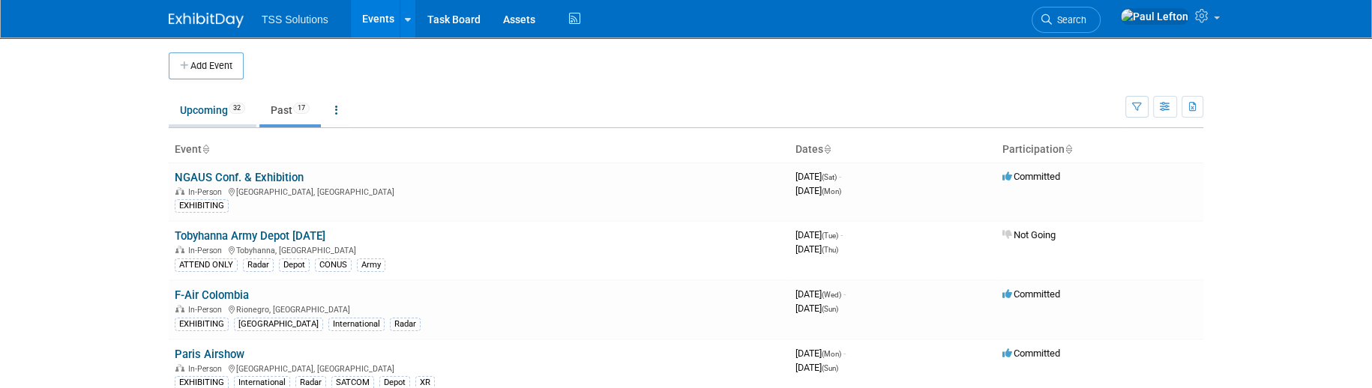
click at [206, 109] on link "Upcoming 32" at bounding box center [213, 110] width 88 height 28
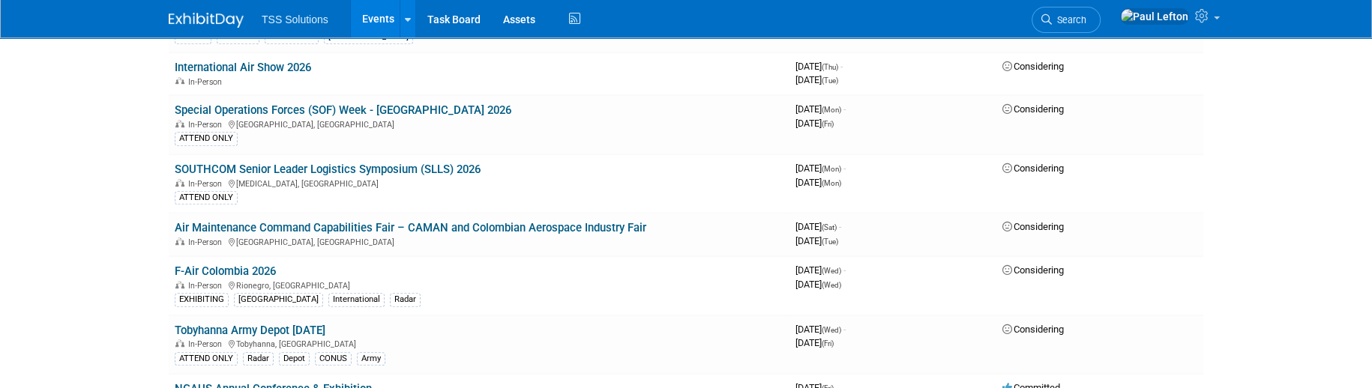
scroll to position [999, 0]
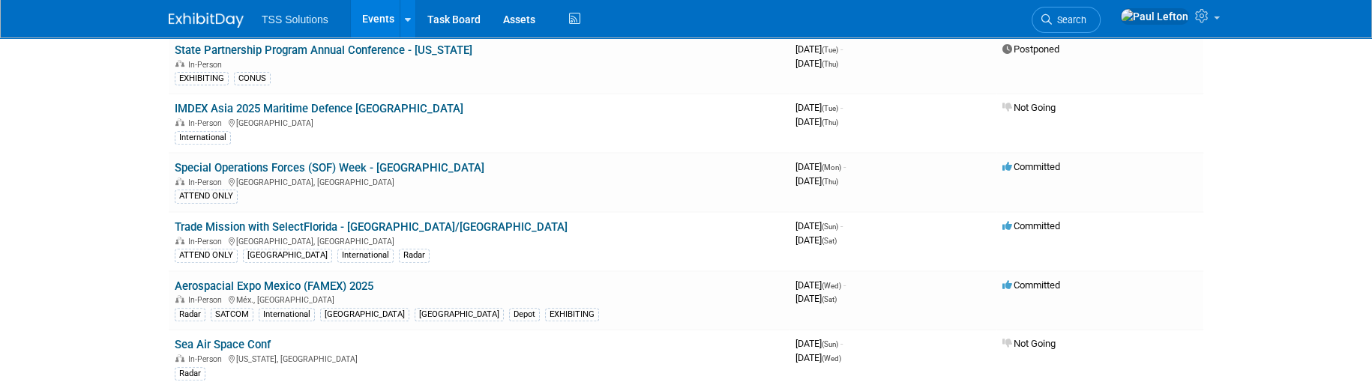
scroll to position [699, 0]
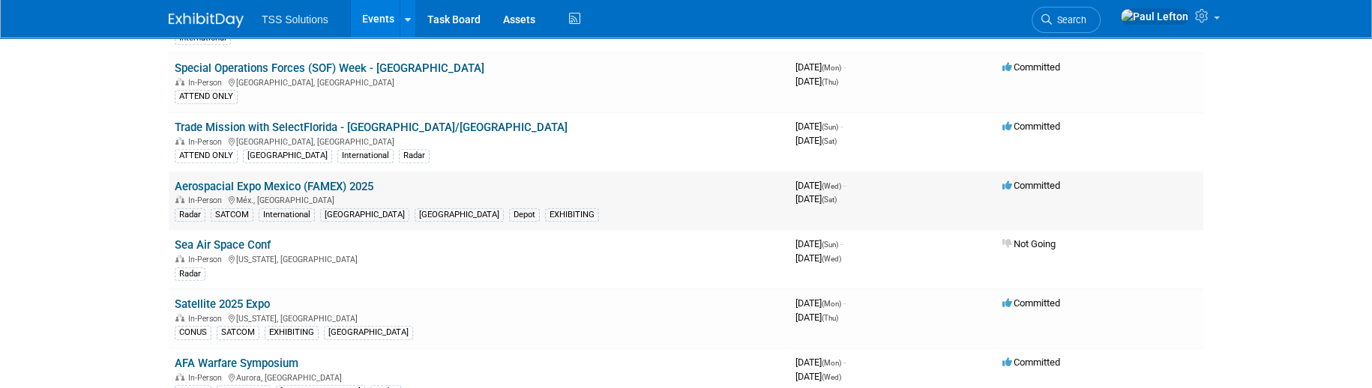
click at [282, 180] on link "Aerospacial Expo Mexico (FAMEX) 2025" at bounding box center [274, 186] width 199 height 13
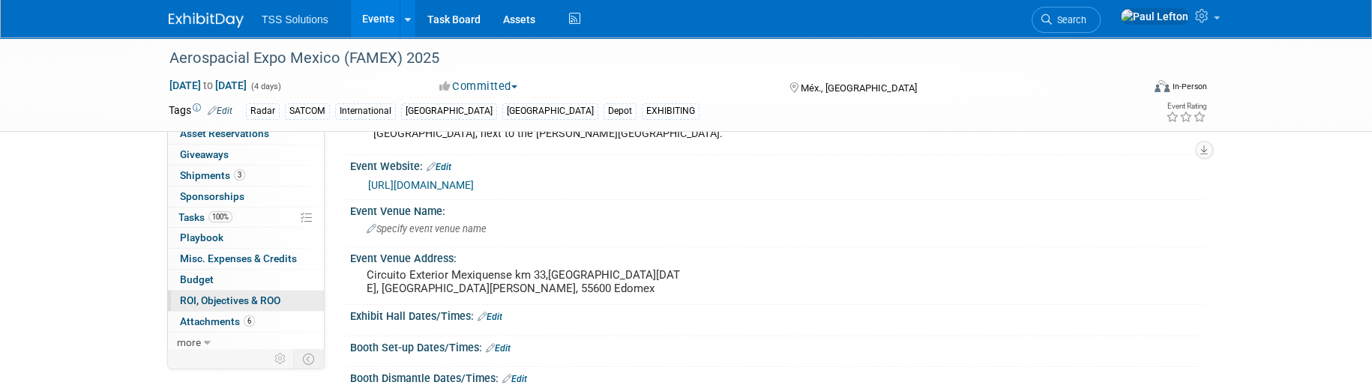
scroll to position [300, 0]
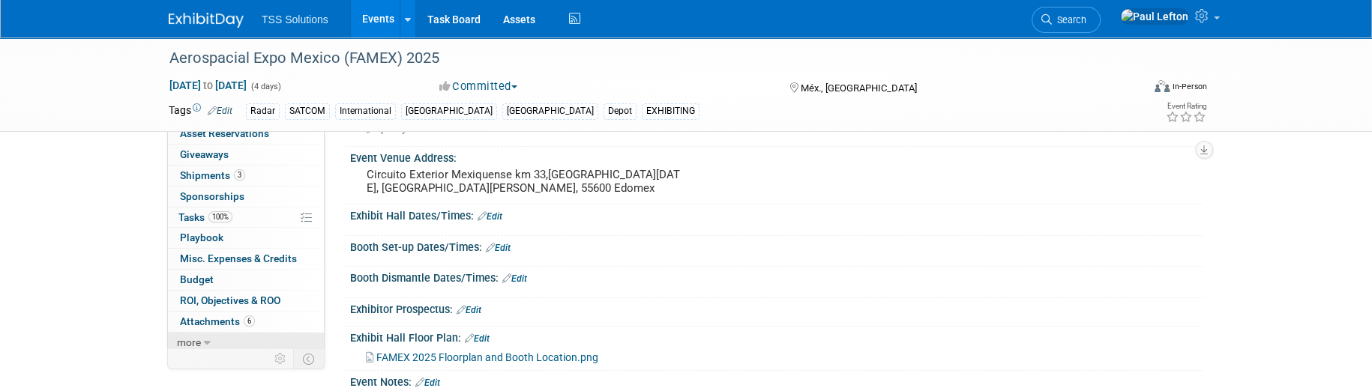
click at [175, 341] on link "more" at bounding box center [246, 343] width 156 height 20
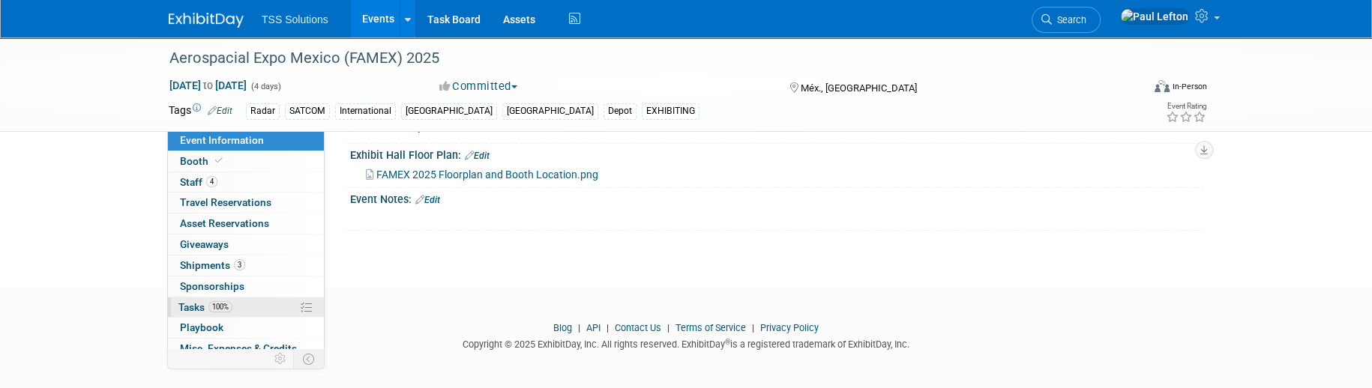
scroll to position [193, 0]
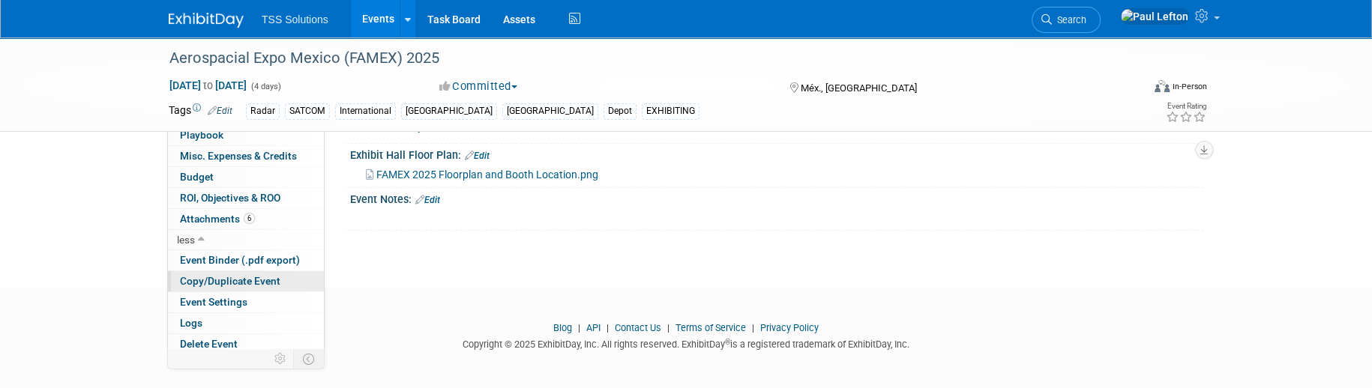
click at [216, 275] on span "Copy/Duplicate Event" at bounding box center [230, 281] width 100 height 12
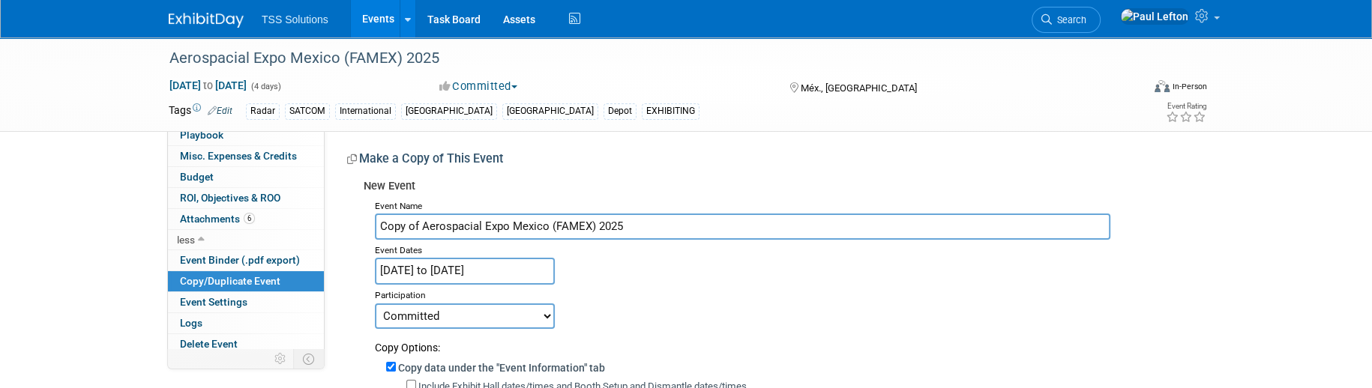
drag, startPoint x: 420, startPoint y: 223, endPoint x: 340, endPoint y: 211, distance: 81.1
click at [578, 222] on input "Aerospacial Expo Mexico (FAMEX) 2025" at bounding box center [742, 227] width 735 height 26
type input "Aerospacial Expo Mexico (FAMEX) 2026"
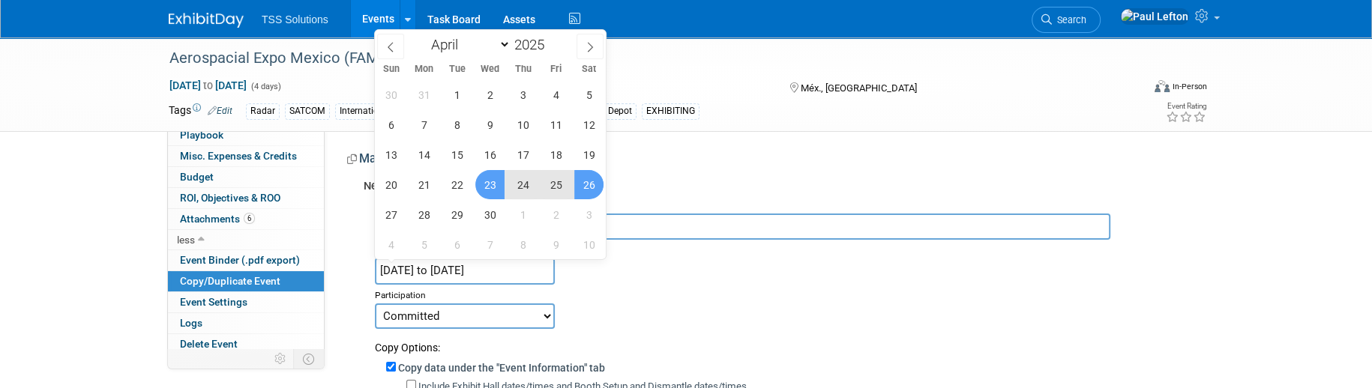
click at [492, 278] on input "Apr 23, 2025 to Apr 26, 2025" at bounding box center [465, 271] width 180 height 26
click at [549, 40] on span at bounding box center [550, 40] width 10 height 9
type input "2026"
click at [489, 91] on span "1" at bounding box center [489, 94] width 29 height 29
type input "Apr 1, 2026"
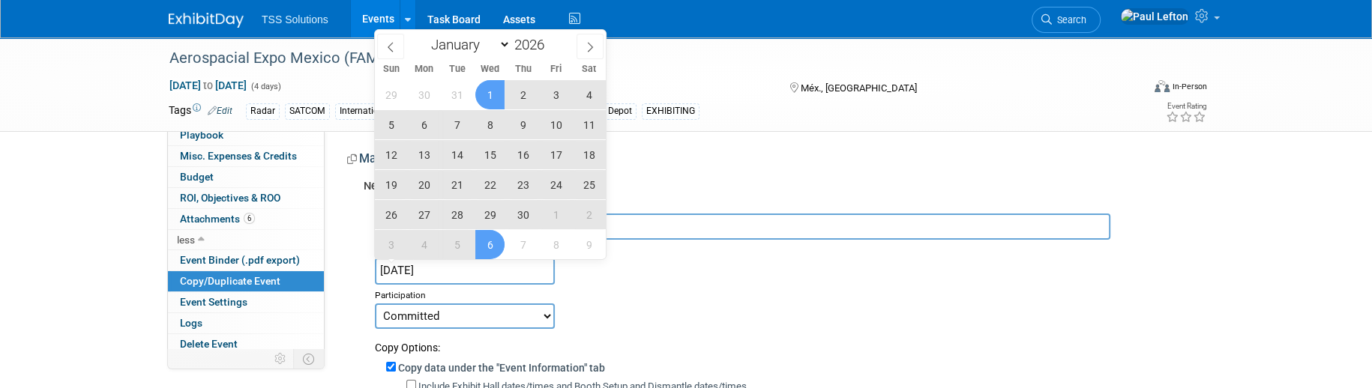
type input "2025"
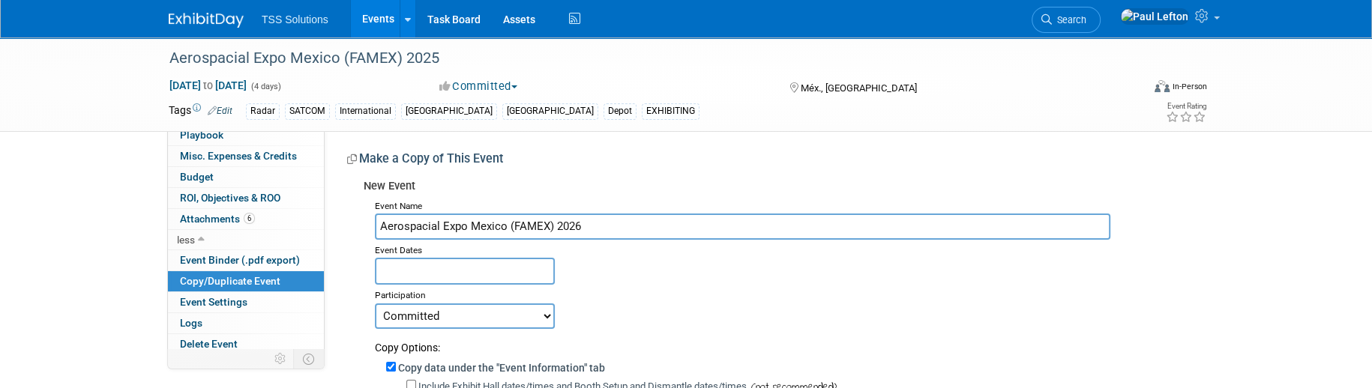
click at [522, 271] on input "text" at bounding box center [465, 271] width 180 height 26
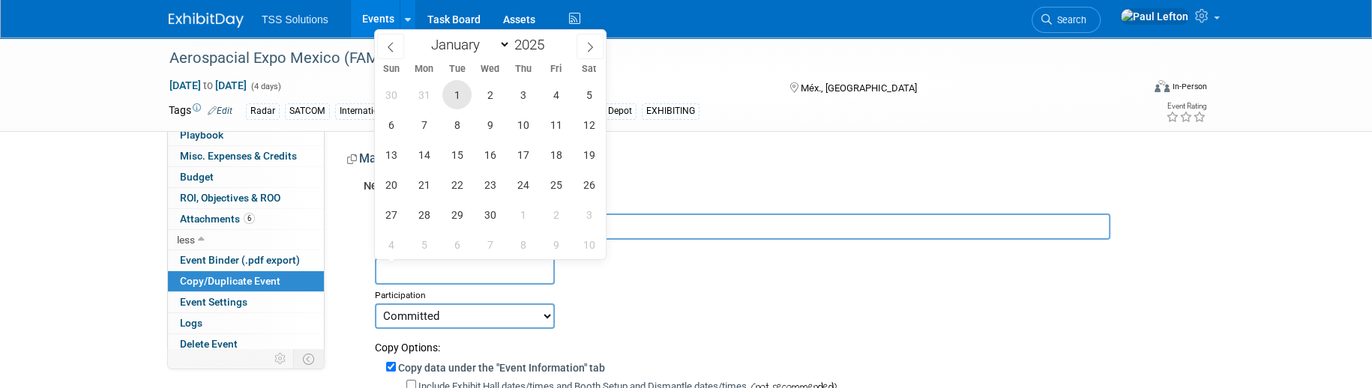
click at [459, 93] on span "1" at bounding box center [456, 94] width 29 height 29
type input "Apr 1, 2025"
click at [547, 40] on span at bounding box center [550, 40] width 10 height 9
type input "2026"
click at [487, 100] on span "1" at bounding box center [489, 94] width 29 height 29
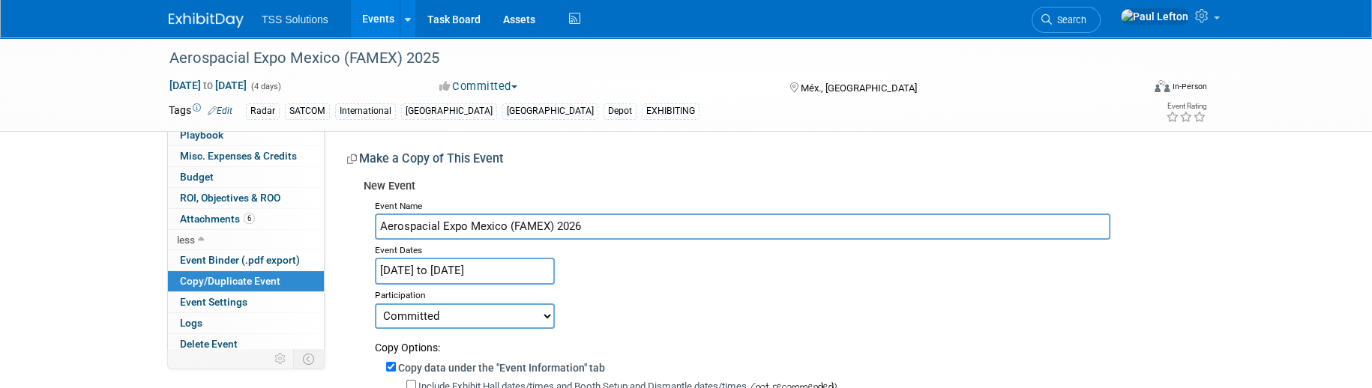
click at [420, 277] on input "Apr 1, 2025 to Apr 1, 2026" at bounding box center [465, 271] width 180 height 26
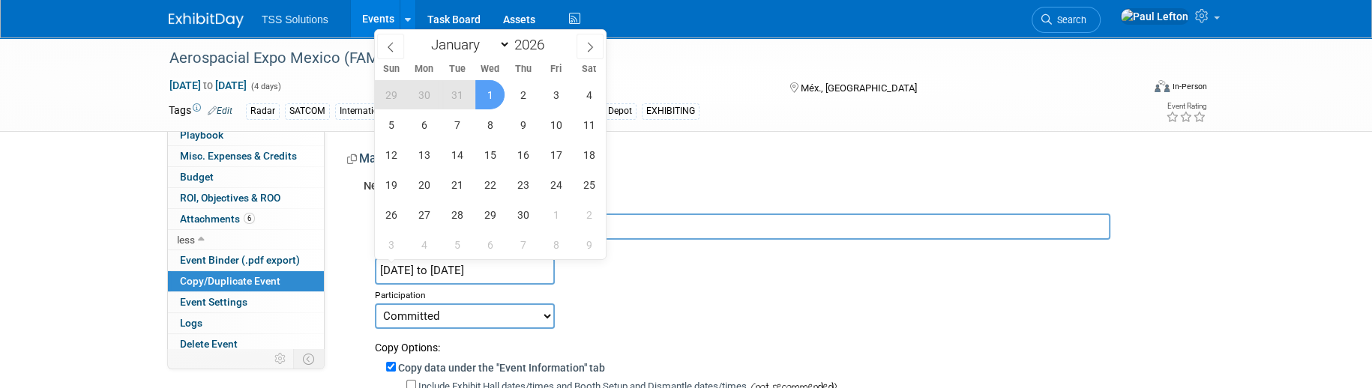
click at [492, 86] on span "1" at bounding box center [489, 94] width 29 height 29
type input "Apr 1, 2026"
click at [492, 89] on span "1" at bounding box center [489, 94] width 29 height 29
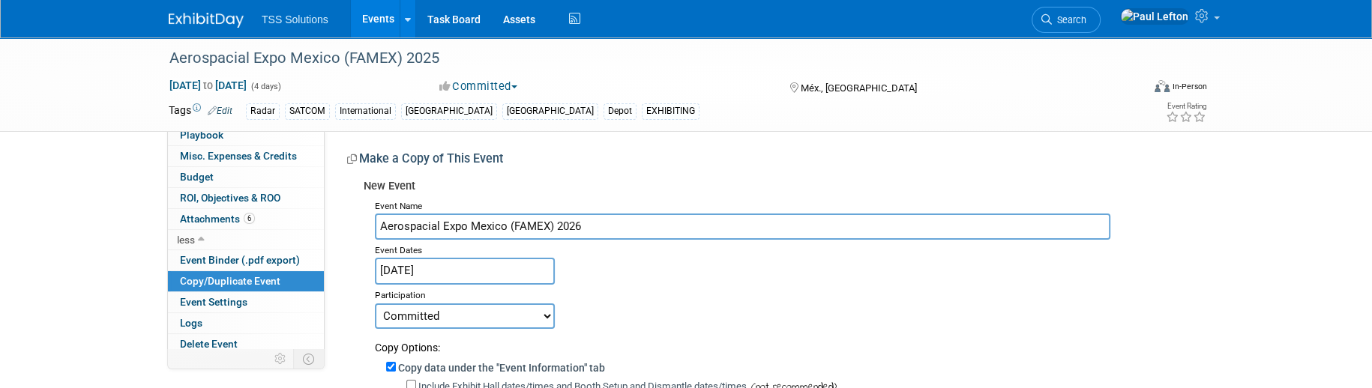
click at [442, 311] on select "Committed Considering Not Going Postponed" at bounding box center [465, 316] width 180 height 25
select select "2"
click at [375, 304] on select "Committed Considering Not Going Postponed" at bounding box center [465, 316] width 180 height 25
click at [609, 298] on div "Participation" at bounding box center [783, 294] width 817 height 18
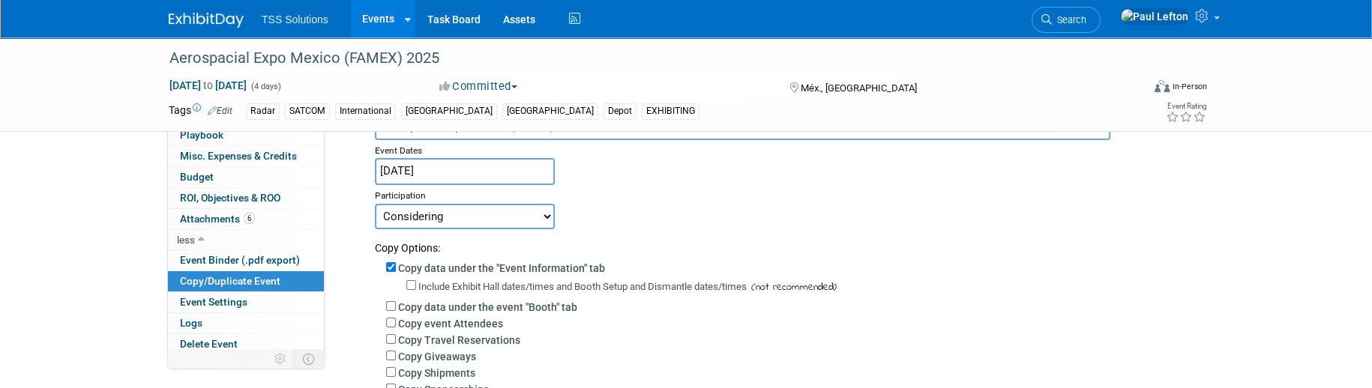
scroll to position [399, 0]
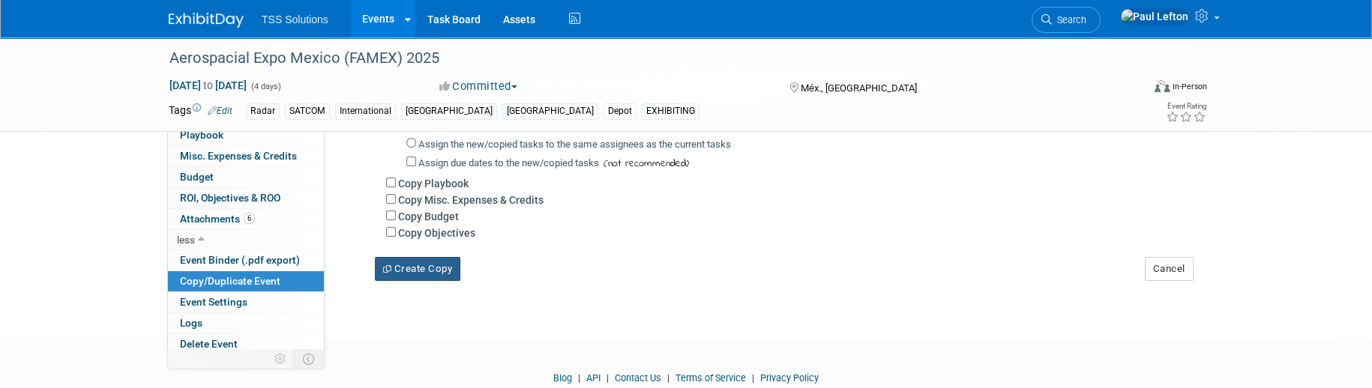
click at [409, 273] on button "Create Copy" at bounding box center [417, 269] width 85 height 24
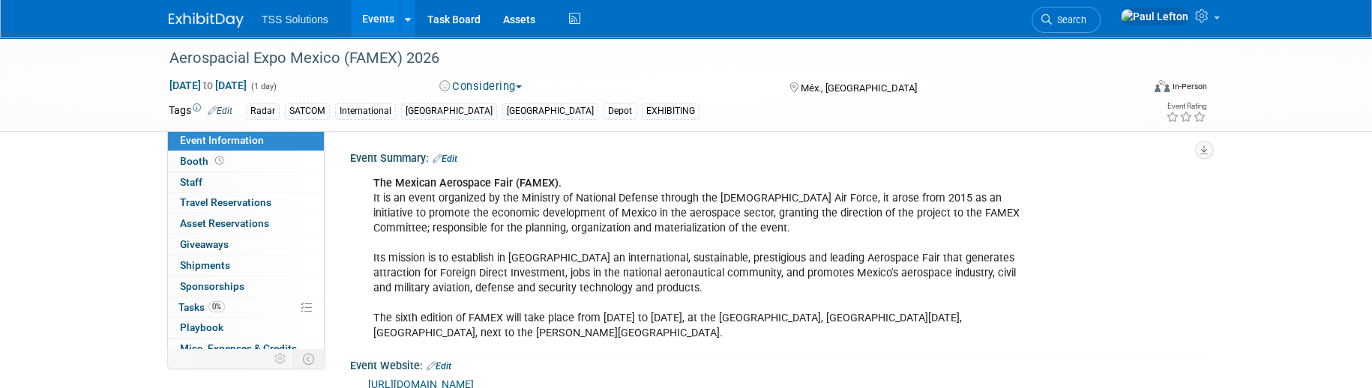
click at [450, 157] on link "Edit" at bounding box center [444, 159] width 25 height 10
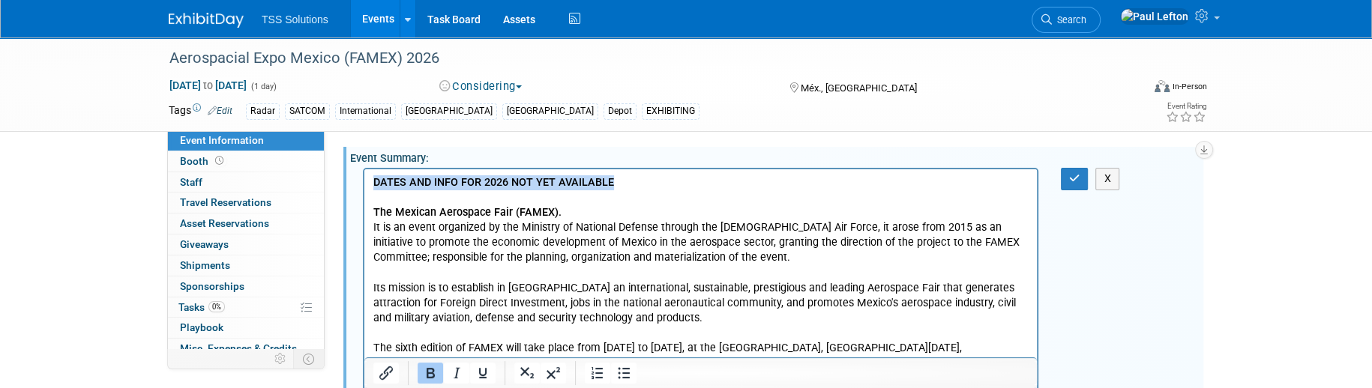
drag, startPoint x: 597, startPoint y: 186, endPoint x: 728, endPoint y: 359, distance: 216.8
click at [364, 189] on html "DATES AND INFO FOR 2026 NOT YET AVAILABLE The Mexican Aerospace Fair (FAMEX). I…" at bounding box center [700, 270] width 672 height 202
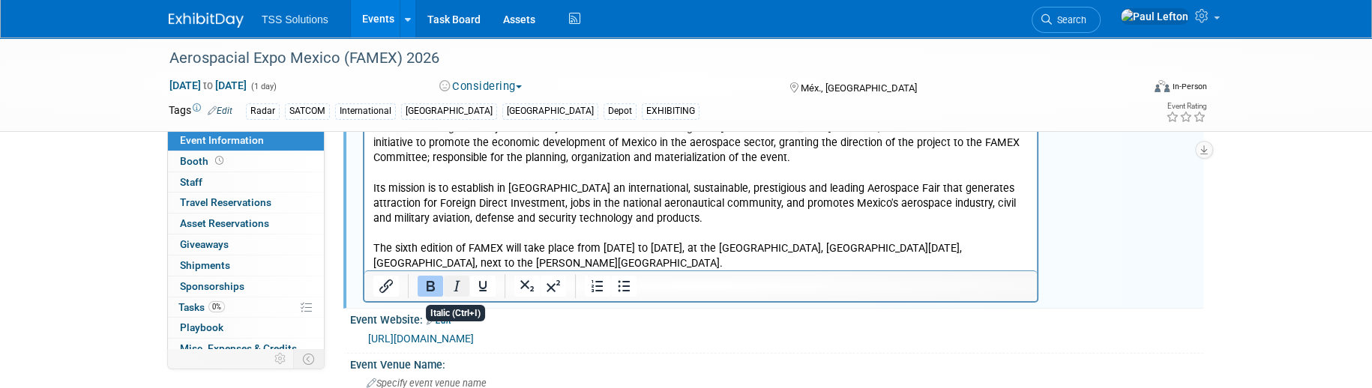
click at [454, 283] on icon "Italic" at bounding box center [456, 286] width 18 height 18
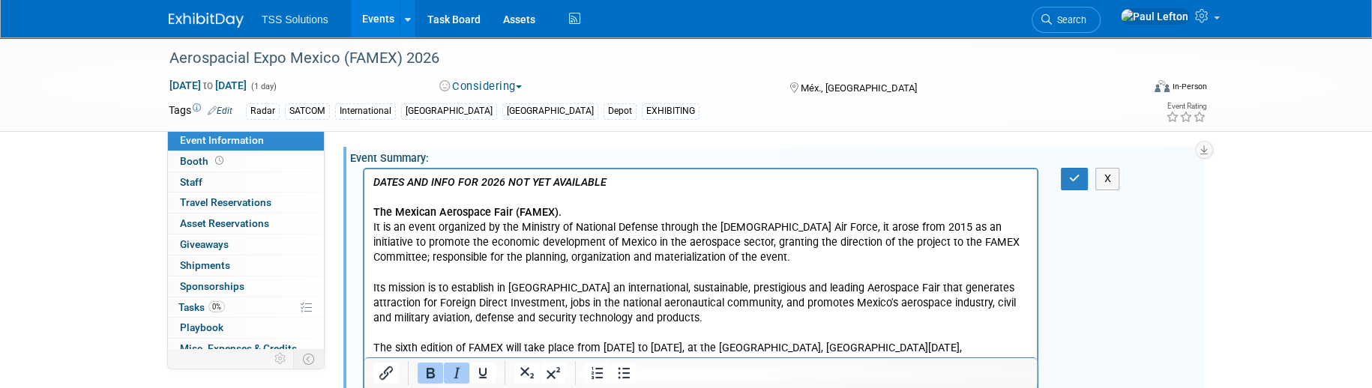
click at [511, 165] on div "The Mexican Aerospace Fair (FAMEX). It is an event organized by the Ministry of…" at bounding box center [775, 167] width 834 height 7
click at [600, 173] on html "DATES AND INFO FOR 2026 NOT YET AVAILABLE The Mexican Aerospace Fair (FAMEX). I…" at bounding box center [700, 270] width 672 height 202
click at [1070, 177] on icon "button" at bounding box center [1074, 178] width 11 height 10
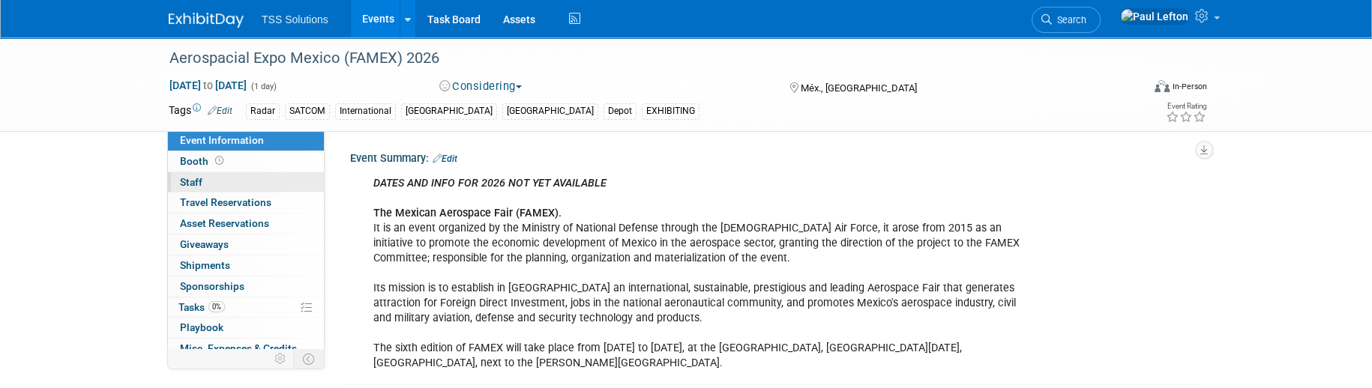
click at [209, 178] on link "0 Staff 0" at bounding box center [246, 182] width 156 height 20
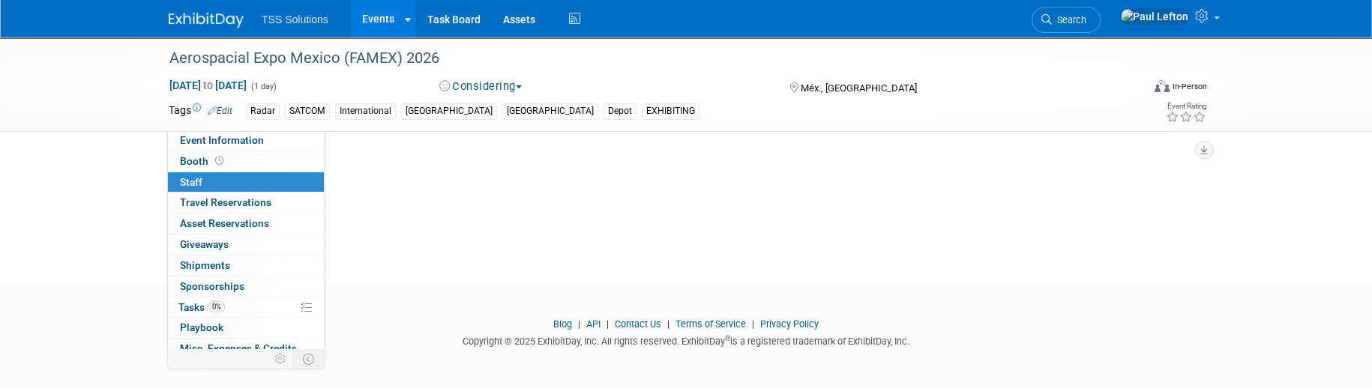
click at [379, 2] on link "Events" at bounding box center [378, 18] width 55 height 37
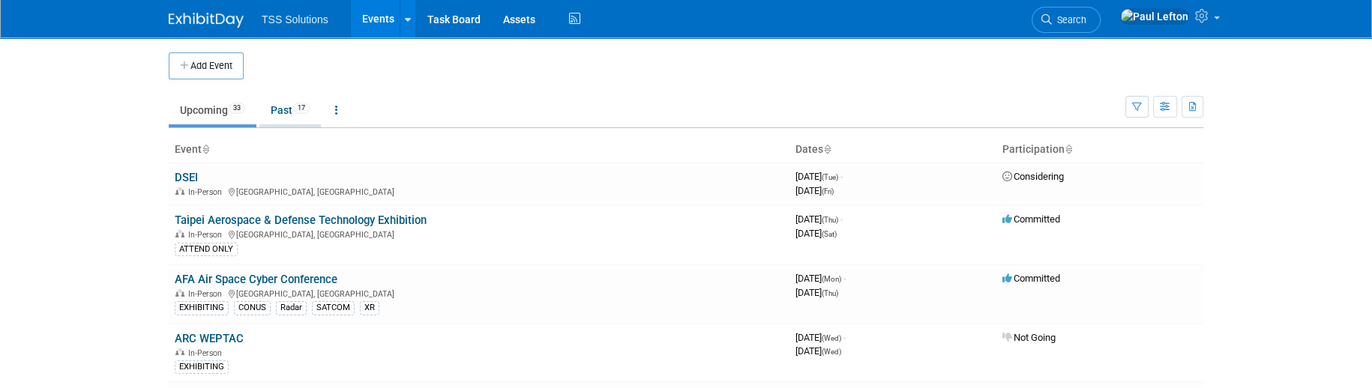
click at [280, 104] on link "Past 17" at bounding box center [289, 110] width 61 height 28
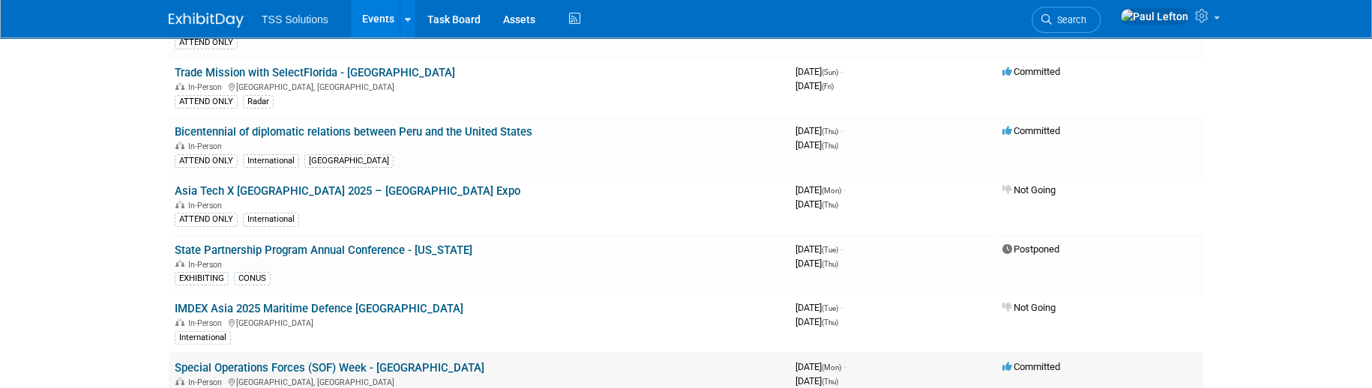
scroll to position [600, 0]
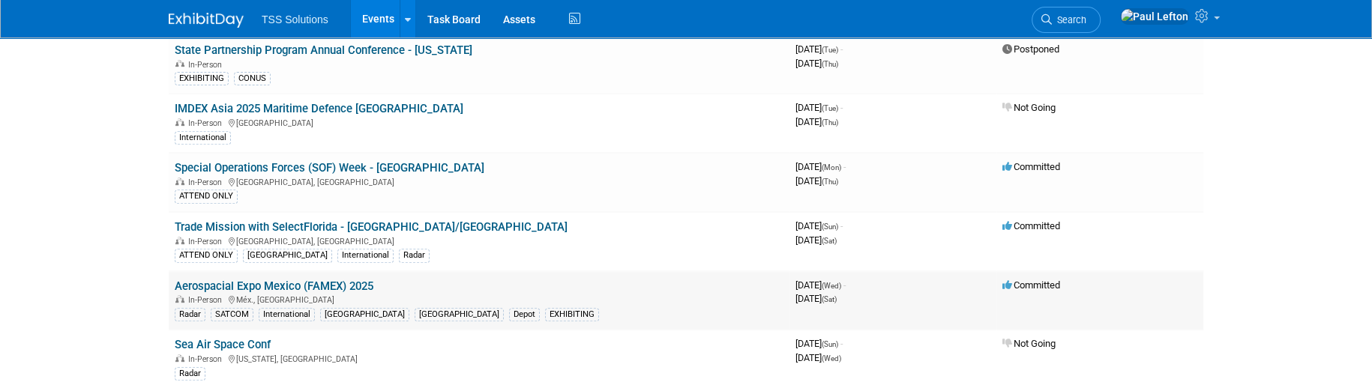
click at [273, 280] on link "Aerospacial Expo Mexico (FAMEX) 2025" at bounding box center [274, 286] width 199 height 13
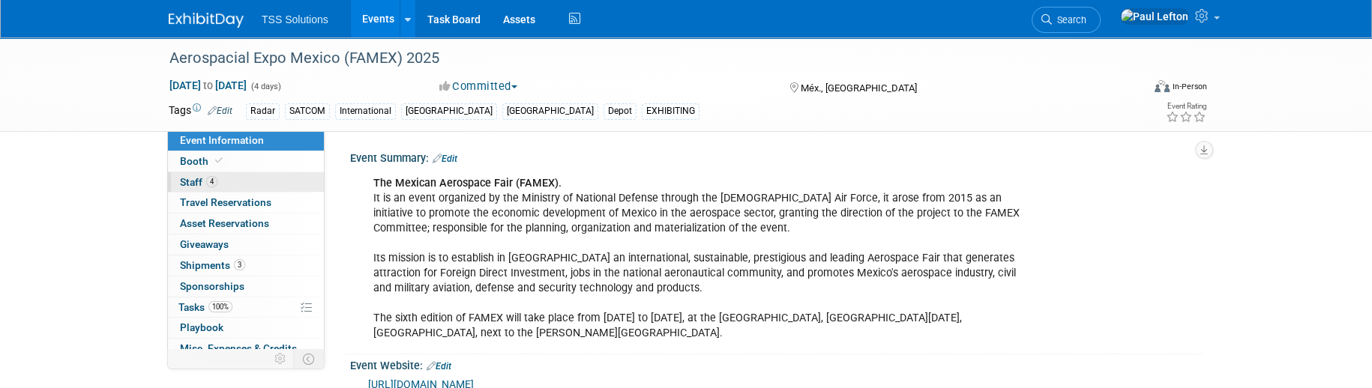
click at [194, 182] on span "Staff 4" at bounding box center [198, 182] width 37 height 12
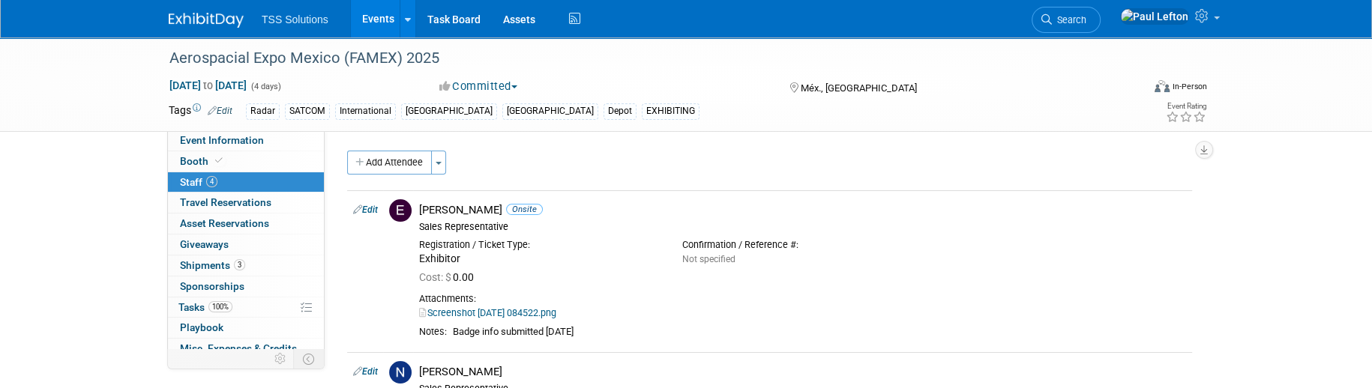
click at [370, 22] on link "Events" at bounding box center [378, 18] width 55 height 37
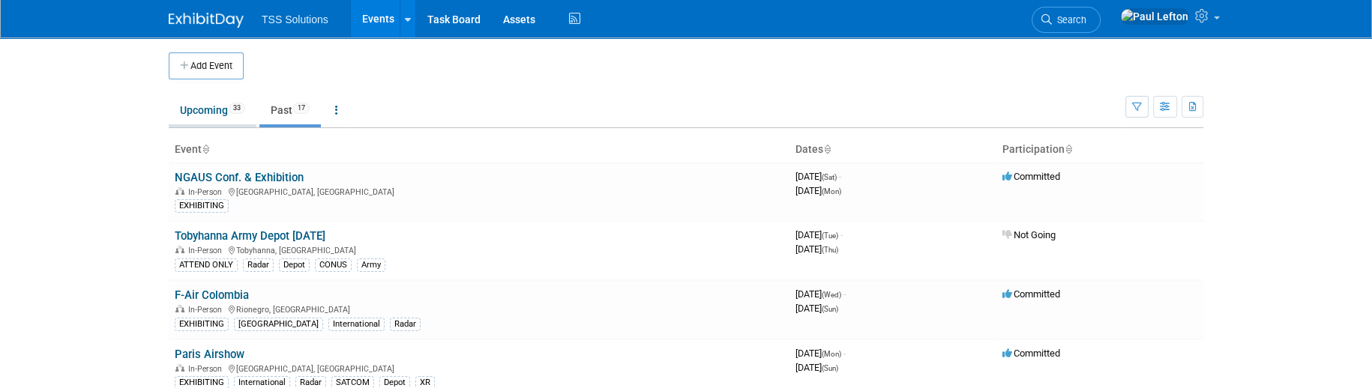
click at [204, 109] on link "Upcoming 33" at bounding box center [213, 110] width 88 height 28
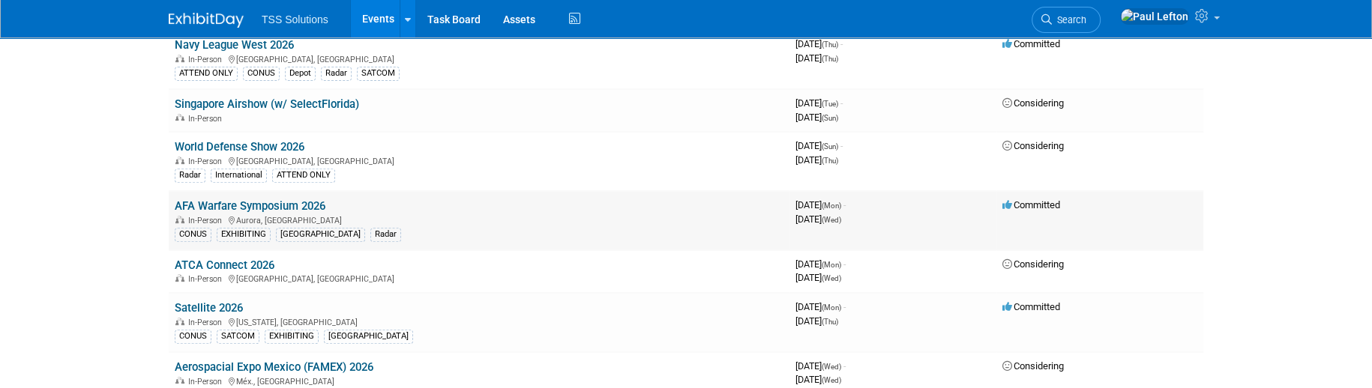
scroll to position [699, 0]
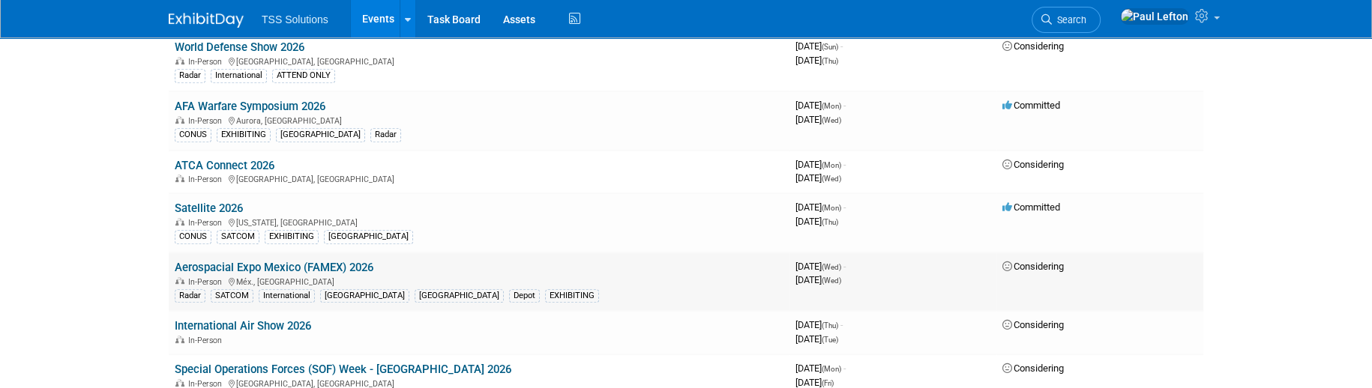
click at [241, 261] on link "Aerospacial Expo Mexico (FAMEX) 2026" at bounding box center [274, 267] width 199 height 13
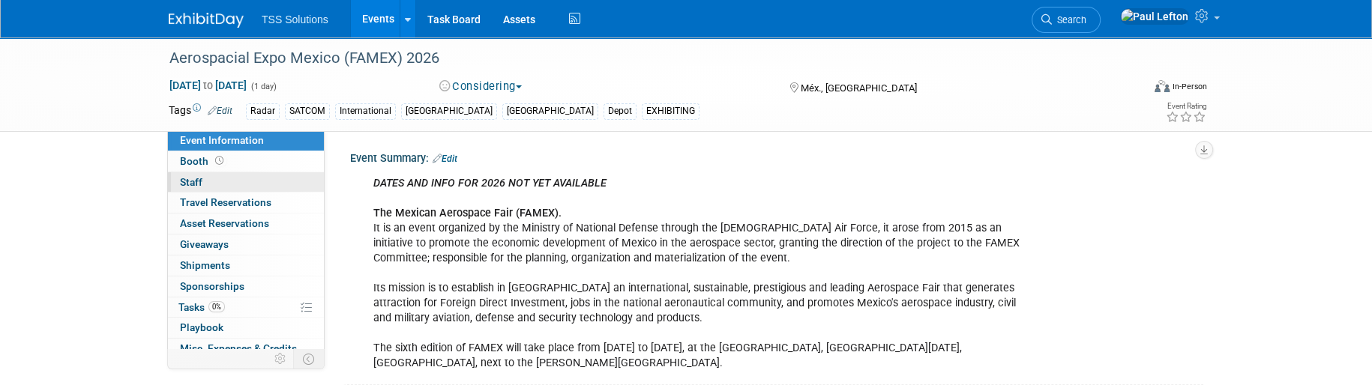
click at [224, 187] on link "0 Staff 0" at bounding box center [246, 182] width 156 height 20
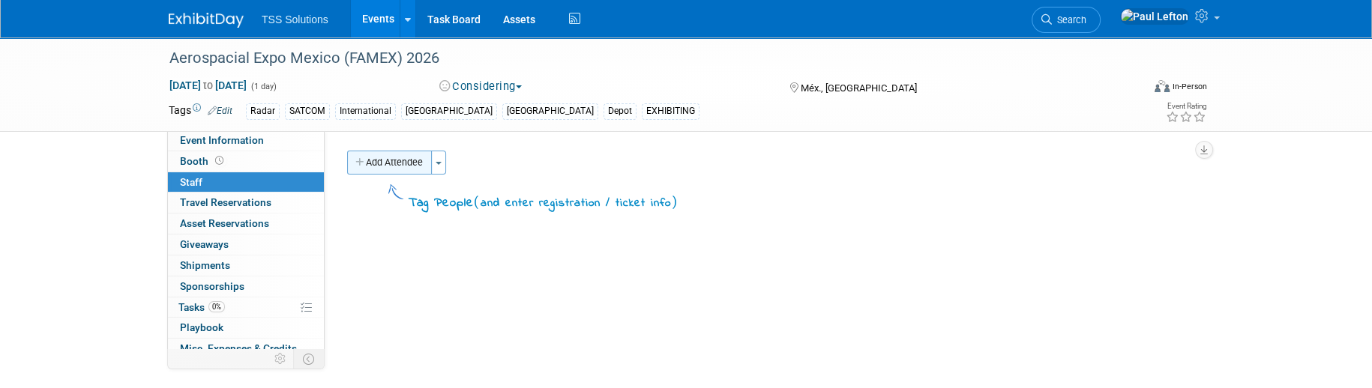
click at [377, 160] on button "Add Attendee" at bounding box center [389, 163] width 85 height 24
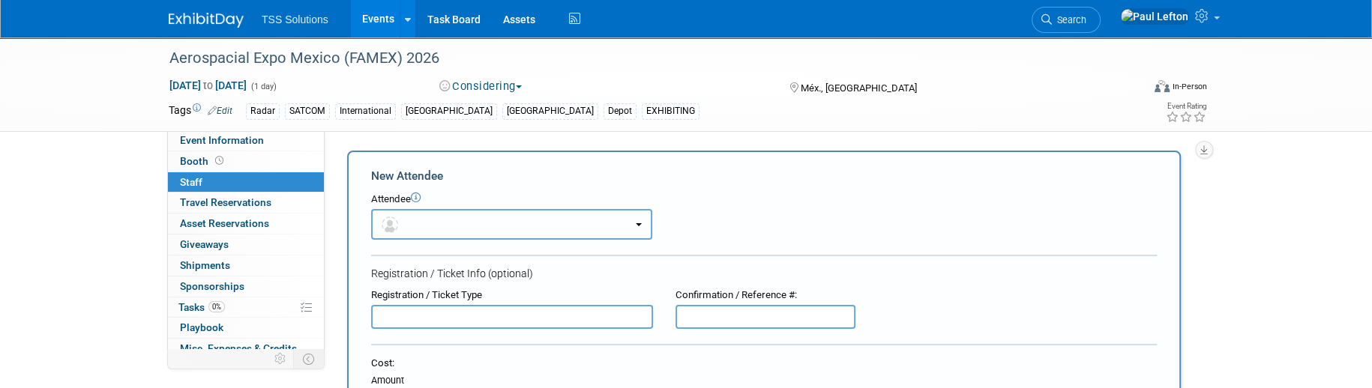
click at [493, 225] on button "button" at bounding box center [511, 224] width 281 height 31
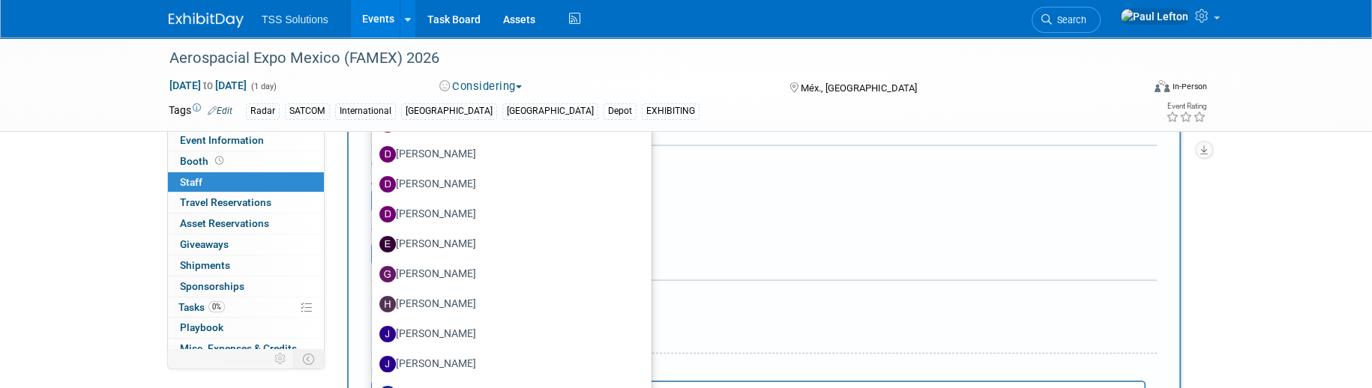
scroll to position [100, 0]
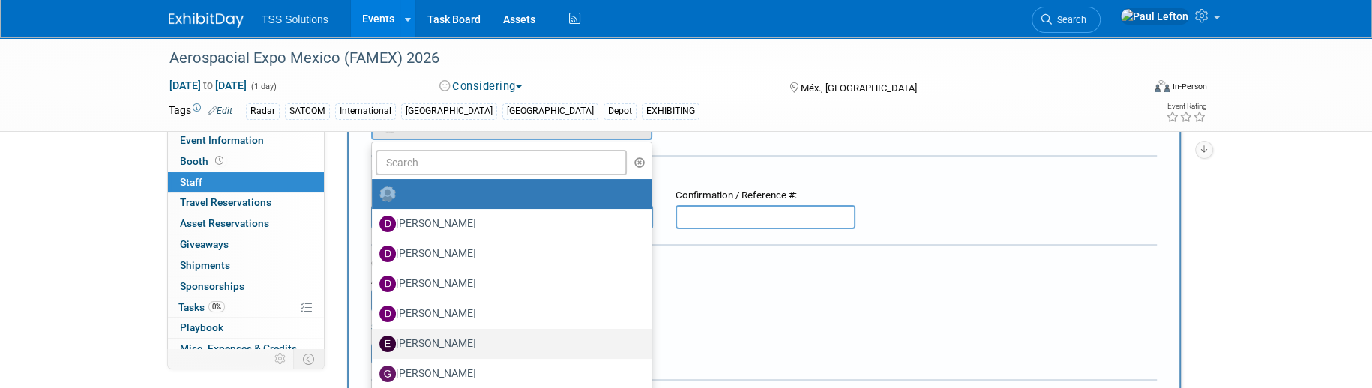
click at [435, 340] on label "[PERSON_NAME]" at bounding box center [507, 344] width 257 height 24
click at [374, 340] on input "[PERSON_NAME]" at bounding box center [369, 342] width 10 height 10
select select "96694159-c354-49de-a57f-97e568d81588"
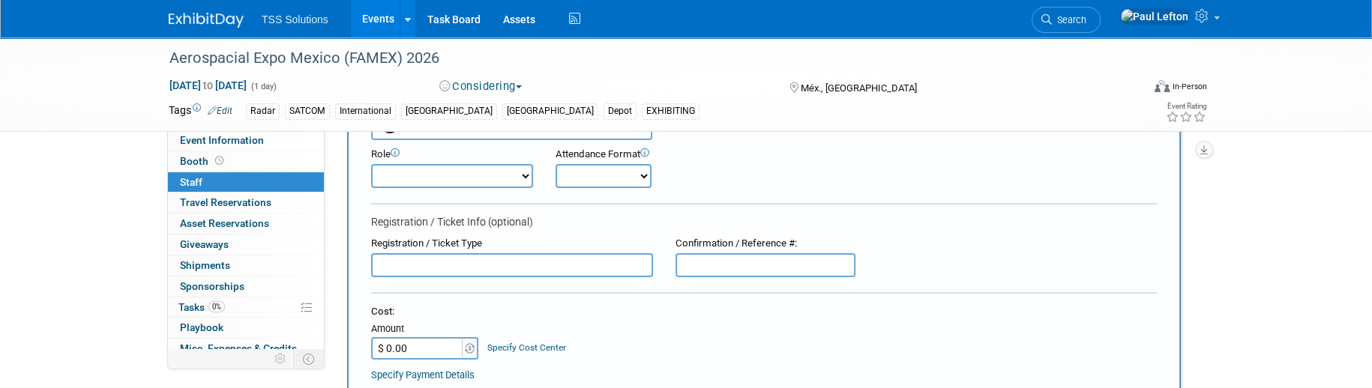
scroll to position [0, 0]
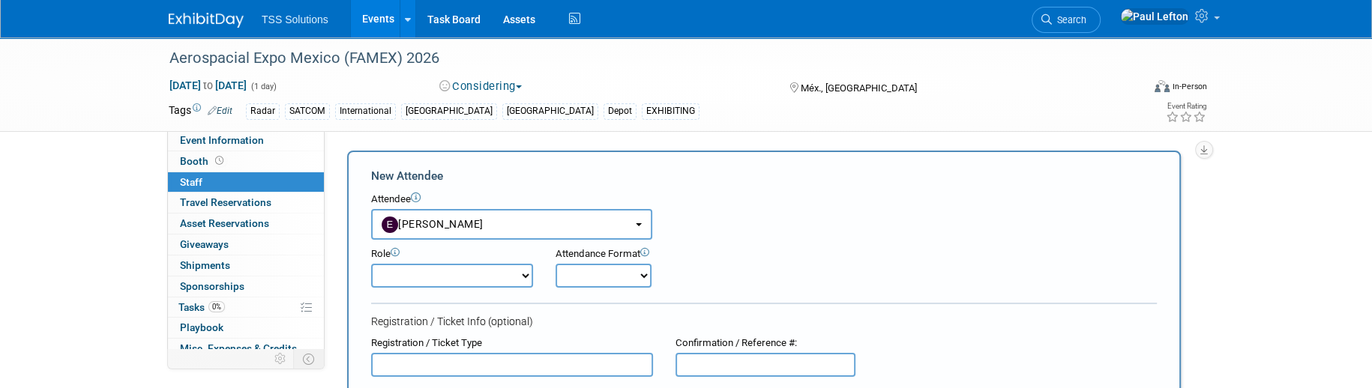
click at [508, 277] on select "Demonstrator Host Planner Presenter Sales Representative Set-up/Dismantle Crew …" at bounding box center [452, 276] width 162 height 24
select select "4"
click at [371, 264] on select "Demonstrator Host Planner Presenter Sales Representative Set-up/Dismantle Crew …" at bounding box center [452, 276] width 162 height 24
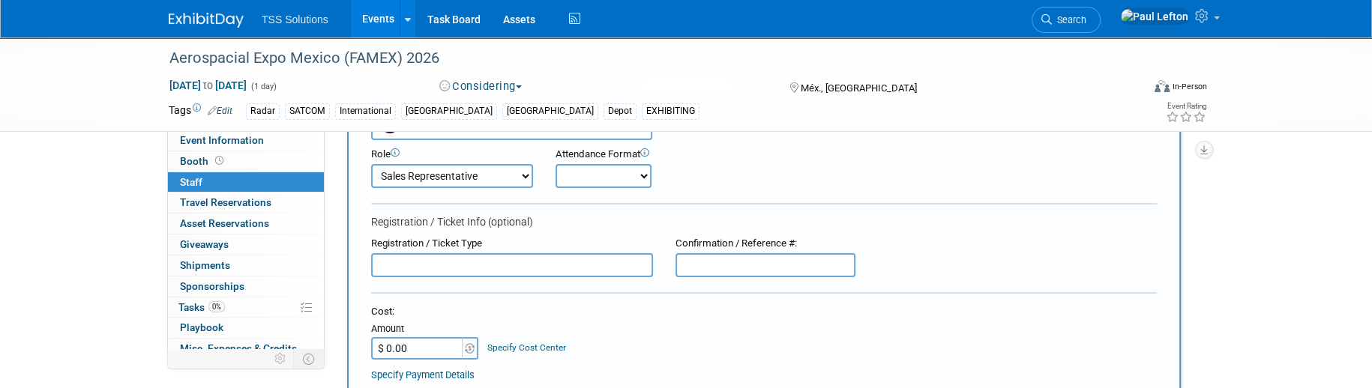
click at [604, 182] on select "Onsite Remote" at bounding box center [603, 176] width 96 height 24
select select "1"
click at [555, 164] on select "Onsite Remote" at bounding box center [603, 176] width 96 height 24
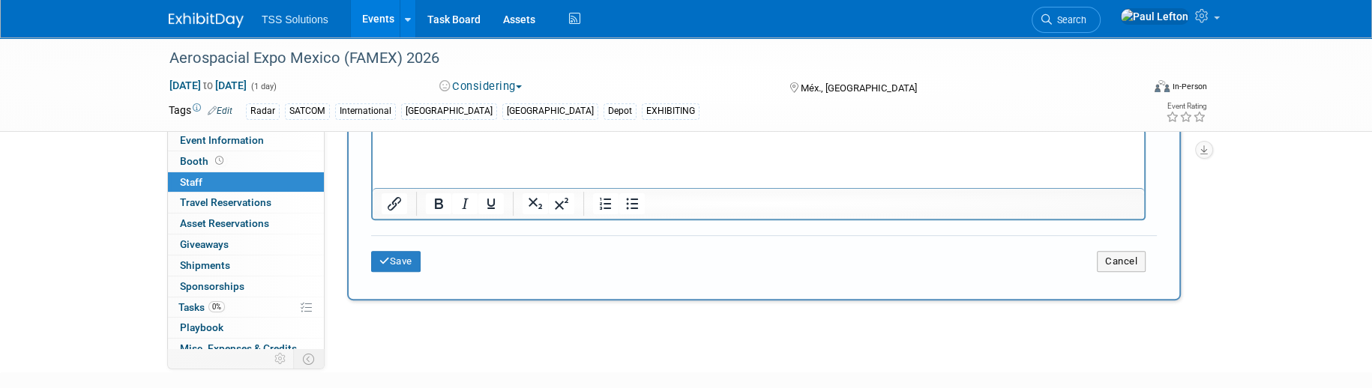
scroll to position [586, 0]
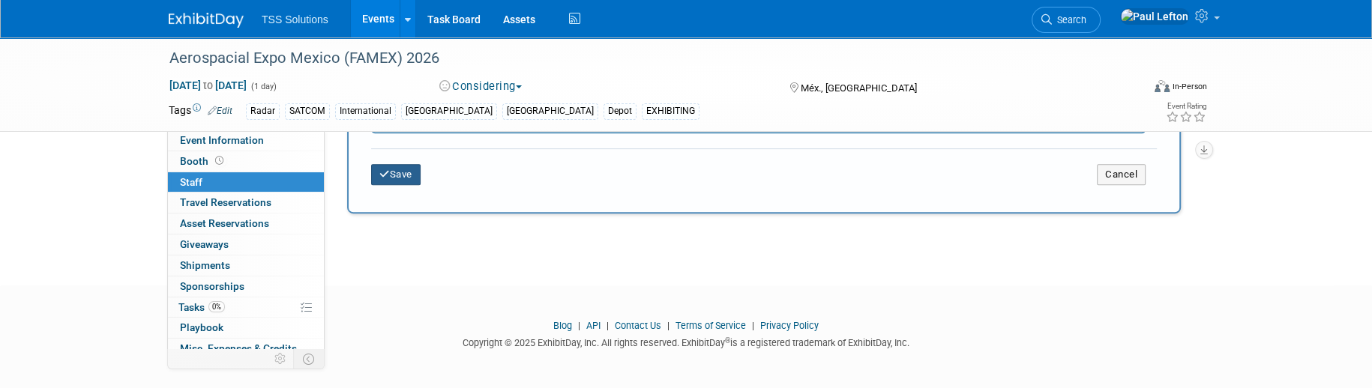
click at [388, 178] on icon "submit" at bounding box center [384, 174] width 10 height 10
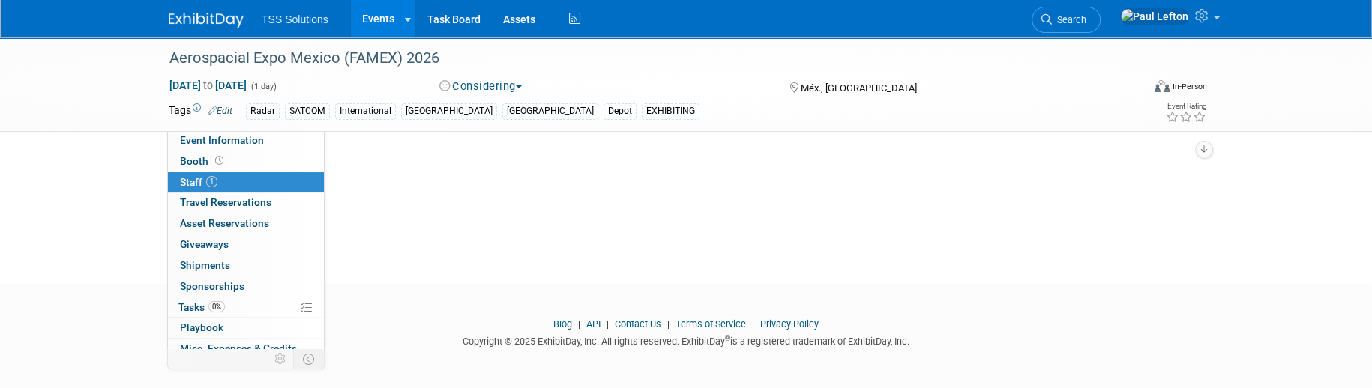
scroll to position [0, 0]
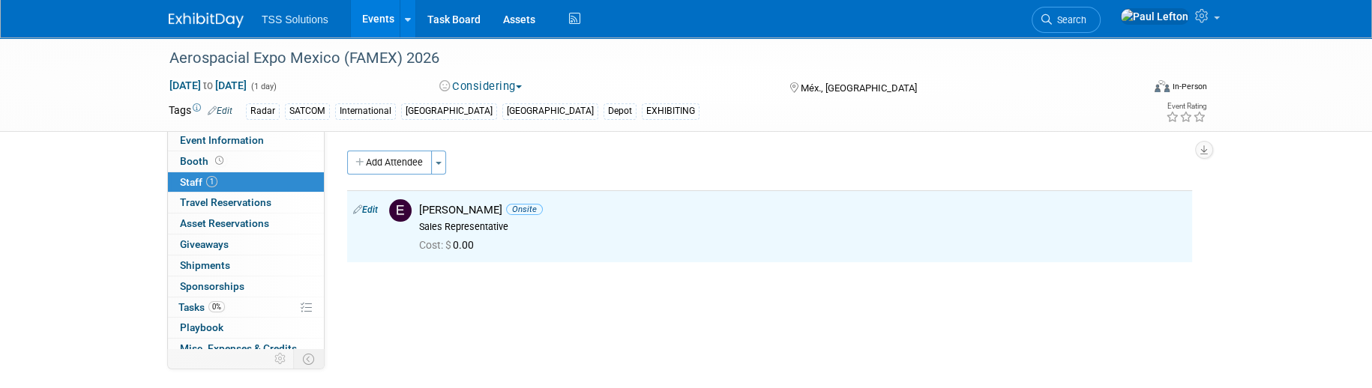
click at [413, 164] on button "Add Attendee" at bounding box center [389, 163] width 85 height 24
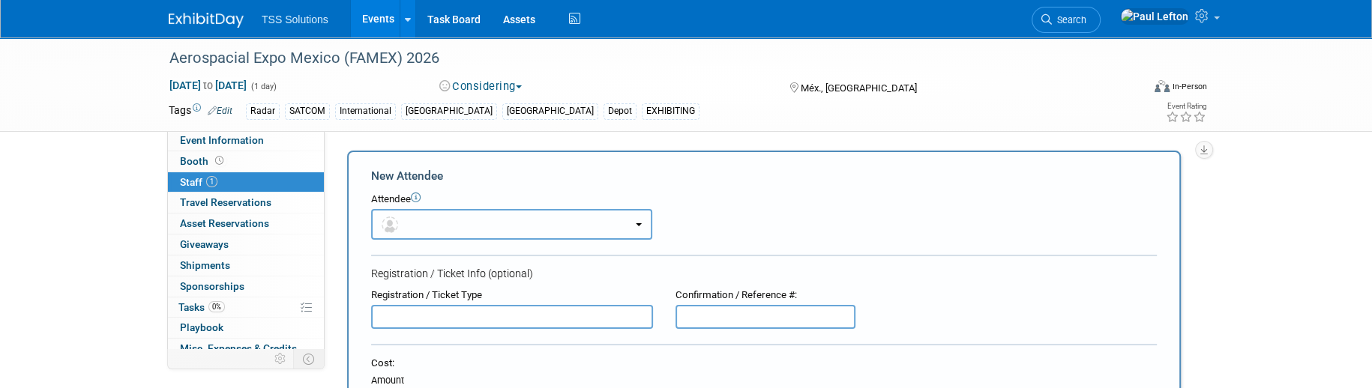
click at [429, 219] on button "button" at bounding box center [511, 224] width 281 height 31
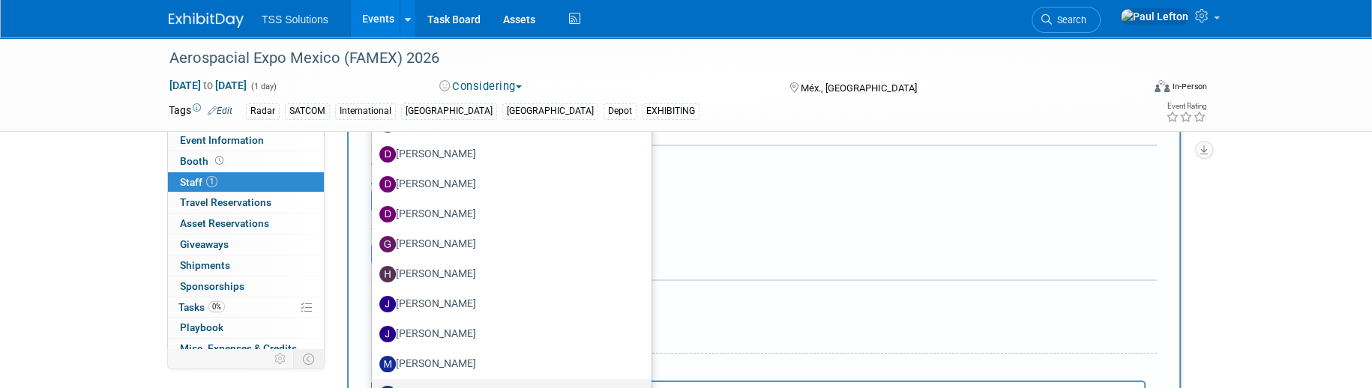
scroll to position [399, 0]
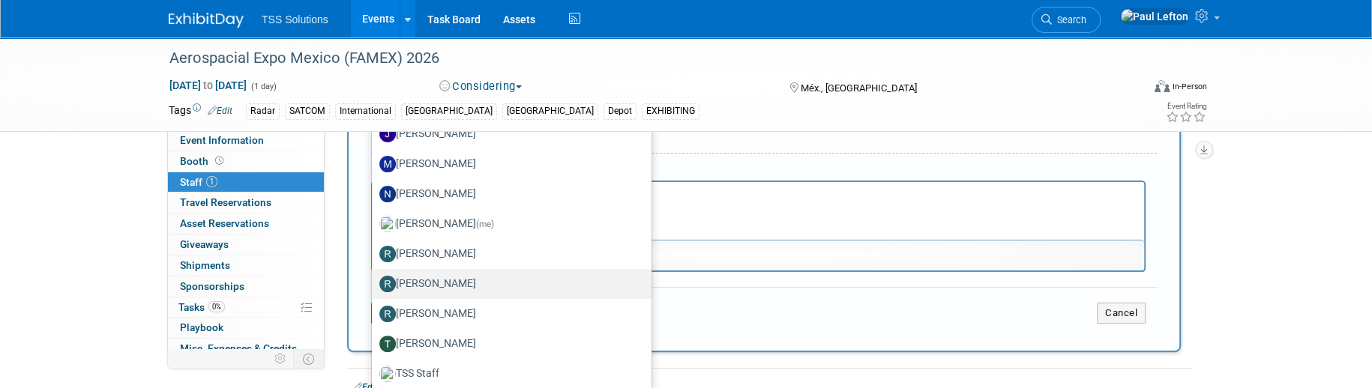
click at [422, 279] on label "[PERSON_NAME]" at bounding box center [507, 284] width 257 height 24
click at [374, 279] on input "[PERSON_NAME]" at bounding box center [369, 282] width 10 height 10
select select "ac758049-9b10-4fa0-98e8-f170c72c6062"
select select "4"
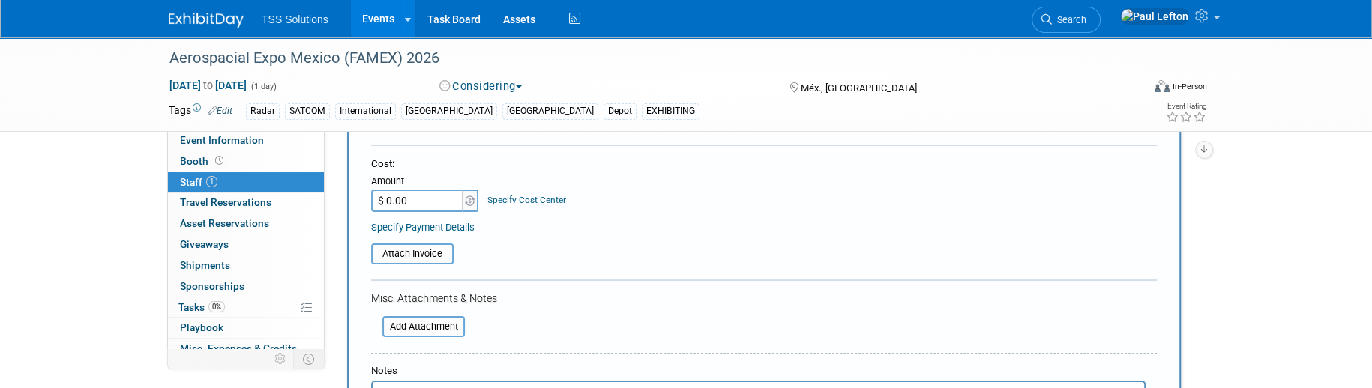
scroll to position [47, 0]
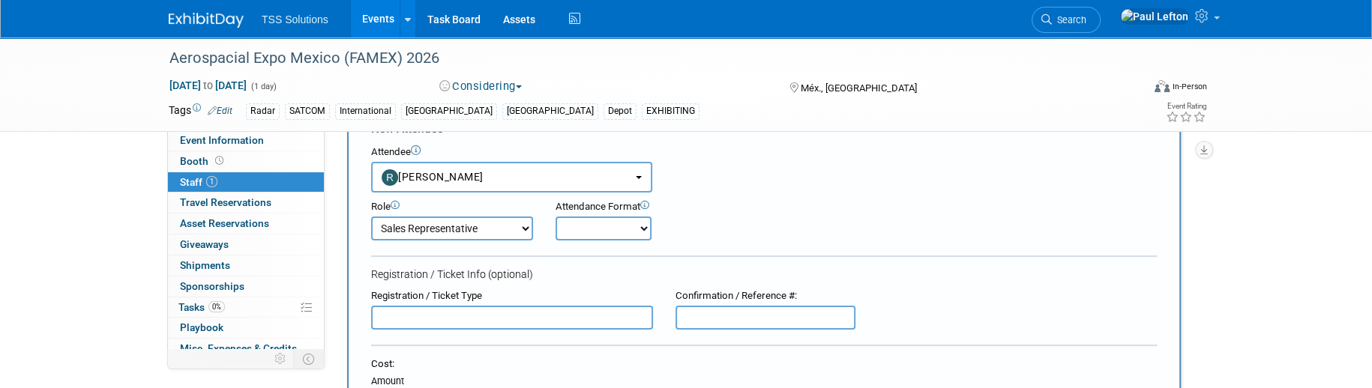
click at [589, 223] on select "Onsite Remote" at bounding box center [603, 229] width 96 height 24
select select "1"
click at [555, 217] on select "Onsite Remote" at bounding box center [603, 229] width 96 height 24
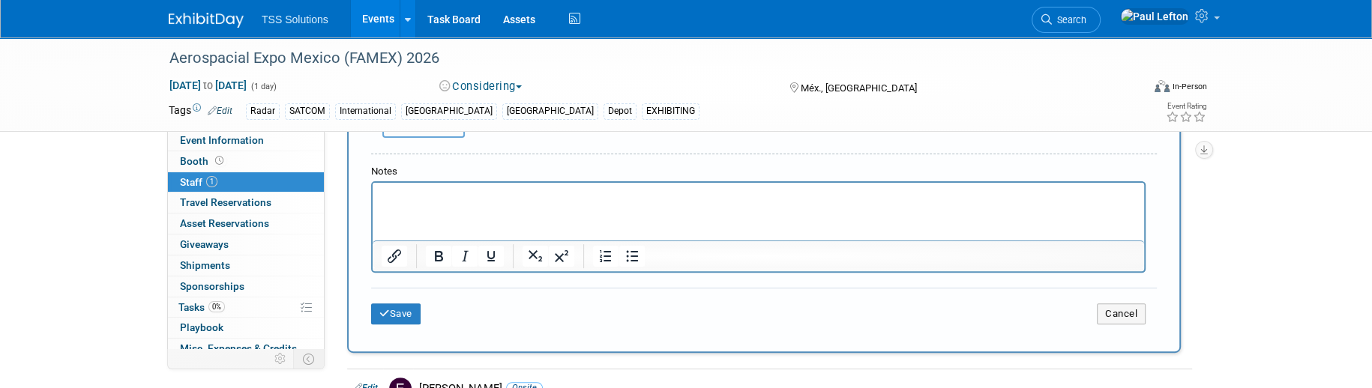
scroll to position [547, 0]
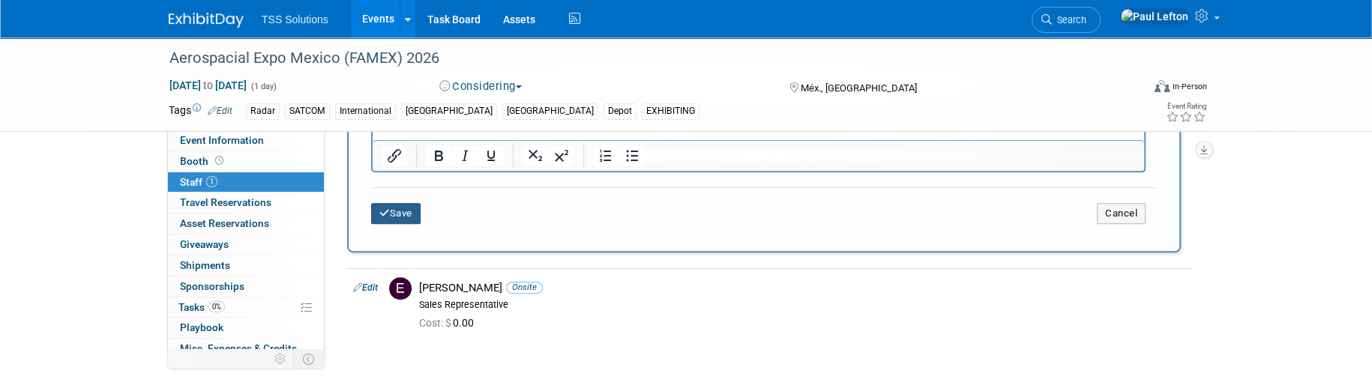
click at [399, 217] on button "Save" at bounding box center [395, 213] width 49 height 21
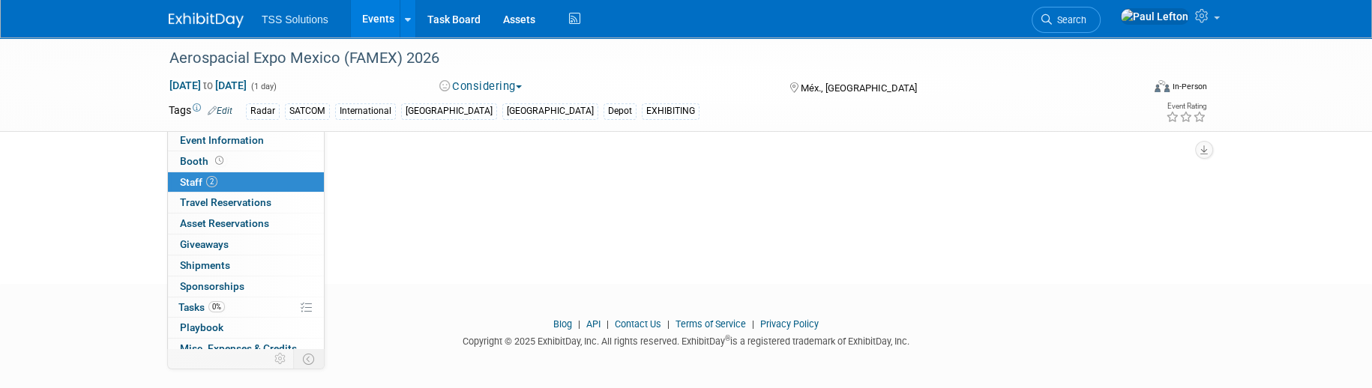
scroll to position [0, 0]
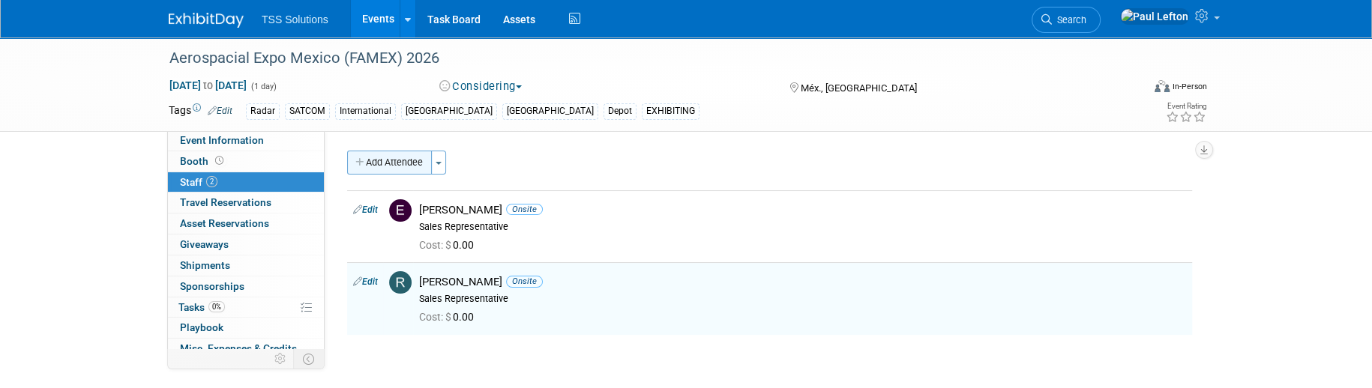
click at [396, 163] on button "Add Attendee" at bounding box center [389, 163] width 85 height 24
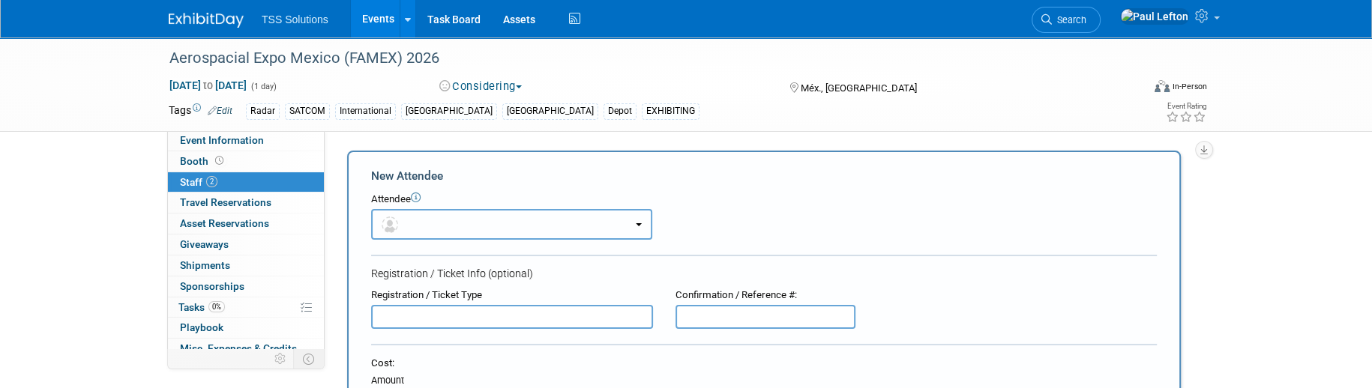
click at [501, 225] on button "button" at bounding box center [511, 224] width 281 height 31
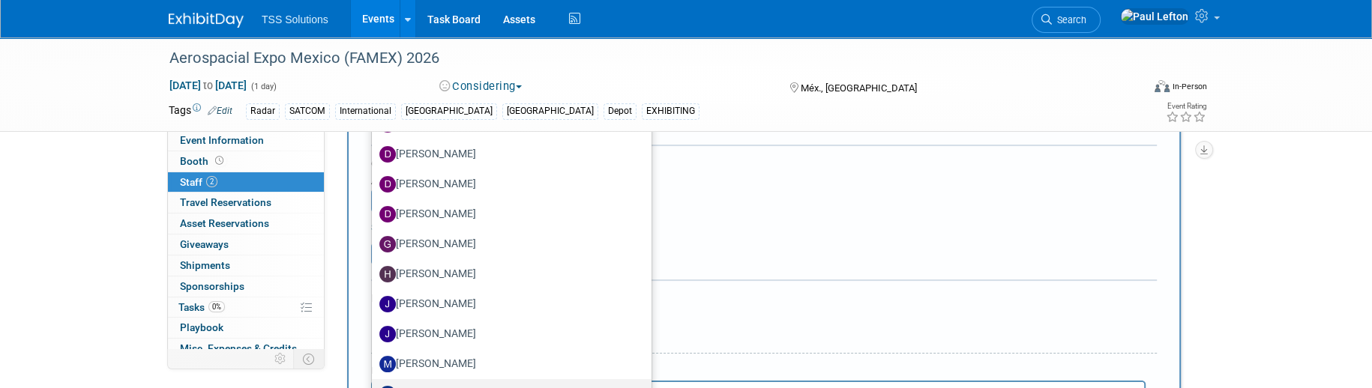
scroll to position [399, 0]
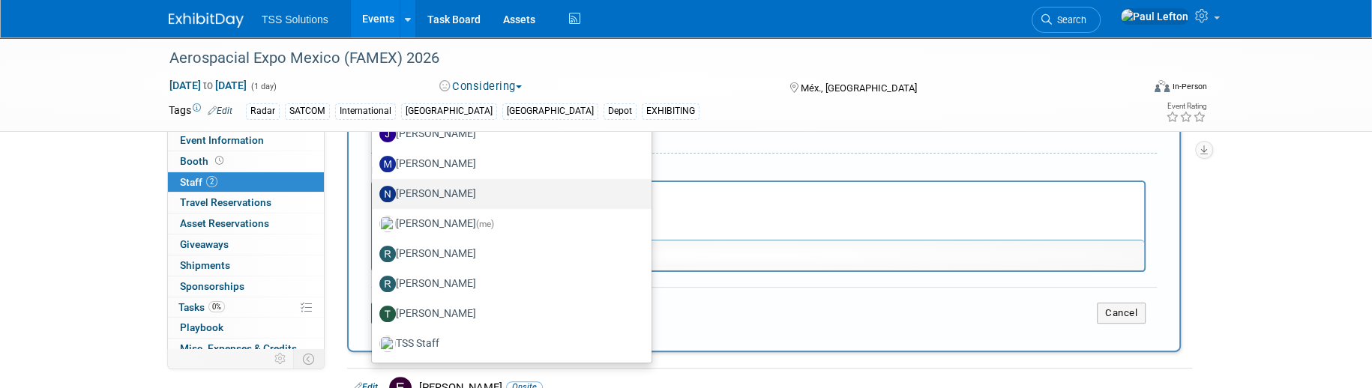
click at [437, 180] on link "[PERSON_NAME]" at bounding box center [512, 194] width 280 height 30
click at [437, 190] on label "[PERSON_NAME]" at bounding box center [507, 194] width 257 height 24
click at [374, 190] on input "[PERSON_NAME]" at bounding box center [369, 192] width 10 height 10
select select "49b38185-c72f-4820-8003-959ba25eb60b"
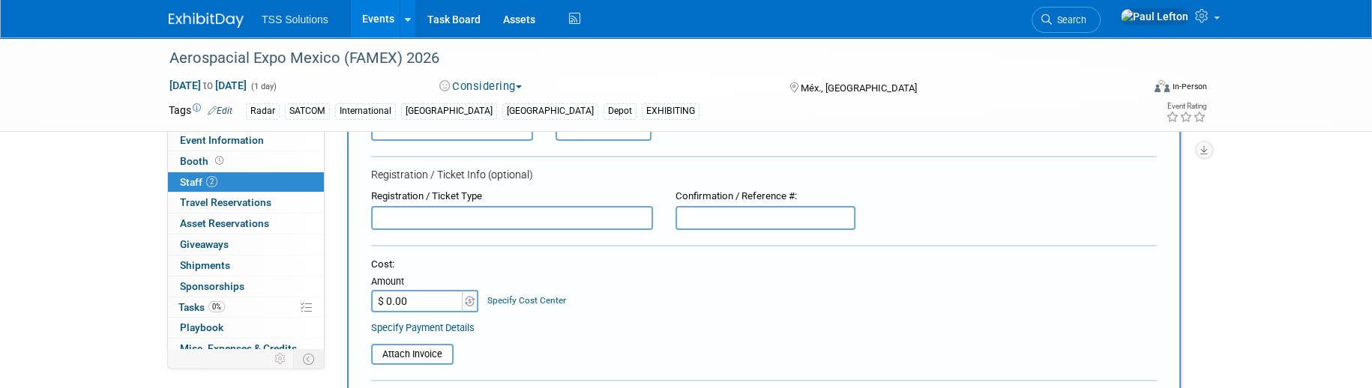
scroll to position [47, 0]
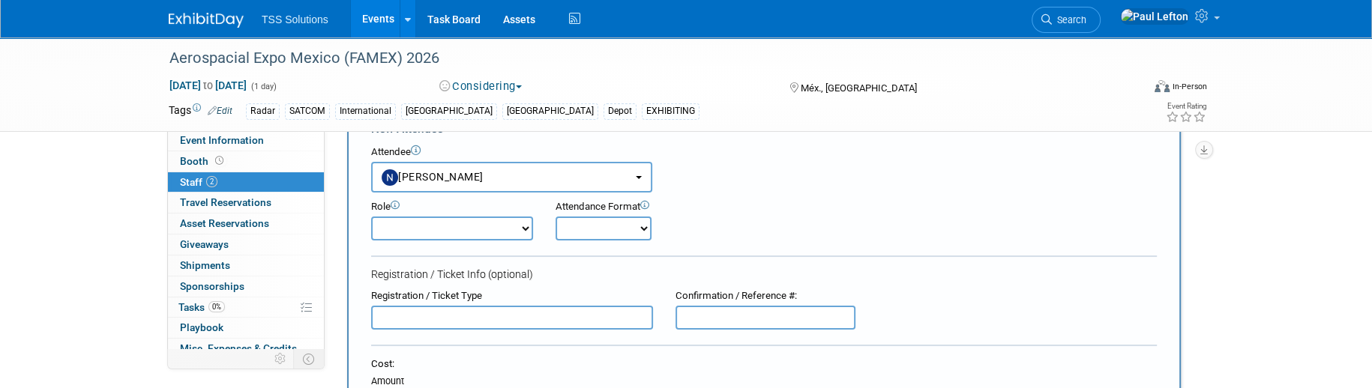
click at [501, 230] on select "Demonstrator Host Planner Presenter Sales Representative Set-up/Dismantle Crew …" at bounding box center [452, 229] width 162 height 24
select select "4"
click at [371, 217] on select "Demonstrator Host Planner Presenter Sales Representative Set-up/Dismantle Crew …" at bounding box center [452, 229] width 162 height 24
click at [594, 225] on select "Onsite Remote" at bounding box center [603, 229] width 96 height 24
select select "1"
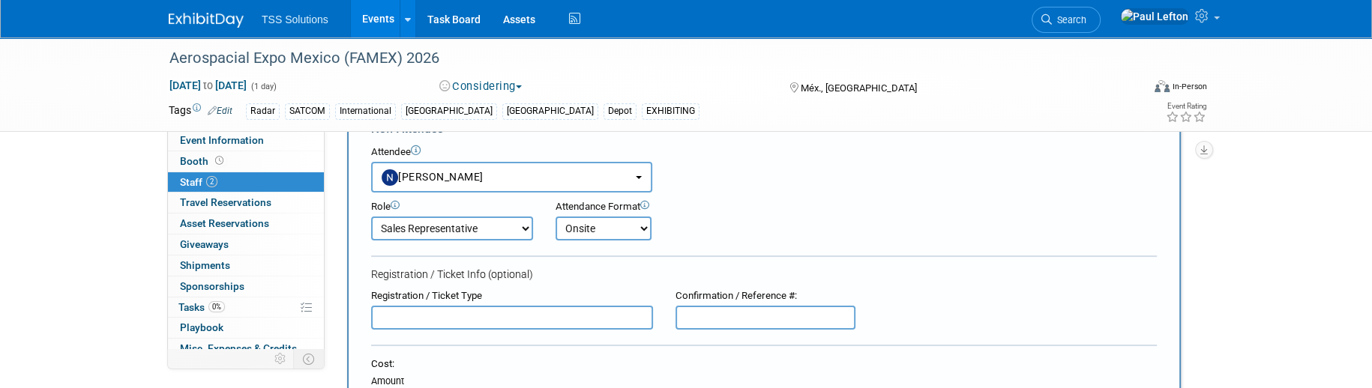
click at [555, 217] on select "Onsite Remote" at bounding box center [603, 229] width 96 height 24
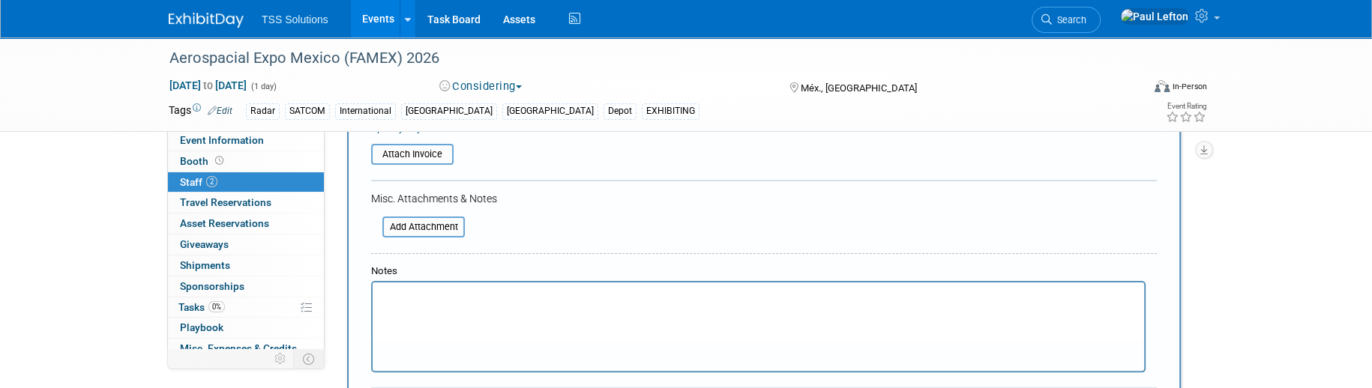
scroll to position [547, 0]
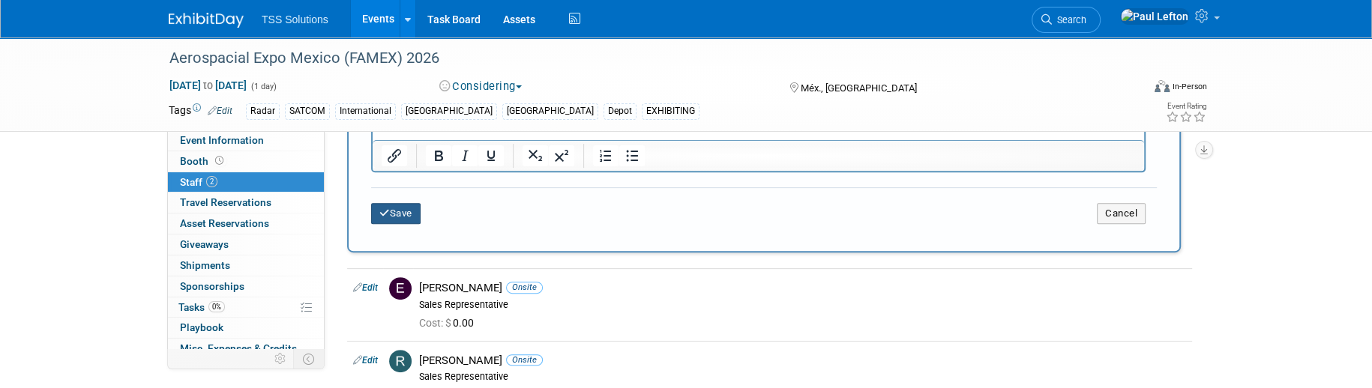
click at [401, 206] on button "Save" at bounding box center [395, 213] width 49 height 21
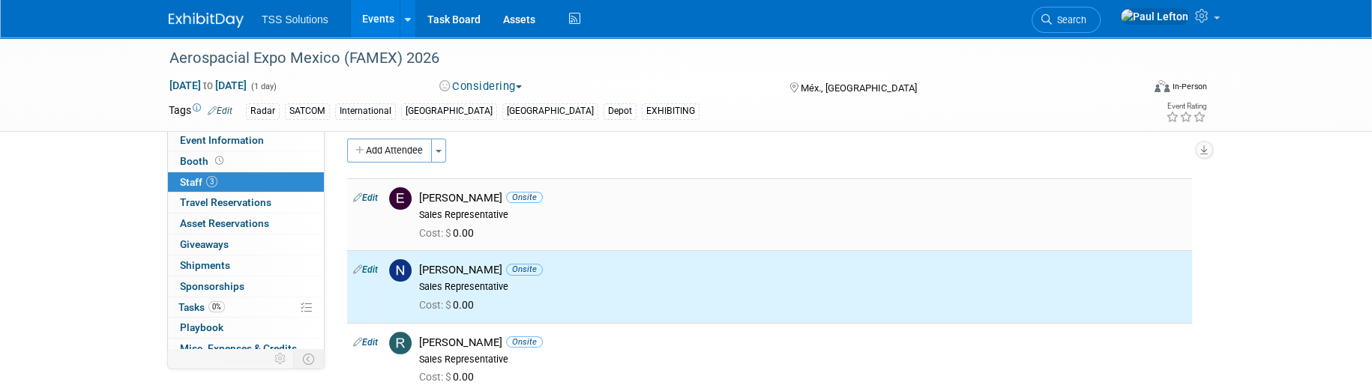
scroll to position [0, 0]
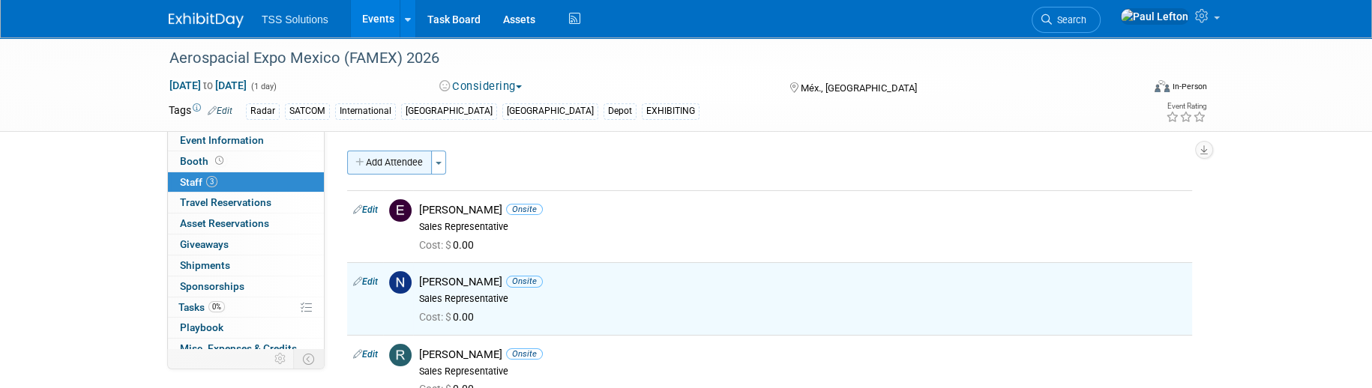
click at [410, 158] on button "Add Attendee" at bounding box center [389, 163] width 85 height 24
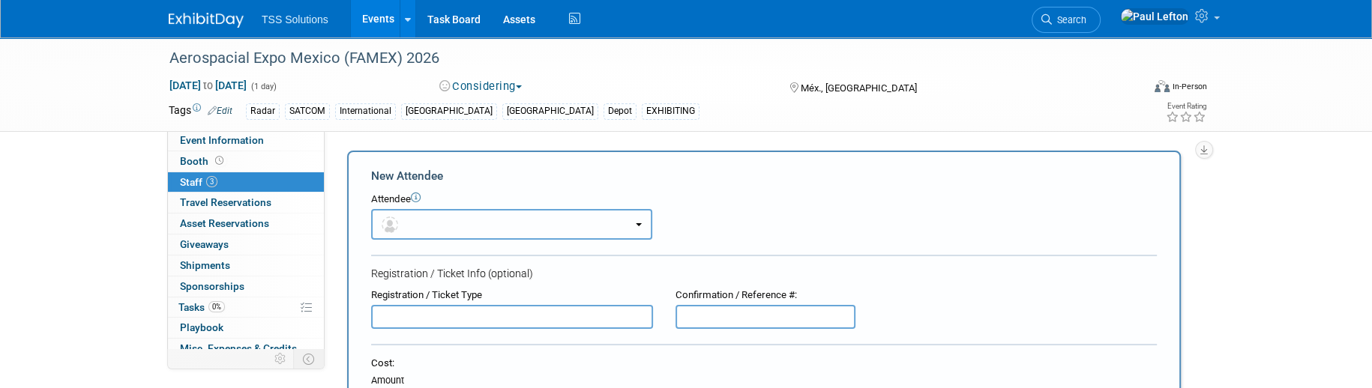
click at [466, 218] on button "button" at bounding box center [511, 224] width 281 height 31
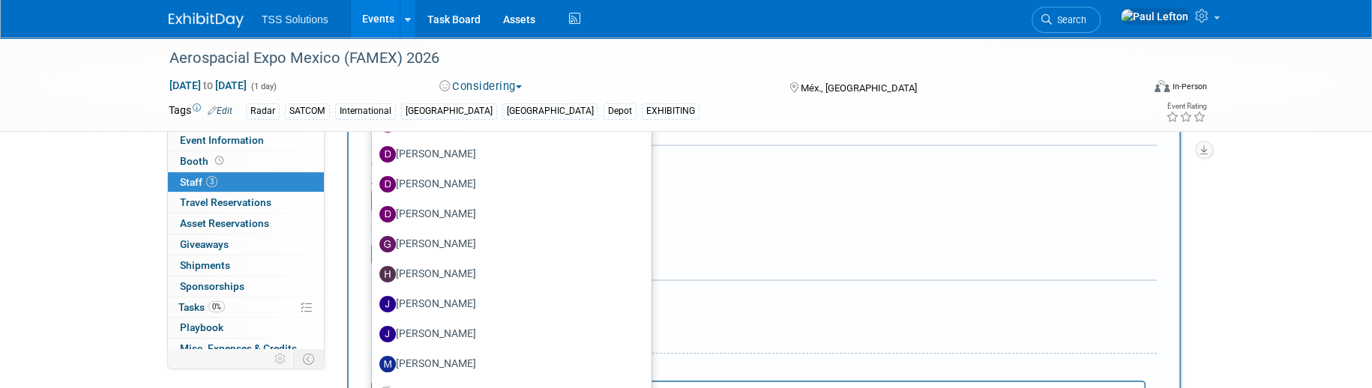
scroll to position [399, 0]
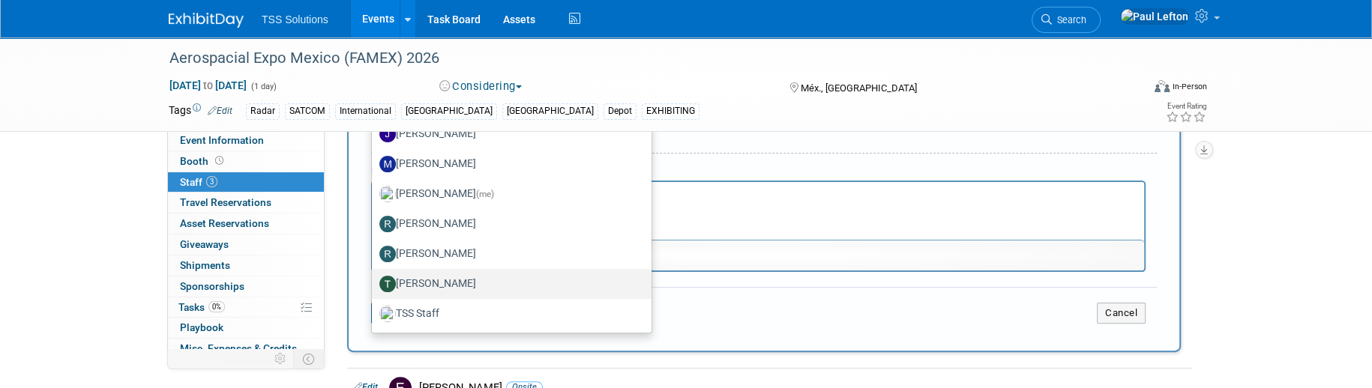
click at [446, 285] on label "[PERSON_NAME]" at bounding box center [507, 284] width 257 height 24
click at [374, 285] on input "[PERSON_NAME]" at bounding box center [369, 282] width 10 height 10
select select "41436673-a533-4f22-8199-2c0f4cb656d7"
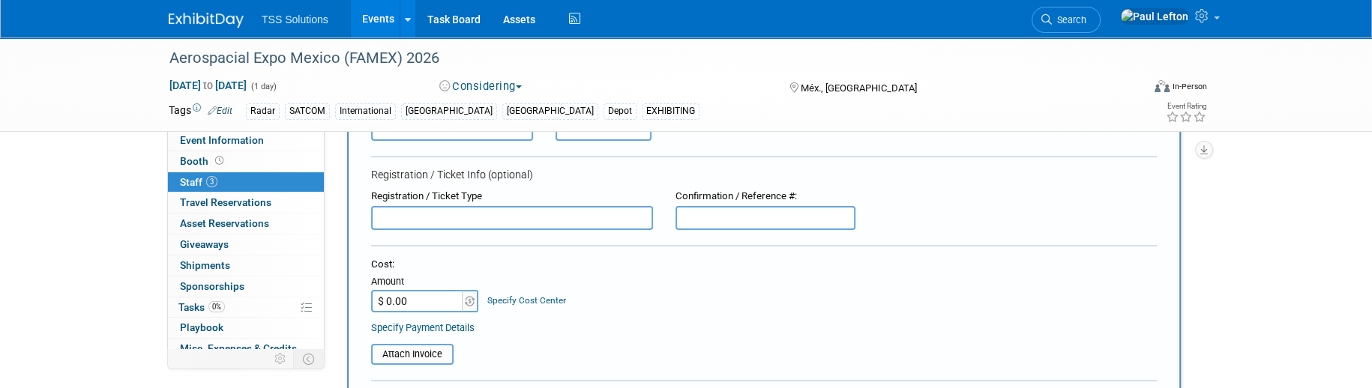
scroll to position [0, 0]
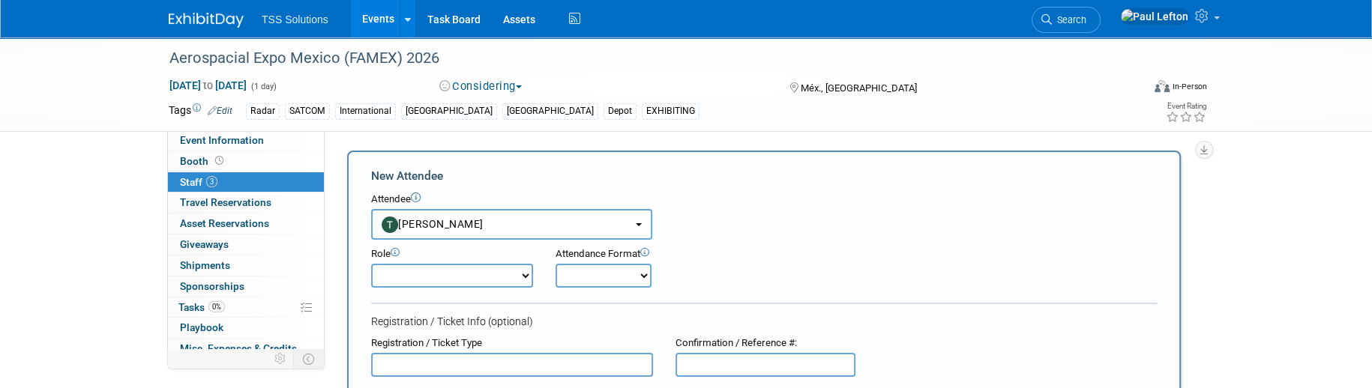
click at [483, 271] on select "Demonstrator Host Planner Presenter Sales Representative Set-up/Dismantle Crew …" at bounding box center [452, 276] width 162 height 24
select select "2"
click at [371, 264] on select "Demonstrator Host Planner Presenter Sales Representative Set-up/Dismantle Crew …" at bounding box center [452, 276] width 162 height 24
click at [583, 267] on select "Onsite Remote" at bounding box center [603, 276] width 96 height 24
select select "1"
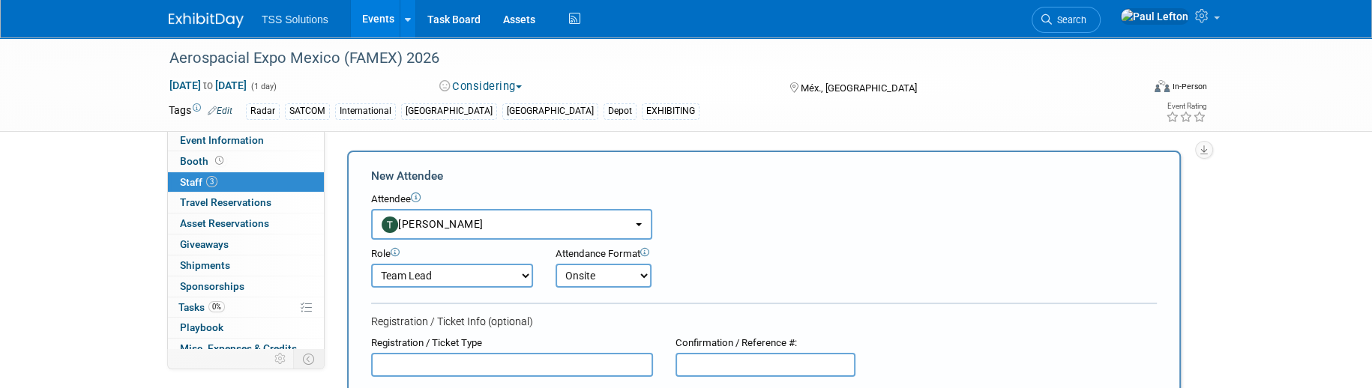
click at [555, 264] on select "Onsite Remote" at bounding box center [603, 276] width 96 height 24
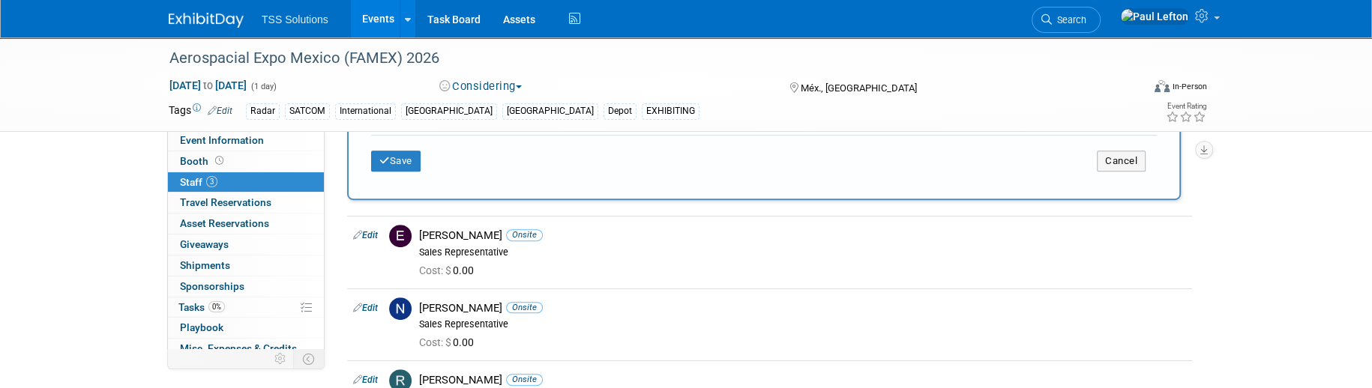
scroll to position [499, 0]
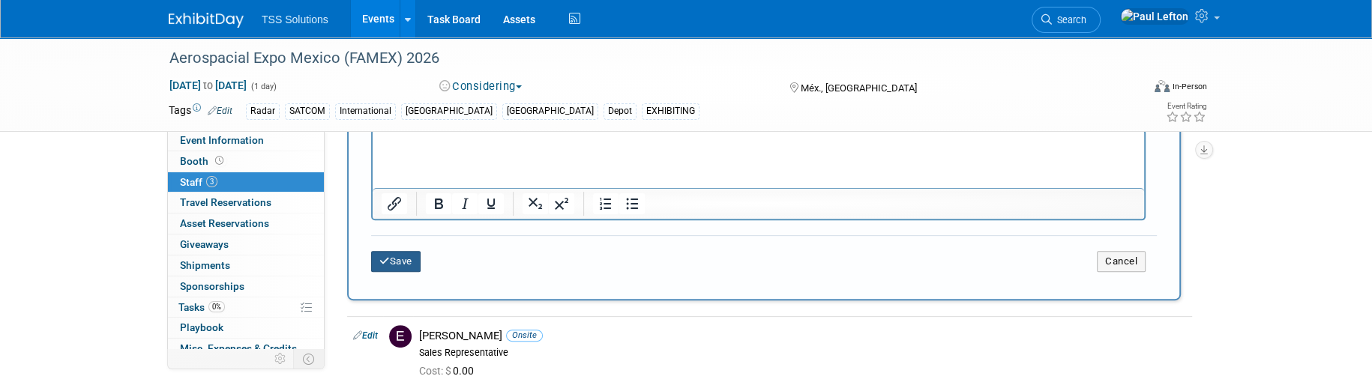
click at [399, 255] on button "Save" at bounding box center [395, 261] width 49 height 21
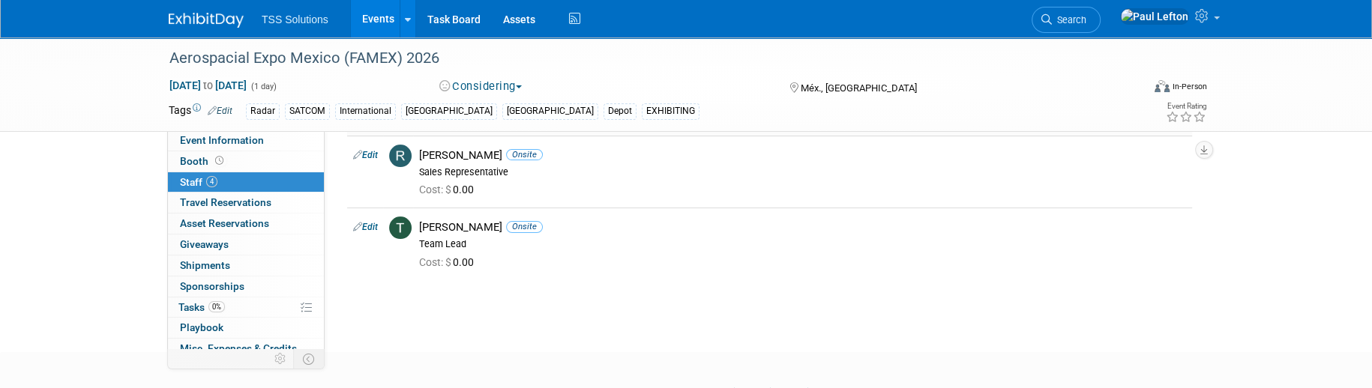
scroll to position [0, 0]
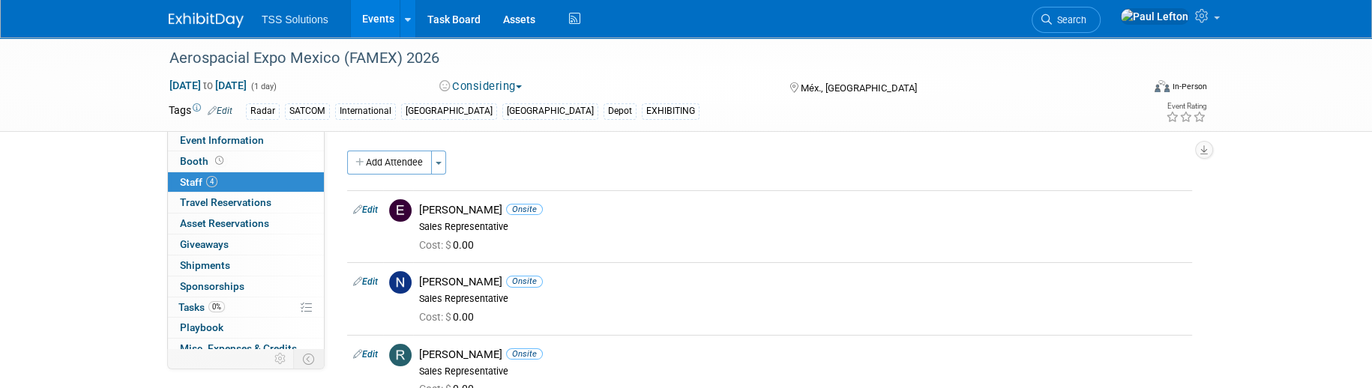
click at [226, 104] on span "Edit" at bounding box center [217, 110] width 29 height 12
click at [227, 106] on link "Edit" at bounding box center [220, 111] width 25 height 10
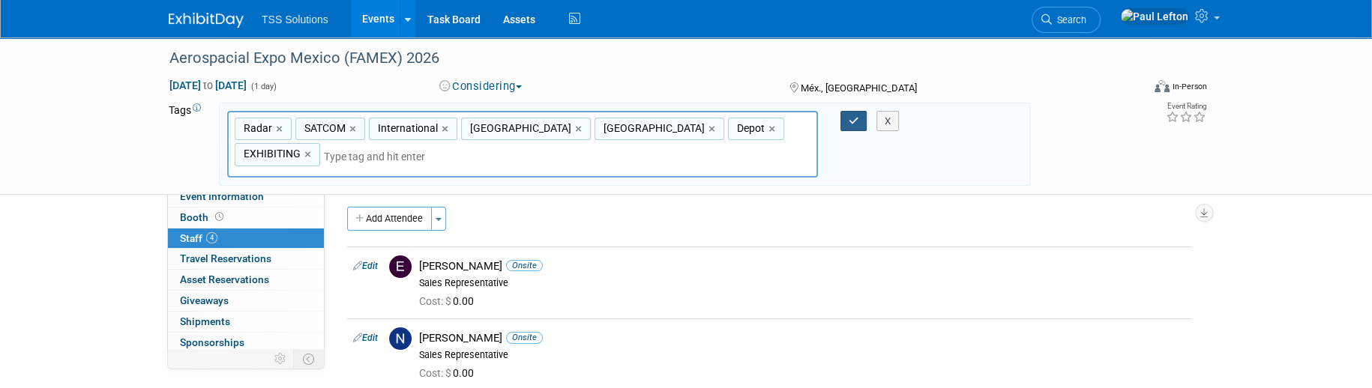
click at [855, 118] on icon "button" at bounding box center [853, 121] width 10 height 10
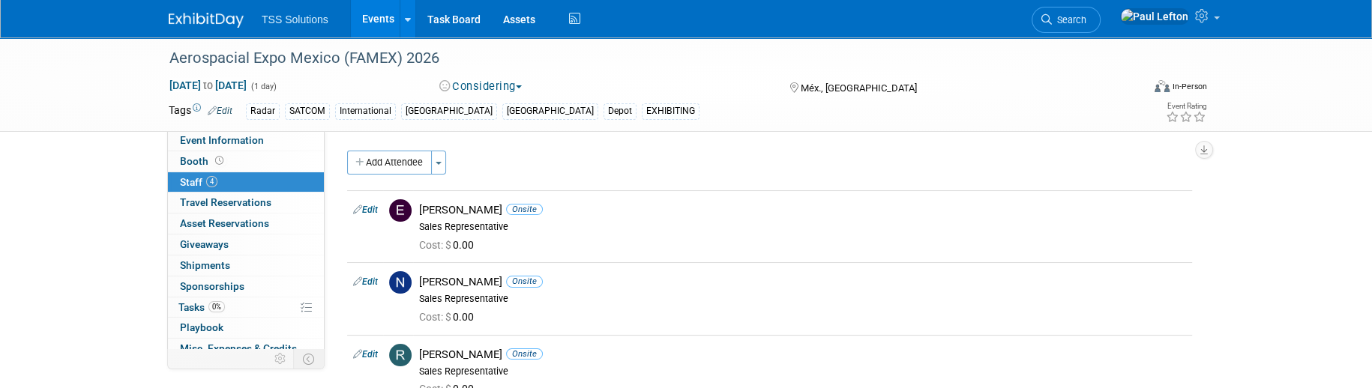
click at [377, 23] on link "Events" at bounding box center [378, 18] width 55 height 37
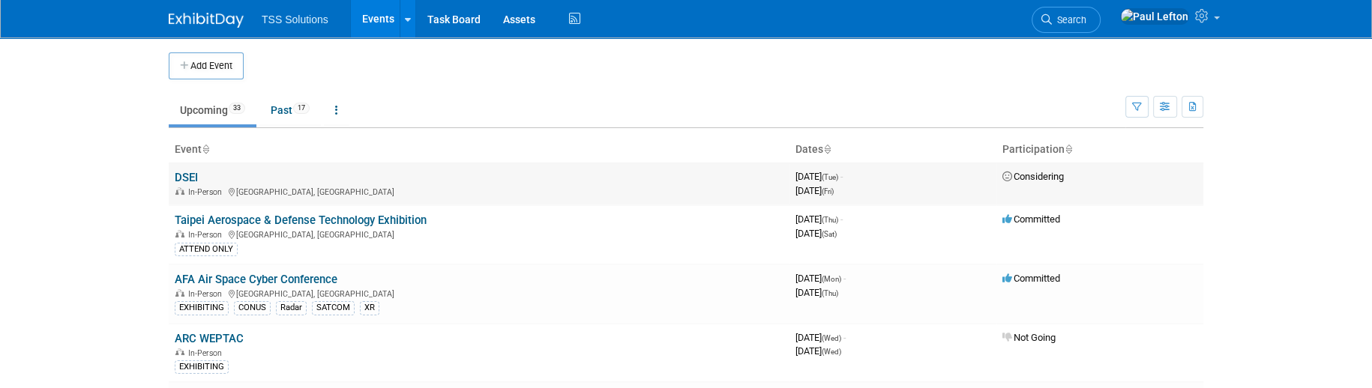
click at [275, 181] on td "DSEI In-Person [GEOGRAPHIC_DATA], [GEOGRAPHIC_DATA]" at bounding box center [479, 184] width 621 height 43
click at [184, 174] on link "DSEI" at bounding box center [186, 177] width 23 height 13
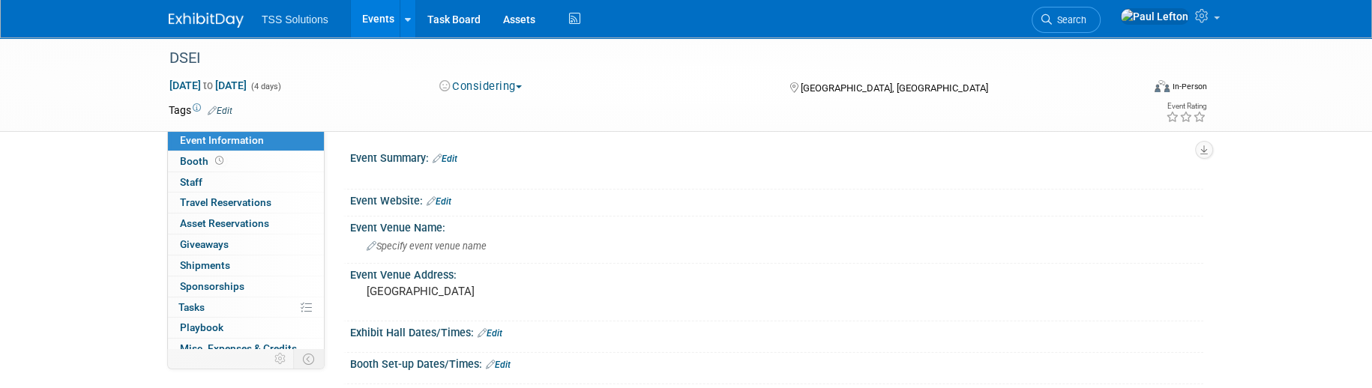
click at [498, 99] on div "DSEI [DATE] to [DATE] (4 days) [DATE] to [DATE] Considering Committed Consideri…" at bounding box center [685, 84] width 1057 height 94
click at [498, 88] on button "Considering" at bounding box center [481, 87] width 94 height 16
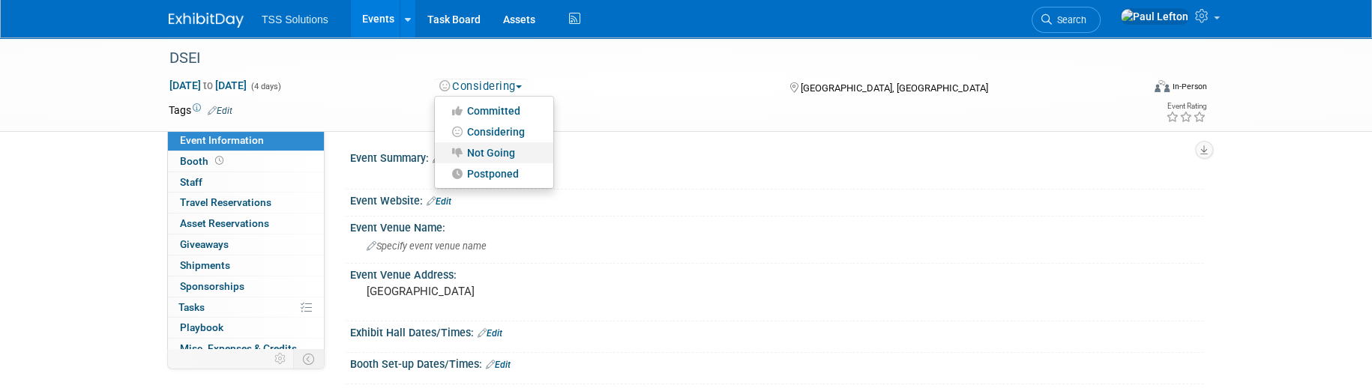
click at [499, 154] on link "Not Going" at bounding box center [494, 152] width 118 height 21
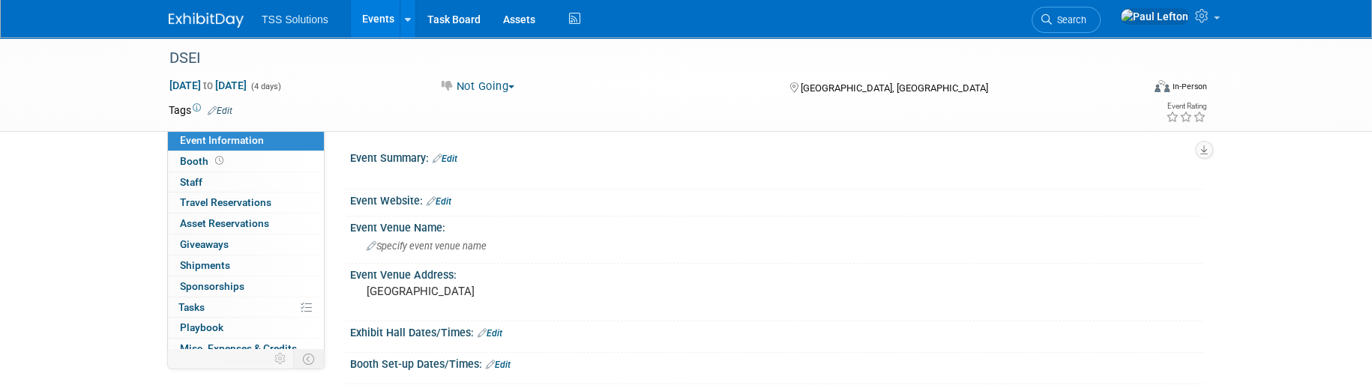
click at [370, 21] on link "Events" at bounding box center [378, 18] width 55 height 37
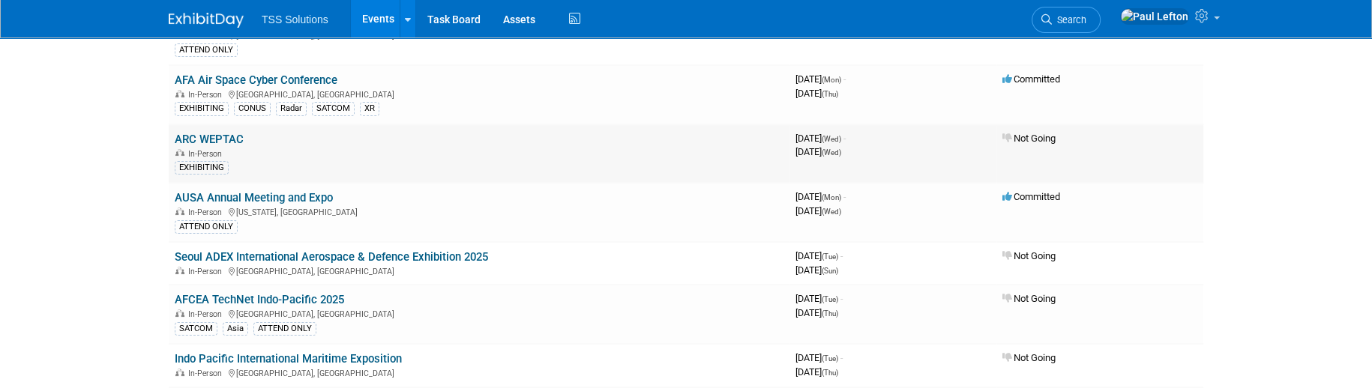
scroll to position [300, 0]
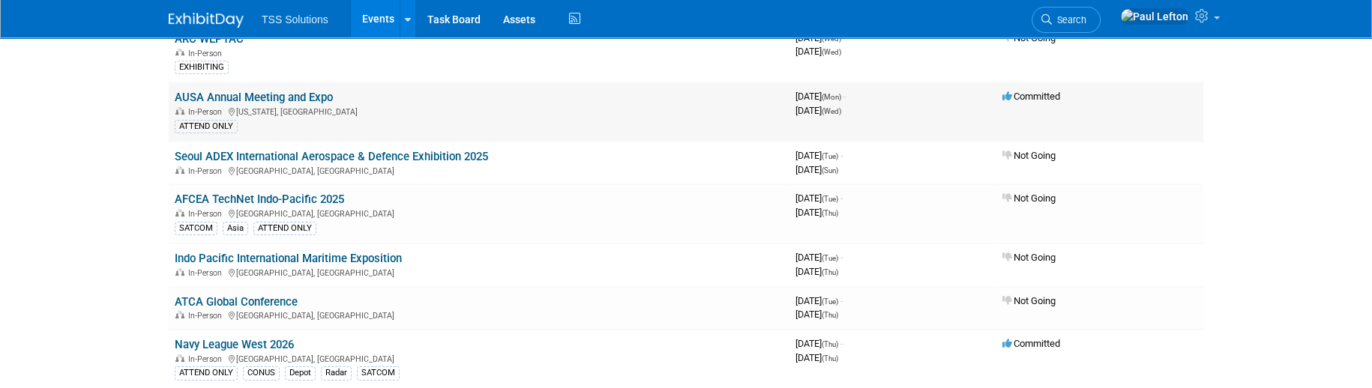
click at [286, 95] on link "AUSA Annual Meeting and Expo" at bounding box center [254, 97] width 158 height 13
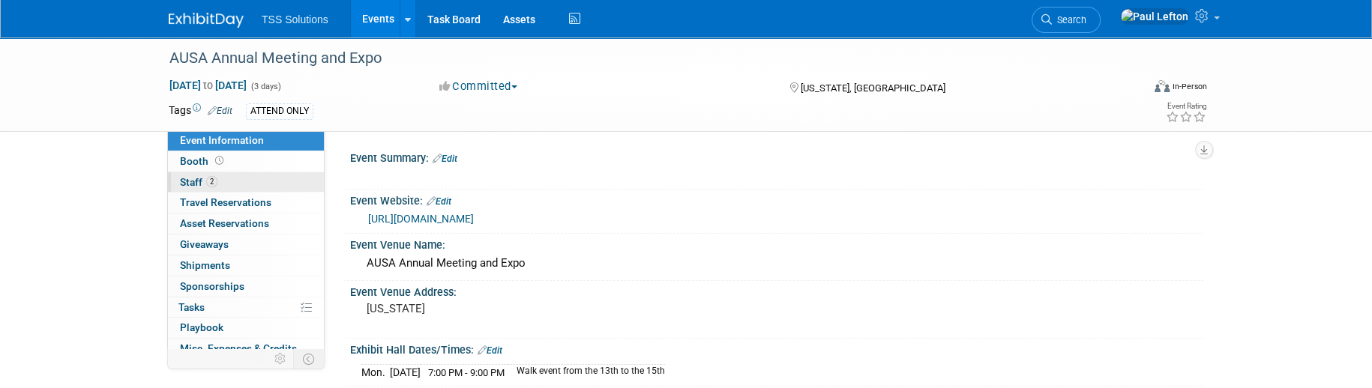
click at [214, 181] on span "2" at bounding box center [211, 181] width 11 height 11
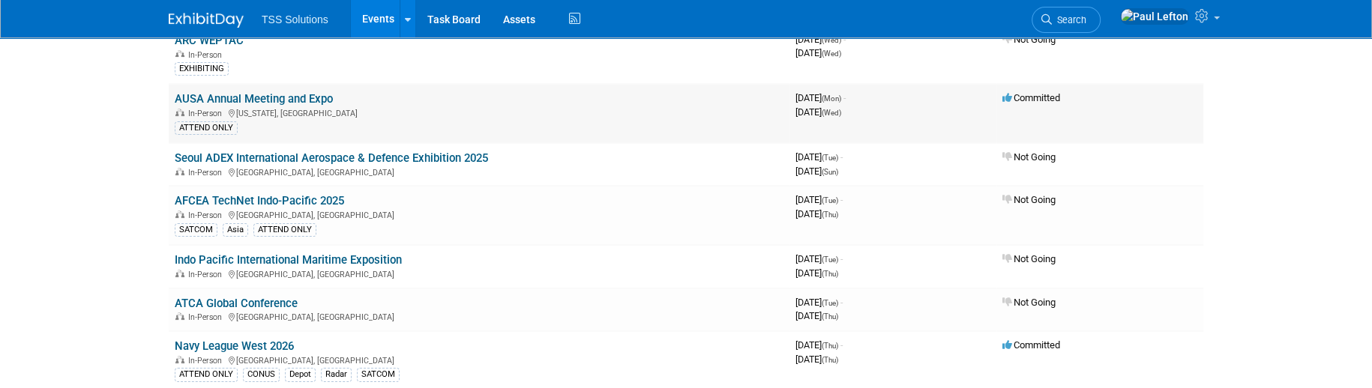
click at [307, 94] on link "AUSA Annual Meeting and Expo" at bounding box center [254, 98] width 158 height 13
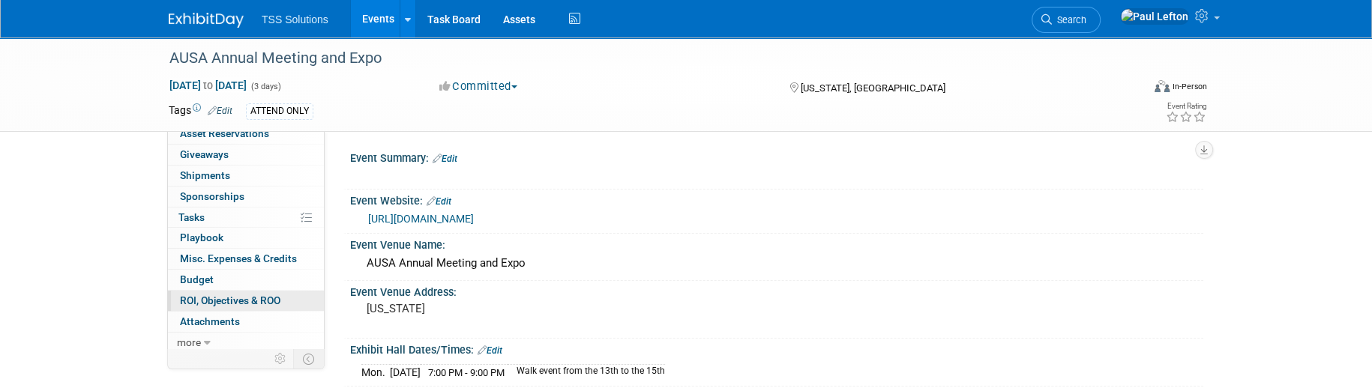
scroll to position [100, 0]
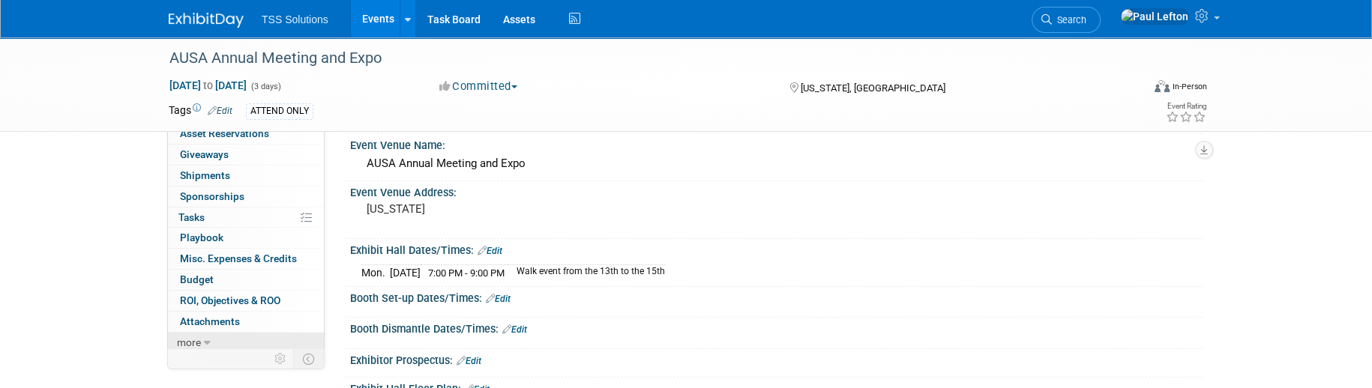
click at [193, 338] on span "more" at bounding box center [189, 343] width 24 height 12
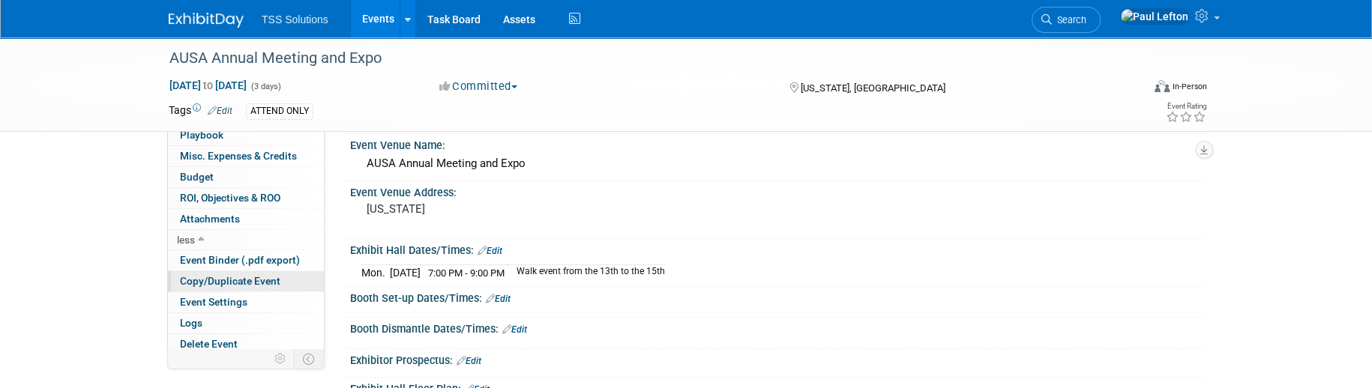
click at [235, 276] on span "Copy/Duplicate Event" at bounding box center [230, 281] width 100 height 12
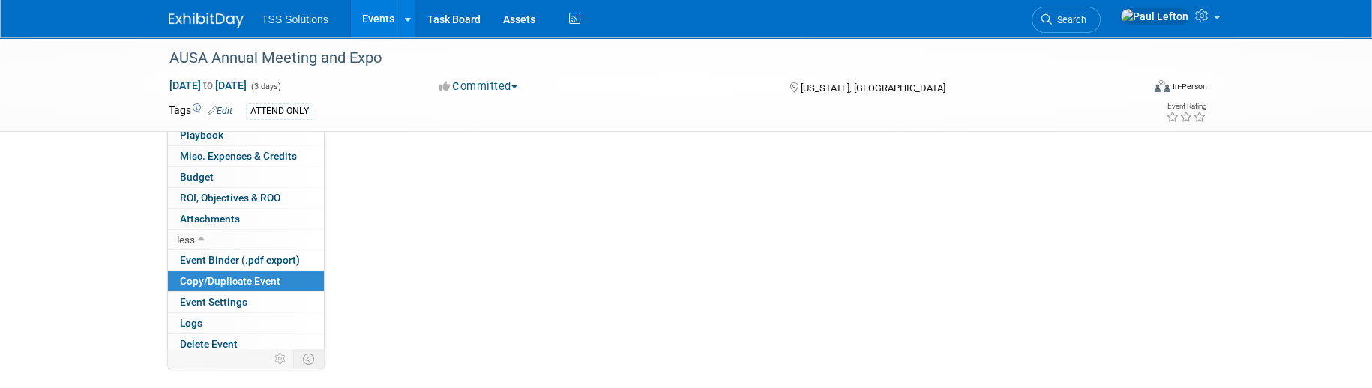
scroll to position [0, 0]
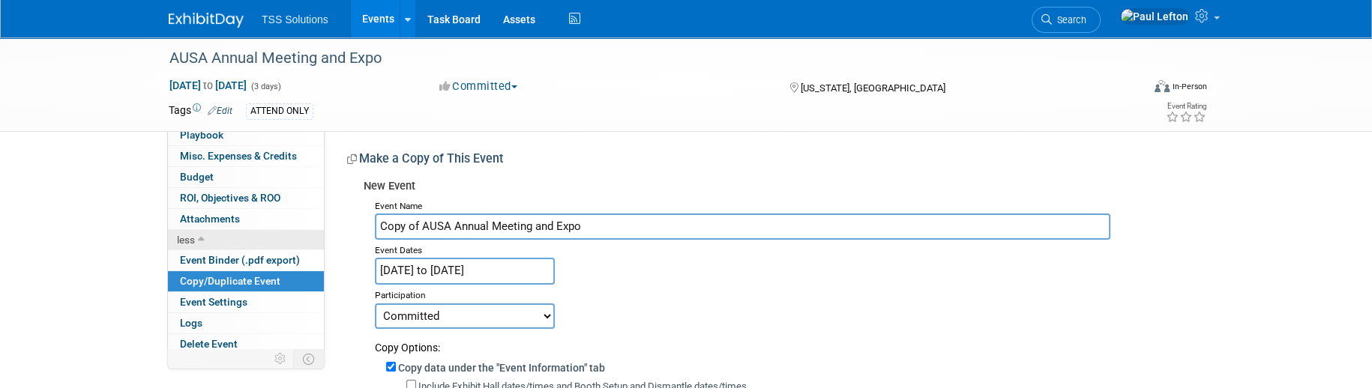
drag, startPoint x: 418, startPoint y: 226, endPoint x: 237, endPoint y: 229, distance: 181.4
click at [237, 229] on div "Event Information Event Info Booth Booth 2 Staff 2 Staff 0 Travel Reservations …" at bounding box center [685, 358] width 1057 height 642
click at [566, 230] on input "AUSA Annual Meeting and Expo" at bounding box center [742, 227] width 735 height 26
type input "AUSA Annual Meeting and Expo 2026"
click at [477, 267] on input "Oct 13, 2025 to Oct 15, 2025" at bounding box center [465, 271] width 180 height 26
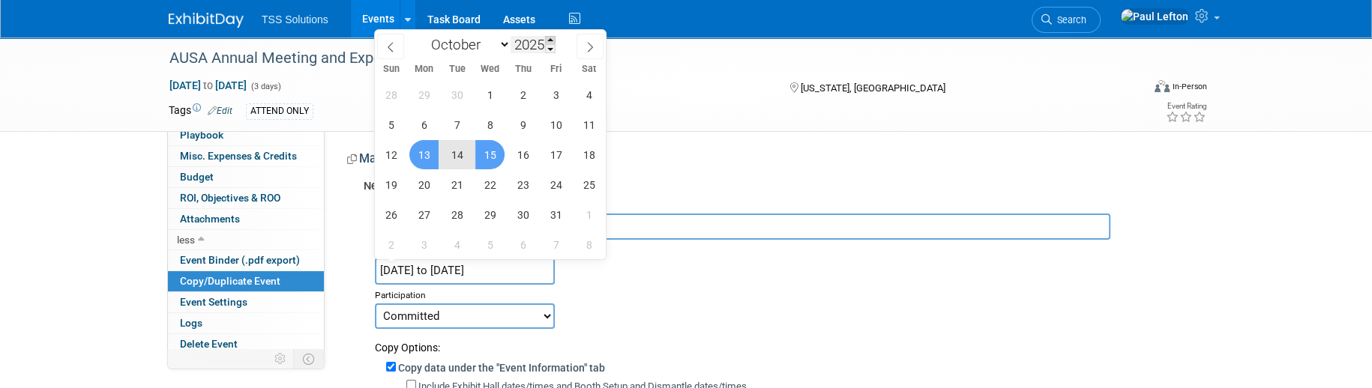
click at [552, 39] on span at bounding box center [550, 40] width 10 height 9
type input "2026"
click at [521, 94] on span "1" at bounding box center [522, 94] width 29 height 29
type input "Oct 1, 2026"
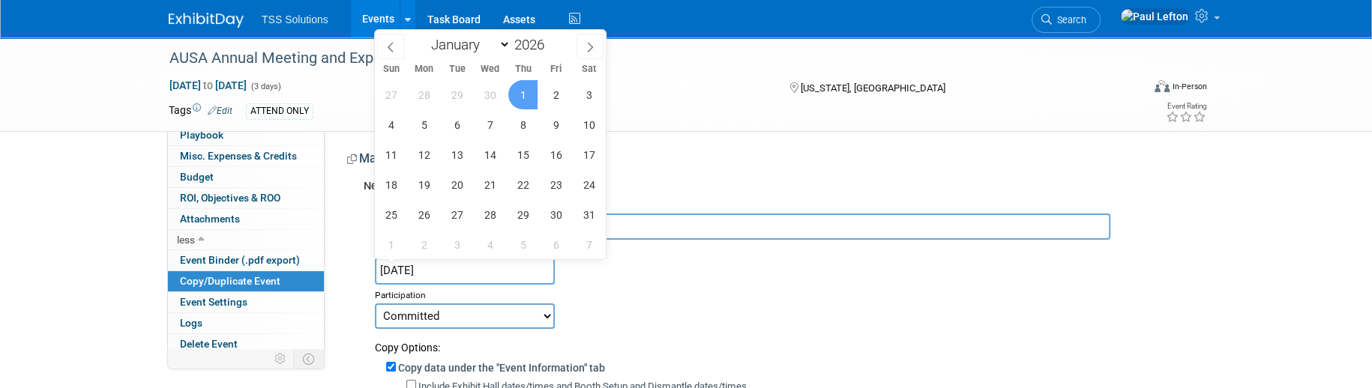
click at [525, 98] on span "1" at bounding box center [522, 94] width 29 height 29
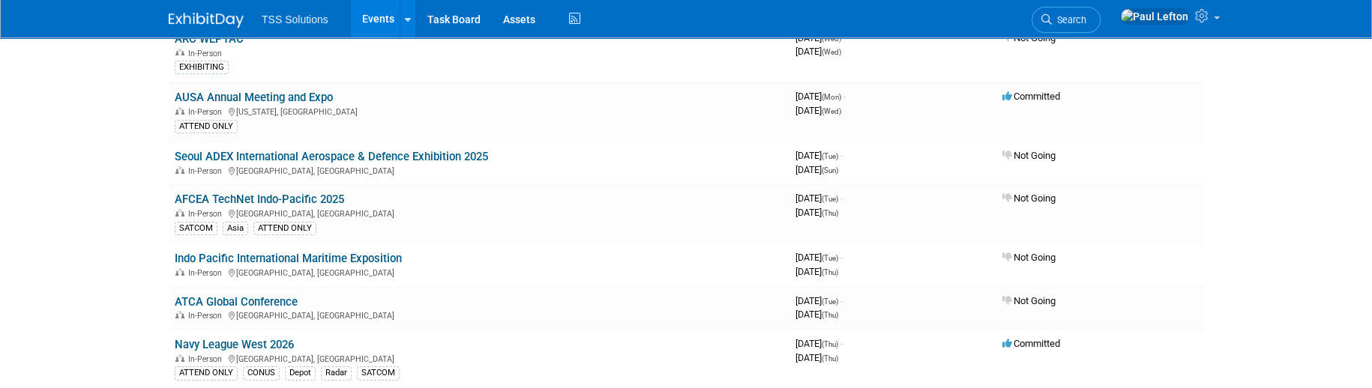
scroll to position [199, 0]
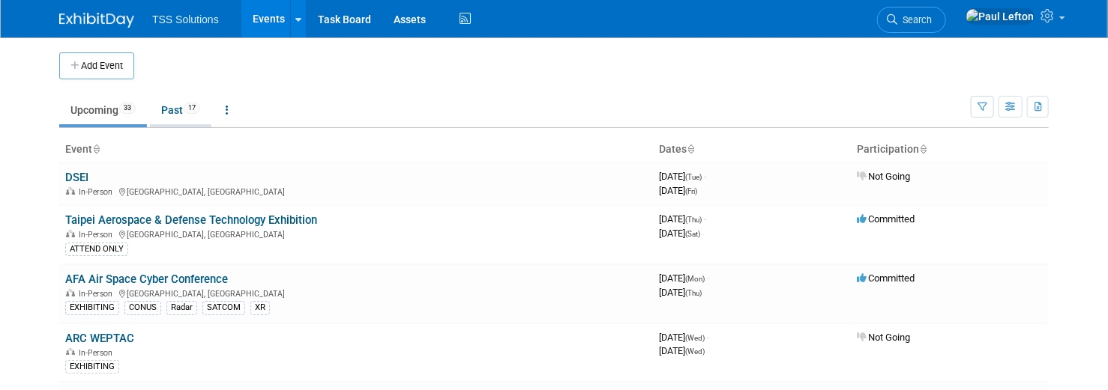
click at [175, 106] on link "Past 17" at bounding box center [180, 110] width 61 height 28
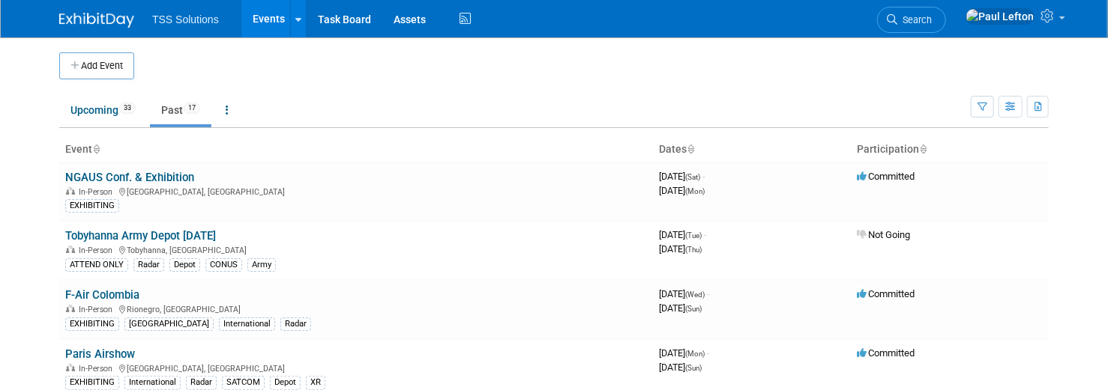
click at [171, 111] on link "Past 17" at bounding box center [180, 110] width 61 height 28
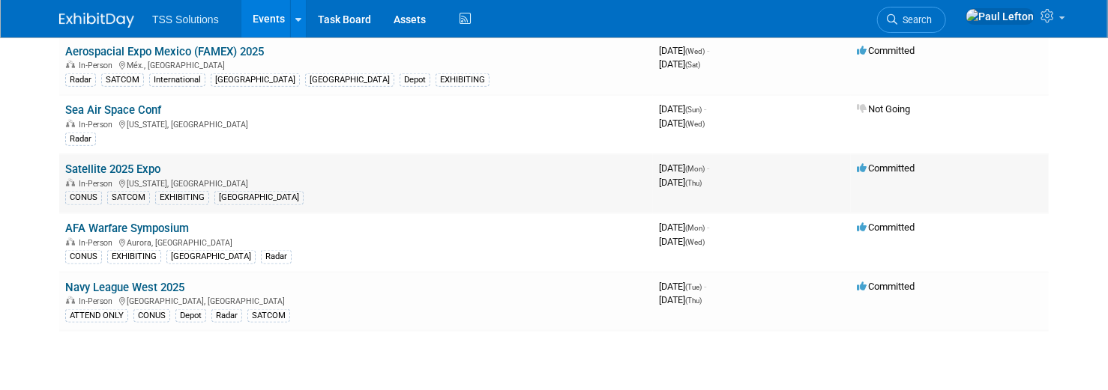
scroll to position [734, 0]
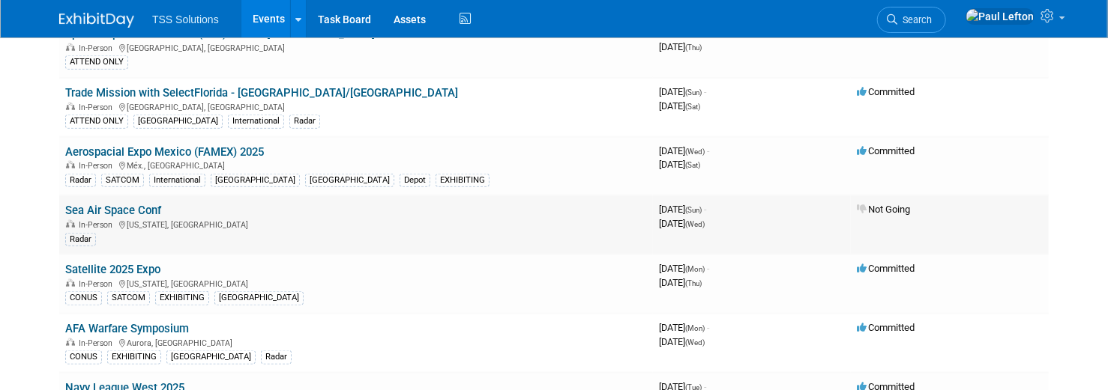
click at [126, 204] on link "Sea Air Space Conf" at bounding box center [113, 210] width 96 height 13
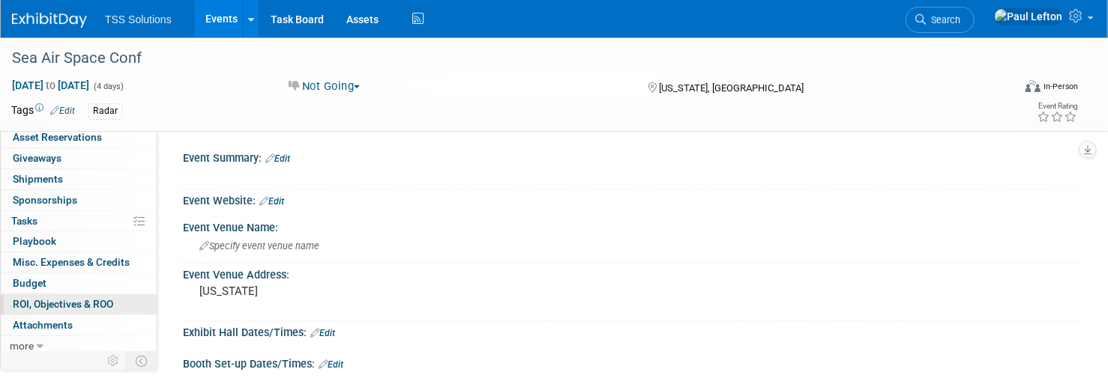
scroll to position [100, 0]
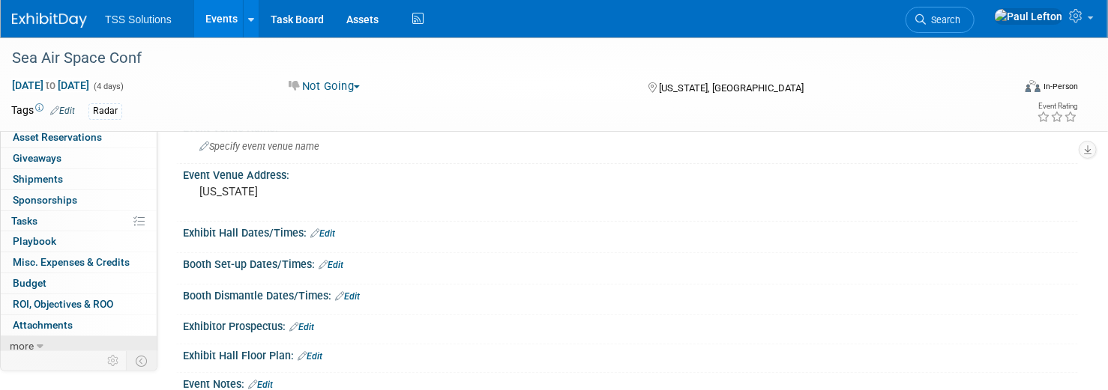
click at [34, 337] on link "more" at bounding box center [79, 347] width 156 height 20
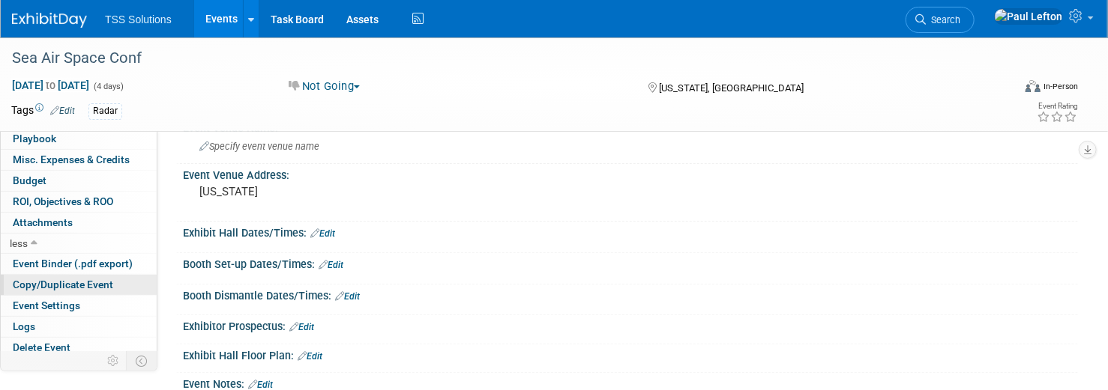
click at [49, 281] on span "Copy/Duplicate Event" at bounding box center [63, 285] width 100 height 12
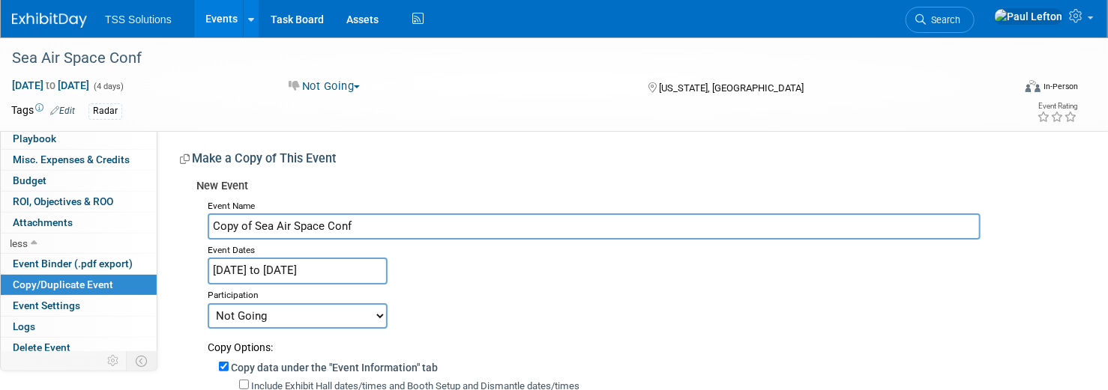
drag, startPoint x: 256, startPoint y: 229, endPoint x: 154, endPoint y: 223, distance: 101.4
click at [328, 225] on input "Sea Air Space Conf" at bounding box center [594, 227] width 773 height 26
type input "Sea Air Space Conf 2026"
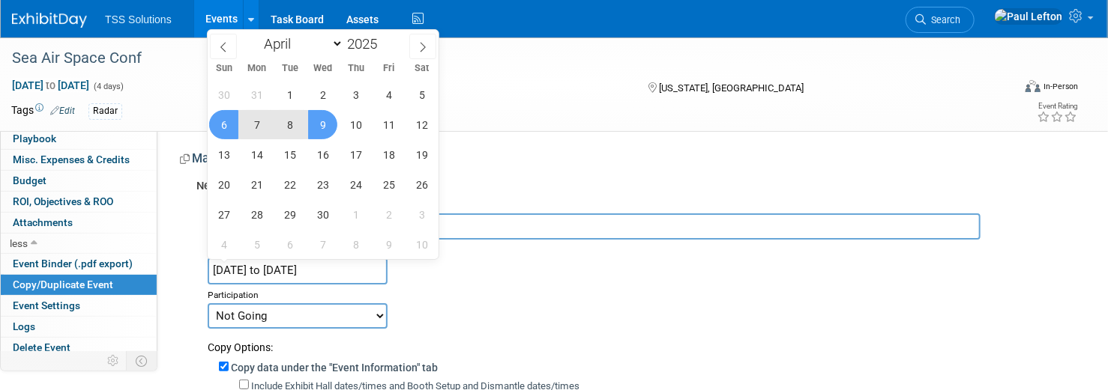
click at [274, 270] on input "Apr 6, 2025 to Apr 9, 2025" at bounding box center [298, 271] width 180 height 26
click at [387, 40] on span at bounding box center [383, 39] width 10 height 9
type input "2026"
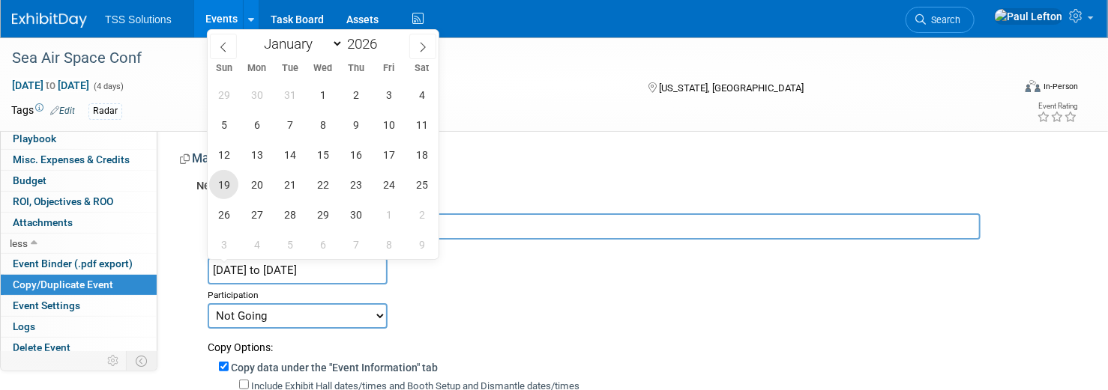
click at [228, 182] on span "19" at bounding box center [223, 184] width 29 height 29
click at [319, 185] on span "22" at bounding box center [322, 184] width 29 height 29
type input "[DATE] to [DATE]"
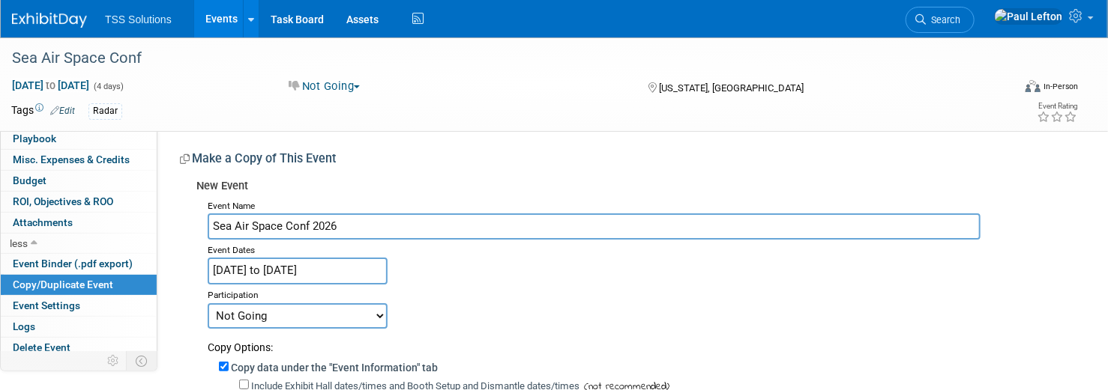
scroll to position [100, 0]
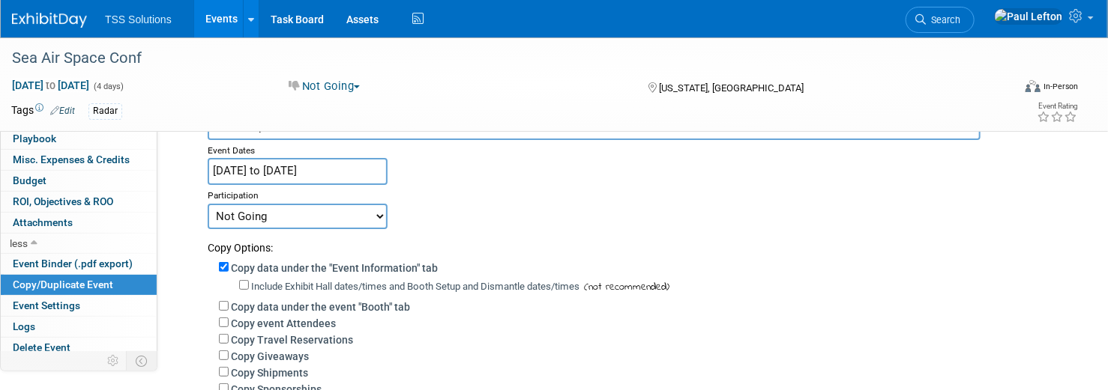
click at [267, 214] on select "Committed Considering Not Going Postponed" at bounding box center [298, 216] width 180 height 25
select select "2"
click at [208, 204] on select "Committed Considering Not Going Postponed" at bounding box center [298, 216] width 180 height 25
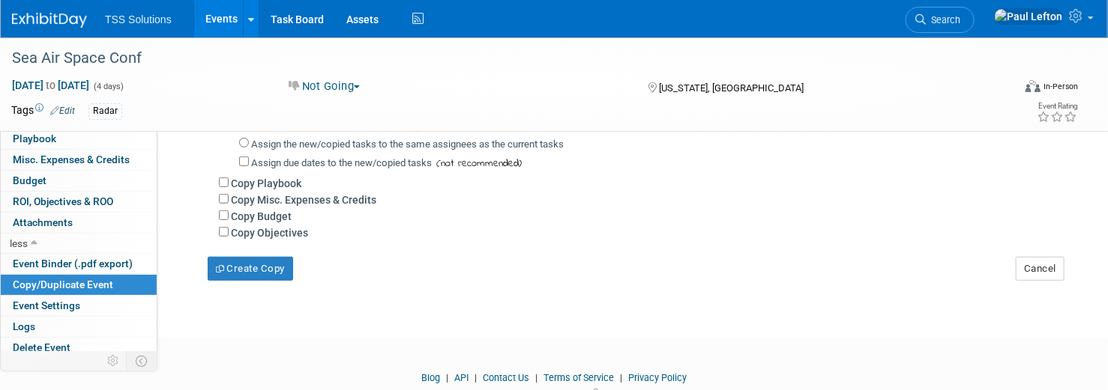
scroll to position [199, 0]
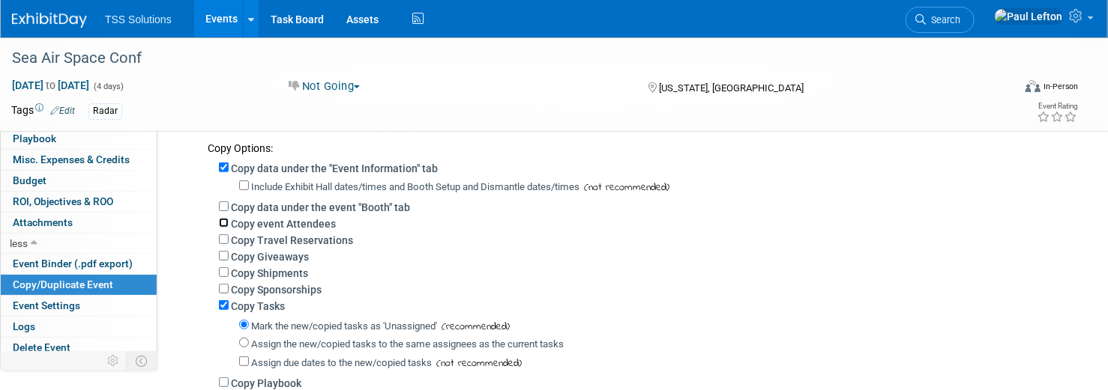
click at [223, 223] on input "Copy event Attendees" at bounding box center [224, 223] width 10 height 10
checkbox input "true"
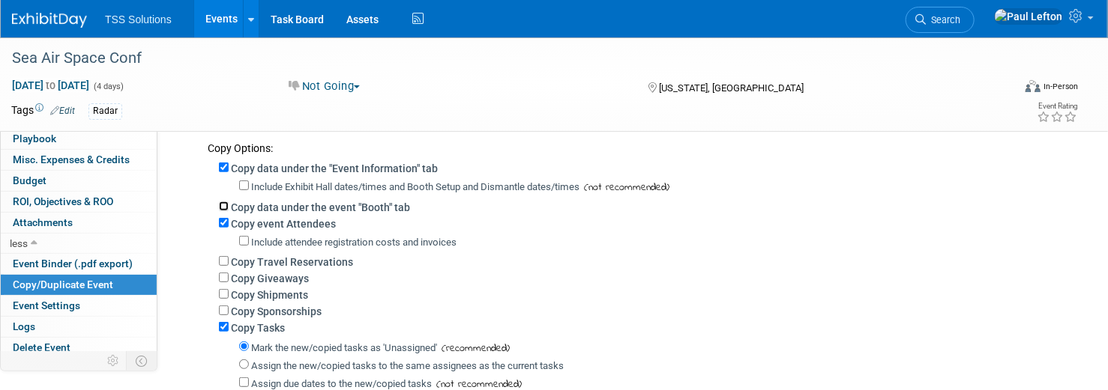
click at [223, 202] on input "Copy data under the event "Booth" tab" at bounding box center [224, 207] width 10 height 10
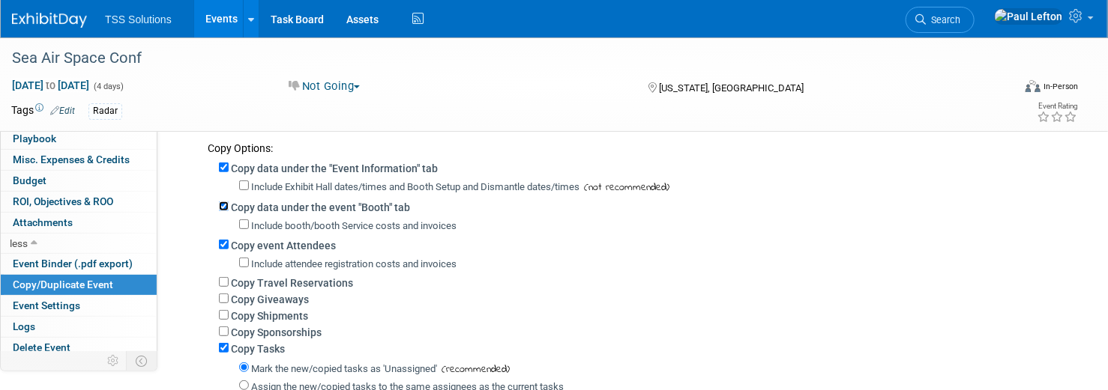
click at [223, 202] on input "Copy data under the event "Booth" tab" at bounding box center [224, 207] width 10 height 10
checkbox input "false"
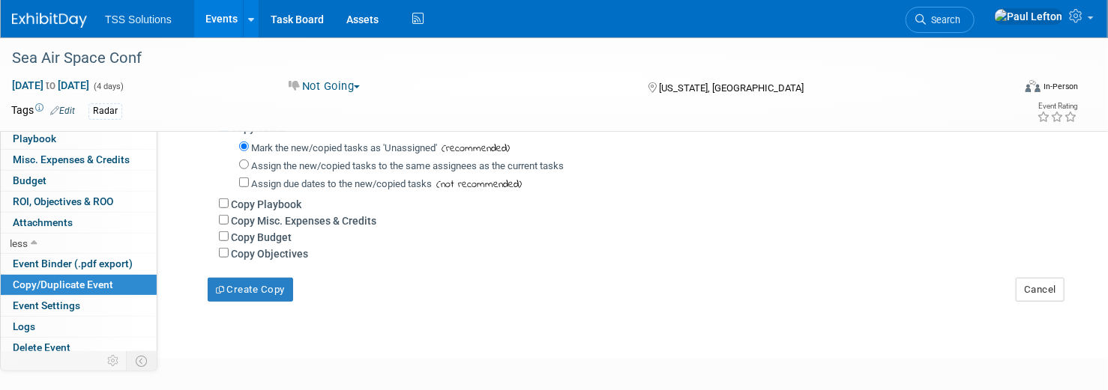
scroll to position [475, 0]
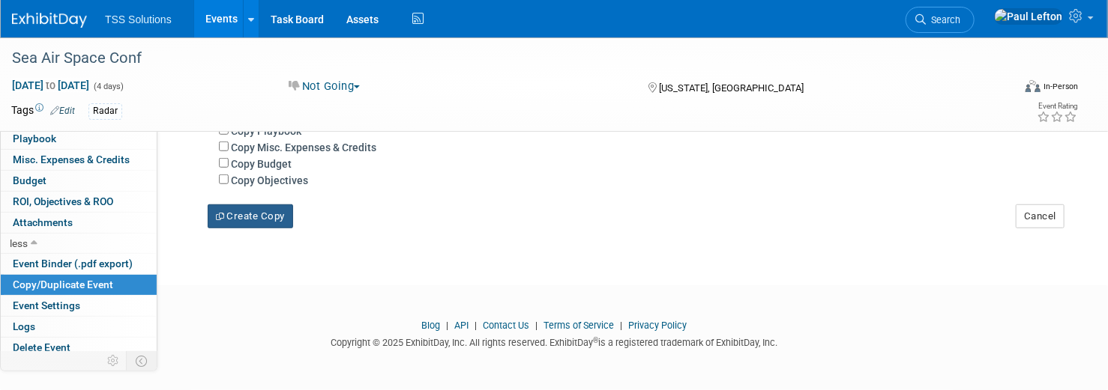
click at [232, 220] on button "Create Copy" at bounding box center [250, 217] width 85 height 24
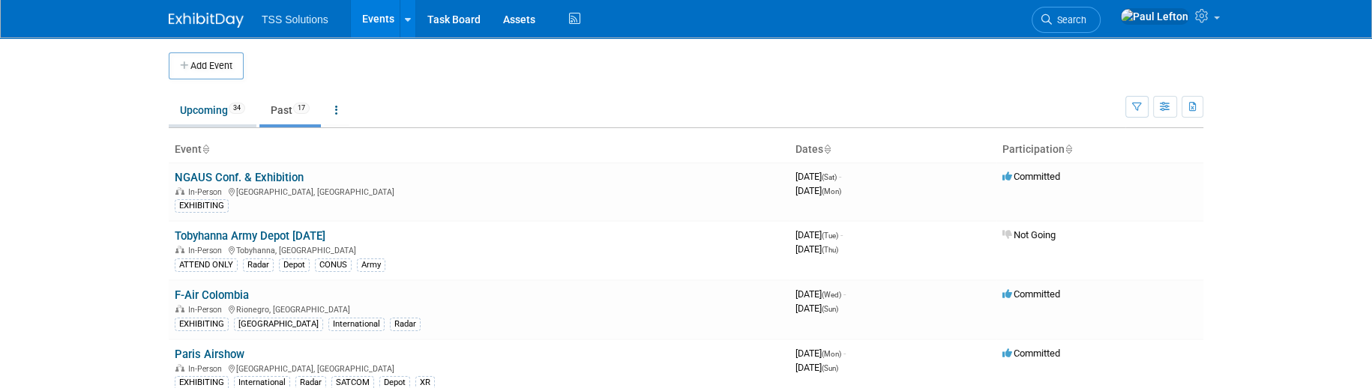
click at [196, 111] on link "Upcoming 34" at bounding box center [213, 110] width 88 height 28
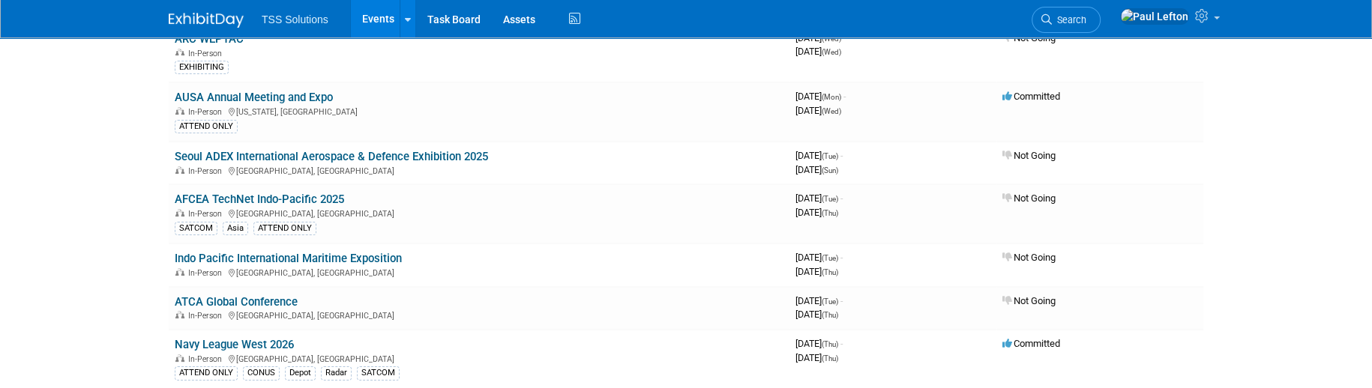
scroll to position [399, 0]
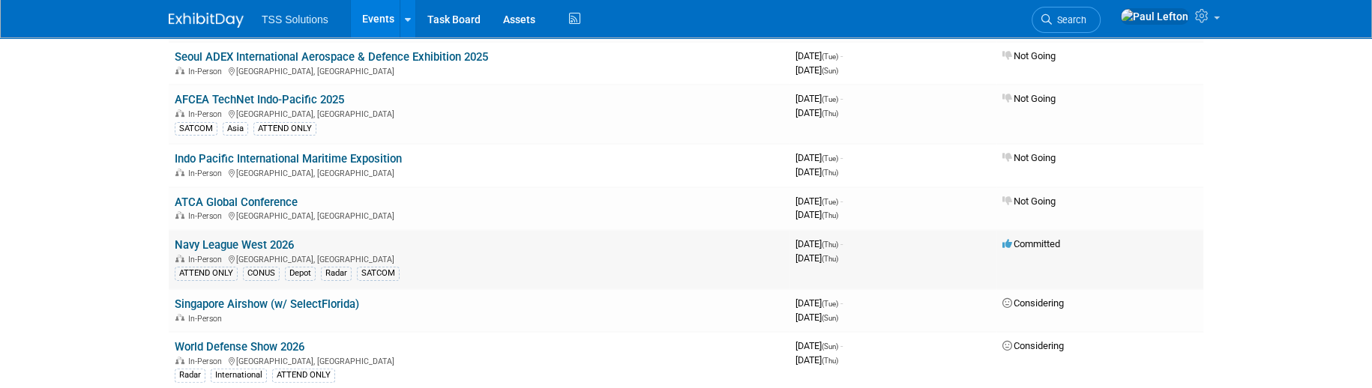
click at [229, 240] on link "Navy League West 2026" at bounding box center [234, 244] width 119 height 13
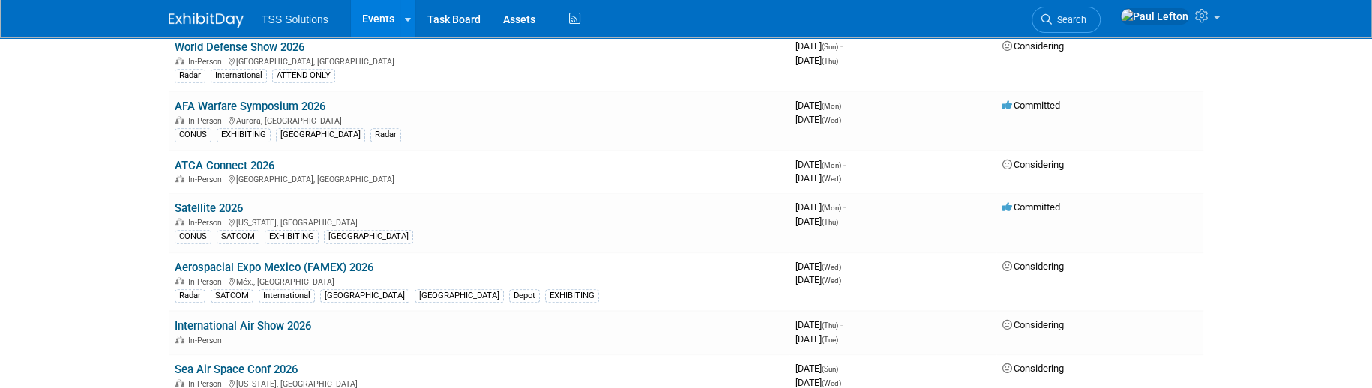
scroll to position [799, 0]
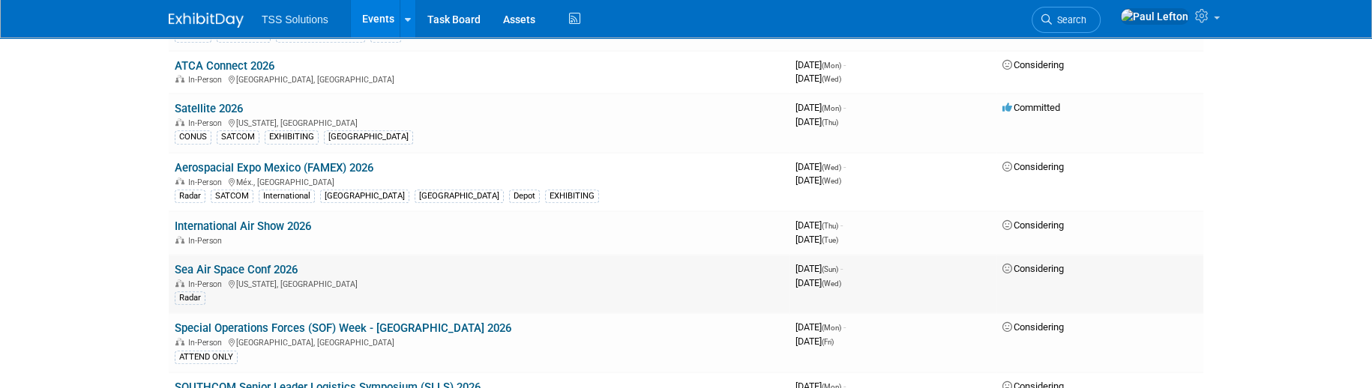
click at [220, 263] on link "Sea Air Space Conf 2026" at bounding box center [236, 269] width 123 height 13
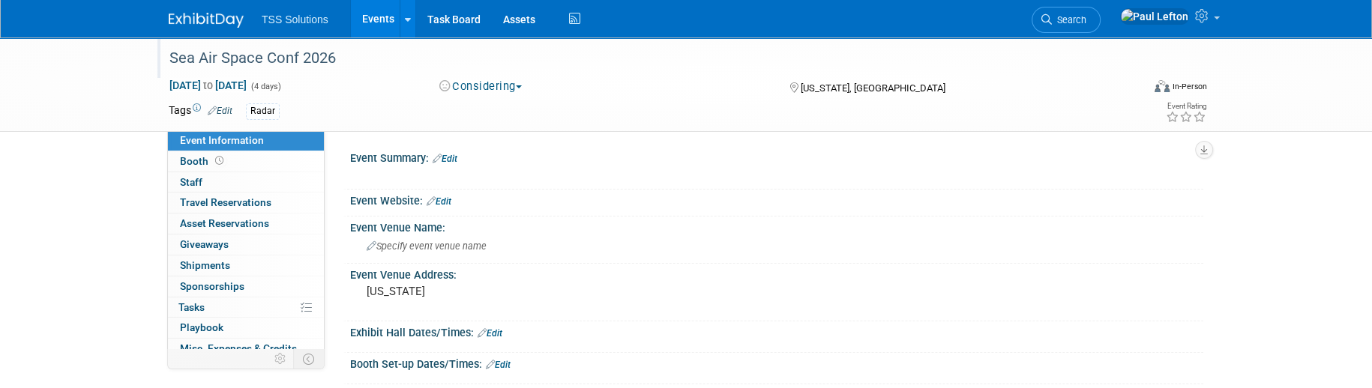
click at [173, 60] on div "Sea Air Space Conf 2026" at bounding box center [641, 58] width 954 height 27
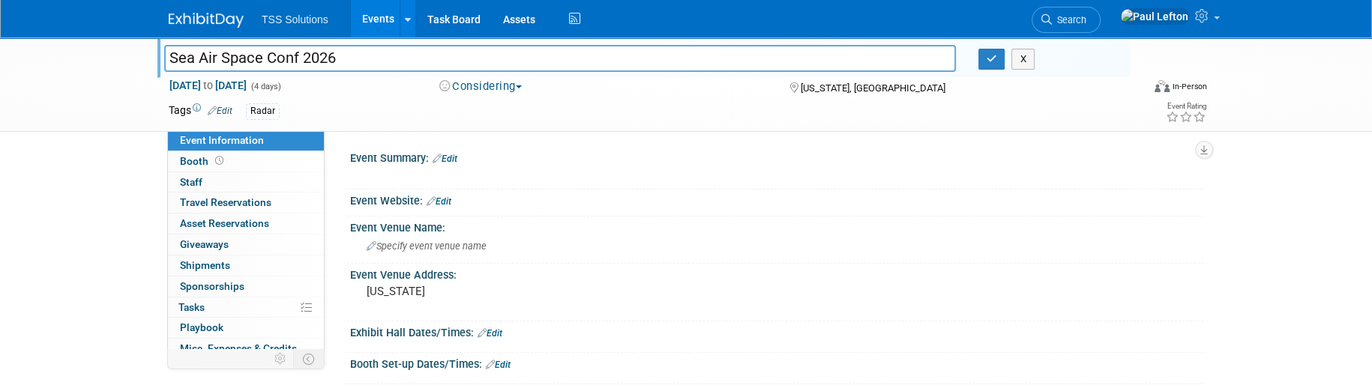
click at [163, 57] on div "Sea Air Space Conf 2026" at bounding box center [560, 60] width 814 height 22
drag, startPoint x: 179, startPoint y: 59, endPoint x: 245, endPoint y: 59, distance: 66.0
click at [182, 58] on input "Sea Air Space Conf 2026" at bounding box center [559, 58] width 791 height 26
click at [387, 63] on input "Navy League Sea Air Space Conf 2026" at bounding box center [559, 58] width 791 height 26
drag, startPoint x: 354, startPoint y: 58, endPoint x: 432, endPoint y: 56, distance: 78.7
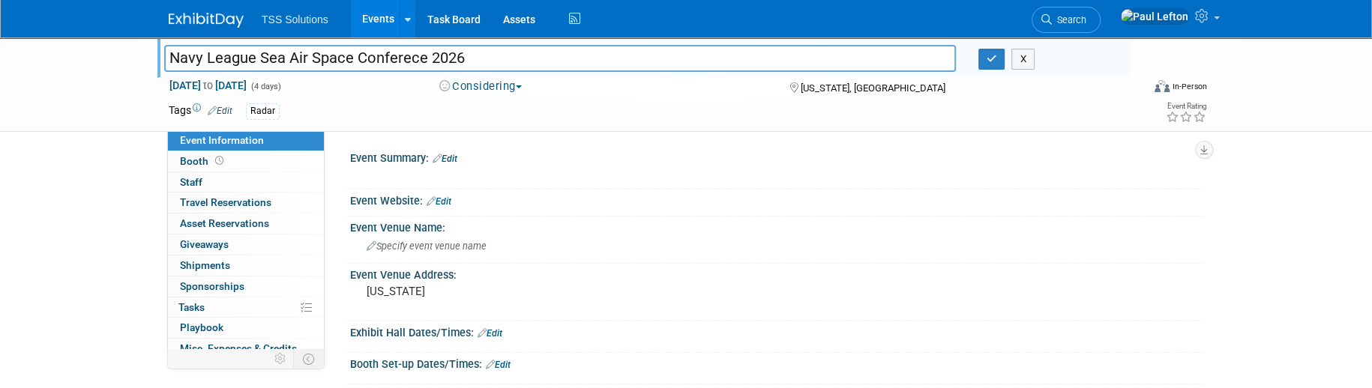
click at [432, 56] on input "Navy League Sea Air Space Conferece 2026" at bounding box center [559, 58] width 791 height 26
type input "Navy League Sea Air Space 2026"
click at [991, 61] on icon "button" at bounding box center [991, 59] width 10 height 10
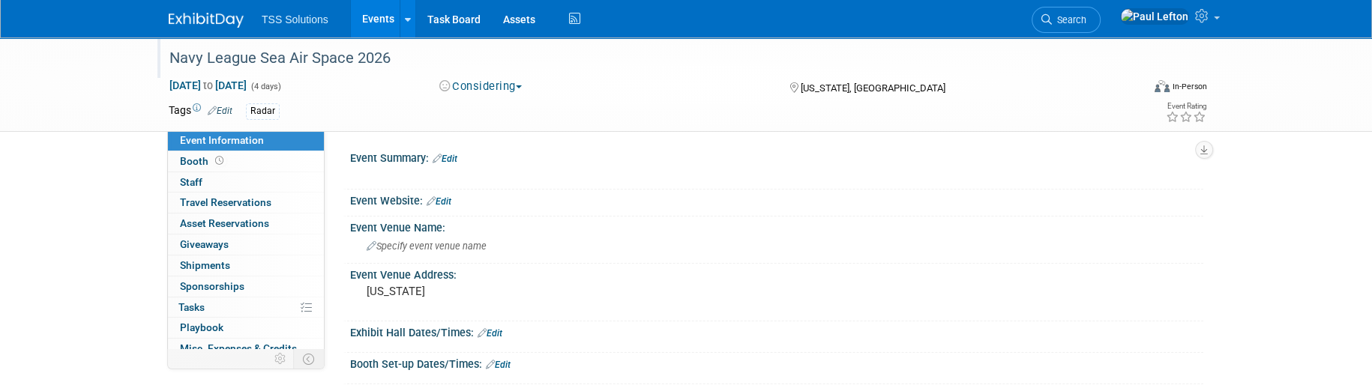
click at [221, 110] on link "Edit" at bounding box center [220, 111] width 25 height 10
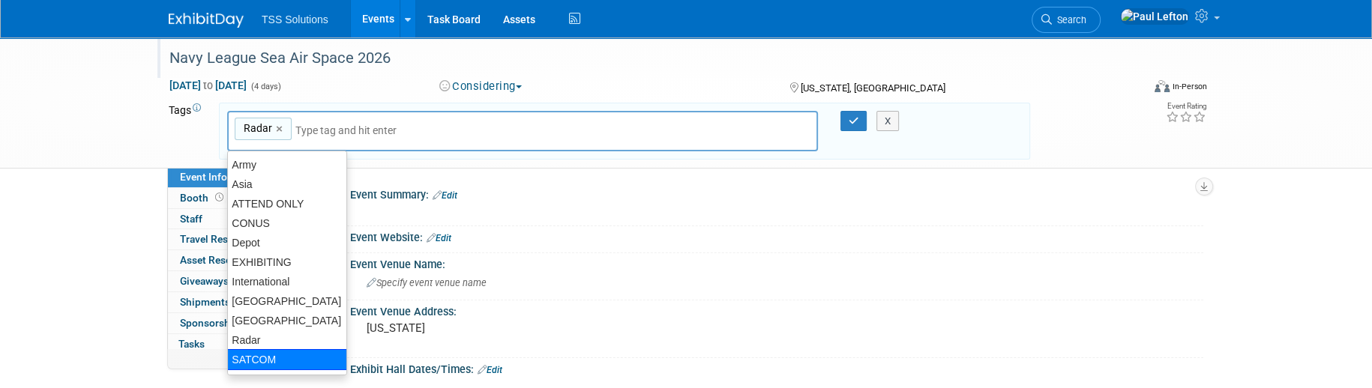
click at [277, 352] on div "SATCOM" at bounding box center [287, 359] width 120 height 21
type input "Radar, SATCOM"
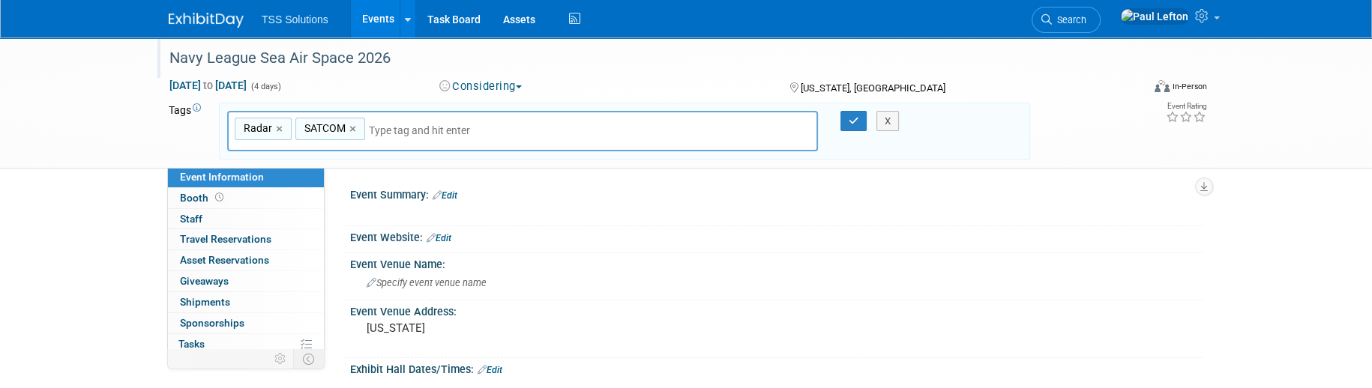
click at [0, 0] on ul "Army Asia ATTEND ONLY CONUS Depot EXHIBITING International [GEOGRAPHIC_DATA] [G…" at bounding box center [0, 0] width 0 height 0
click at [861, 125] on div "X" at bounding box center [894, 121] width 68 height 21
click at [851, 122] on icon "button" at bounding box center [853, 121] width 10 height 10
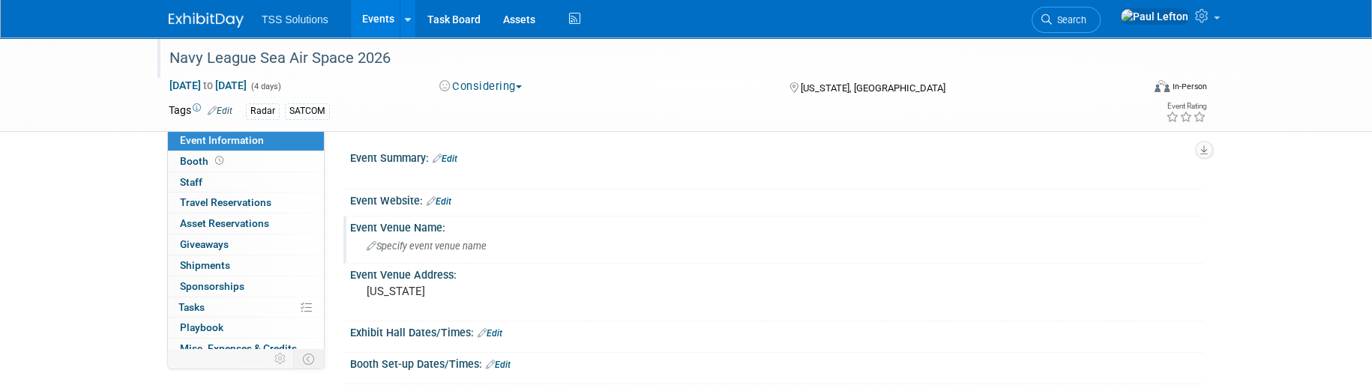
click at [373, 245] on icon at bounding box center [372, 247] width 10 height 10
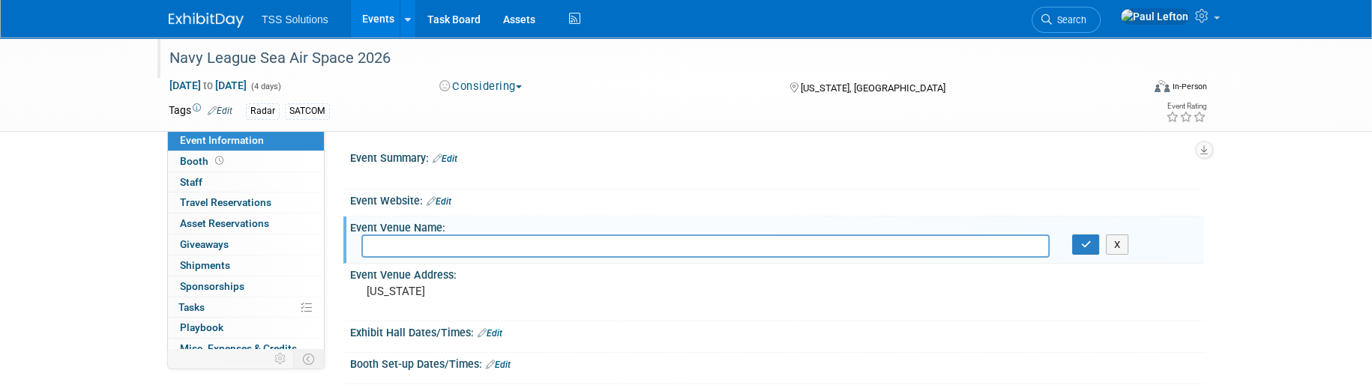
click at [386, 247] on input "text" at bounding box center [705, 246] width 688 height 23
click at [502, 242] on input "[PERSON_NAME][GEOGRAPHIC_DATA] & COnvention" at bounding box center [705, 246] width 688 height 23
click at [610, 247] on input "[PERSON_NAME][GEOGRAPHIC_DATA] & Convention" at bounding box center [705, 246] width 688 height 23
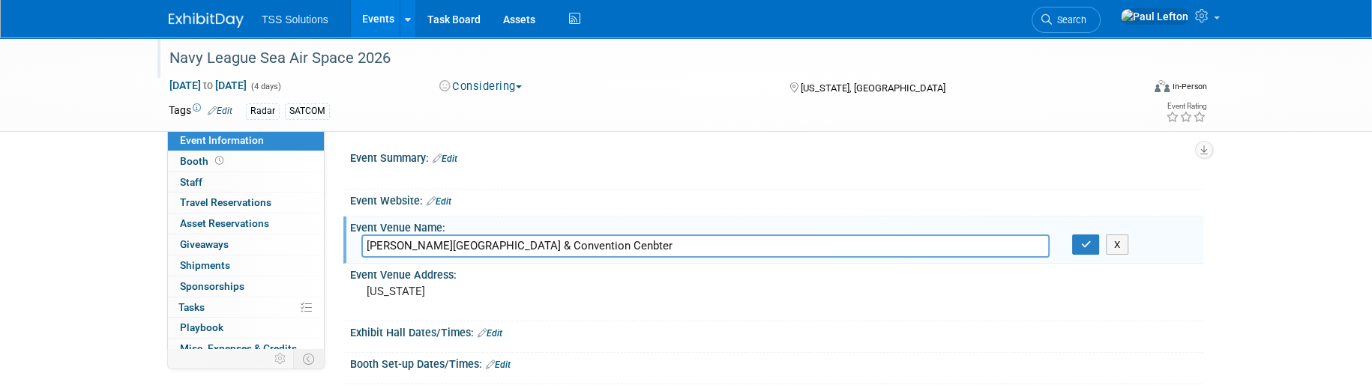
drag, startPoint x: 572, startPoint y: 246, endPoint x: 621, endPoint y: 244, distance: 48.7
click at [578, 246] on input "[PERSON_NAME][GEOGRAPHIC_DATA] & Convention Cenbter" at bounding box center [705, 246] width 688 height 23
type input "[PERSON_NAME][GEOGRAPHIC_DATA]"
click at [444, 294] on pre "[US_STATE]" at bounding box center [528, 291] width 322 height 13
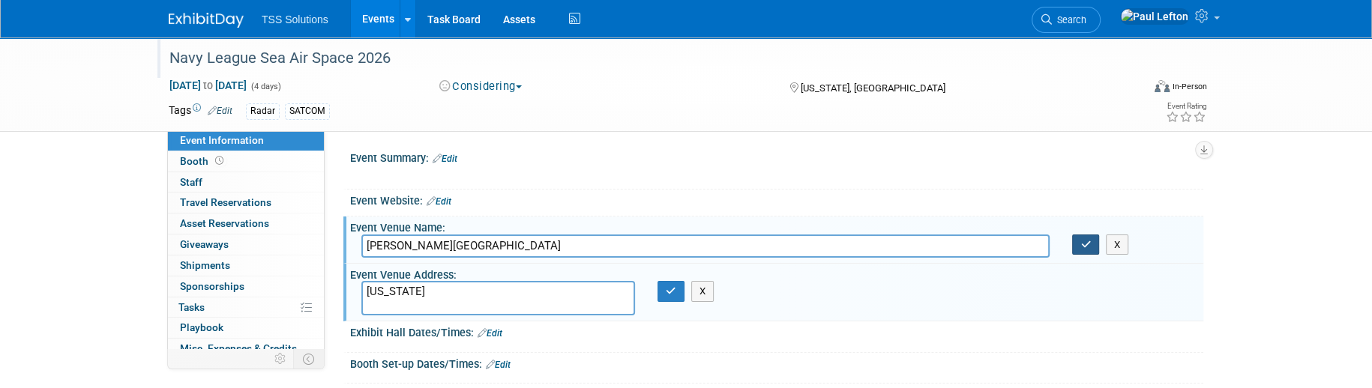
click at [1092, 251] on button "button" at bounding box center [1085, 245] width 27 height 21
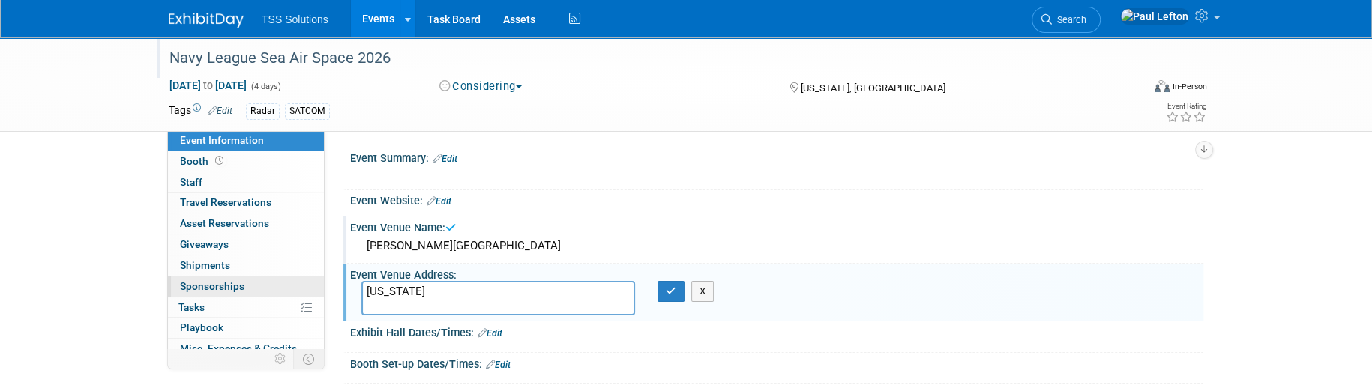
drag, startPoint x: 421, startPoint y: 303, endPoint x: 298, endPoint y: 288, distance: 124.6
click at [298, 288] on div "Event Information Event Info Booth Booth 0 Staff 0 Staff 0 Travel Reservations …" at bounding box center [685, 275] width 1057 height 477
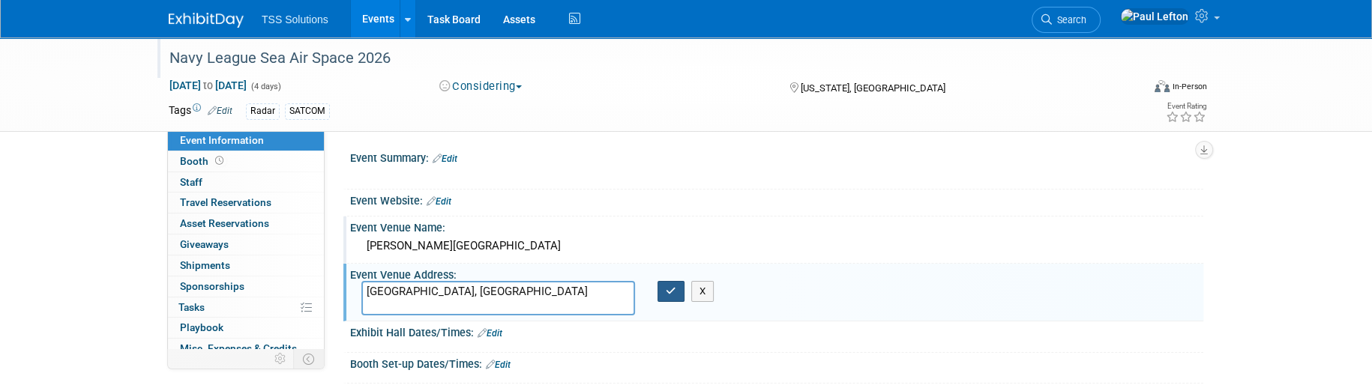
type textarea "[GEOGRAPHIC_DATA], [GEOGRAPHIC_DATA]"
click at [669, 292] on icon "button" at bounding box center [671, 291] width 10 height 10
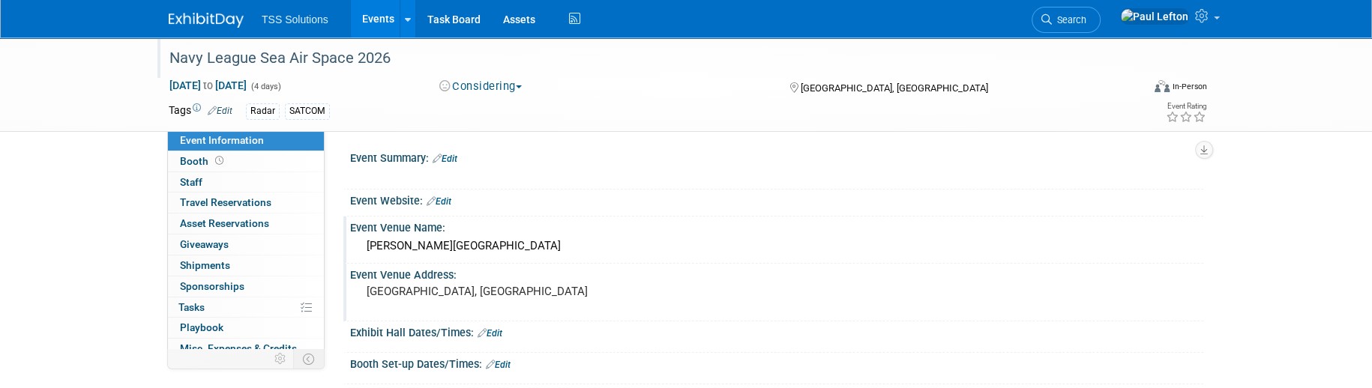
click at [441, 155] on icon at bounding box center [436, 159] width 9 height 10
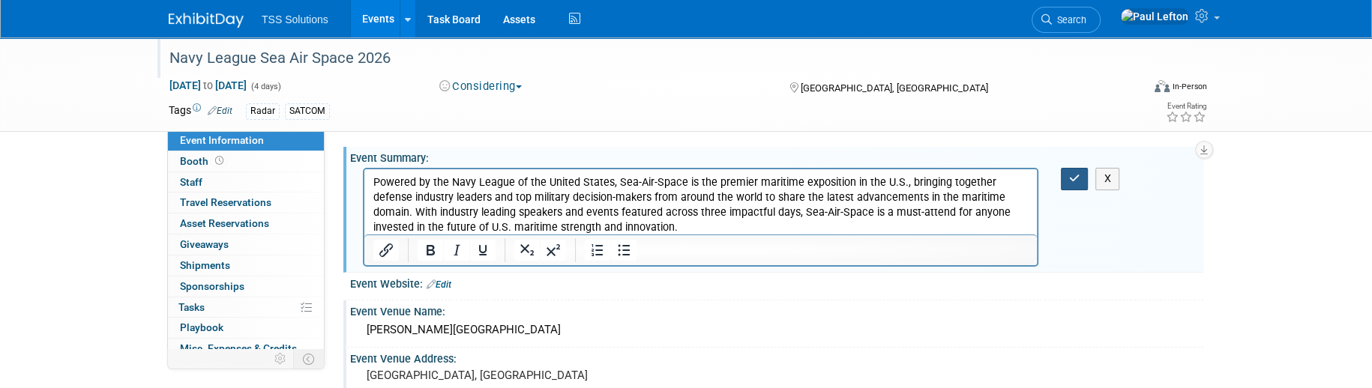
click at [1076, 178] on icon "button" at bounding box center [1074, 178] width 11 height 10
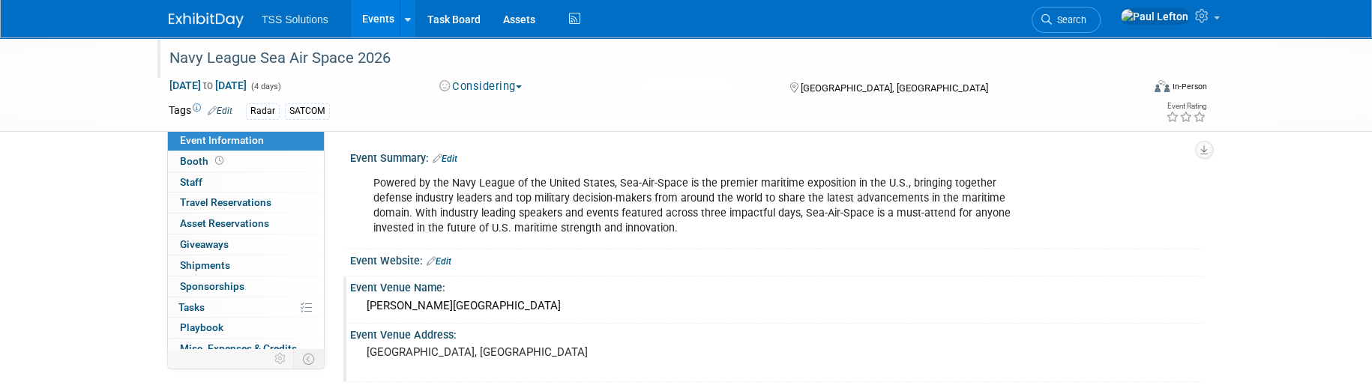
click at [425, 195] on div "Powered by the Navy League of the United States, Sea-Air-Space is the premier m…" at bounding box center [700, 206] width 675 height 75
click at [368, 178] on div "Powered by the Navy League of the United States, Sea-Air-Space is the premier m…" at bounding box center [700, 206] width 675 height 75
click at [381, 181] on div "Powered by the Navy League of the United States, Sea-Air-Space is the premier m…" at bounding box center [700, 206] width 675 height 75
click at [454, 159] on link "Edit" at bounding box center [444, 159] width 25 height 10
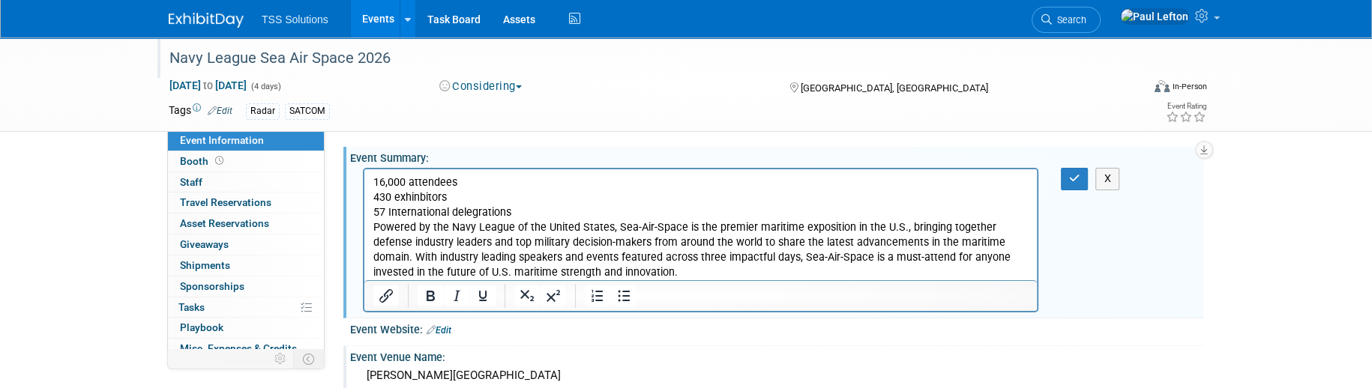
click at [481, 214] on p "57 International delegrations" at bounding box center [700, 212] width 655 height 15
drag, startPoint x: 511, startPoint y: 210, endPoint x: 723, endPoint y: 359, distance: 258.7
click at [364, 181] on html "16,000 attendees 430 exhinbitors 57 International delegations Powered by the Na…" at bounding box center [700, 225] width 672 height 112
click at [624, 299] on icon "Bullet list" at bounding box center [624, 296] width 18 height 18
click at [435, 214] on li "57 International delegations" at bounding box center [715, 212] width 625 height 15
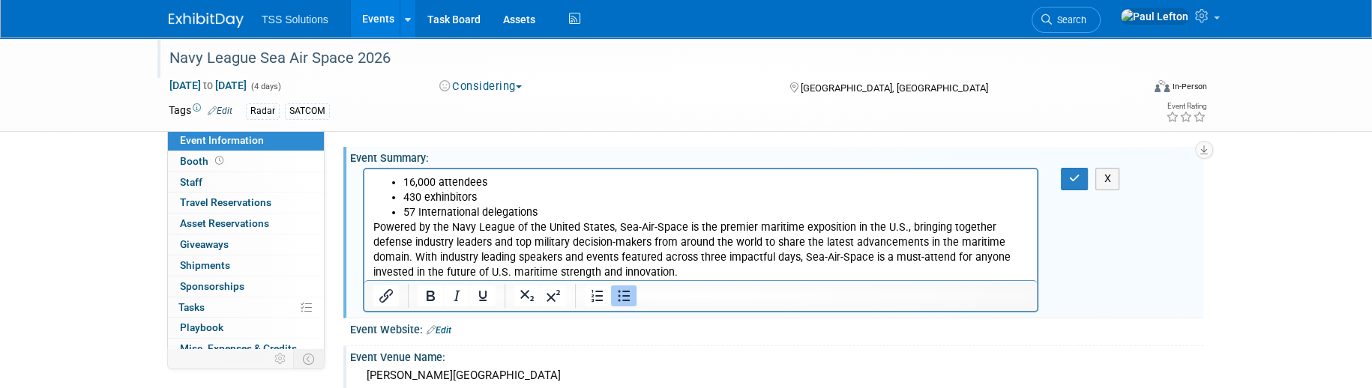
drag, startPoint x: 443, startPoint y: 200, endPoint x: 496, endPoint y: 199, distance: 53.2
click at [444, 200] on li "430 exhinbitors" at bounding box center [715, 197] width 625 height 15
click at [1072, 182] on icon "button" at bounding box center [1074, 178] width 11 height 10
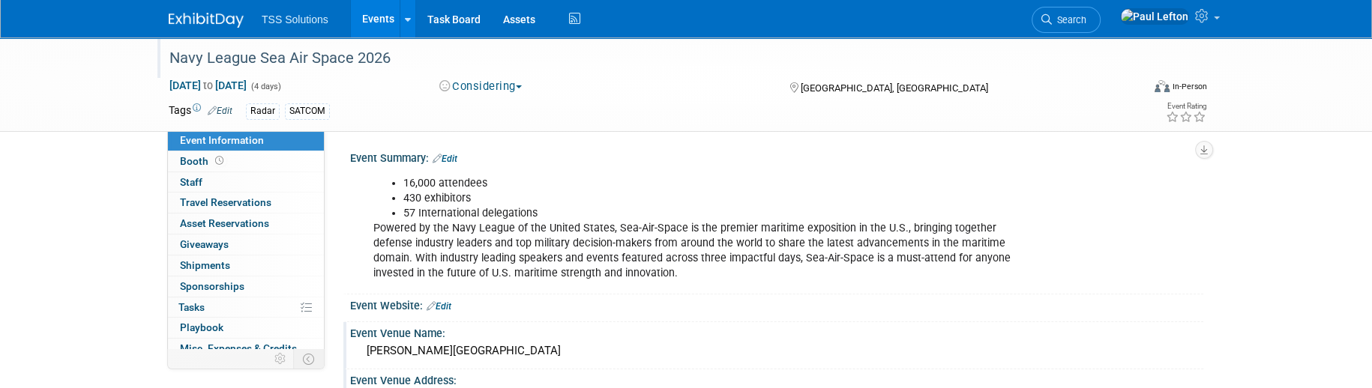
click at [225, 107] on link "Edit" at bounding box center [220, 111] width 25 height 10
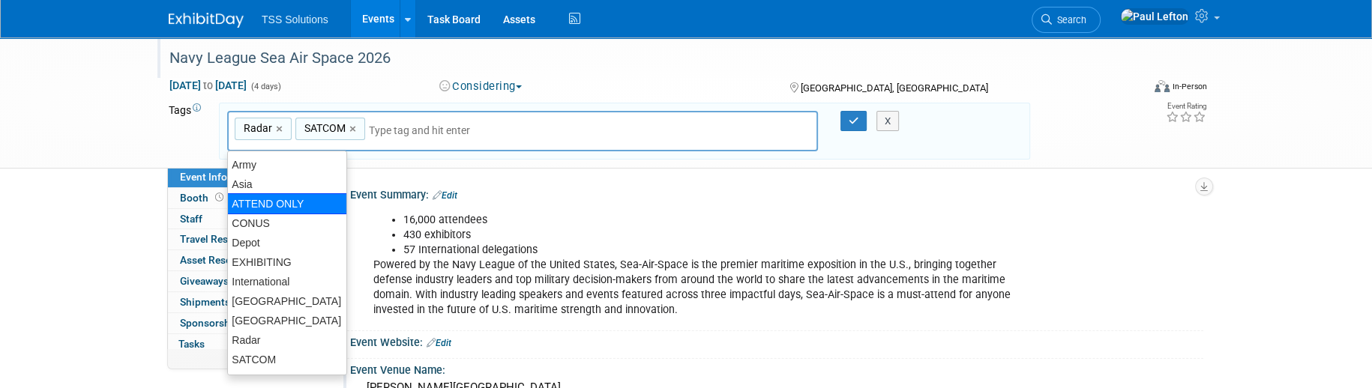
click at [259, 205] on div "ATTEND ONLY" at bounding box center [287, 203] width 120 height 21
type input "Radar, SATCOM, ATTEND ONLY"
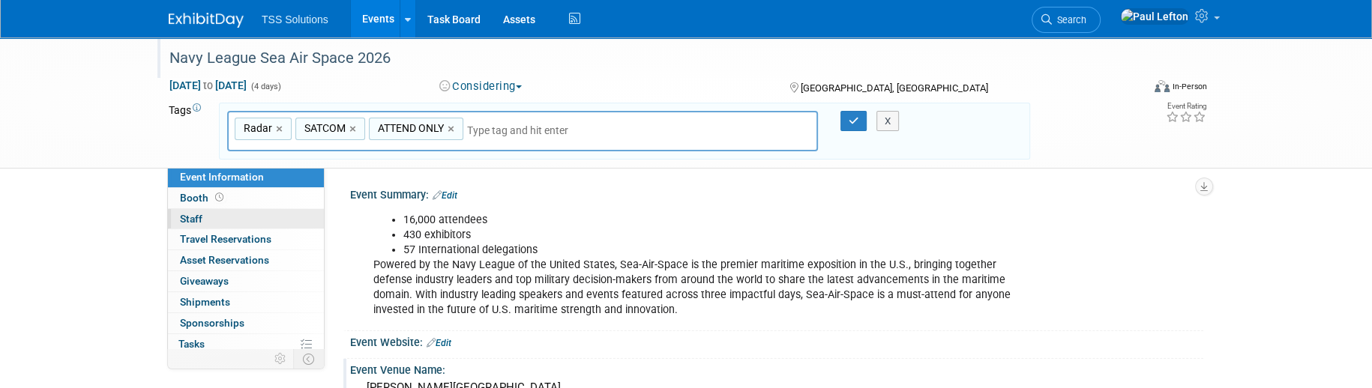
click at [197, 219] on span "Staff 0" at bounding box center [191, 219] width 22 height 12
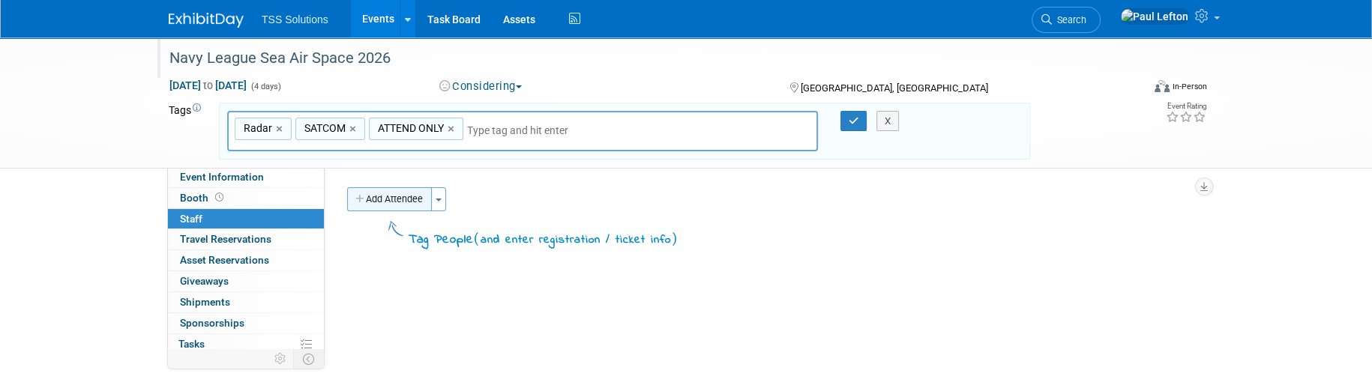
click at [387, 203] on button "Add Attendee" at bounding box center [389, 199] width 85 height 24
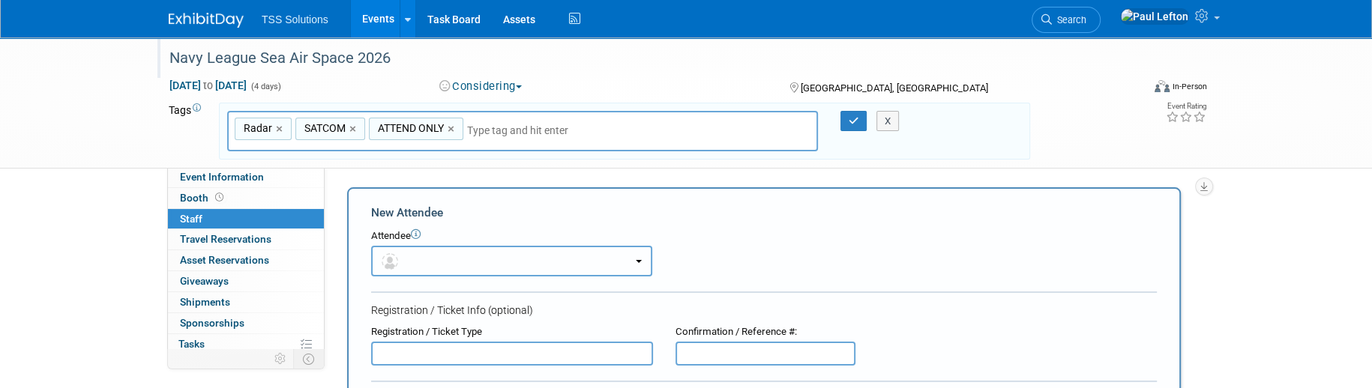
click at [512, 258] on button "button" at bounding box center [511, 261] width 281 height 31
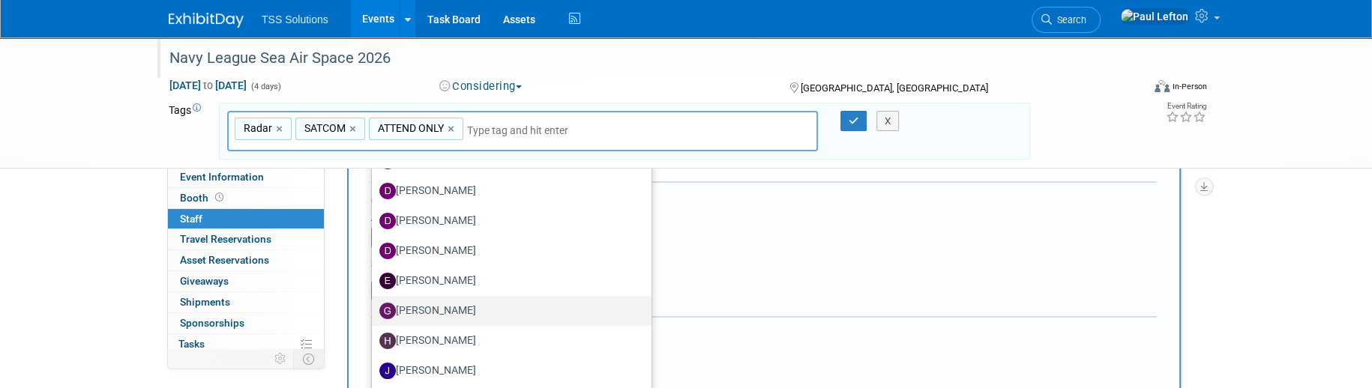
scroll to position [300, 0]
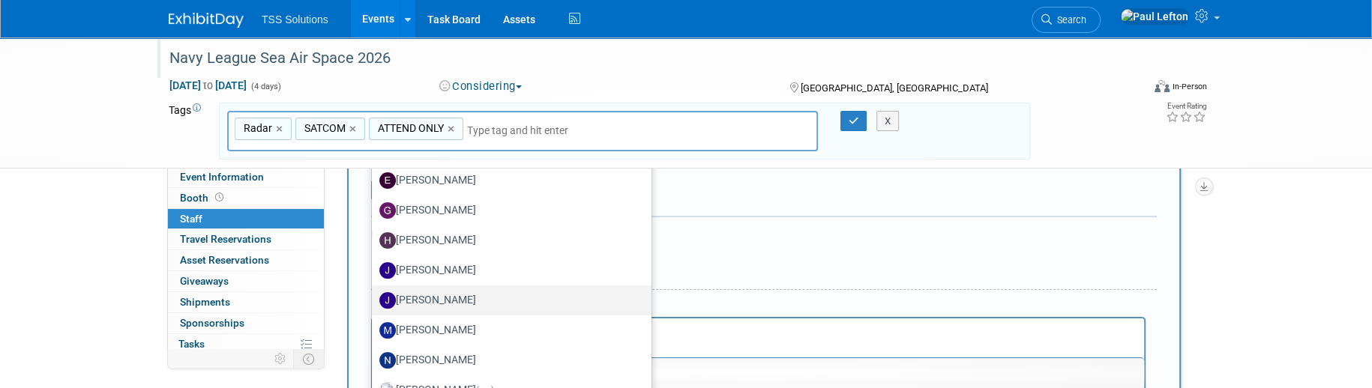
click at [437, 299] on label "Joshua Cryer" at bounding box center [507, 301] width 257 height 24
click at [374, 299] on input "Joshua Cryer" at bounding box center [369, 299] width 10 height 10
select select "f8e6835a-3459-488c-bf64-858d75941bfd"
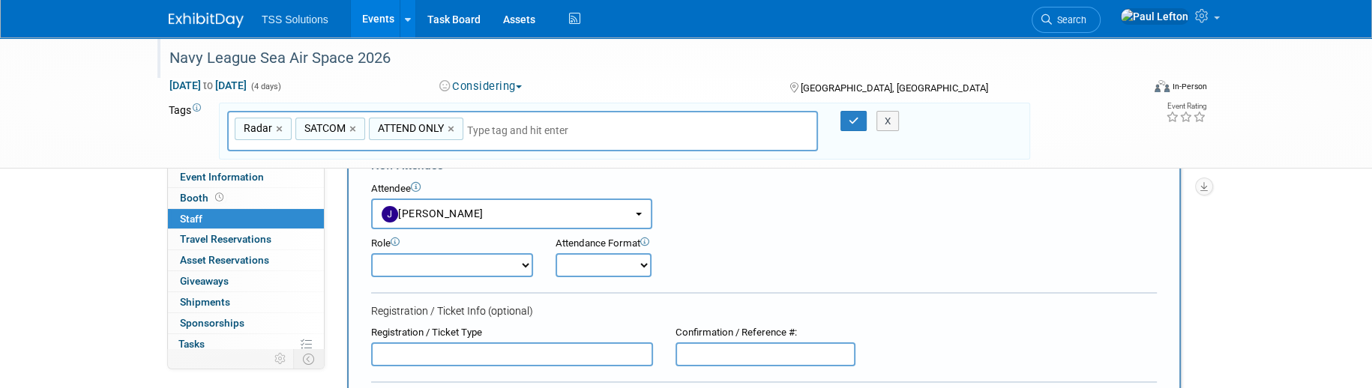
scroll to position [0, 0]
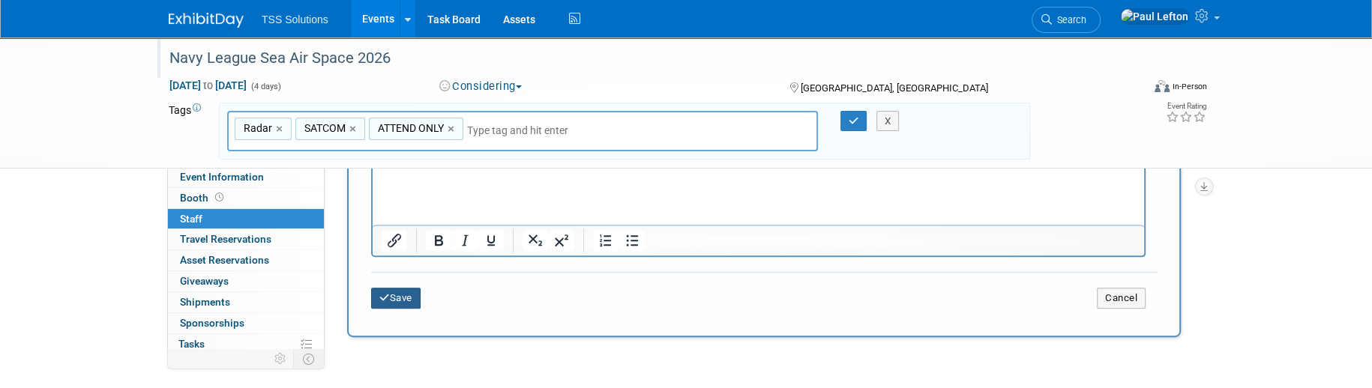
click at [413, 299] on button "Save" at bounding box center [395, 298] width 49 height 21
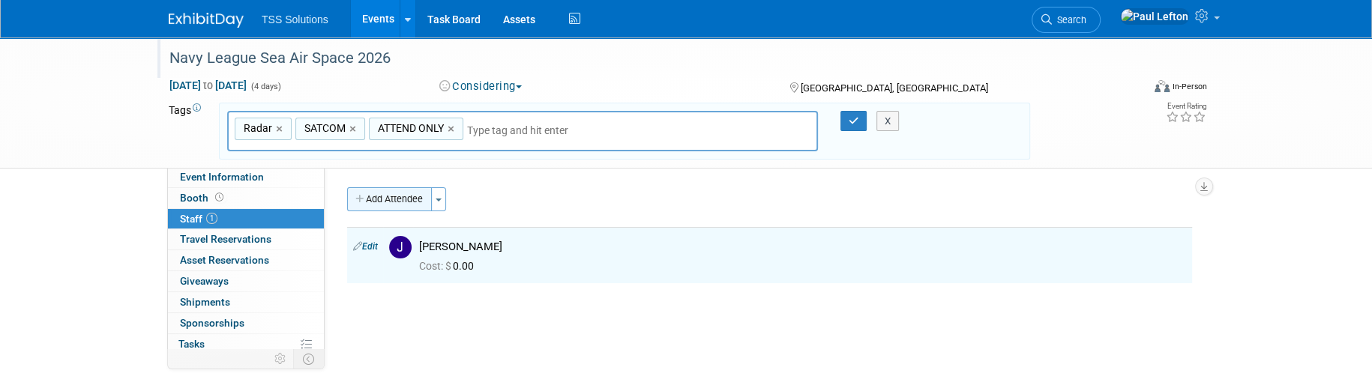
click at [391, 205] on button "Add Attendee" at bounding box center [389, 199] width 85 height 24
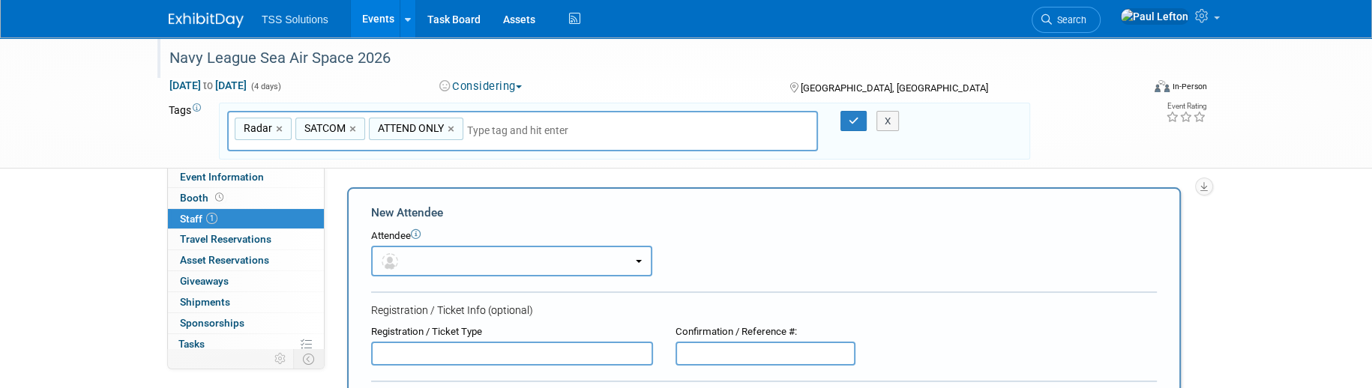
click at [429, 260] on button "button" at bounding box center [511, 261] width 281 height 31
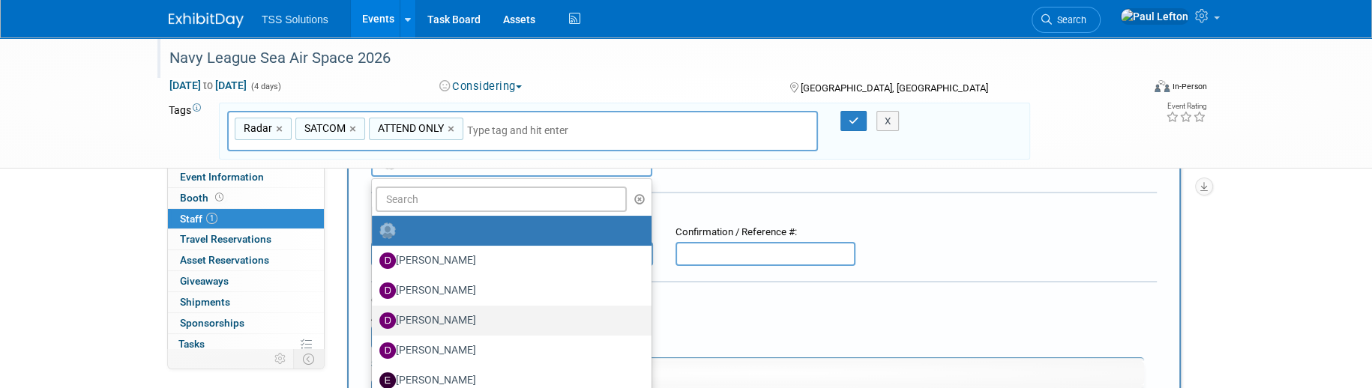
scroll to position [399, 0]
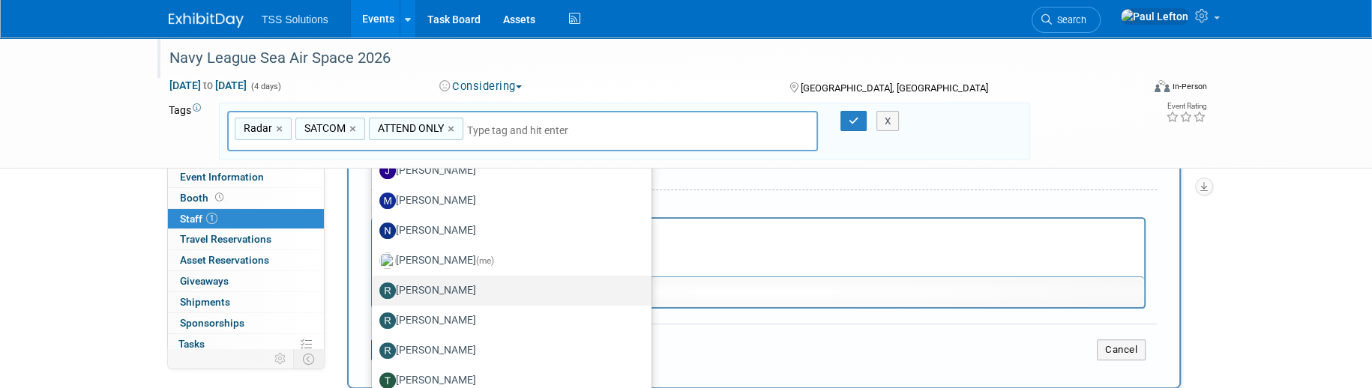
click at [430, 289] on label "[PERSON_NAME]" at bounding box center [507, 291] width 257 height 24
click at [374, 289] on input "[PERSON_NAME]" at bounding box center [369, 289] width 10 height 10
select select "37c7a160-4968-436e-8535-d976b2e088e1"
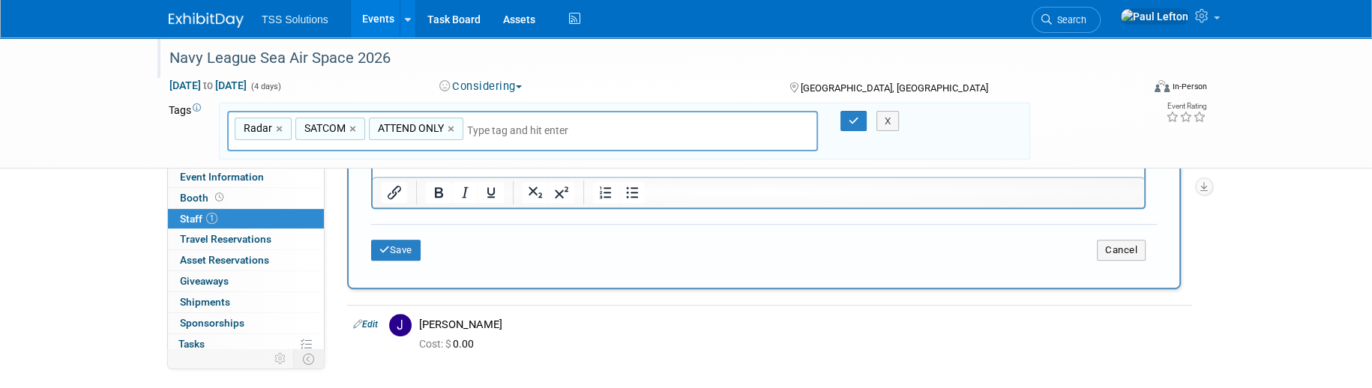
scroll to position [447, 0]
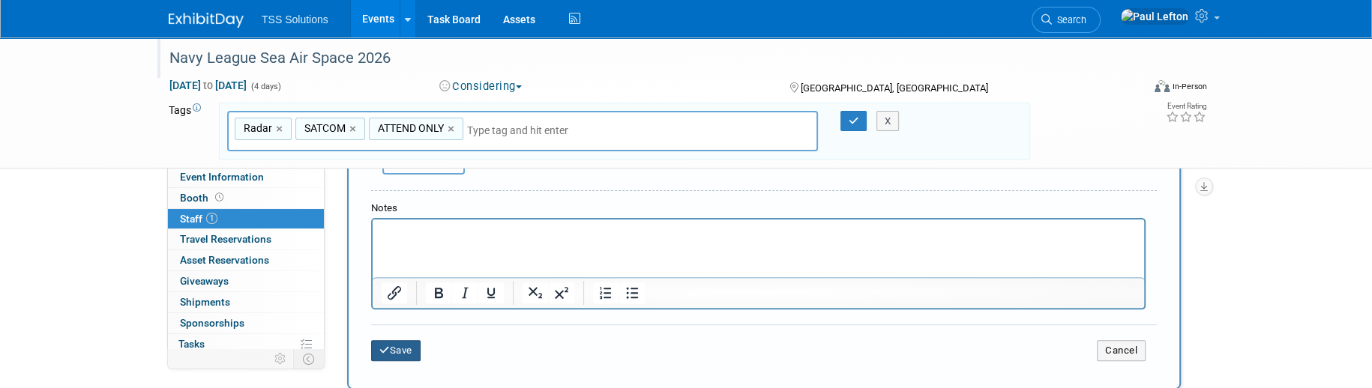
click at [392, 349] on button "Save" at bounding box center [395, 350] width 49 height 21
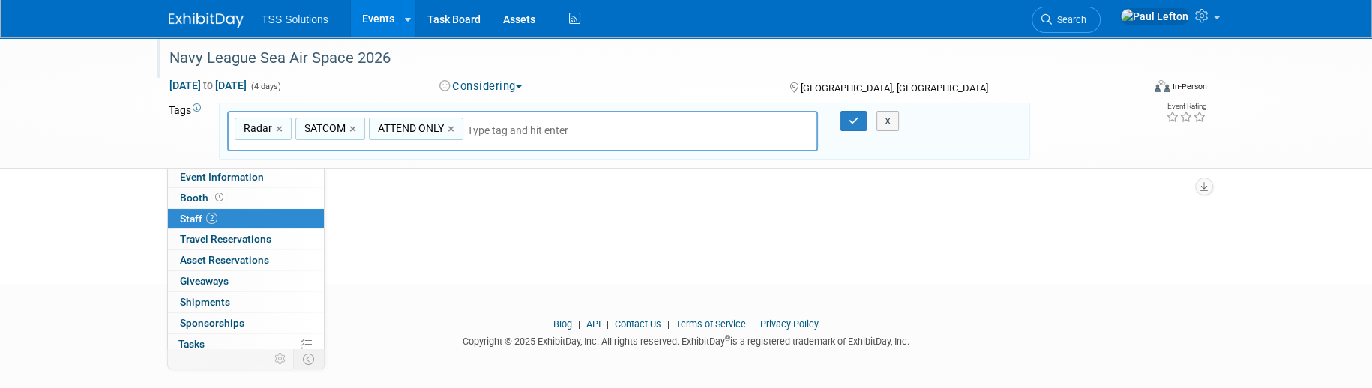
scroll to position [0, 0]
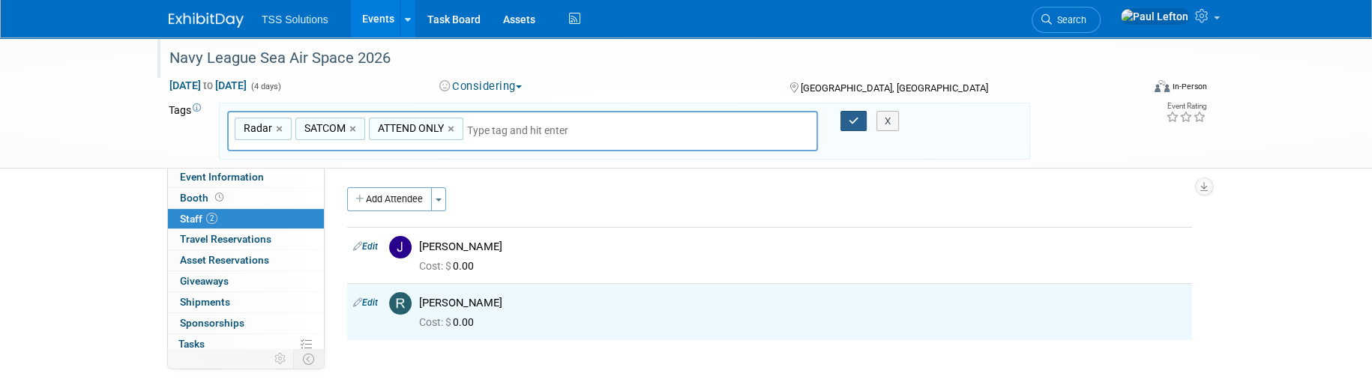
click at [848, 119] on icon "button" at bounding box center [853, 121] width 10 height 10
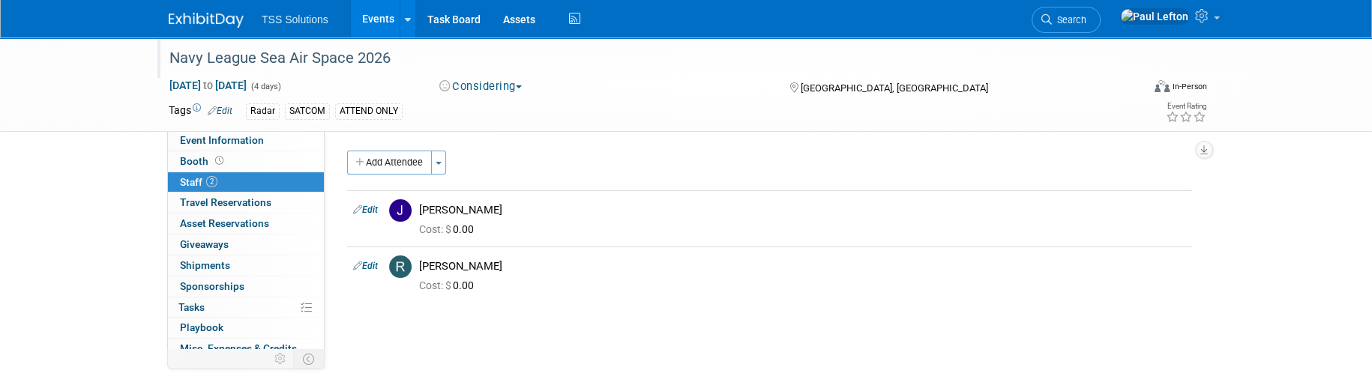
click at [374, 16] on link "Events" at bounding box center [378, 18] width 55 height 37
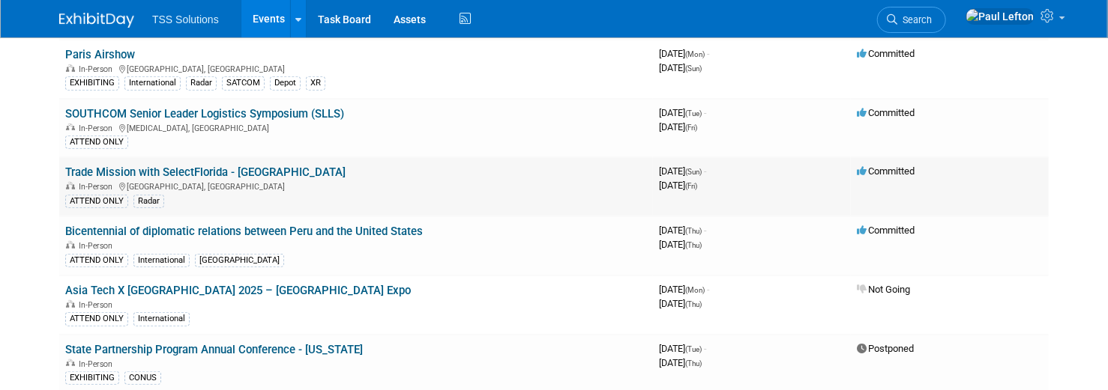
scroll to position [399, 0]
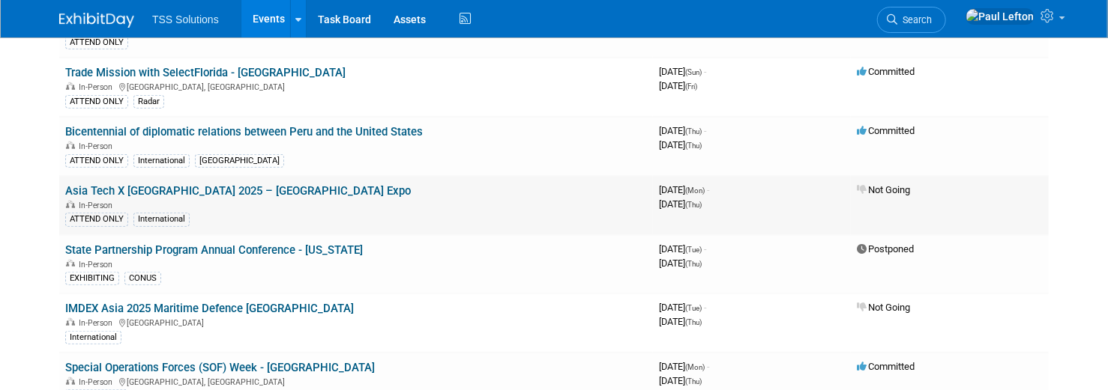
click at [302, 199] on div "In-Person" at bounding box center [356, 205] width 582 height 12
click at [148, 184] on link "Asia Tech X [GEOGRAPHIC_DATA] 2025 – [GEOGRAPHIC_DATA] Expo" at bounding box center [238, 190] width 346 height 13
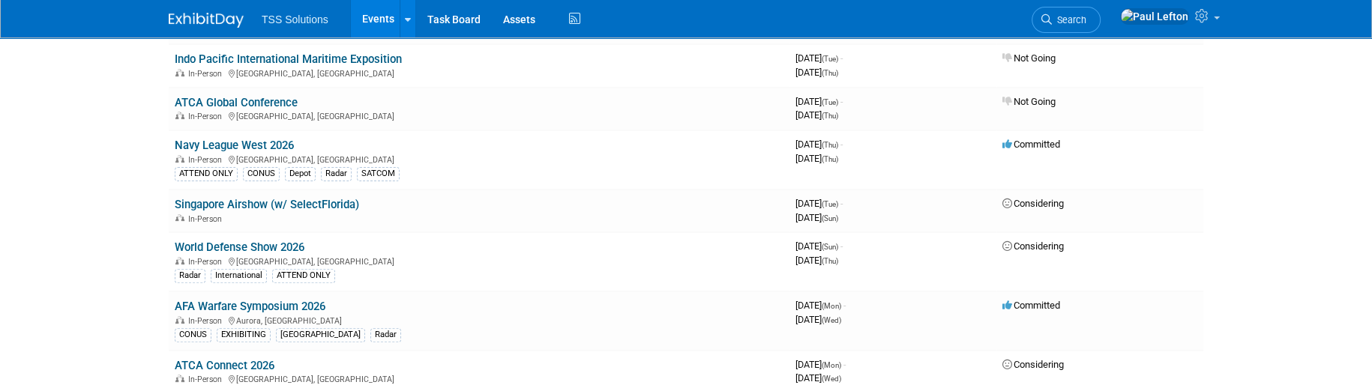
scroll to position [199, 0]
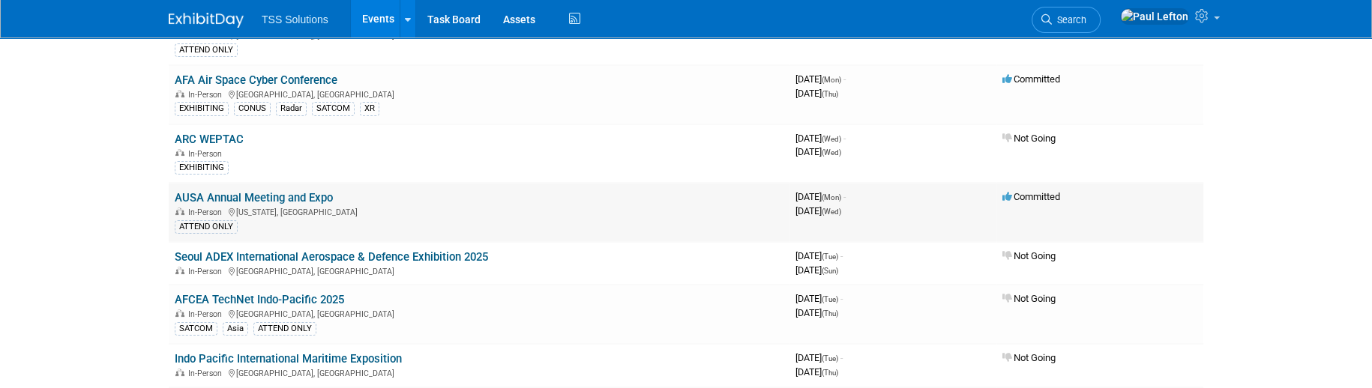
click at [264, 193] on link "AUSA Annual Meeting and Expo" at bounding box center [254, 197] width 158 height 13
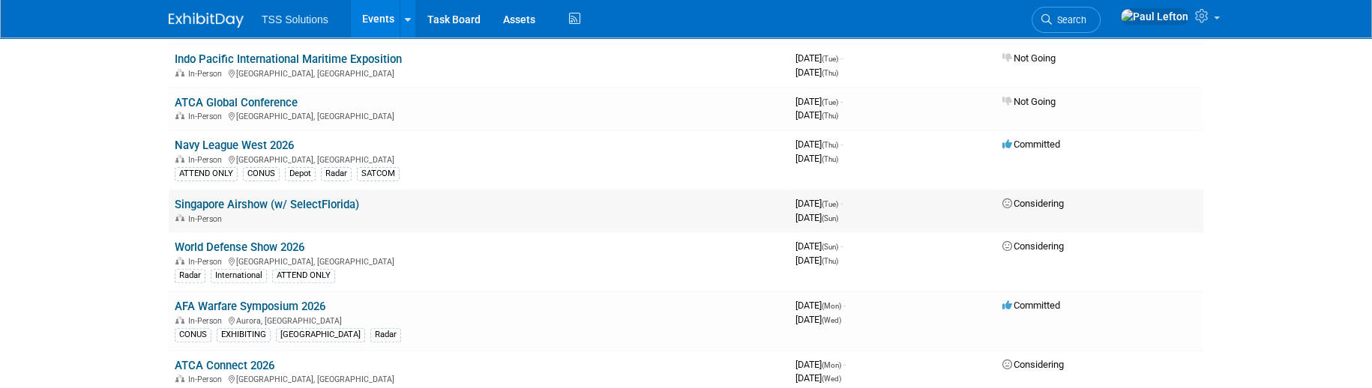
scroll to position [600, 0]
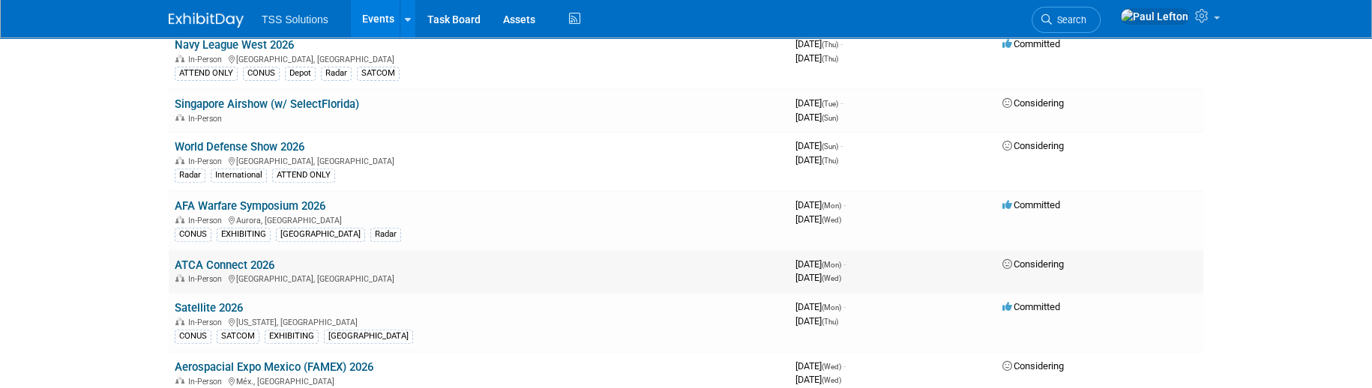
click at [212, 262] on link "ATCA Connect 2026" at bounding box center [225, 265] width 100 height 13
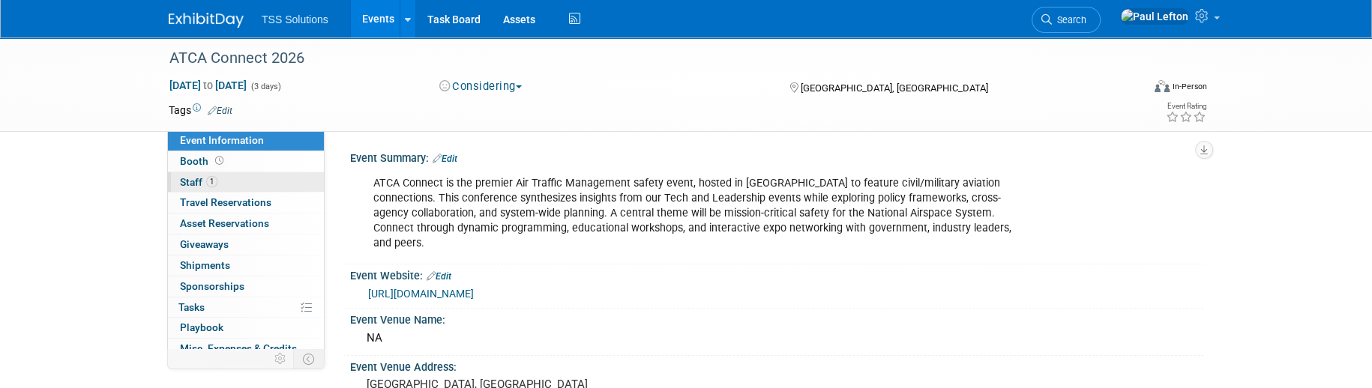
click at [206, 181] on span "1" at bounding box center [211, 181] width 11 height 11
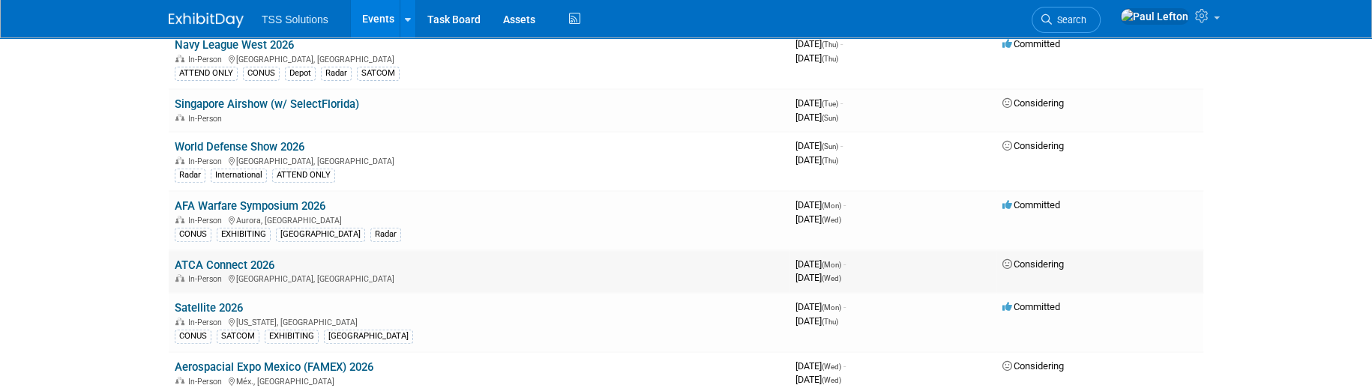
scroll to position [699, 0]
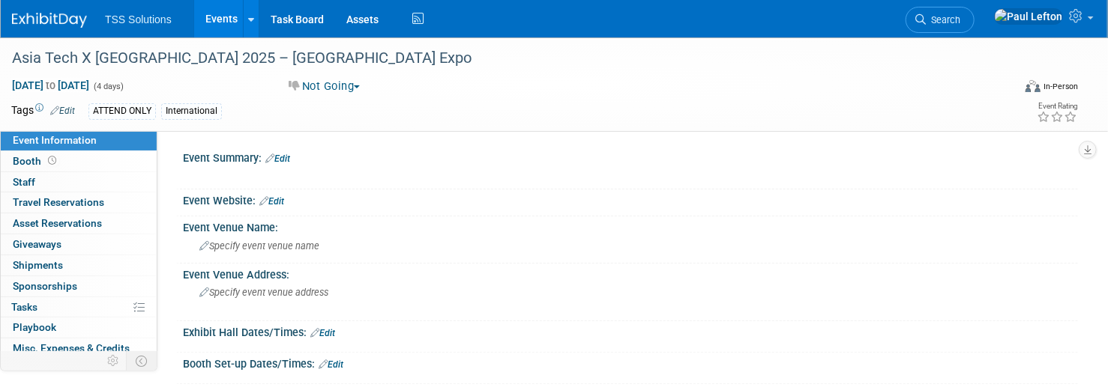
scroll to position [86, 0]
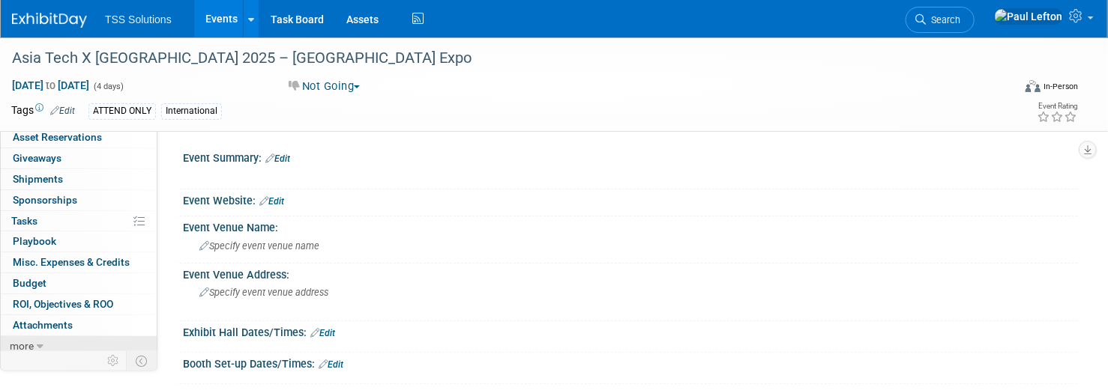
click at [29, 342] on span "more" at bounding box center [22, 346] width 24 height 12
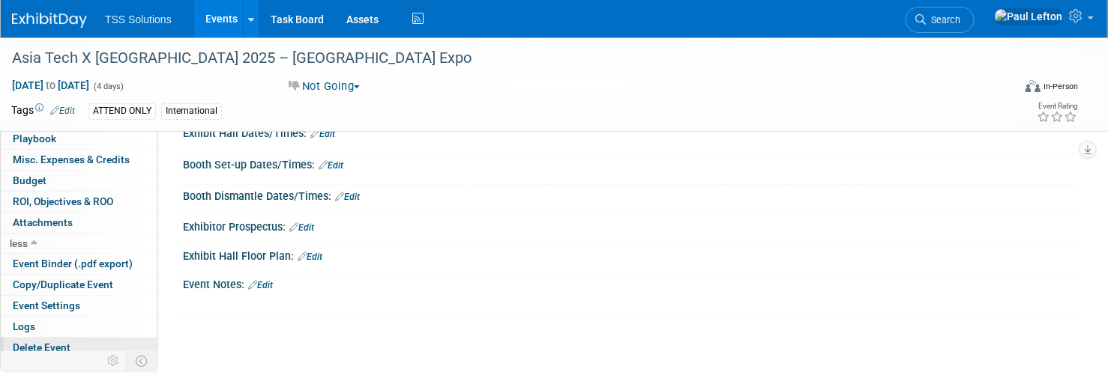
scroll to position [300, 0]
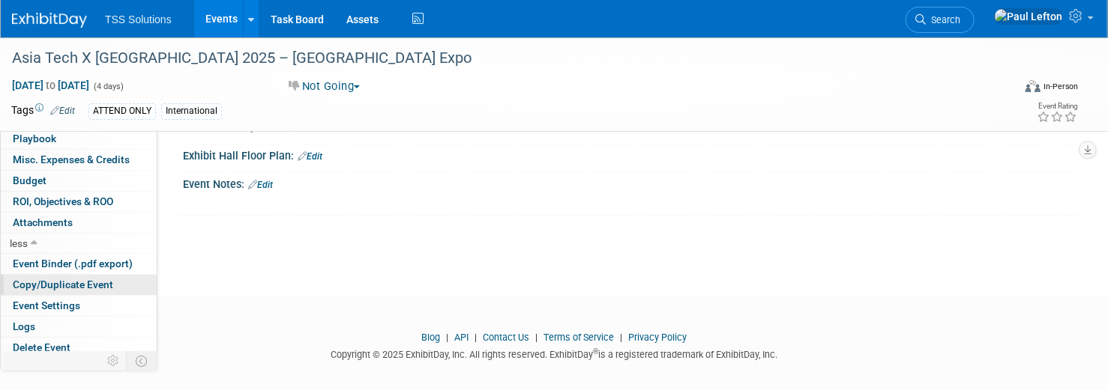
click at [52, 279] on span "Copy/Duplicate Event" at bounding box center [63, 285] width 100 height 12
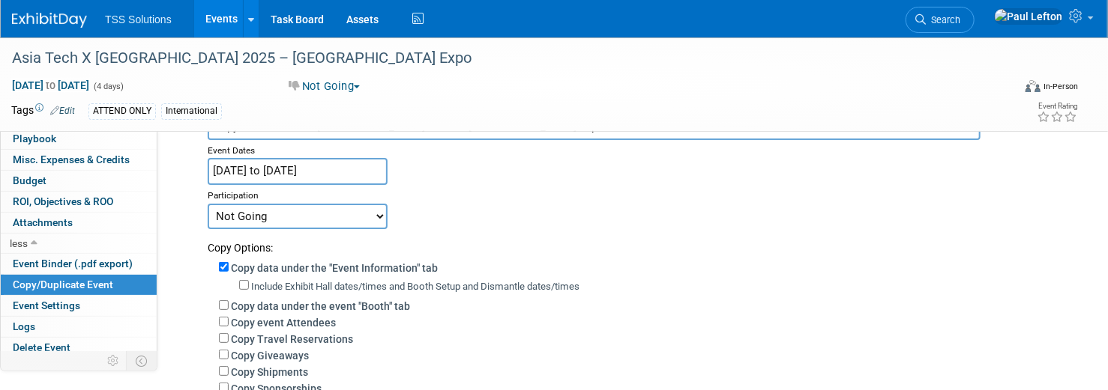
scroll to position [199, 0]
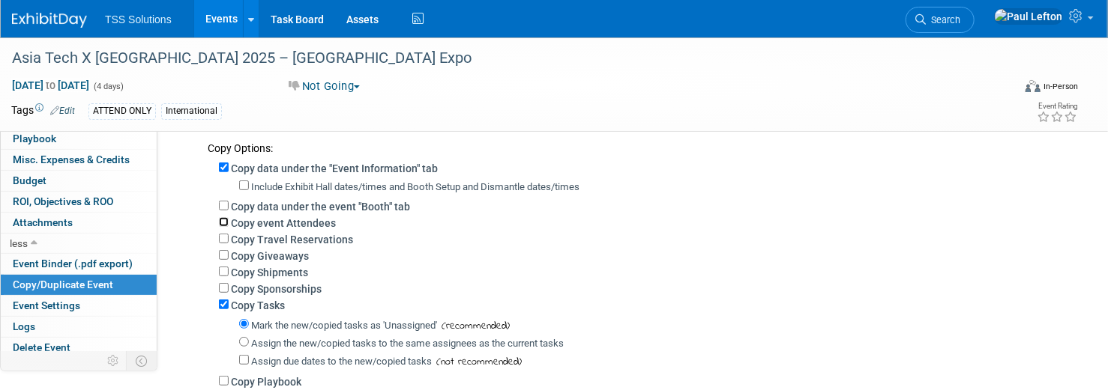
click at [220, 220] on input "Copy event Attendees" at bounding box center [224, 222] width 10 height 10
checkbox input "true"
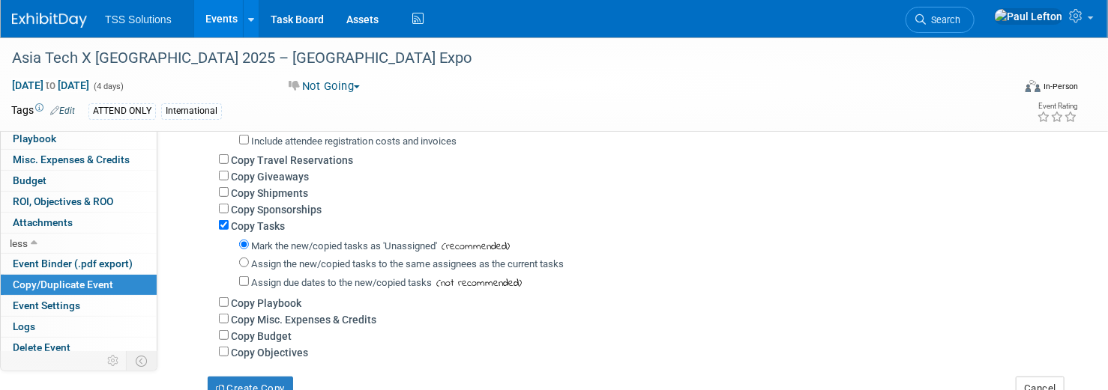
scroll to position [0, 0]
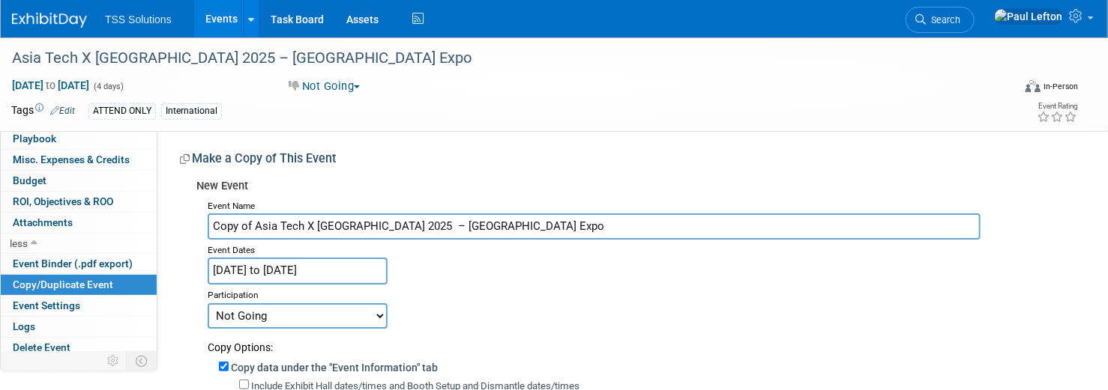
click at [244, 271] on input "[DATE] to [DATE]" at bounding box center [298, 271] width 180 height 26
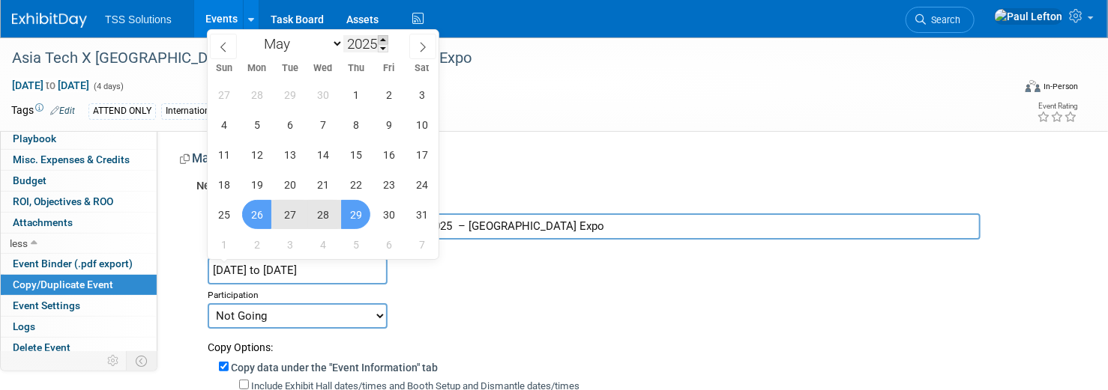
click at [381, 40] on span at bounding box center [383, 39] width 10 height 9
type input "2026"
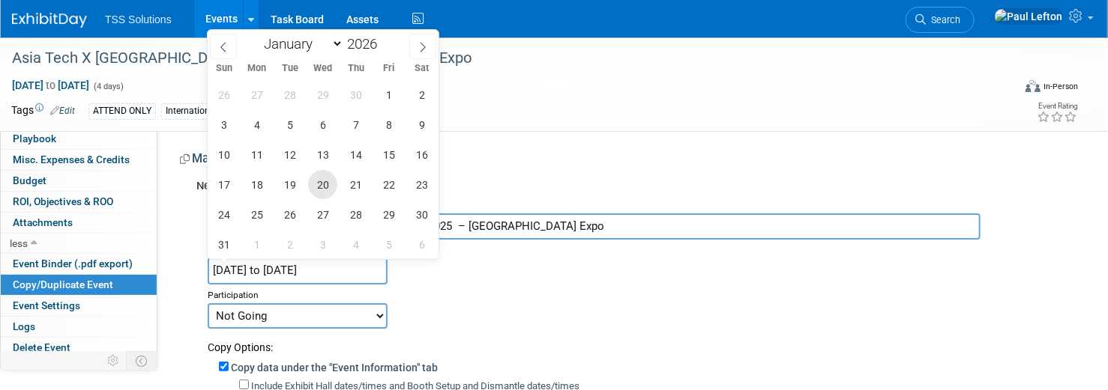
click at [323, 185] on span "20" at bounding box center [322, 184] width 29 height 29
click at [391, 181] on span "22" at bounding box center [388, 184] width 29 height 29
type input "May 20, 2026 to May 22, 2026"
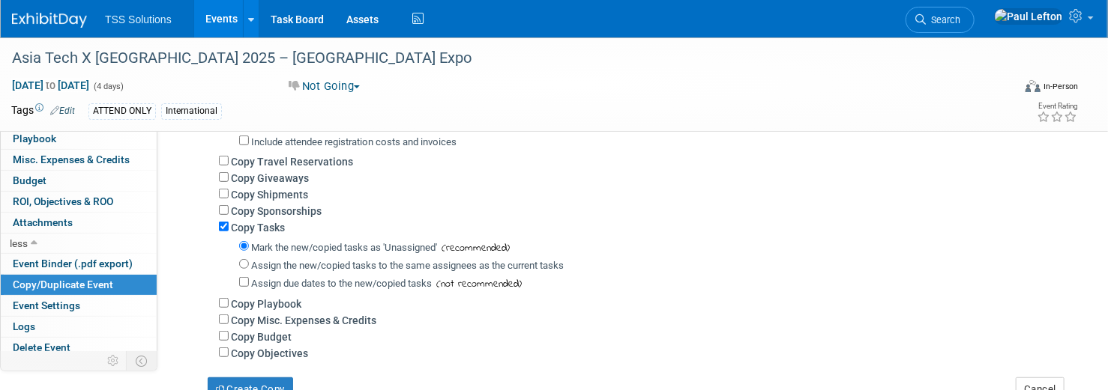
scroll to position [399, 0]
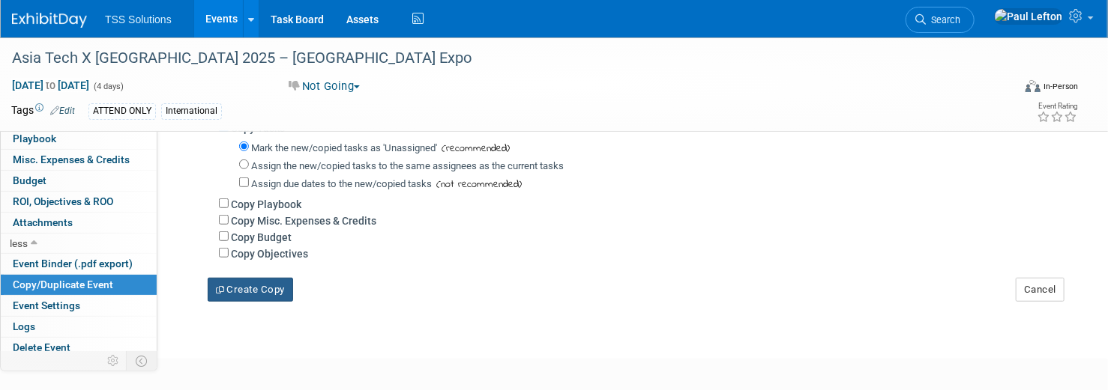
click at [265, 289] on button "Create Copy" at bounding box center [250, 290] width 85 height 24
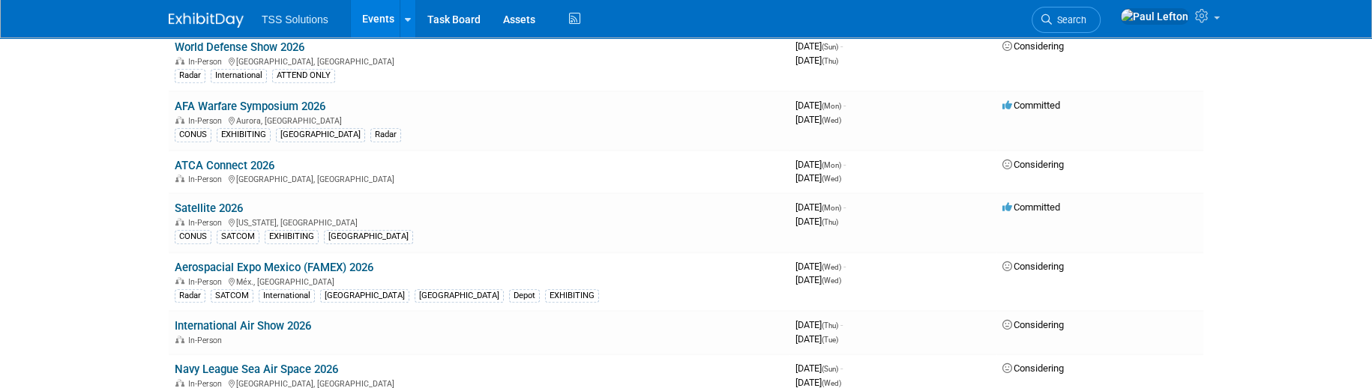
scroll to position [899, 0]
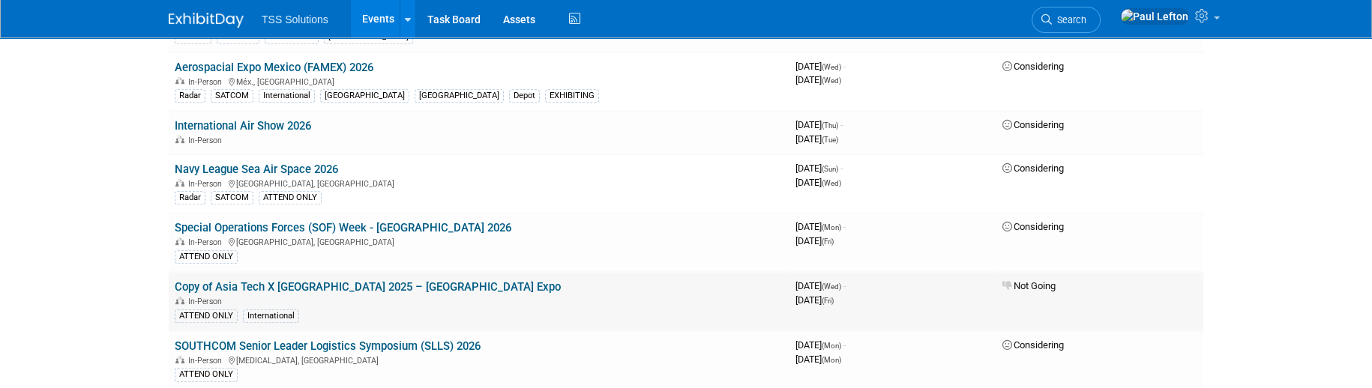
click at [271, 282] on link "Copy of Asia Tech X [GEOGRAPHIC_DATA] 2025 – [GEOGRAPHIC_DATA] Expo" at bounding box center [368, 286] width 386 height 13
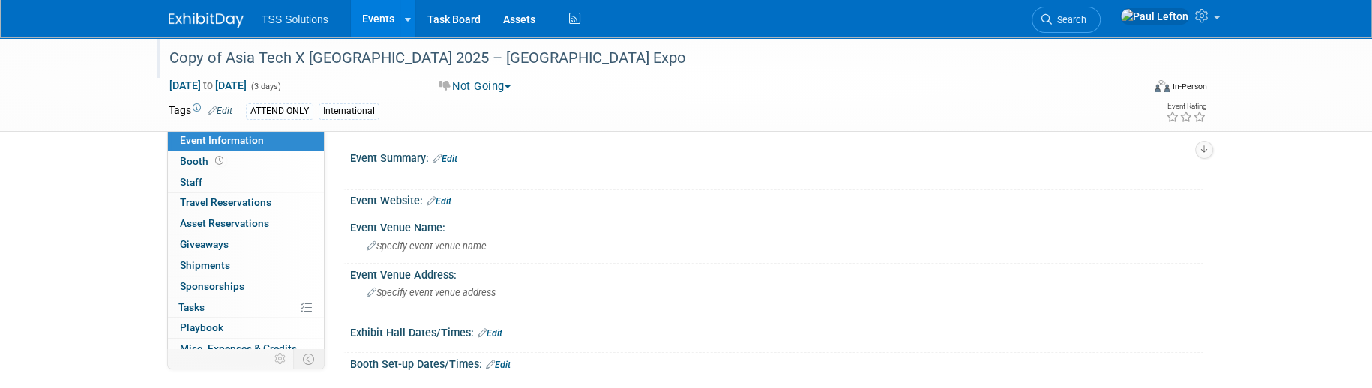
click at [220, 59] on div "Copy of Asia Tech X Singapore 2025 – Singapore Expo" at bounding box center [641, 58] width 954 height 27
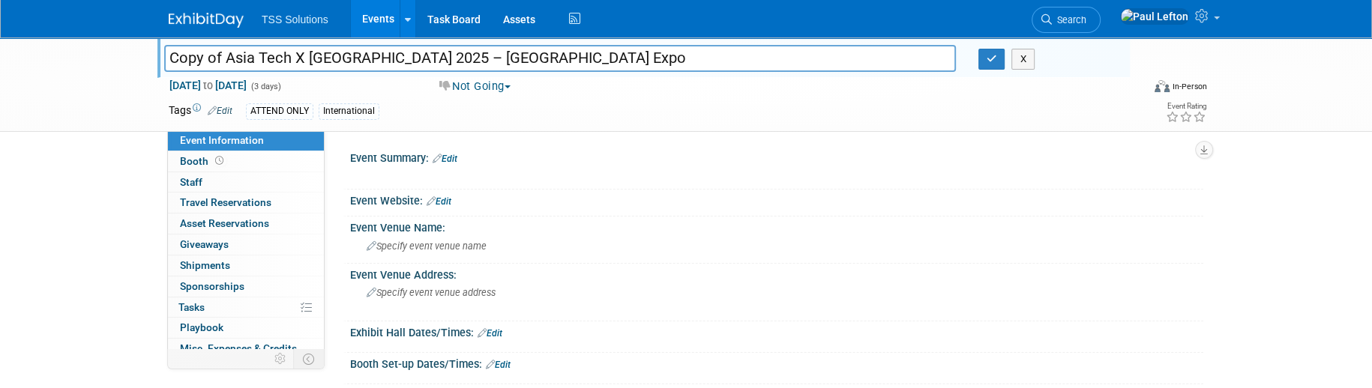
drag, startPoint x: 225, startPoint y: 55, endPoint x: 48, endPoint y: 55, distance: 176.9
click at [48, 55] on div "Copy of Asia Tech X Singapore 2025 – Singapore Expo Copy of Asia Tech X Singapo…" at bounding box center [686, 84] width 1372 height 94
click at [286, 55] on input "ATX (Asia Tech X Singapore 2025 – Singapore Expo" at bounding box center [559, 58] width 791 height 26
click at [390, 58] on input "ATX (Asia Tech X) Singapore 2025 – Singapore Expo" at bounding box center [559, 58] width 791 height 26
type input "ATX (Asia Tech X) Singapore 2026"
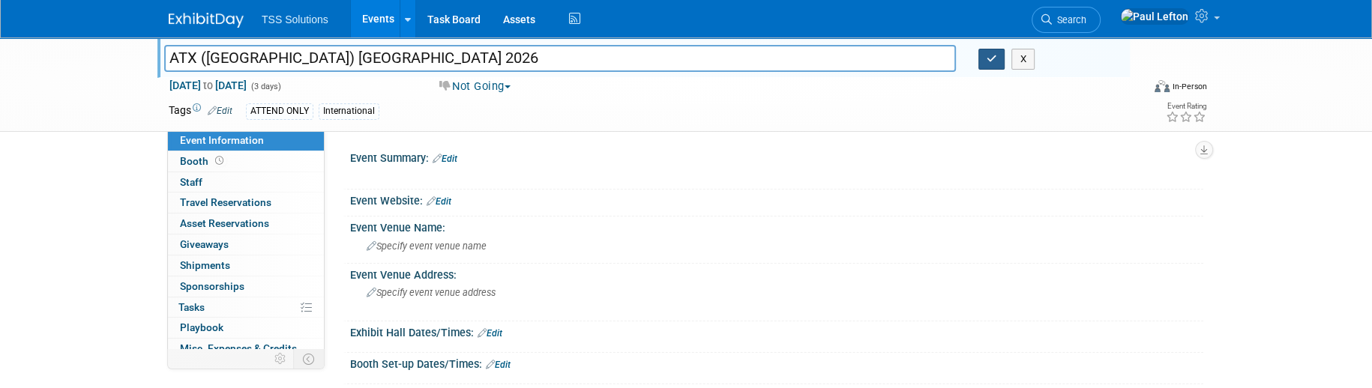
click at [991, 61] on icon "button" at bounding box center [991, 59] width 10 height 10
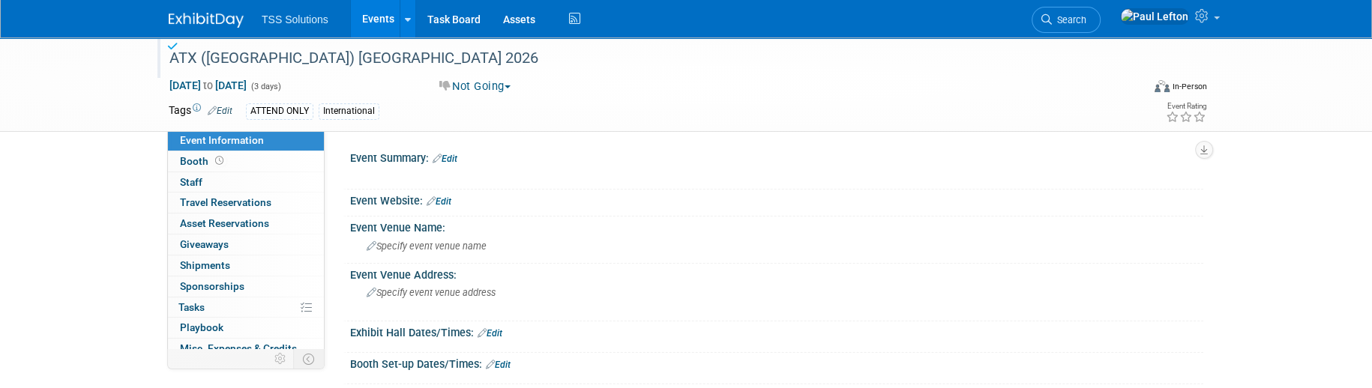
click at [477, 81] on button "Not Going" at bounding box center [475, 87] width 82 height 16
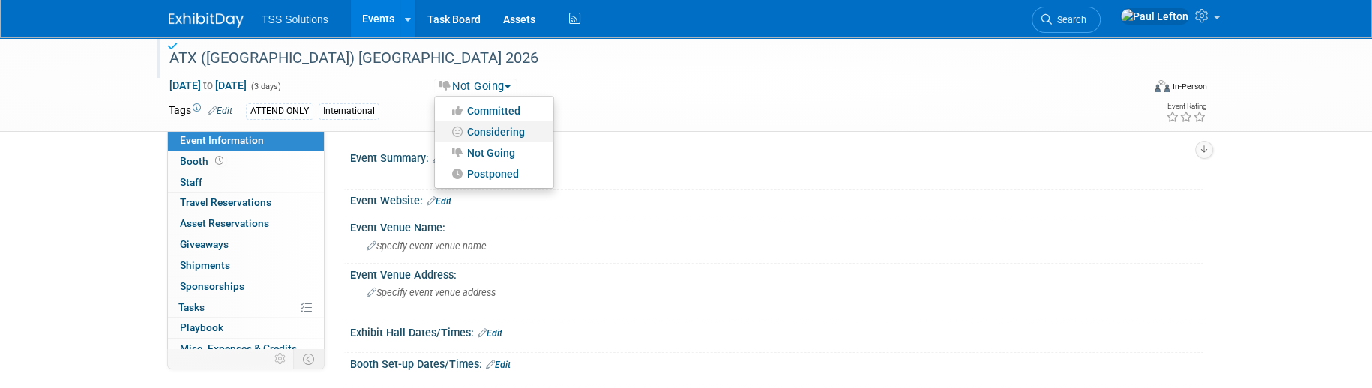
click at [480, 130] on link "Considering" at bounding box center [494, 131] width 118 height 21
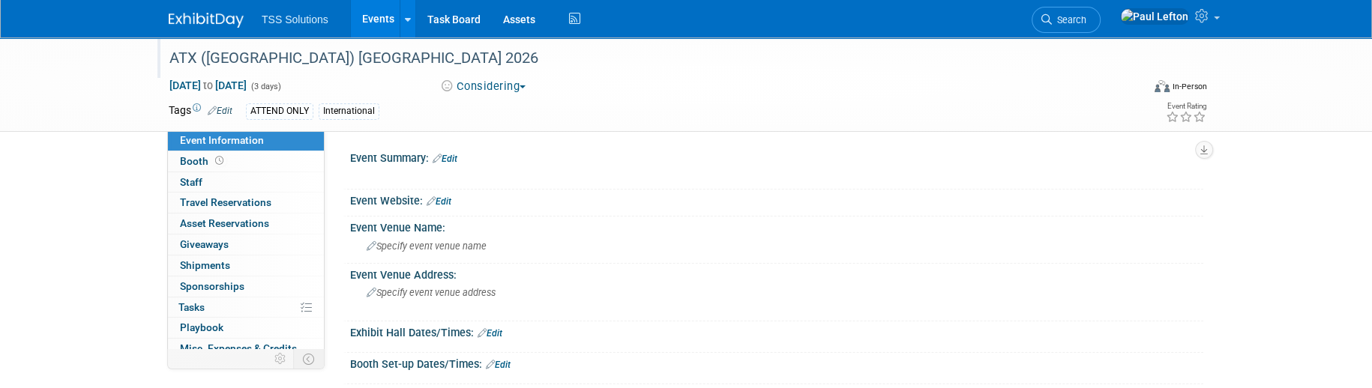
click at [446, 159] on link "Edit" at bounding box center [444, 159] width 25 height 10
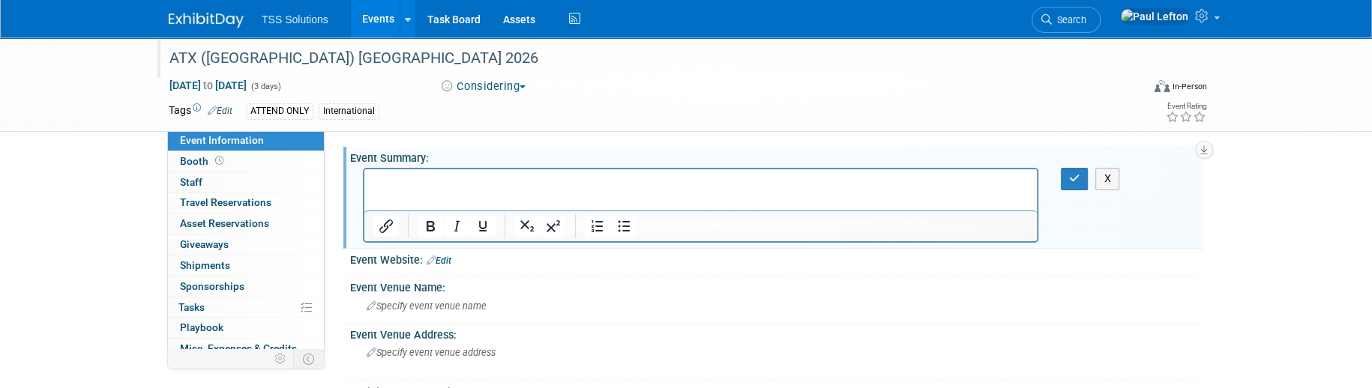
click at [444, 155] on div "Event Summary: Edit" at bounding box center [776, 156] width 853 height 19
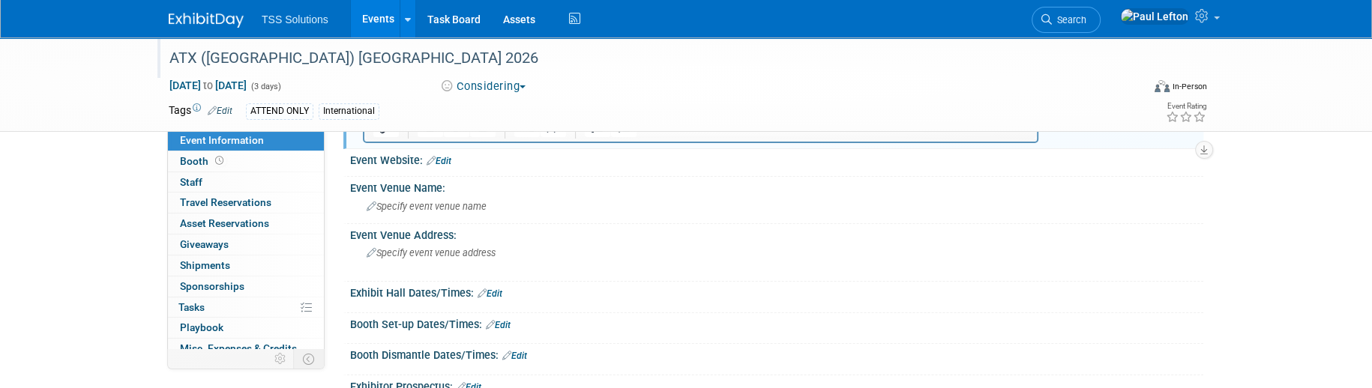
click at [439, 161] on link "Edit" at bounding box center [438, 161] width 25 height 10
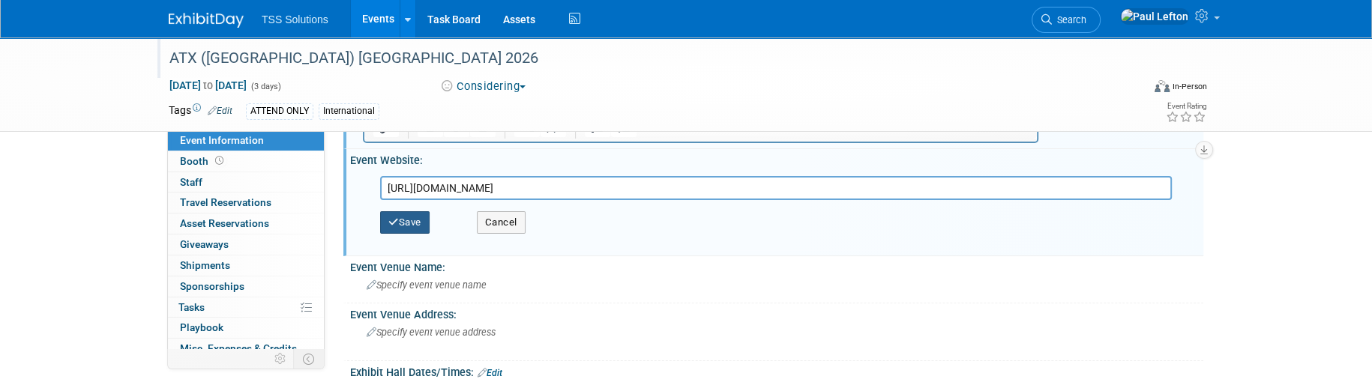
type input "https://asiatechxsg.com/"
click at [403, 226] on button "Save" at bounding box center [404, 222] width 49 height 22
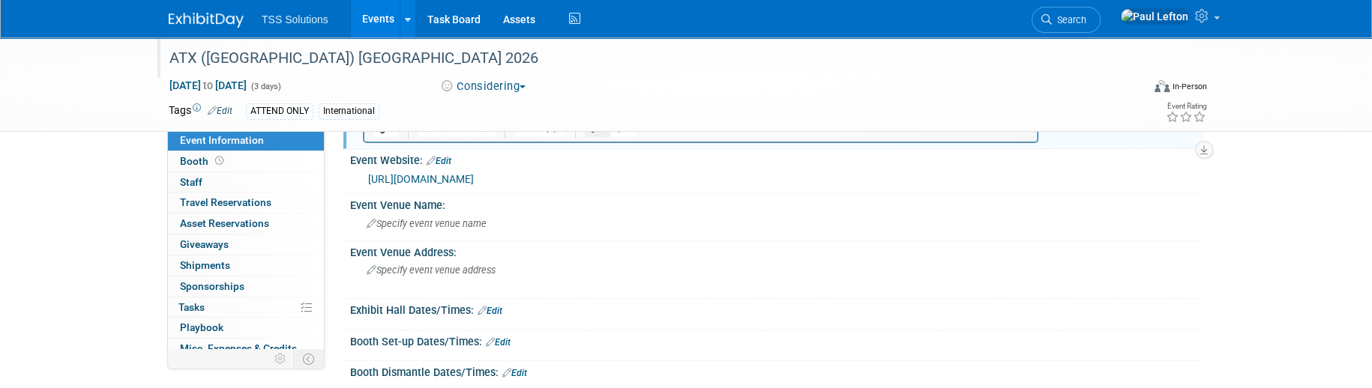
scroll to position [0, 0]
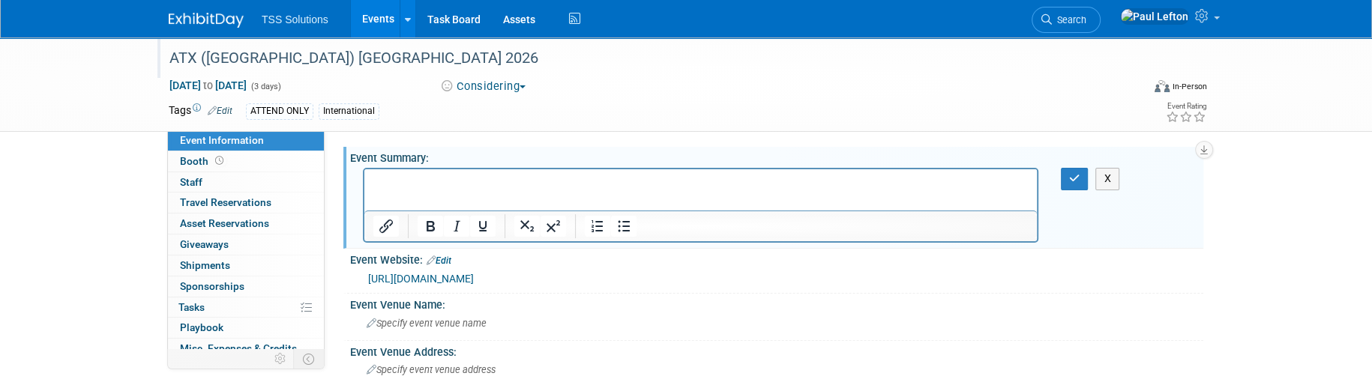
click at [459, 185] on p "Rich Text Area. Press ALT-0 for help." at bounding box center [700, 182] width 655 height 15
click at [547, 183] on p "See attachment for a detailed post-sahow report from 2015 (we did not attend)" at bounding box center [700, 182] width 655 height 15
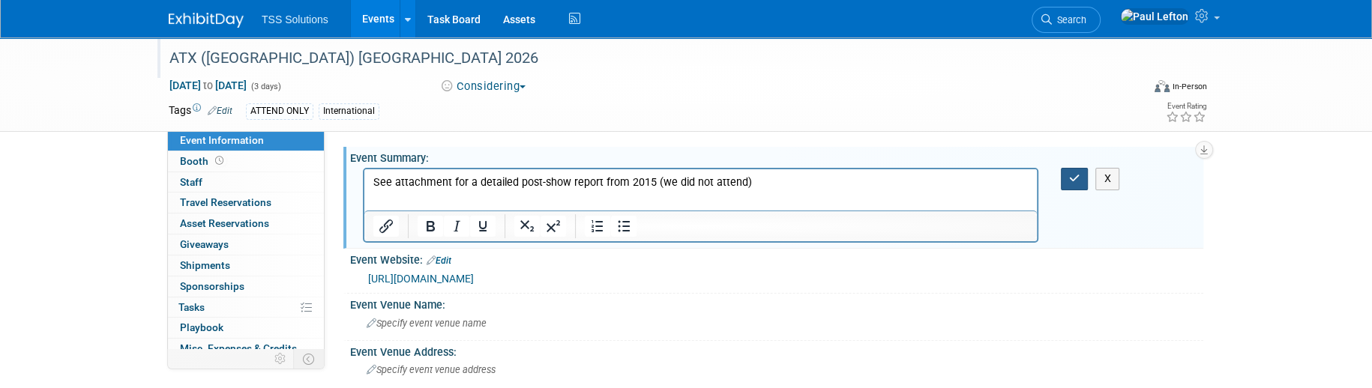
click at [1070, 179] on icon "button" at bounding box center [1074, 178] width 11 height 10
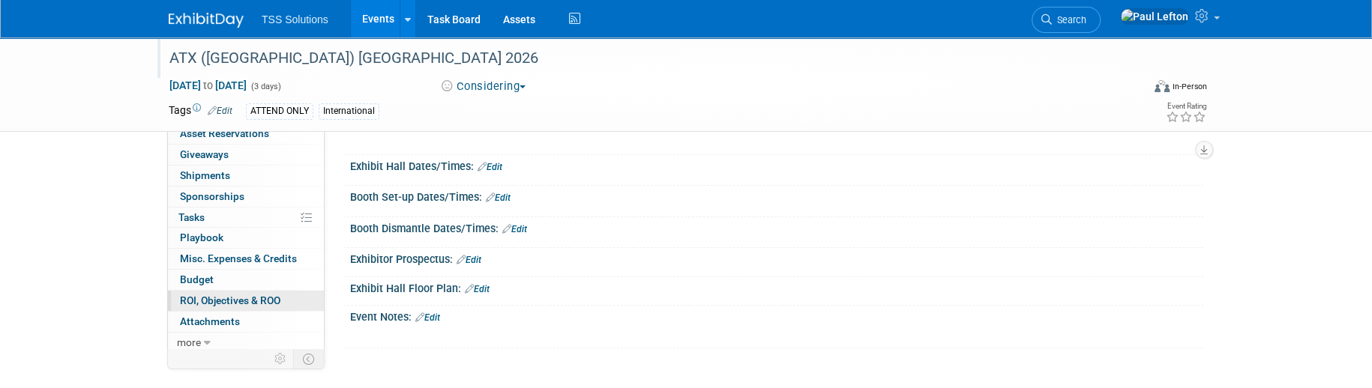
scroll to position [317, 0]
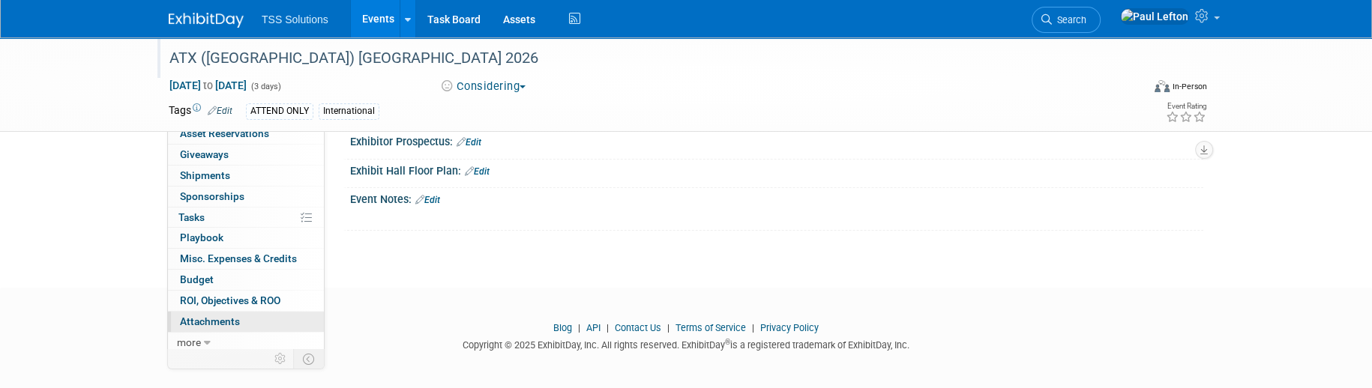
click at [234, 318] on span "Attachments 0" at bounding box center [210, 322] width 60 height 12
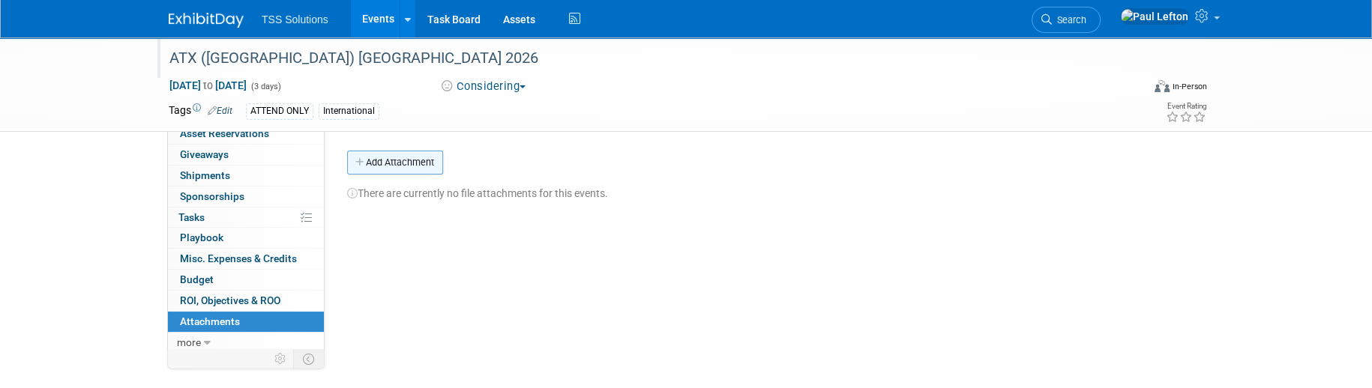
click at [402, 168] on button "Add Attachment" at bounding box center [395, 163] width 96 height 24
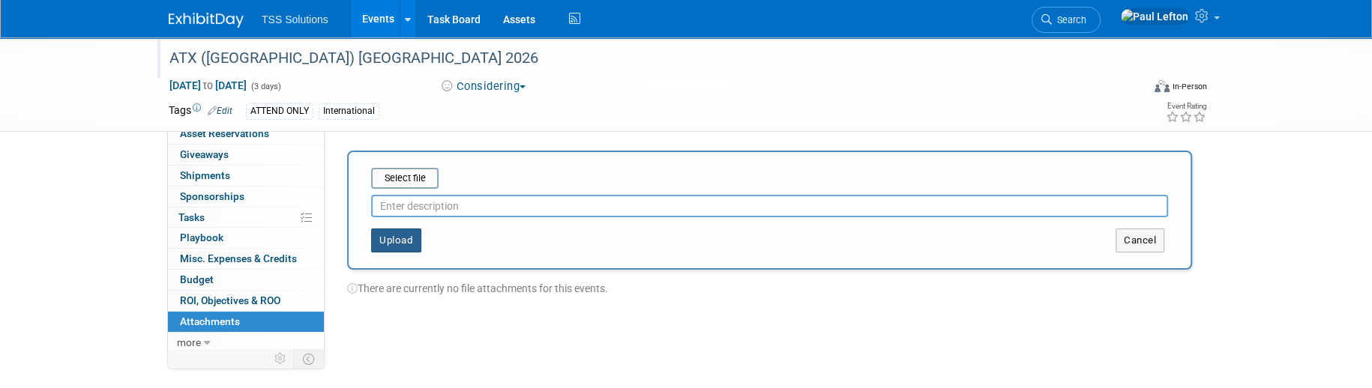
click at [394, 238] on button "Upload" at bounding box center [396, 241] width 50 height 24
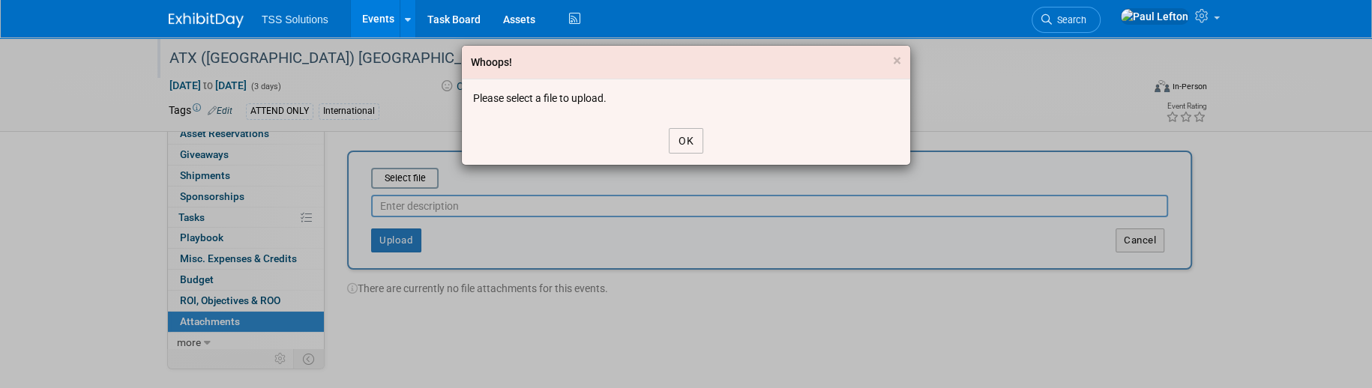
click at [678, 135] on button "OK" at bounding box center [686, 140] width 34 height 25
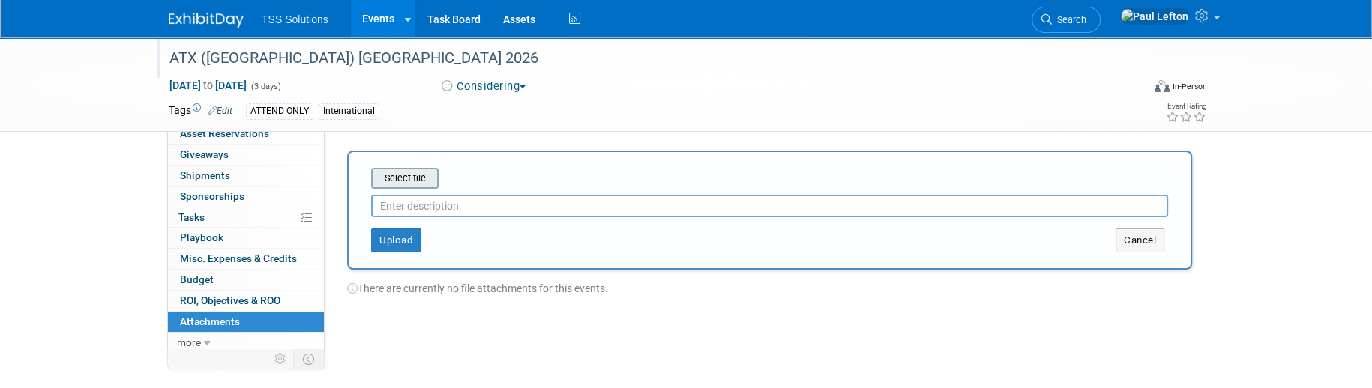
click at [401, 181] on input "file" at bounding box center [348, 178] width 178 height 18
click at [404, 203] on input "text" at bounding box center [769, 200] width 797 height 22
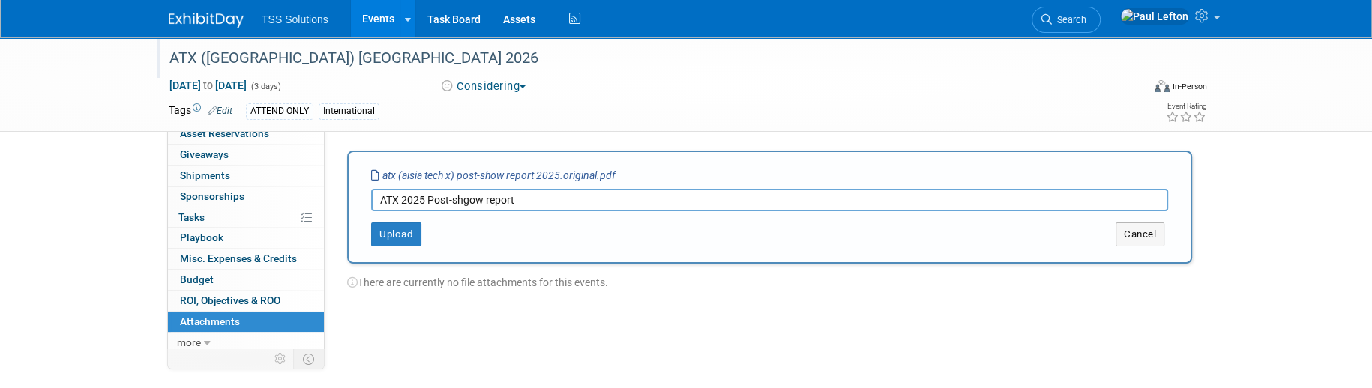
click at [470, 199] on input "ATX 2025 Post-shgow report" at bounding box center [769, 200] width 797 height 22
click at [483, 201] on input "ATX 2025 Post-show report" at bounding box center [769, 200] width 797 height 22
type input "ATX 2025 Post-show Report"
click at [386, 236] on button "Upload" at bounding box center [396, 235] width 50 height 24
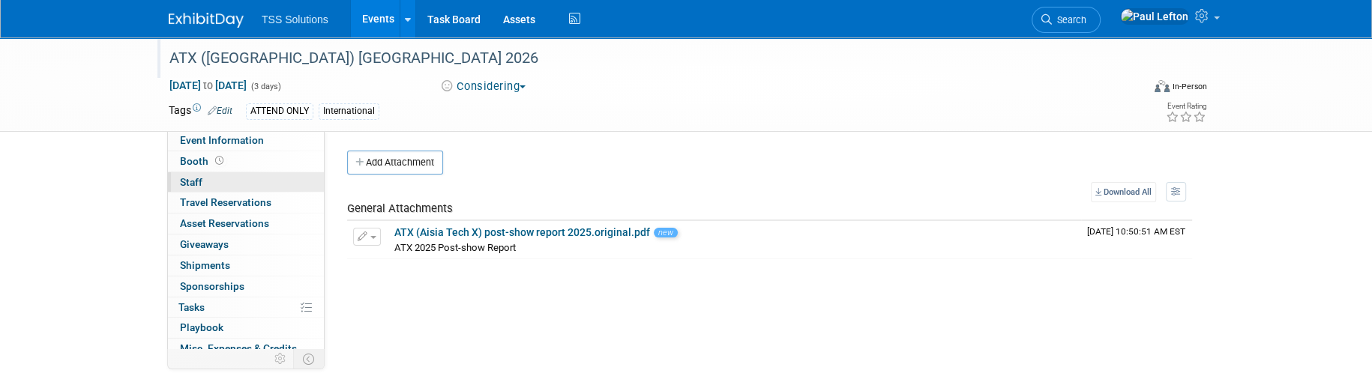
click at [199, 181] on span "Staff 0" at bounding box center [191, 182] width 22 height 12
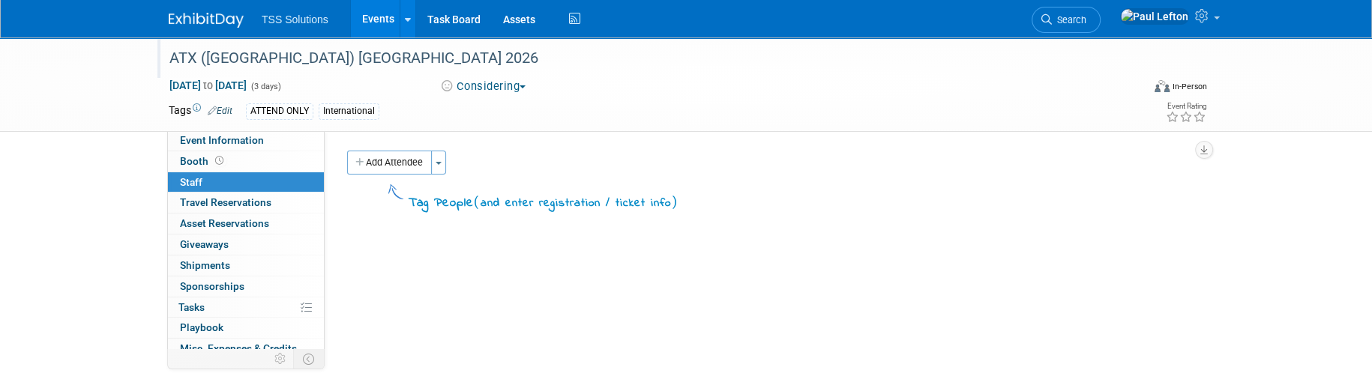
click at [400, 163] on button "Add Attendee" at bounding box center [389, 163] width 85 height 24
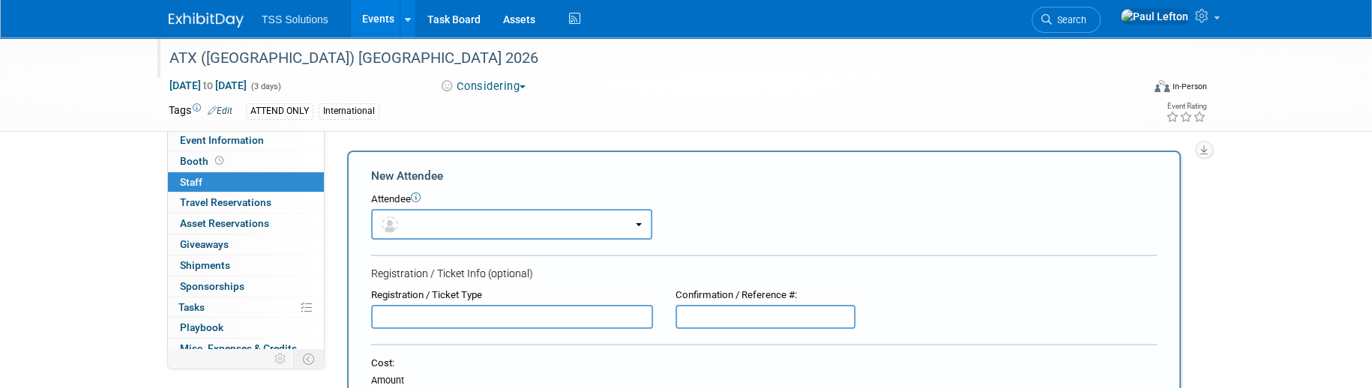
click at [618, 222] on button "button" at bounding box center [511, 224] width 281 height 31
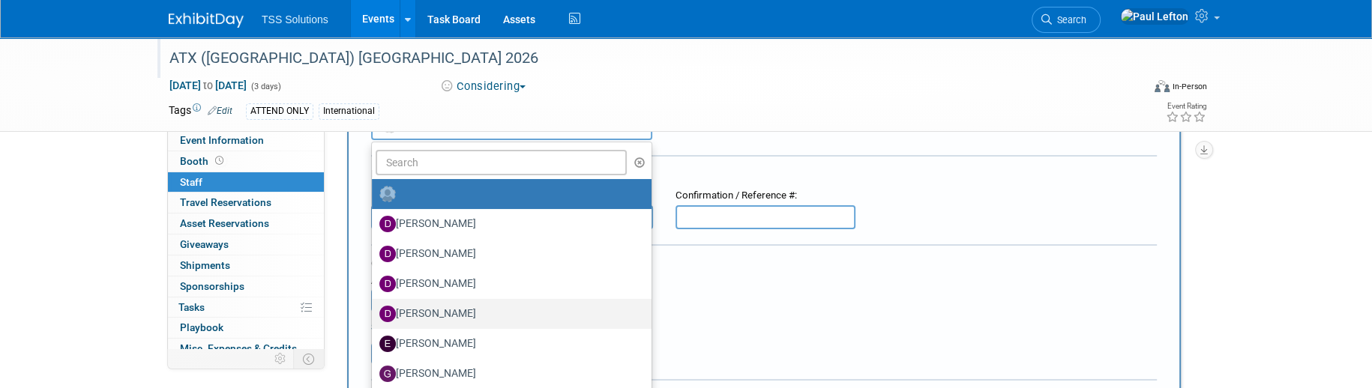
scroll to position [199, 0]
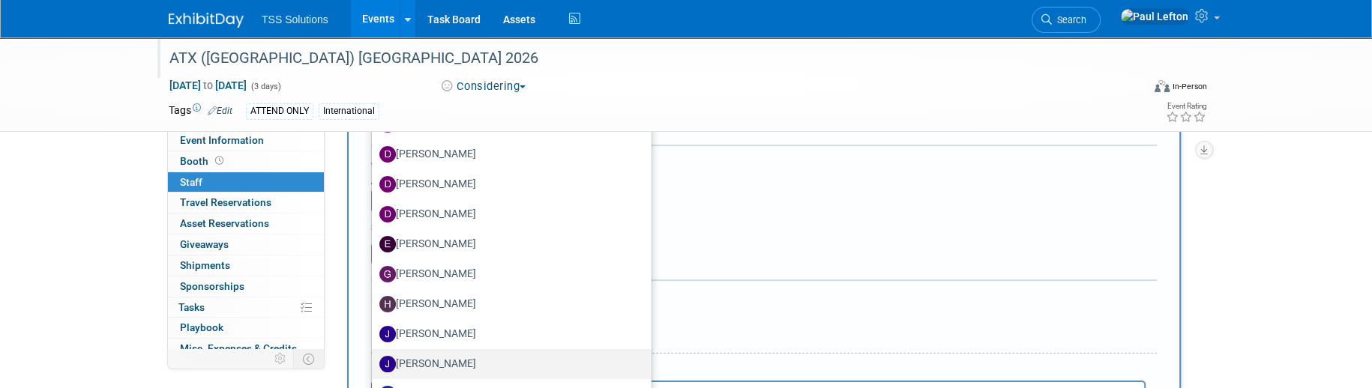
click at [466, 362] on label "Joshua Cryer" at bounding box center [507, 364] width 257 height 24
click at [374, 362] on input "Joshua Cryer" at bounding box center [369, 363] width 10 height 10
select select "f8e6835a-3459-488c-bf64-858d75941bfd"
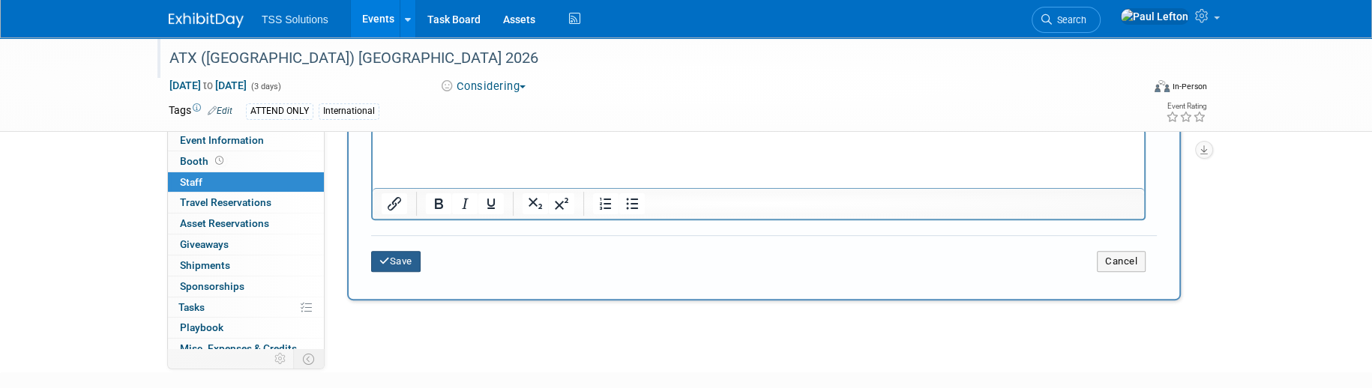
click at [408, 262] on button "Save" at bounding box center [395, 261] width 49 height 21
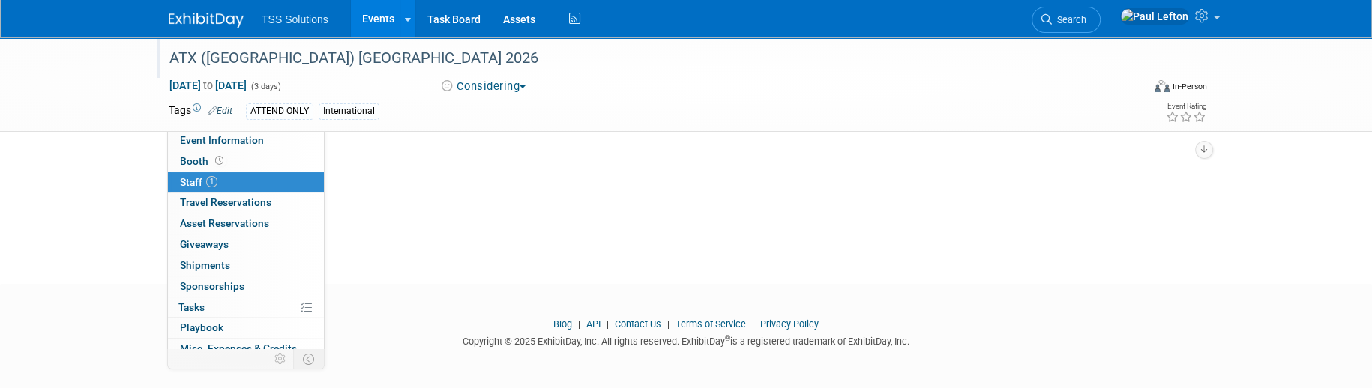
scroll to position [0, 0]
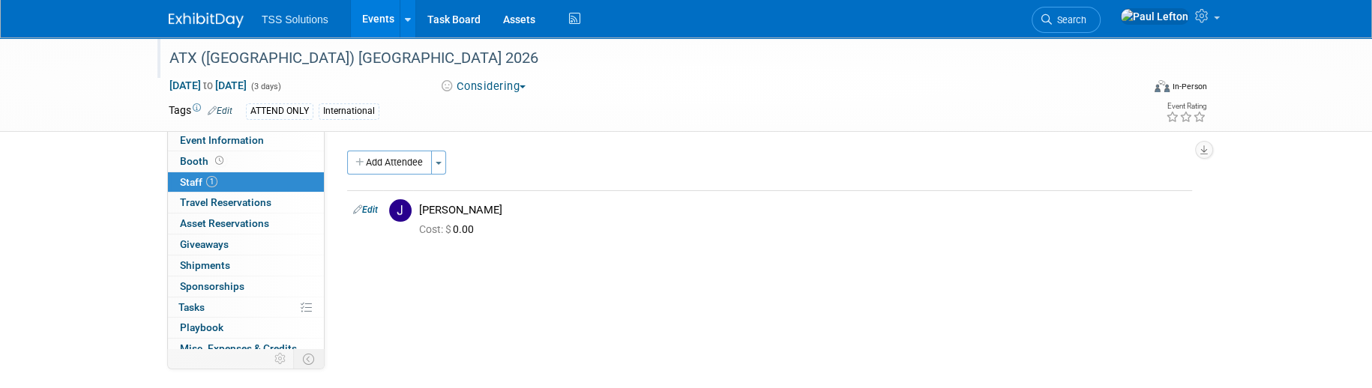
click at [378, 16] on link "Events" at bounding box center [378, 18] width 55 height 37
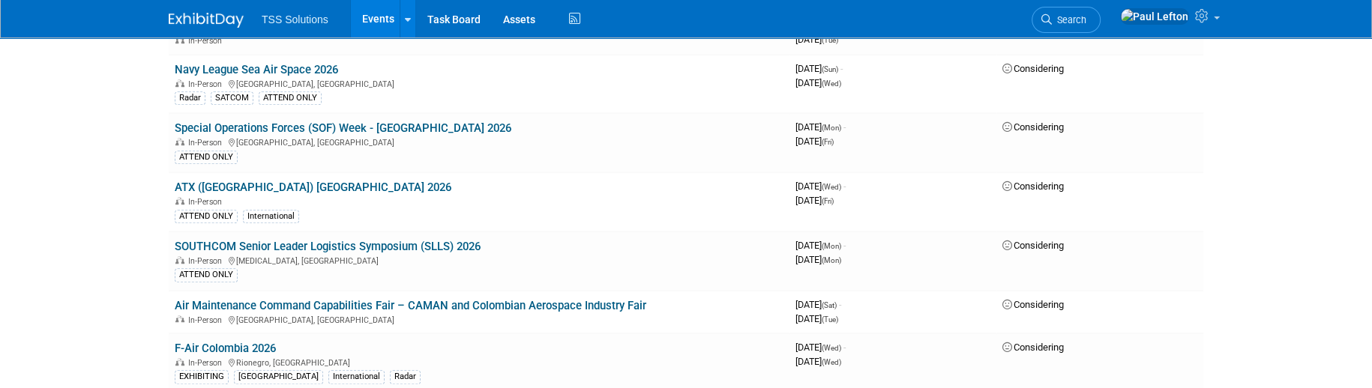
scroll to position [899, 0]
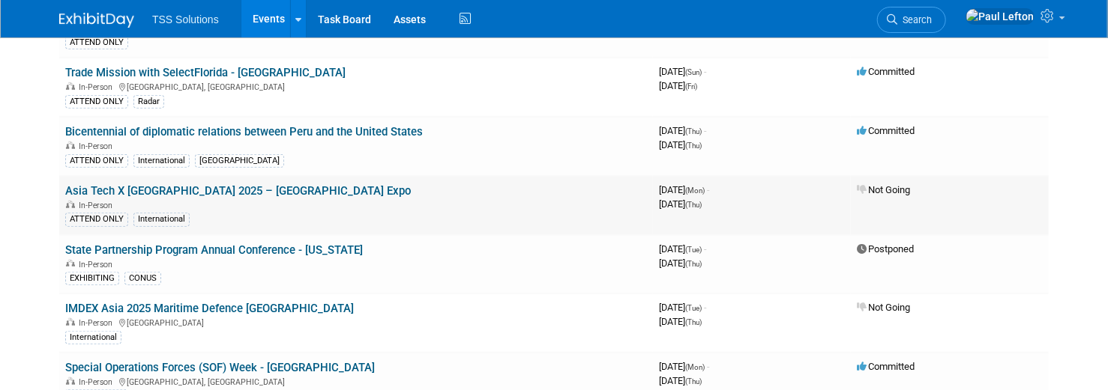
scroll to position [499, 0]
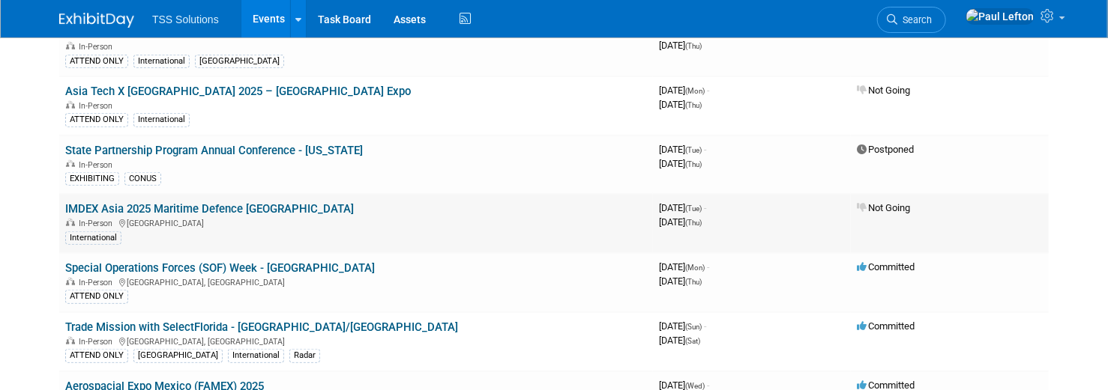
click at [186, 202] on link "IMDEX Asia 2025 Maritime Defence [GEOGRAPHIC_DATA]" at bounding box center [209, 208] width 289 height 13
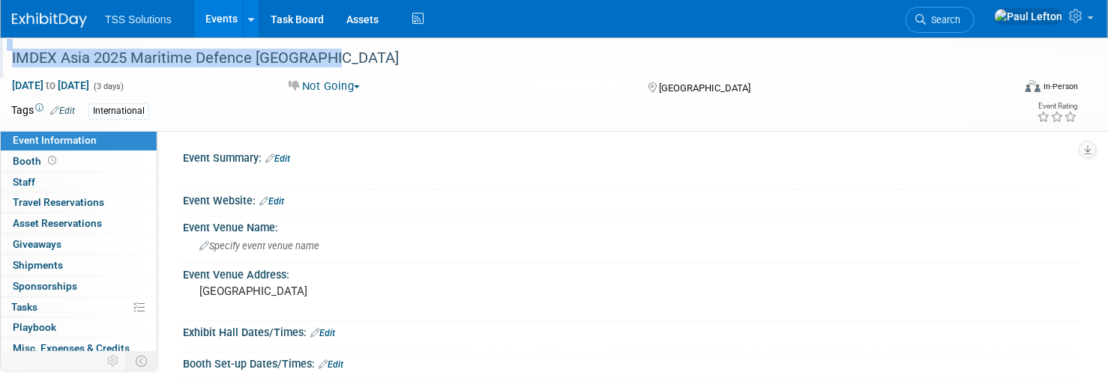
drag, startPoint x: 325, startPoint y: 58, endPoint x: 4, endPoint y: 46, distance: 321.0
click at [4, 46] on div "IMDEX Asia 2025 Maritime Defence [GEOGRAPHIC_DATA]" at bounding box center [499, 57] width 998 height 40
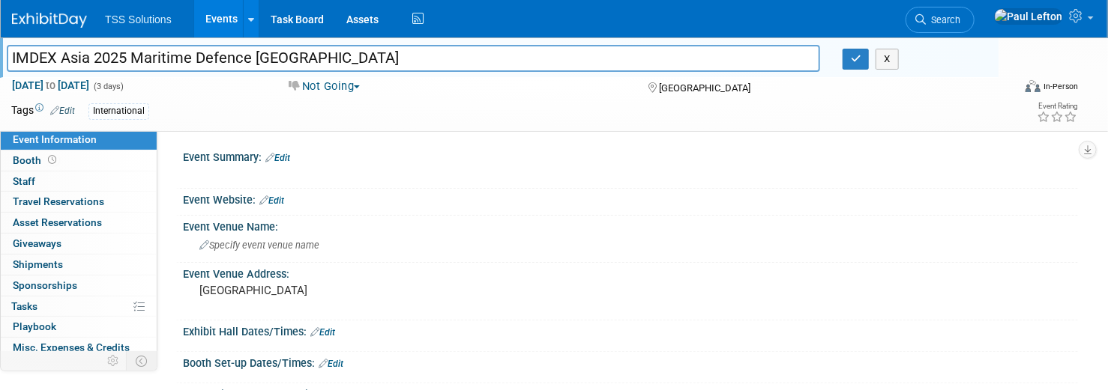
click at [220, 61] on input "IMDEX Asia 2025 Maritime Defence [GEOGRAPHIC_DATA]" at bounding box center [413, 58] width 813 height 26
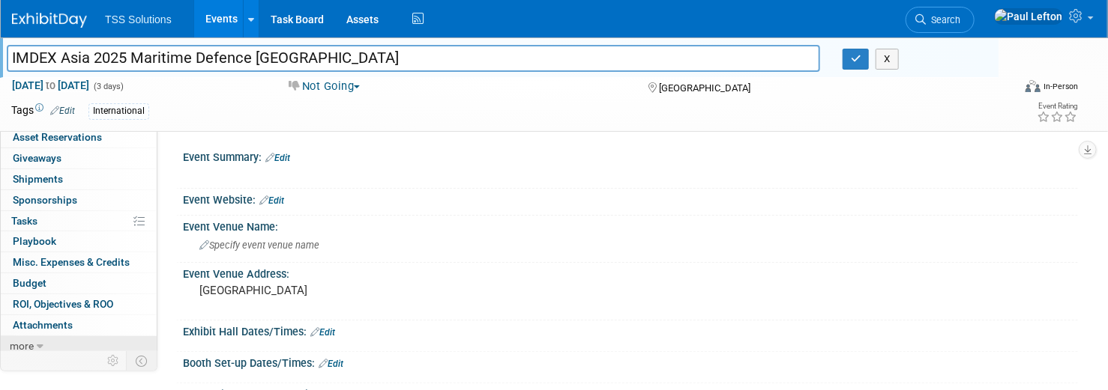
click at [28, 340] on span "more" at bounding box center [22, 346] width 24 height 12
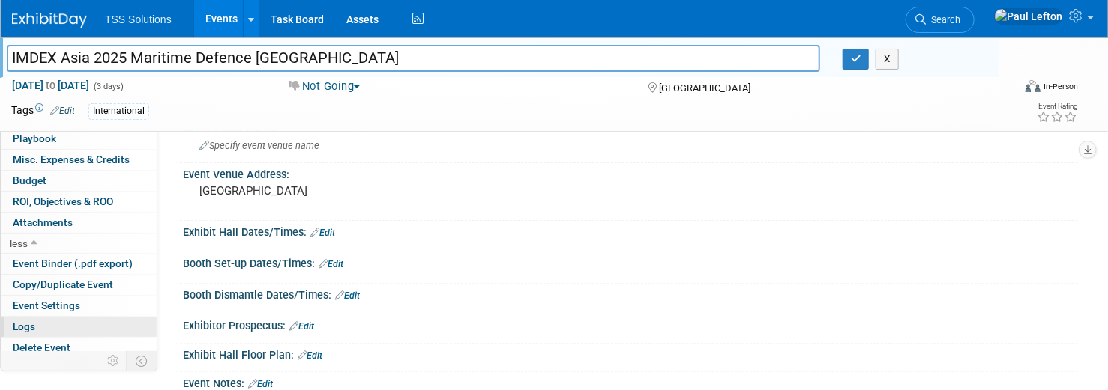
scroll to position [199, 0]
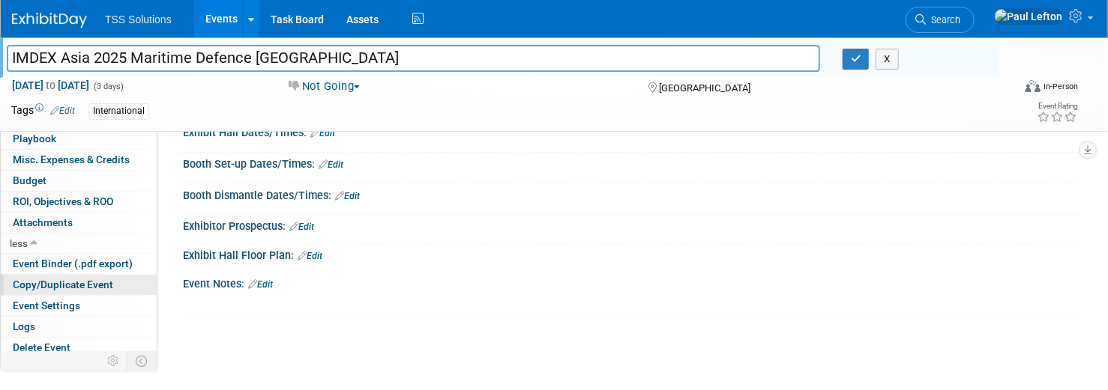
click at [46, 280] on span "Copy/Duplicate Event" at bounding box center [63, 285] width 100 height 12
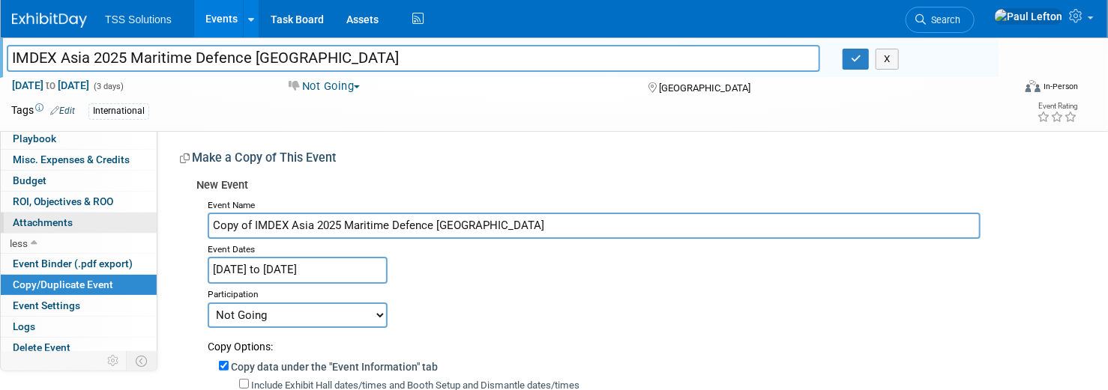
drag, startPoint x: 255, startPoint y: 223, endPoint x: 129, endPoint y: 211, distance: 126.6
click at [129, 211] on div "Event Information Event Info Booth Booth 0 Staff 0 Staff 0 Travel Reservations …" at bounding box center [554, 357] width 1108 height 641
drag, startPoint x: 295, startPoint y: 230, endPoint x: 325, endPoint y: 231, distance: 30.7
click at [295, 230] on input "IMDEX Asia 2025 Maritime Defence [GEOGRAPHIC_DATA]" at bounding box center [594, 226] width 773 height 26
type input "IMDEX Asia 2026 Maritime Defence [GEOGRAPHIC_DATA]"
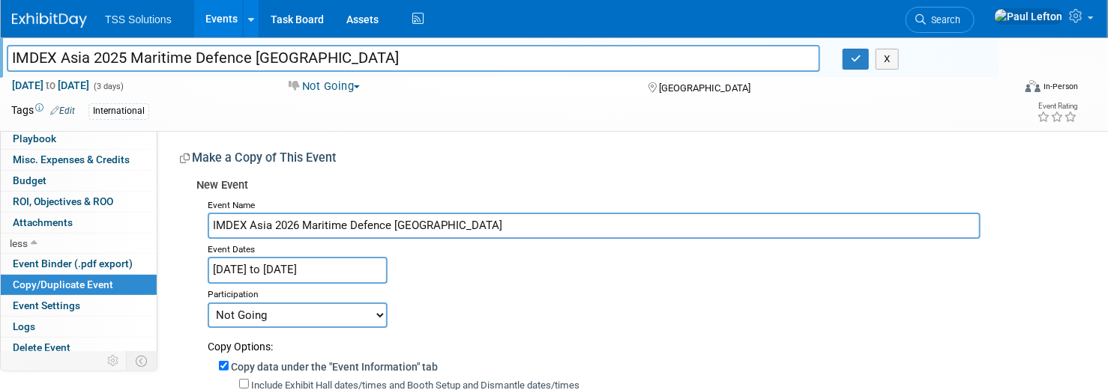
click at [271, 274] on input "May 6, 2025 to May 8, 2025" at bounding box center [298, 270] width 180 height 26
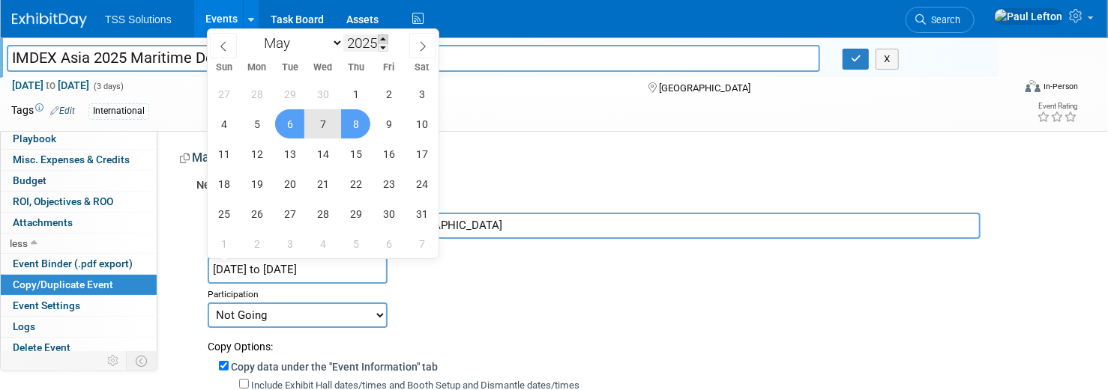
click at [382, 39] on span at bounding box center [383, 38] width 10 height 9
type input "2026"
click at [295, 120] on span "5" at bounding box center [289, 123] width 29 height 29
click at [348, 121] on span "7" at bounding box center [355, 123] width 29 height 29
type input "May 5, 2026 to May 7, 2026"
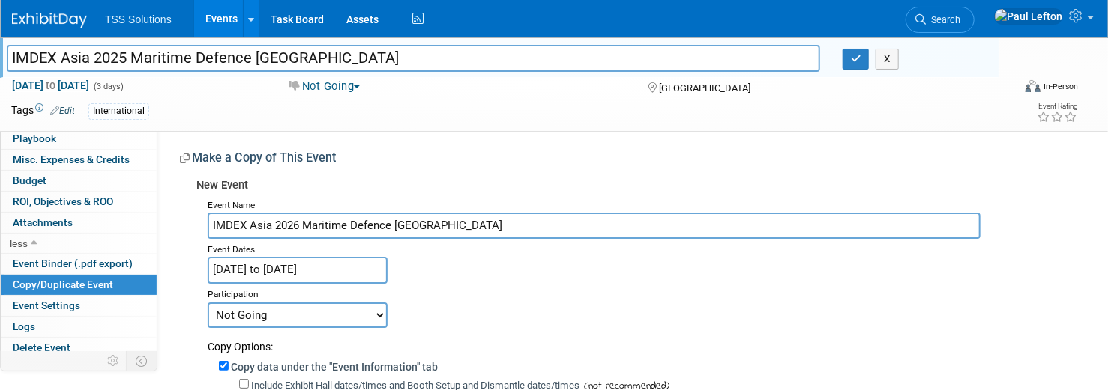
scroll to position [100, 0]
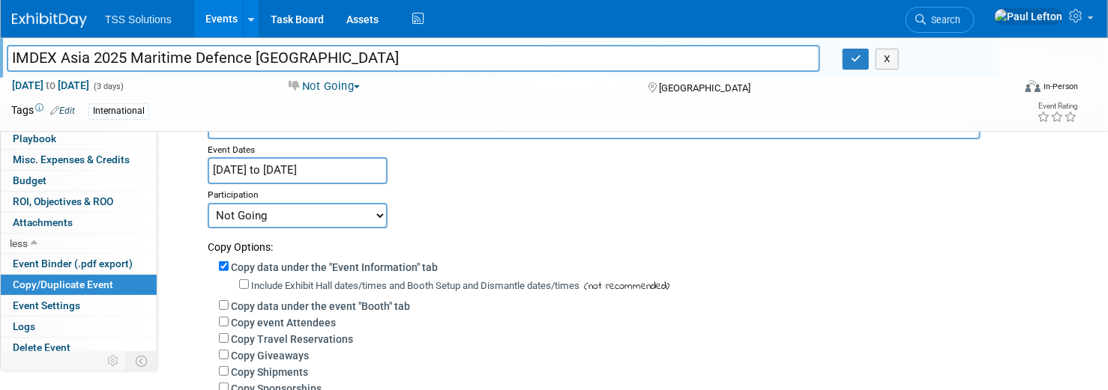
click at [344, 211] on select "Committed Considering Not Going Postponed" at bounding box center [298, 215] width 180 height 25
select select "2"
click at [208, 203] on select "Committed Considering Not Going Postponed" at bounding box center [298, 215] width 180 height 25
click at [217, 323] on div "Copy data under the "Event Information" tab Include Exhibit Hall dates/times an…" at bounding box center [637, 397] width 859 height 285
click at [226, 323] on input "Copy event Attendees" at bounding box center [224, 322] width 10 height 10
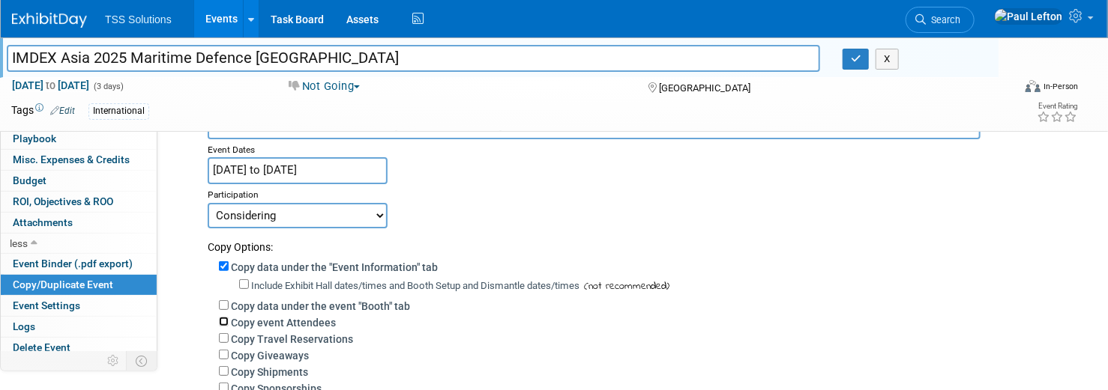
checkbox input "true"
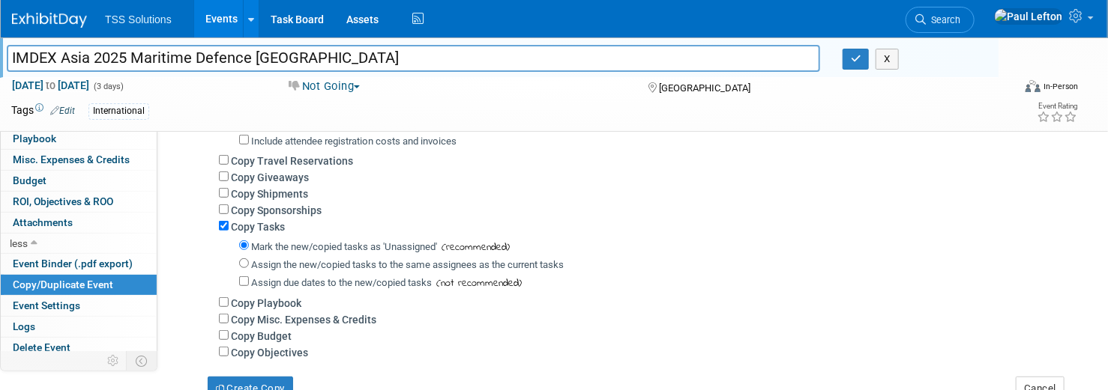
scroll to position [399, 0]
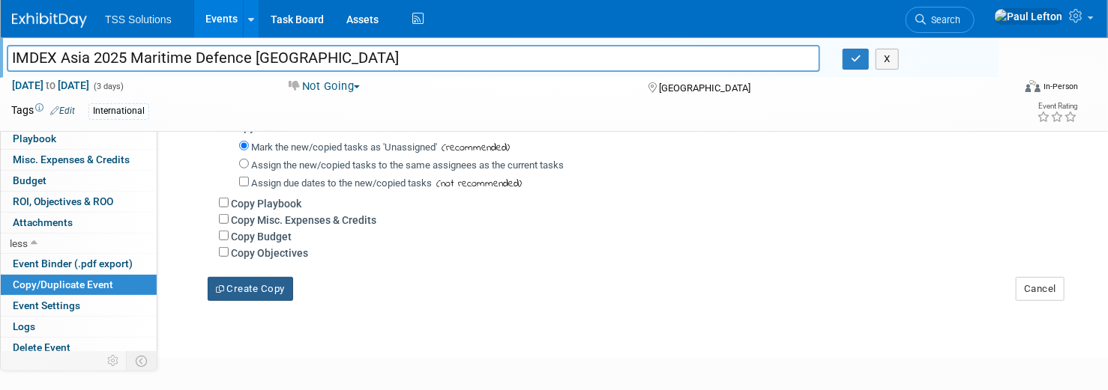
click at [235, 295] on button "Create Copy" at bounding box center [250, 289] width 85 height 24
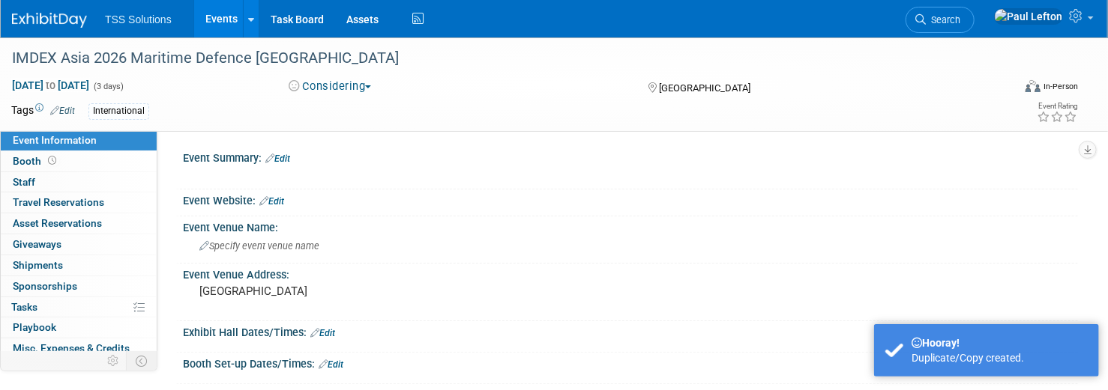
click at [276, 200] on link "Edit" at bounding box center [271, 201] width 25 height 10
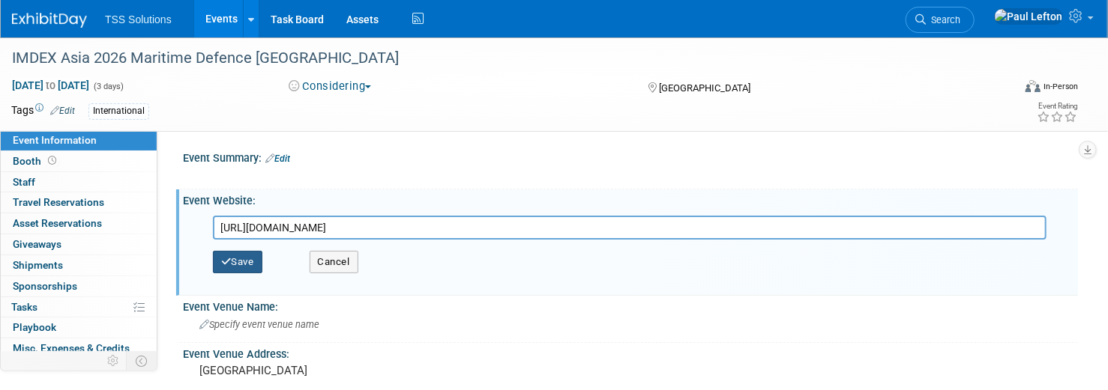
type input "https://www.imdexasia.com/"
click at [238, 262] on button "Save" at bounding box center [237, 262] width 49 height 22
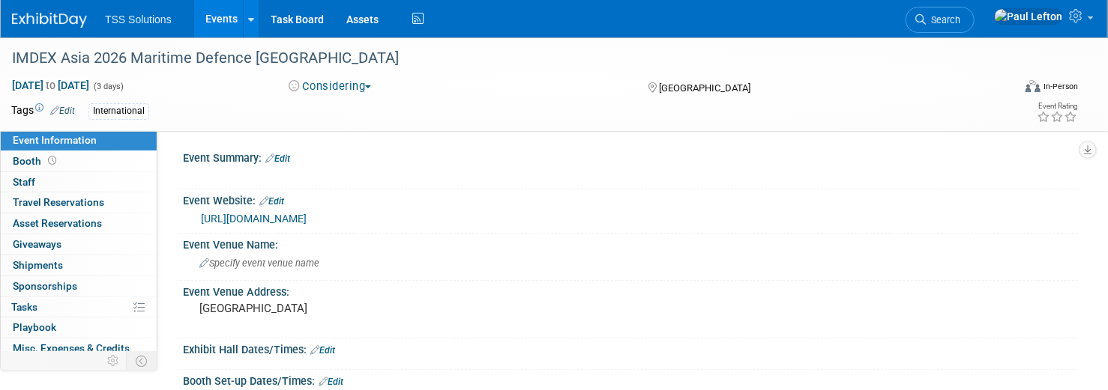
click at [272, 158] on icon at bounding box center [269, 159] width 9 height 10
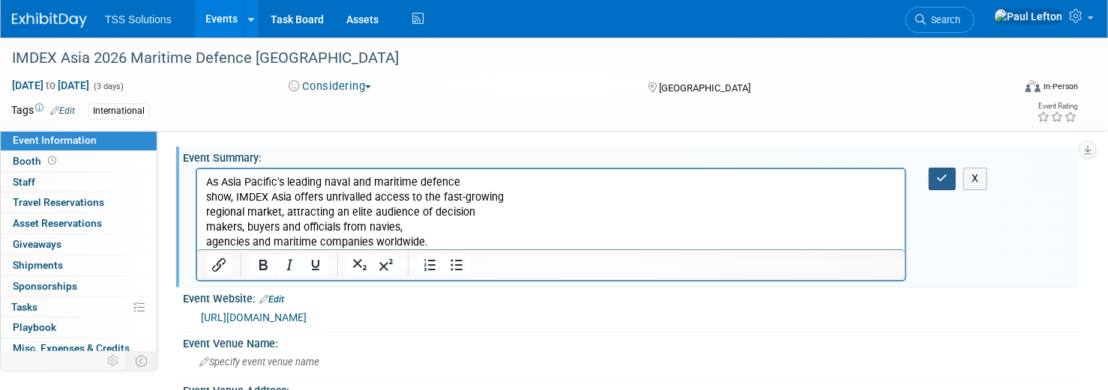
click at [935, 174] on button "button" at bounding box center [943, 179] width 28 height 22
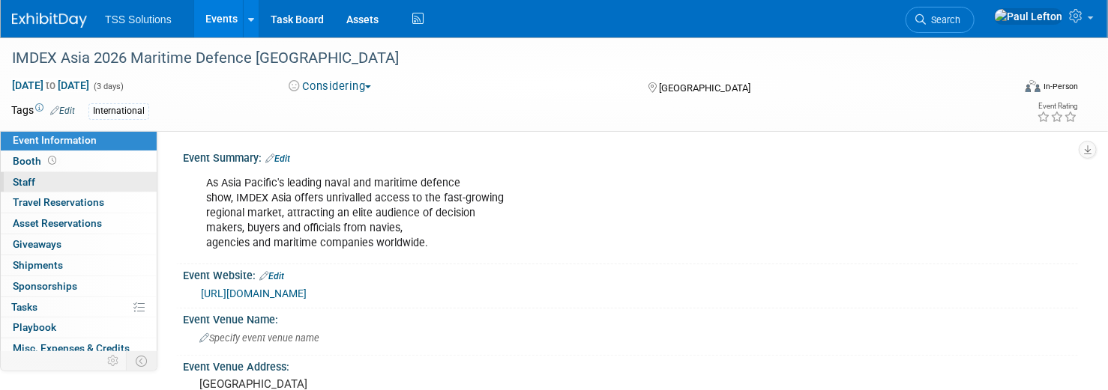
click at [18, 184] on span "Staff 0" at bounding box center [24, 182] width 22 height 12
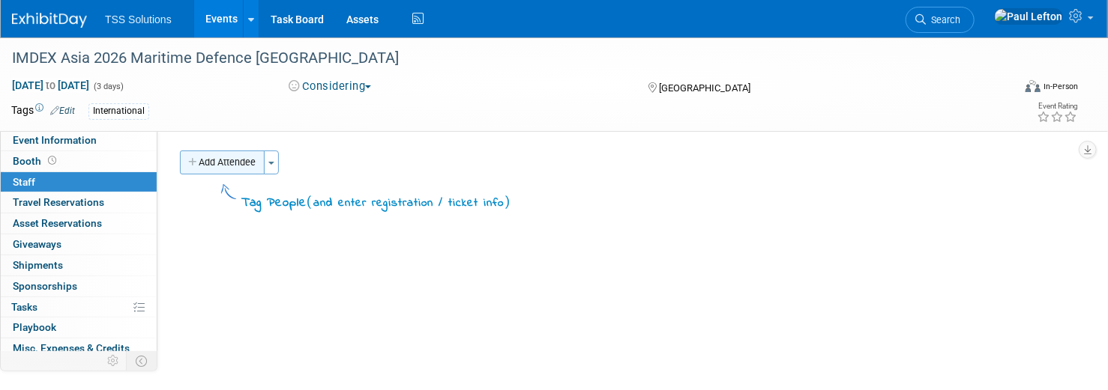
click at [227, 162] on button "Add Attendee" at bounding box center [222, 163] width 85 height 24
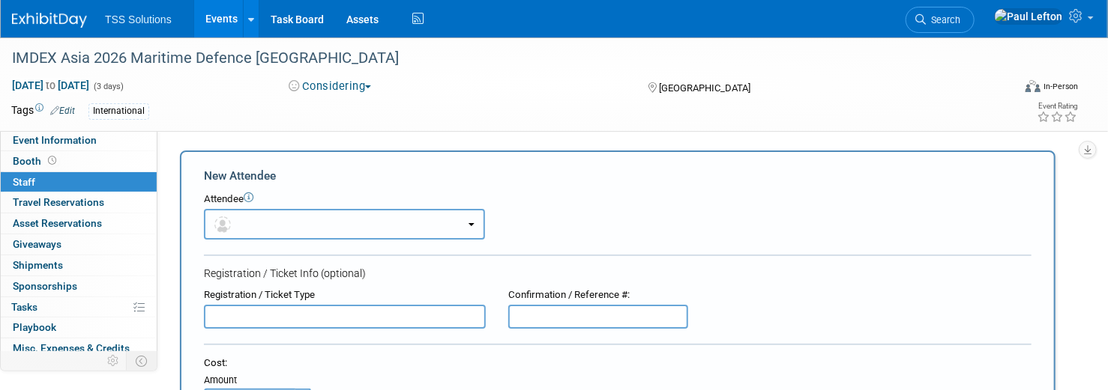
click at [328, 215] on button "button" at bounding box center [344, 224] width 281 height 31
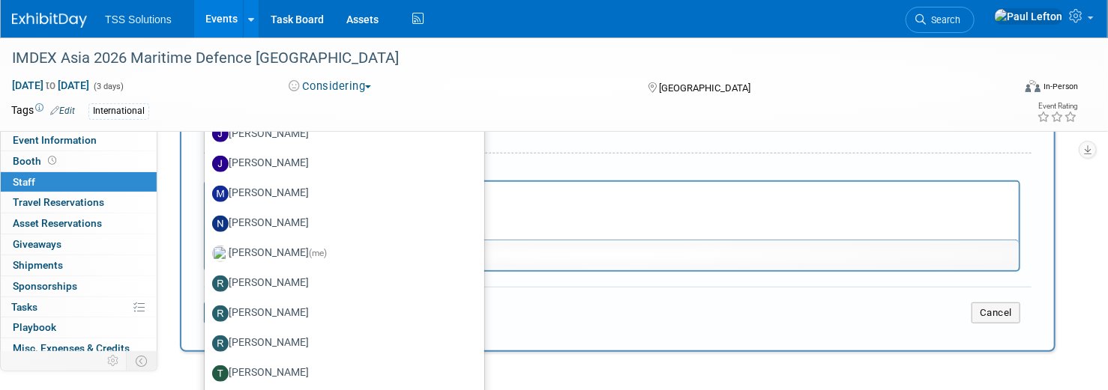
scroll to position [300, 0]
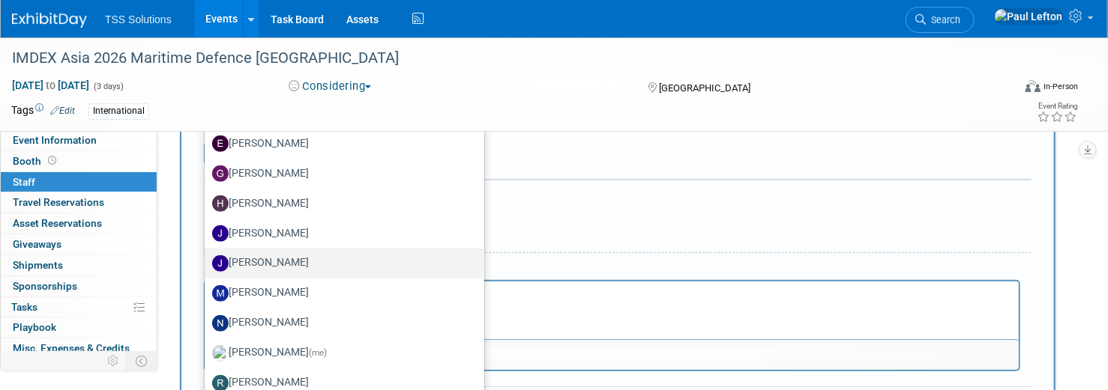
click at [258, 260] on label "[PERSON_NAME]" at bounding box center [340, 264] width 257 height 24
click at [207, 260] on input "[PERSON_NAME]" at bounding box center [202, 262] width 10 height 10
select select "f8e6835a-3459-488c-bf64-858d75941bfd"
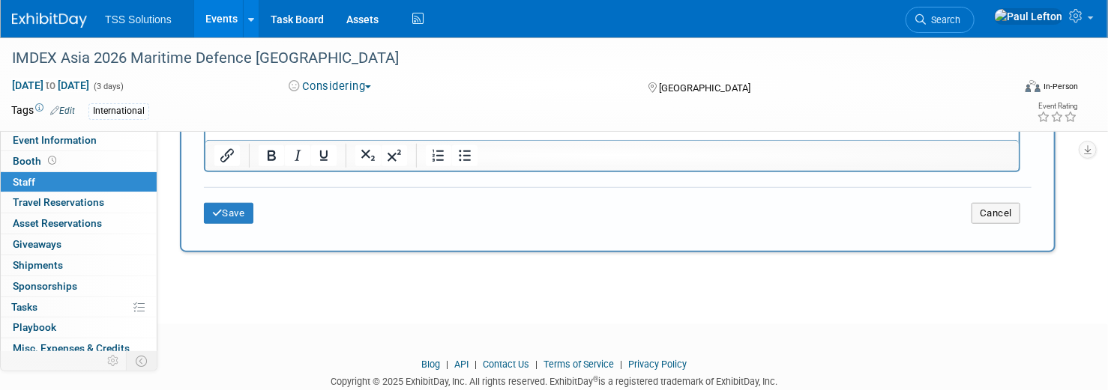
scroll to position [580, 0]
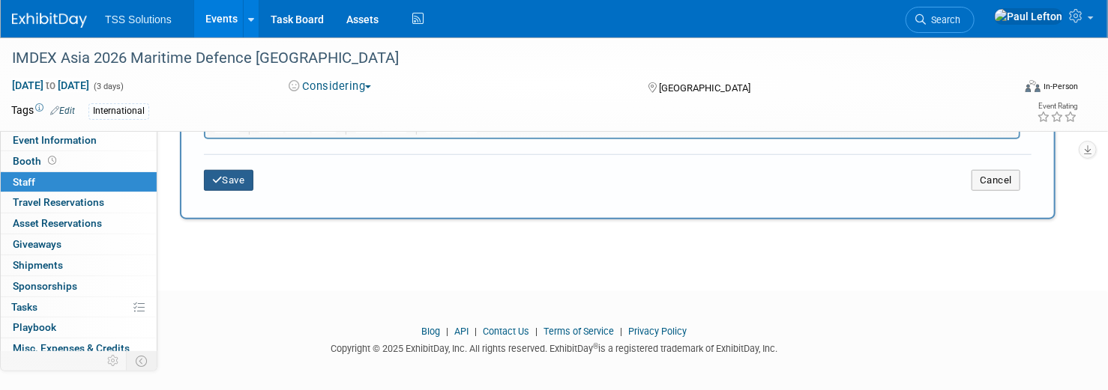
click at [224, 172] on button "Save" at bounding box center [228, 180] width 49 height 21
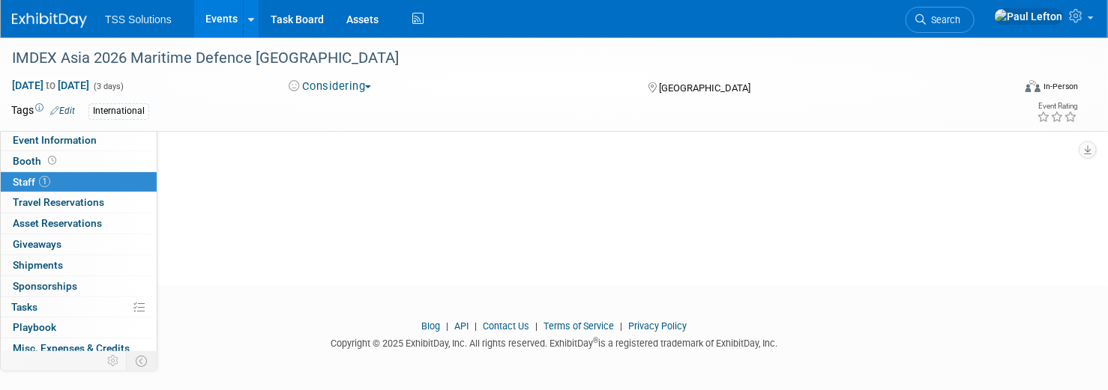
scroll to position [0, 0]
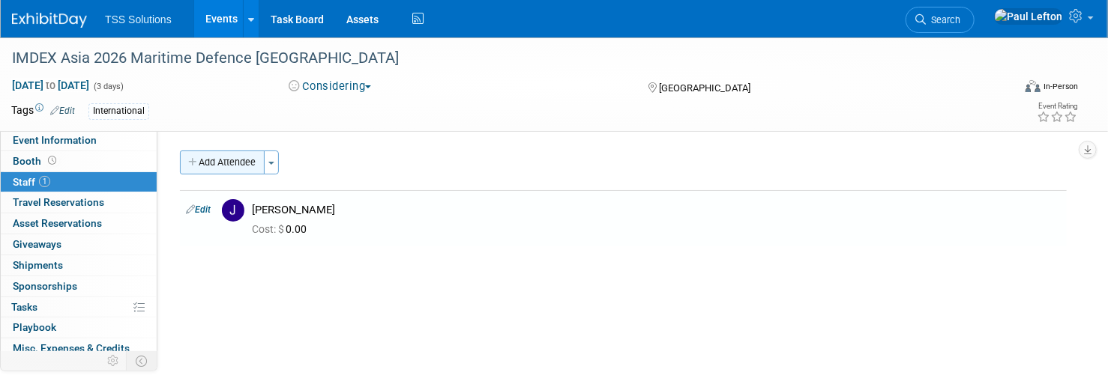
click at [231, 157] on button "Add Attendee" at bounding box center [222, 163] width 85 height 24
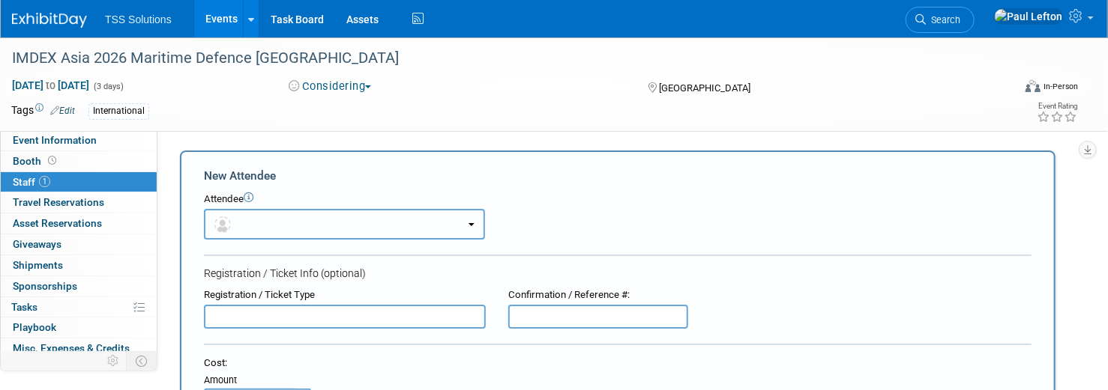
click at [378, 223] on button "button" at bounding box center [344, 224] width 281 height 31
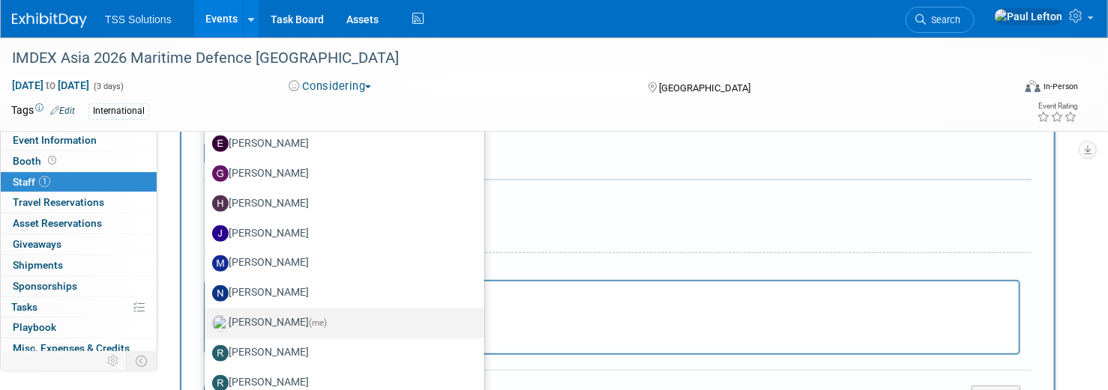
scroll to position [399, 0]
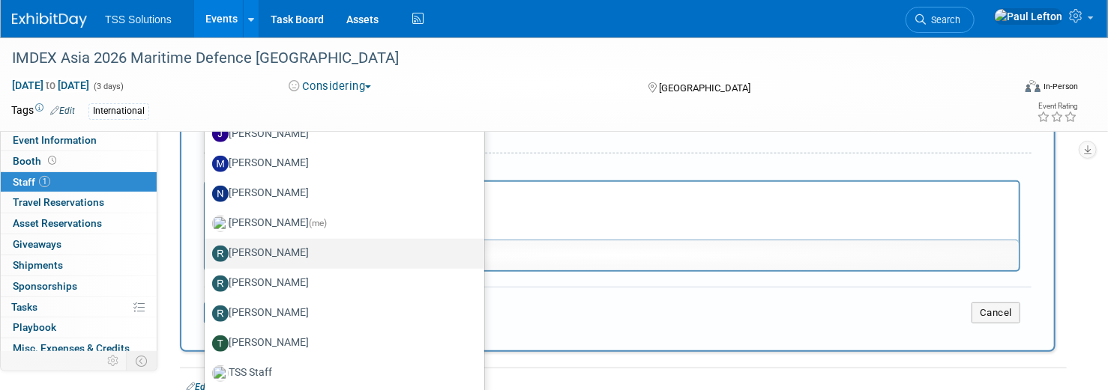
click at [259, 257] on label "Randy Turner" at bounding box center [340, 254] width 257 height 24
click at [207, 257] on input "Randy Turner" at bounding box center [202, 252] width 10 height 10
select select "37c7a160-4968-436e-8535-d976b2e088e1"
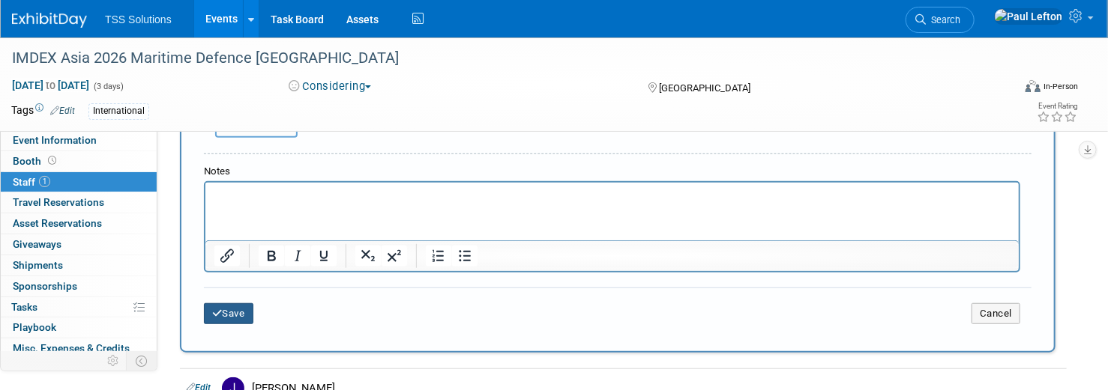
click at [218, 310] on icon "submit" at bounding box center [217, 314] width 10 height 10
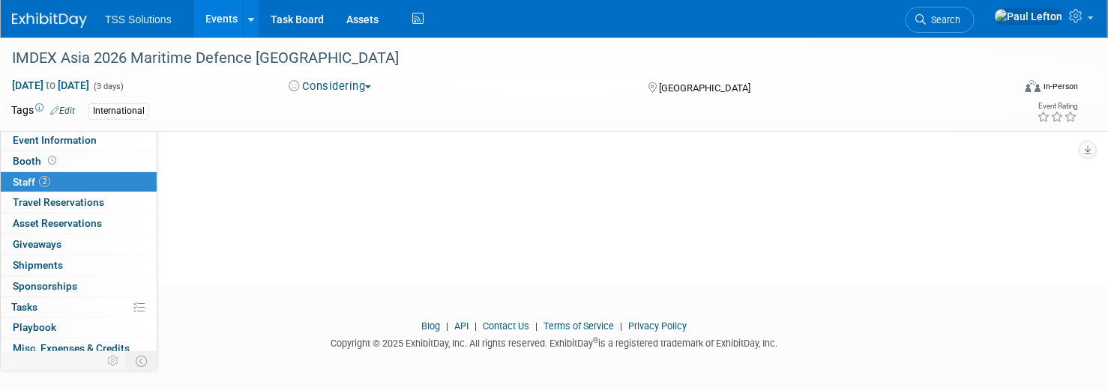
click at [219, 22] on link "Events" at bounding box center [221, 18] width 55 height 37
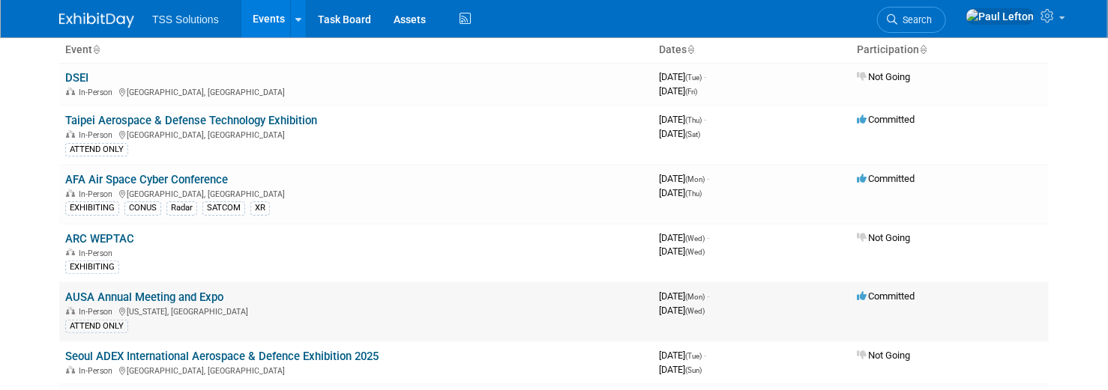
scroll to position [199, 0]
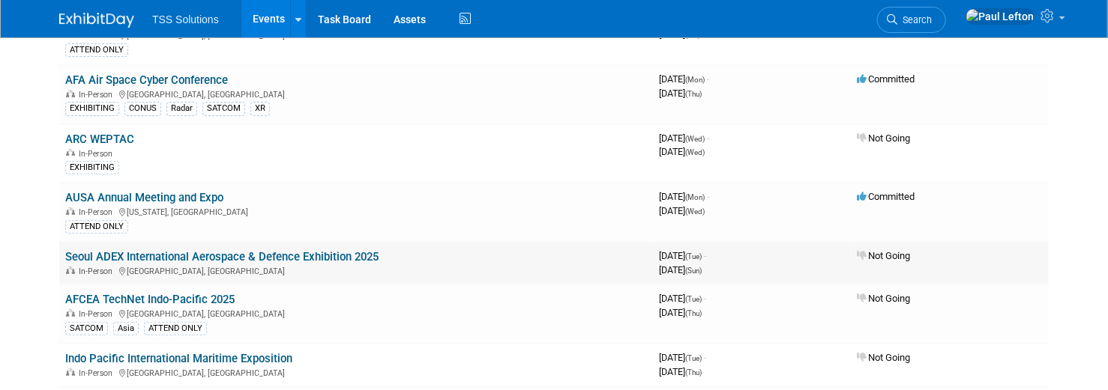
click at [315, 253] on link "Seoul ADEX International Aerospace & Defence Exhibition 2025" at bounding box center [221, 256] width 313 height 13
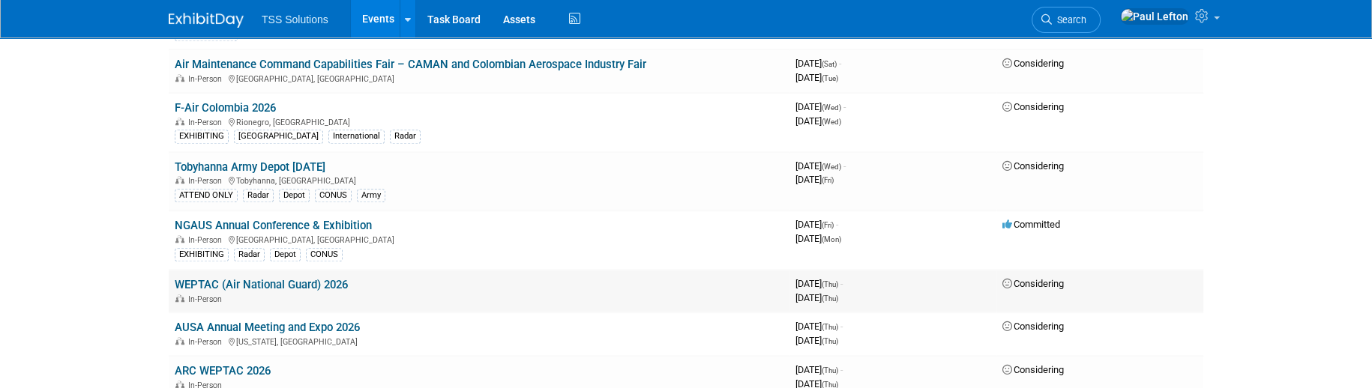
scroll to position [1399, 0]
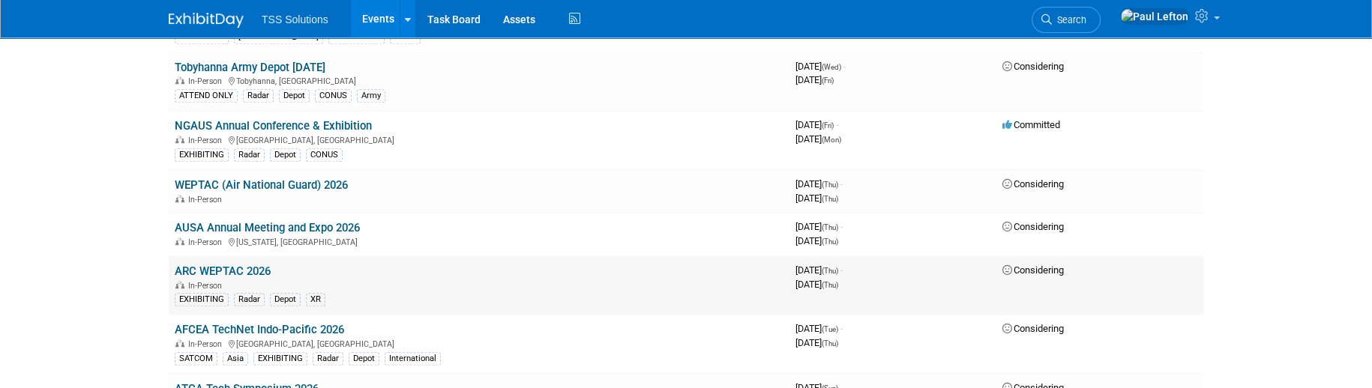
click at [235, 265] on link "ARC WEPTAC 2026" at bounding box center [223, 271] width 96 height 13
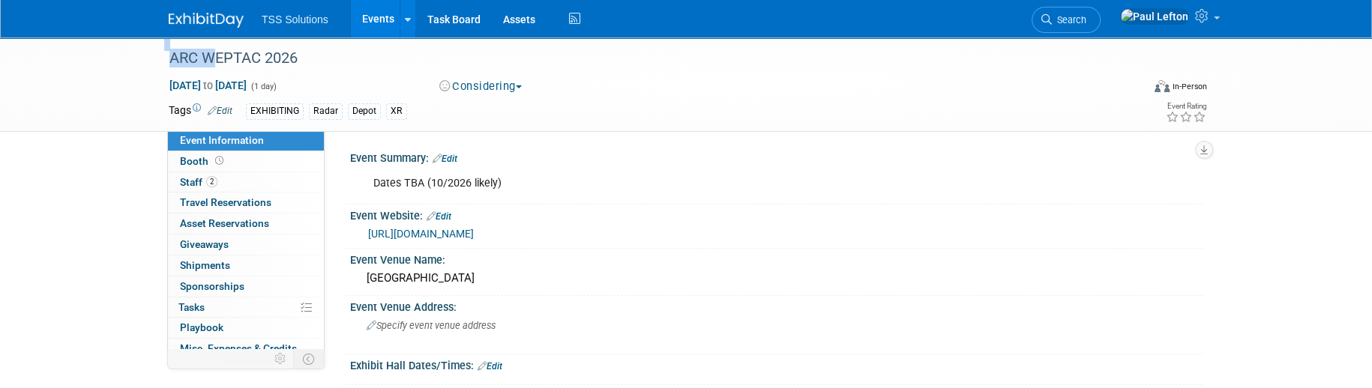
drag, startPoint x: 192, startPoint y: 56, endPoint x: 100, endPoint y: 58, distance: 92.2
click at [100, 58] on div "ARC WEPTAC 2026 [DATE] to [DATE] (1 day) [DATE] to [DATE] Considering Committed…" at bounding box center [686, 84] width 1372 height 94
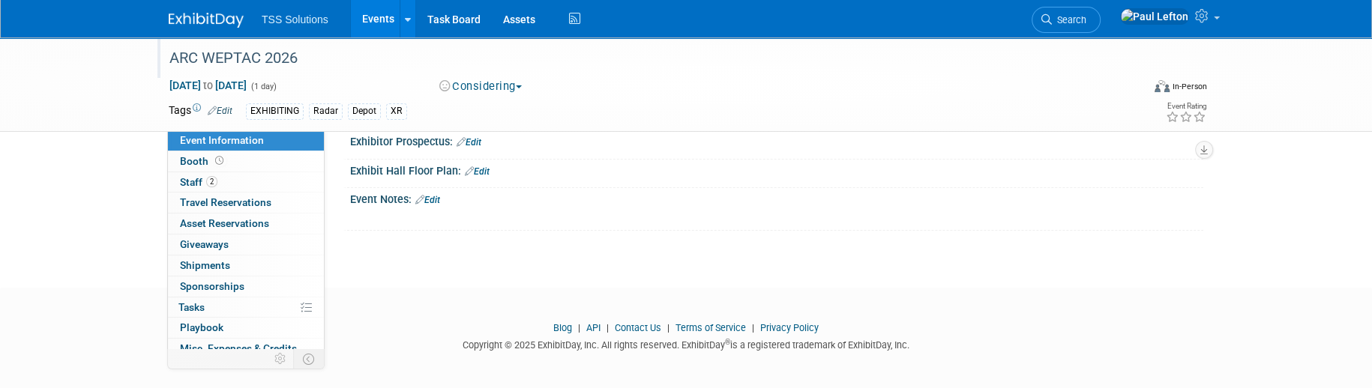
click at [212, 58] on div "ARC WEPTAC 2026" at bounding box center [641, 58] width 954 height 27
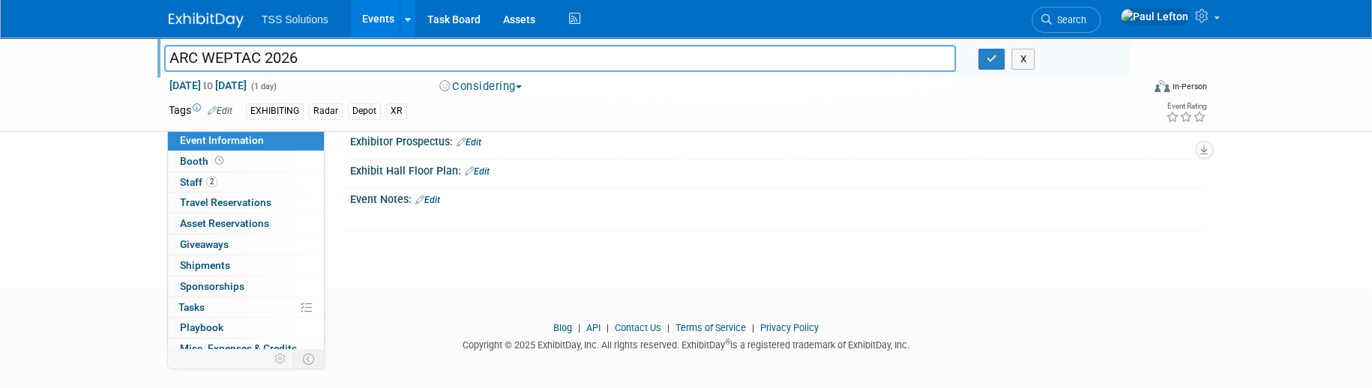
drag, startPoint x: 200, startPoint y: 57, endPoint x: 149, endPoint y: 59, distance: 51.0
click at [149, 59] on div "ARC WEPTAC 2026 ARC WEPTAC 2026 X [DATE] to [DATE] (1 day) [DATE] to [DATE] Con…" at bounding box center [686, 84] width 1372 height 94
type input "Air National Guard WEPTAC 2026"
click at [990, 64] on button "button" at bounding box center [991, 59] width 27 height 21
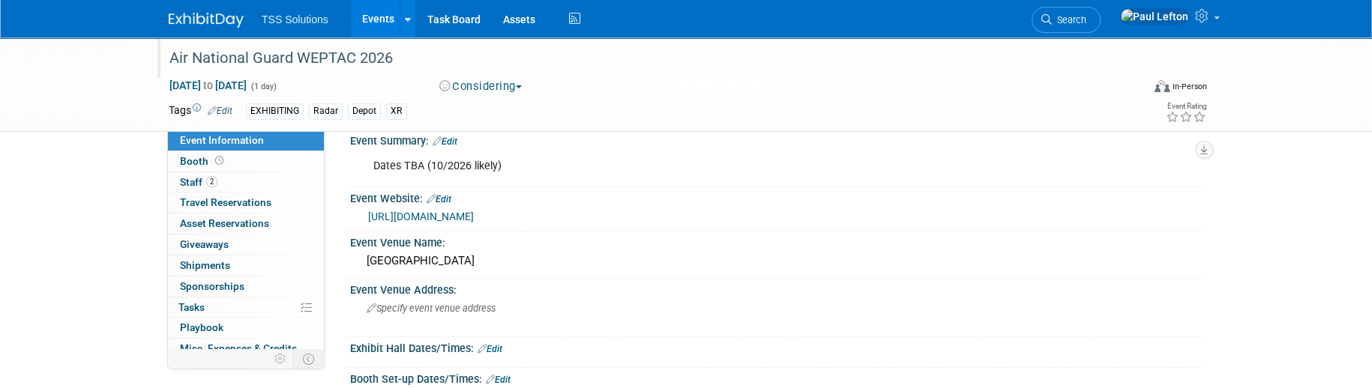
scroll to position [0, 0]
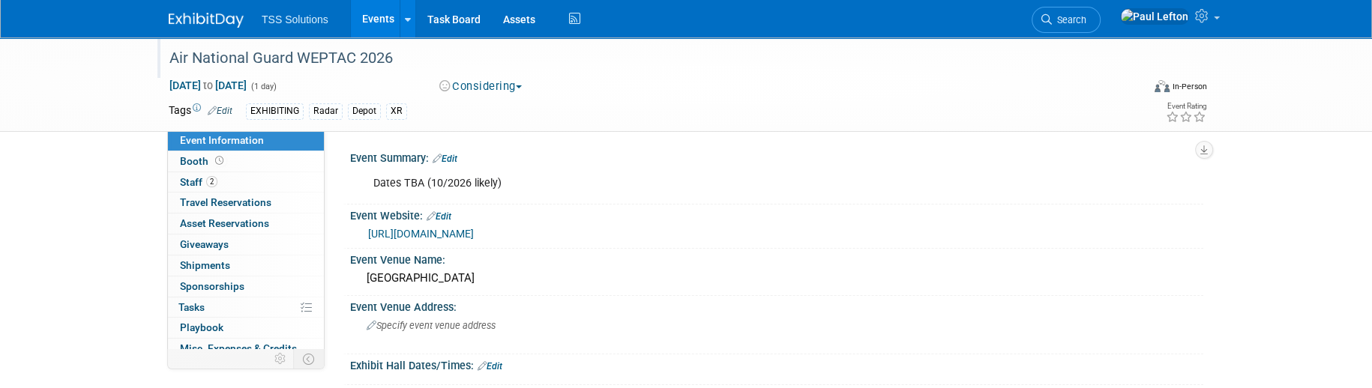
click at [370, 13] on link "Events" at bounding box center [378, 18] width 55 height 37
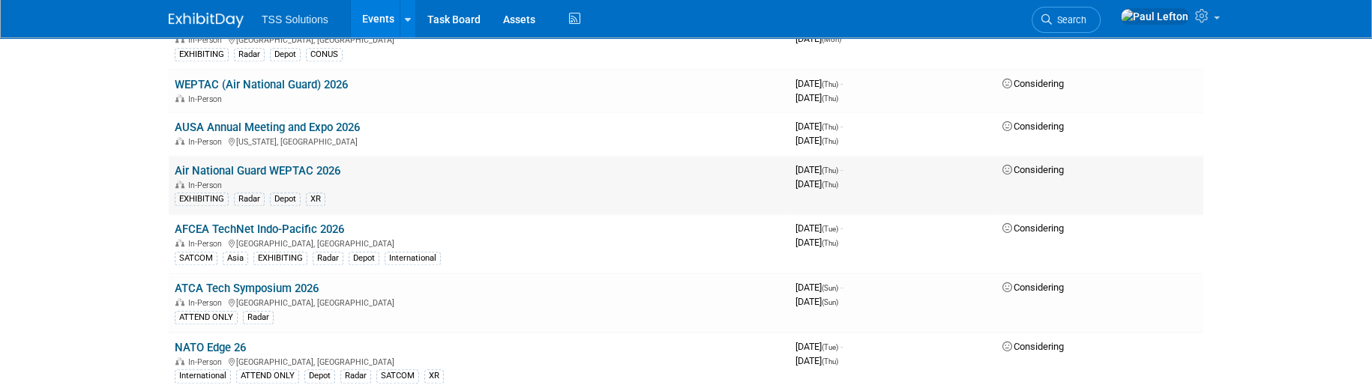
scroll to position [1399, 0]
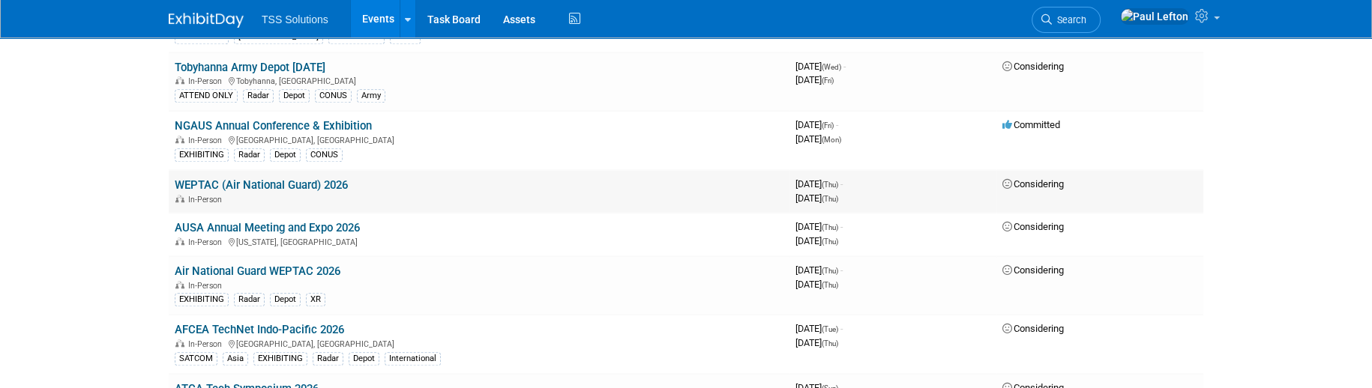
click at [267, 178] on link "WEPTAC (Air National Guard) 2026" at bounding box center [261, 184] width 173 height 13
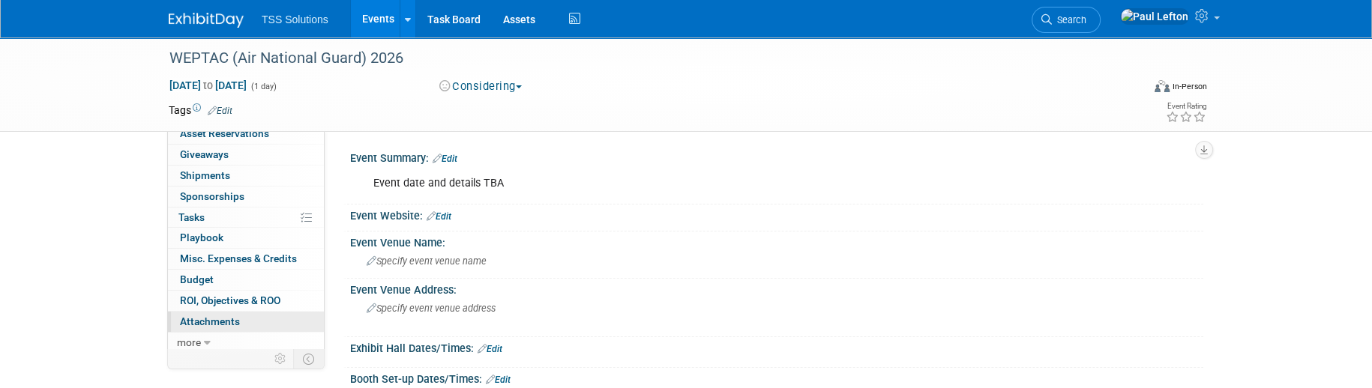
scroll to position [300, 0]
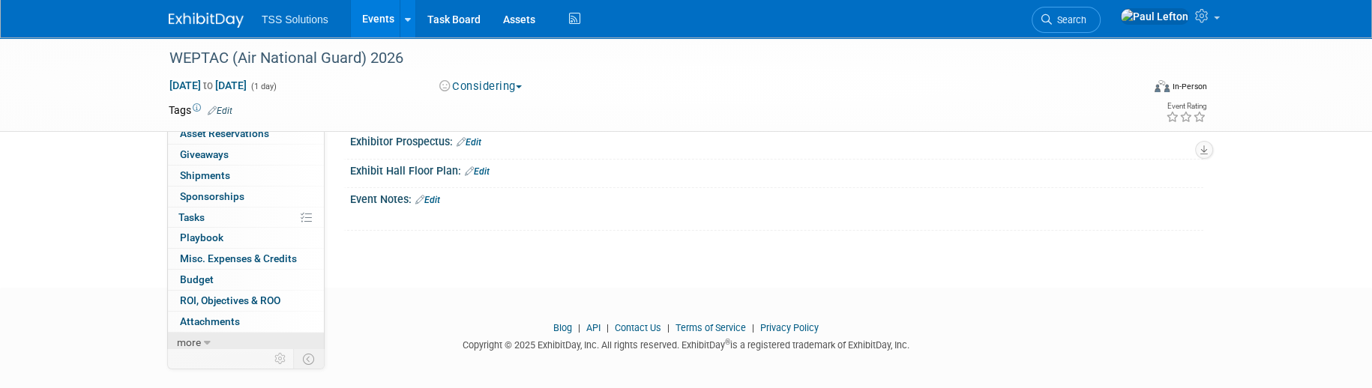
click at [200, 342] on link "more" at bounding box center [246, 343] width 156 height 20
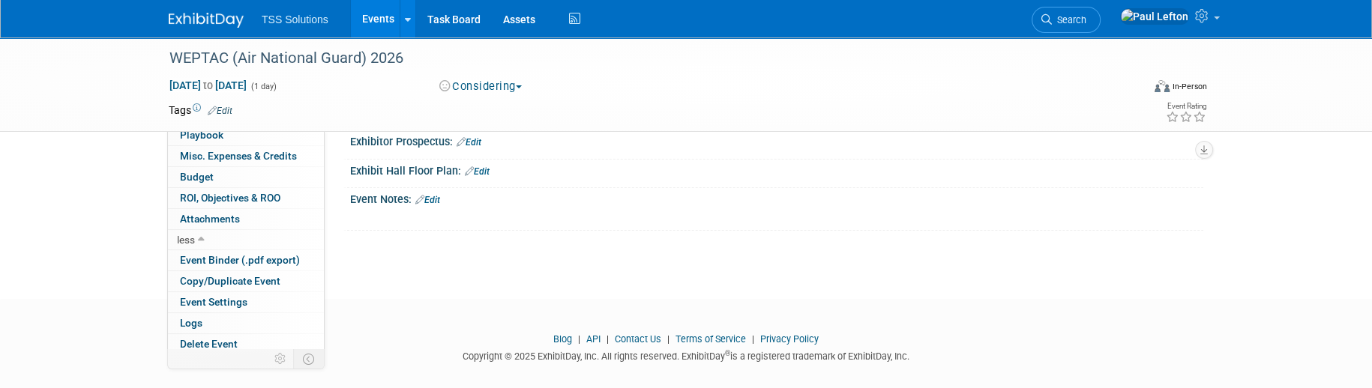
scroll to position [315, 0]
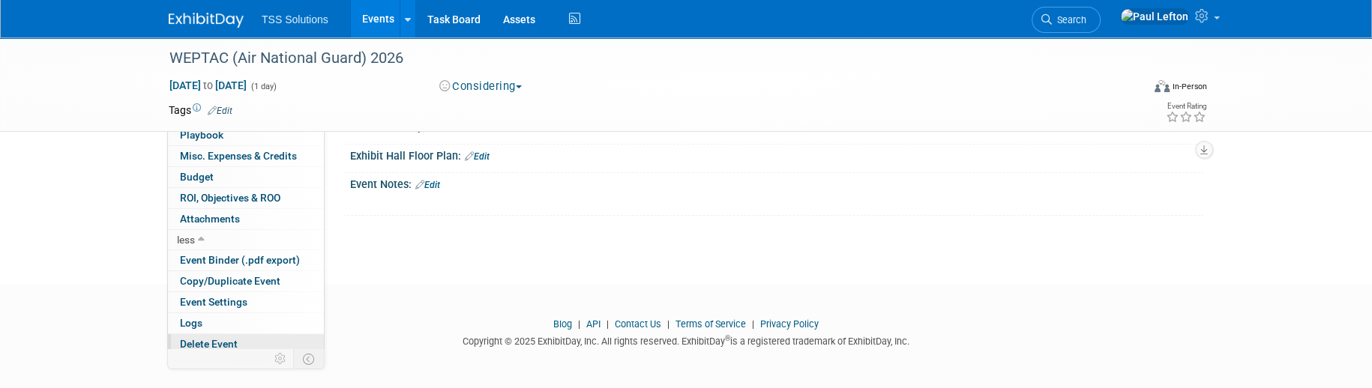
click at [228, 340] on span "Delete Event" at bounding box center [209, 344] width 58 height 12
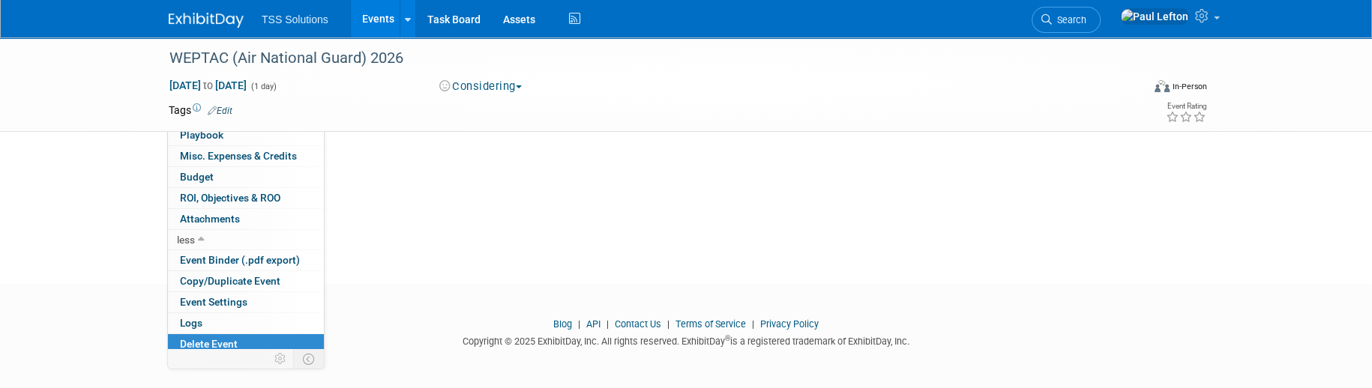
scroll to position [0, 0]
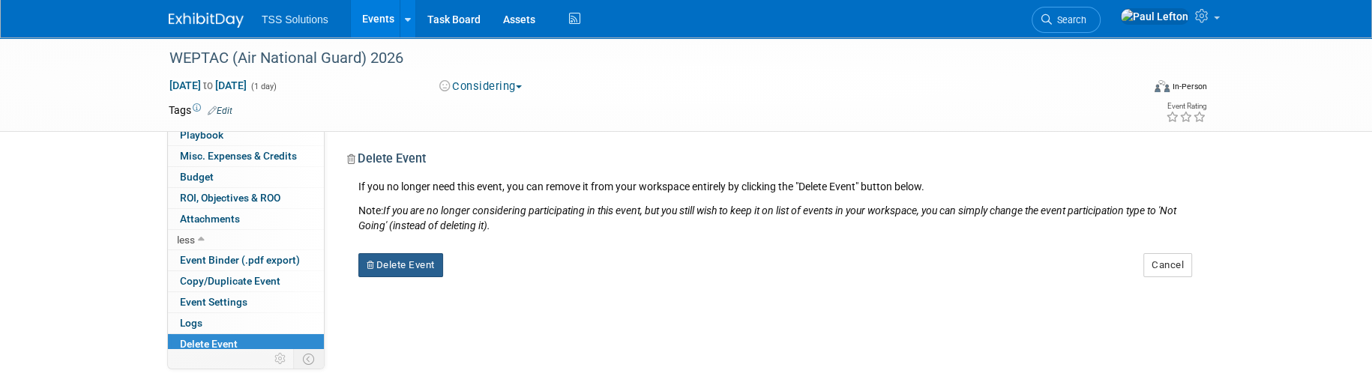
click at [413, 262] on button "Delete Event" at bounding box center [400, 265] width 85 height 24
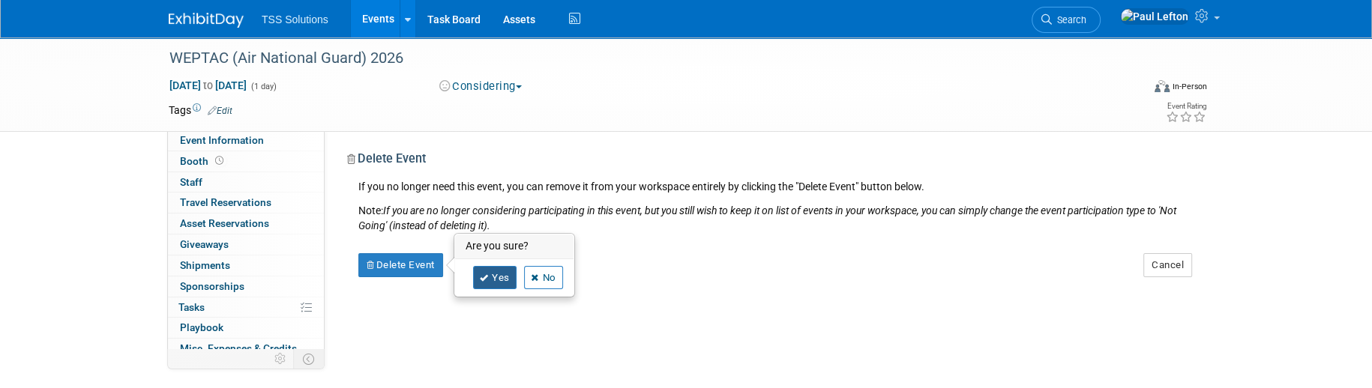
click at [492, 277] on link "Yes" at bounding box center [494, 278] width 43 height 24
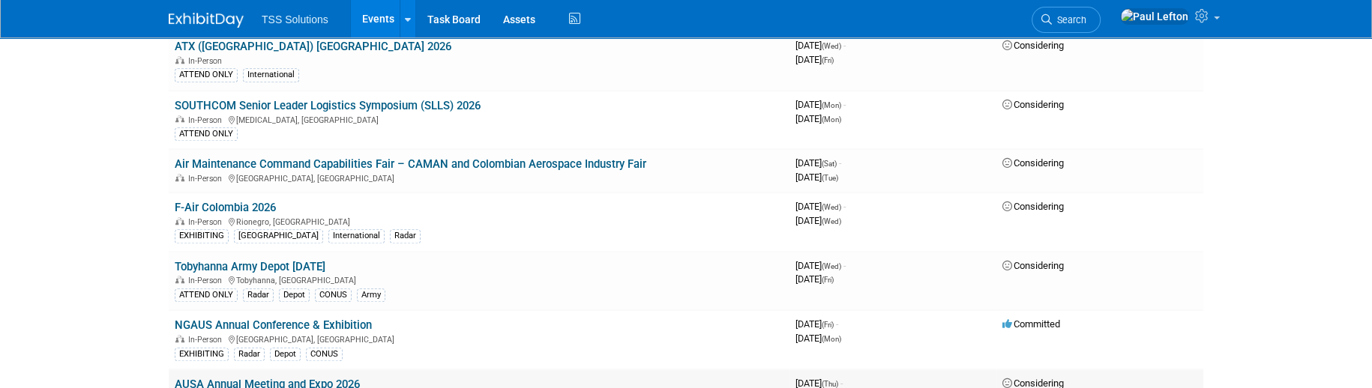
scroll to position [1299, 0]
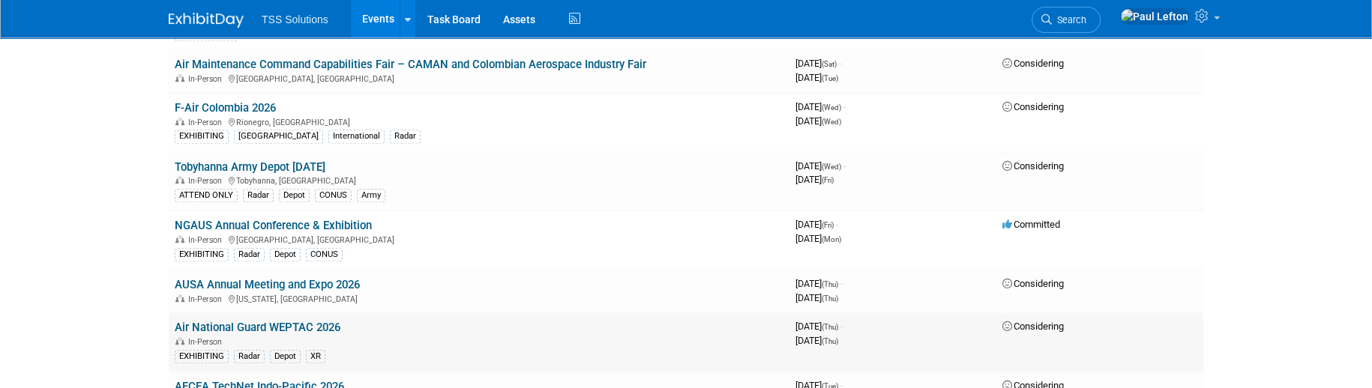
click at [246, 321] on link "Air National Guard WEPTAC 2026" at bounding box center [258, 327] width 166 height 13
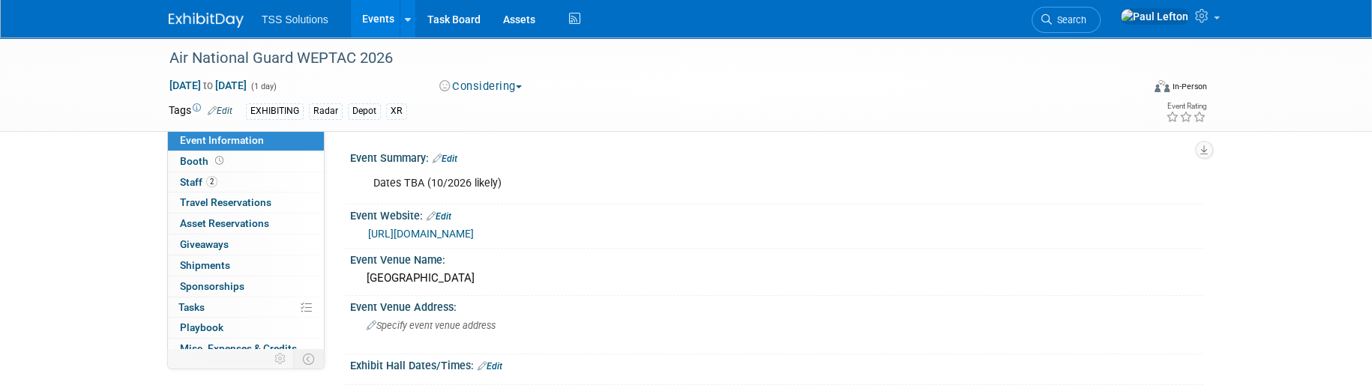
click at [456, 159] on link "Edit" at bounding box center [444, 159] width 25 height 10
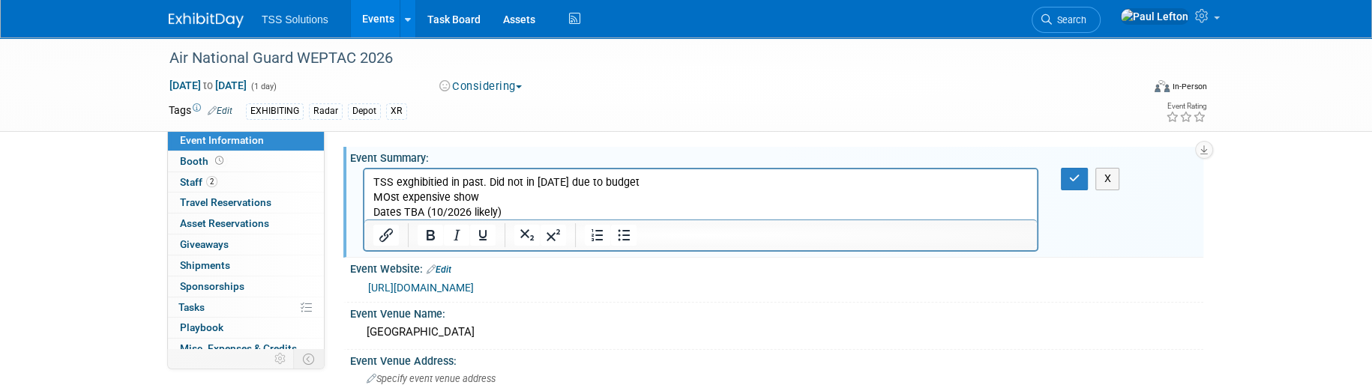
drag, startPoint x: 381, startPoint y: 193, endPoint x: 389, endPoint y: 194, distance: 7.5
click at [389, 194] on p "MOst expensive show" at bounding box center [700, 197] width 655 height 15
drag, startPoint x: 479, startPoint y: 195, endPoint x: 488, endPoint y: 195, distance: 9.0
click at [480, 195] on p "Most expensive show" at bounding box center [700, 197] width 655 height 15
click at [591, 197] on p "Most expensive show ($20K + attendee travekl)" at bounding box center [700, 197] width 655 height 15
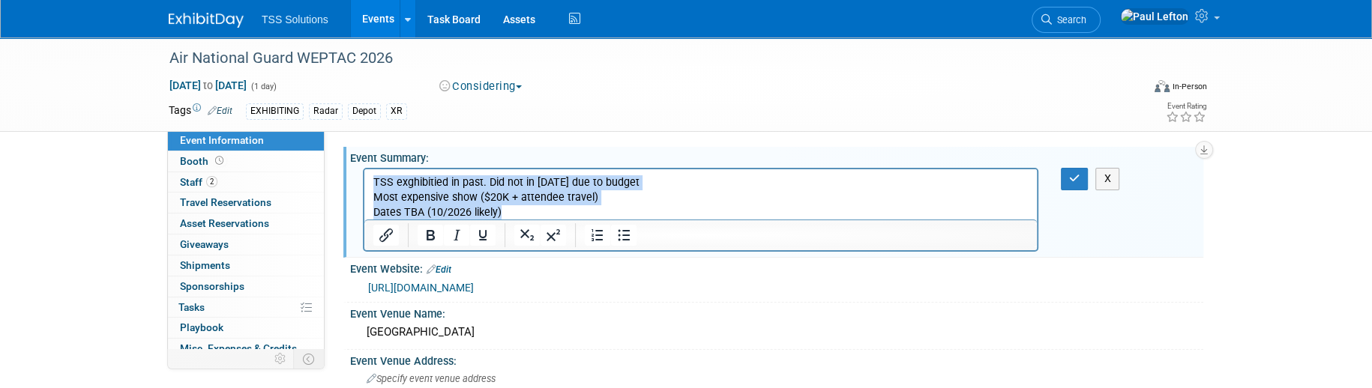
drag, startPoint x: 507, startPoint y: 214, endPoint x: 711, endPoint y: 331, distance: 234.6
click at [364, 169] on html "TSS exghibitied in past. Did not in [DATE] due to budget Most expensive show ($…" at bounding box center [700, 194] width 672 height 51
click at [395, 184] on p "TSS exghibitied in past. Did not in [DATE] due to budget" at bounding box center [700, 182] width 655 height 15
click at [403, 184] on p "TSS exghibitied in past. Did not in [DATE] due to budget" at bounding box center [700, 182] width 655 height 15
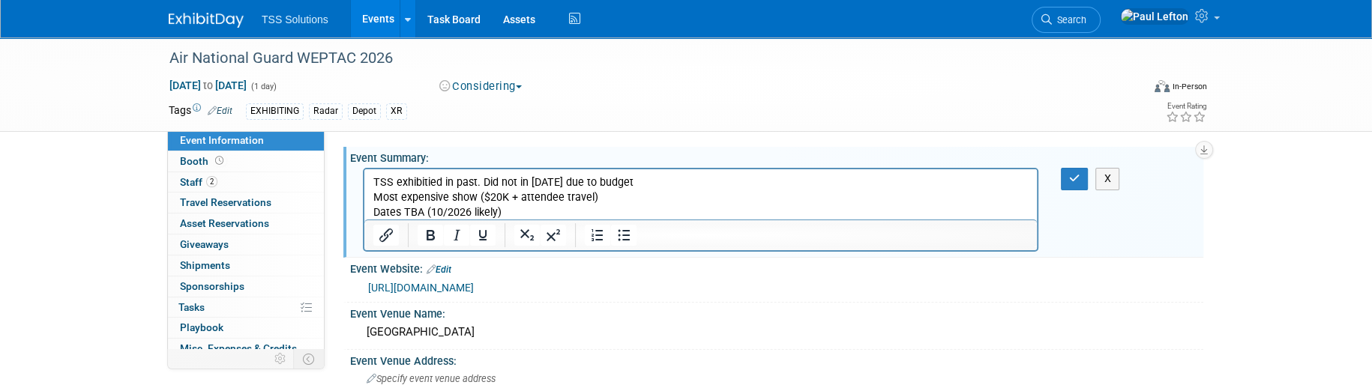
click at [426, 184] on p "TSS exhibitied in past. Did not in [DATE] due to budget" at bounding box center [700, 182] width 655 height 15
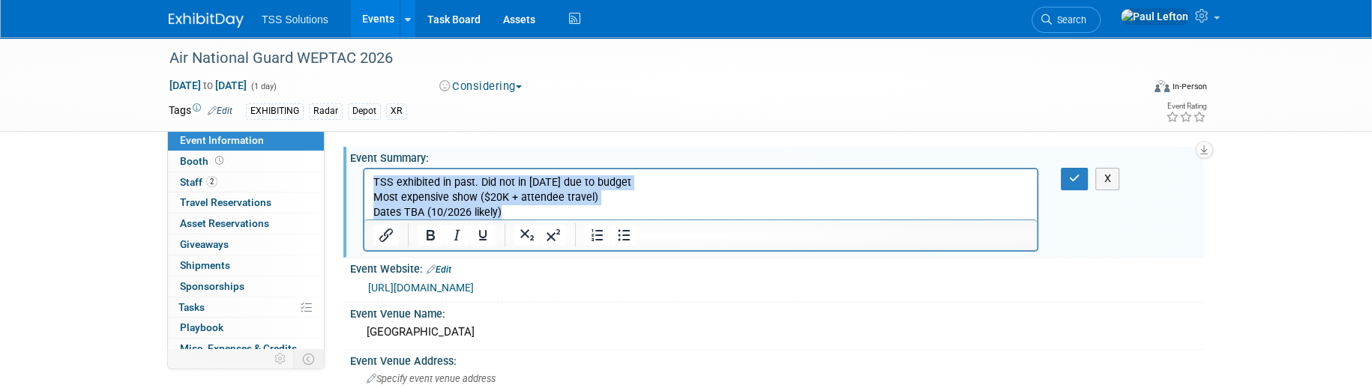
drag, startPoint x: 508, startPoint y: 212, endPoint x: 474, endPoint y: 219, distance: 35.1
click at [364, 175] on html "TSS exhibited in past. Did not in [DATE] due to budget Most expensive show ($20…" at bounding box center [700, 194] width 672 height 51
click at [620, 234] on icon "Bullet list" at bounding box center [624, 235] width 18 height 18
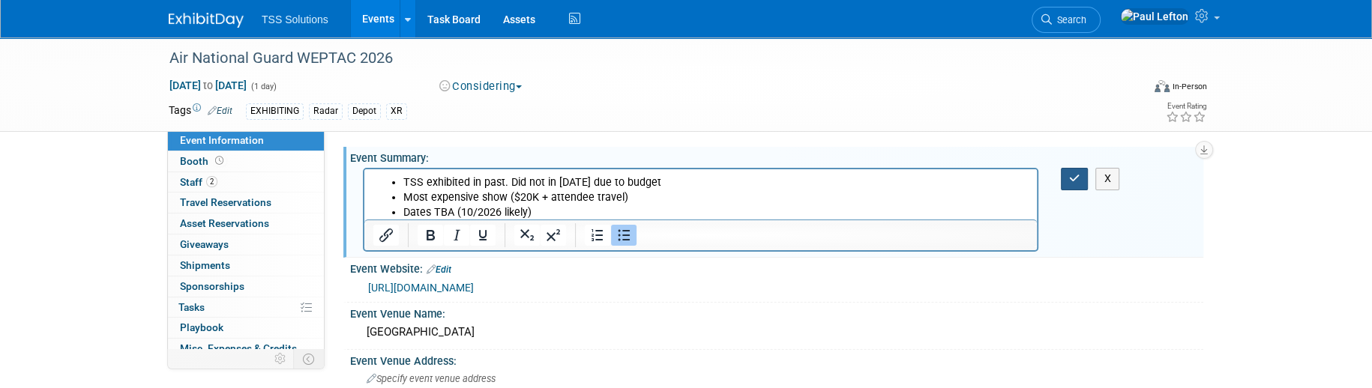
click at [1075, 184] on button "button" at bounding box center [1075, 179] width 28 height 22
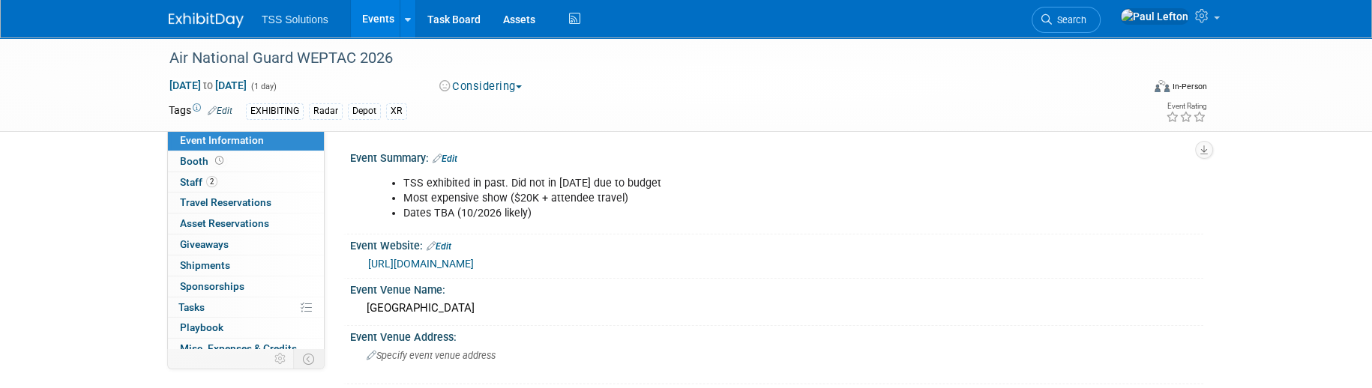
click at [363, 22] on link "Events" at bounding box center [378, 18] width 55 height 37
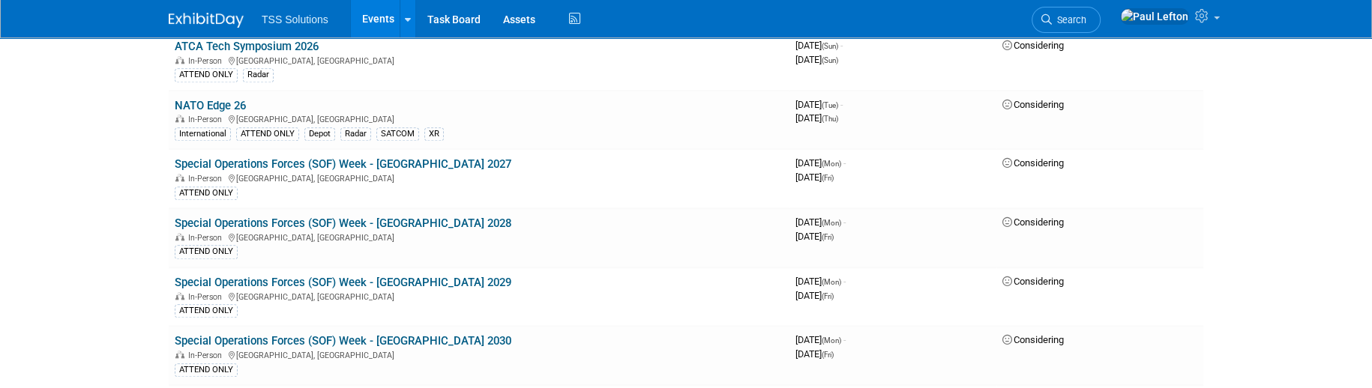
scroll to position [1499, 0]
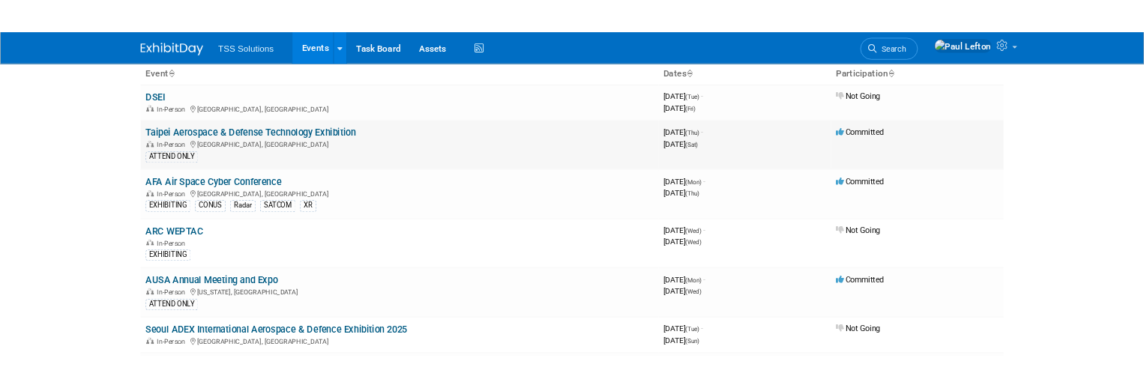
scroll to position [0, 0]
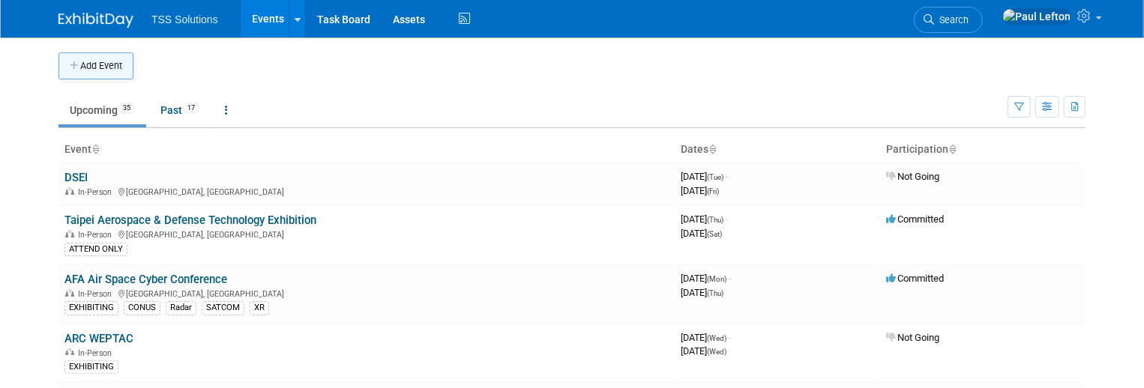
click at [100, 65] on button "Add Event" at bounding box center [95, 65] width 75 height 27
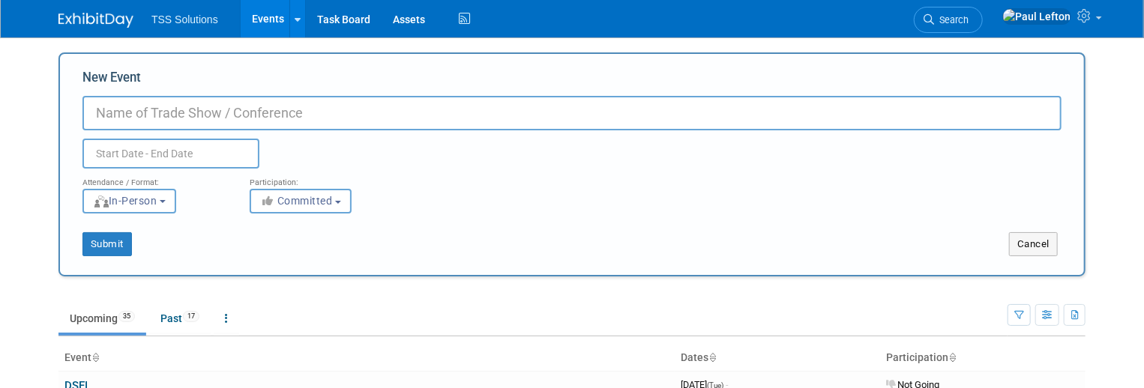
click at [168, 109] on input "New Event" at bounding box center [571, 113] width 979 height 34
type input "Farnborough Air Show 2026"
click at [175, 151] on input "text" at bounding box center [170, 154] width 177 height 30
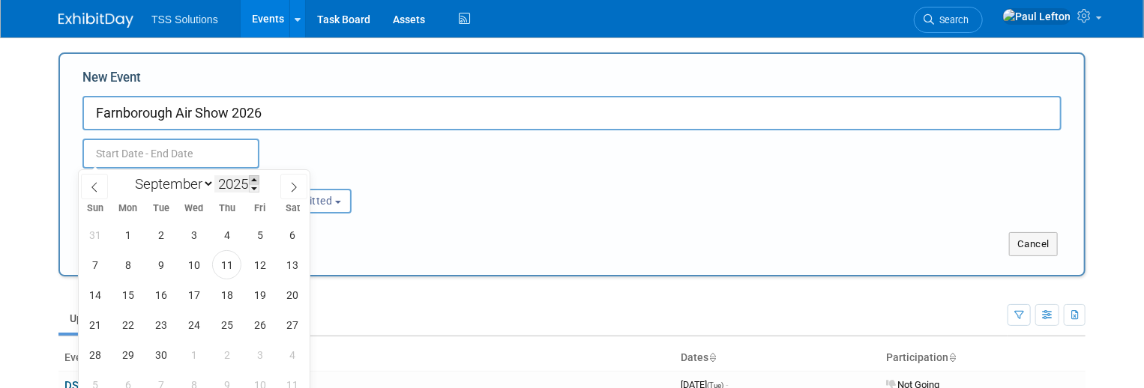
click at [258, 178] on span at bounding box center [254, 179] width 10 height 9
type input "2026"
click at [89, 187] on icon at bounding box center [94, 187] width 10 height 10
select select "6"
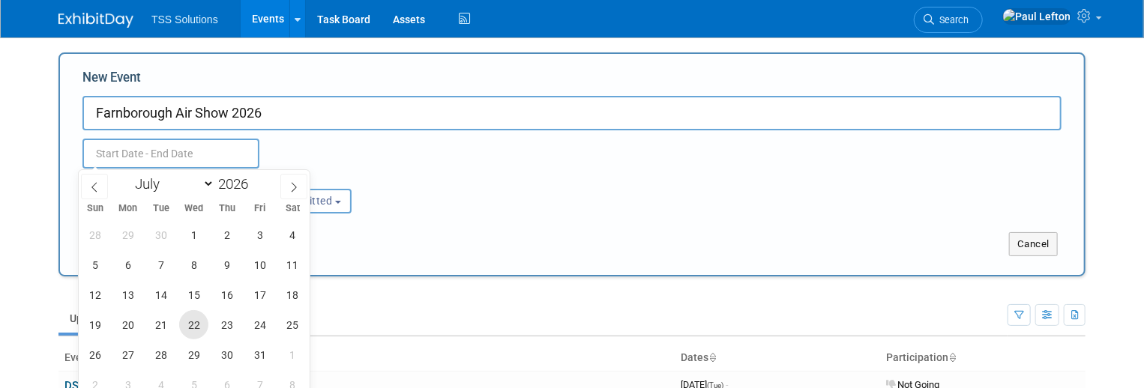
click at [184, 319] on span "22" at bounding box center [193, 324] width 29 height 29
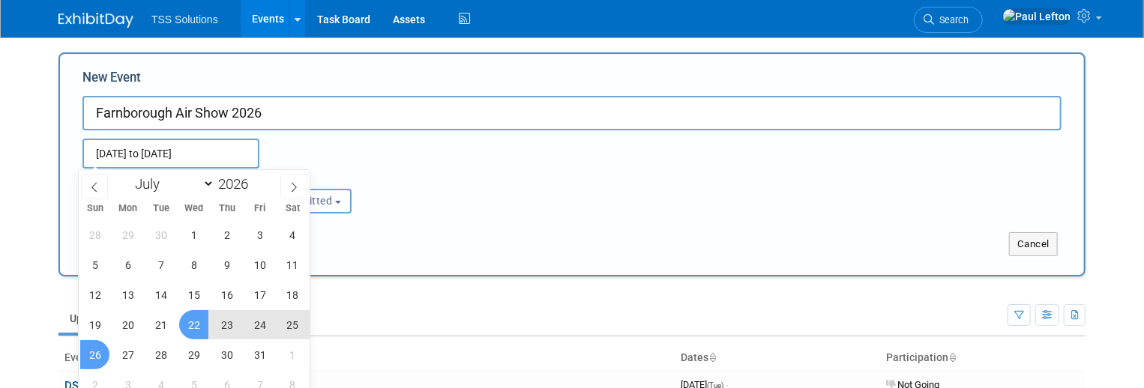
click at [100, 361] on span "26" at bounding box center [94, 354] width 29 height 29
type input "[DATE] to [DATE]"
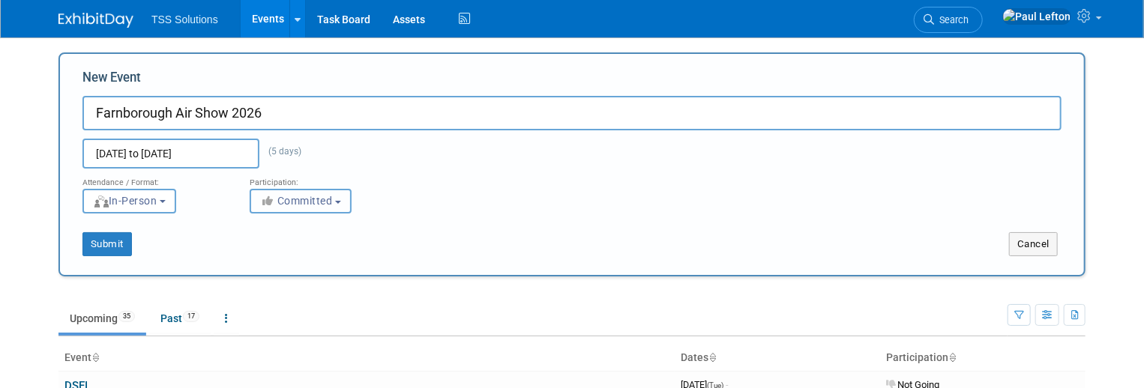
click at [310, 201] on span "Committed" at bounding box center [296, 201] width 73 height 12
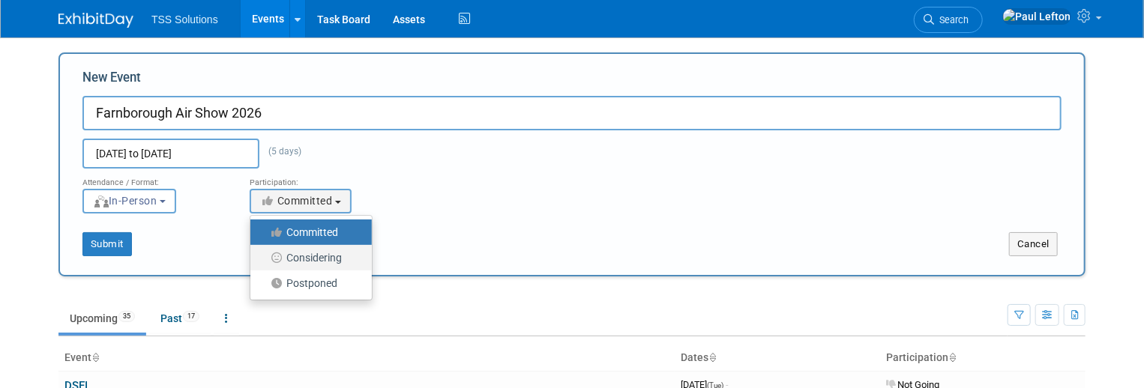
click at [310, 257] on label "Considering" at bounding box center [307, 257] width 99 height 19
click at [264, 257] on input "Considering" at bounding box center [259, 258] width 10 height 10
select select "2"
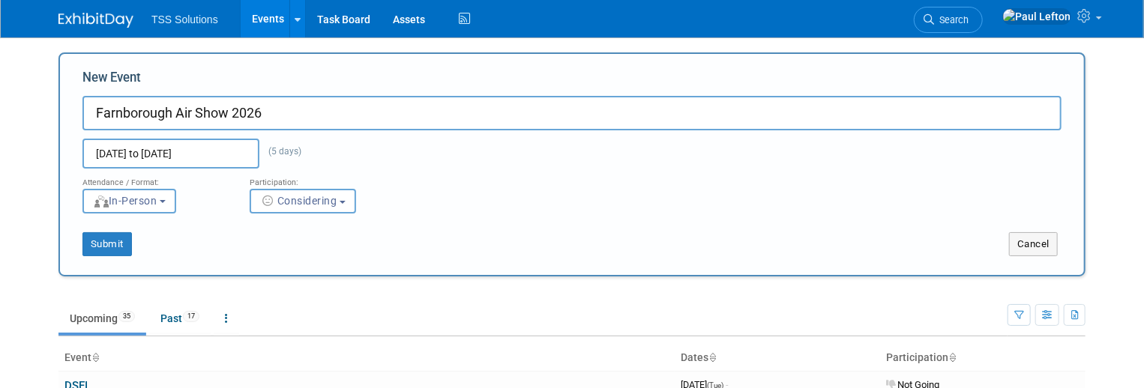
click at [276, 123] on input "Farnborough Air Show 2026" at bounding box center [571, 113] width 979 height 34
click at [324, 112] on input "Farnborough Air Show 2026 (SelectFlroiida)" at bounding box center [571, 113] width 979 height 34
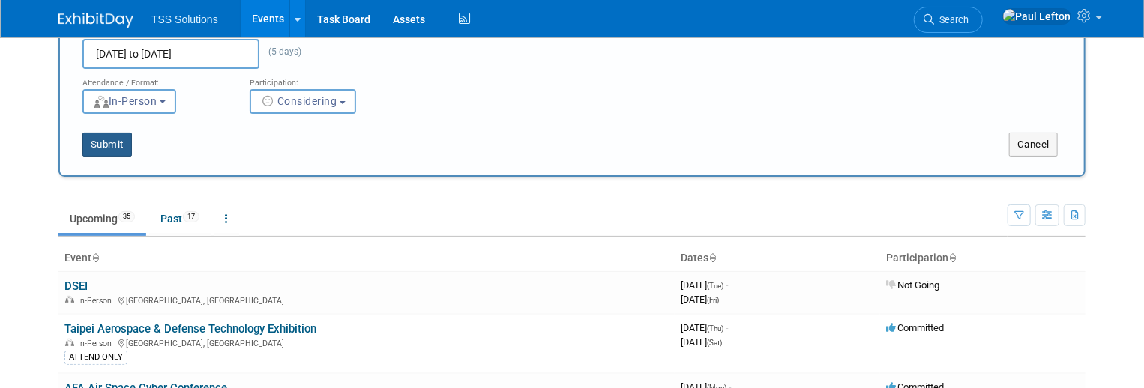
type input "Farnborough Air Show 2026 (SelectFlorida)"
click at [106, 139] on button "Submit" at bounding box center [106, 145] width 49 height 24
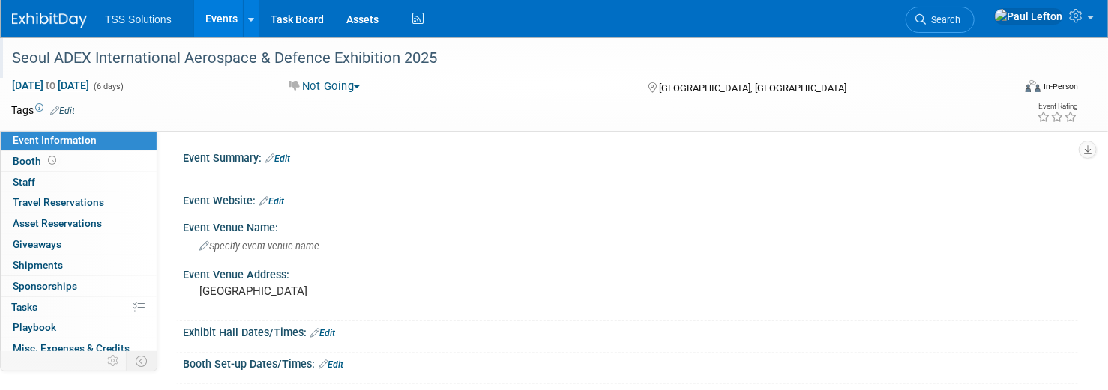
click at [142, 61] on div "Seoul ADEX International Aerospace & Defence Exhibition 2025" at bounding box center [497, 58] width 980 height 27
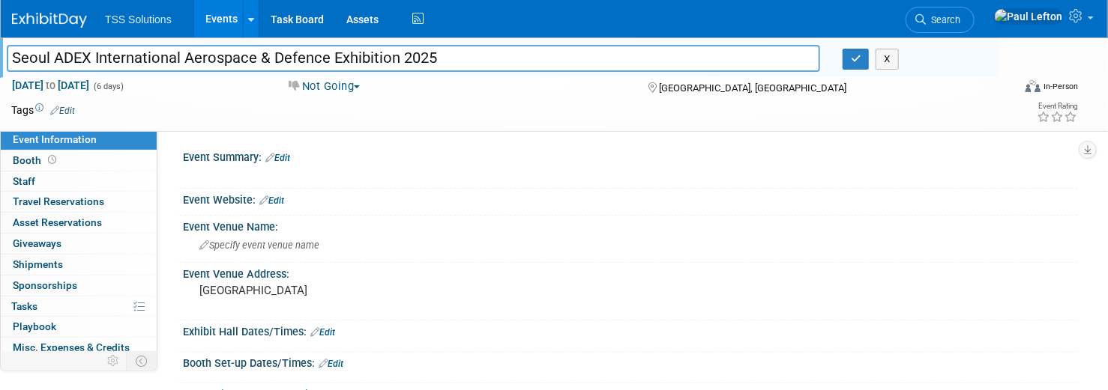
click at [142, 61] on input "Seoul ADEX International Aerospace & Defence Exhibition 2025" at bounding box center [413, 58] width 813 height 26
click at [277, 156] on link "Edit" at bounding box center [277, 158] width 25 height 10
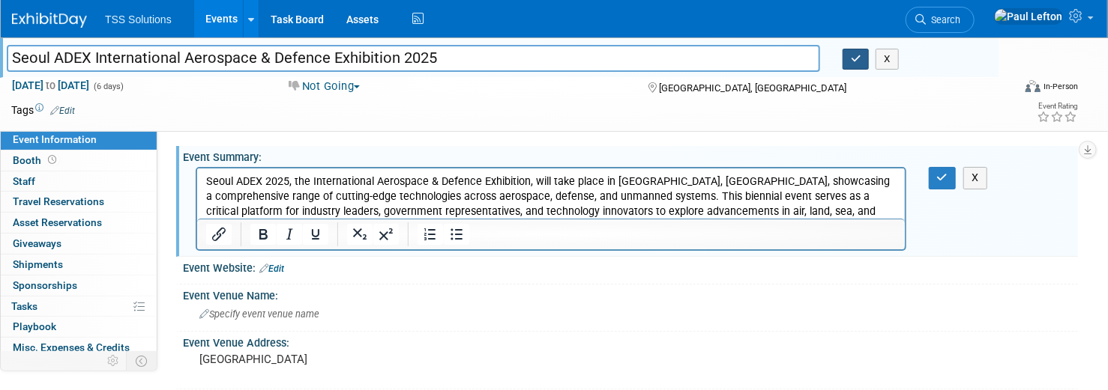
click at [854, 64] on button "button" at bounding box center [855, 59] width 27 height 21
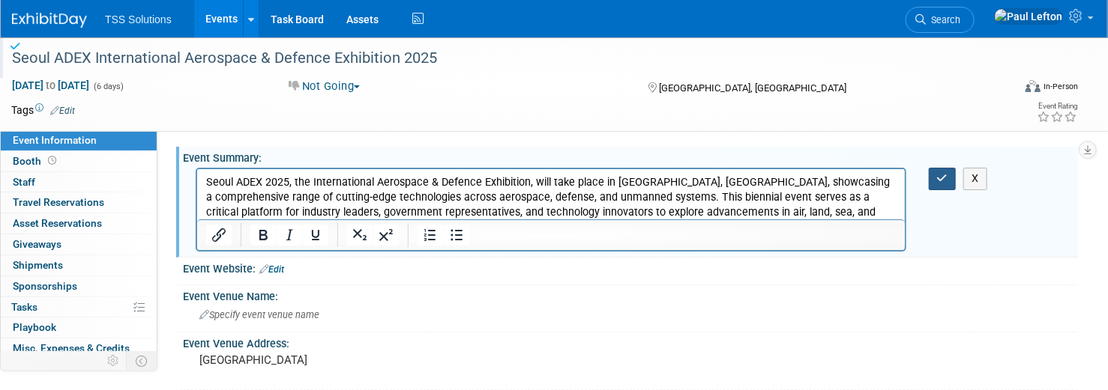
click at [943, 180] on icon "button" at bounding box center [942, 178] width 11 height 10
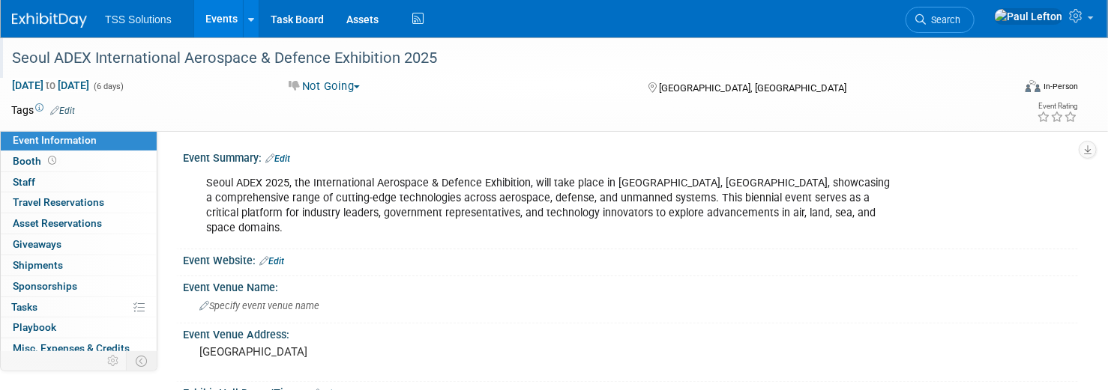
click at [217, 22] on link "Events" at bounding box center [221, 18] width 55 height 37
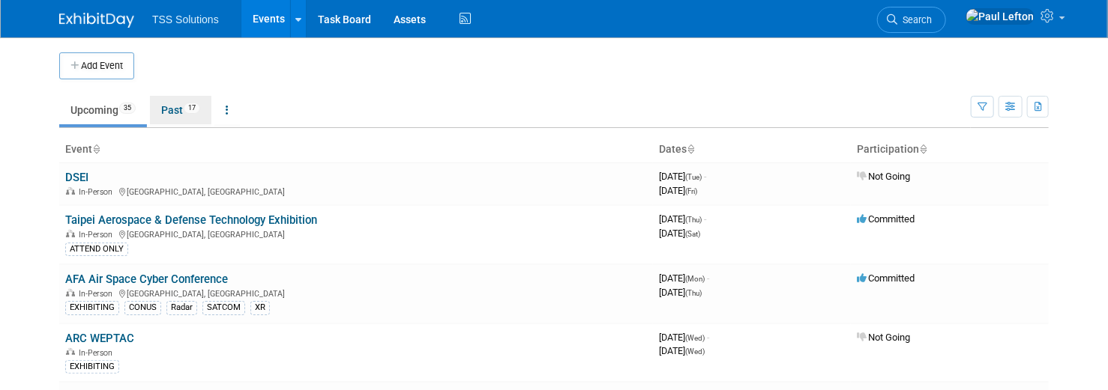
click at [184, 115] on link "Past 17" at bounding box center [180, 110] width 61 height 28
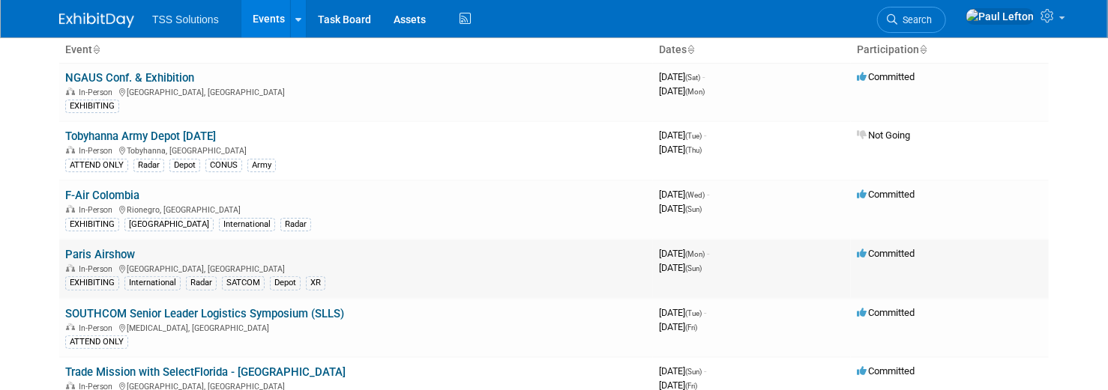
scroll to position [199, 0]
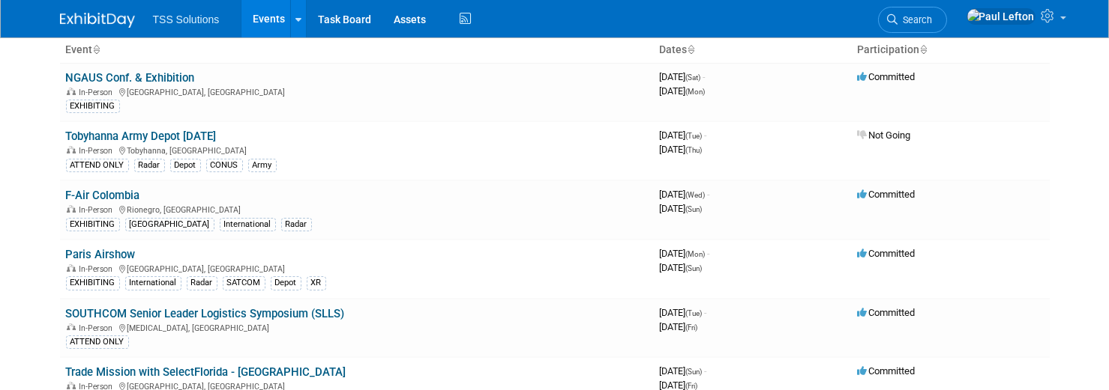
scroll to position [0, 0]
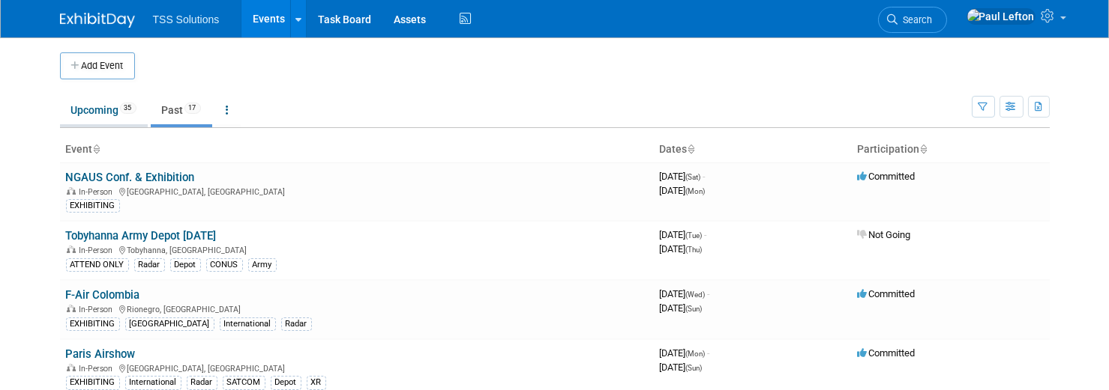
click at [82, 110] on link "Upcoming 35" at bounding box center [104, 110] width 88 height 28
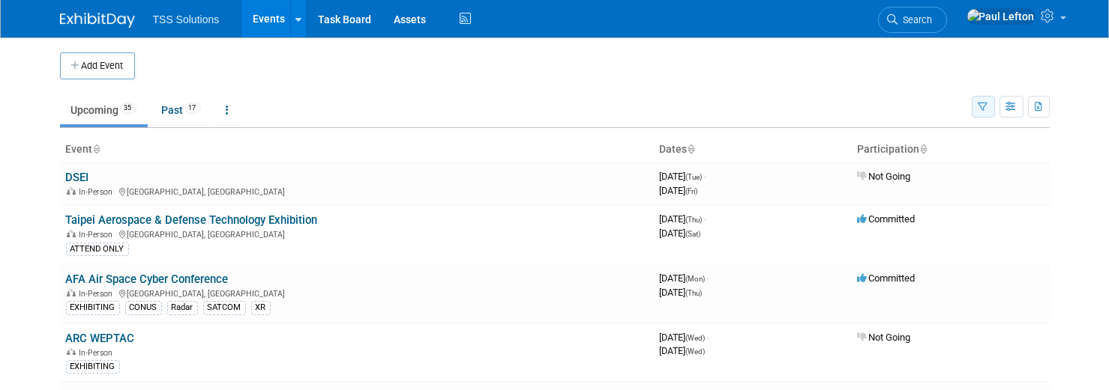
click at [983, 105] on icon "button" at bounding box center [983, 108] width 10 height 10
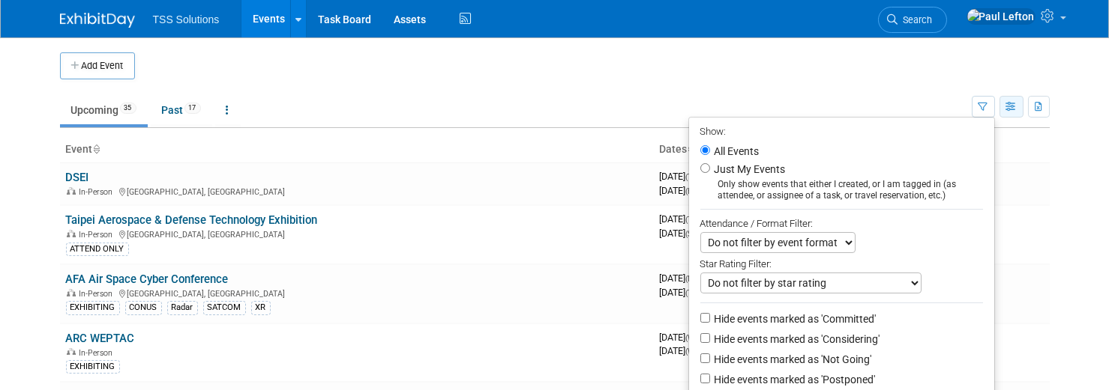
click at [1016, 104] on icon "button" at bounding box center [1011, 108] width 11 height 10
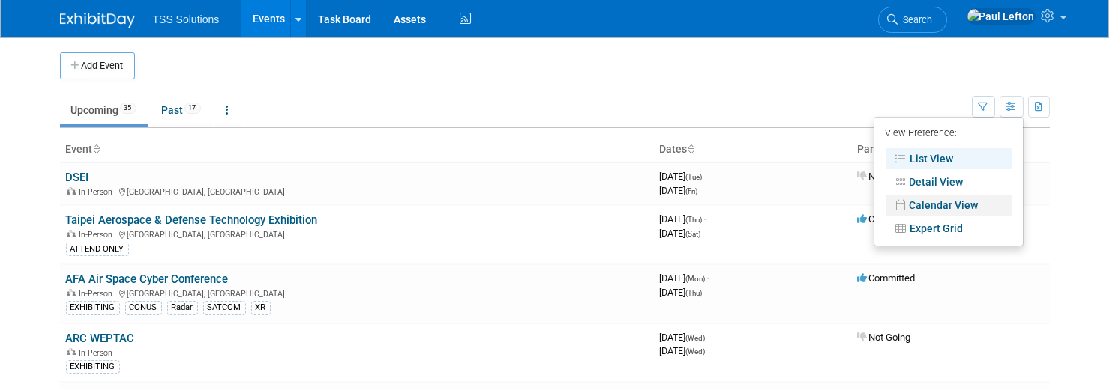
click at [951, 206] on link "Calendar View" at bounding box center [948, 205] width 126 height 21
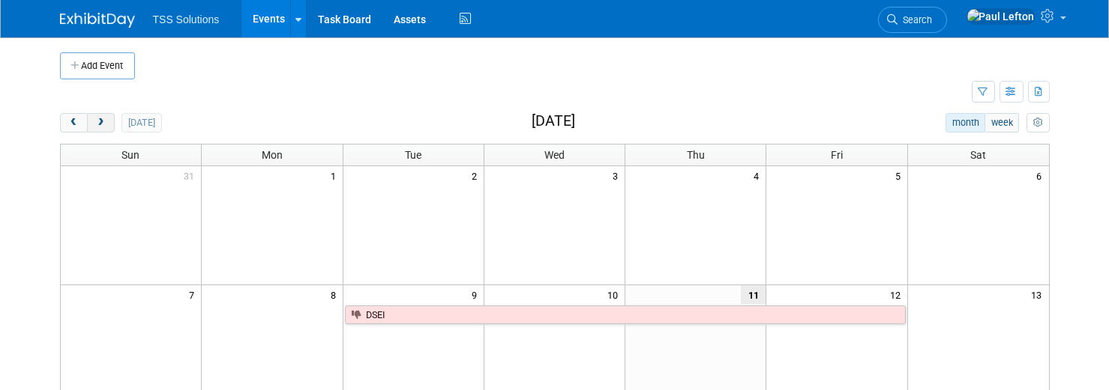
click at [99, 127] on button "next" at bounding box center [101, 122] width 28 height 19
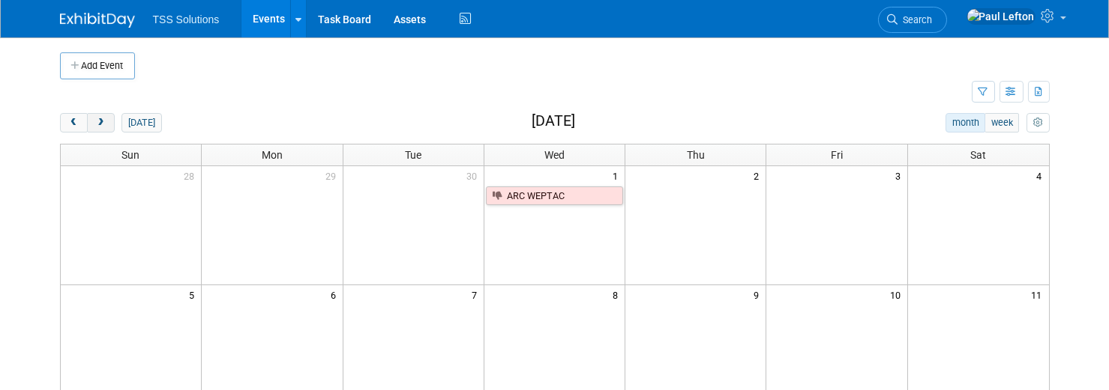
click at [101, 118] on span "next" at bounding box center [100, 123] width 11 height 10
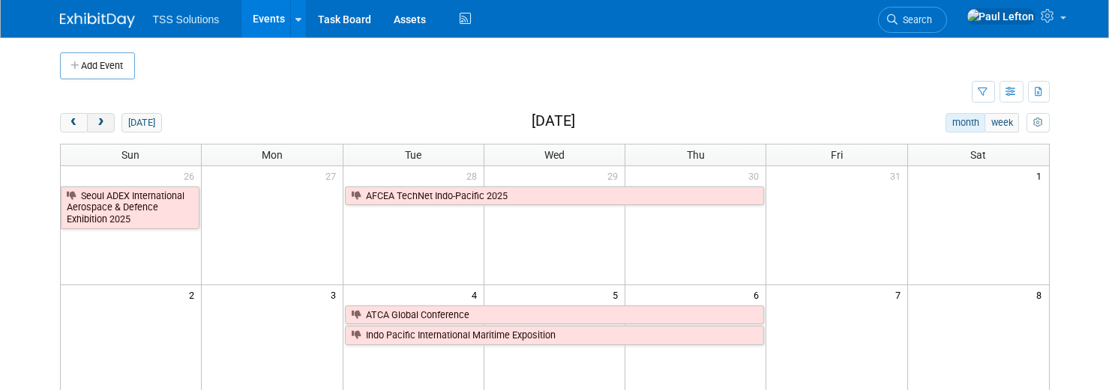
click at [100, 122] on span "next" at bounding box center [100, 123] width 11 height 10
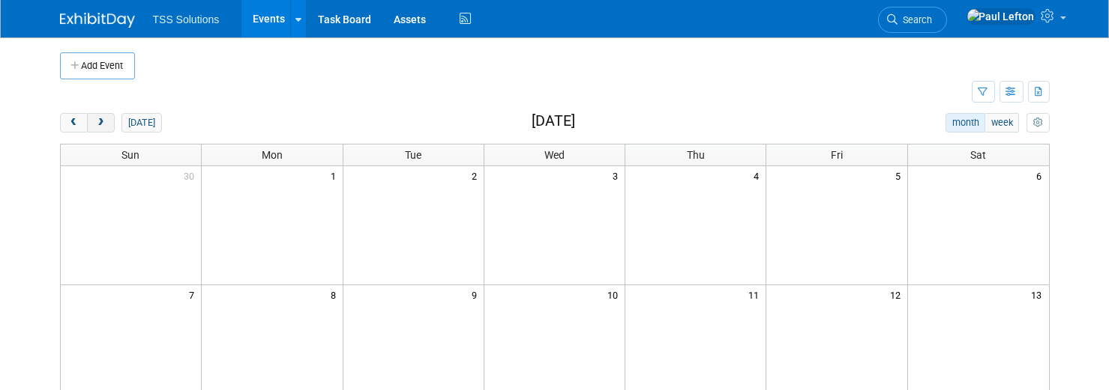
click at [106, 127] on button "next" at bounding box center [101, 122] width 28 height 19
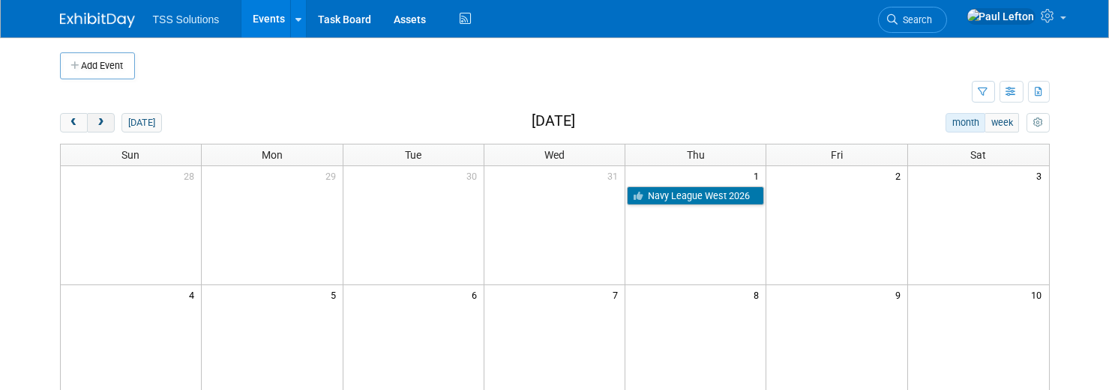
click at [103, 122] on span "next" at bounding box center [100, 123] width 11 height 10
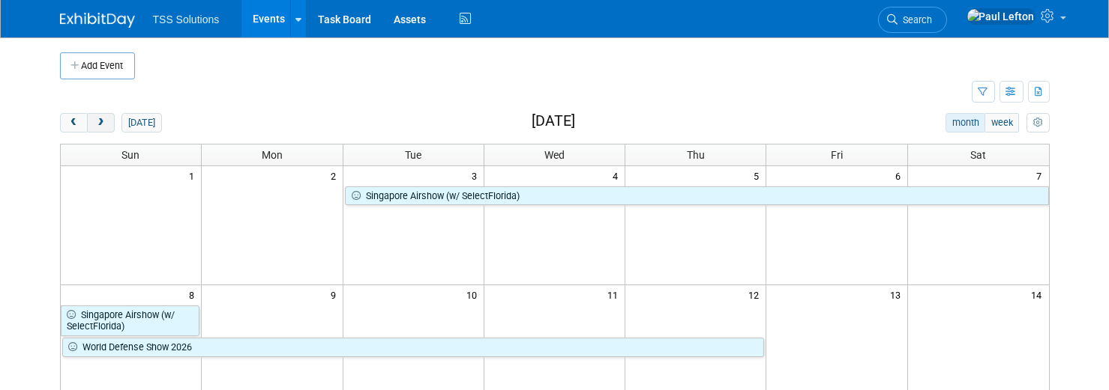
click at [106, 120] on button "next" at bounding box center [101, 122] width 28 height 19
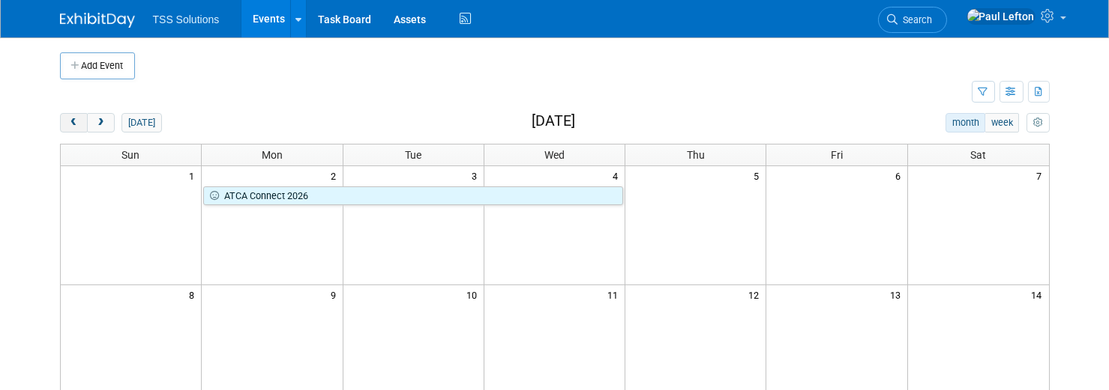
click at [74, 121] on span "prev" at bounding box center [73, 123] width 11 height 10
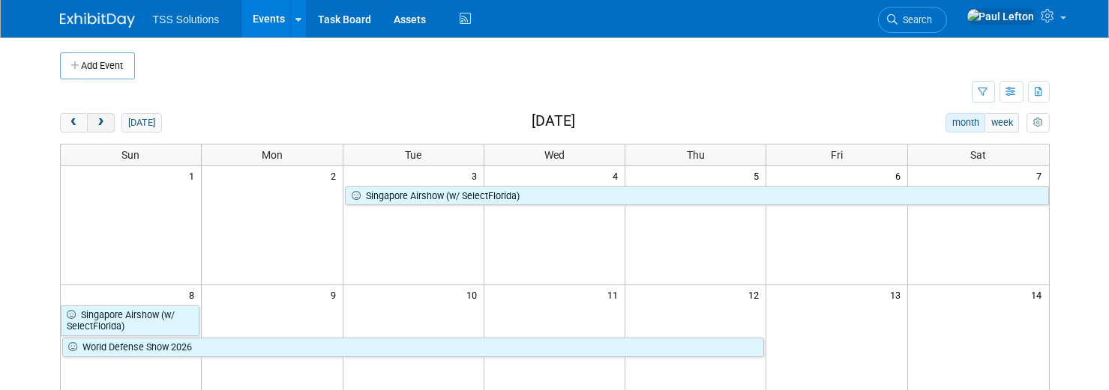
click at [108, 120] on button "next" at bounding box center [101, 122] width 28 height 19
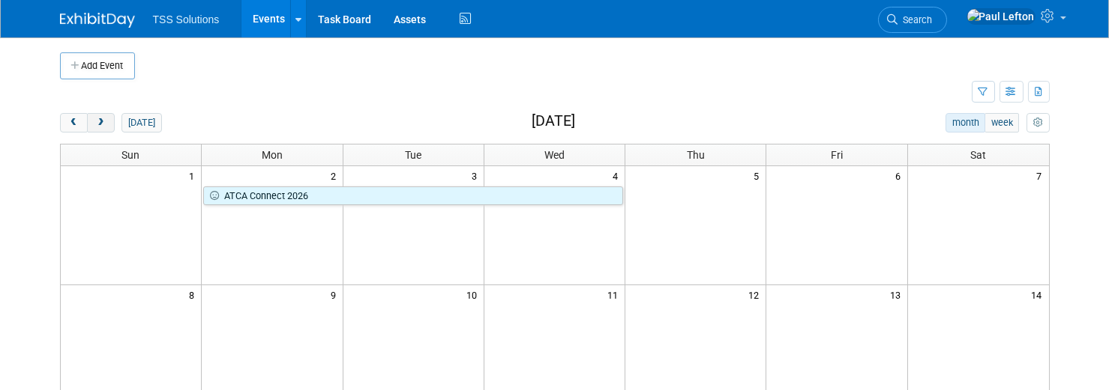
click at [108, 120] on button "next" at bounding box center [101, 122] width 28 height 19
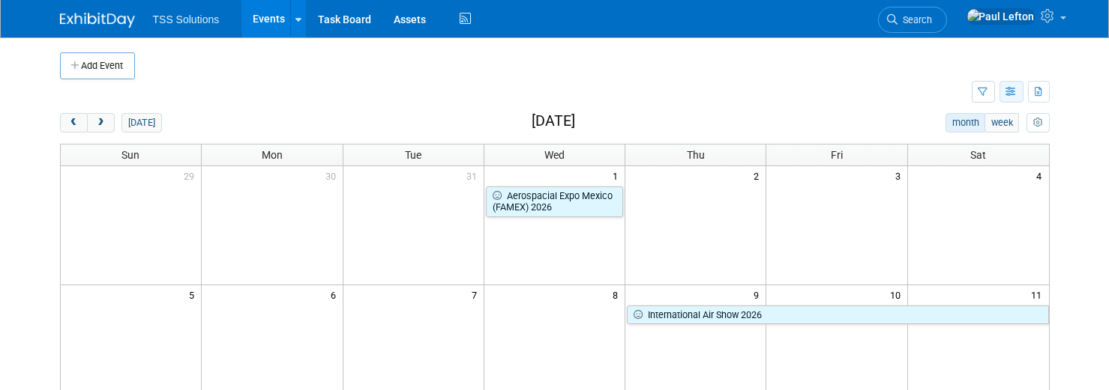
click at [1013, 95] on icon "button" at bounding box center [1011, 93] width 11 height 10
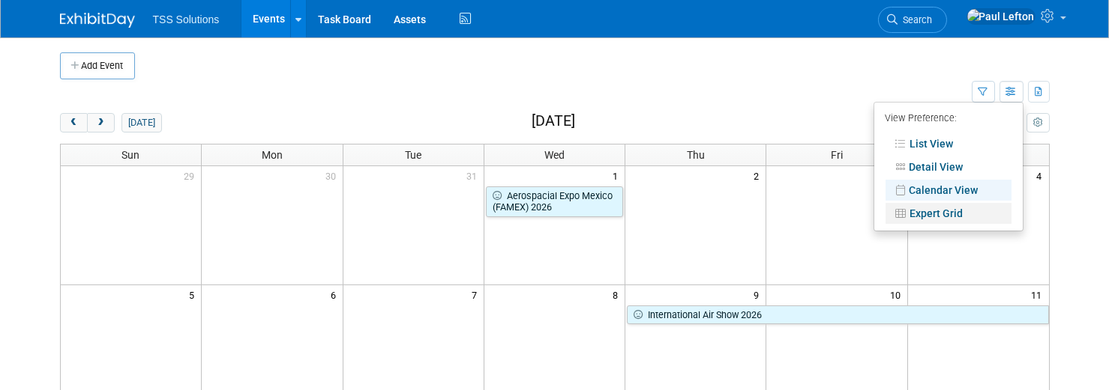
click at [938, 212] on link "Expert Grid" at bounding box center [948, 213] width 126 height 21
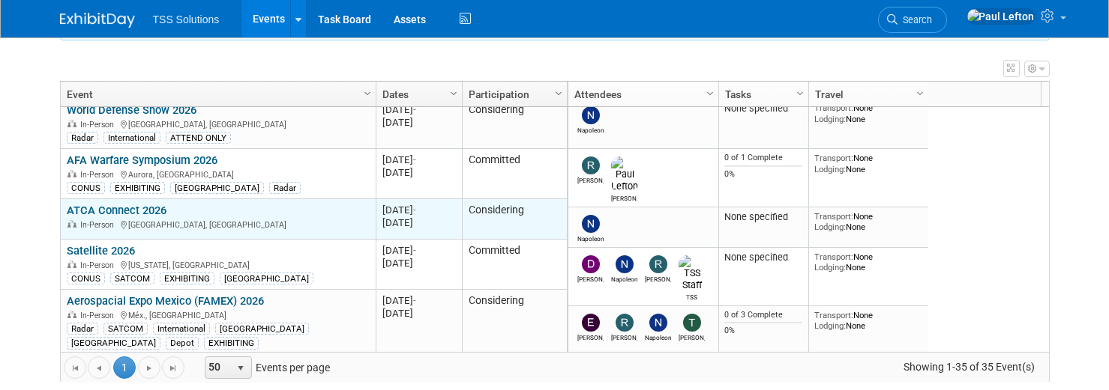
scroll to position [576, 0]
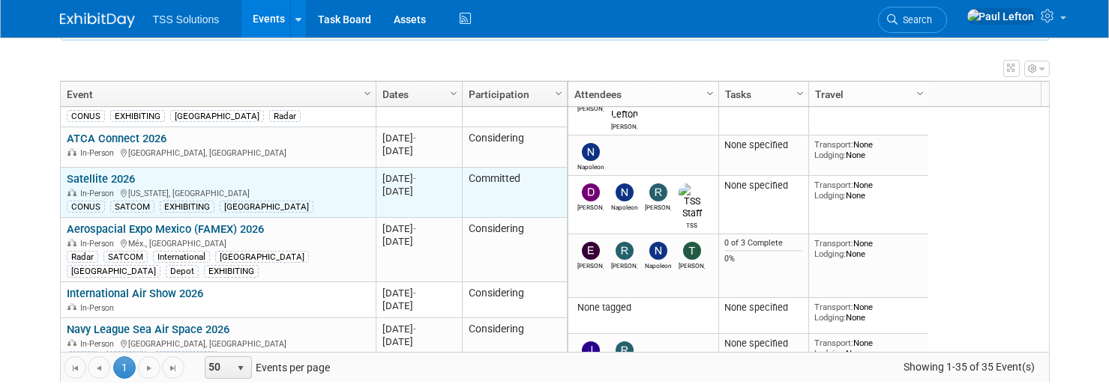
click at [121, 175] on link "Satellite 2026" at bounding box center [101, 178] width 68 height 13
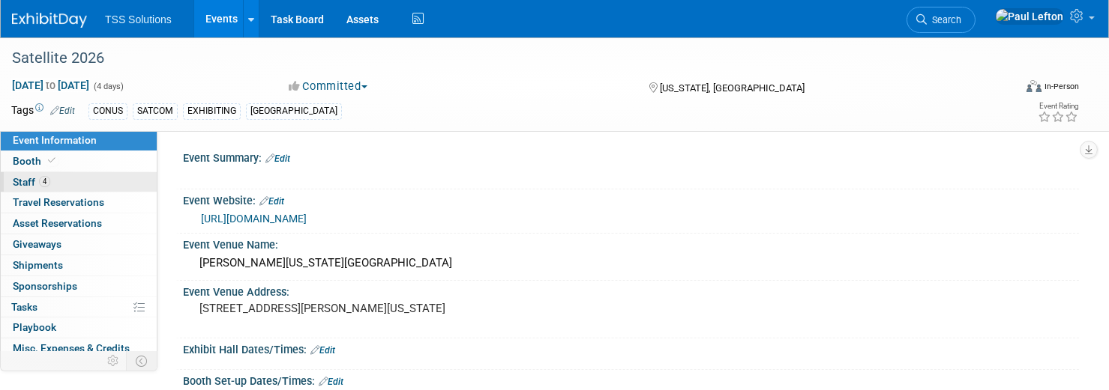
click at [26, 178] on span "Staff 4" at bounding box center [31, 182] width 37 height 12
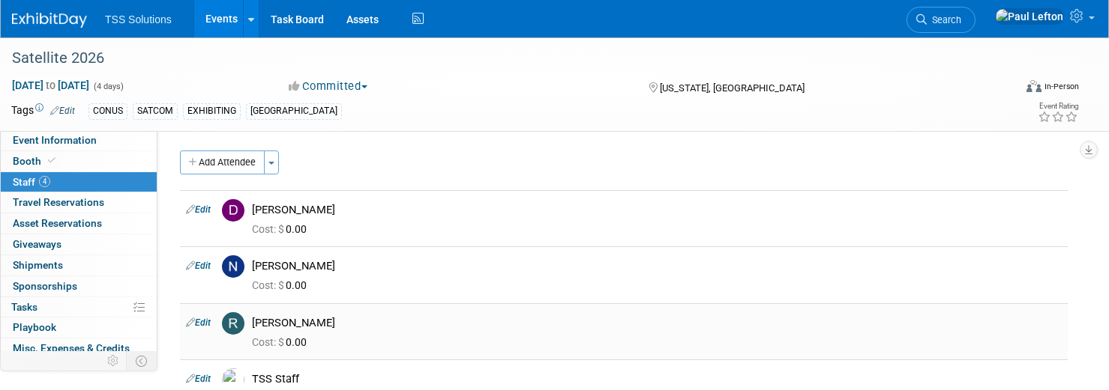
scroll to position [100, 0]
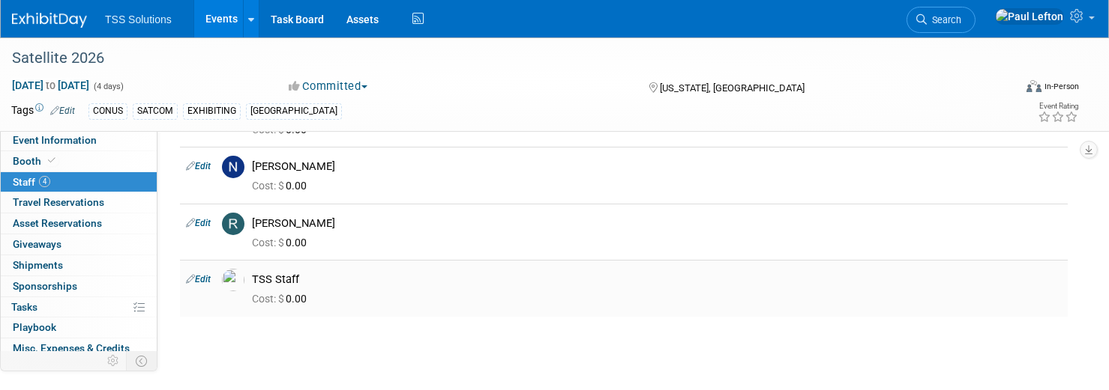
click at [200, 279] on link "Edit" at bounding box center [198, 279] width 25 height 10
select select "ff0f1240-0047-4cc9-9db2-219f5e585166"
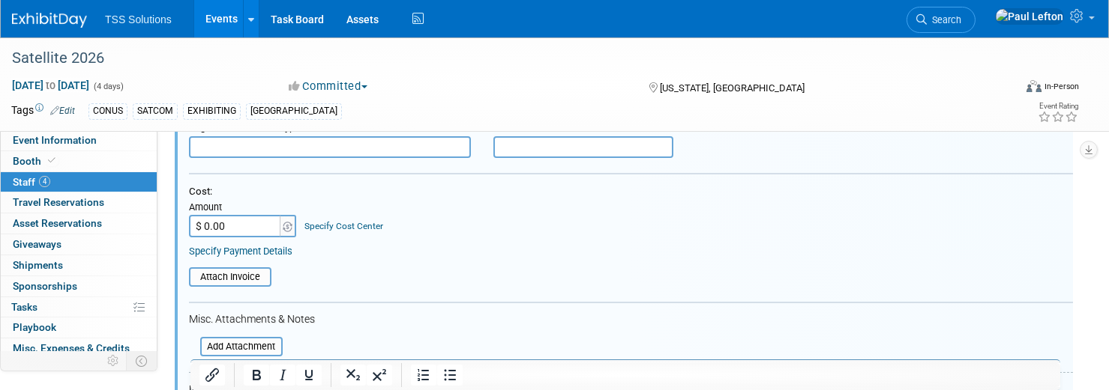
scroll to position [589, 0]
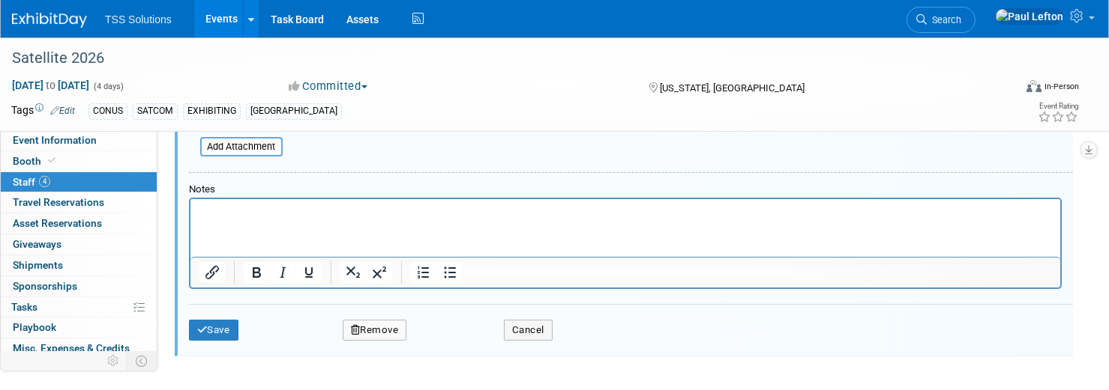
click at [399, 326] on button "Remove" at bounding box center [375, 330] width 64 height 21
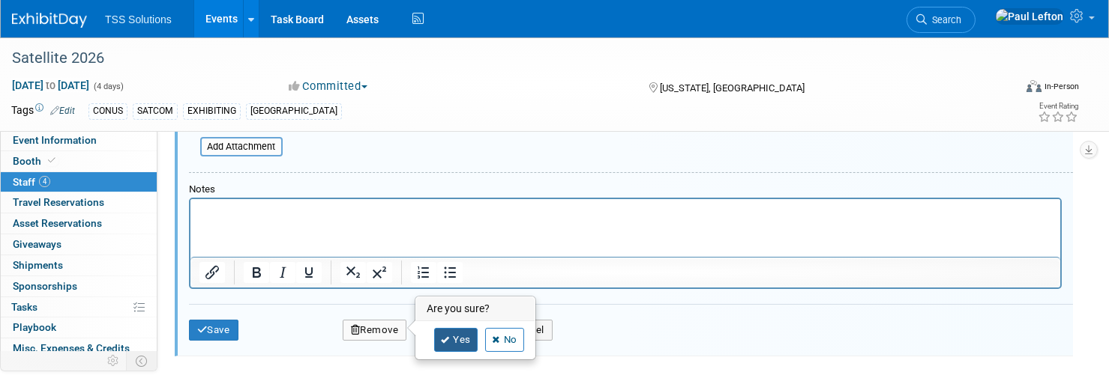
click at [454, 333] on link "Yes" at bounding box center [455, 340] width 43 height 24
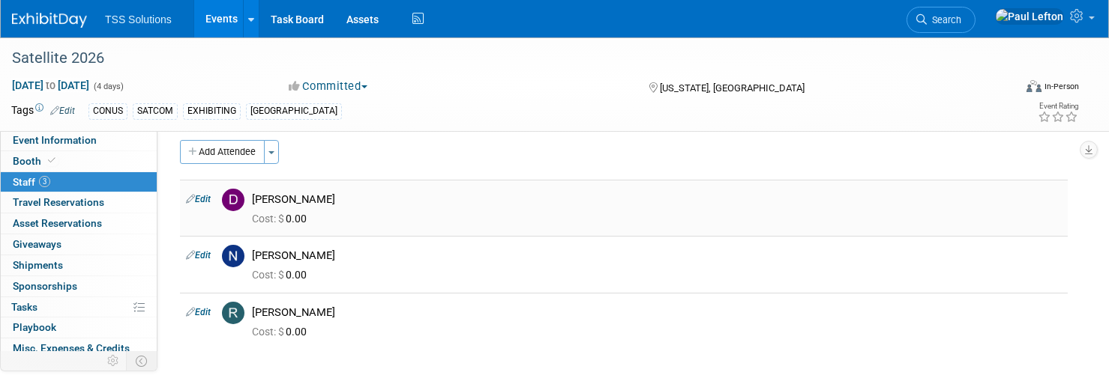
scroll to position [0, 0]
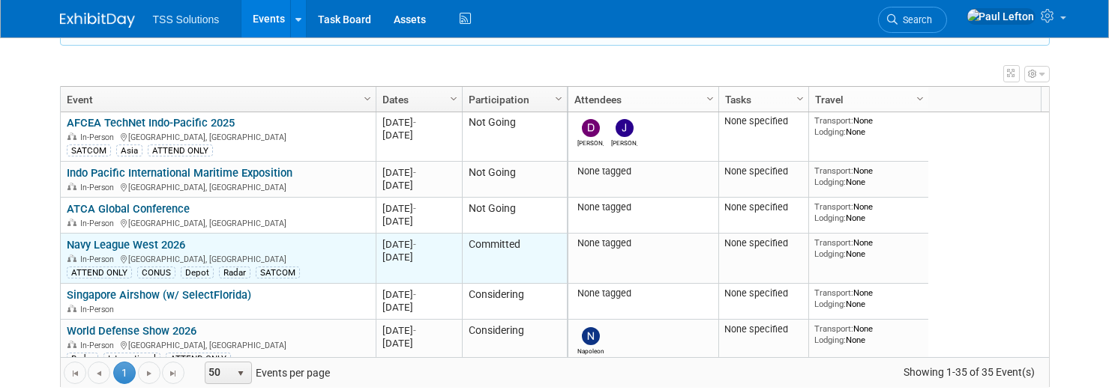
scroll to position [360, 0]
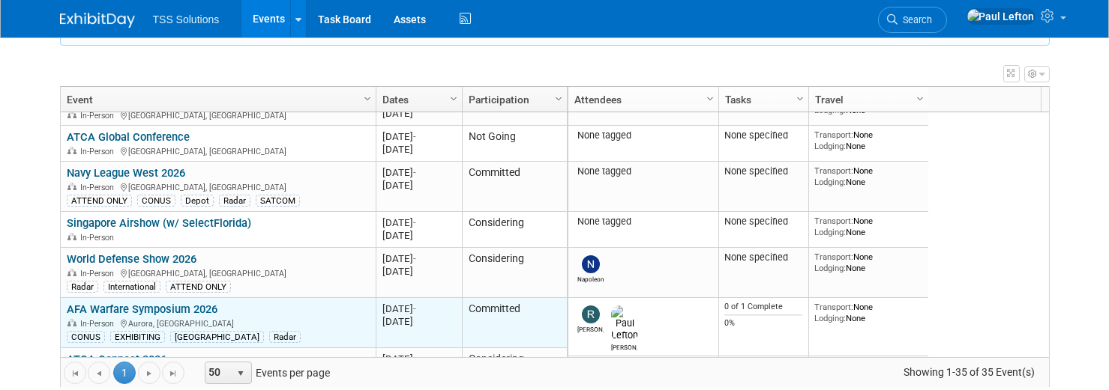
click at [171, 307] on link "AFA Warfare Symposium 2026" at bounding box center [142, 309] width 151 height 13
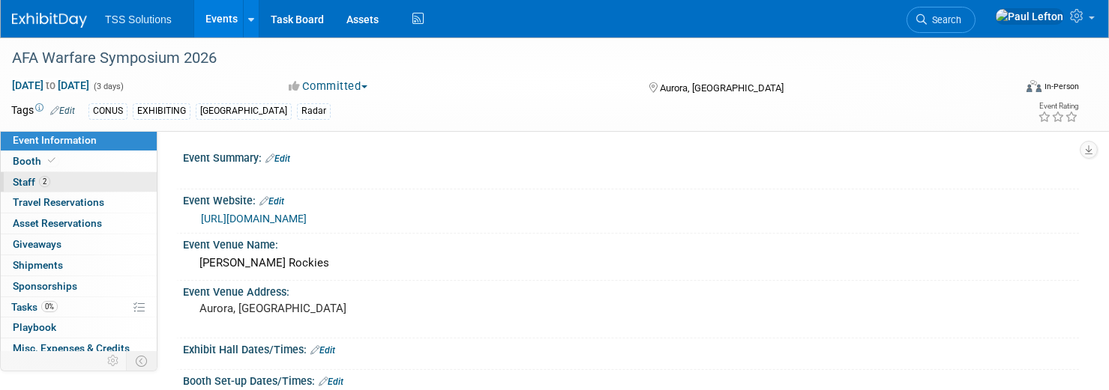
click at [29, 183] on span "Staff 2" at bounding box center [31, 182] width 37 height 12
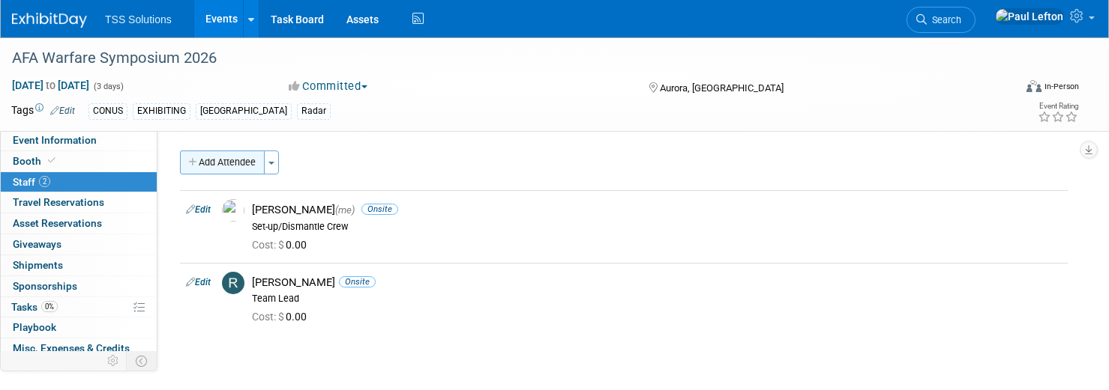
click at [240, 165] on button "Add Attendee" at bounding box center [222, 163] width 85 height 24
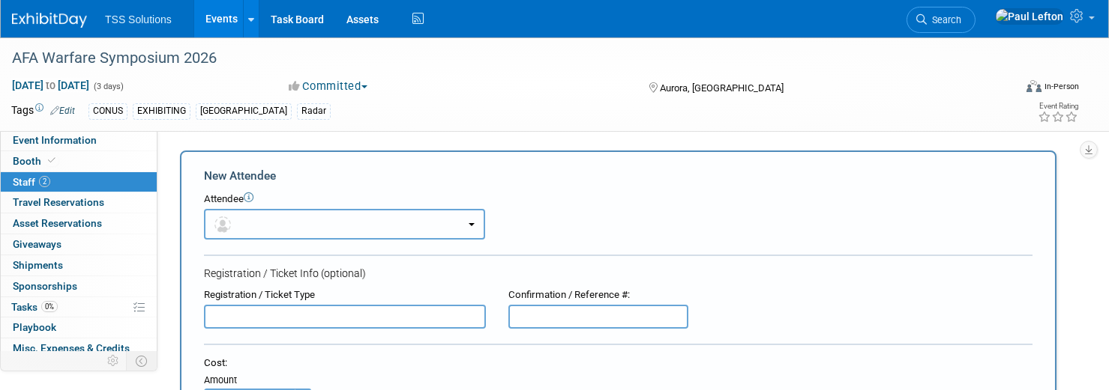
click at [259, 227] on button "button" at bounding box center [344, 224] width 281 height 31
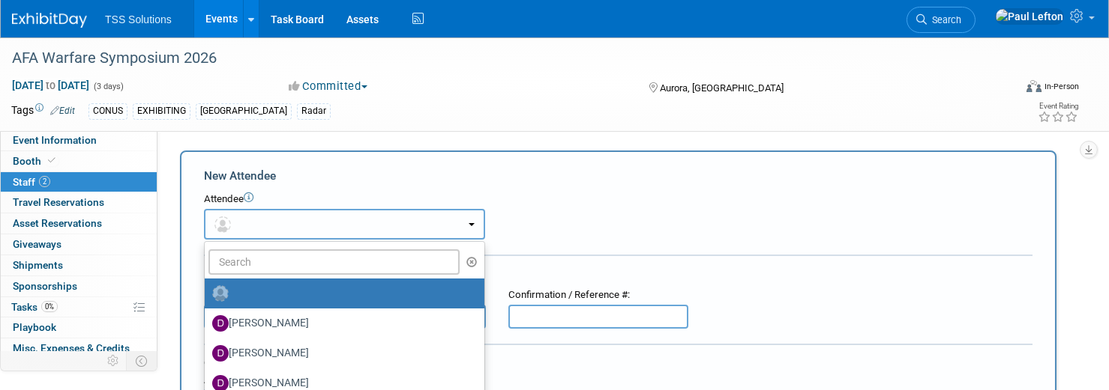
scroll to position [100, 0]
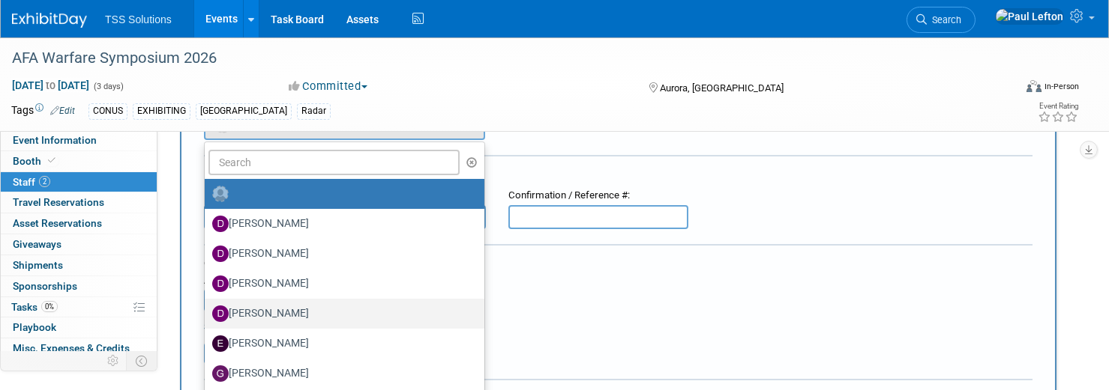
click at [274, 307] on label "[PERSON_NAME]" at bounding box center [340, 314] width 257 height 24
click at [207, 307] on input "[PERSON_NAME]" at bounding box center [202, 312] width 10 height 10
select select "b5d6bc40-8141-4bfc-ab66-659d23dc91a3"
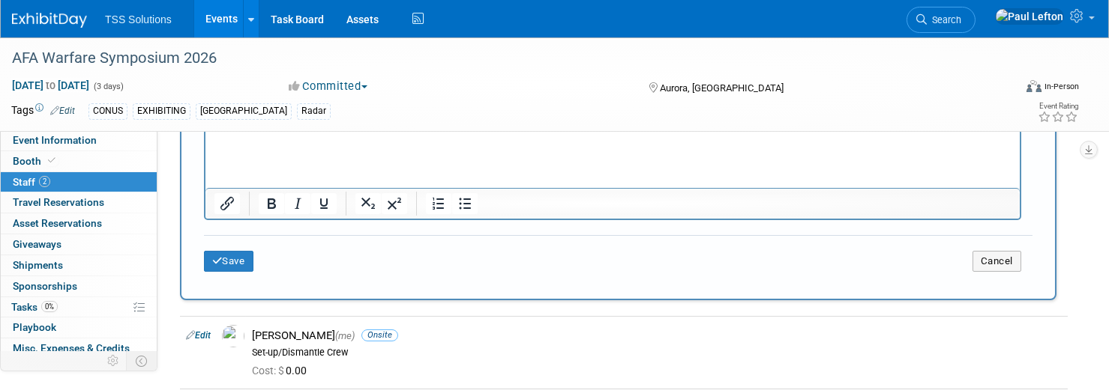
scroll to position [600, 0]
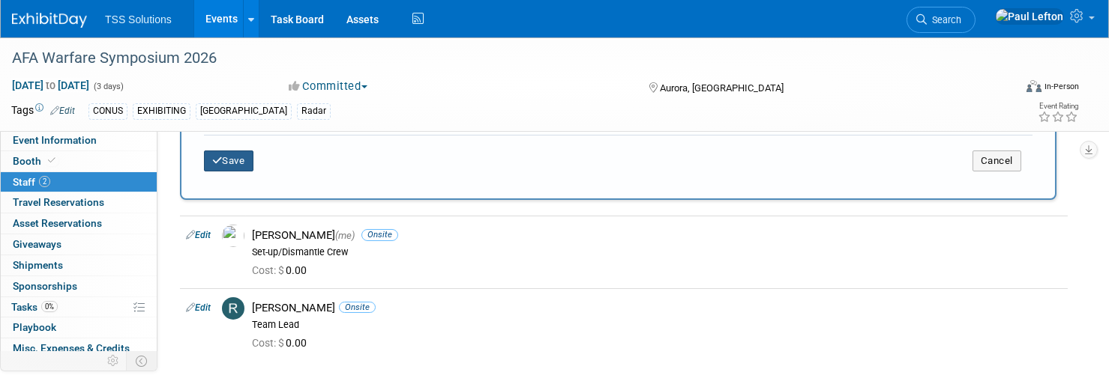
click at [235, 165] on button "Save" at bounding box center [228, 161] width 49 height 21
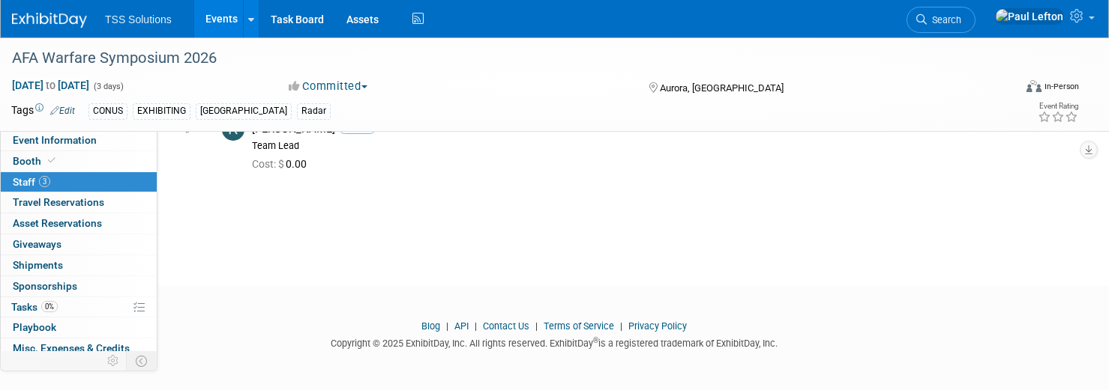
scroll to position [0, 0]
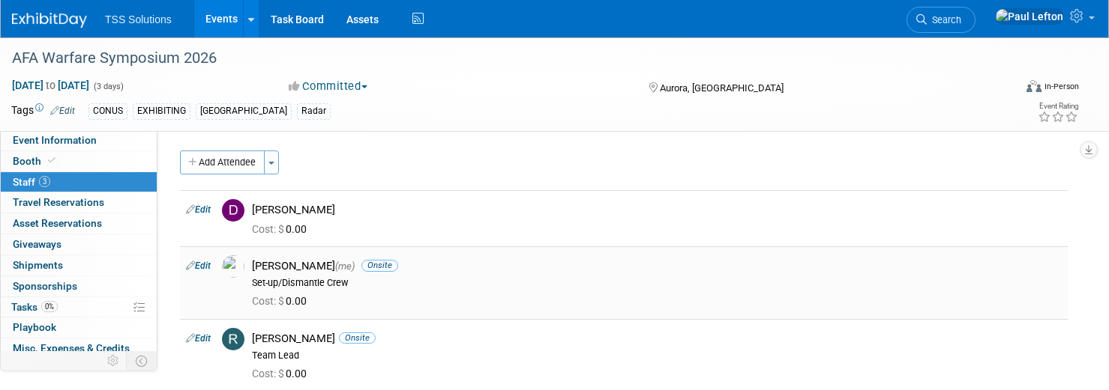
click at [207, 266] on link "Edit" at bounding box center [198, 266] width 25 height 10
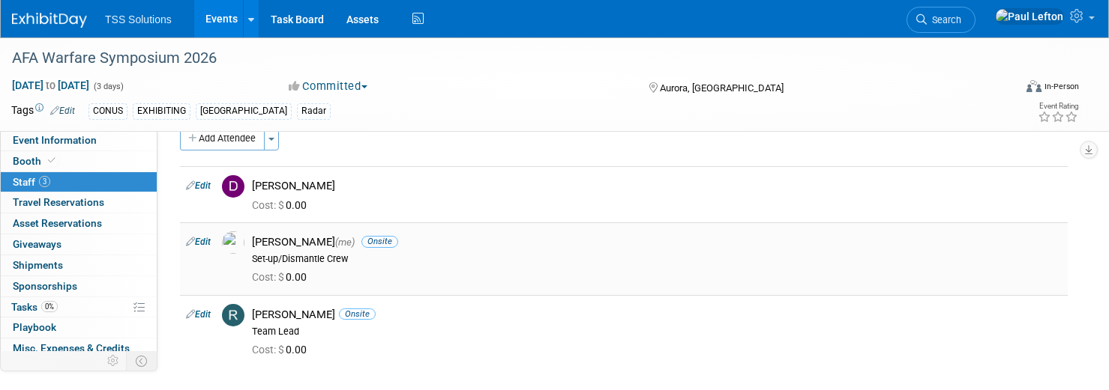
select select "3d2fb322-94fc-41c7-a97d-122cd4af080d"
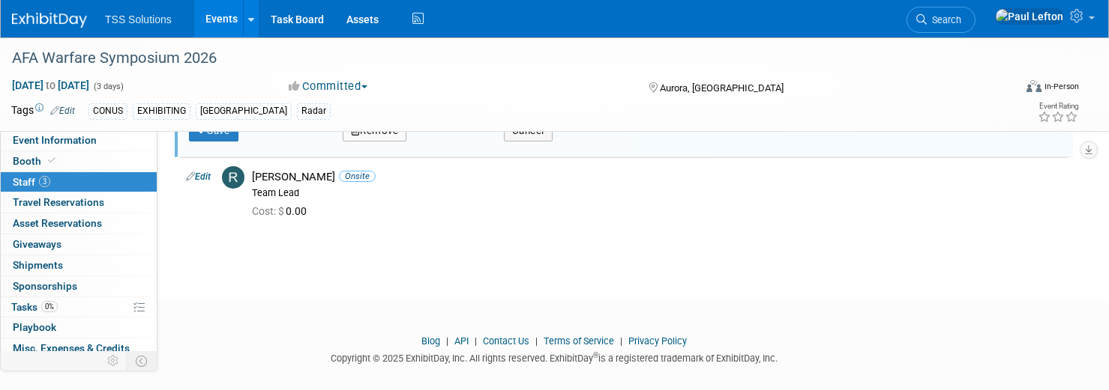
scroll to position [576, 0]
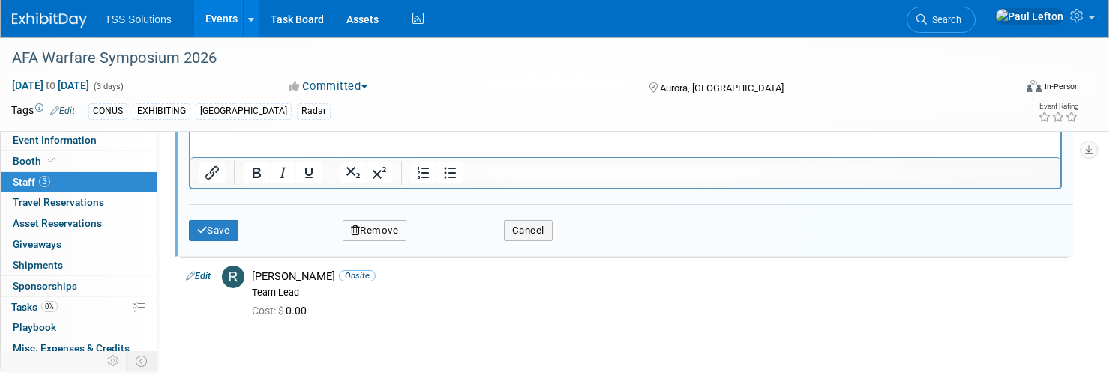
click at [365, 220] on button "Remove" at bounding box center [375, 230] width 64 height 21
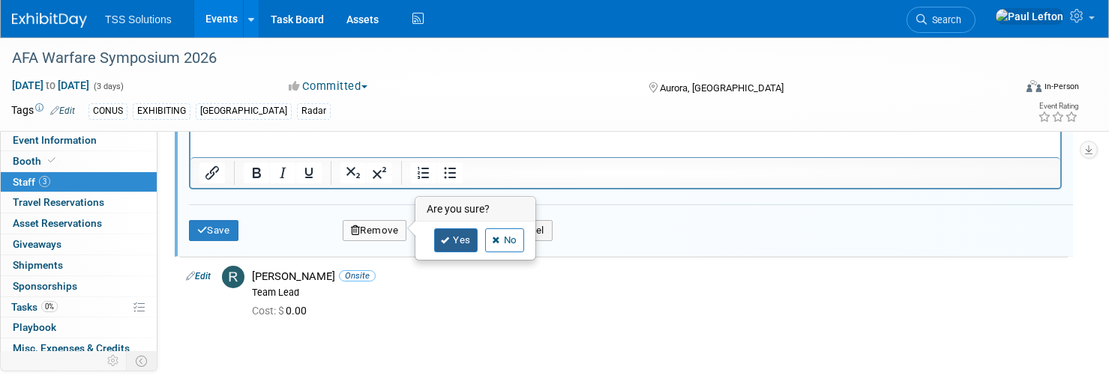
click at [461, 246] on link "Yes" at bounding box center [455, 241] width 43 height 24
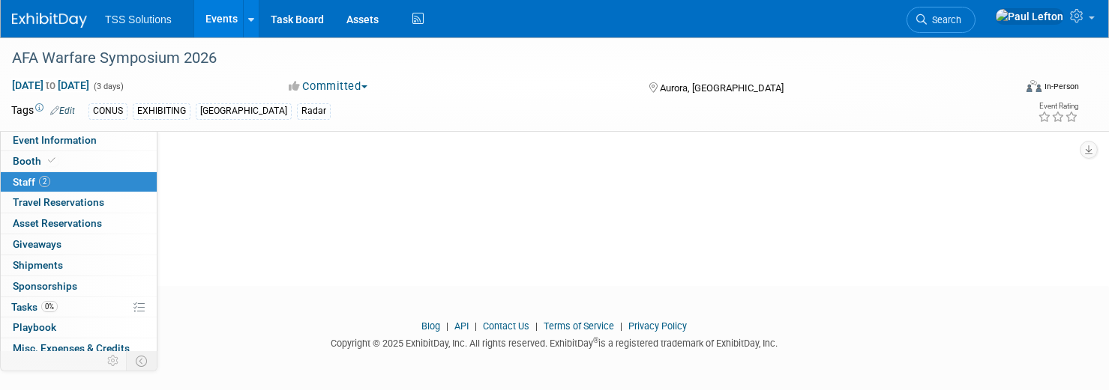
scroll to position [0, 0]
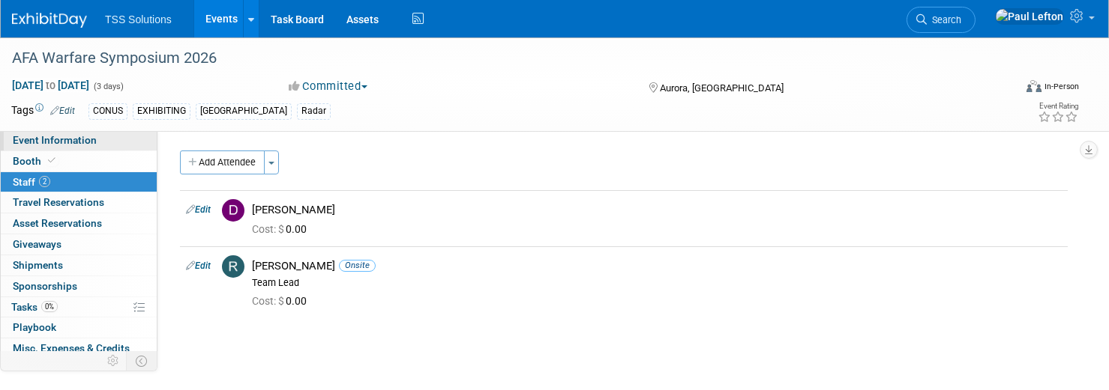
click at [51, 141] on span "Event Information" at bounding box center [55, 140] width 84 height 12
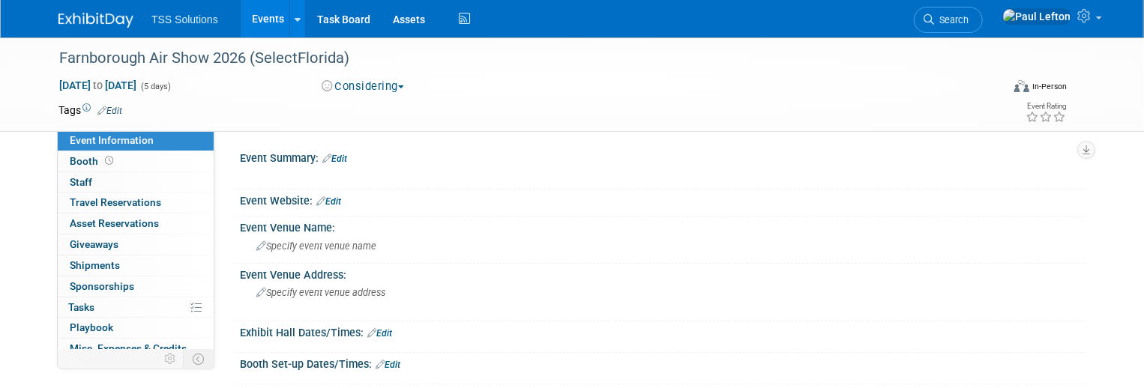
click at [103, 109] on link "Edit" at bounding box center [109, 111] width 25 height 10
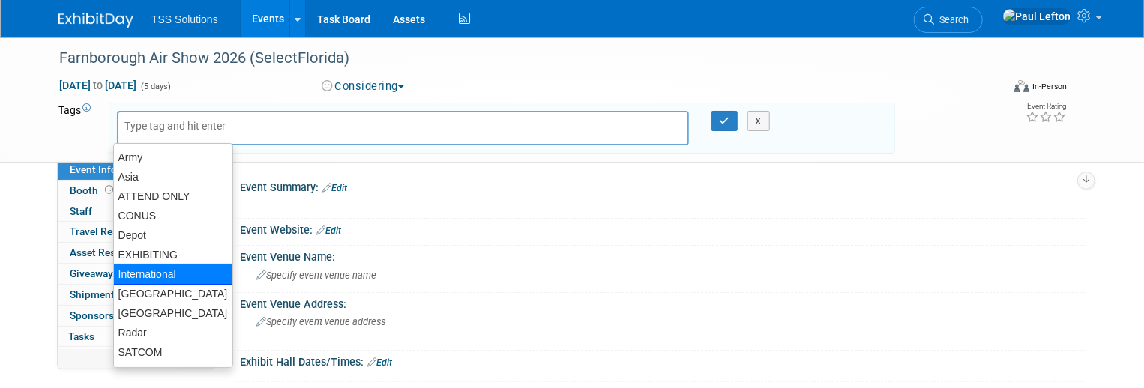
click at [163, 275] on div "International" at bounding box center [173, 274] width 120 height 21
type input "International"
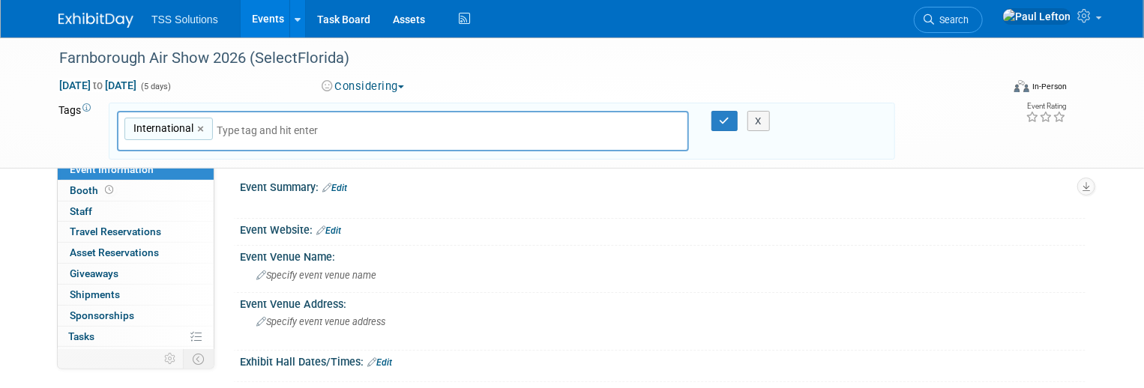
type input "r"
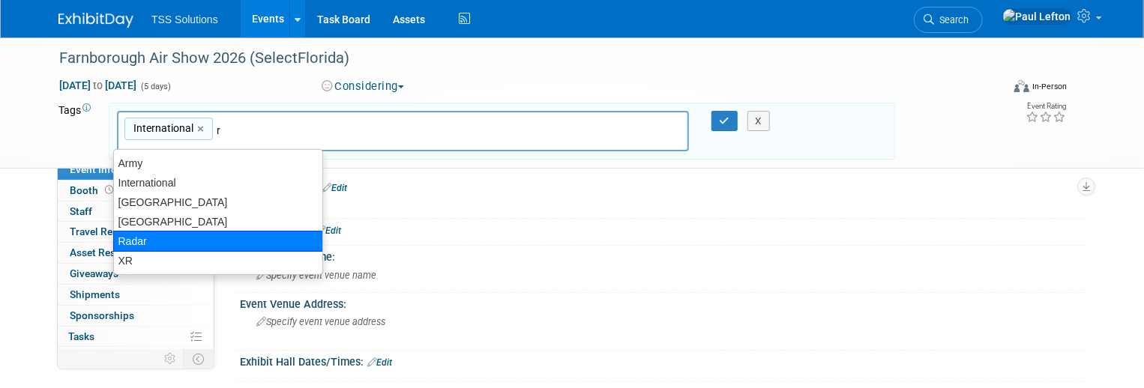
click at [157, 235] on div "Radar" at bounding box center [218, 241] width 210 height 21
type input "International, Radar"
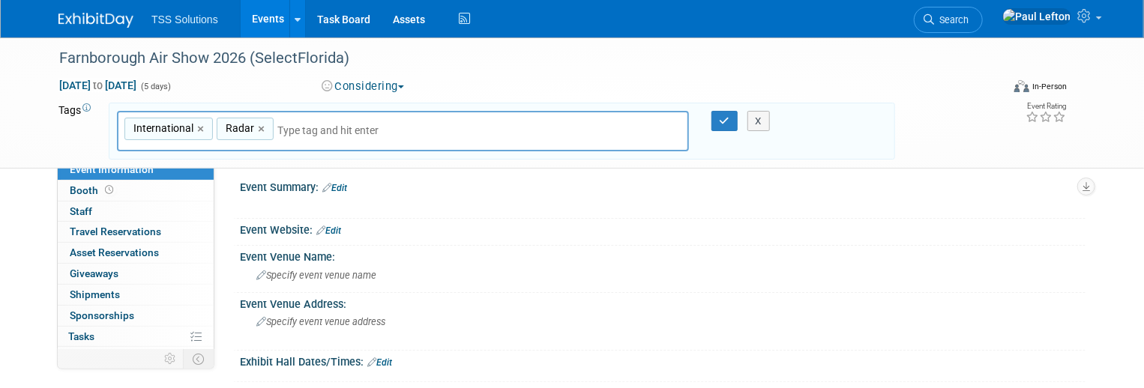
type input "s"
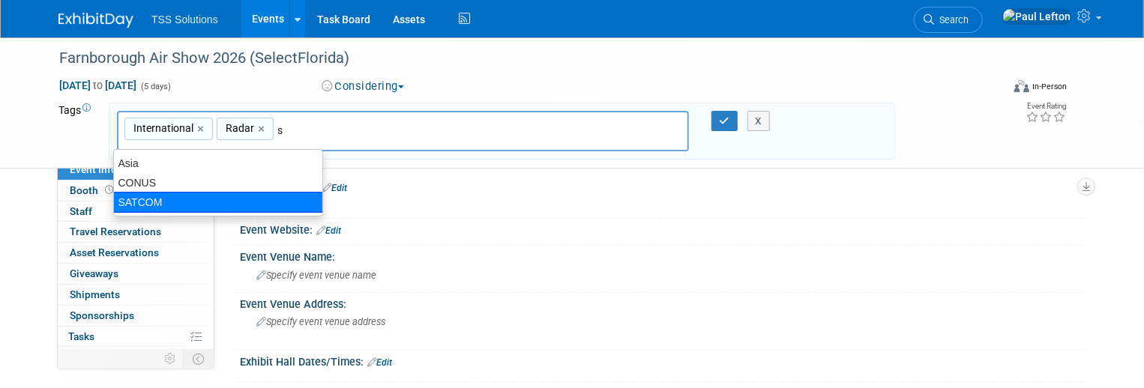
click at [202, 195] on div "SATCOM" at bounding box center [218, 202] width 210 height 21
type input "International, Radar, SATCOM"
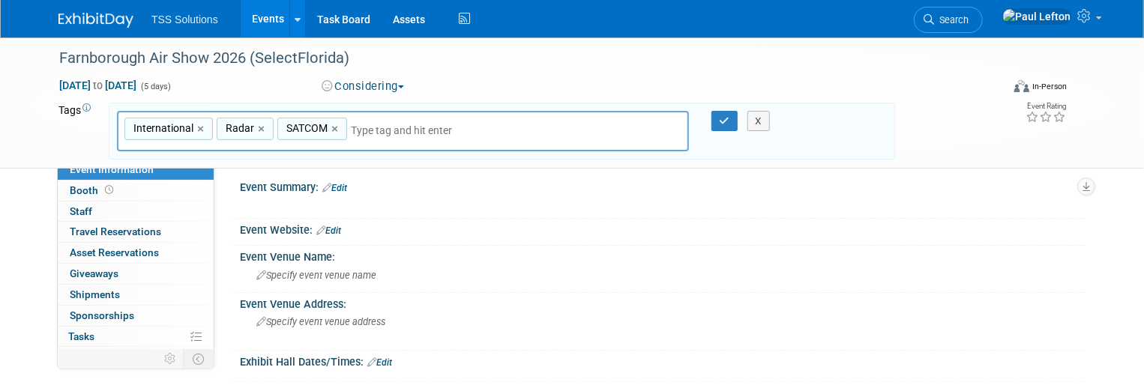
type input "d"
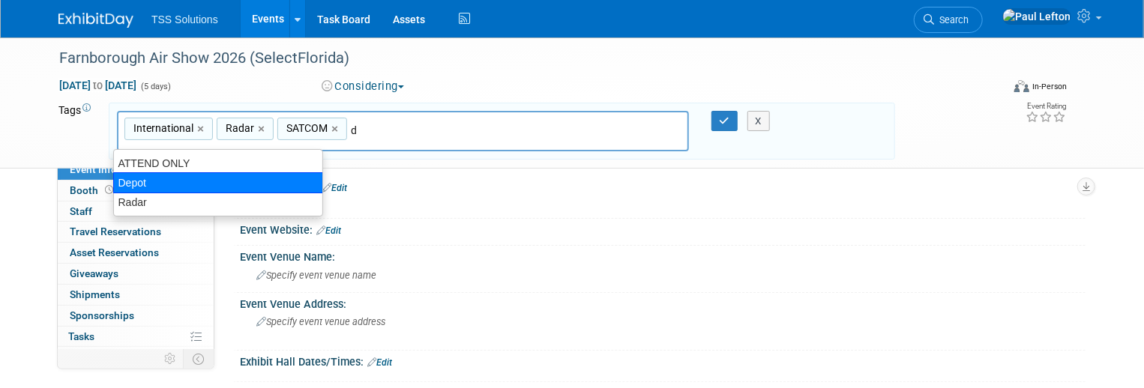
click at [195, 187] on div "Depot" at bounding box center [218, 182] width 210 height 21
type input "International, Radar, SATCOM, Depot"
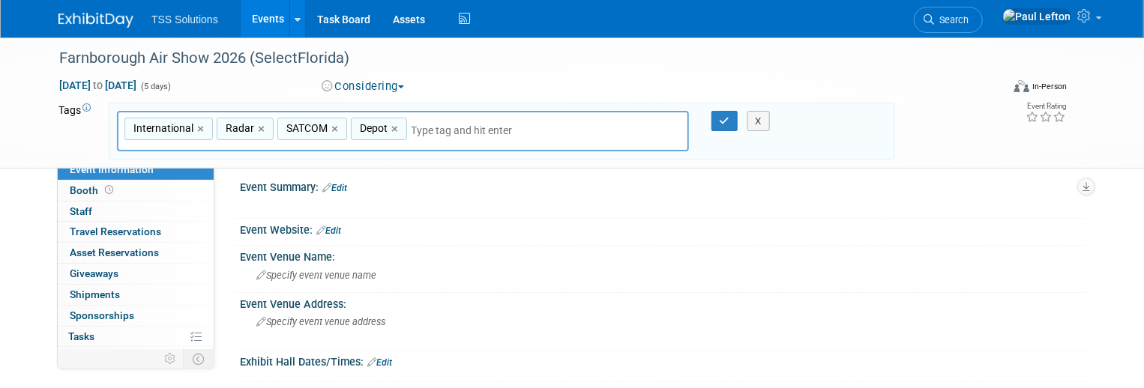
type input "x"
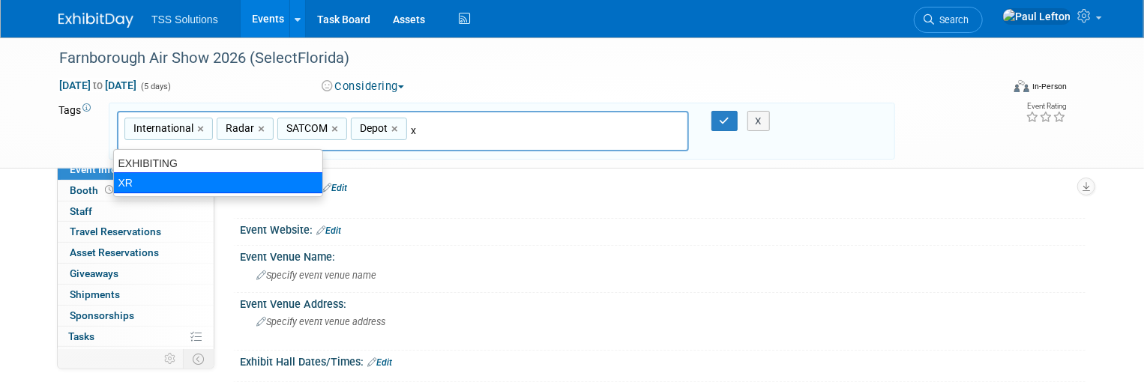
click at [187, 183] on div "XR" at bounding box center [218, 182] width 210 height 21
type input "International, Radar, SATCOM, Depot, XR"
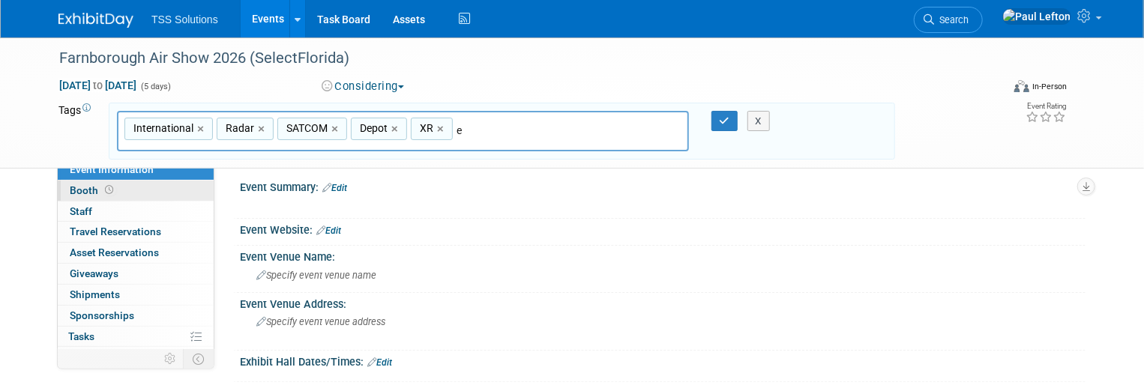
type input "ex"
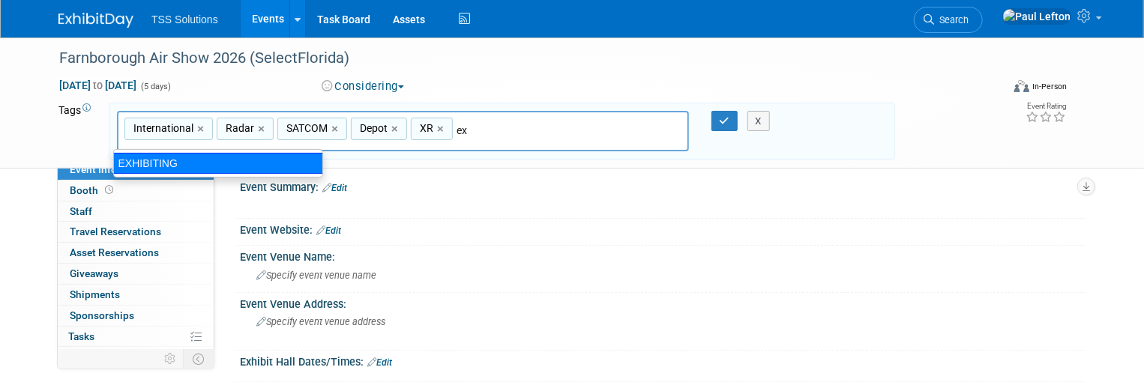
click at [157, 154] on div "EXHIBITING" at bounding box center [218, 163] width 210 height 21
type input "International, Radar, SATCOM, Depot, XR, EXHIBITING"
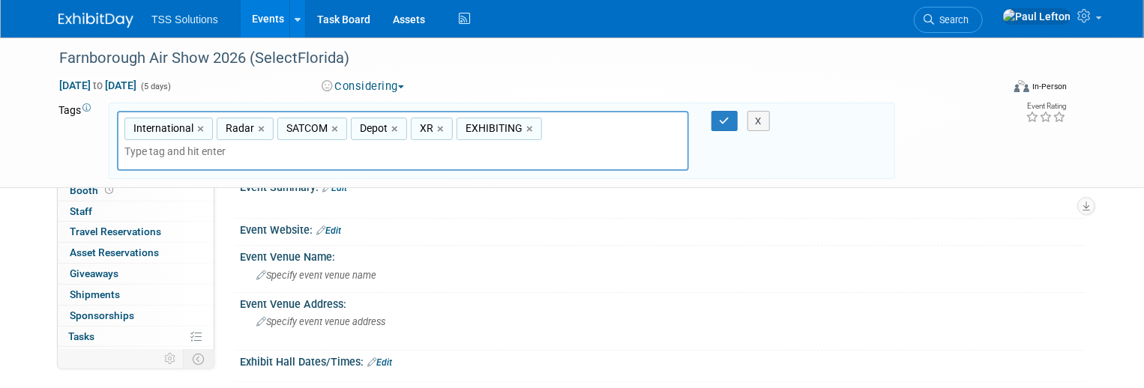
click at [340, 190] on link "Edit" at bounding box center [334, 188] width 25 height 10
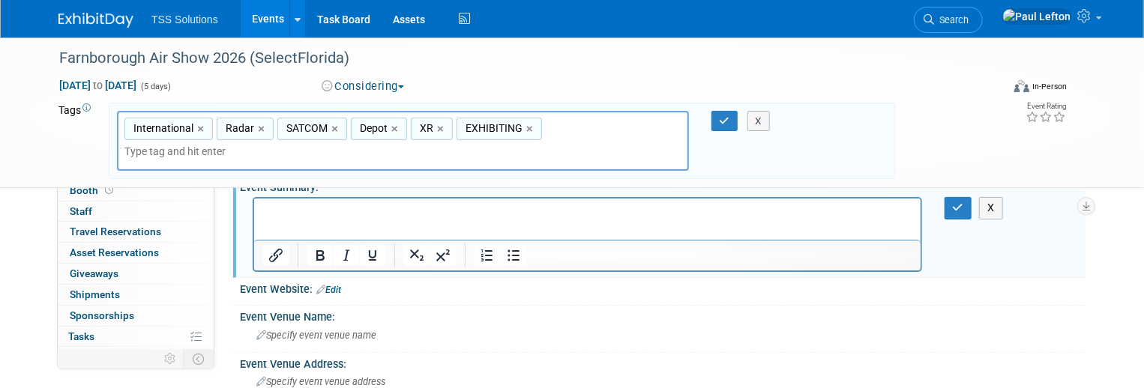
click at [301, 211] on p "Rich Text Area. Press ALT-0 for help." at bounding box center [586, 212] width 649 height 15
drag, startPoint x: 317, startPoint y: 227, endPoint x: 343, endPoint y: 228, distance: 25.5
click at [316, 228] on p "See attachemnts for 2025" at bounding box center [586, 227] width 649 height 15
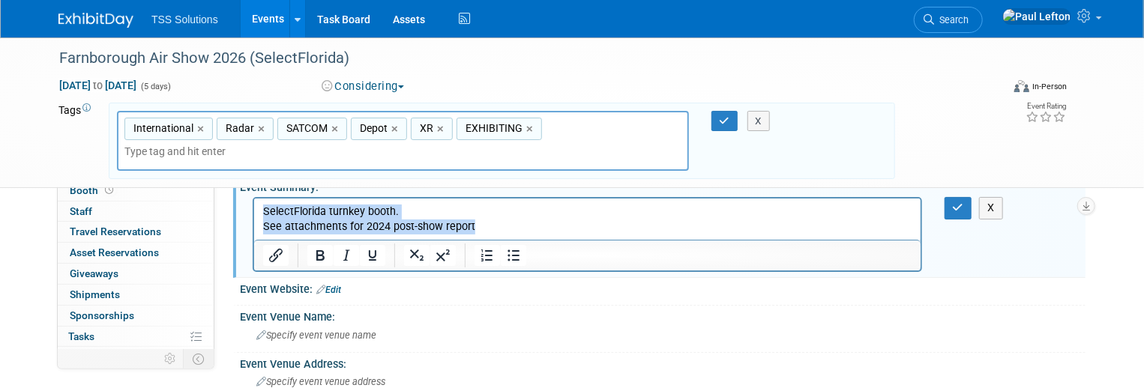
drag, startPoint x: 492, startPoint y: 220, endPoint x: 228, endPoint y: 202, distance: 265.1
click at [253, 202] on html "SelectFlorida turnkey booth. See attachments for 2024 post-show report" at bounding box center [586, 217] width 666 height 36
click at [506, 259] on icon "Bullet list" at bounding box center [513, 256] width 18 height 18
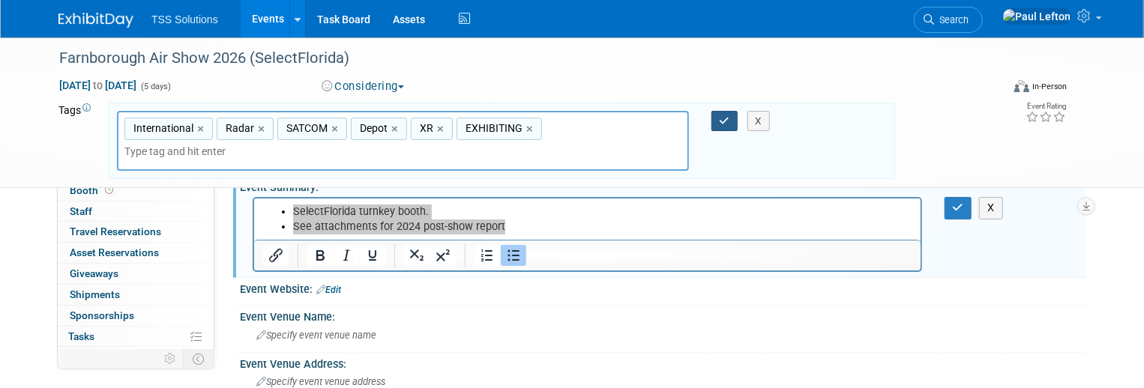
click at [722, 117] on icon "button" at bounding box center [725, 121] width 10 height 10
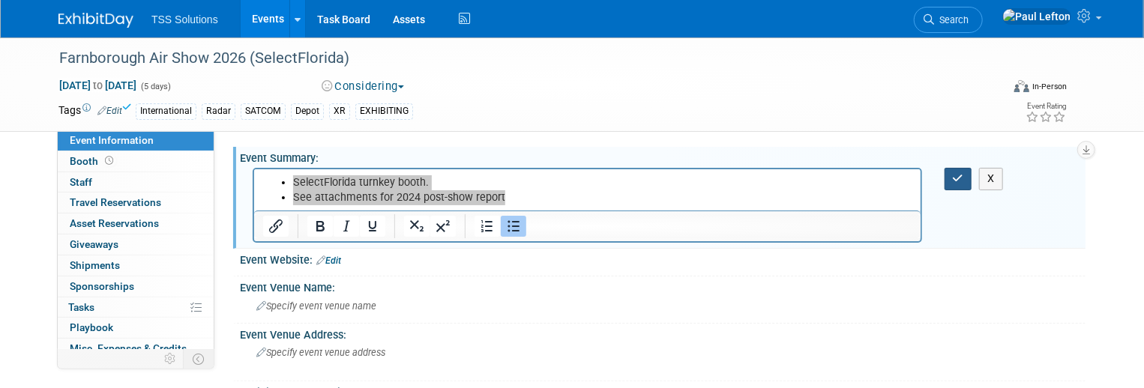
click at [954, 176] on button "button" at bounding box center [958, 179] width 28 height 22
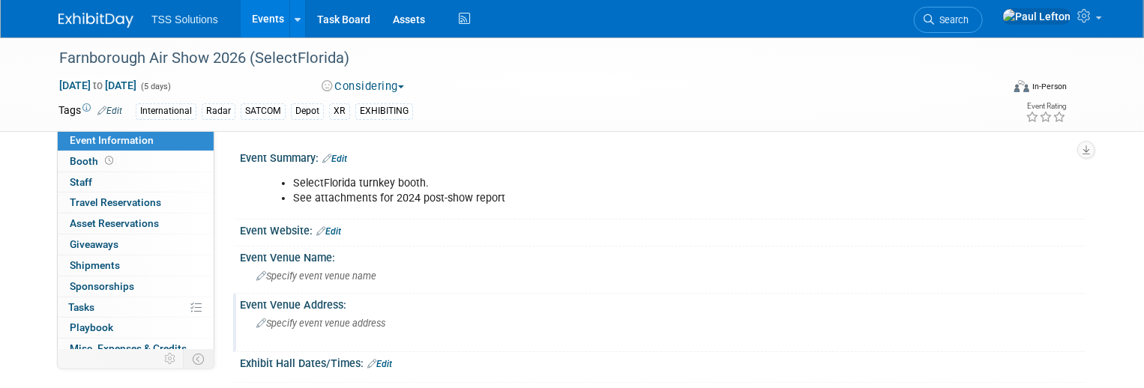
click at [297, 318] on span "Specify event venue address" at bounding box center [320, 323] width 129 height 11
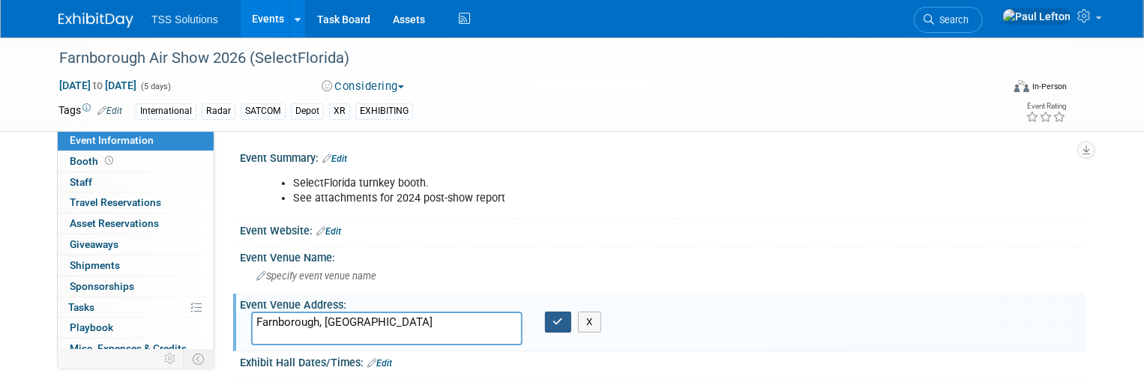
type textarea "Farnborough, [GEOGRAPHIC_DATA]"
click at [555, 325] on button "button" at bounding box center [558, 322] width 27 height 21
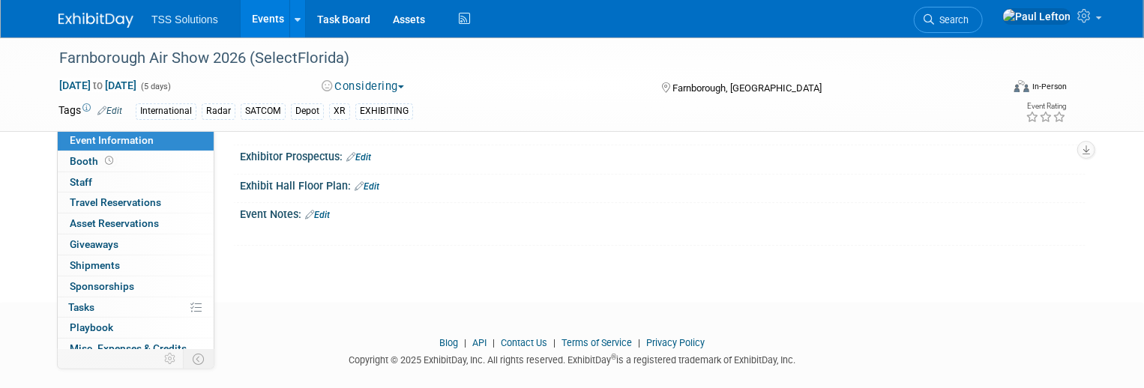
scroll to position [88, 0]
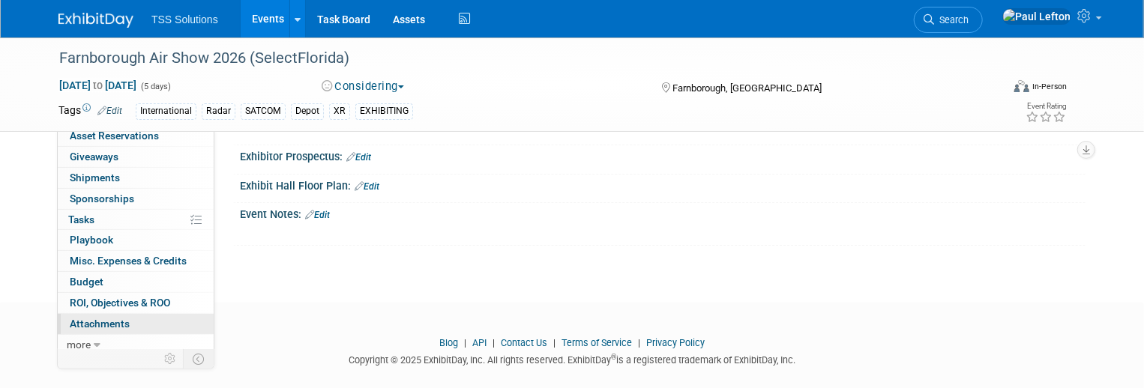
click at [107, 319] on span "Attachments 0" at bounding box center [100, 324] width 60 height 12
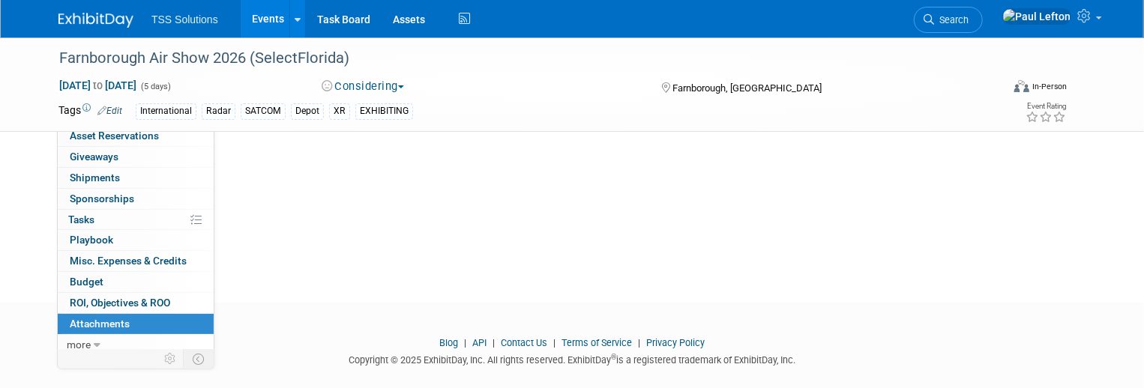
scroll to position [0, 0]
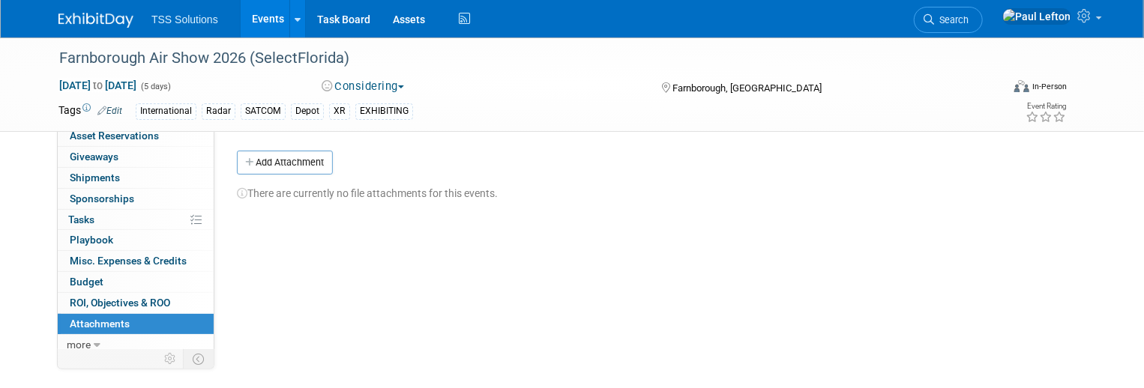
click at [261, 159] on button "Add Attachment" at bounding box center [285, 163] width 96 height 24
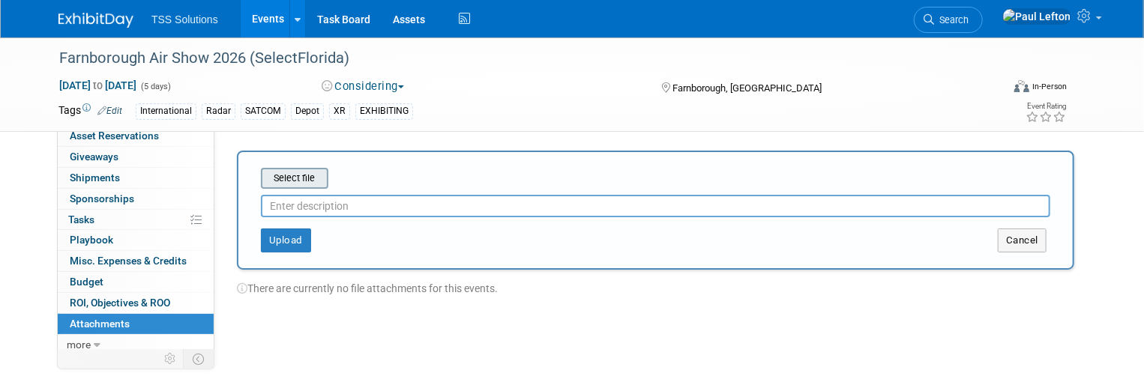
click at [273, 179] on input "file" at bounding box center [237, 178] width 178 height 18
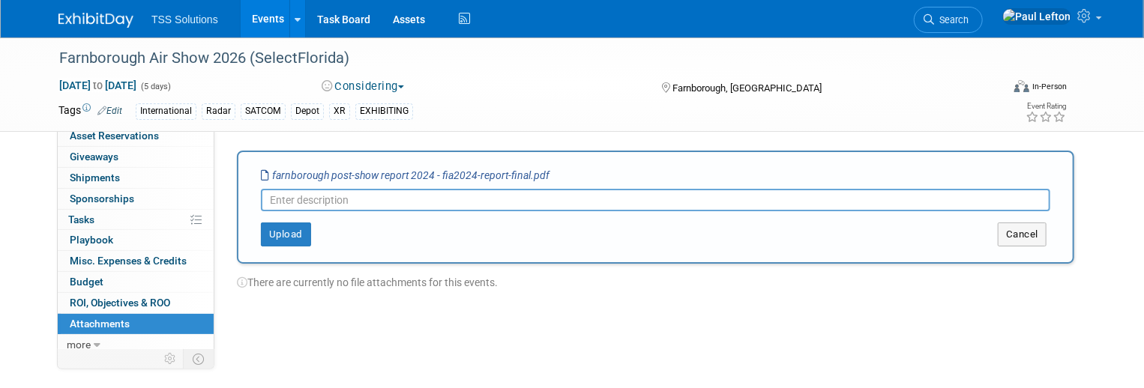
click at [303, 207] on input "text" at bounding box center [655, 200] width 789 height 22
drag, startPoint x: 434, startPoint y: 202, endPoint x: 535, endPoint y: 202, distance: 101.2
click at [531, 201] on input "Farnborough 2024 post-show report 2024" at bounding box center [655, 200] width 789 height 22
type input "Farnborough 2024 post-show report"
click at [273, 235] on button "Upload" at bounding box center [286, 235] width 50 height 24
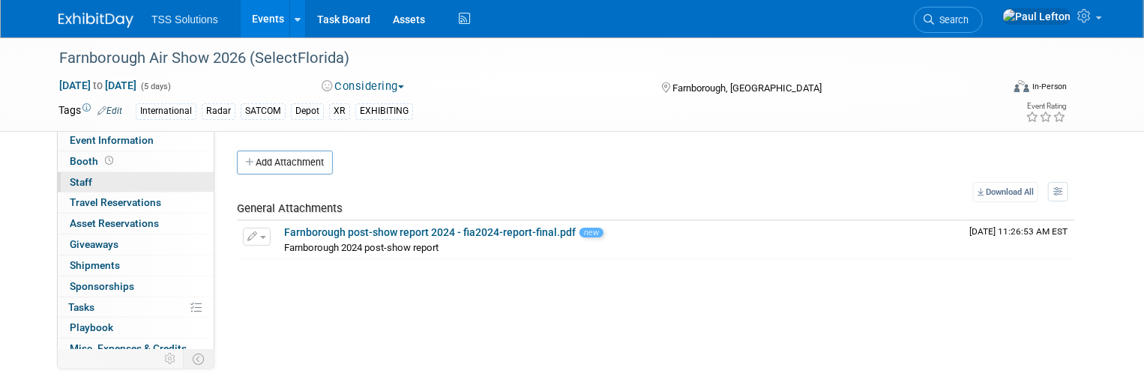
click at [85, 181] on span "Staff 0" at bounding box center [81, 182] width 22 height 12
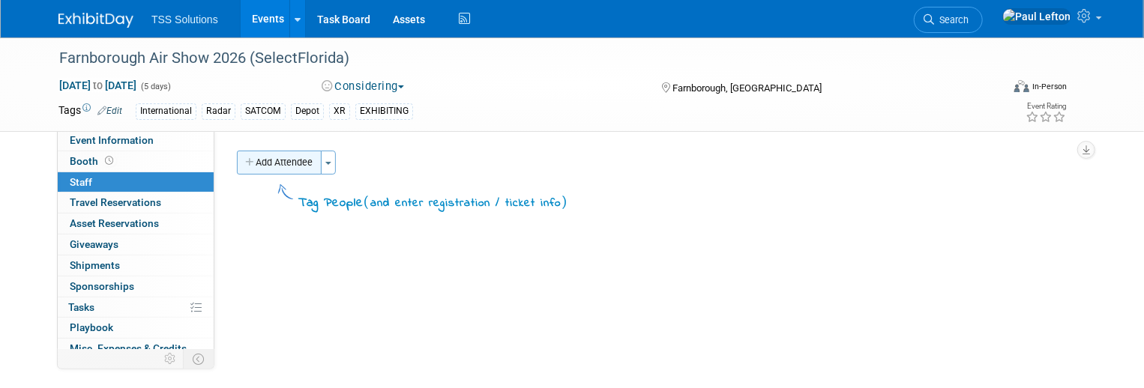
click at [276, 163] on button "Add Attendee" at bounding box center [279, 163] width 85 height 24
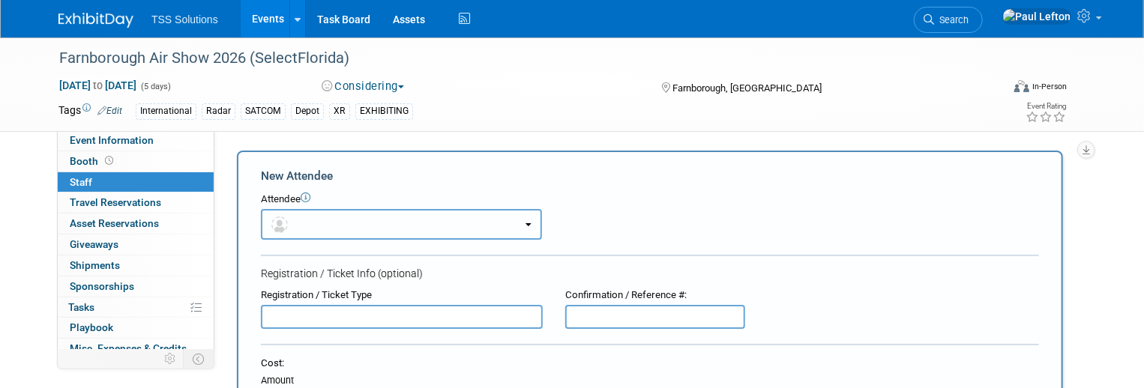
click at [294, 223] on button "button" at bounding box center [401, 224] width 281 height 31
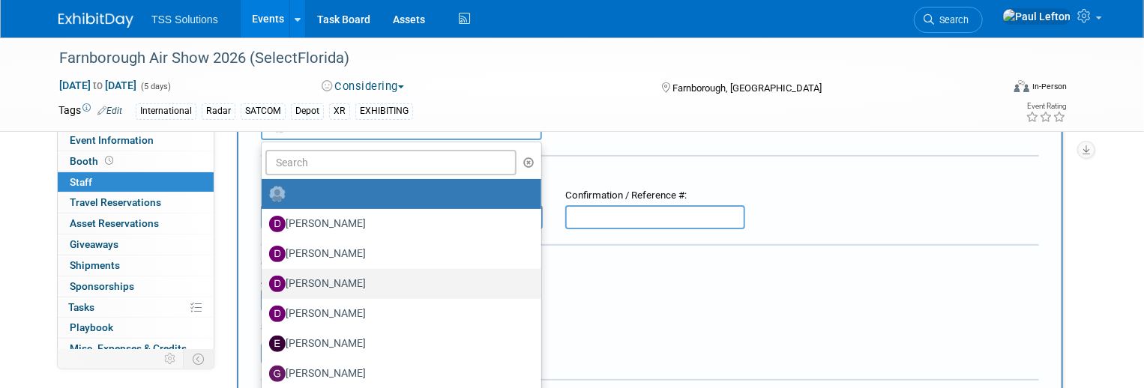
scroll to position [199, 0]
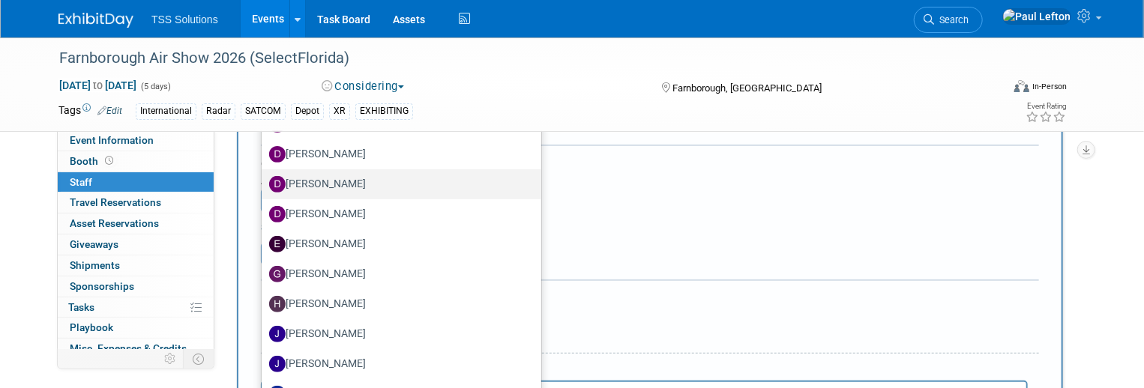
click at [328, 190] on label "[PERSON_NAME]" at bounding box center [397, 184] width 257 height 24
click at [264, 187] on input "[PERSON_NAME]" at bounding box center [259, 183] width 10 height 10
select select "6e6c30a4-55a5-4a37-9cad-0b0e758c360b"
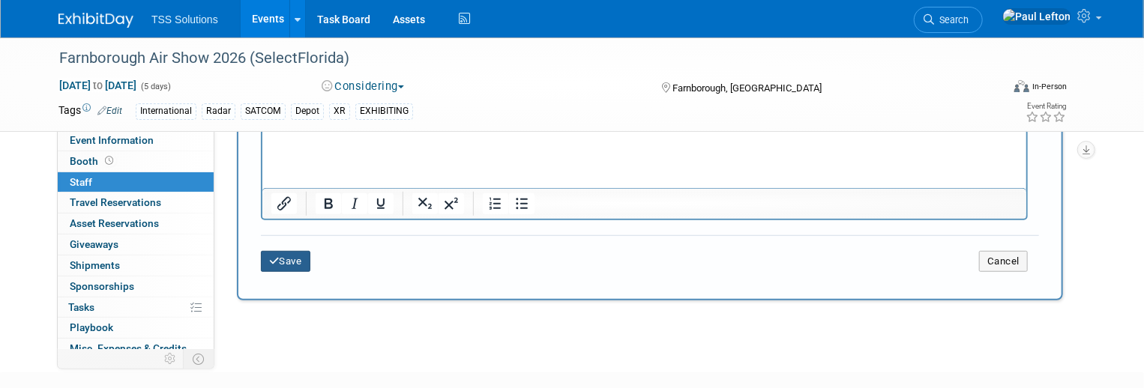
click at [283, 253] on button "Save" at bounding box center [285, 261] width 49 height 21
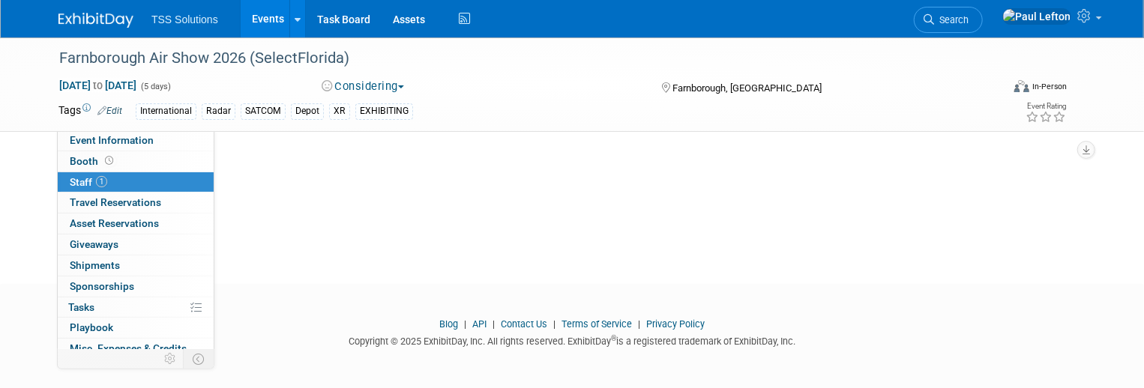
scroll to position [0, 0]
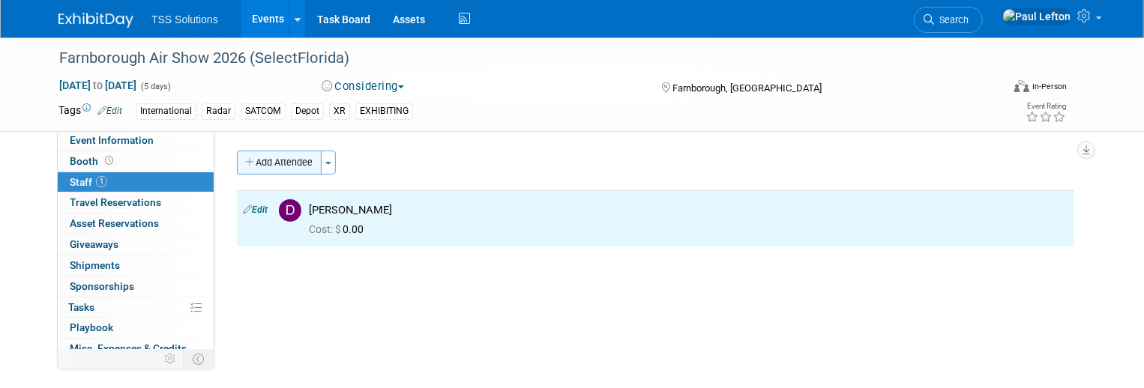
click at [282, 157] on button "Add Attendee" at bounding box center [279, 163] width 85 height 24
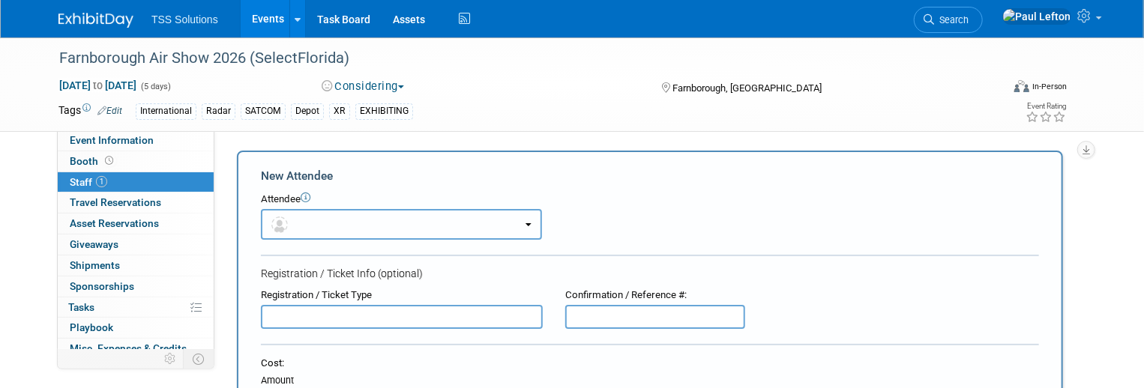
click at [293, 221] on button "button" at bounding box center [401, 224] width 281 height 31
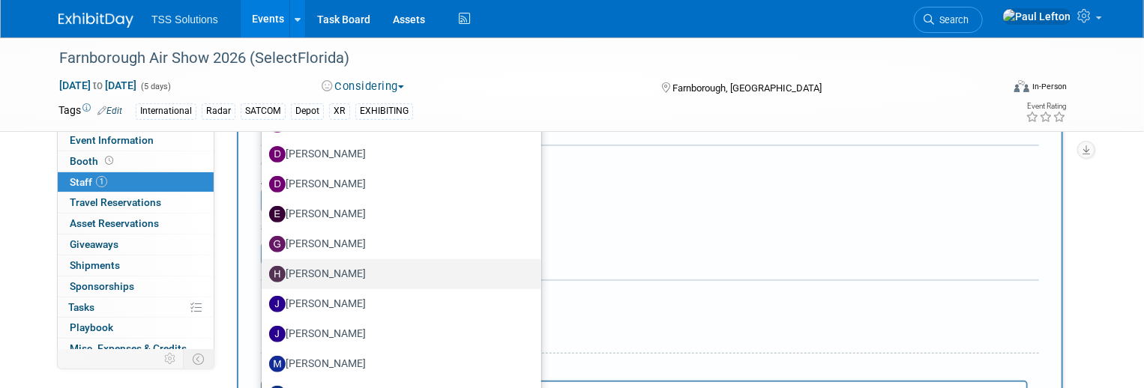
scroll to position [300, 0]
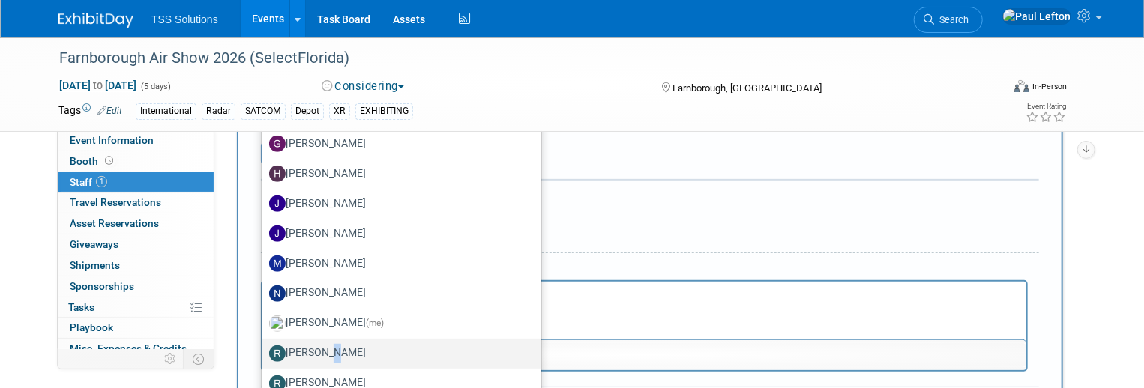
click at [320, 354] on label "[PERSON_NAME]" at bounding box center [397, 354] width 257 height 24
click at [310, 345] on label "[PERSON_NAME]" at bounding box center [397, 354] width 257 height 24
click at [264, 347] on input "[PERSON_NAME]" at bounding box center [259, 352] width 10 height 10
select select "37c7a160-4968-436e-8535-d976b2e088e1"
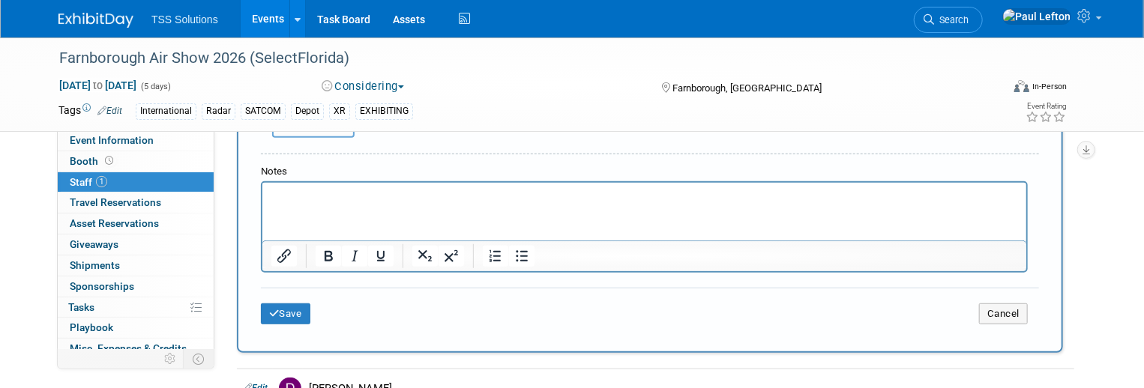
scroll to position [547, 0]
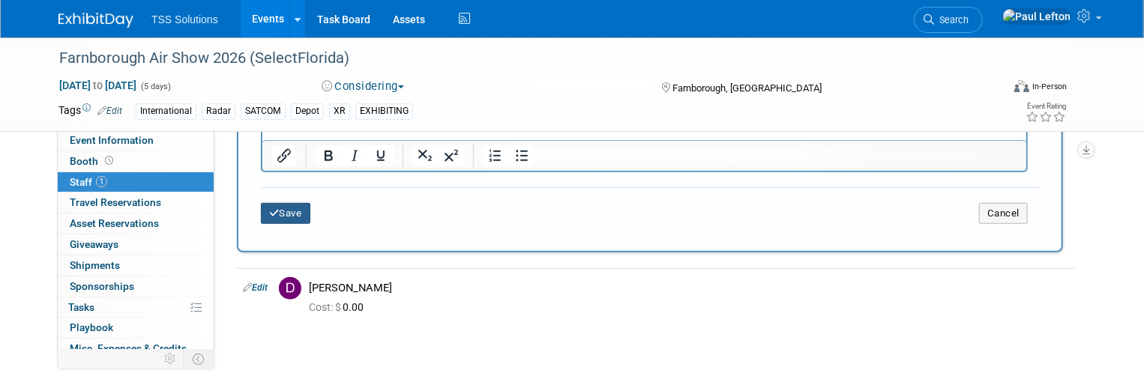
click at [277, 209] on button "Save" at bounding box center [285, 213] width 49 height 21
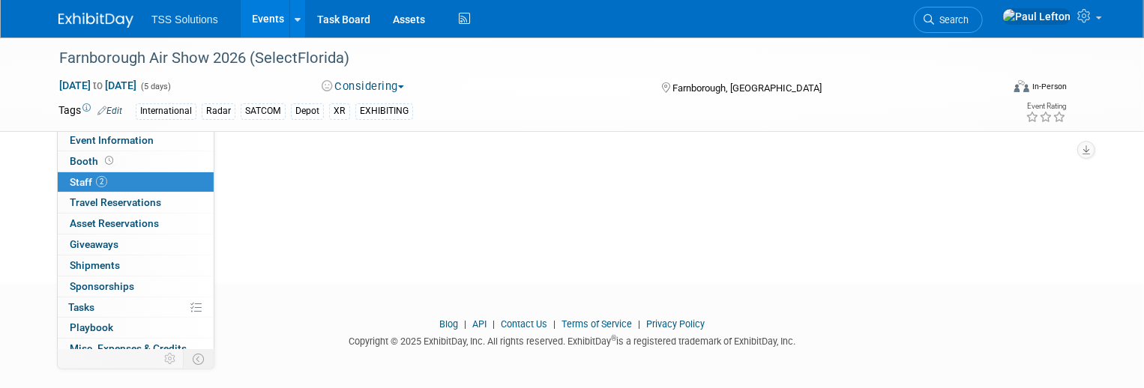
scroll to position [0, 0]
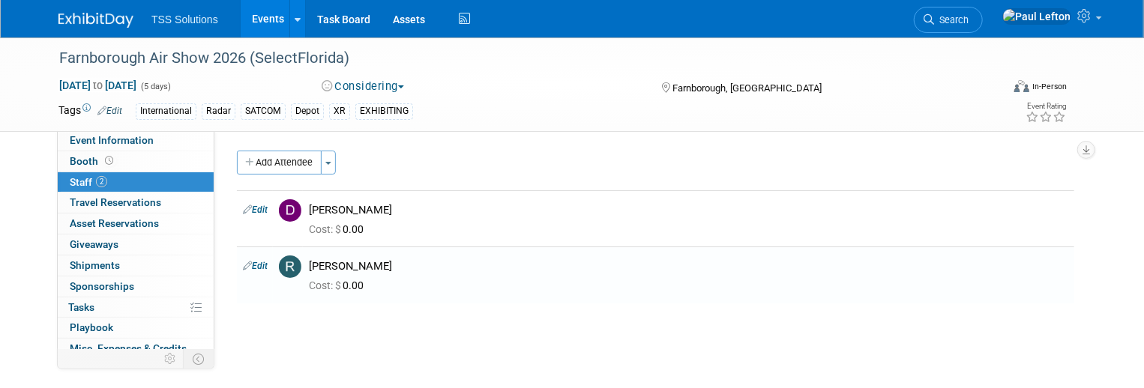
click at [270, 160] on button "Add Attendee" at bounding box center [279, 163] width 85 height 24
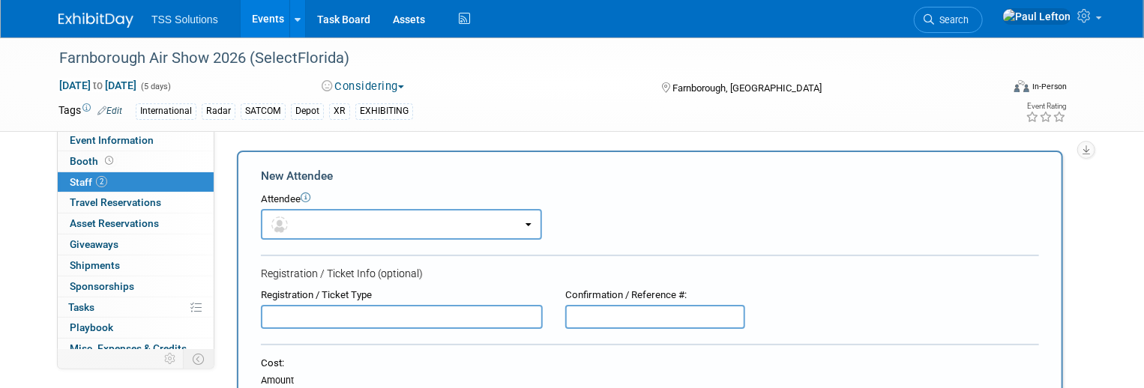
scroll to position [100, 0]
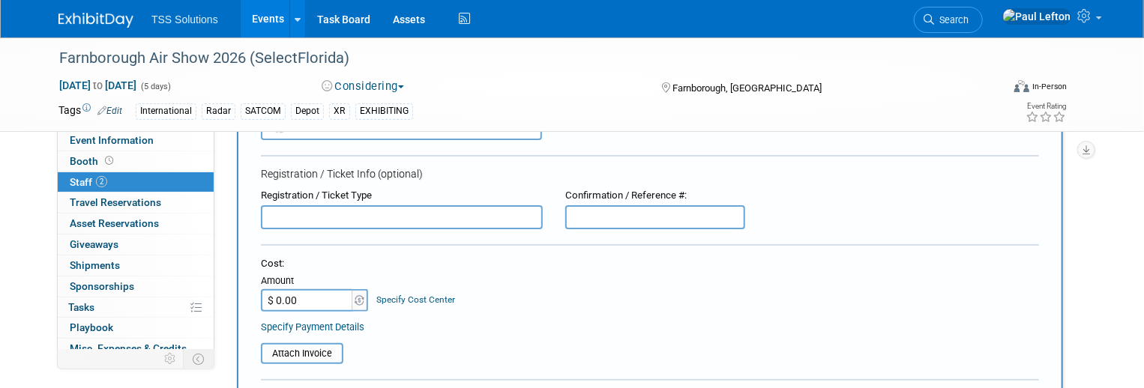
click at [309, 208] on input "text" at bounding box center [402, 217] width 282 height 24
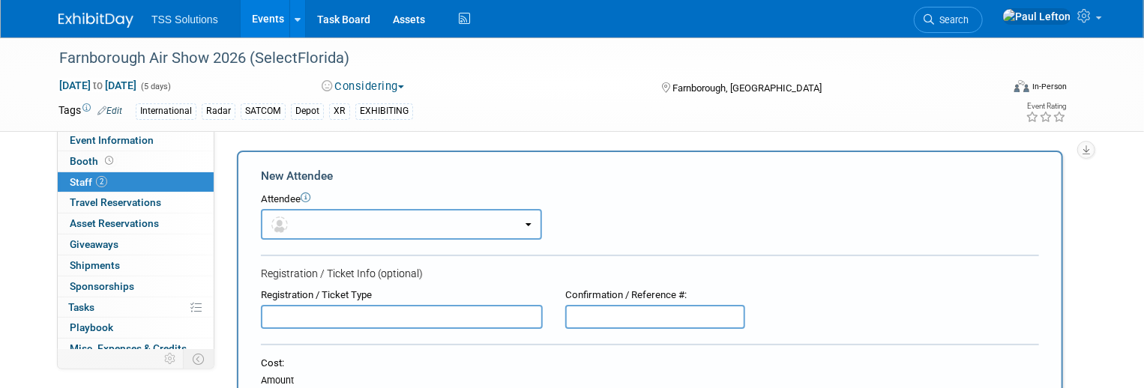
click at [310, 219] on button "button" at bounding box center [401, 224] width 281 height 31
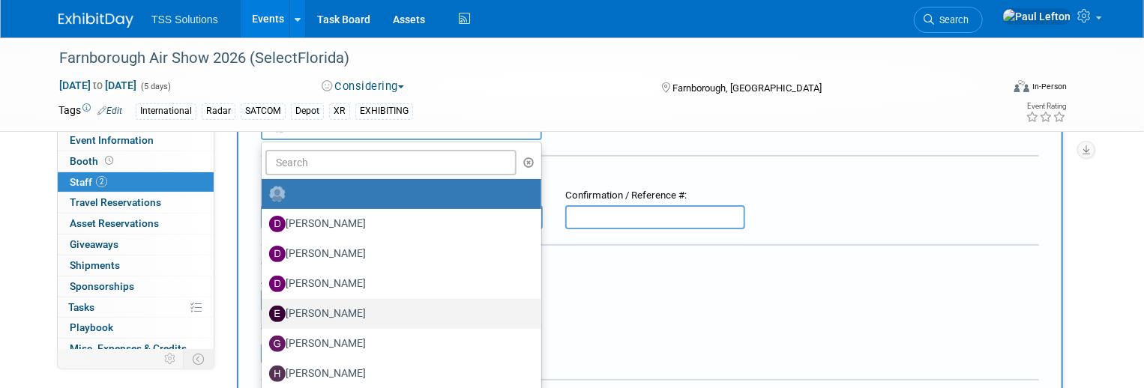
scroll to position [199, 0]
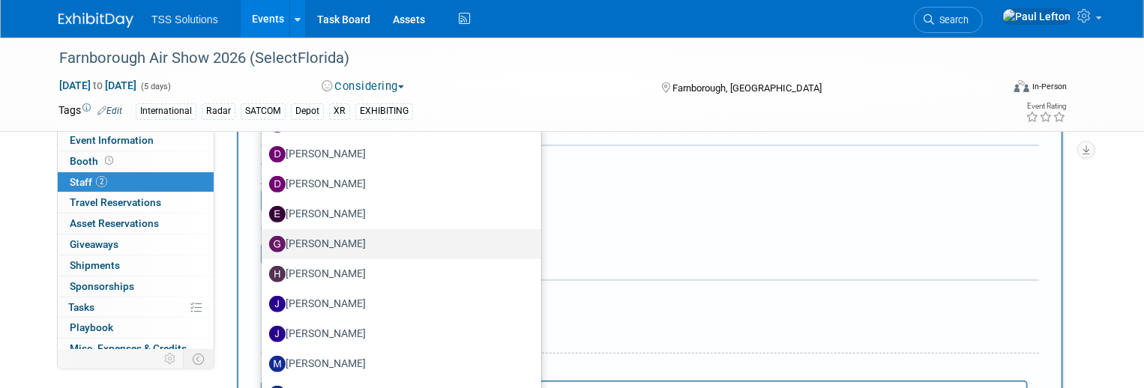
click at [308, 240] on label "[PERSON_NAME]" at bounding box center [397, 244] width 257 height 24
click at [264, 240] on input "[PERSON_NAME]" at bounding box center [259, 243] width 10 height 10
select select "a5dde43d-ca6a-42bc-bc84-98622a53d8b4"
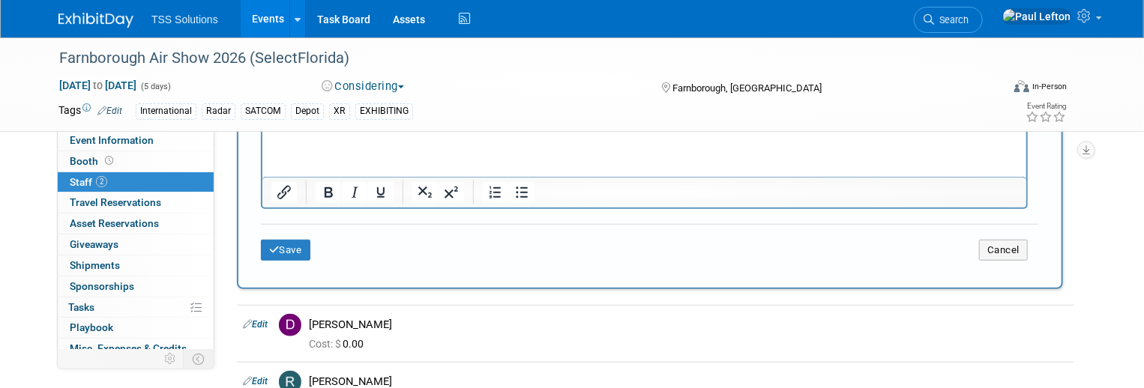
scroll to position [411, 0]
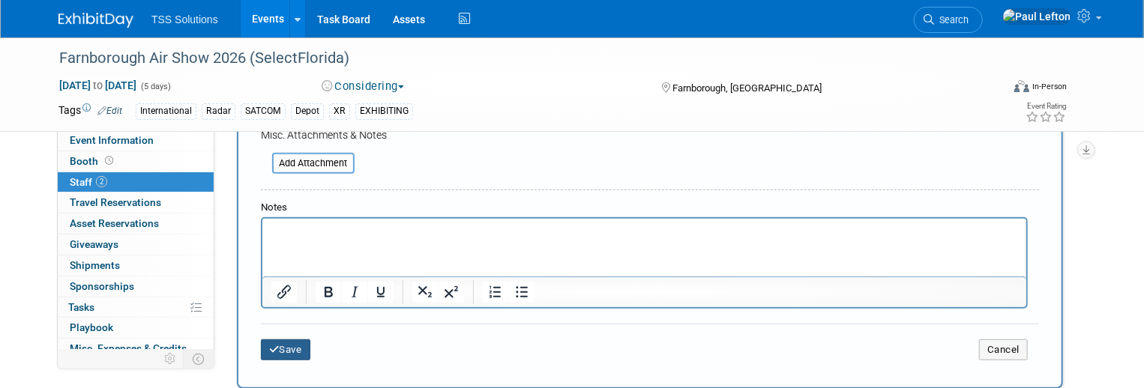
click at [287, 343] on button "Save" at bounding box center [285, 350] width 49 height 21
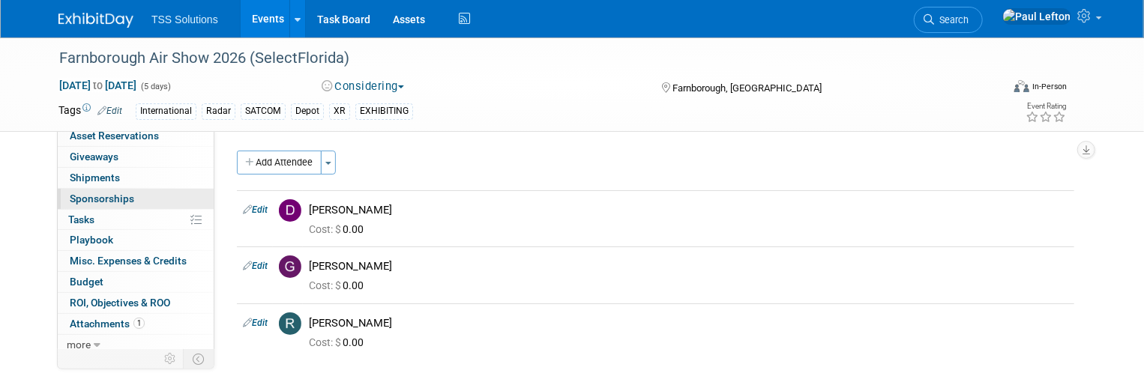
scroll to position [0, 0]
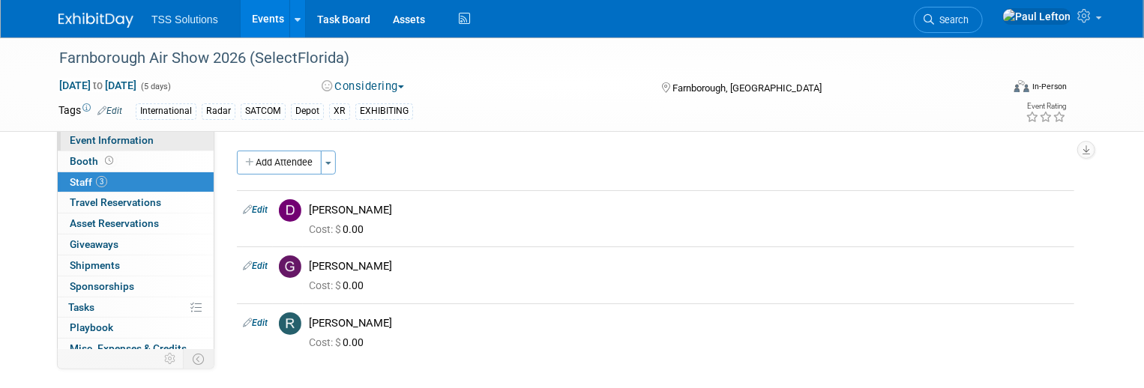
click at [103, 136] on span "Event Information" at bounding box center [112, 140] width 84 height 12
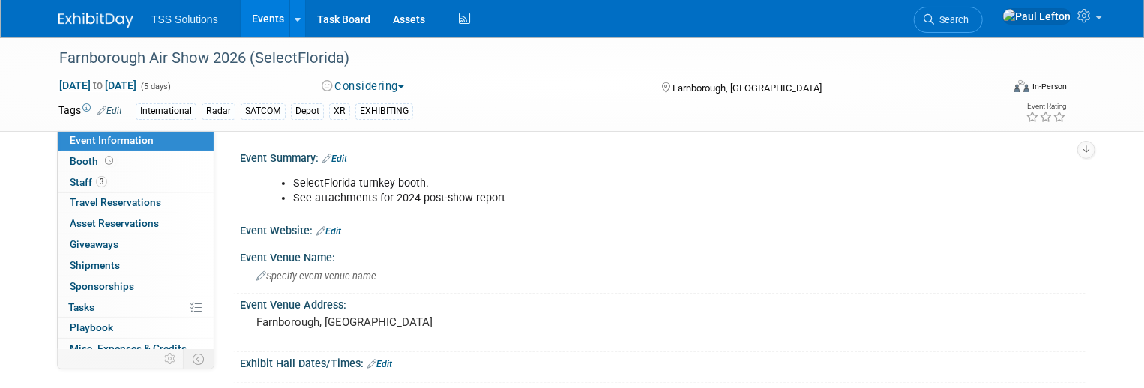
click at [450, 199] on li "See attachments for 2024 post-show report" at bounding box center [603, 198] width 620 height 15
click at [326, 160] on icon at bounding box center [326, 159] width 9 height 10
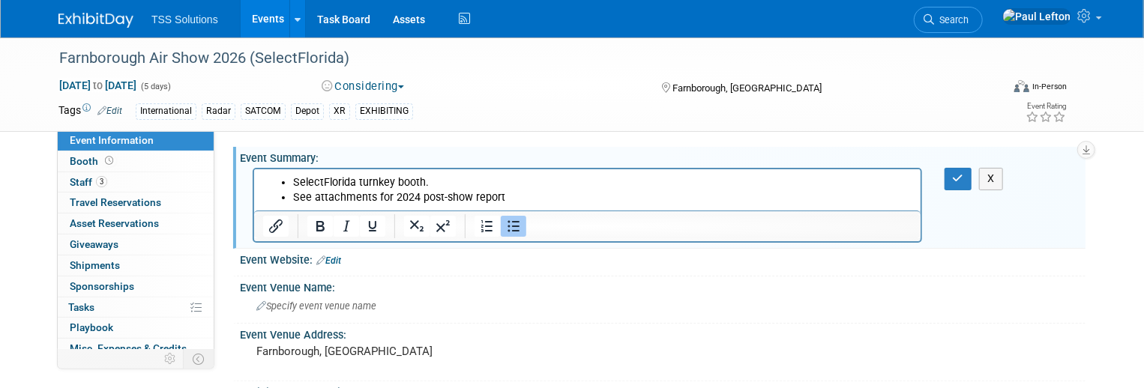
click at [470, 196] on li "See attachments for 2024 post-show report" at bounding box center [601, 197] width 619 height 15
click at [963, 175] on icon "button" at bounding box center [958, 178] width 11 height 10
